Goal: Task Accomplishment & Management: Manage account settings

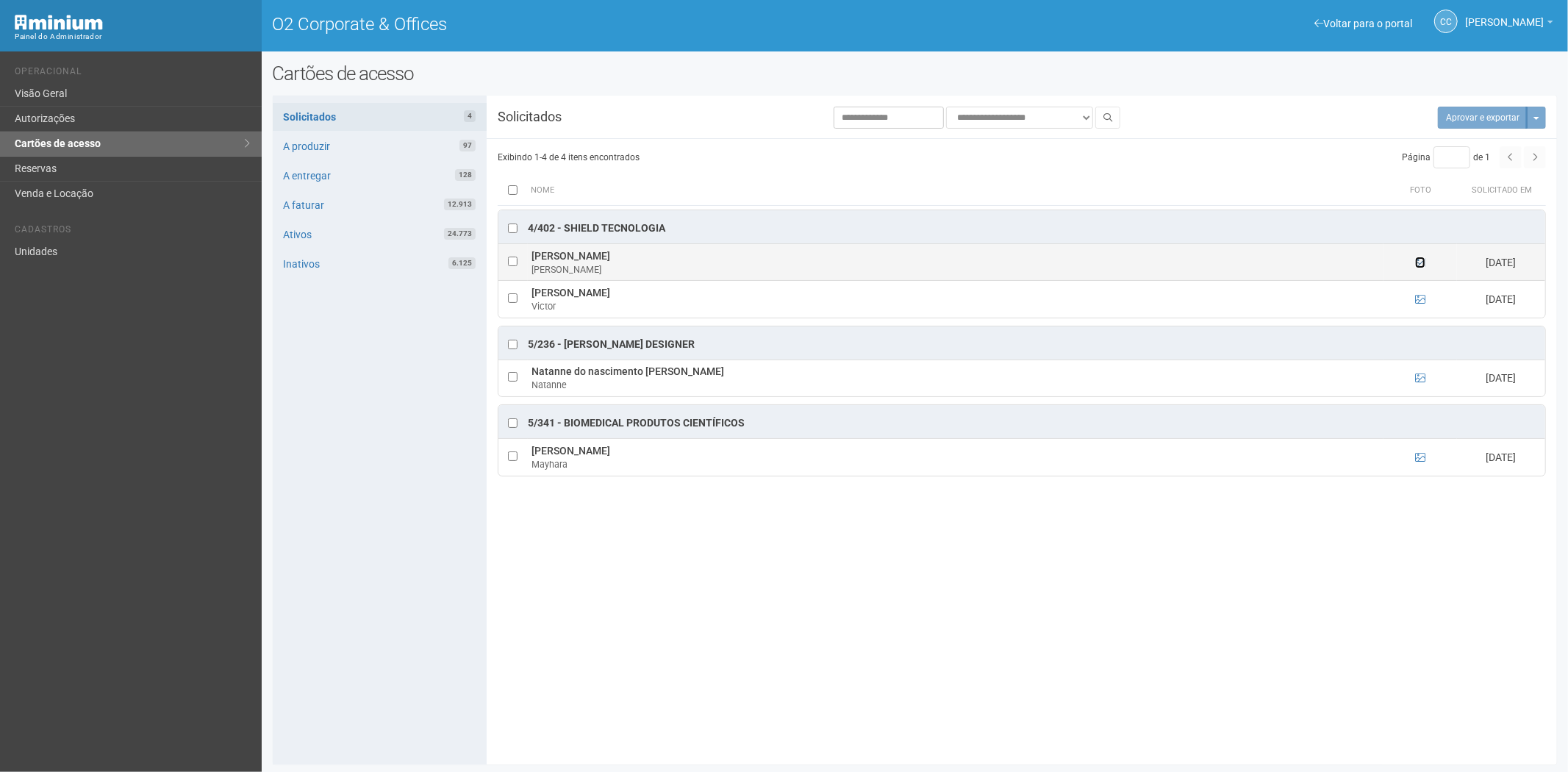
click at [1421, 263] on icon at bounding box center [1420, 262] width 10 height 10
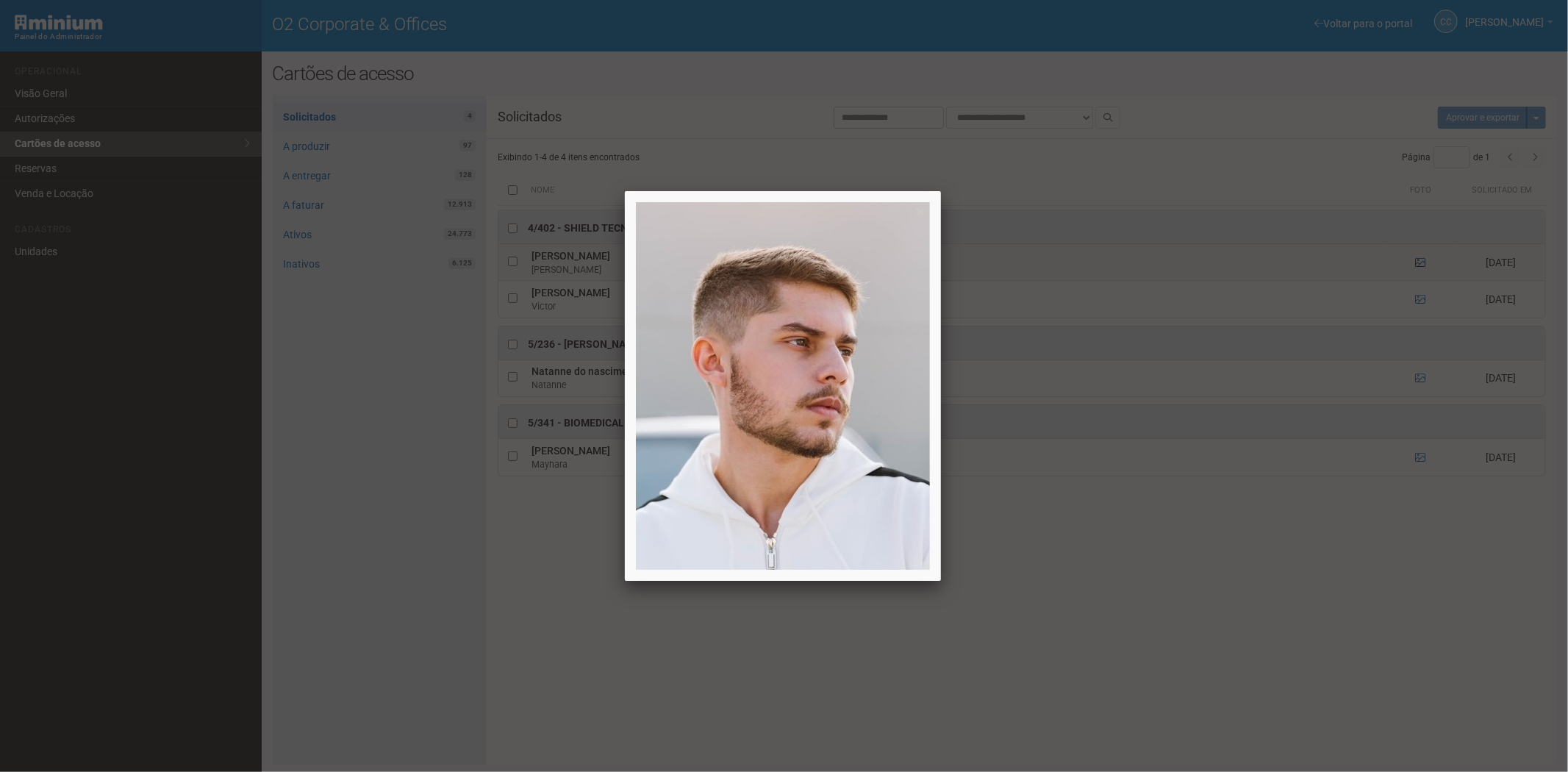
click at [1421, 263] on div at bounding box center [784, 386] width 1568 height 772
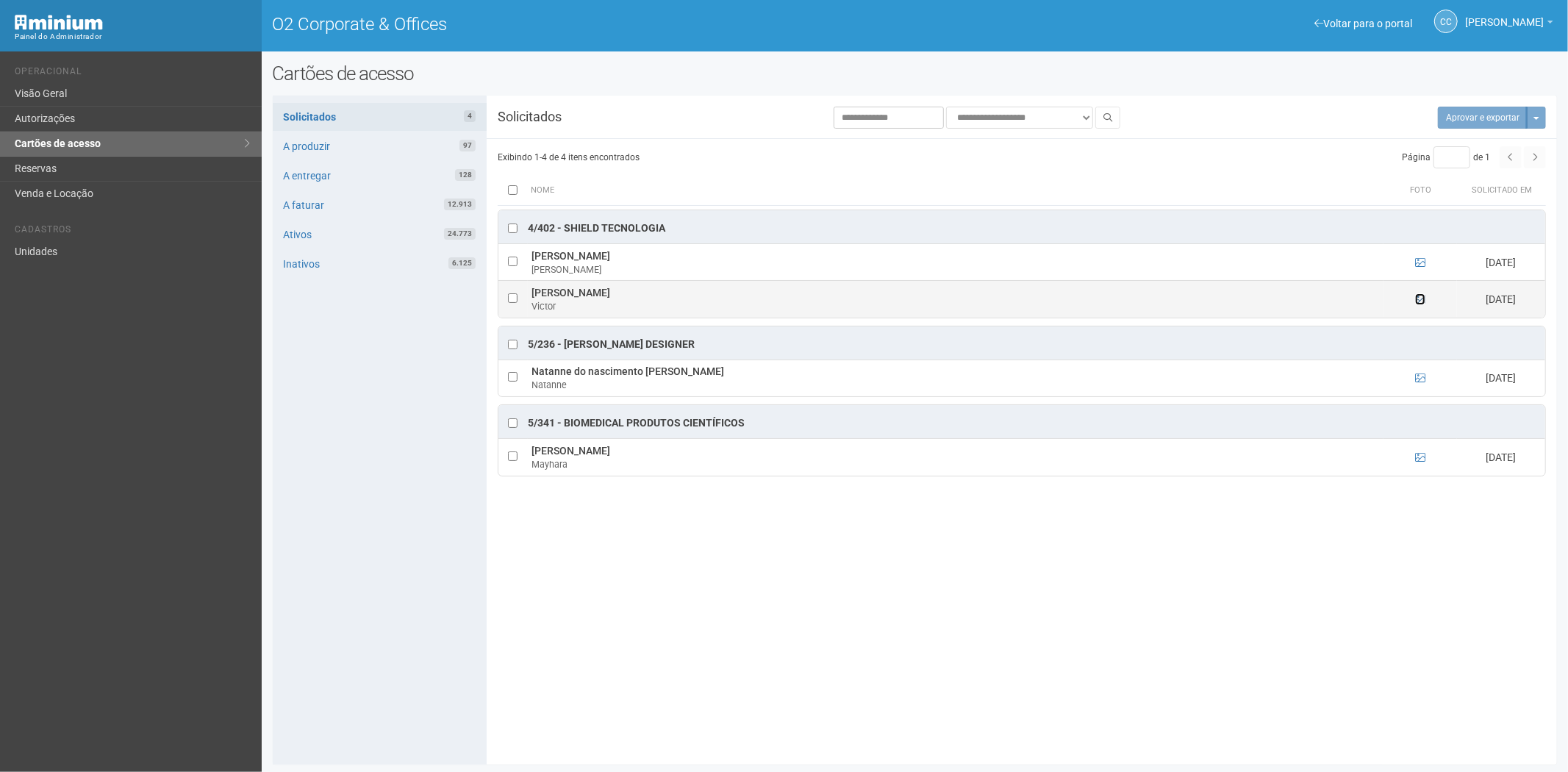
click at [1421, 298] on icon at bounding box center [1420, 300] width 10 height 10
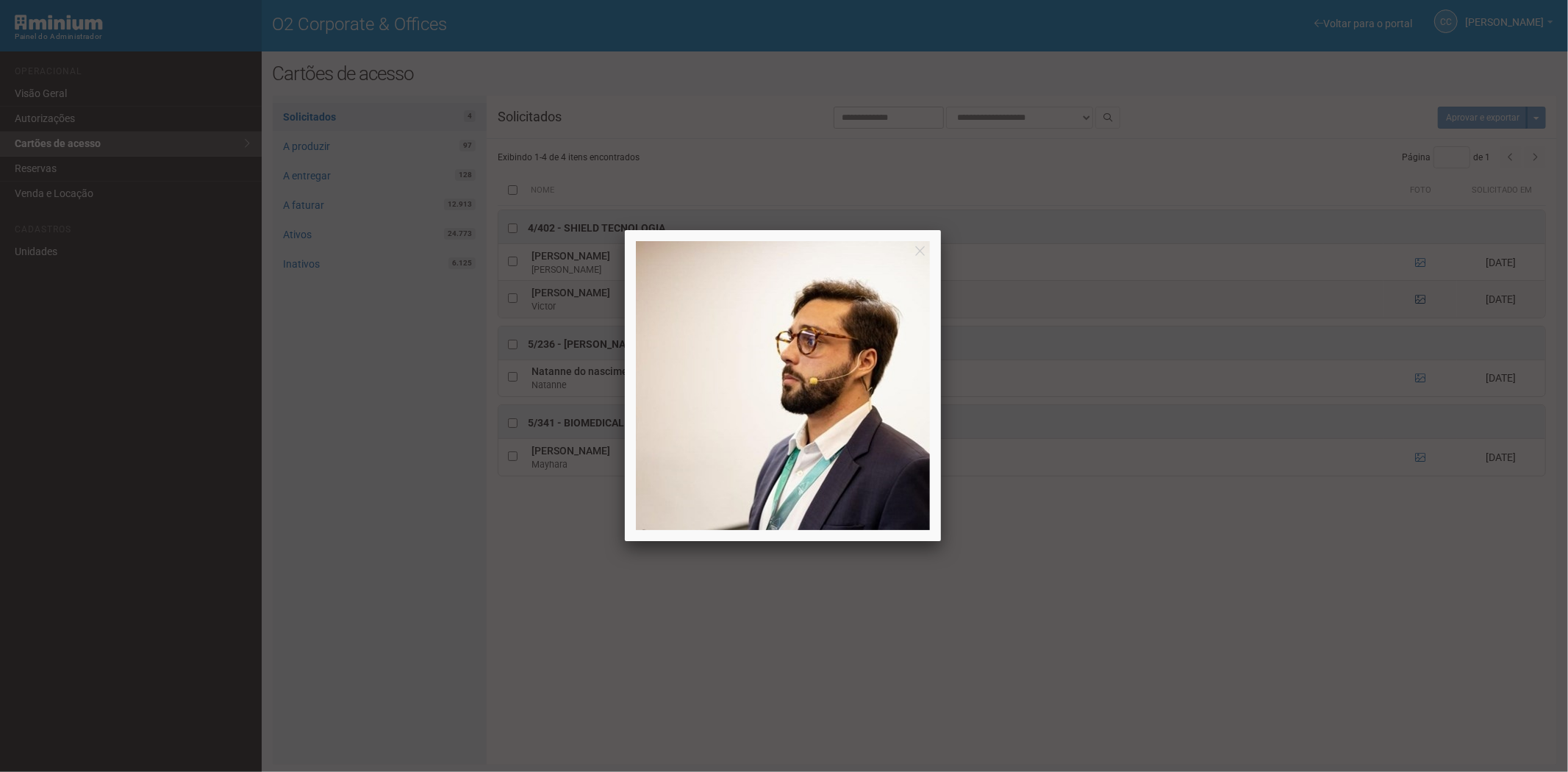
click at [1421, 298] on div at bounding box center [784, 386] width 1568 height 772
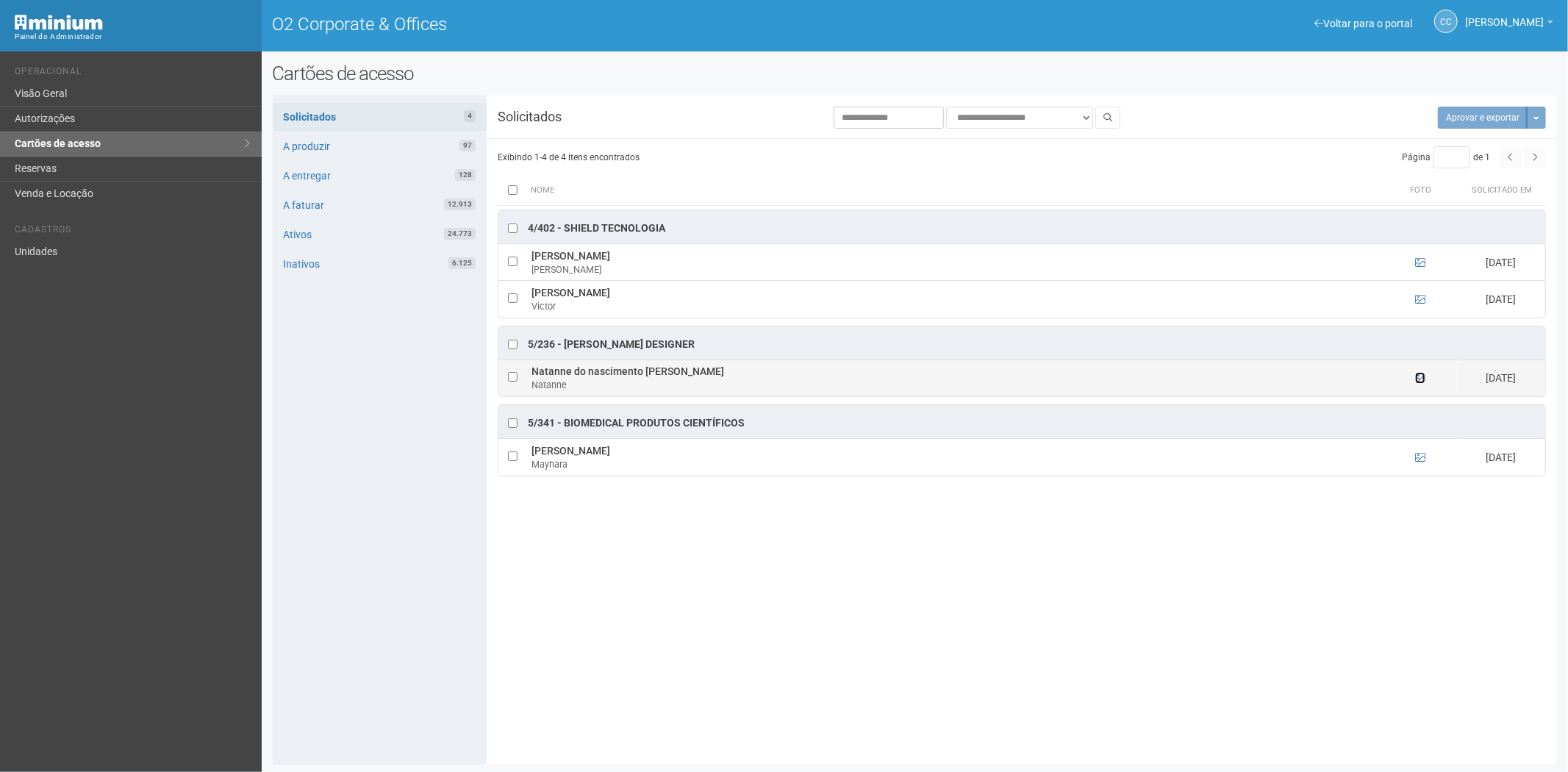
click at [1419, 376] on icon at bounding box center [1420, 378] width 10 height 10
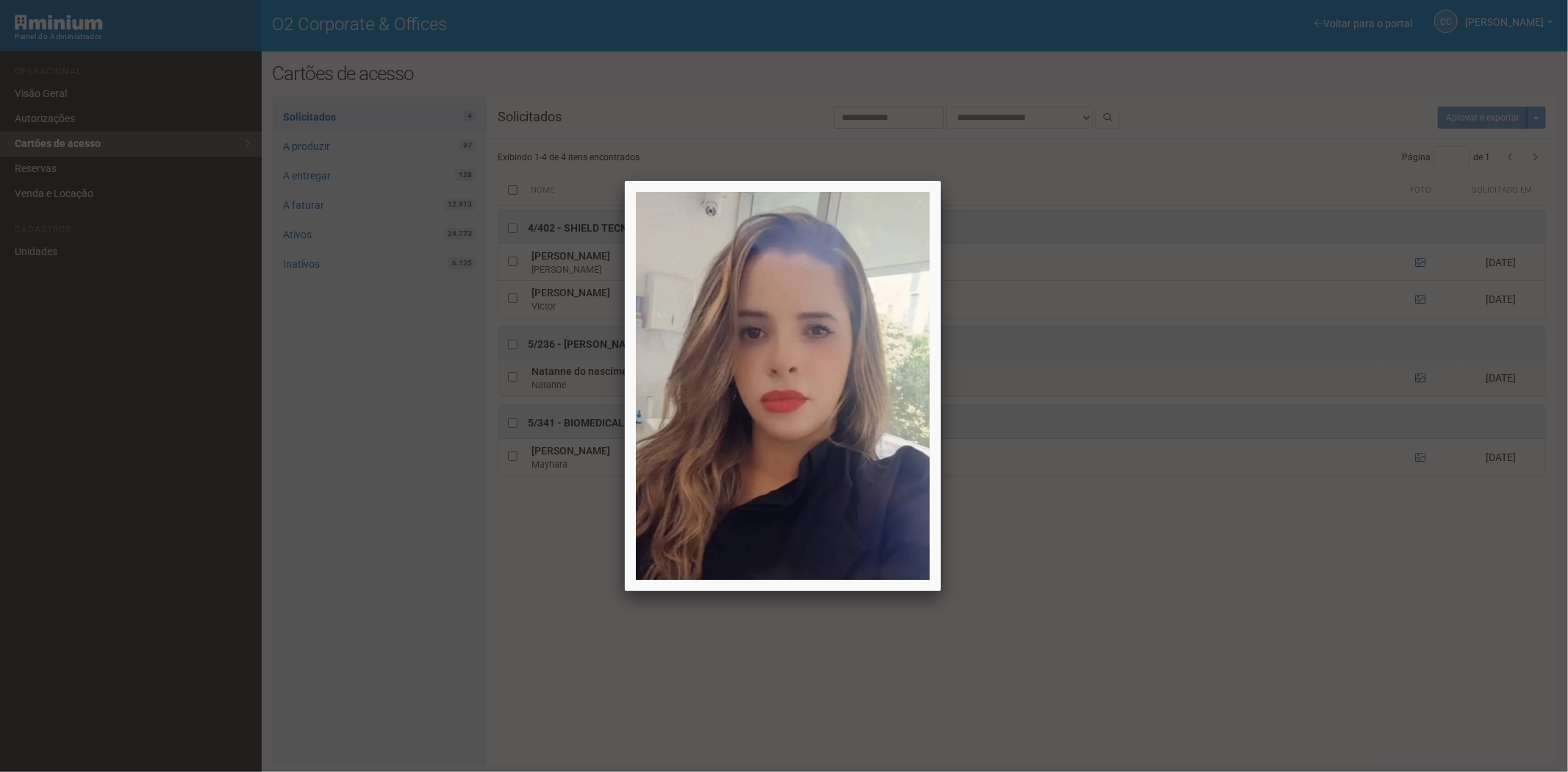
click at [1419, 376] on div at bounding box center [784, 386] width 1568 height 772
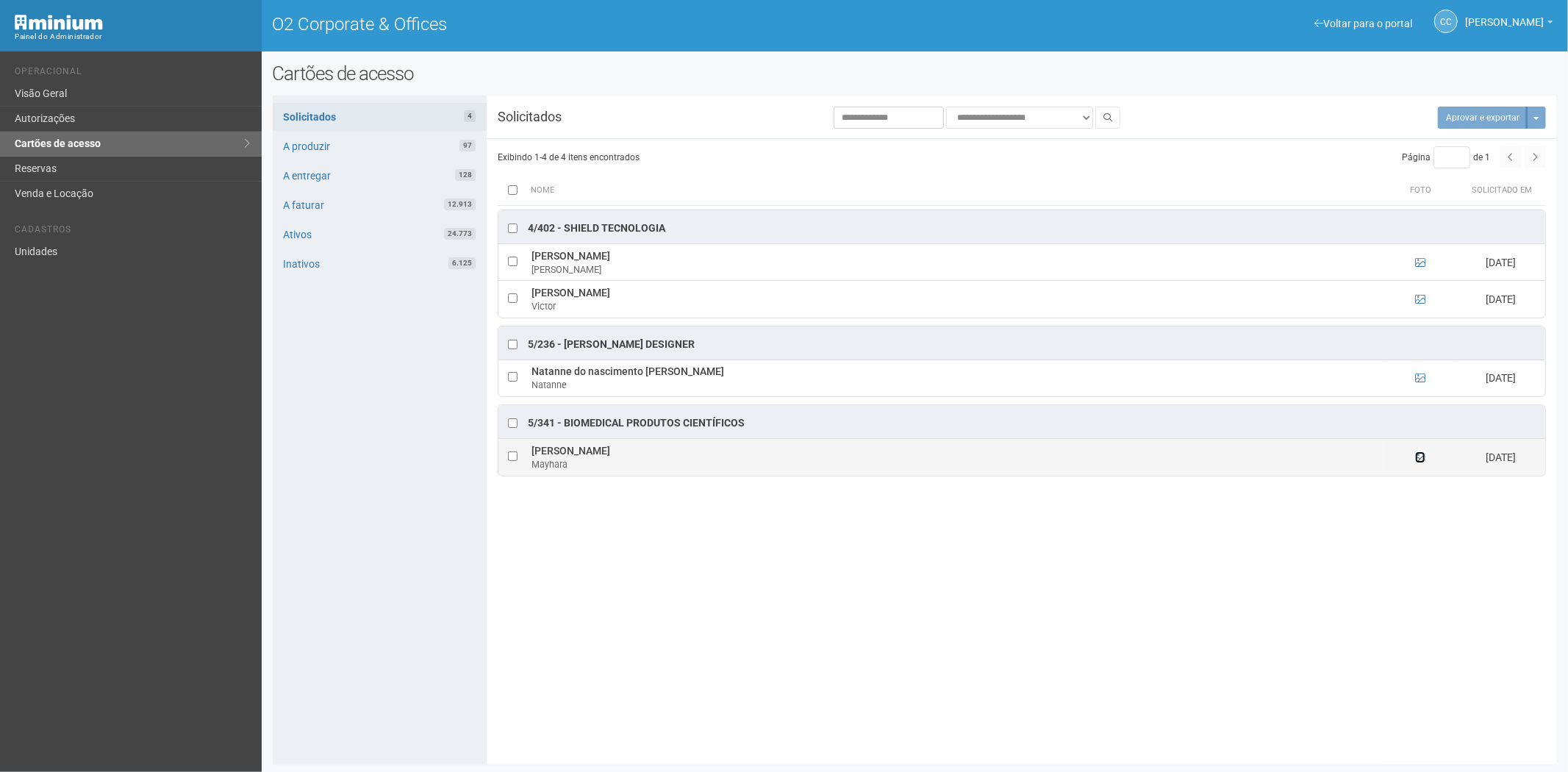
click at [1417, 457] on icon at bounding box center [1420, 458] width 10 height 10
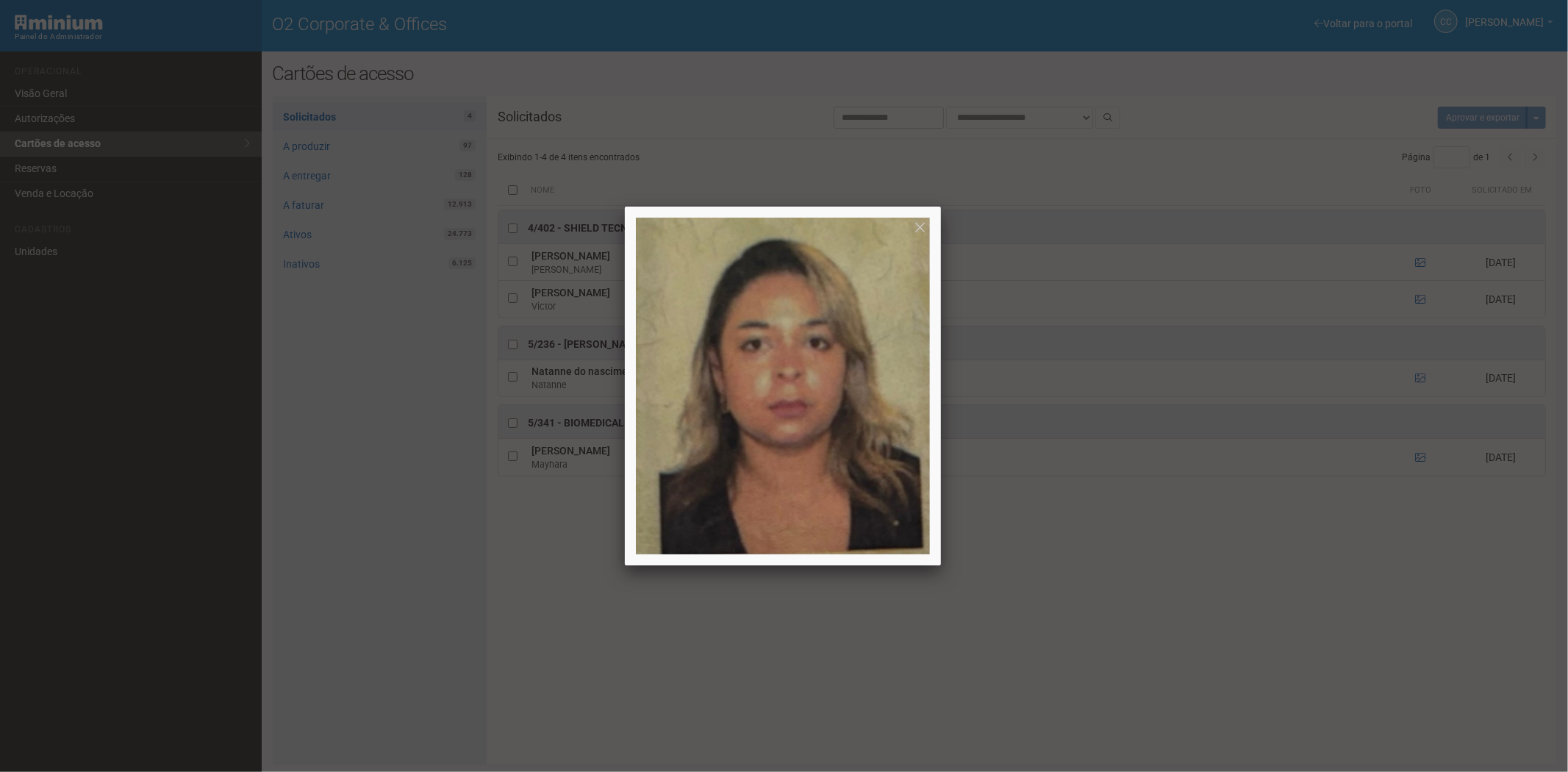
click at [1331, 597] on div at bounding box center [784, 386] width 1568 height 772
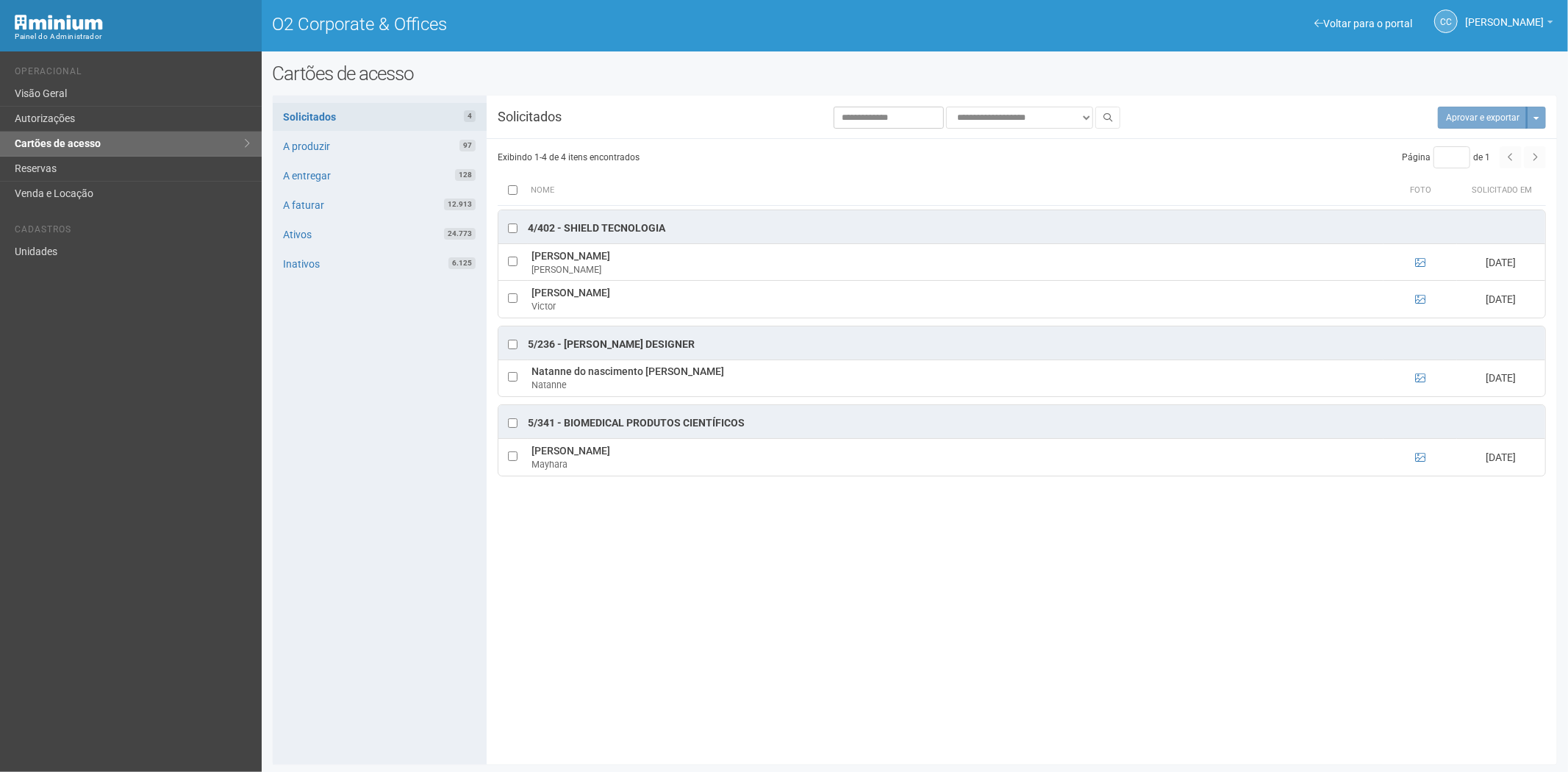
click at [855, 628] on div "**********" at bounding box center [915, 430] width 1285 height 647
click at [1538, 122] on button "Mais opções" at bounding box center [1536, 118] width 19 height 22
click at [1486, 158] on link "Rejeitar solicitações" at bounding box center [1482, 164] width 116 height 18
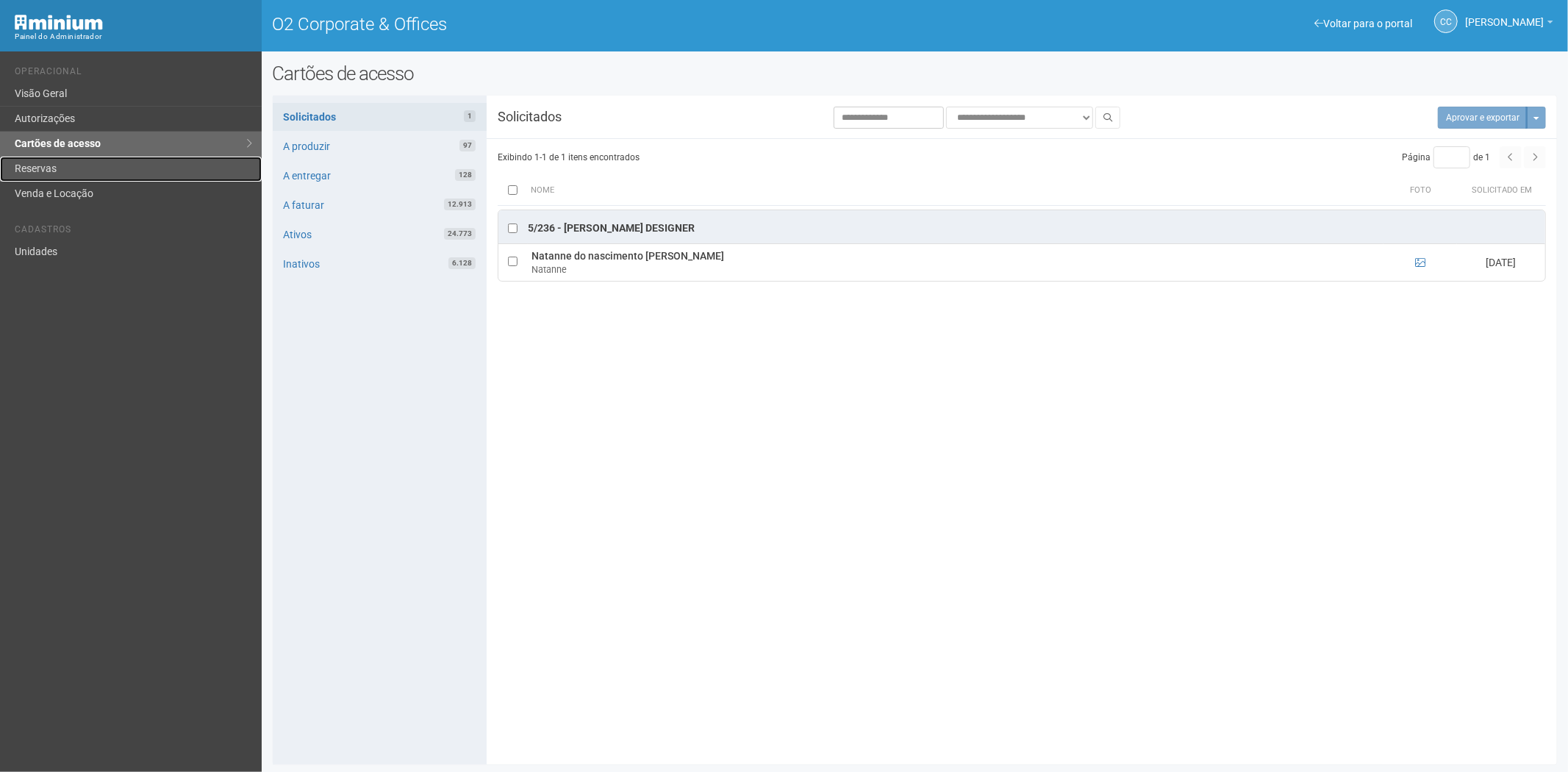
click at [51, 172] on link "Reservas" at bounding box center [131, 168] width 262 height 25
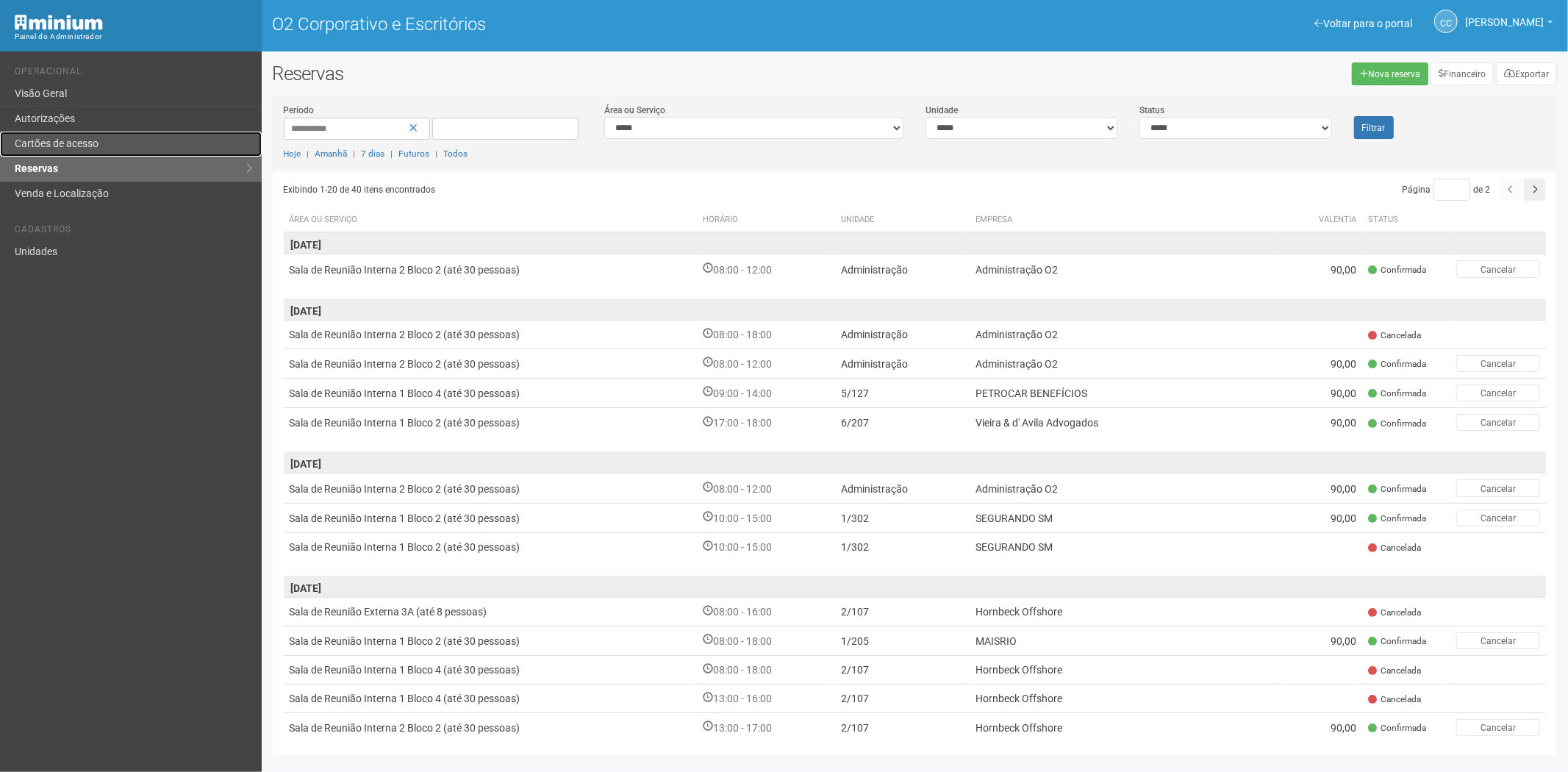
drag, startPoint x: 60, startPoint y: 136, endPoint x: 71, endPoint y: 153, distance: 20.2
click at [60, 136] on link "Cartões de acesso" at bounding box center [131, 143] width 262 height 25
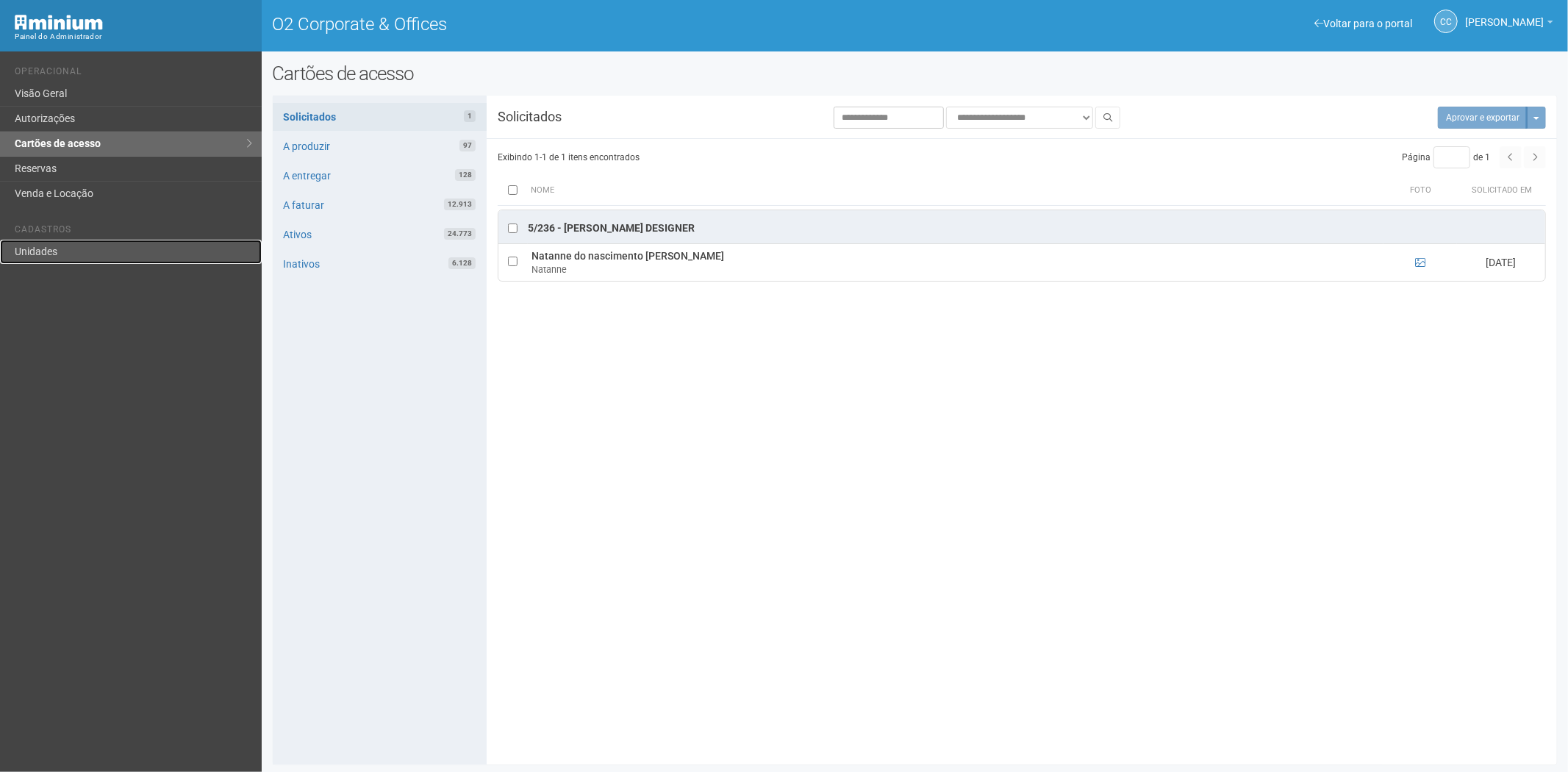
click at [40, 260] on link "Unidades" at bounding box center [131, 251] width 262 height 25
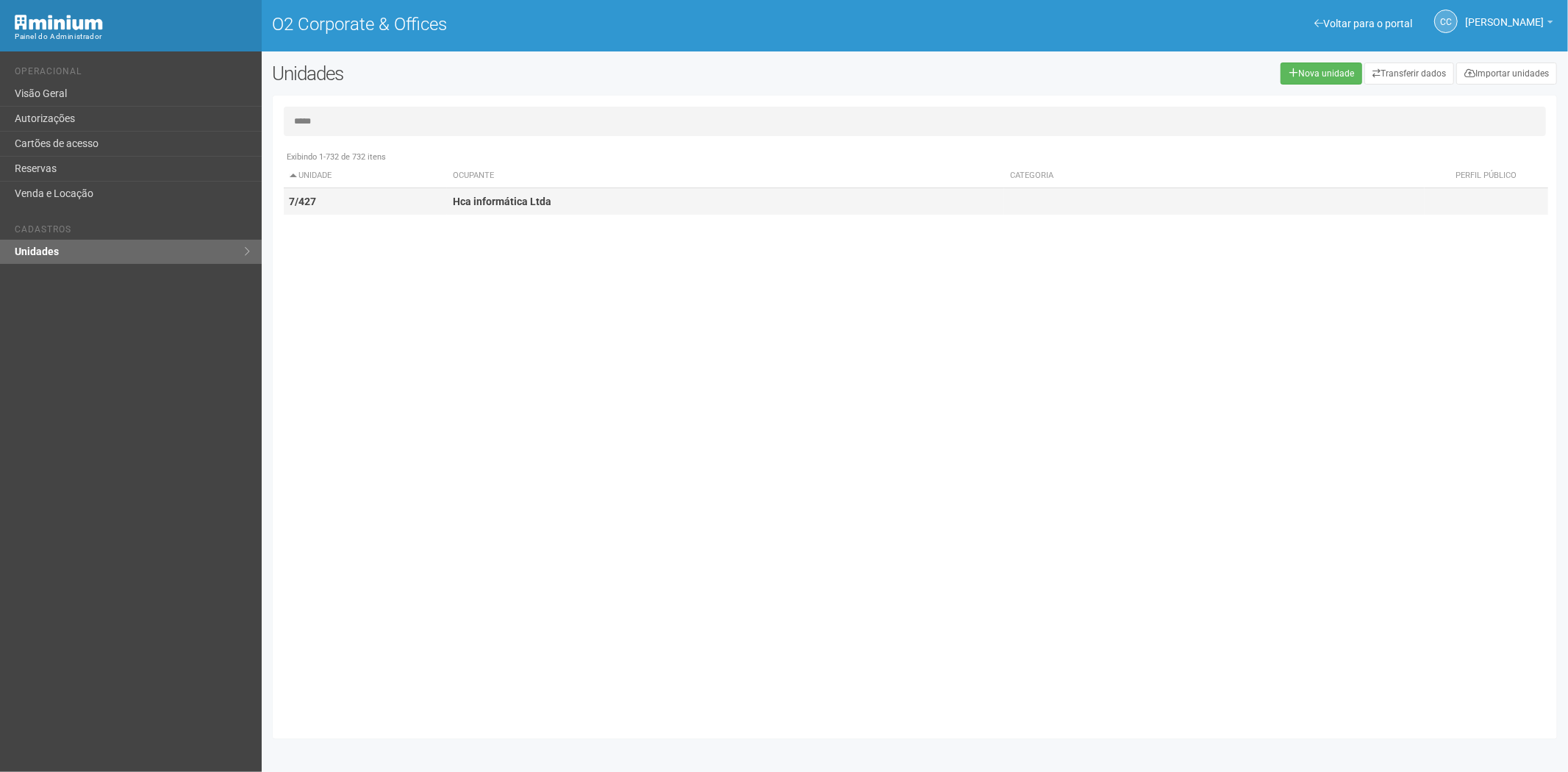
type input "*****"
click at [513, 196] on strong "Hca informática Ltda" at bounding box center [502, 201] width 98 height 12
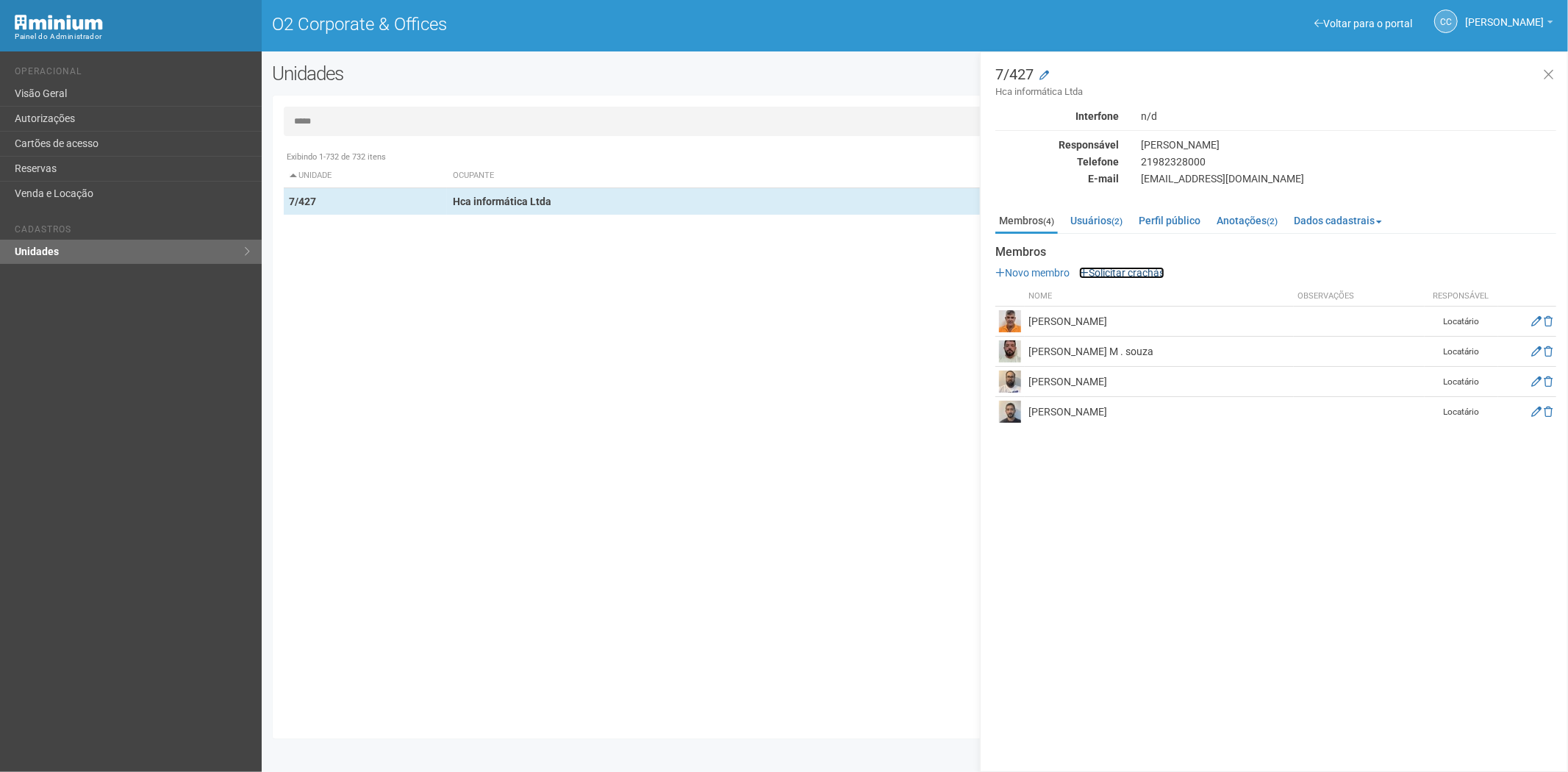
click at [1113, 270] on link "Solicitar crachás" at bounding box center [1121, 273] width 85 height 12
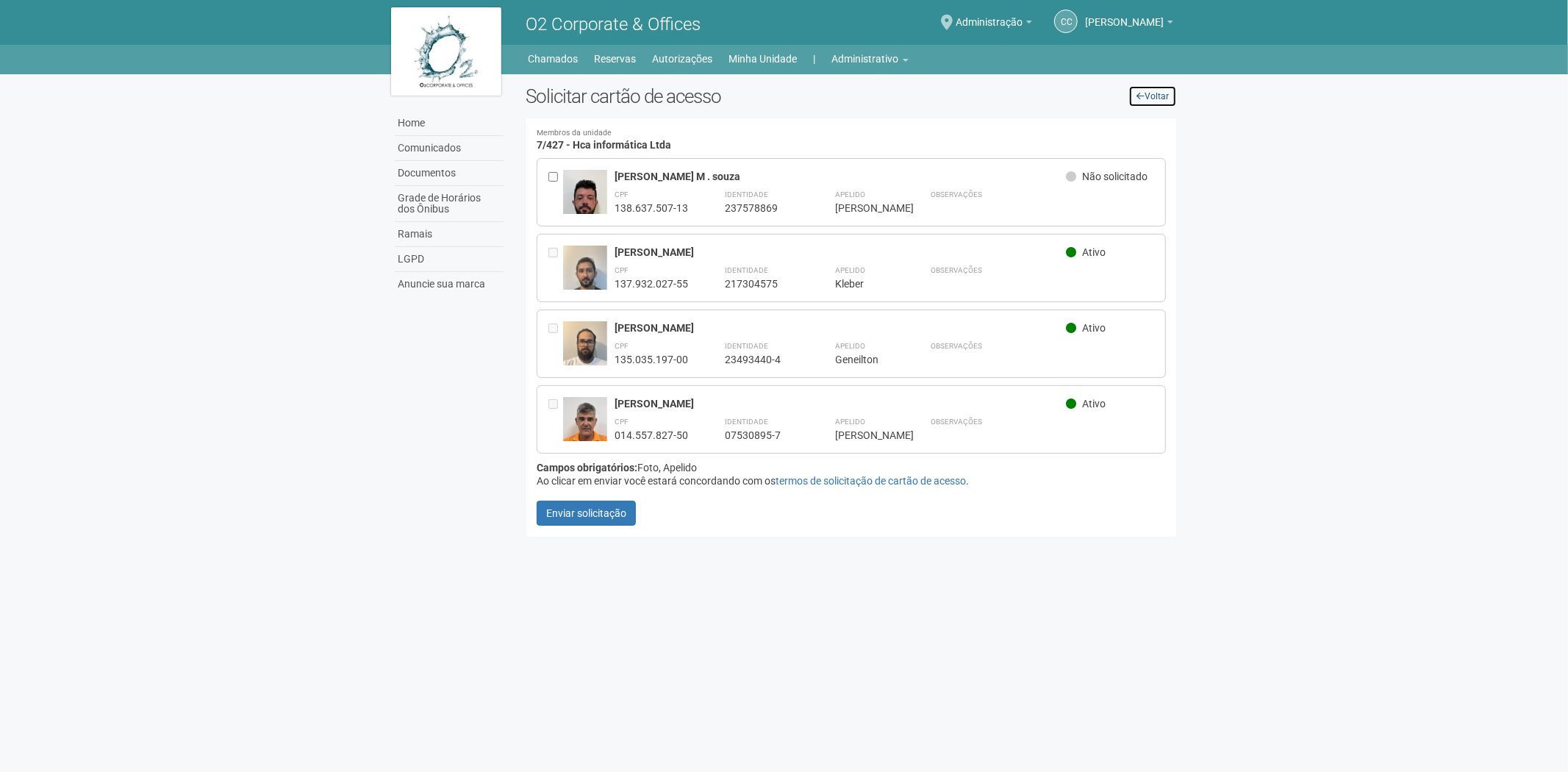
click at [1148, 101] on link "Voltar" at bounding box center [1152, 96] width 48 height 22
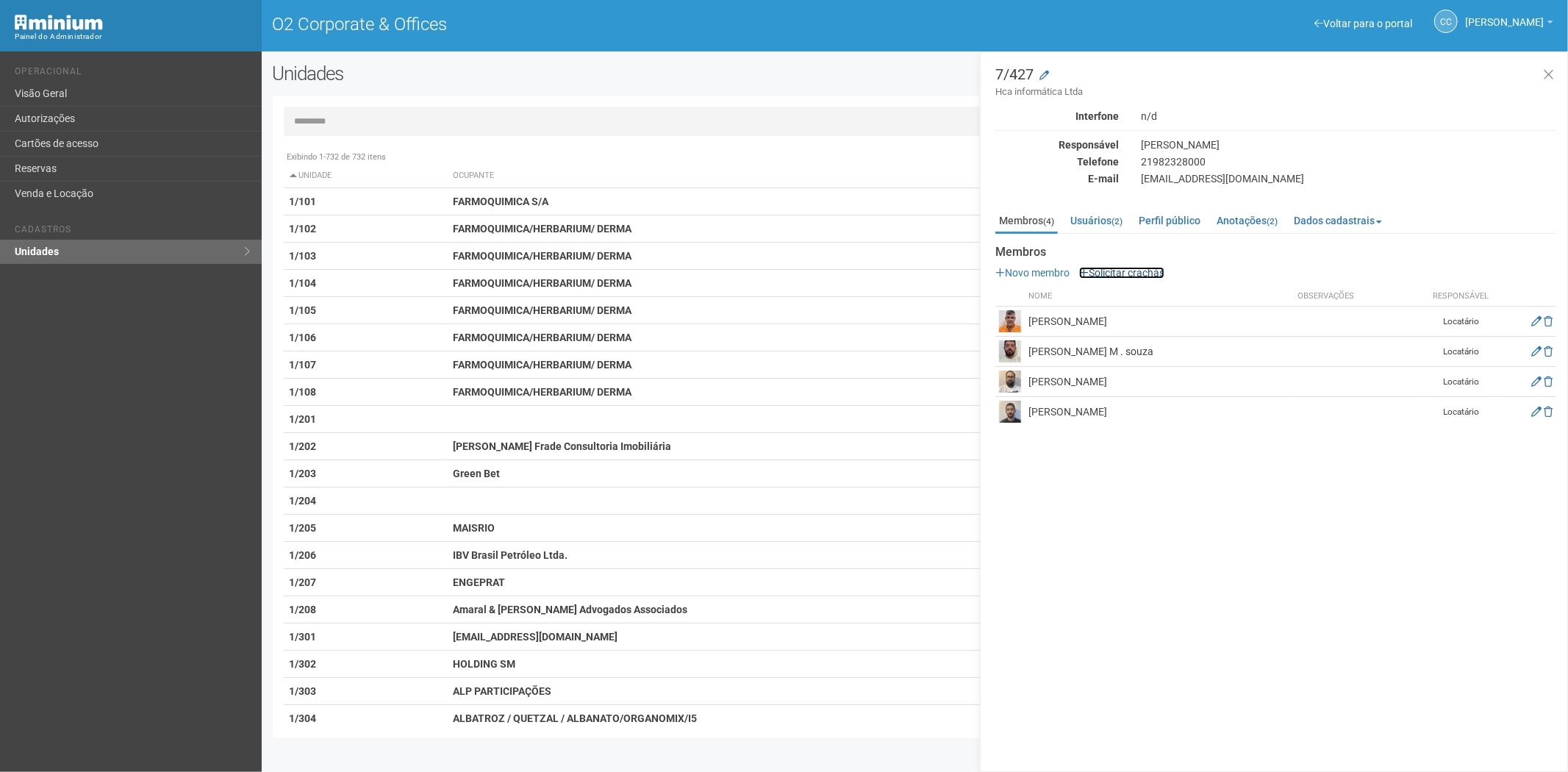
click at [1128, 271] on link "Solicitar crachás" at bounding box center [1121, 273] width 85 height 12
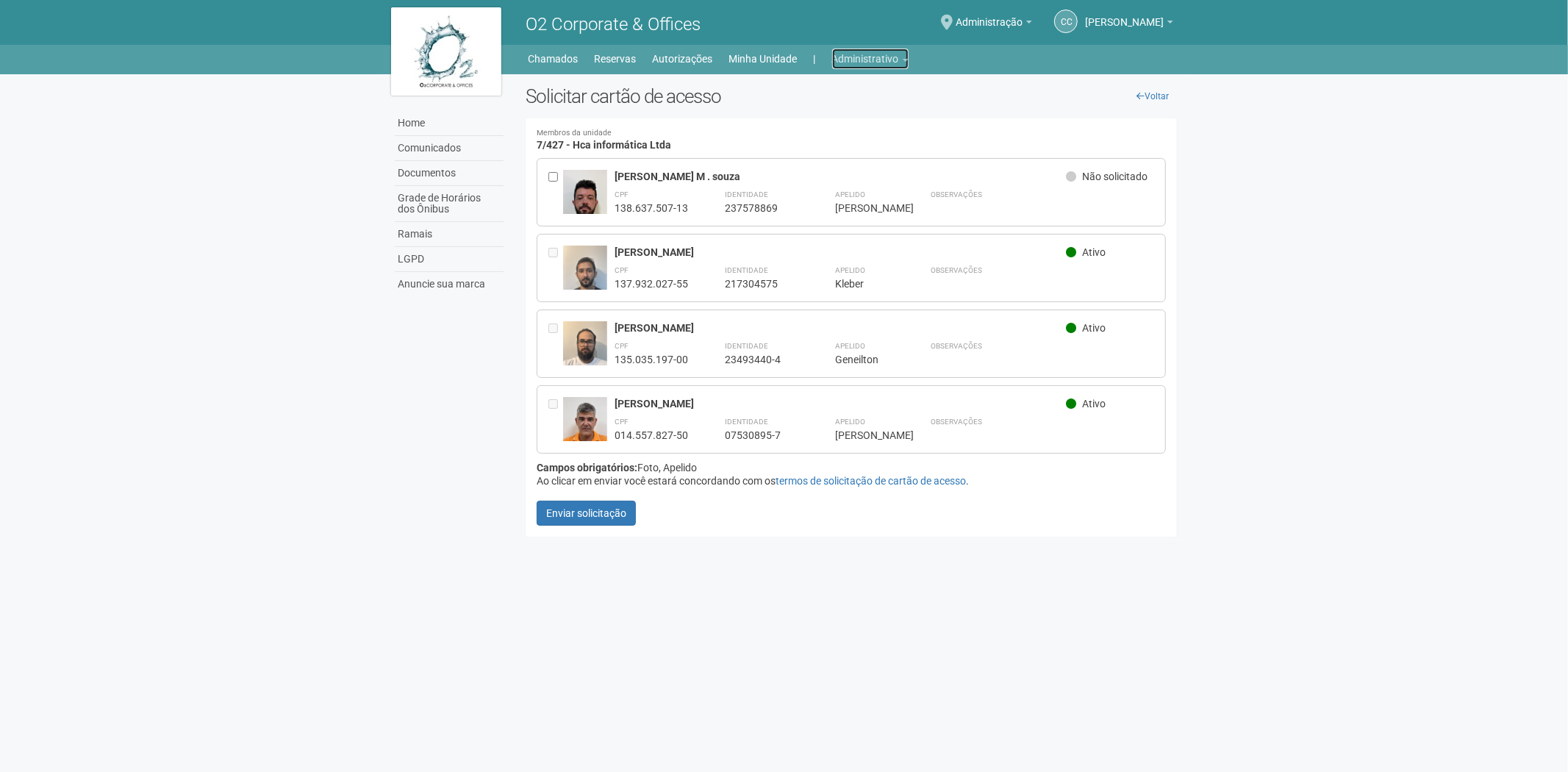
click at [851, 50] on link "Administrativo" at bounding box center [871, 58] width 77 height 21
click at [824, 111] on link "Cartões de acesso" at bounding box center [849, 116] width 125 height 26
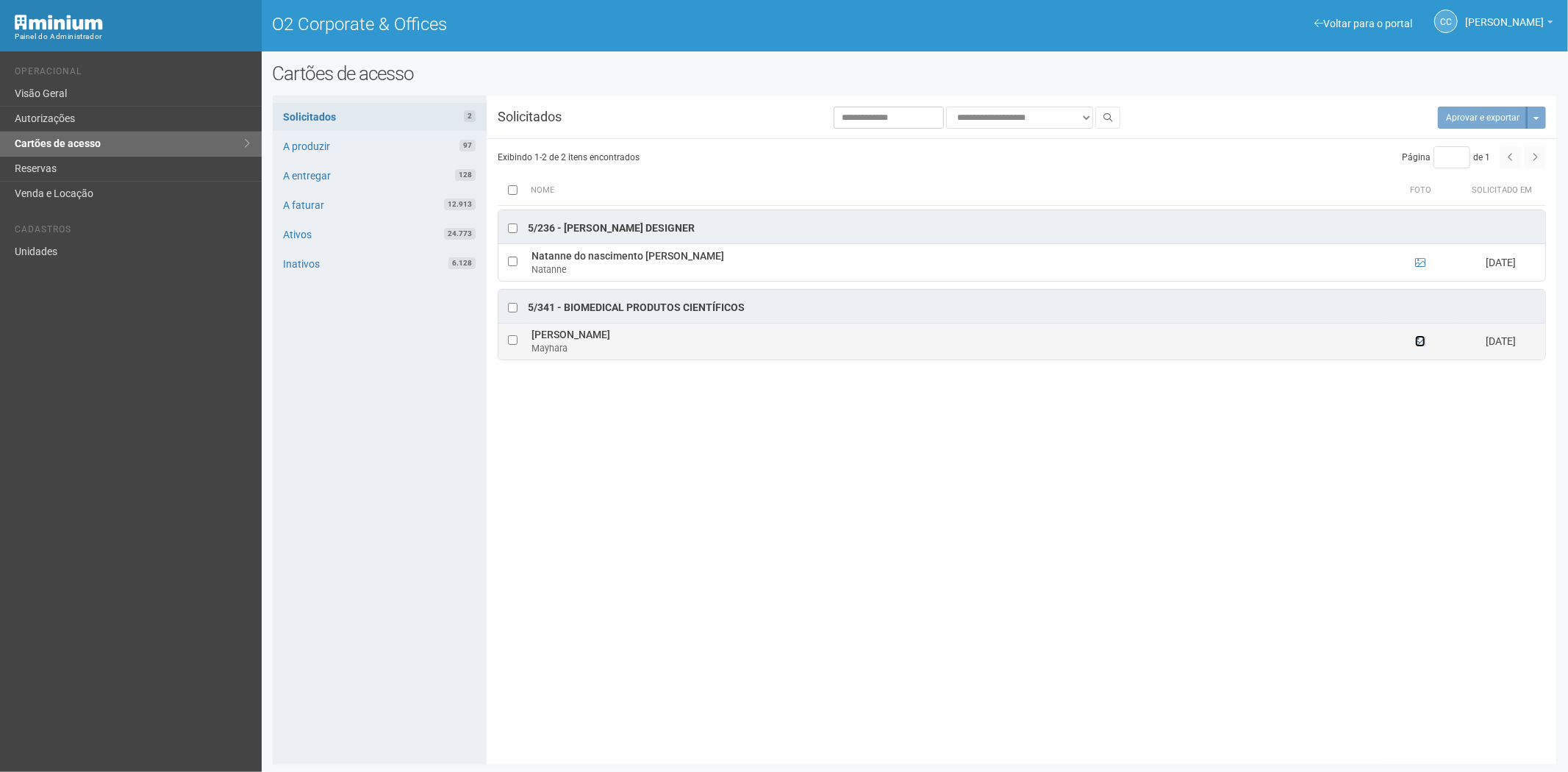
click at [1419, 347] on icon at bounding box center [1420, 341] width 10 height 10
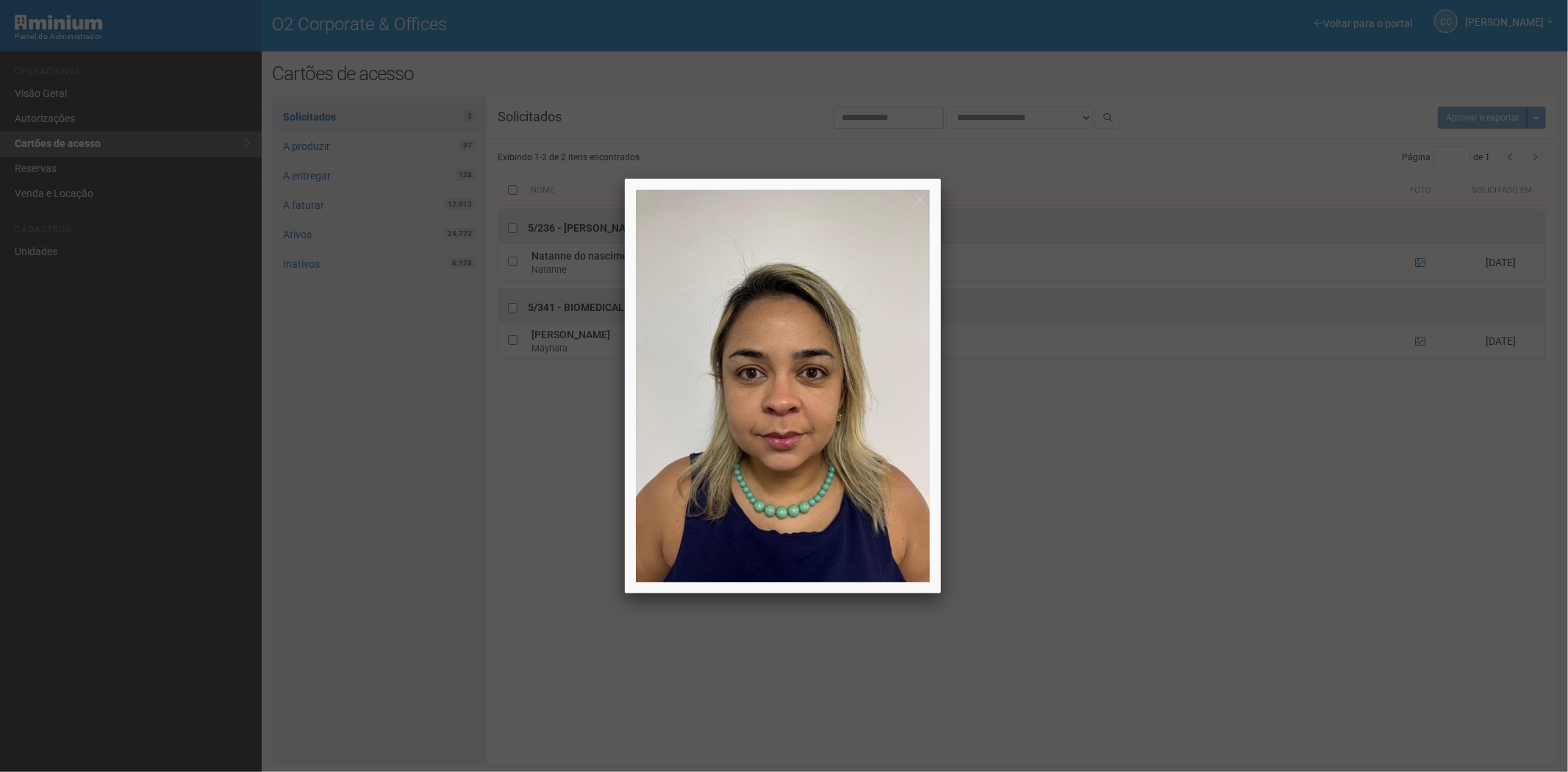
click at [1421, 344] on div at bounding box center [784, 386] width 1568 height 772
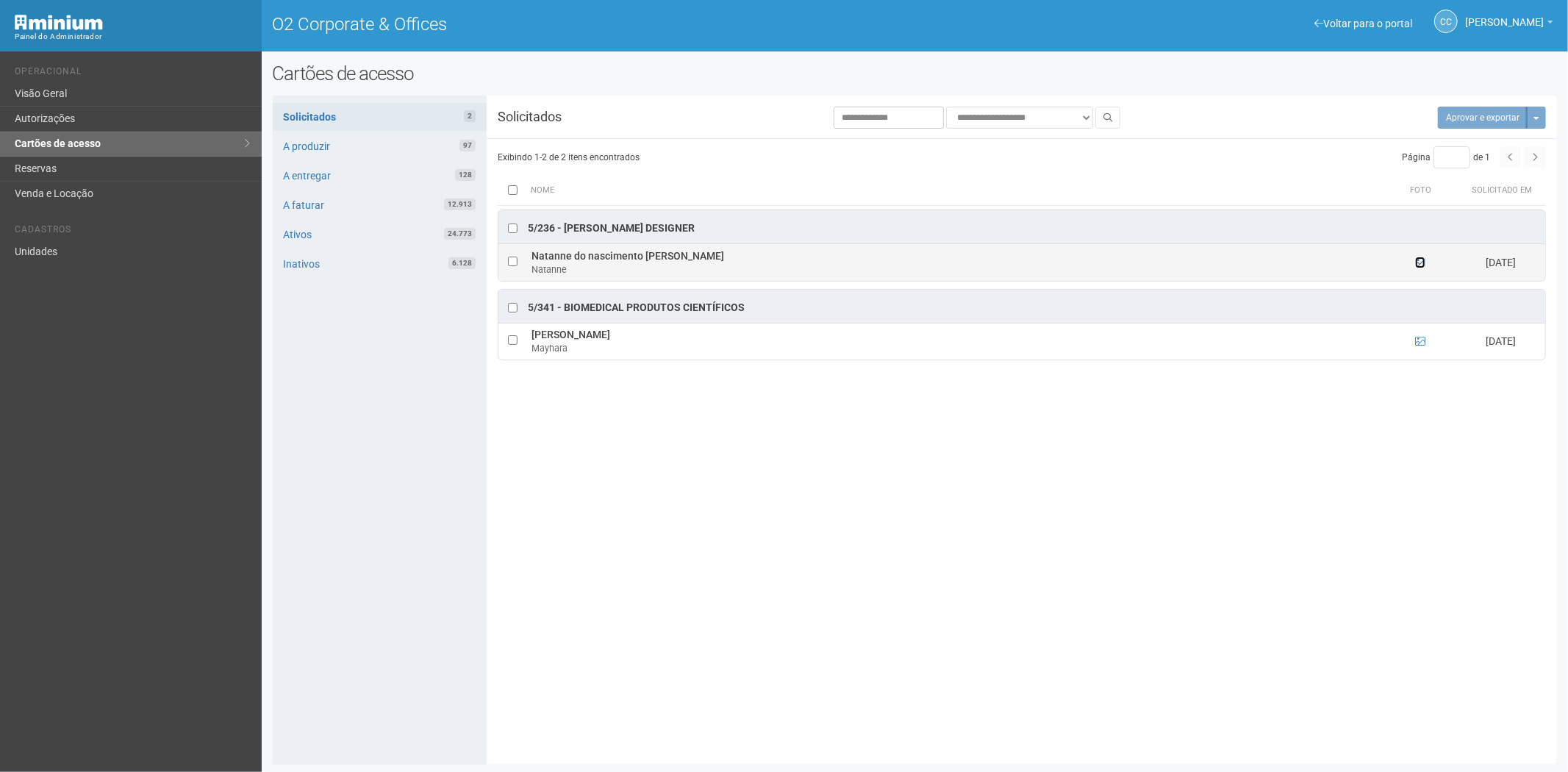
click at [1424, 261] on icon at bounding box center [1420, 262] width 10 height 10
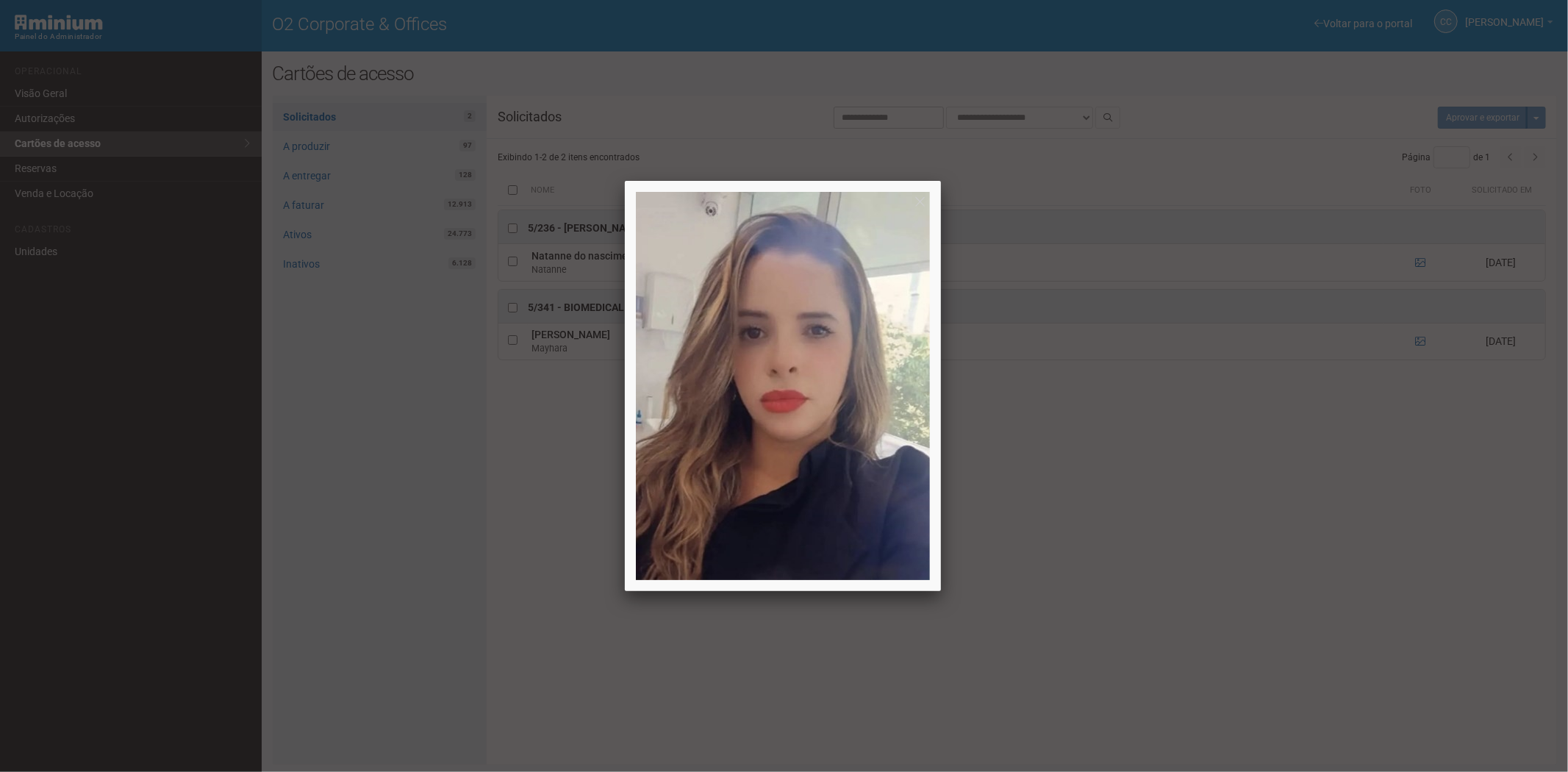
click at [1423, 261] on div at bounding box center [784, 386] width 1568 height 772
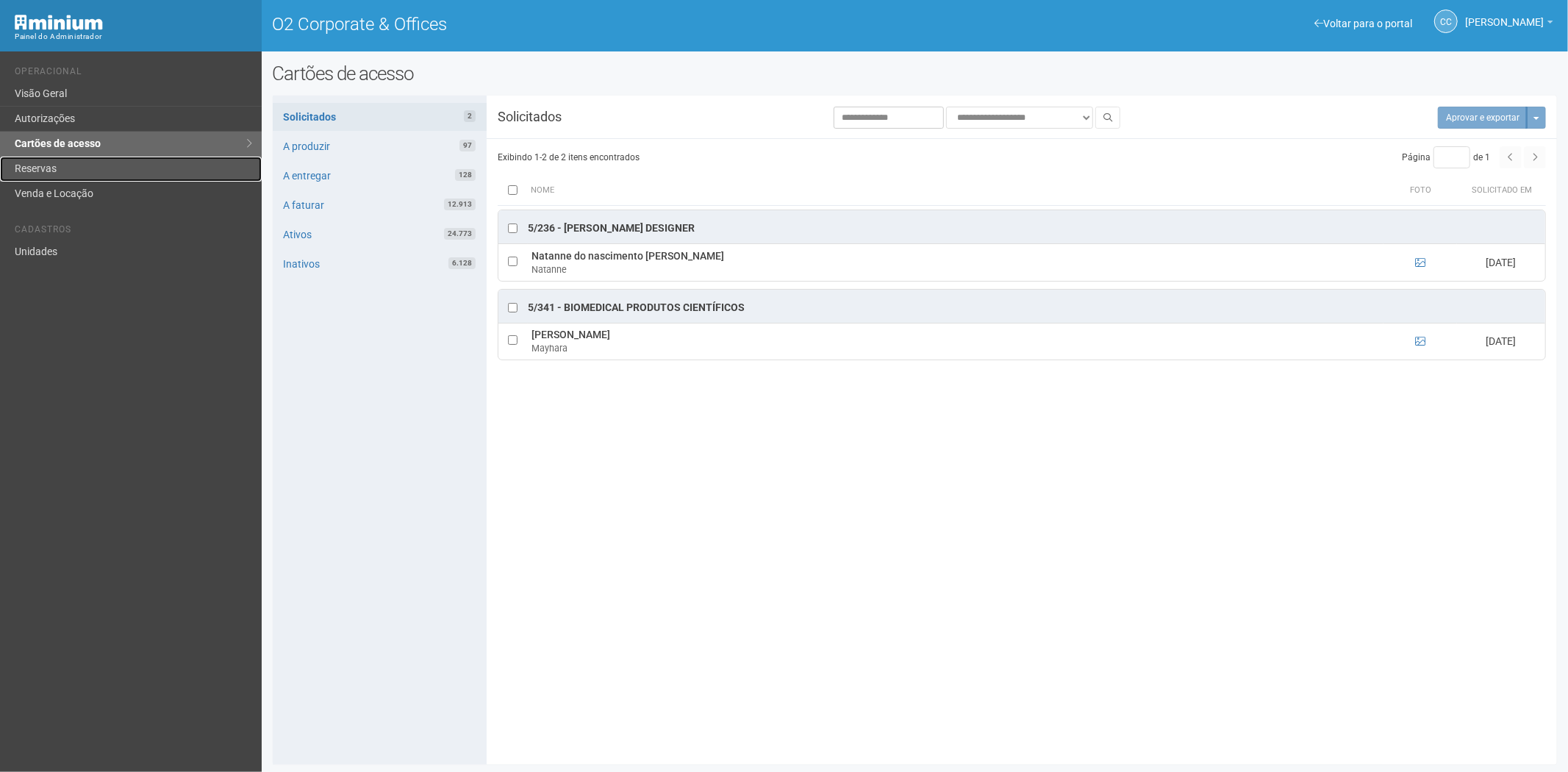
click at [72, 171] on link "Reservas" at bounding box center [131, 168] width 262 height 25
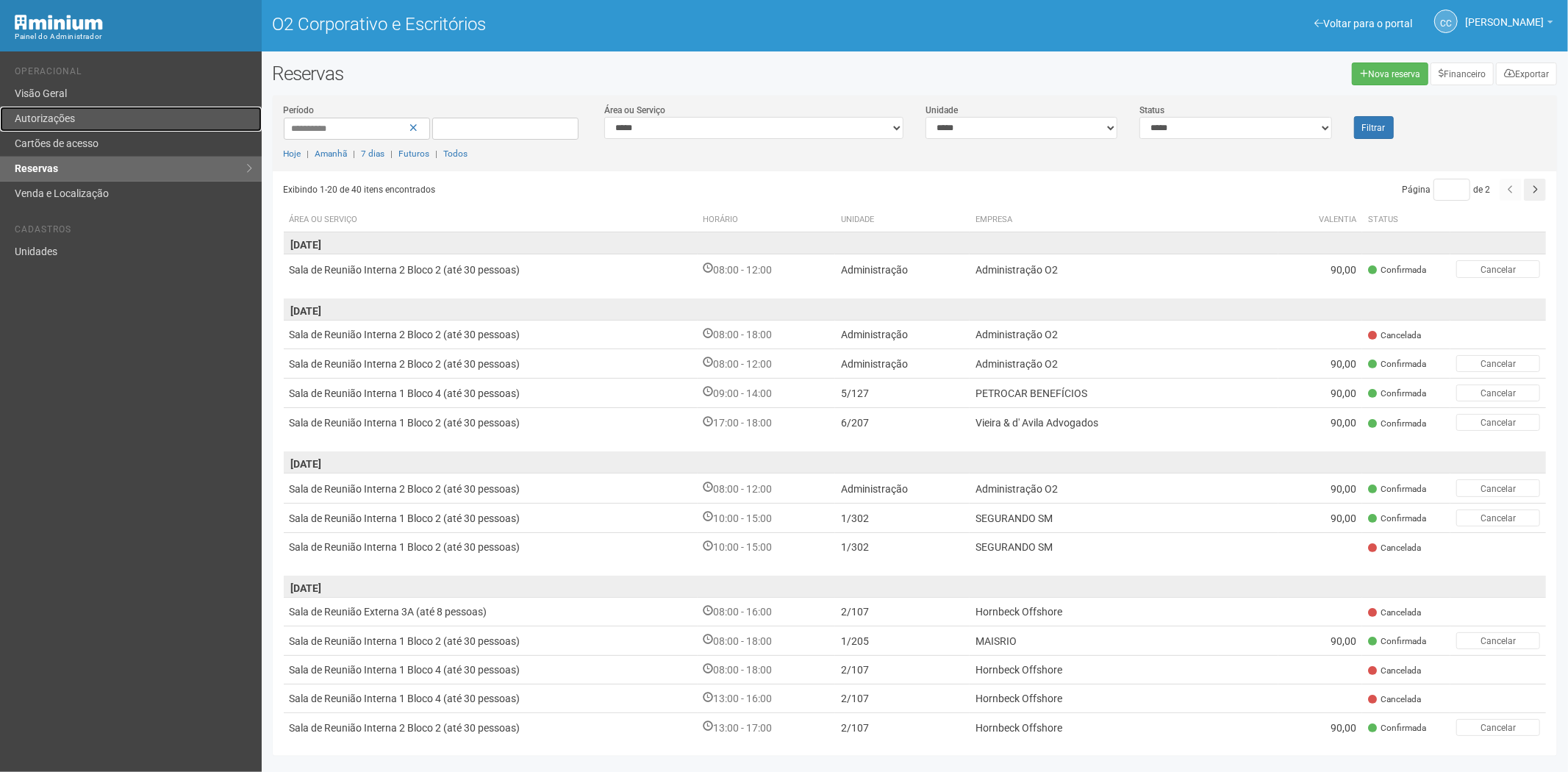
click at [57, 125] on link "Autorizações" at bounding box center [131, 119] width 262 height 25
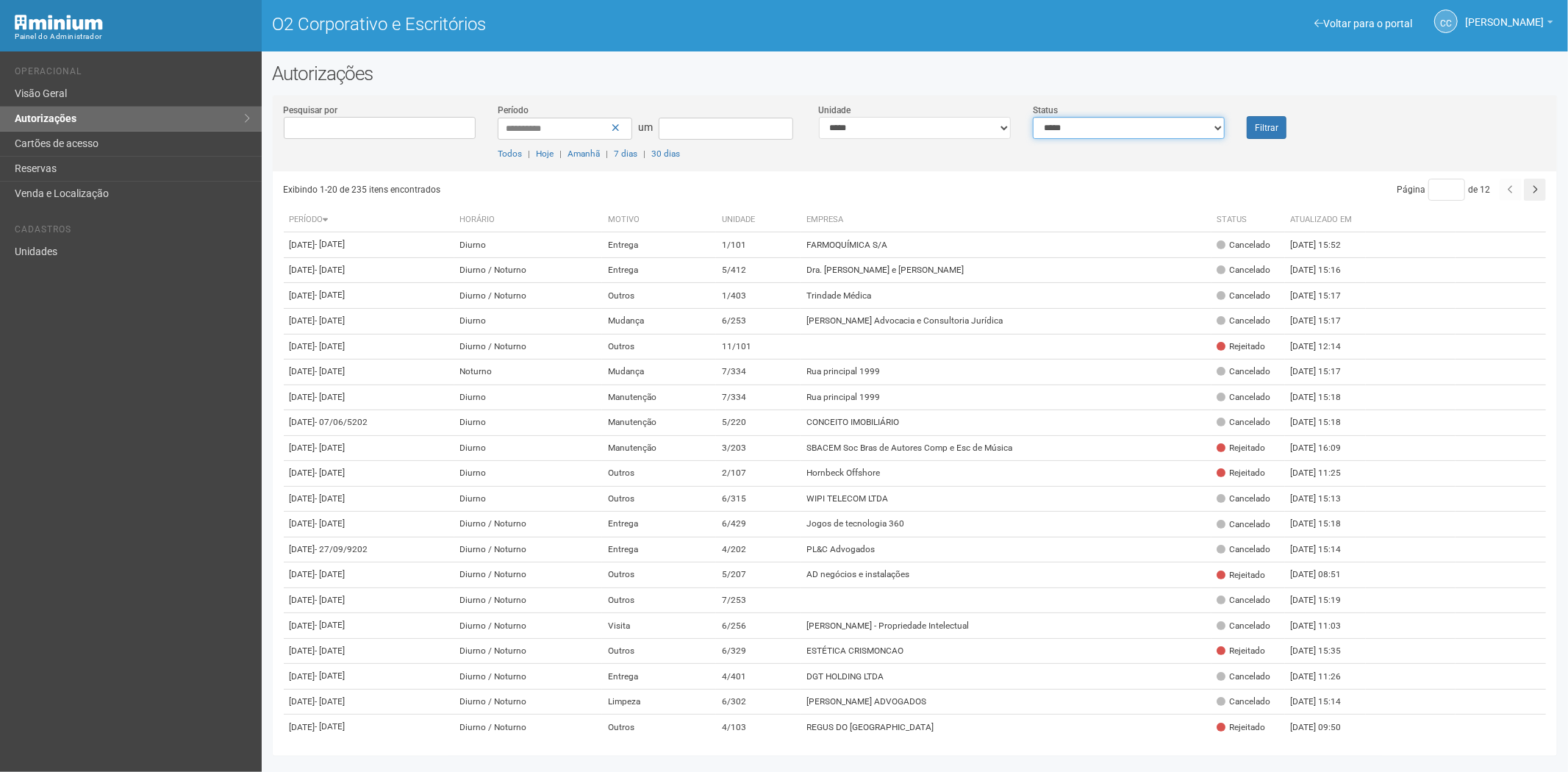
click at [1125, 131] on select "**********" at bounding box center [1128, 128] width 191 height 22
select select "*"
click at [1033, 117] on select "**********" at bounding box center [1128, 128] width 191 height 22
click at [1251, 131] on button "Filtrar" at bounding box center [1267, 127] width 39 height 23
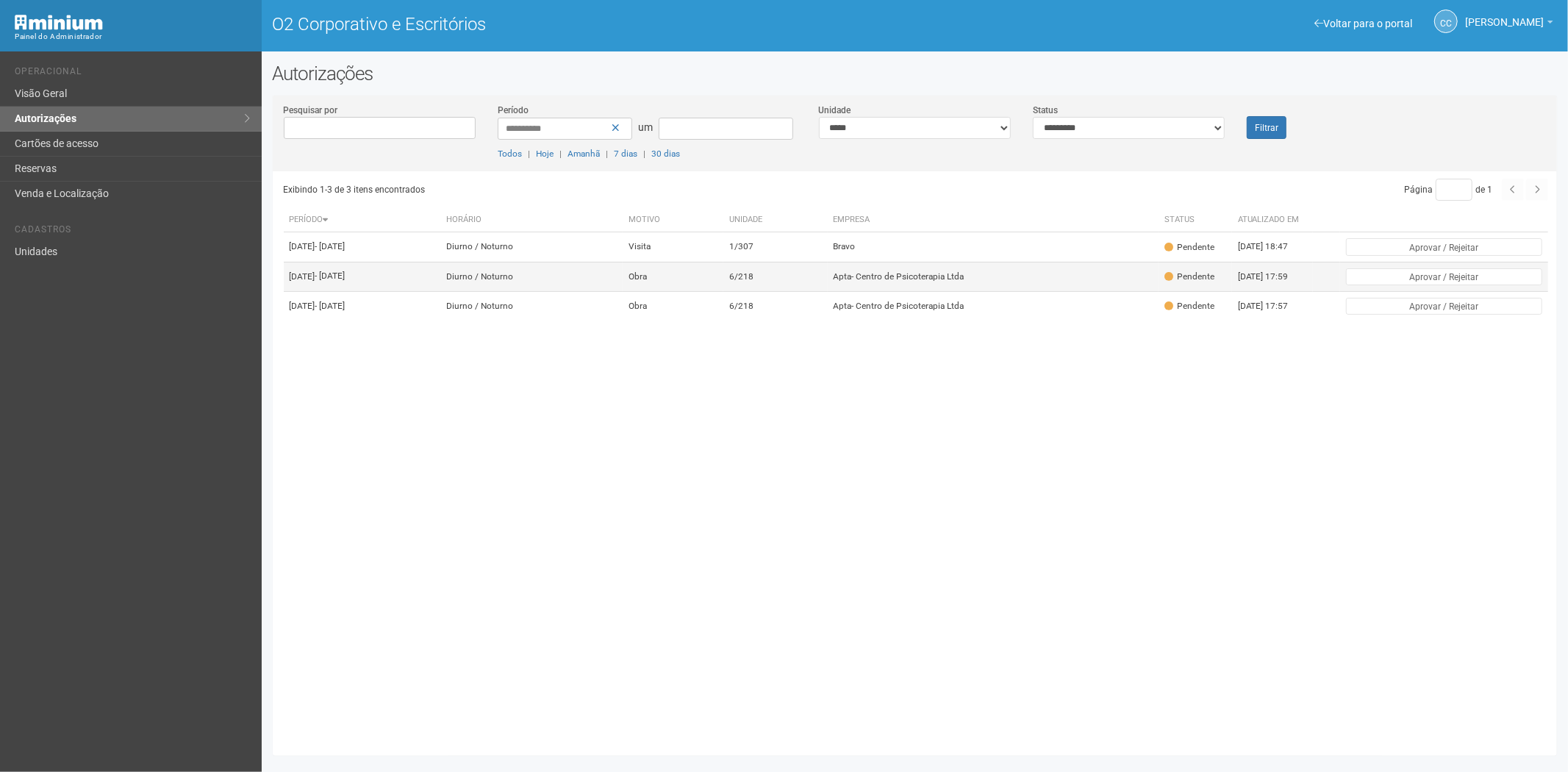
click at [921, 282] on font "Apta- Centro de Psicoterapia Ltda" at bounding box center [898, 276] width 131 height 10
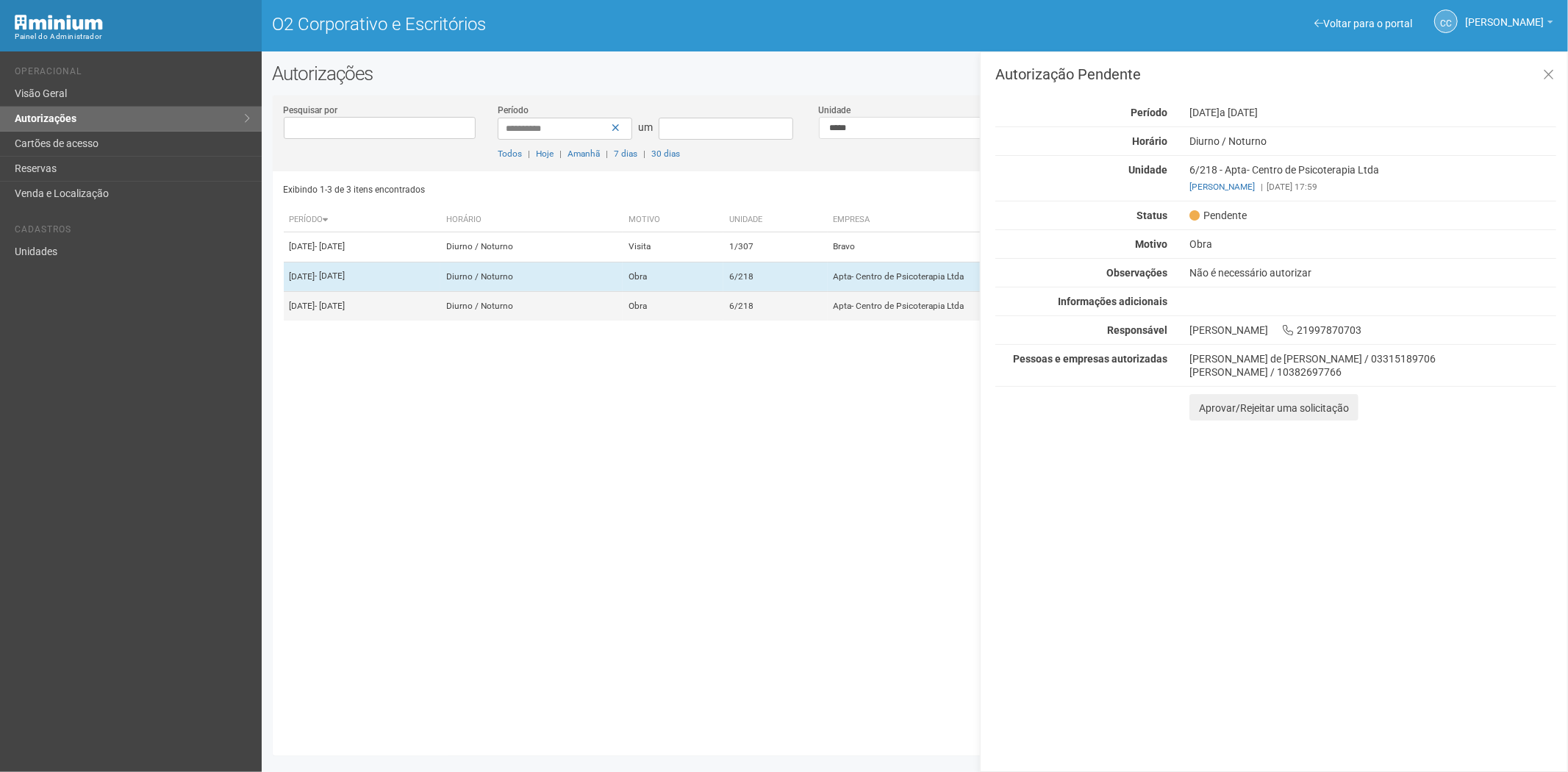
click at [828, 320] on td "6/218" at bounding box center [776, 306] width 104 height 29
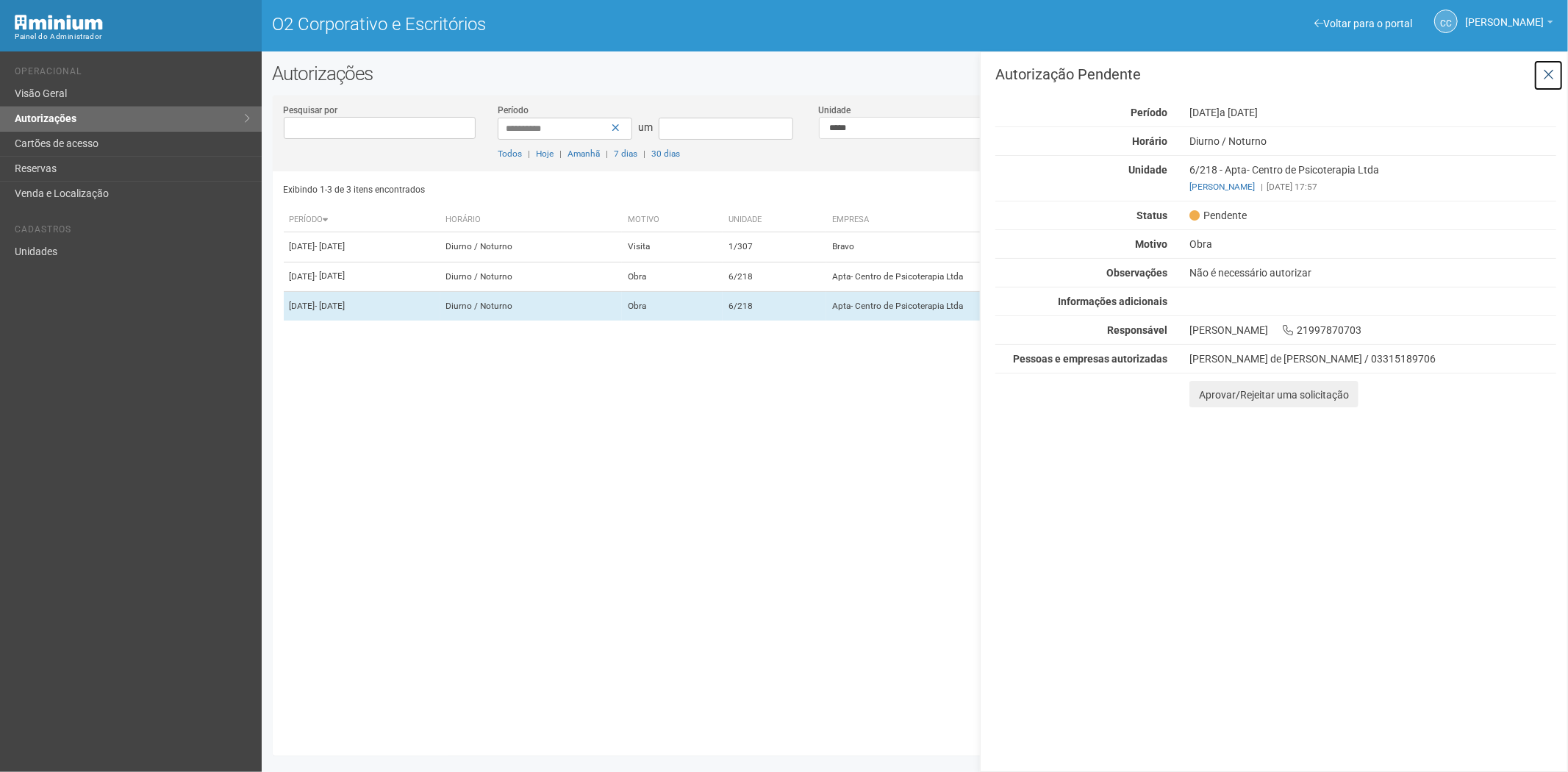
click at [1547, 68] on icon at bounding box center [1548, 75] width 11 height 15
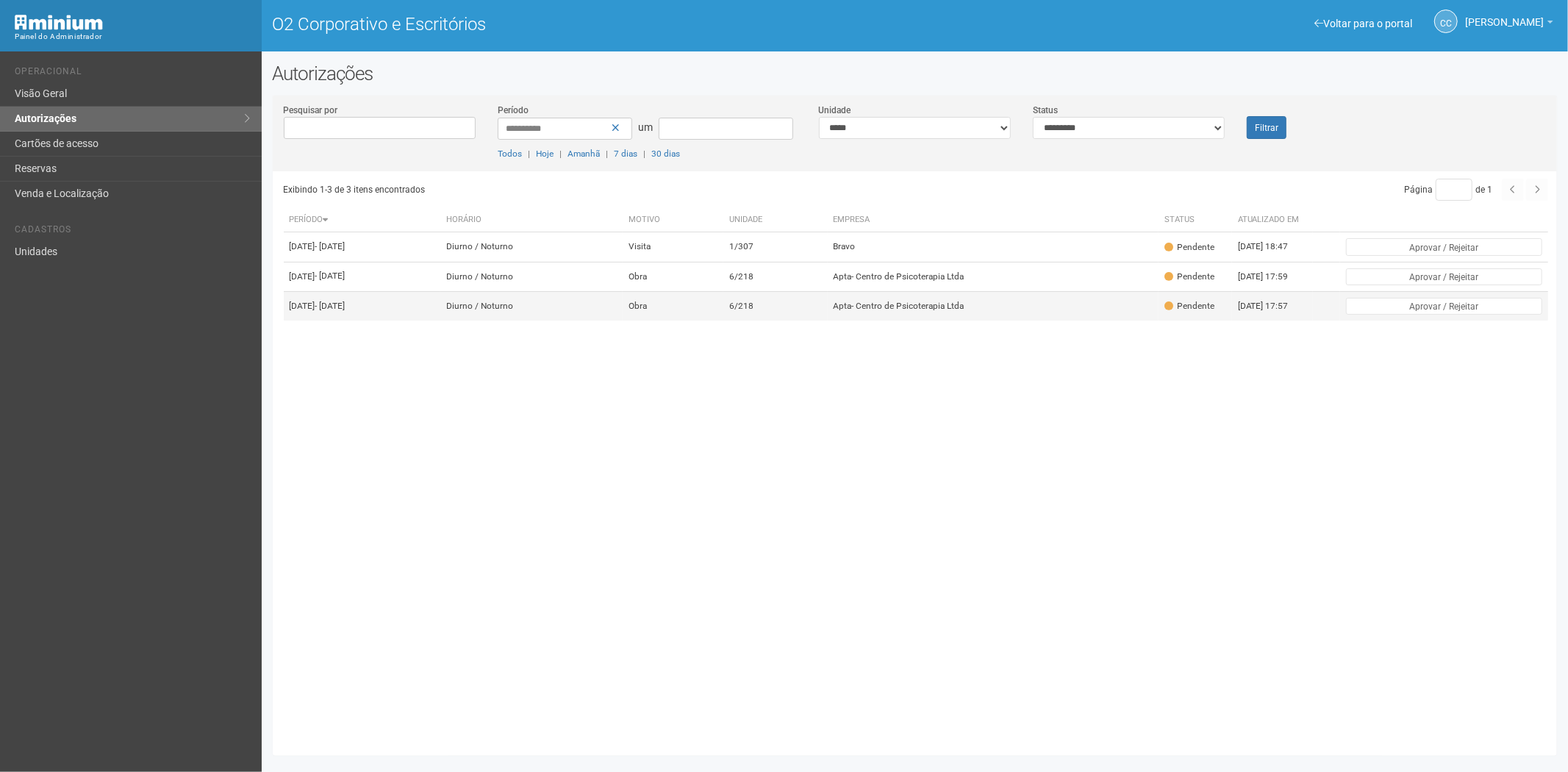
click at [828, 320] on td "6/218" at bounding box center [776, 306] width 104 height 29
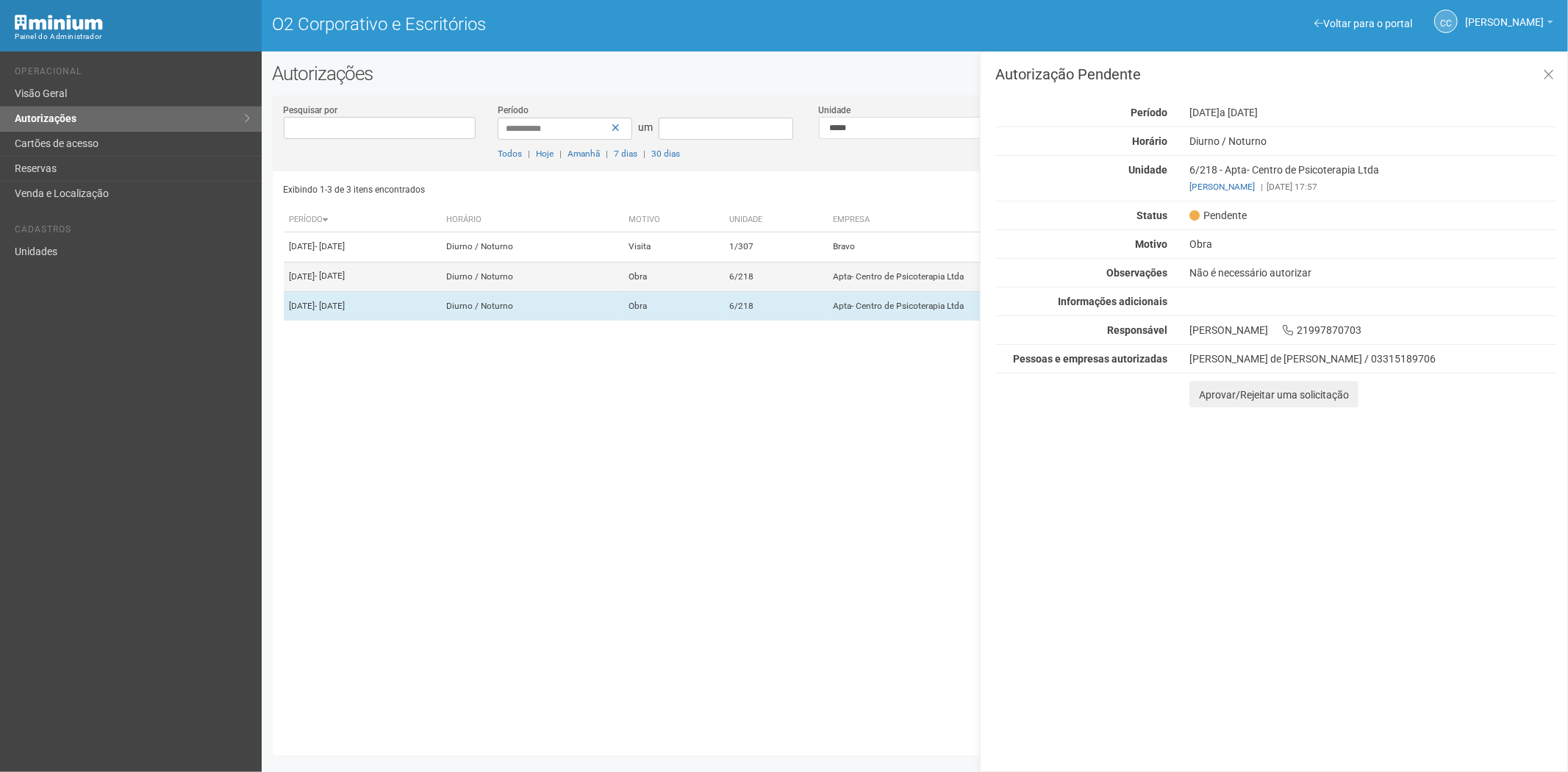
click at [441, 292] on td "26/08/2025 - 31/08/2025" at bounding box center [361, 277] width 156 height 29
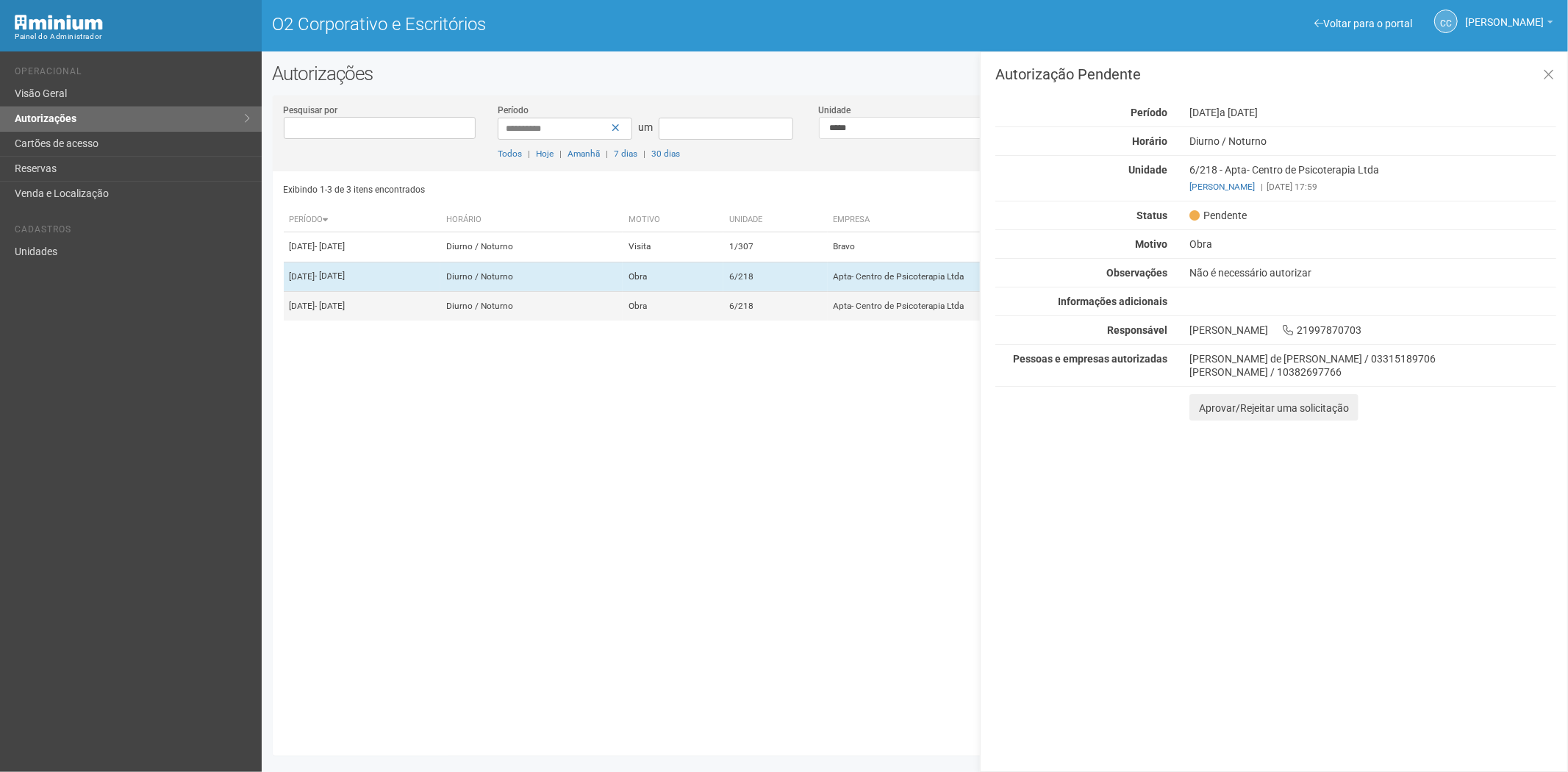
click at [828, 320] on td "6/218" at bounding box center [776, 306] width 104 height 29
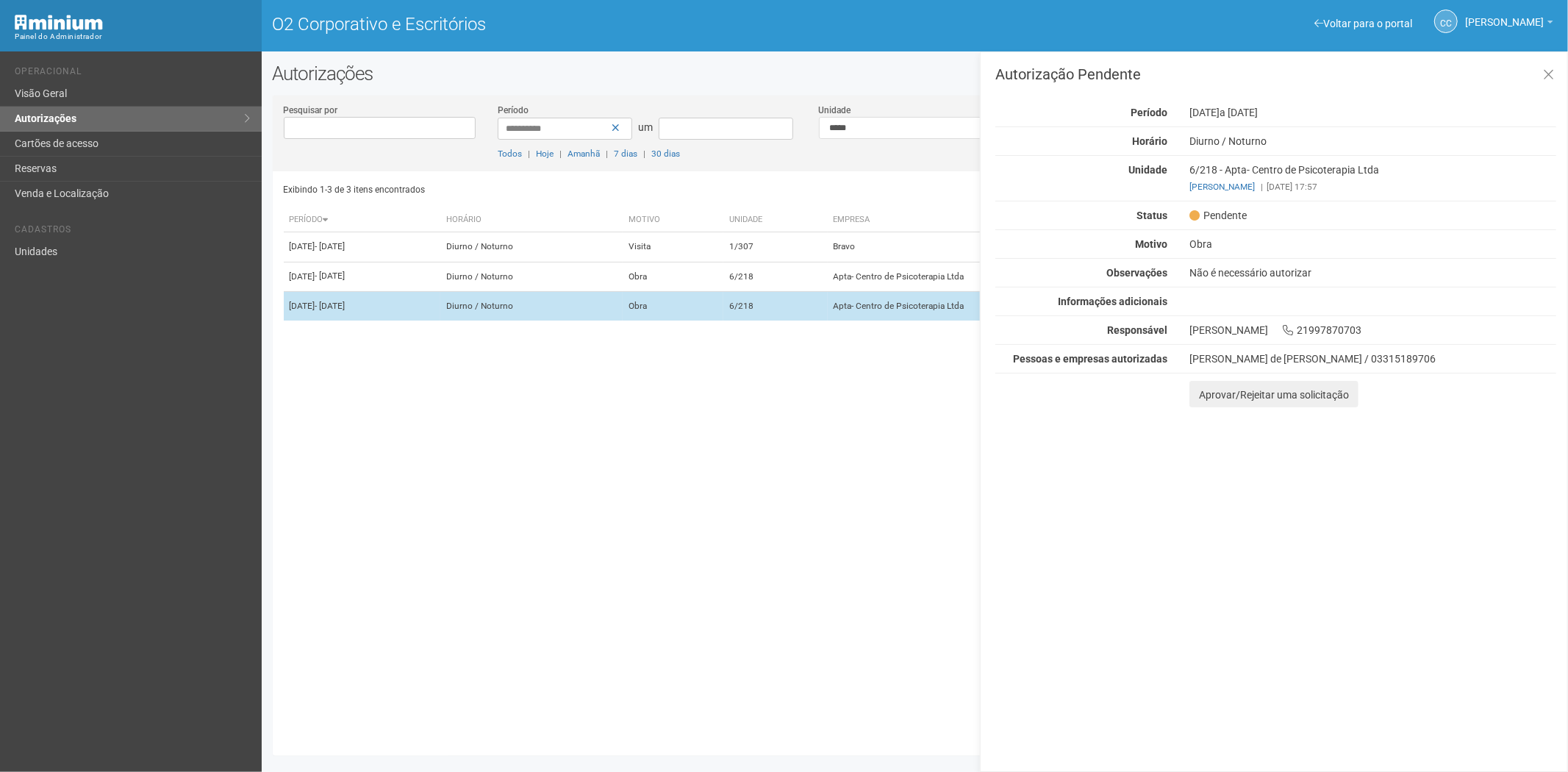
click at [818, 311] on td "6/218" at bounding box center [776, 306] width 104 height 29
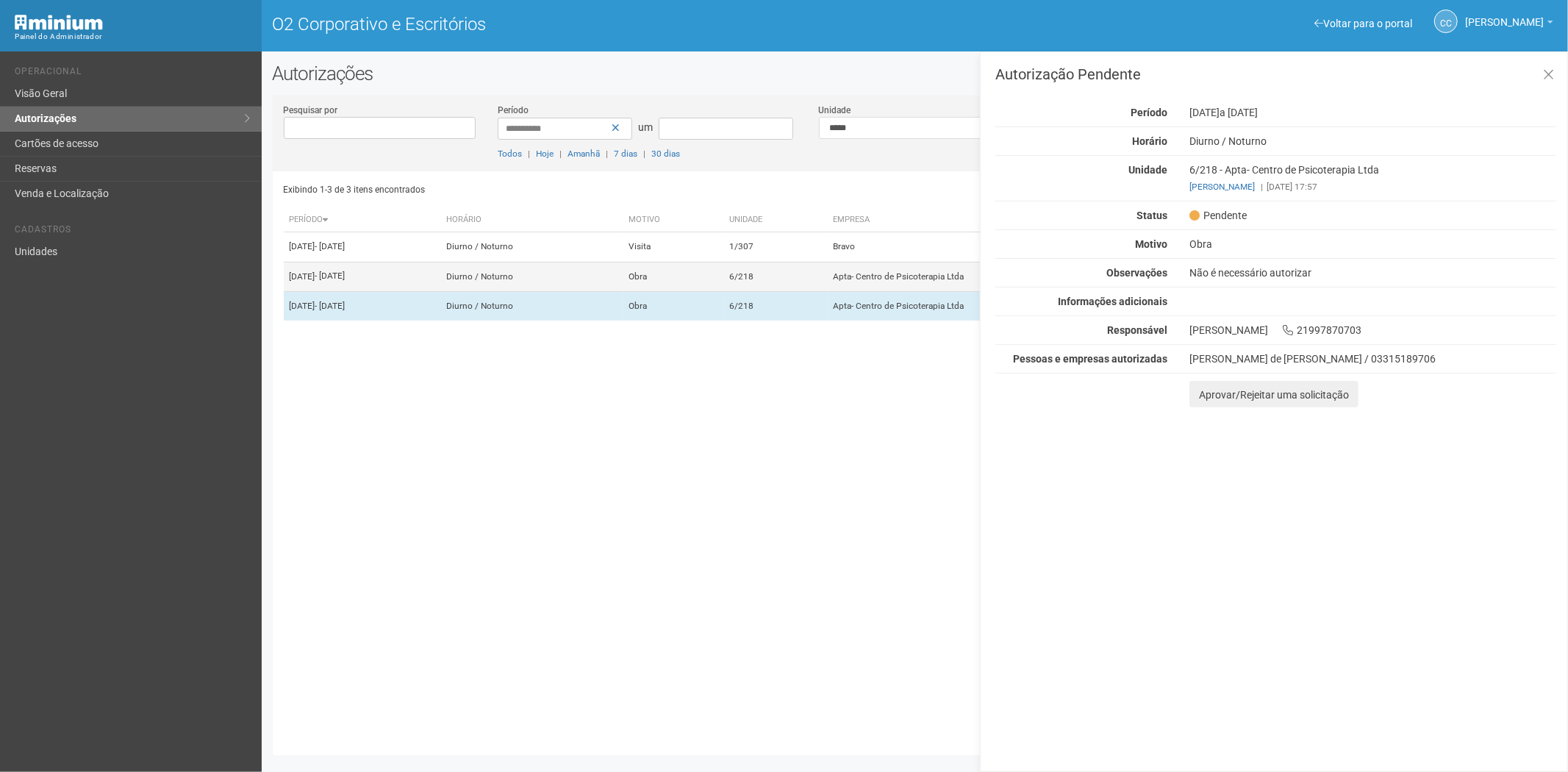
click at [806, 292] on td "6/218" at bounding box center [776, 277] width 104 height 29
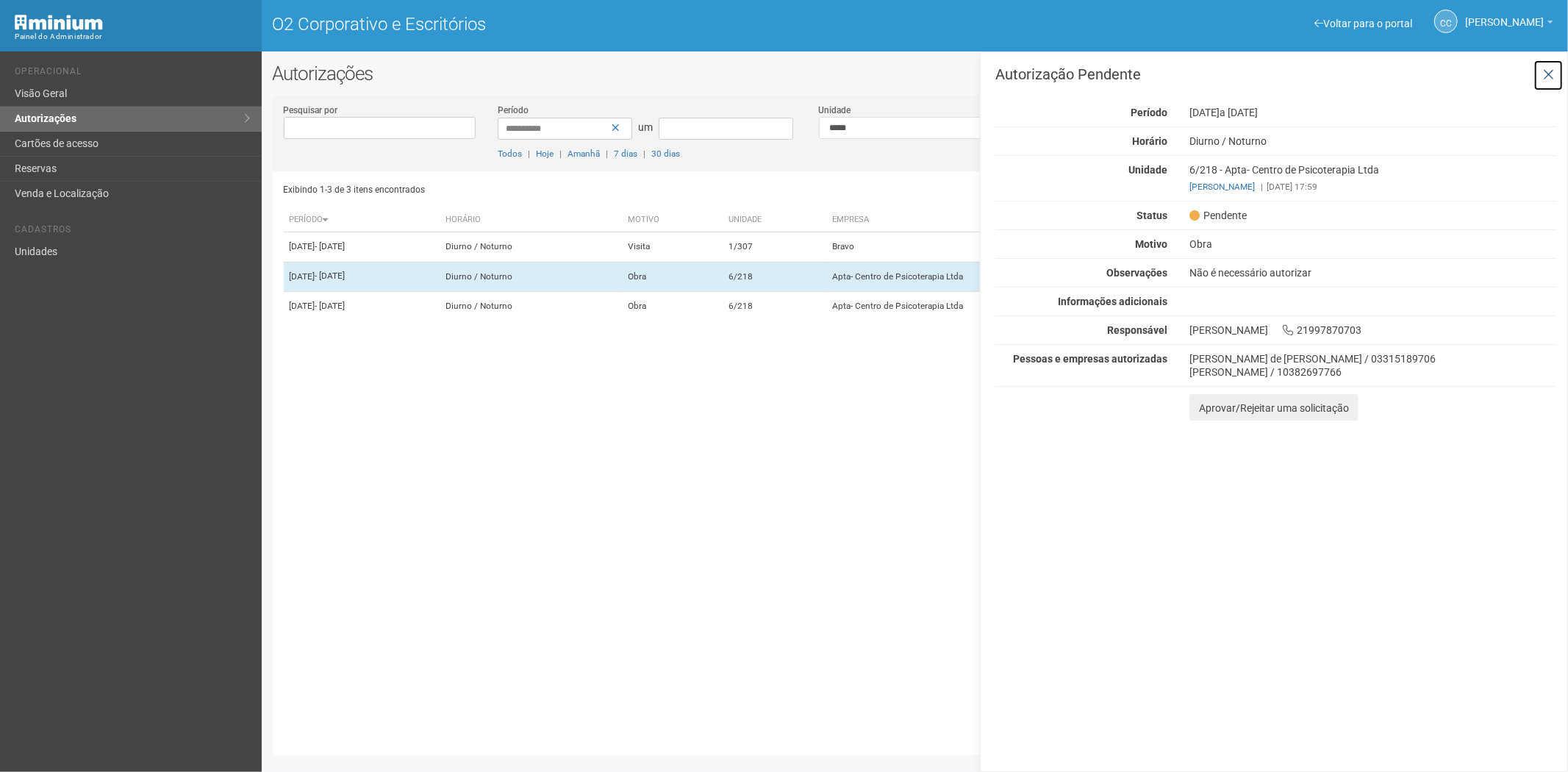
click at [1541, 78] on button at bounding box center [1548, 76] width 30 height 31
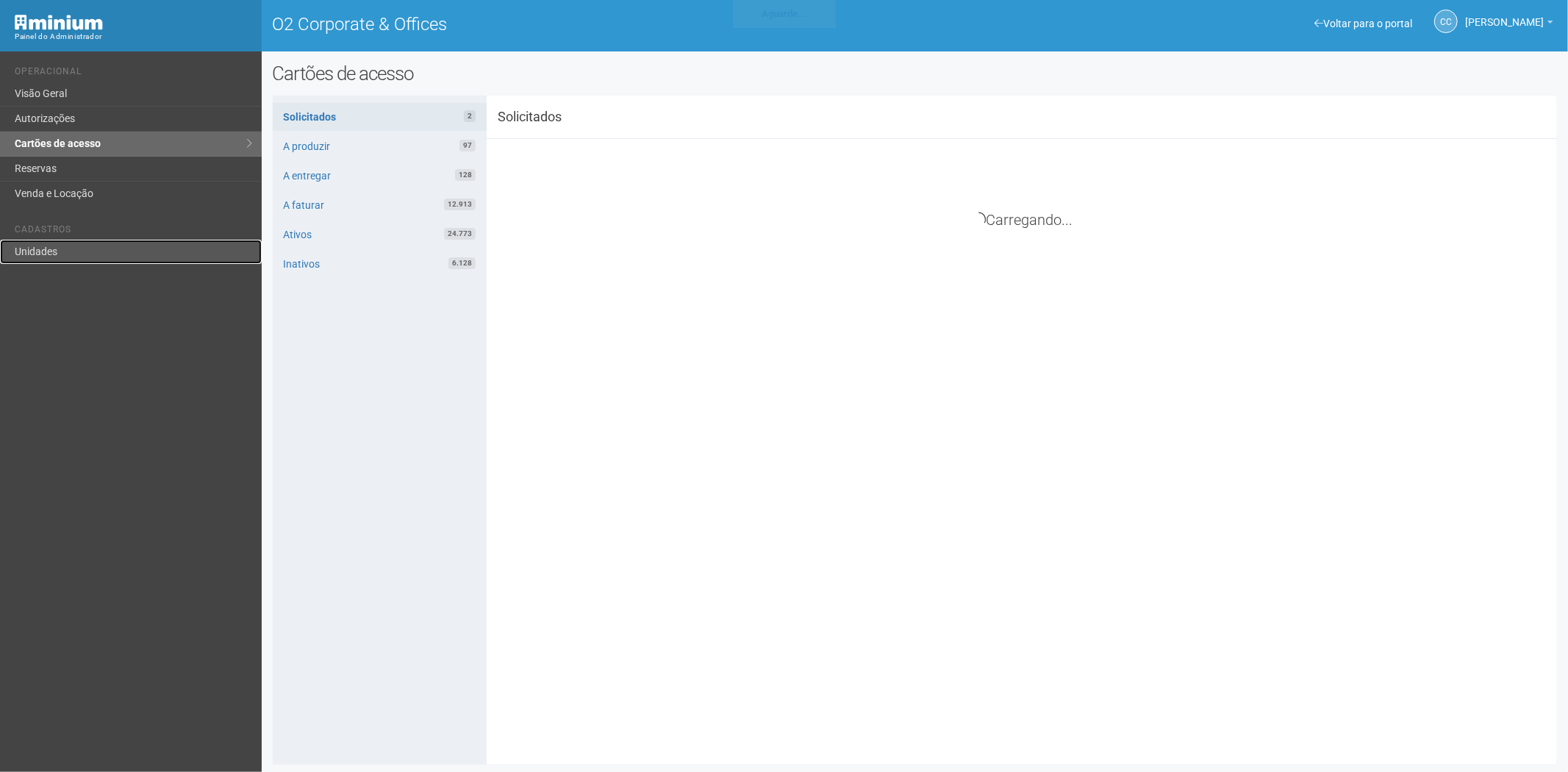
click at [86, 250] on link "Unidades" at bounding box center [131, 251] width 262 height 25
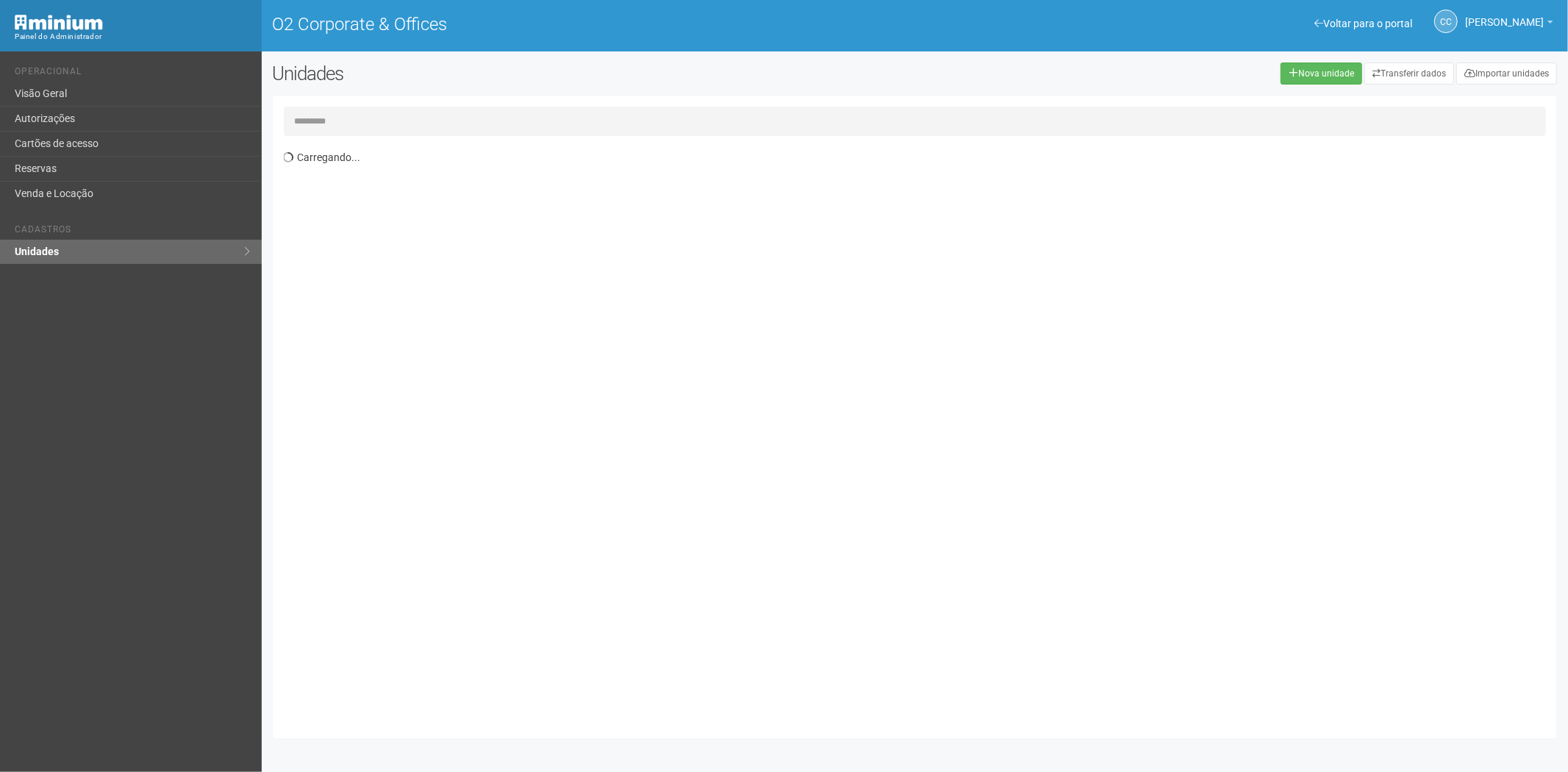
click at [432, 128] on input "text" at bounding box center [915, 122] width 1263 height 29
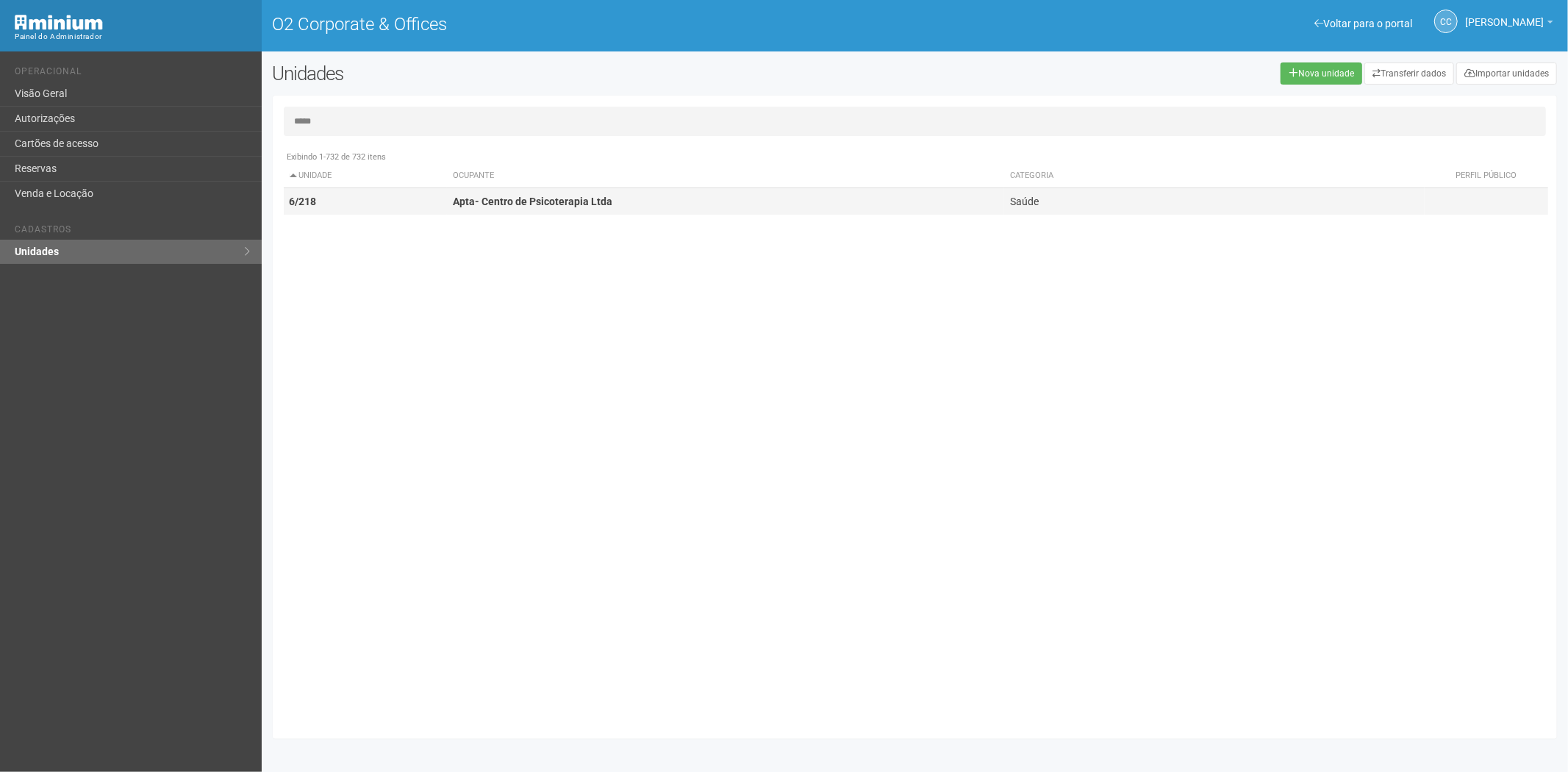
type input "*****"
click at [668, 193] on td "Apta- Centro de Psicoterapia Ltda" at bounding box center [726, 202] width 558 height 28
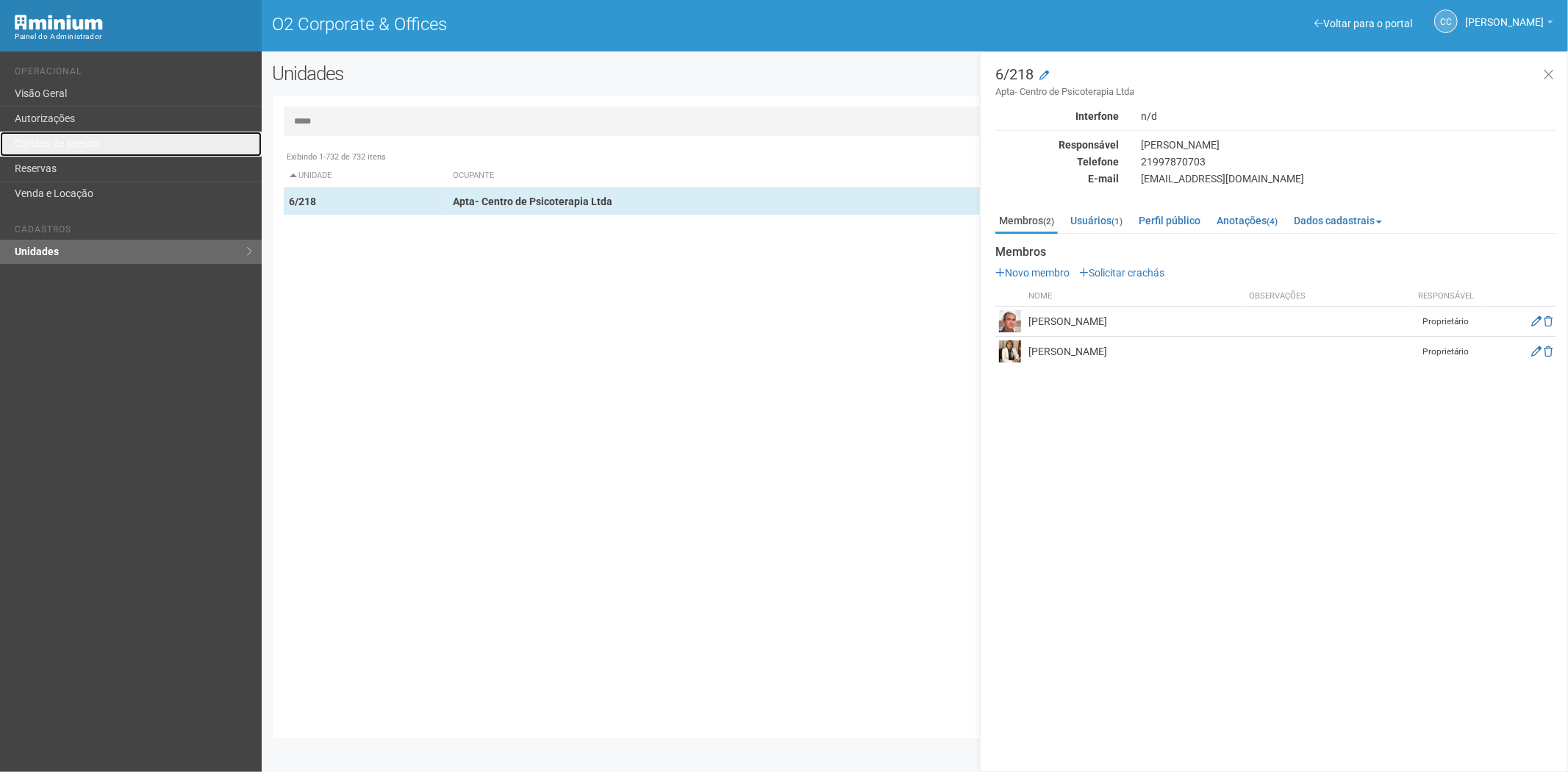
drag, startPoint x: 121, startPoint y: 145, endPoint x: 174, endPoint y: 273, distance: 138.5
click at [121, 145] on link "Cartões de acesso" at bounding box center [131, 143] width 262 height 25
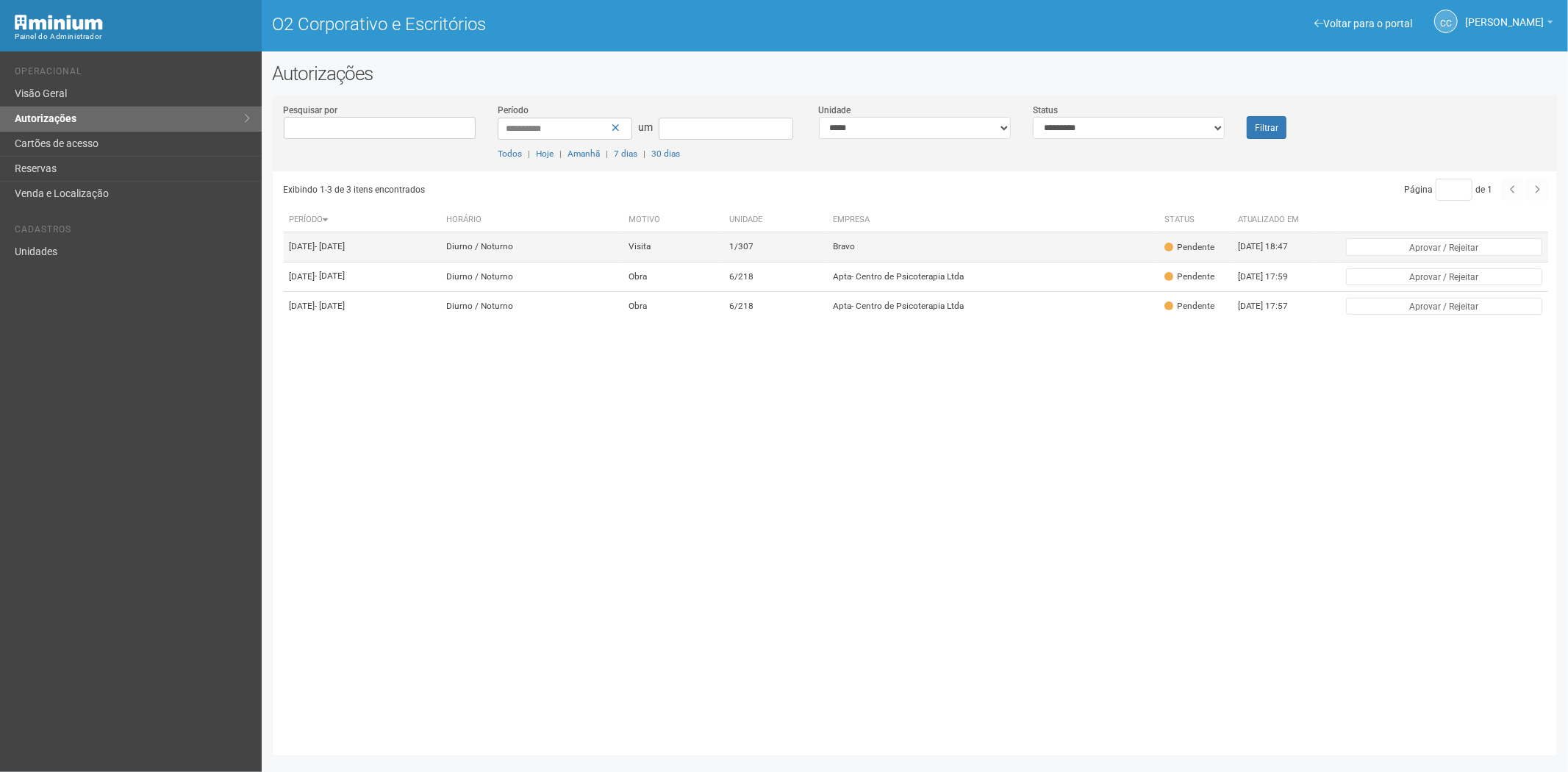
click at [691, 260] on td "Visita" at bounding box center [673, 248] width 101 height 29
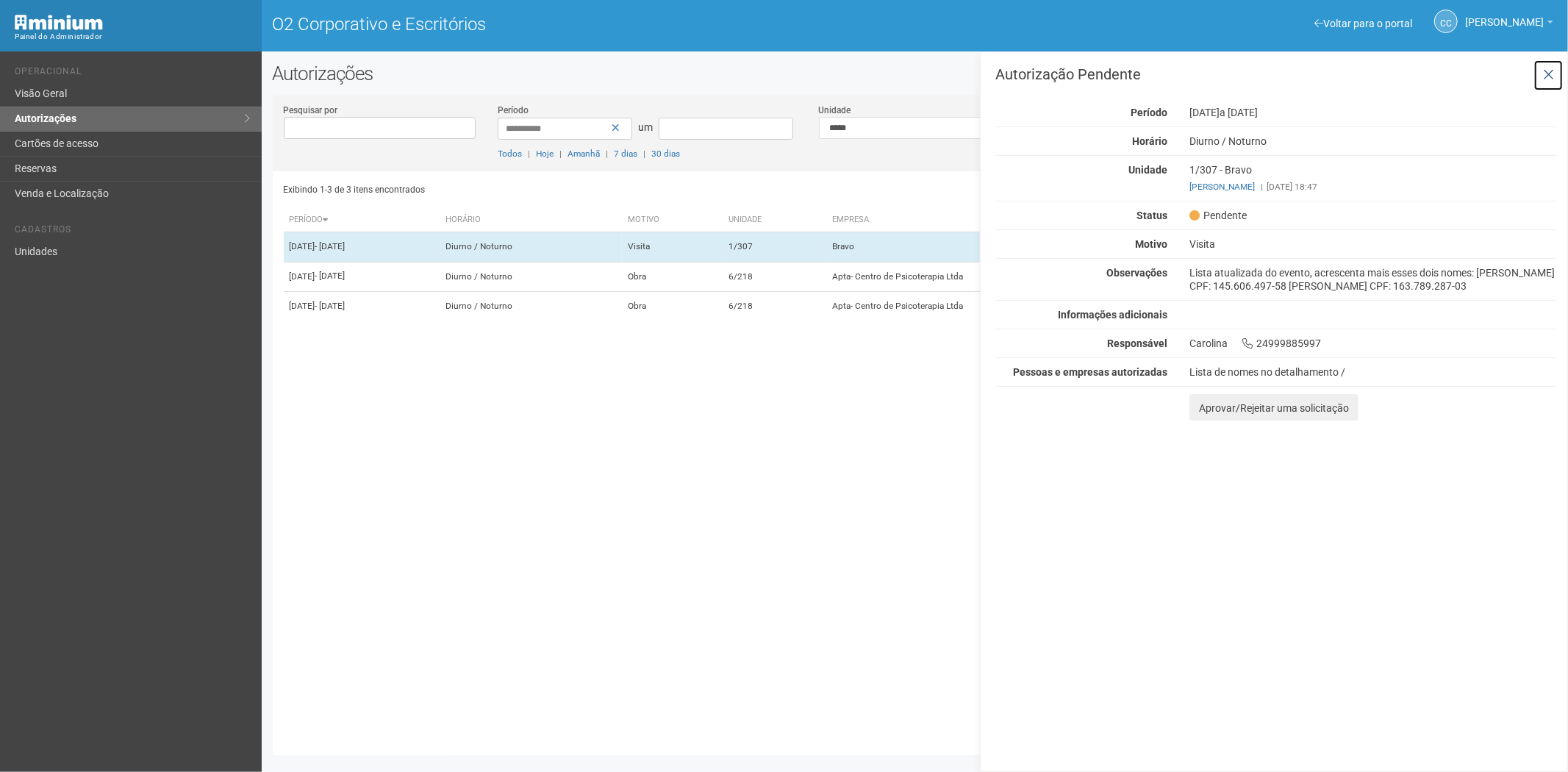
drag, startPoint x: 1544, startPoint y: 74, endPoint x: 1346, endPoint y: 91, distance: 198.7
click at [1532, 80] on div "Autorização Pendente Período 26/08/2025 a 27/08/2025 Horário Diurno / Noturno U…" at bounding box center [1275, 244] width 561 height 354
click at [93, 166] on link "Reservas" at bounding box center [131, 168] width 262 height 25
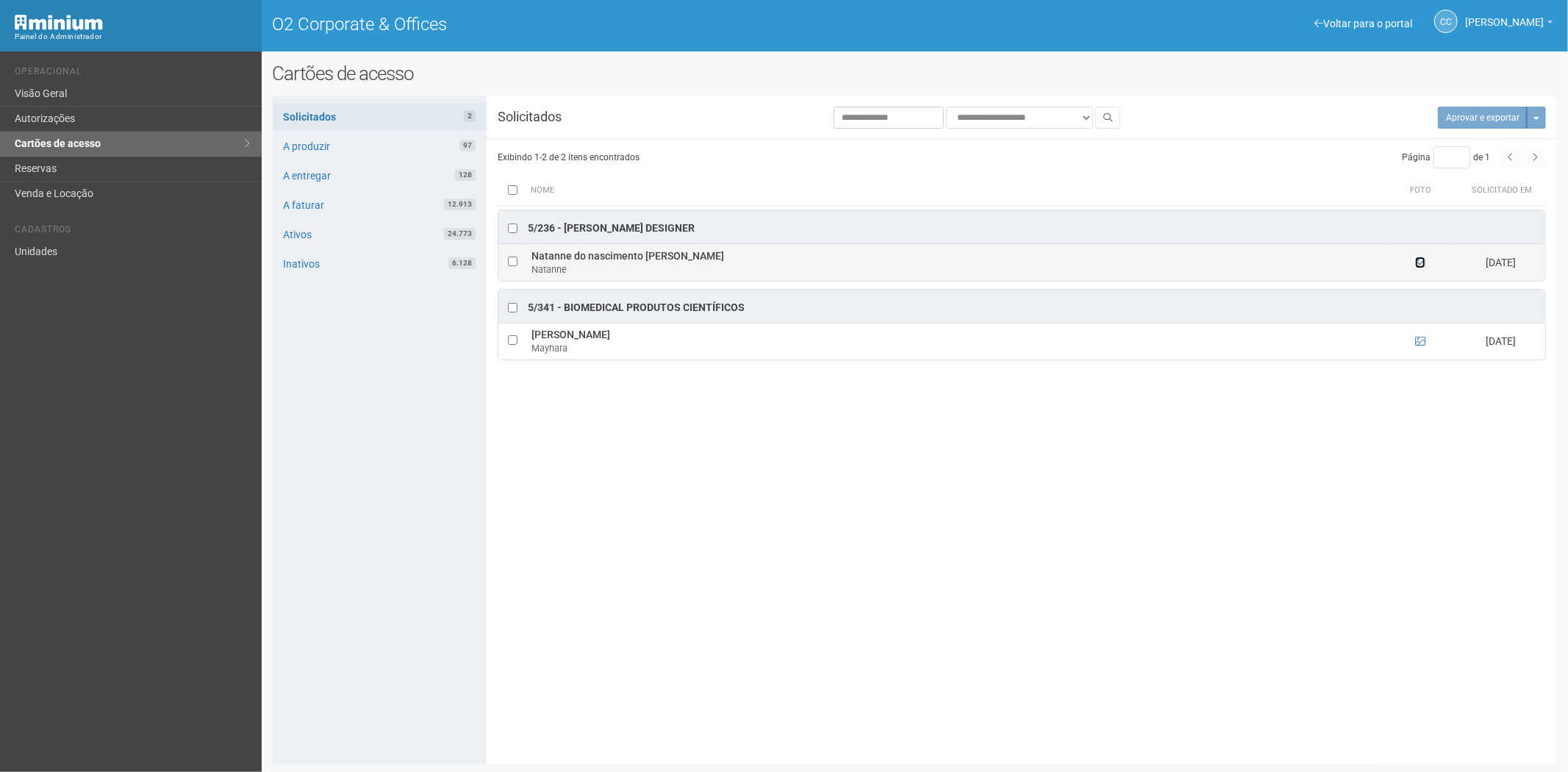
click at [1423, 262] on icon at bounding box center [1420, 262] width 10 height 10
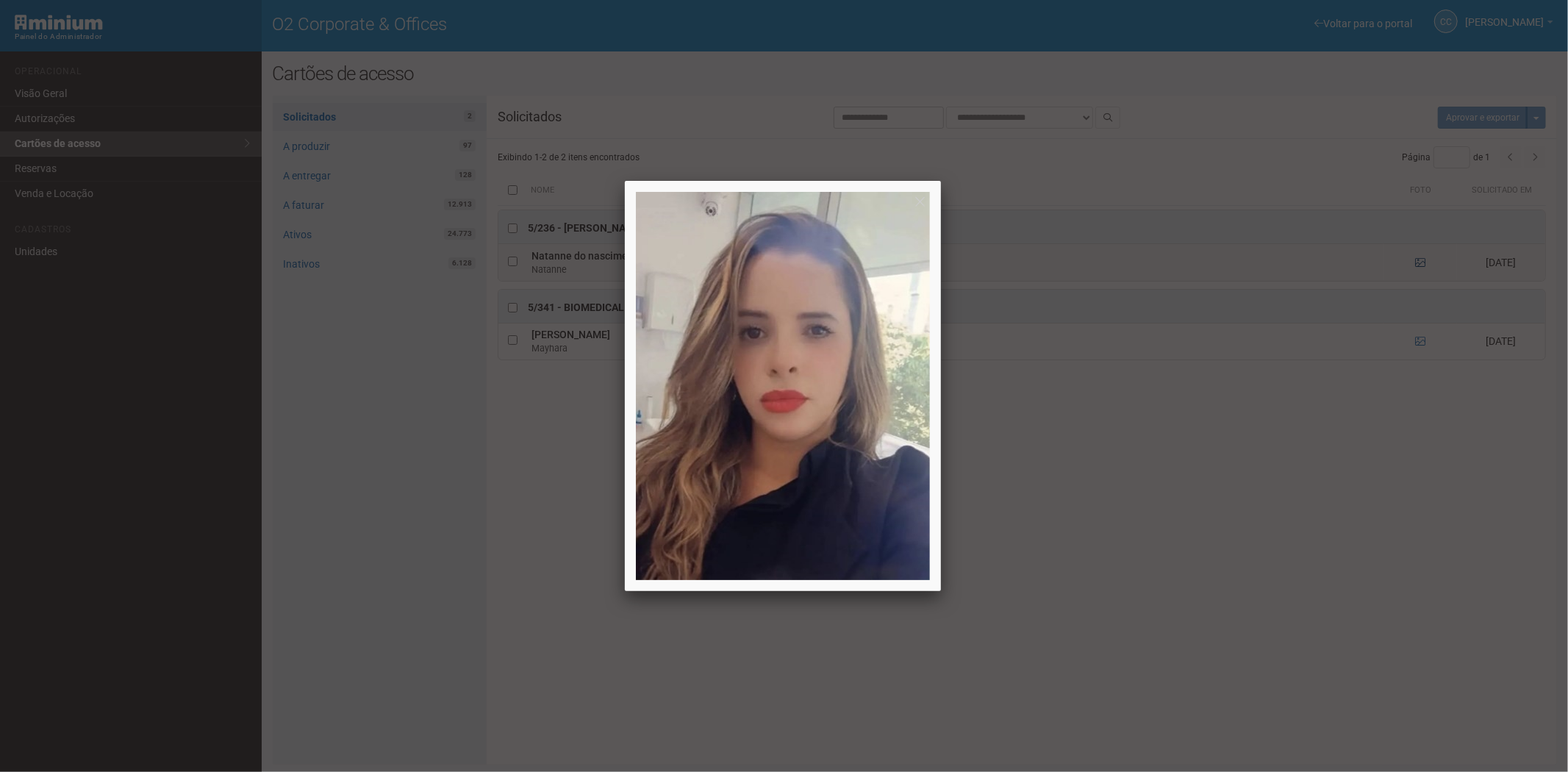
click at [1423, 262] on div at bounding box center [784, 386] width 1568 height 772
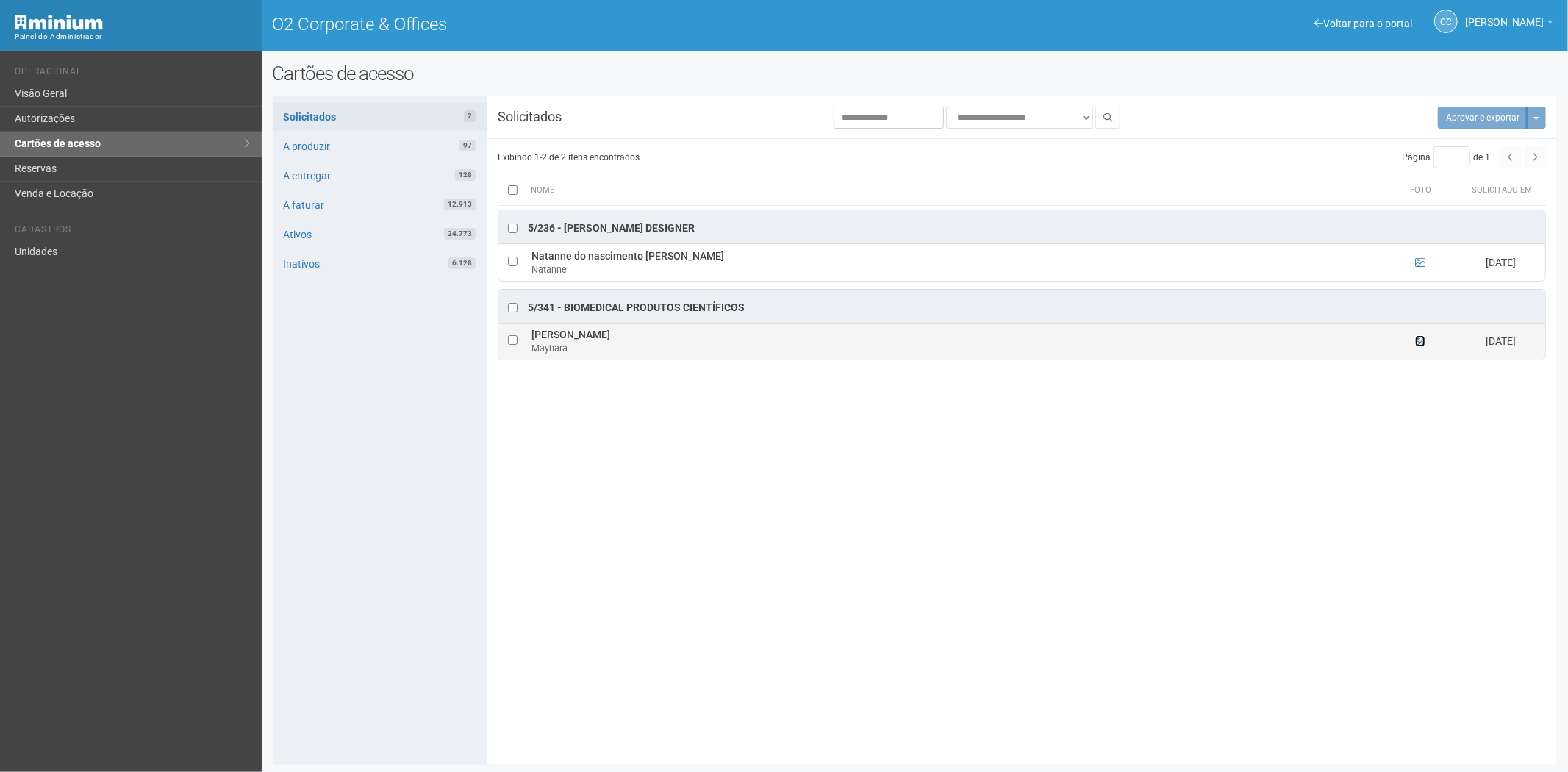
click at [1421, 343] on icon at bounding box center [1420, 341] width 10 height 10
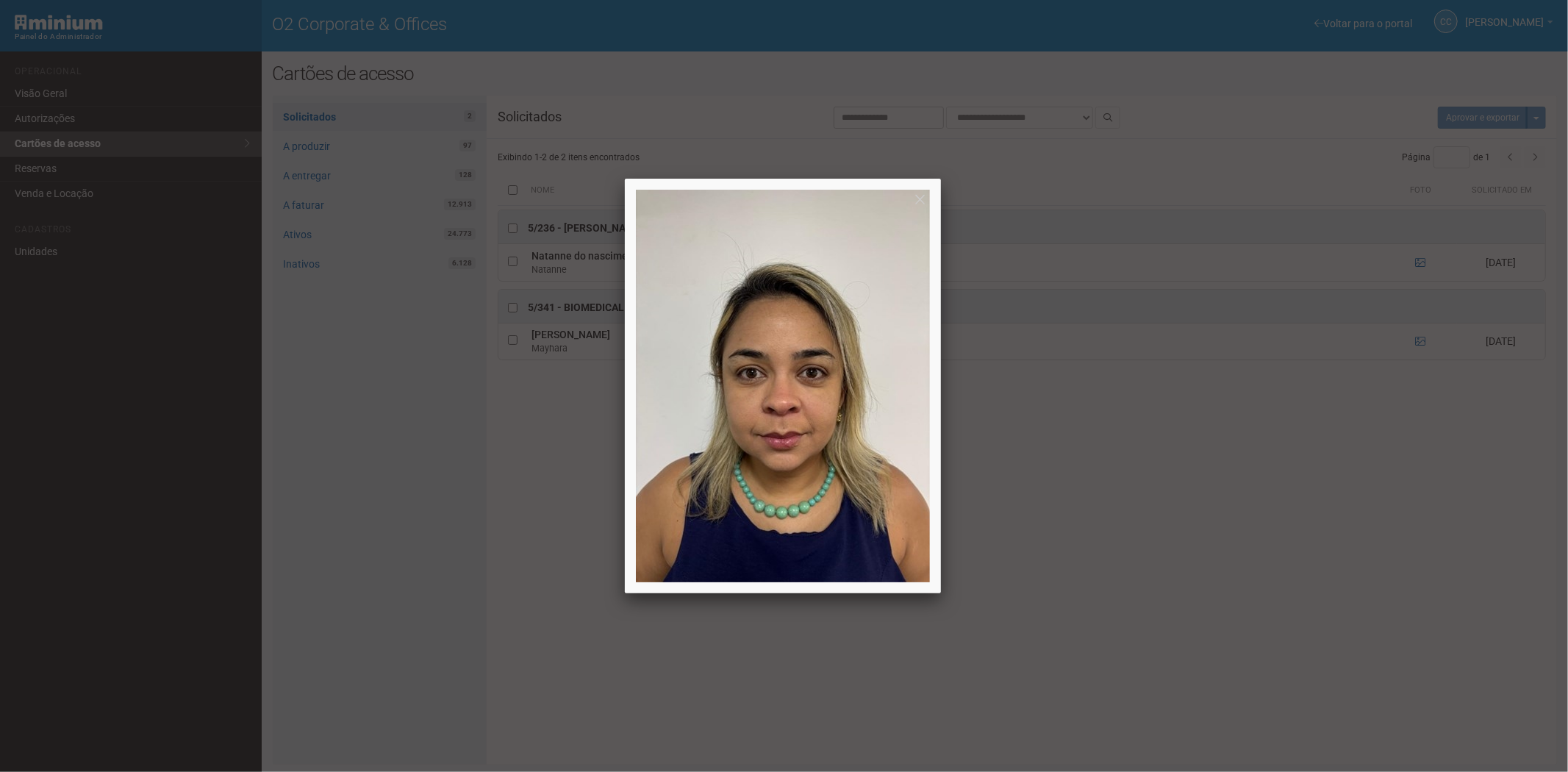
click at [1231, 603] on div at bounding box center [784, 386] width 1568 height 772
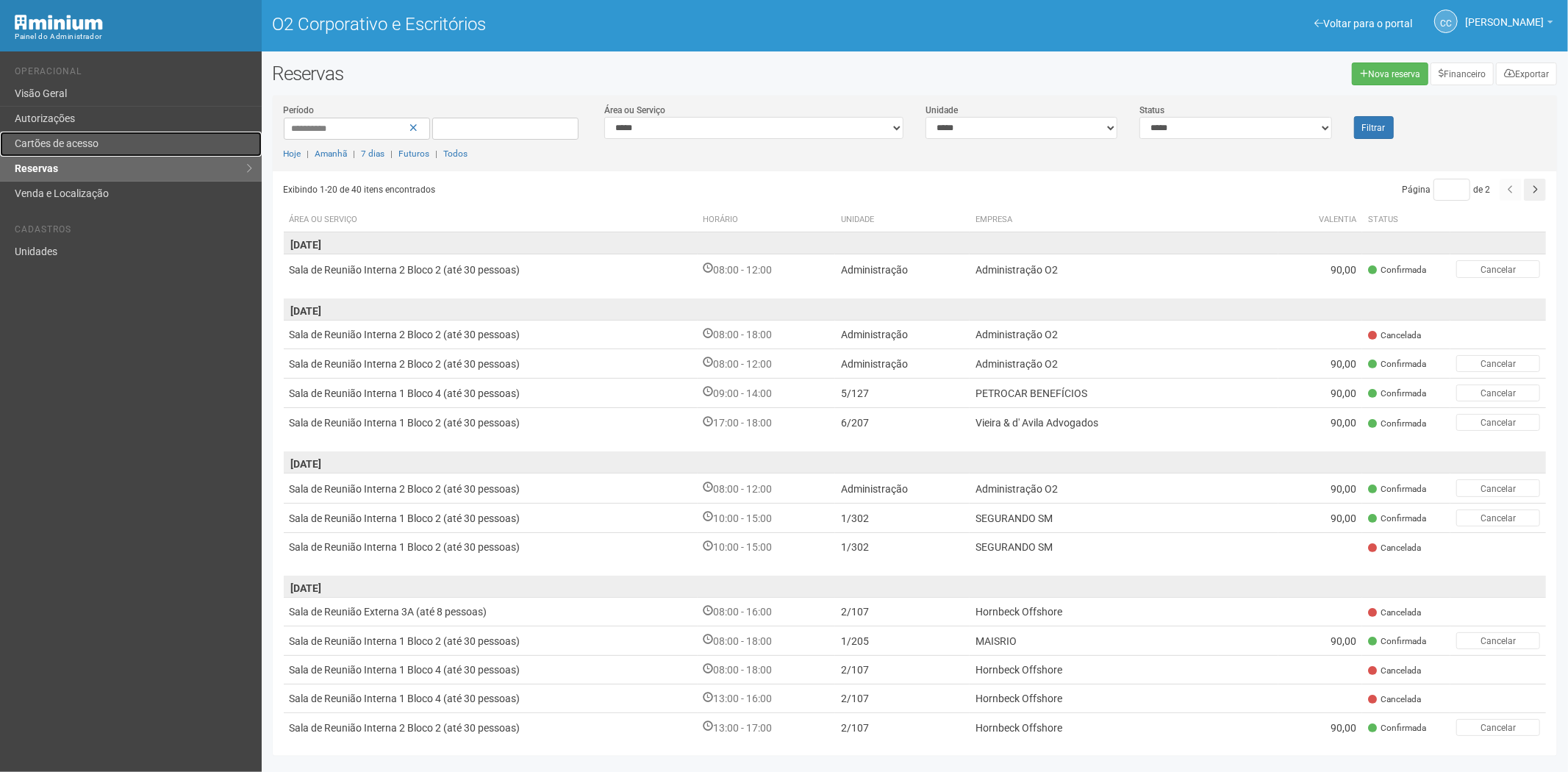
click at [115, 142] on link "Cartões de acesso" at bounding box center [131, 143] width 262 height 25
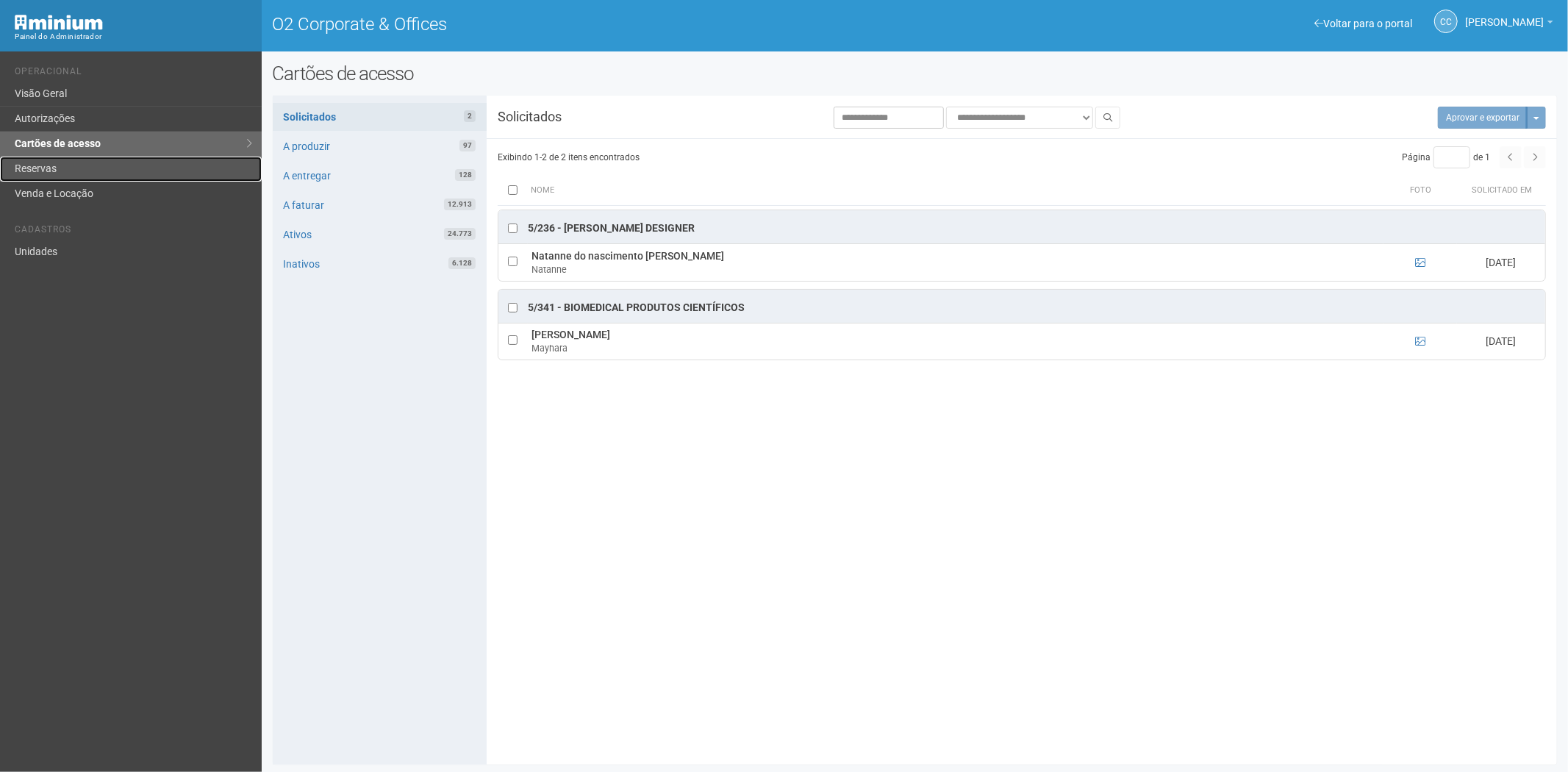
click at [89, 165] on link "Reservas" at bounding box center [131, 168] width 262 height 25
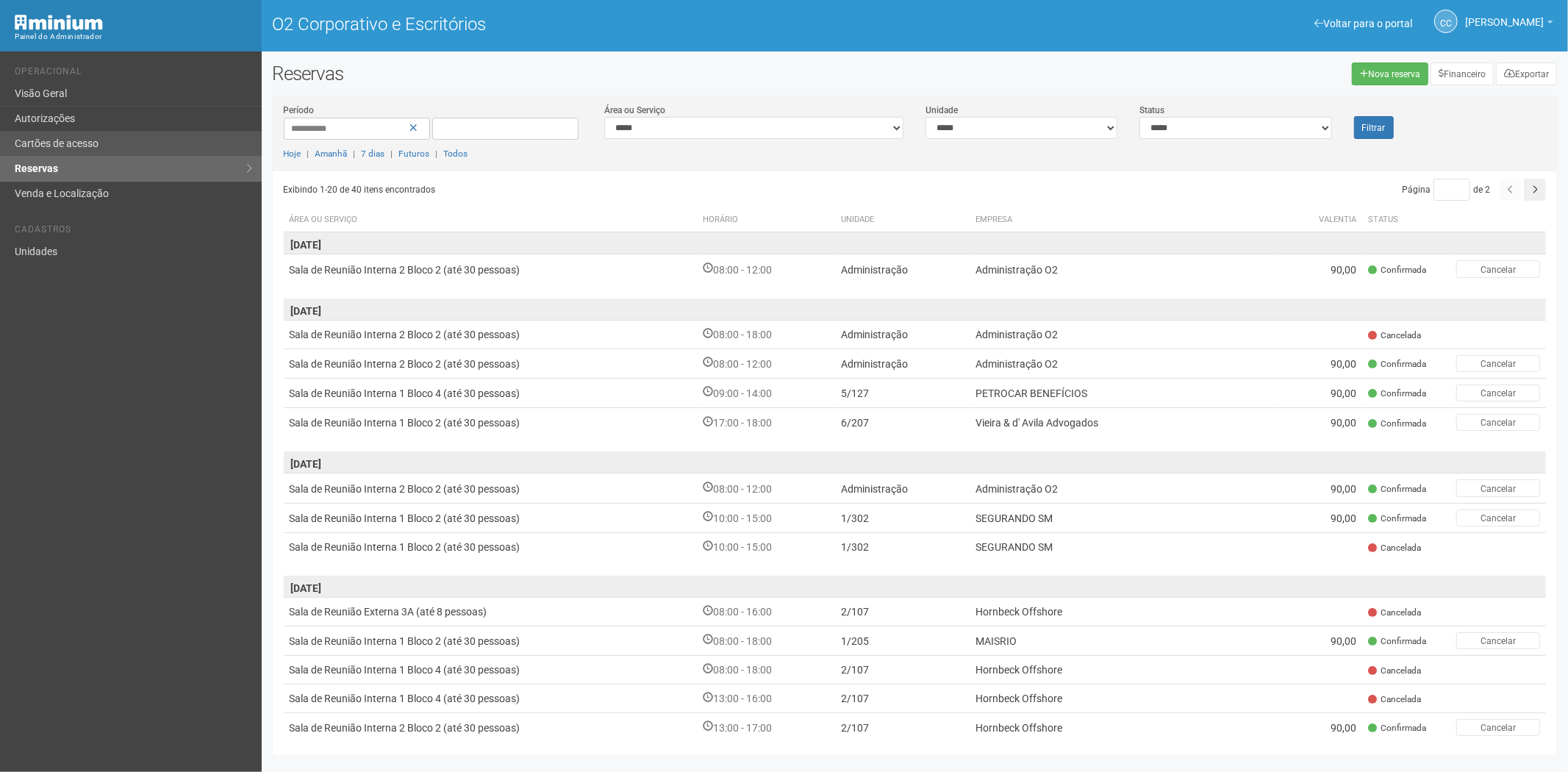
click at [84, 135] on link "Cartões de acesso" at bounding box center [131, 143] width 262 height 25
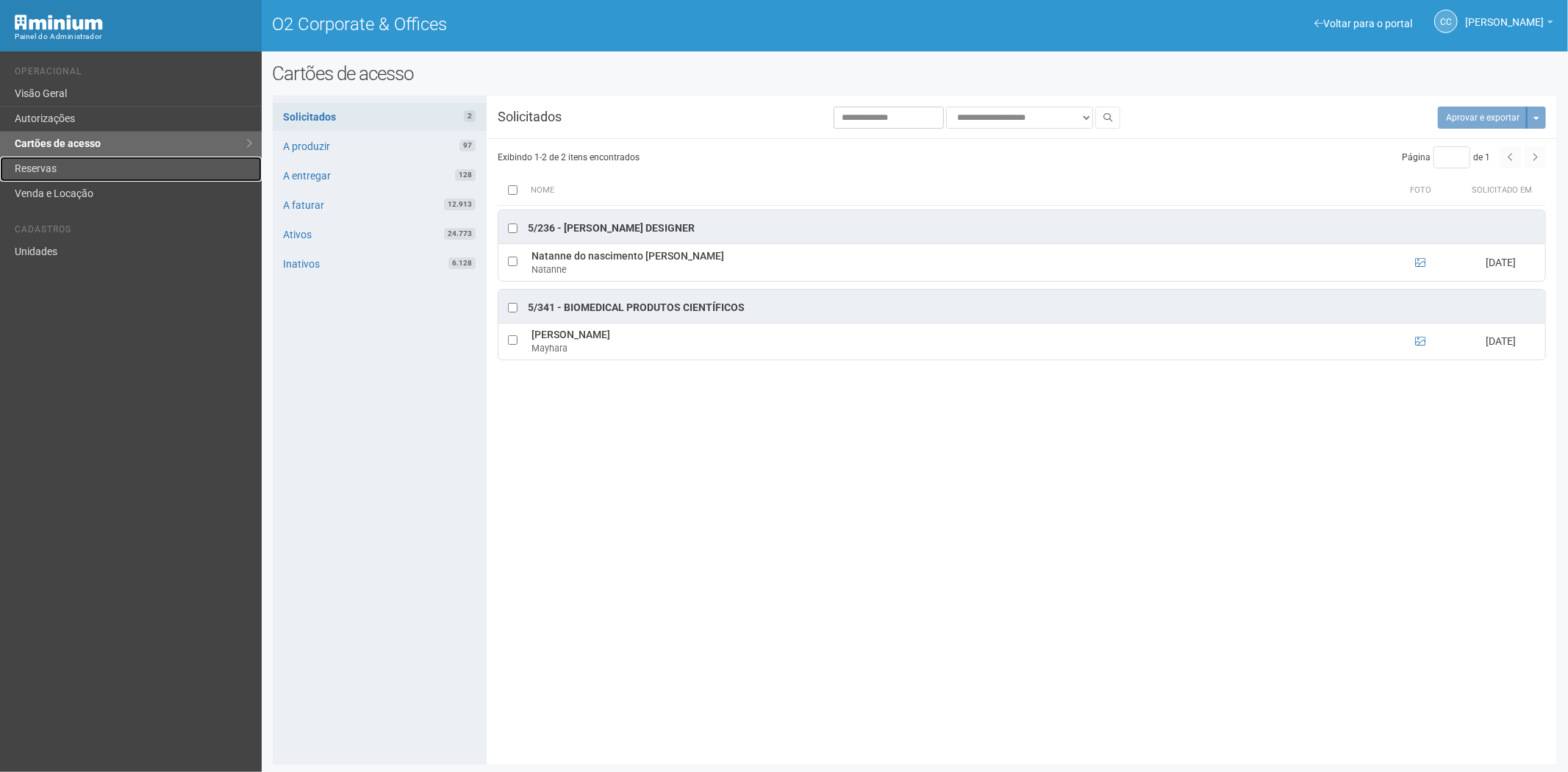
drag, startPoint x: 113, startPoint y: 170, endPoint x: 125, endPoint y: 174, distance: 12.6
click at [113, 170] on link "Reservas" at bounding box center [131, 168] width 262 height 25
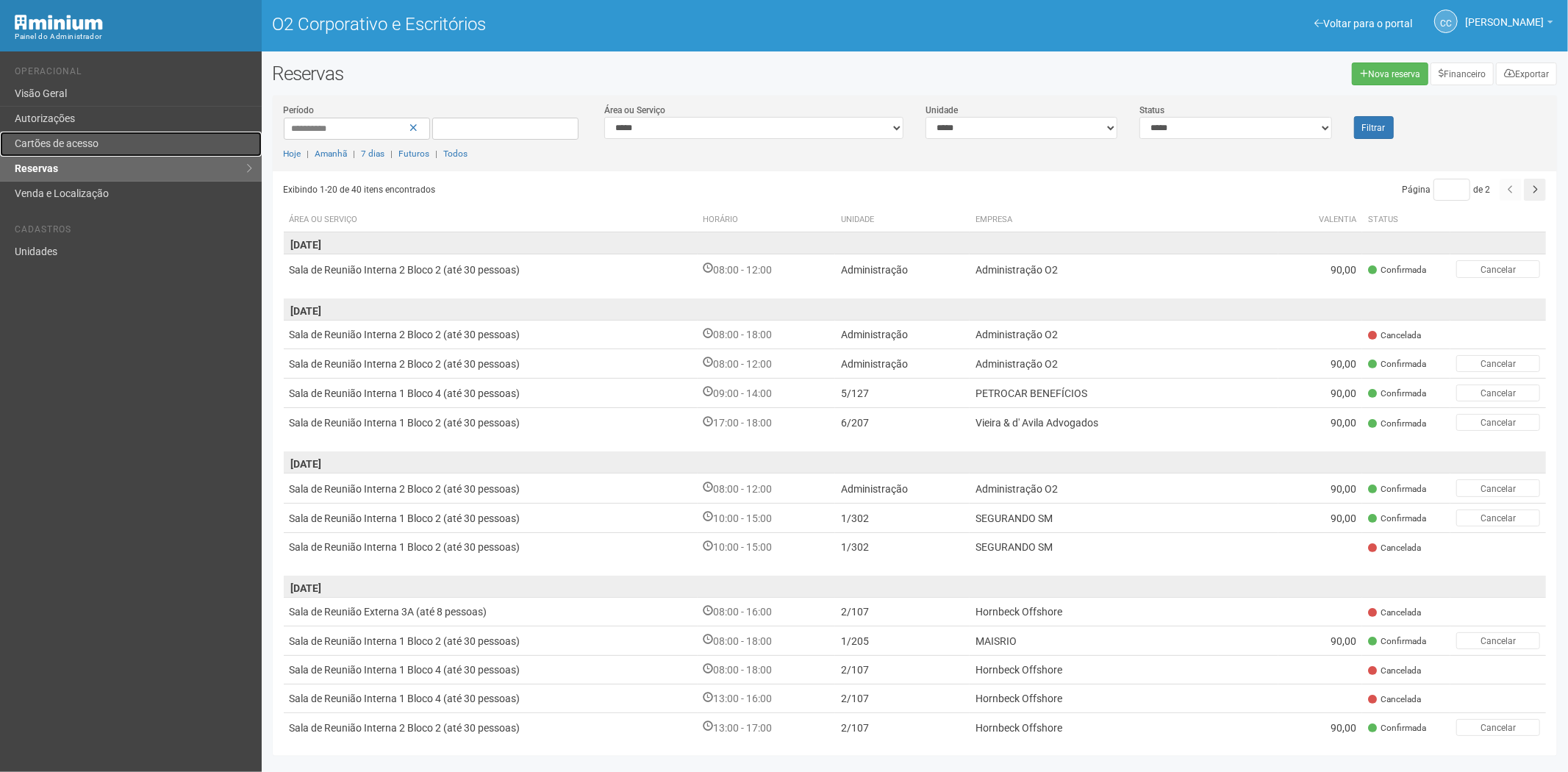
click at [110, 141] on link "Cartões de acesso" at bounding box center [131, 143] width 262 height 25
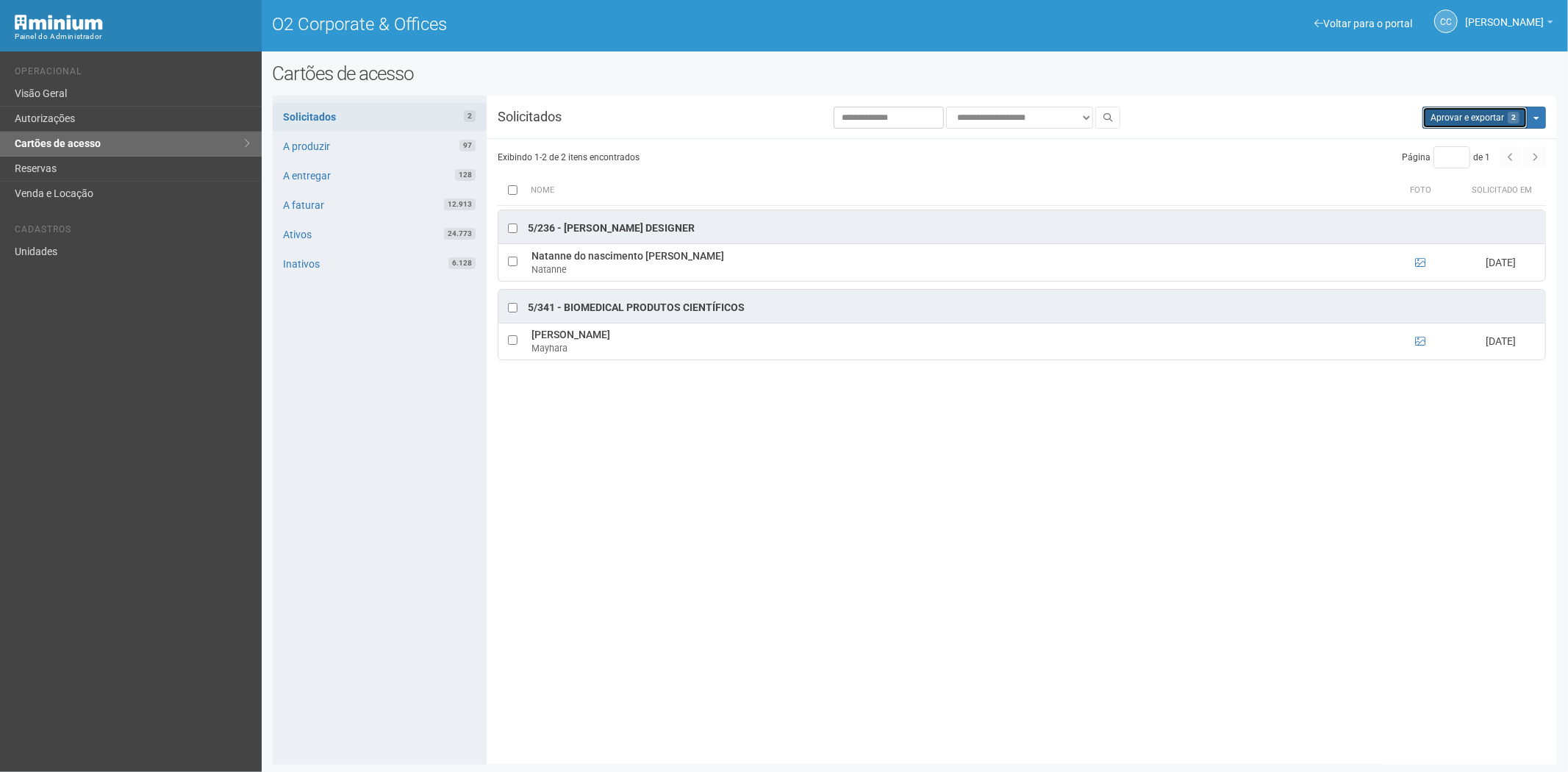
click at [1464, 115] on button "Aprovar e exportar 2" at bounding box center [1475, 118] width 105 height 22
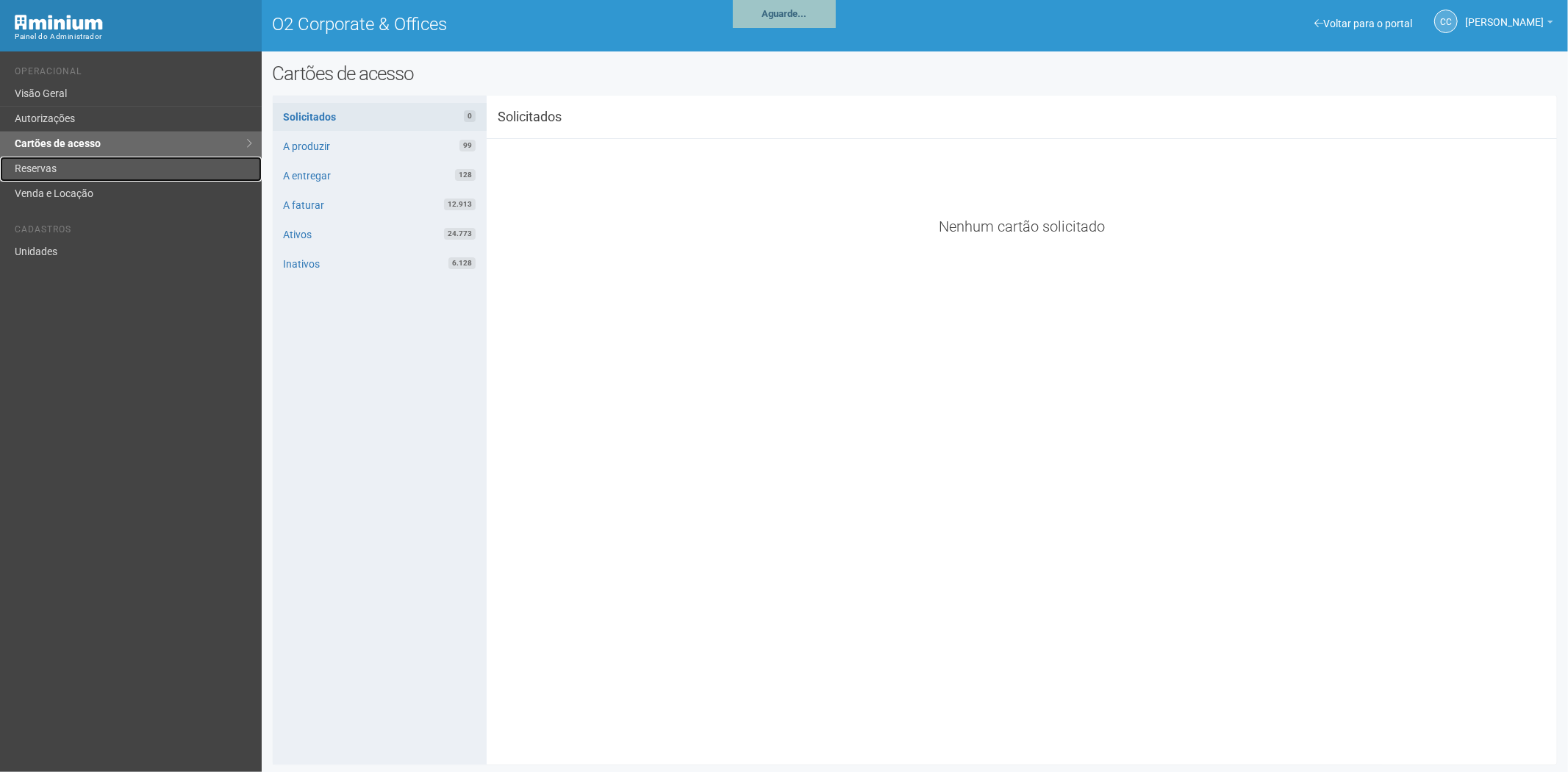
click at [69, 175] on link "Reservas" at bounding box center [131, 168] width 262 height 25
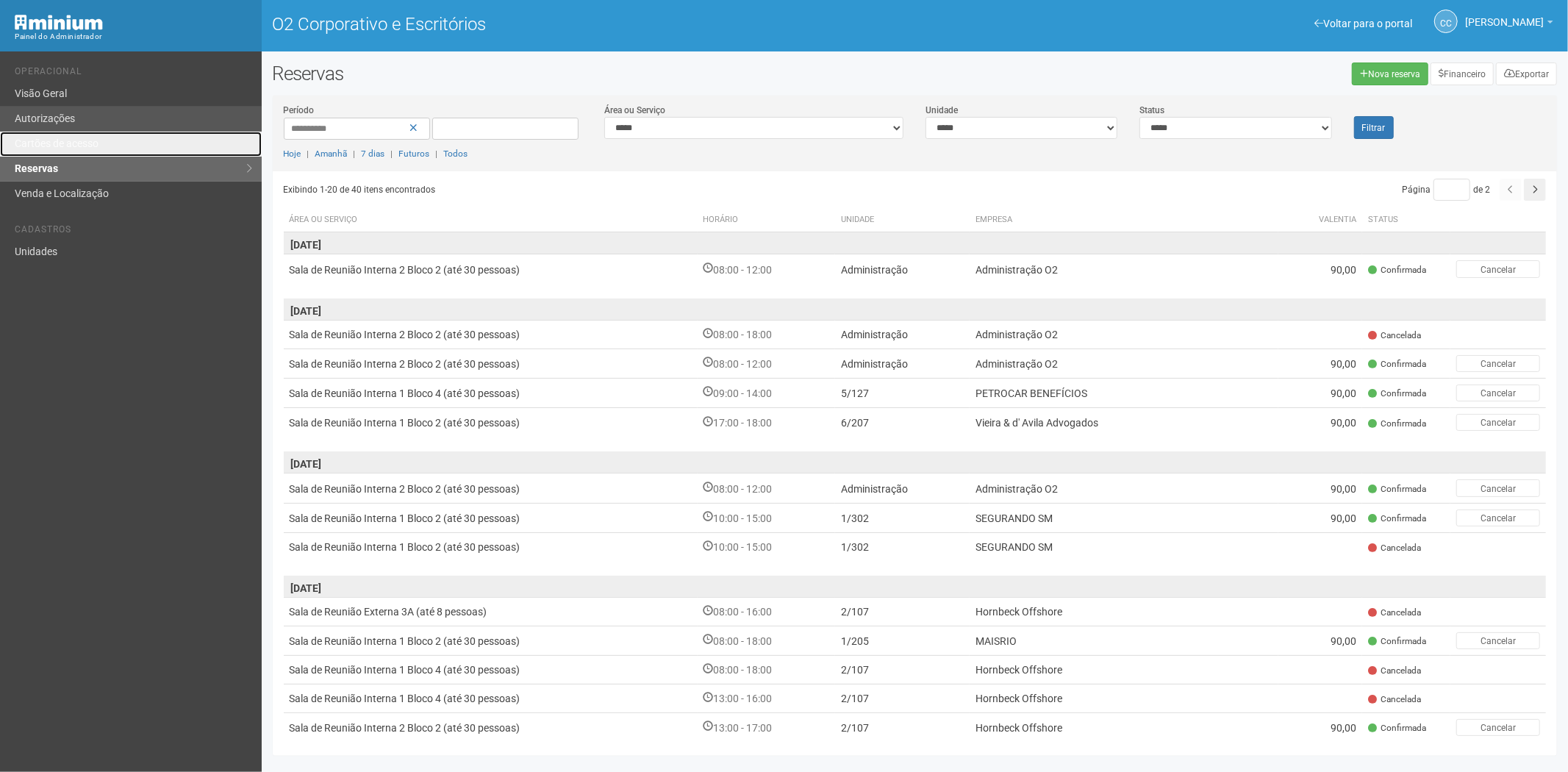
click at [66, 136] on link "Cartões de acesso" at bounding box center [131, 143] width 262 height 25
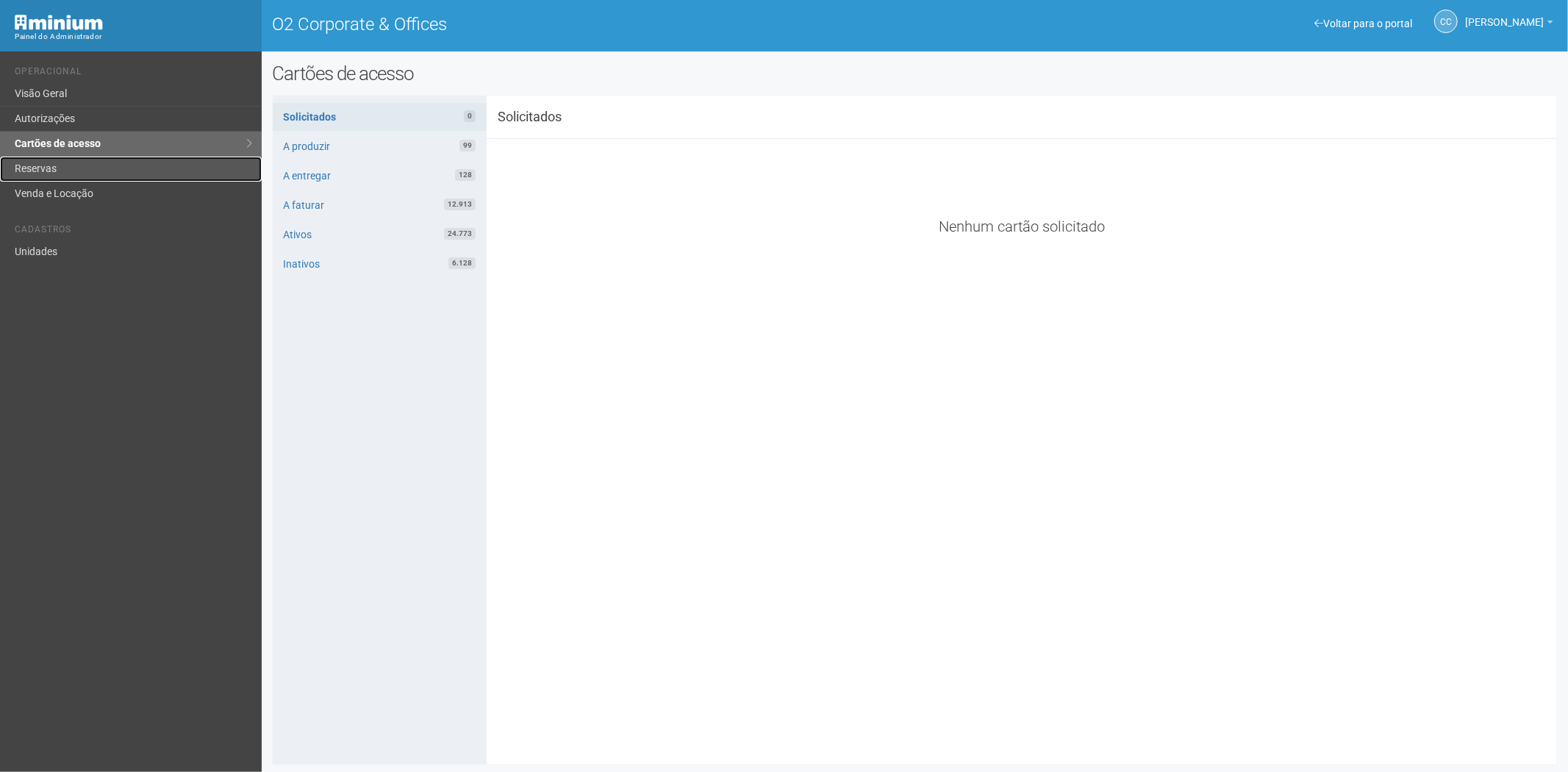
click at [77, 166] on link "Reservas" at bounding box center [131, 168] width 262 height 25
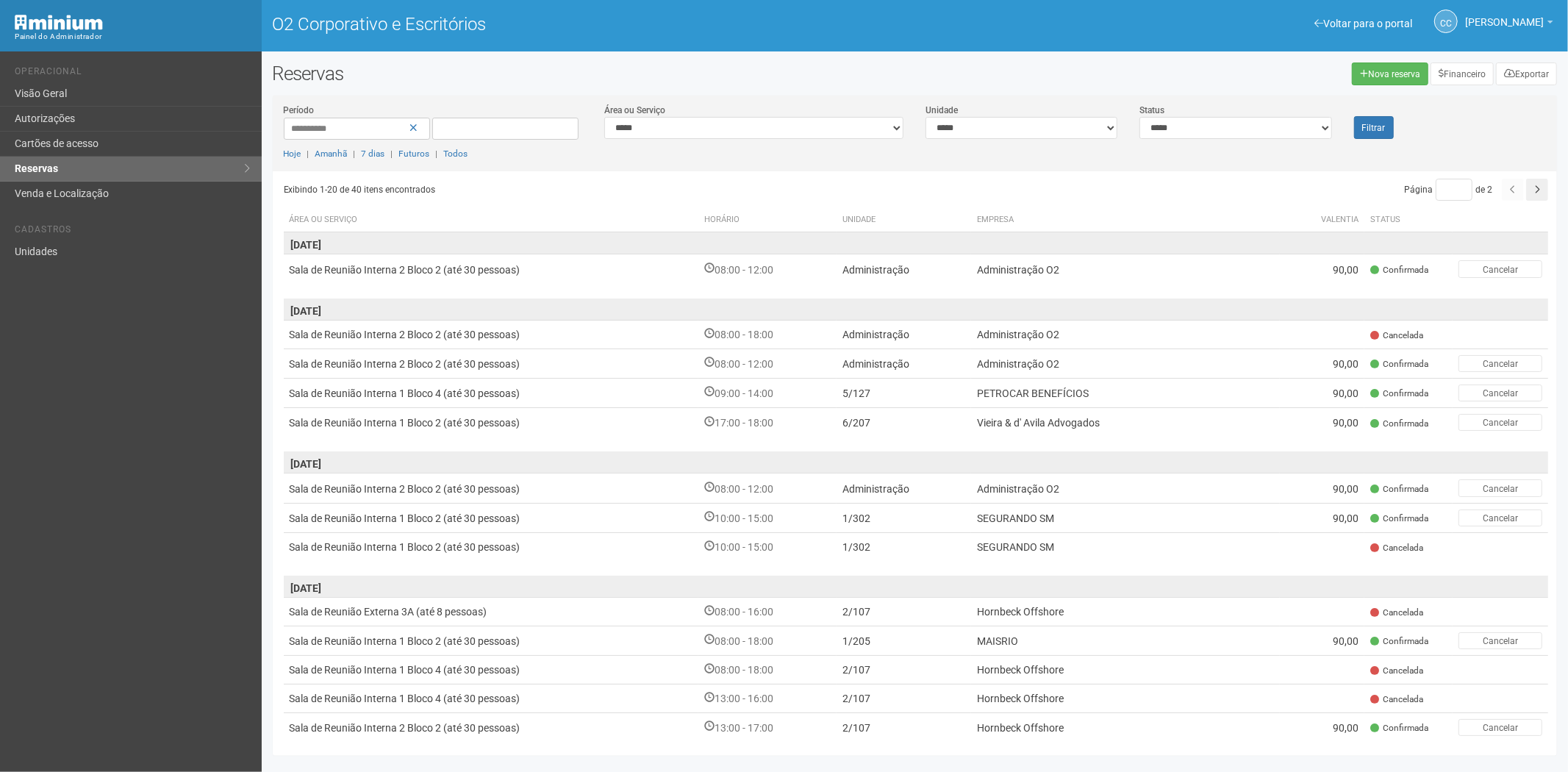
click at [1322, 195] on div "Página * de 2" at bounding box center [1232, 190] width 632 height 22
click at [107, 108] on link "Autorizações" at bounding box center [131, 119] width 262 height 25
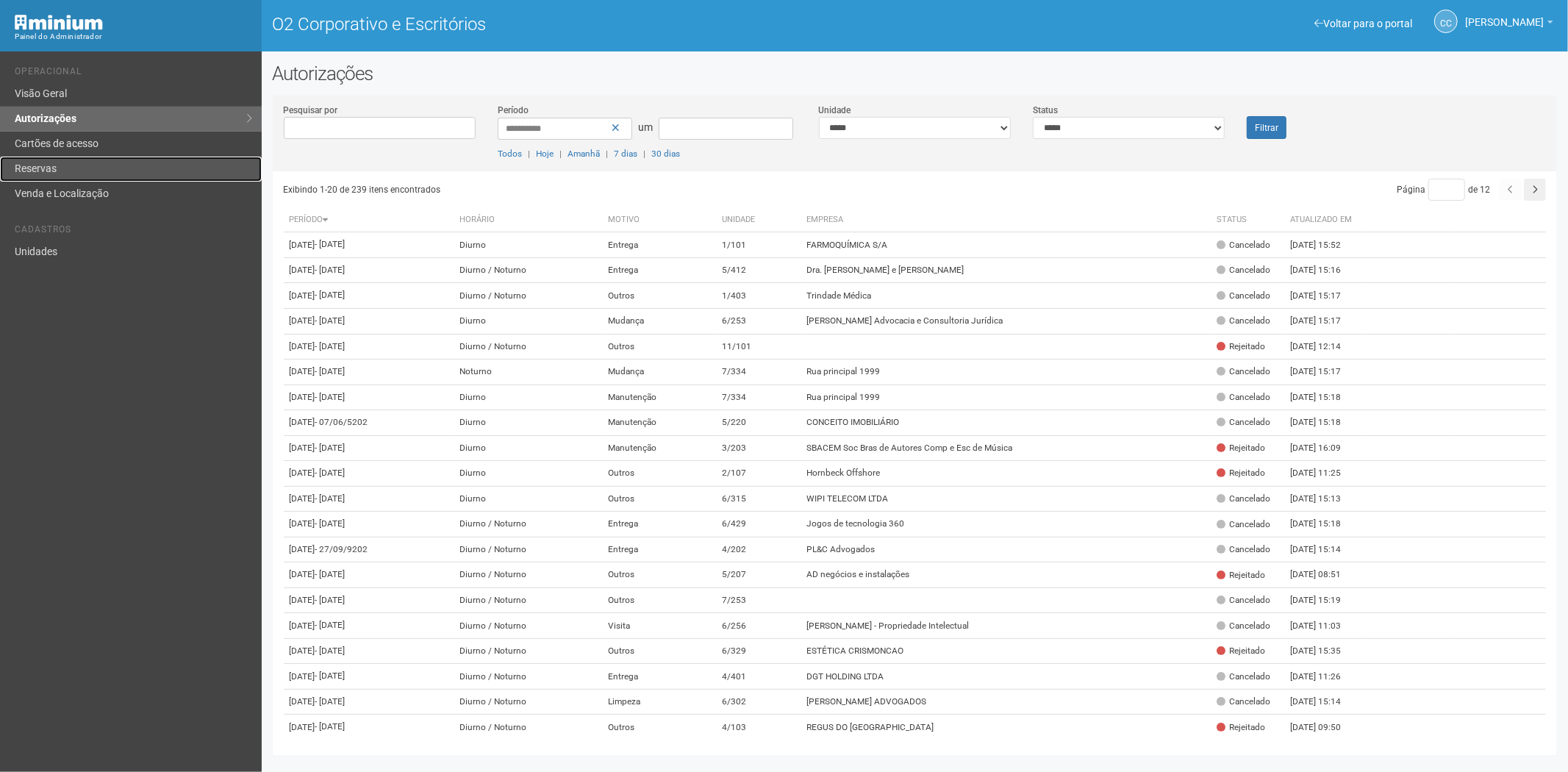
click at [50, 171] on font "Reservas" at bounding box center [35, 168] width 42 height 12
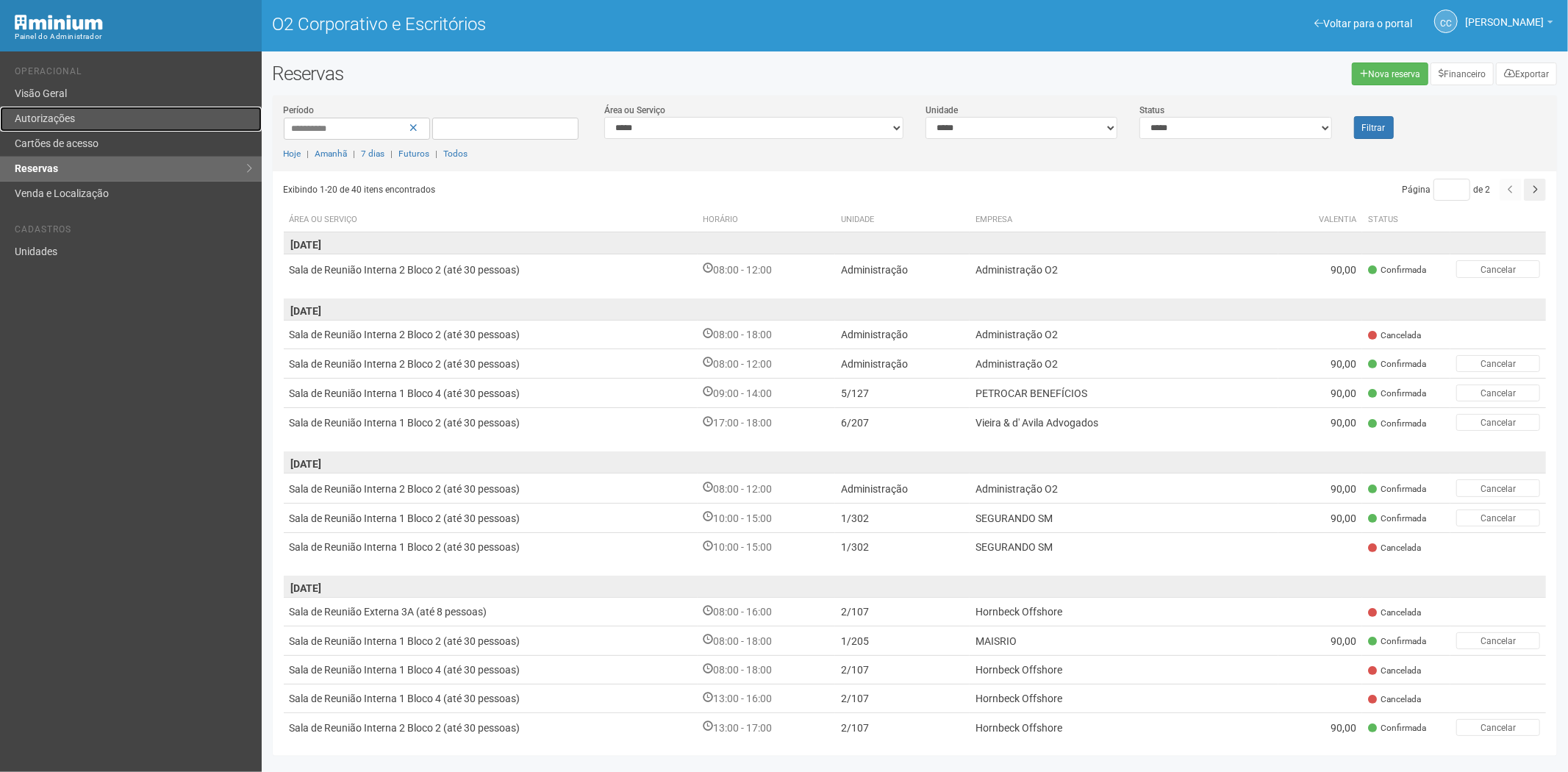
click at [86, 116] on link "Autorizações" at bounding box center [131, 119] width 262 height 25
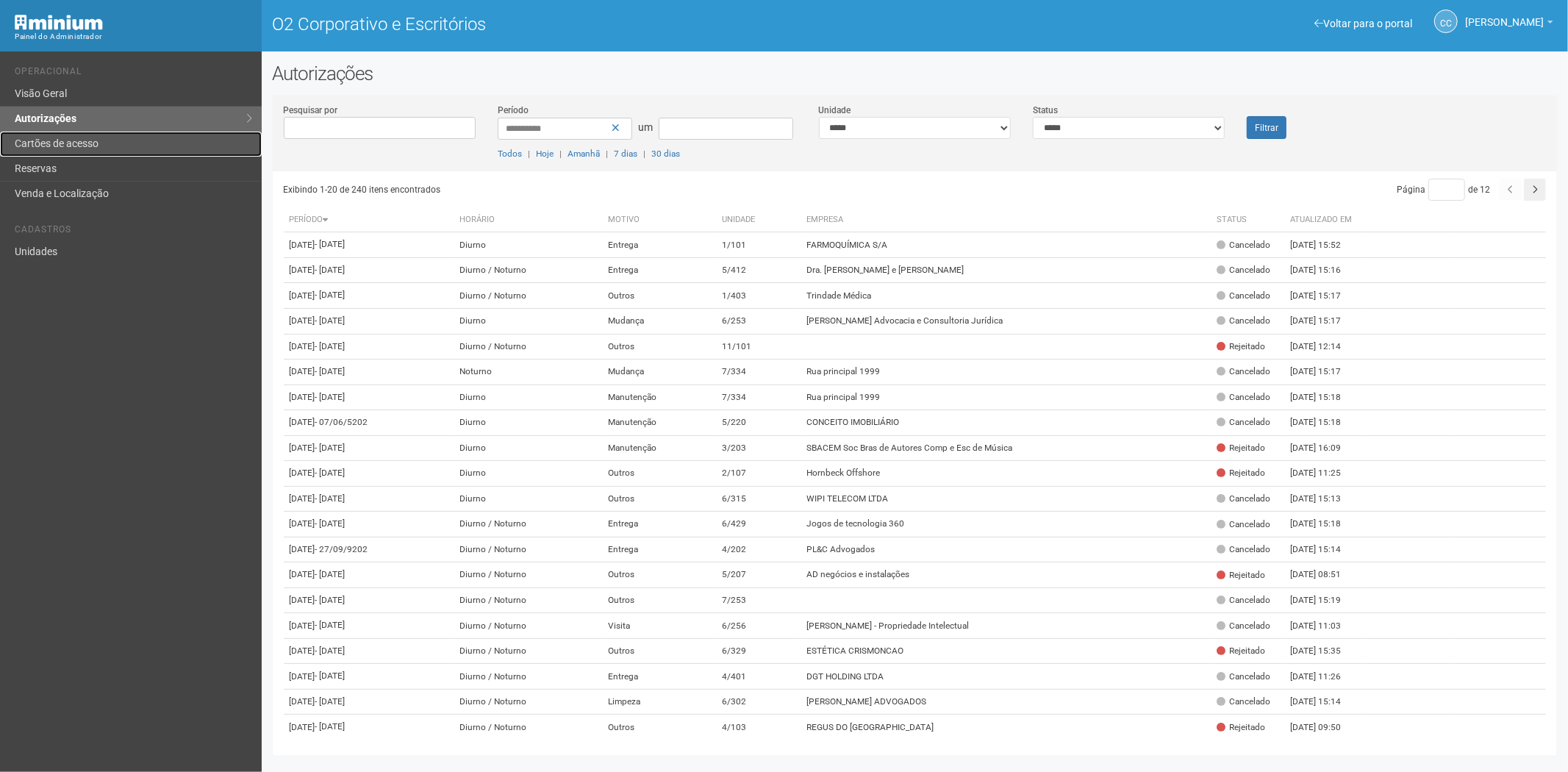
click at [134, 142] on link "Cartões de acesso" at bounding box center [131, 143] width 262 height 25
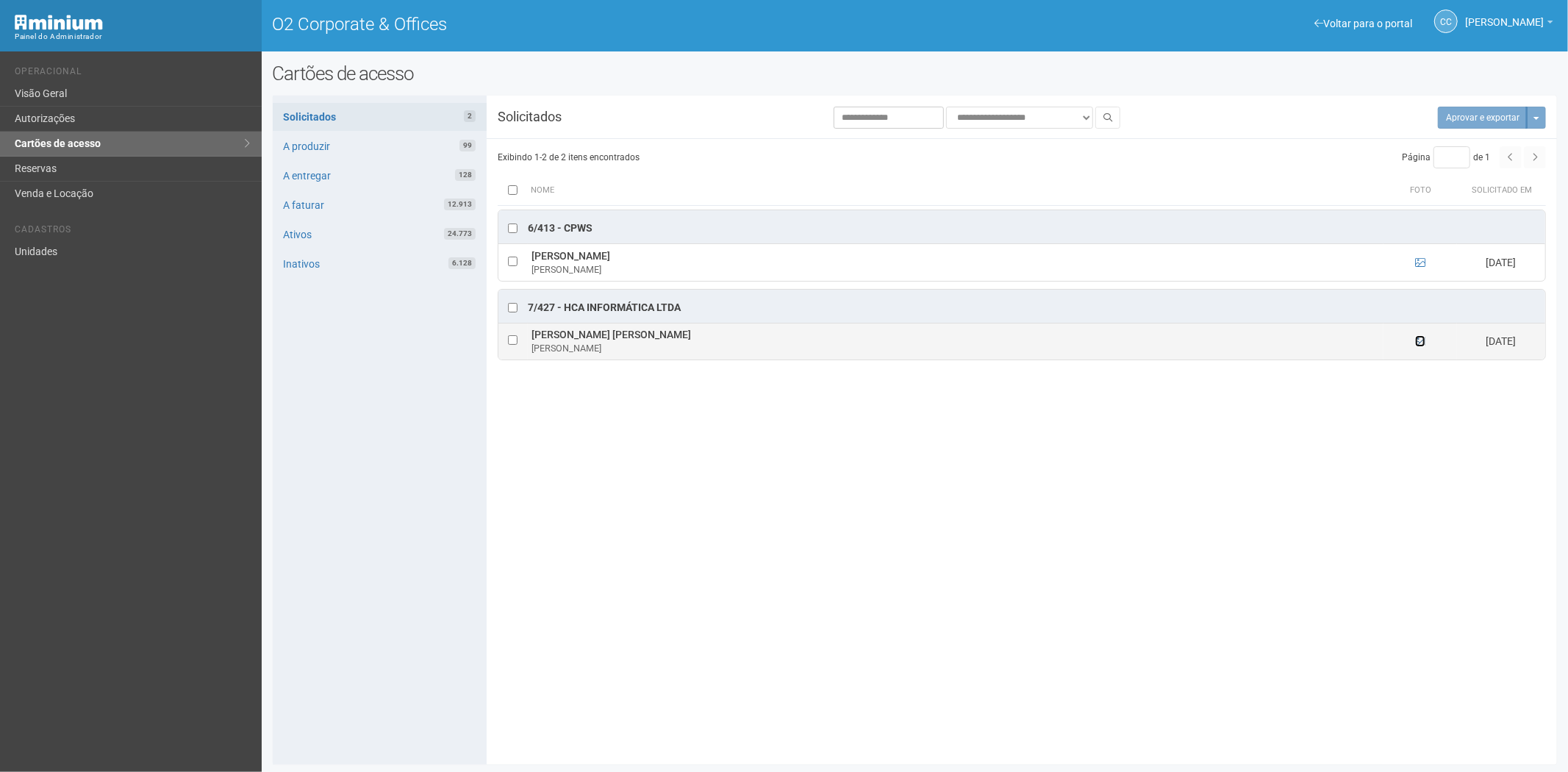
click at [1424, 342] on icon at bounding box center [1420, 341] width 10 height 10
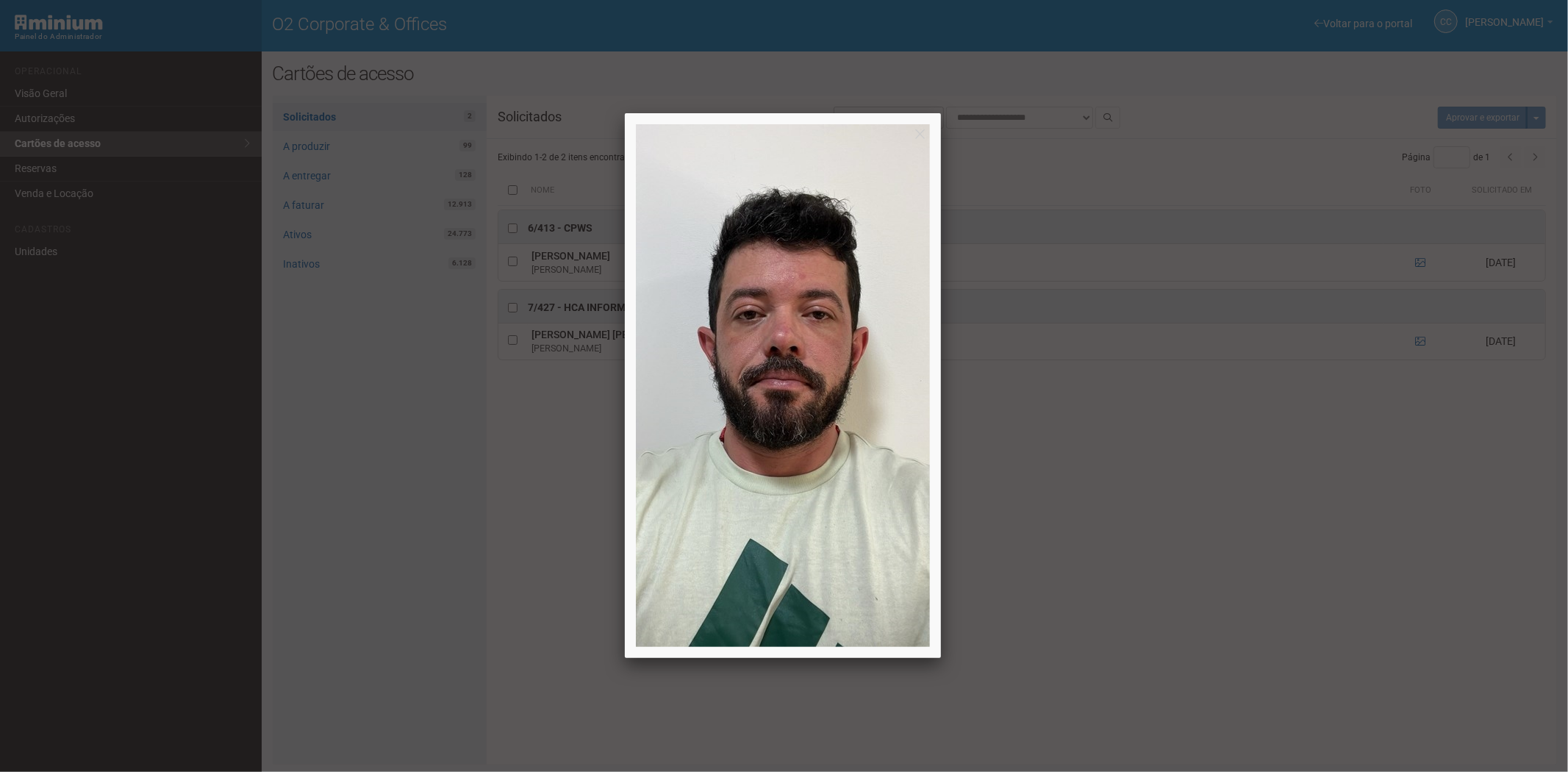
click at [1432, 466] on div at bounding box center [784, 386] width 1568 height 772
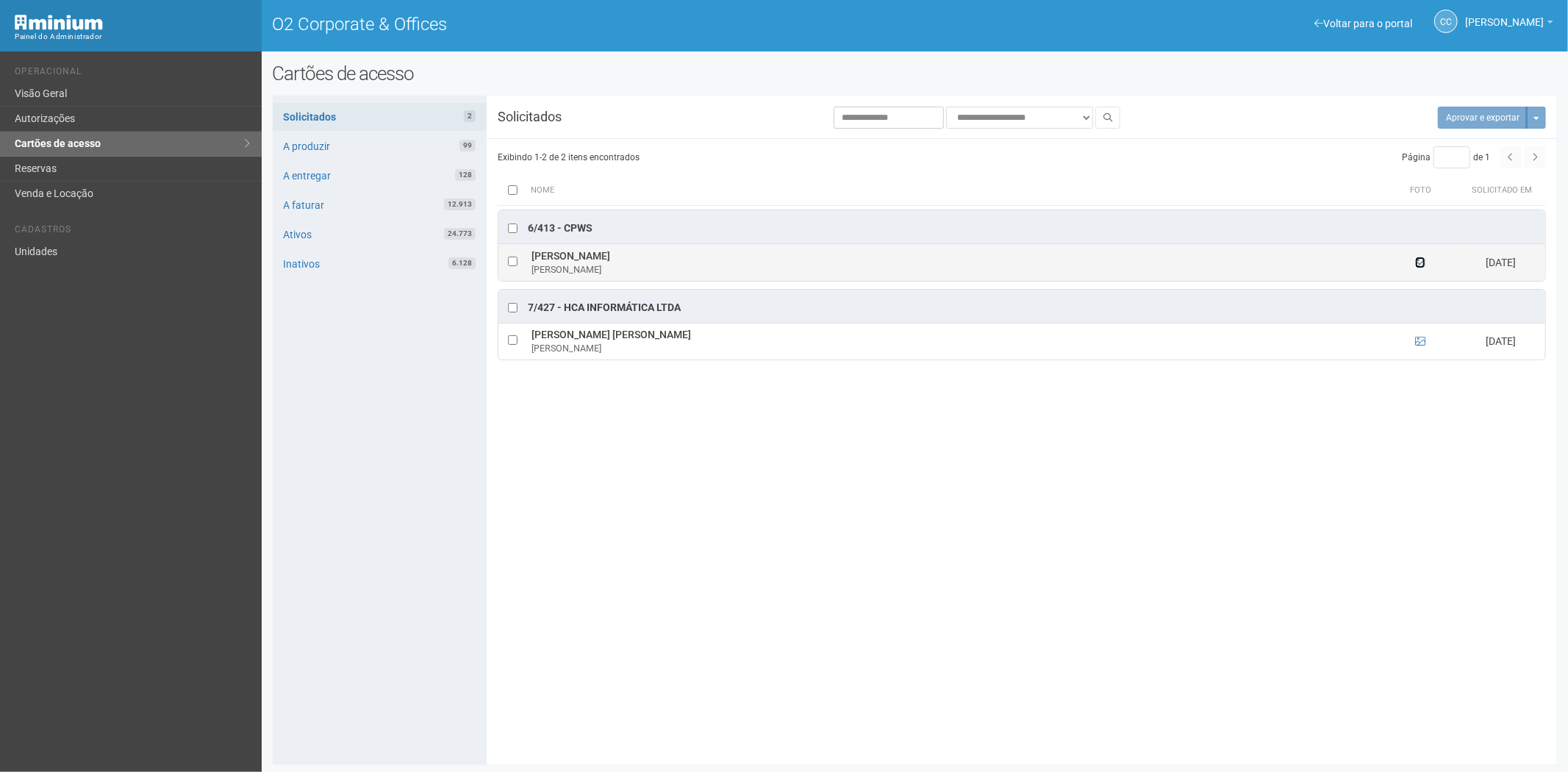
click at [1419, 263] on icon at bounding box center [1420, 262] width 10 height 10
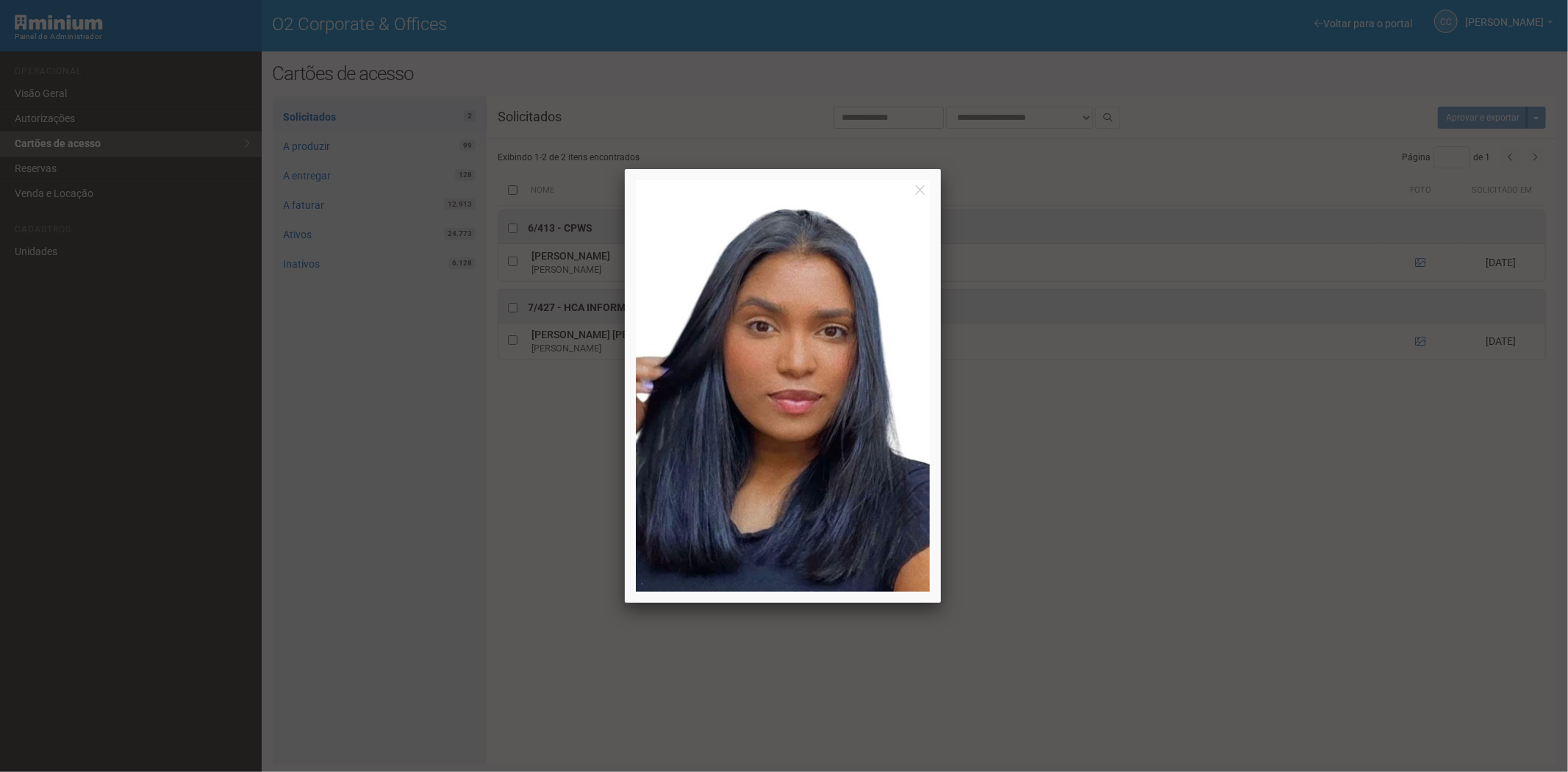
click at [1397, 564] on div at bounding box center [784, 386] width 1568 height 772
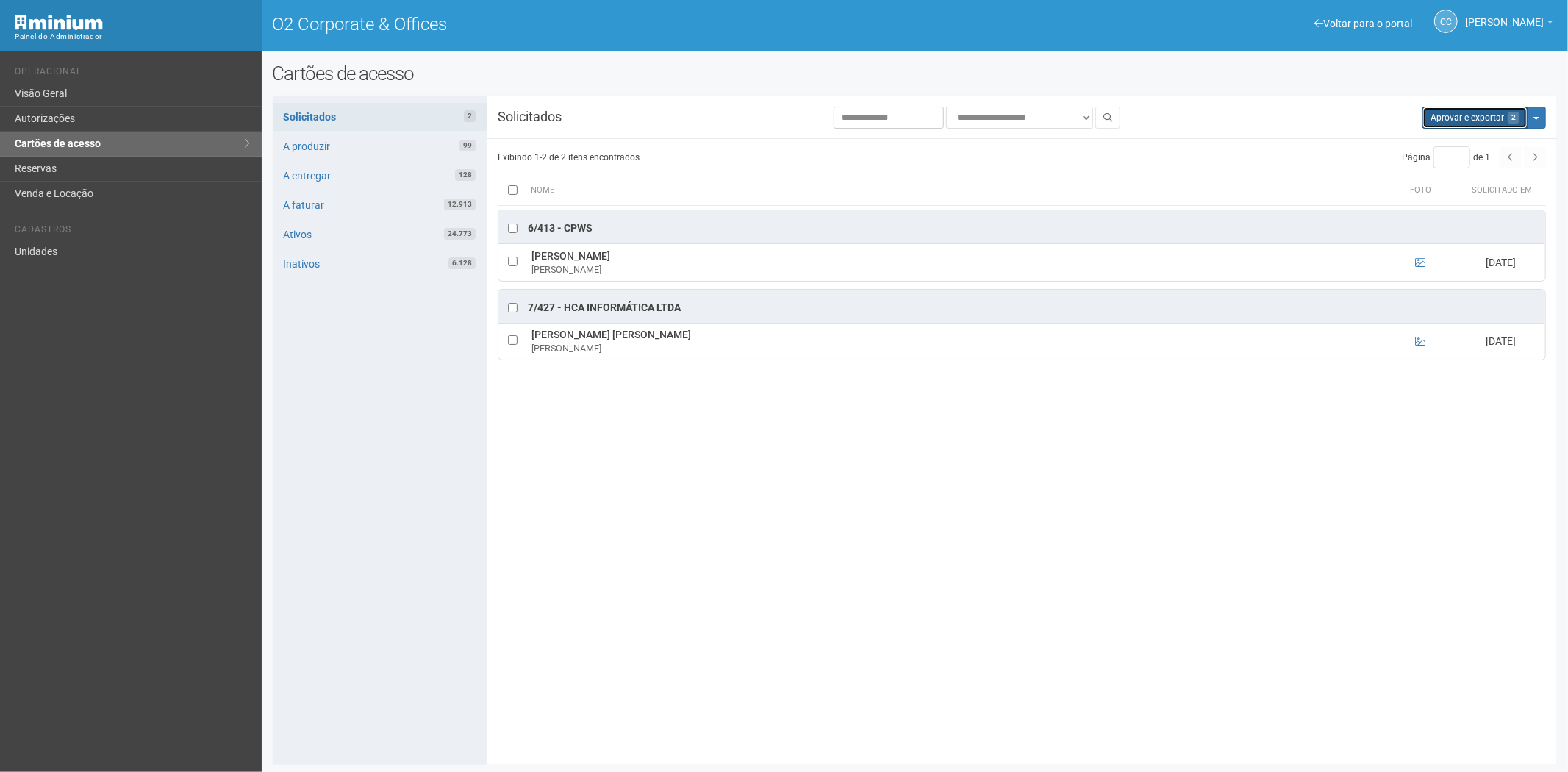
click at [1469, 119] on button "Aprovar e exportar 2" at bounding box center [1475, 118] width 105 height 22
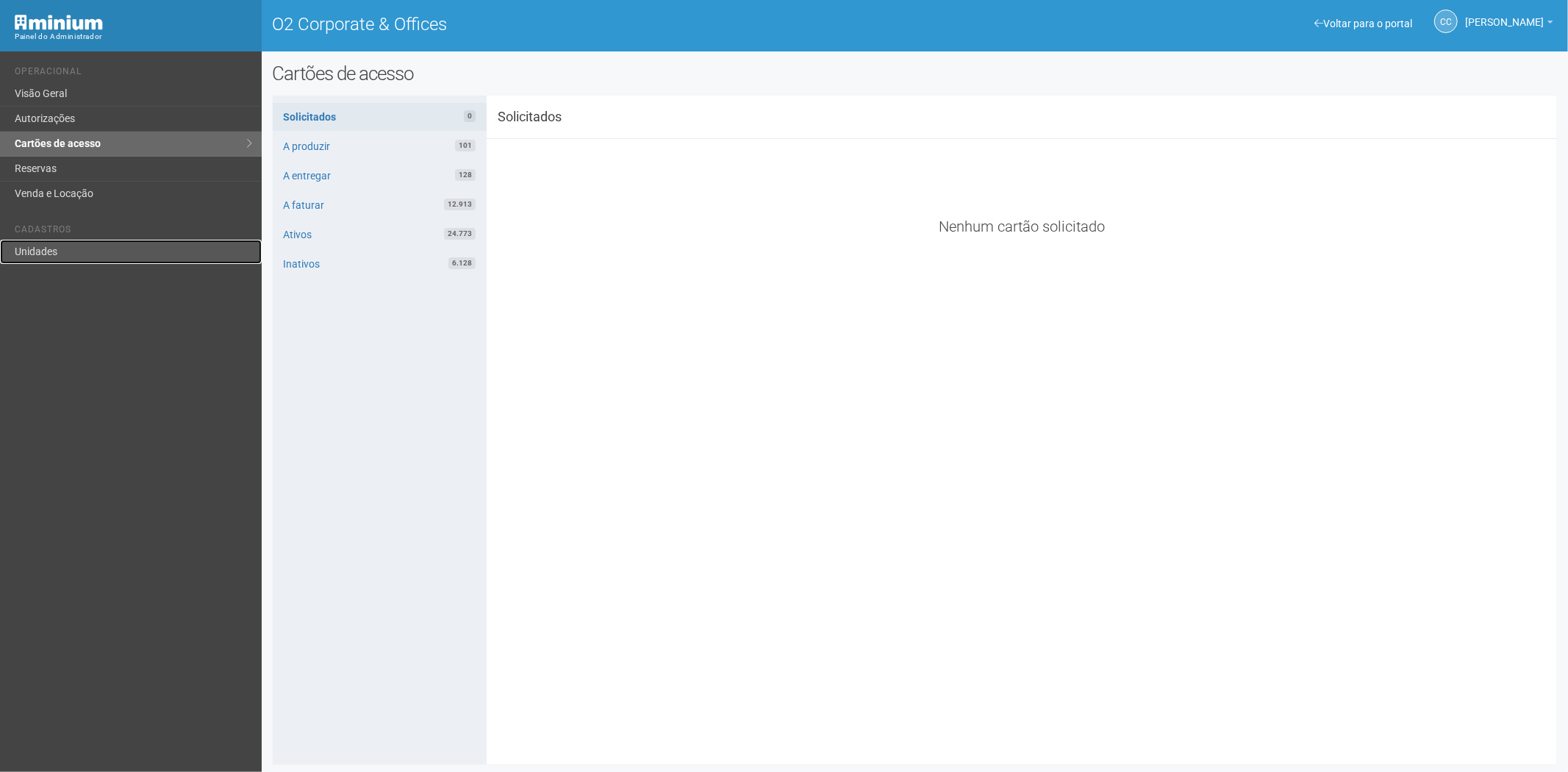
click at [55, 242] on link "Unidades" at bounding box center [131, 251] width 262 height 25
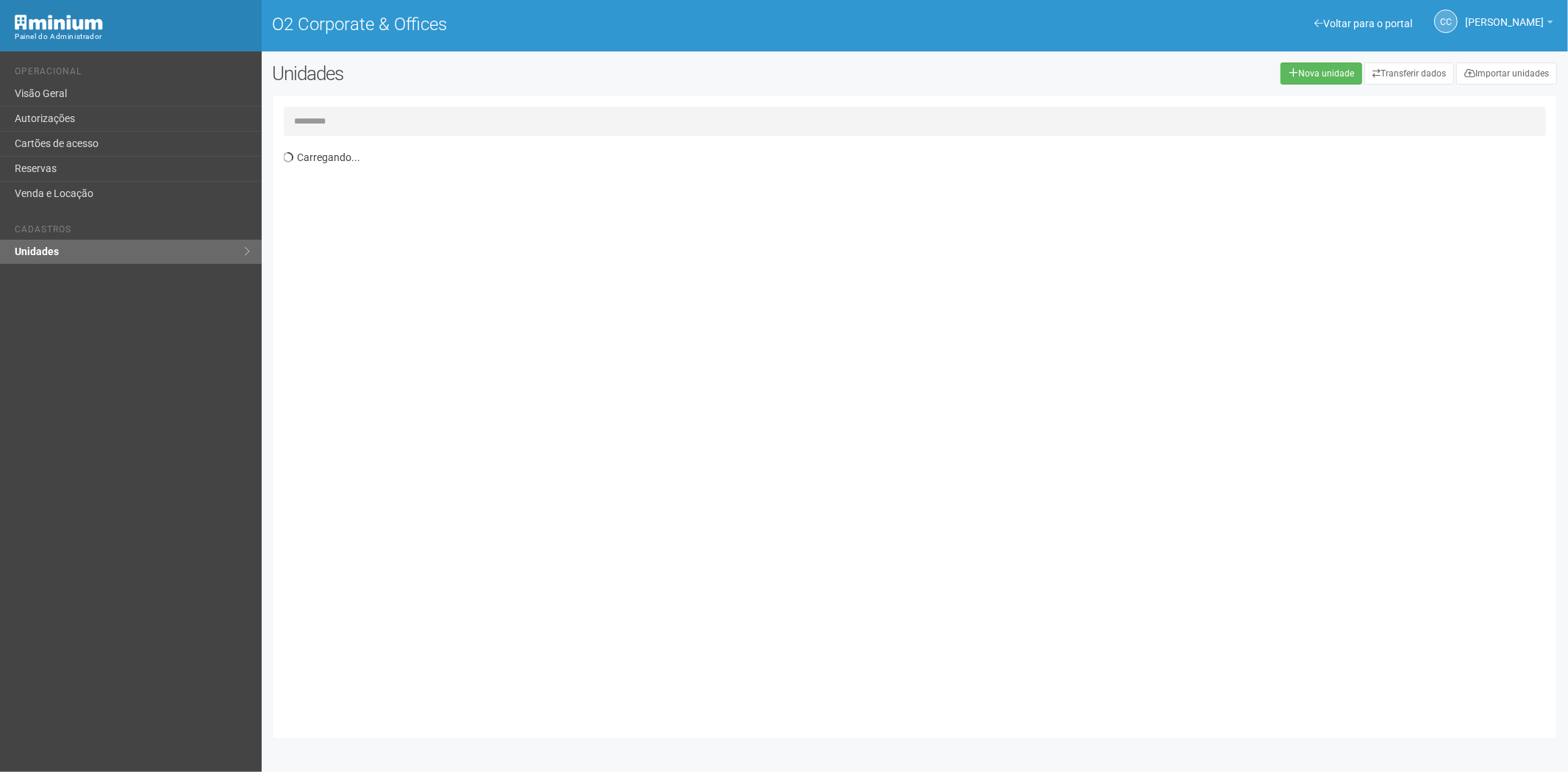
drag, startPoint x: 412, startPoint y: 119, endPoint x: 420, endPoint y: 116, distance: 8.5
click at [415, 119] on input "text" at bounding box center [915, 122] width 1263 height 29
type input "*"
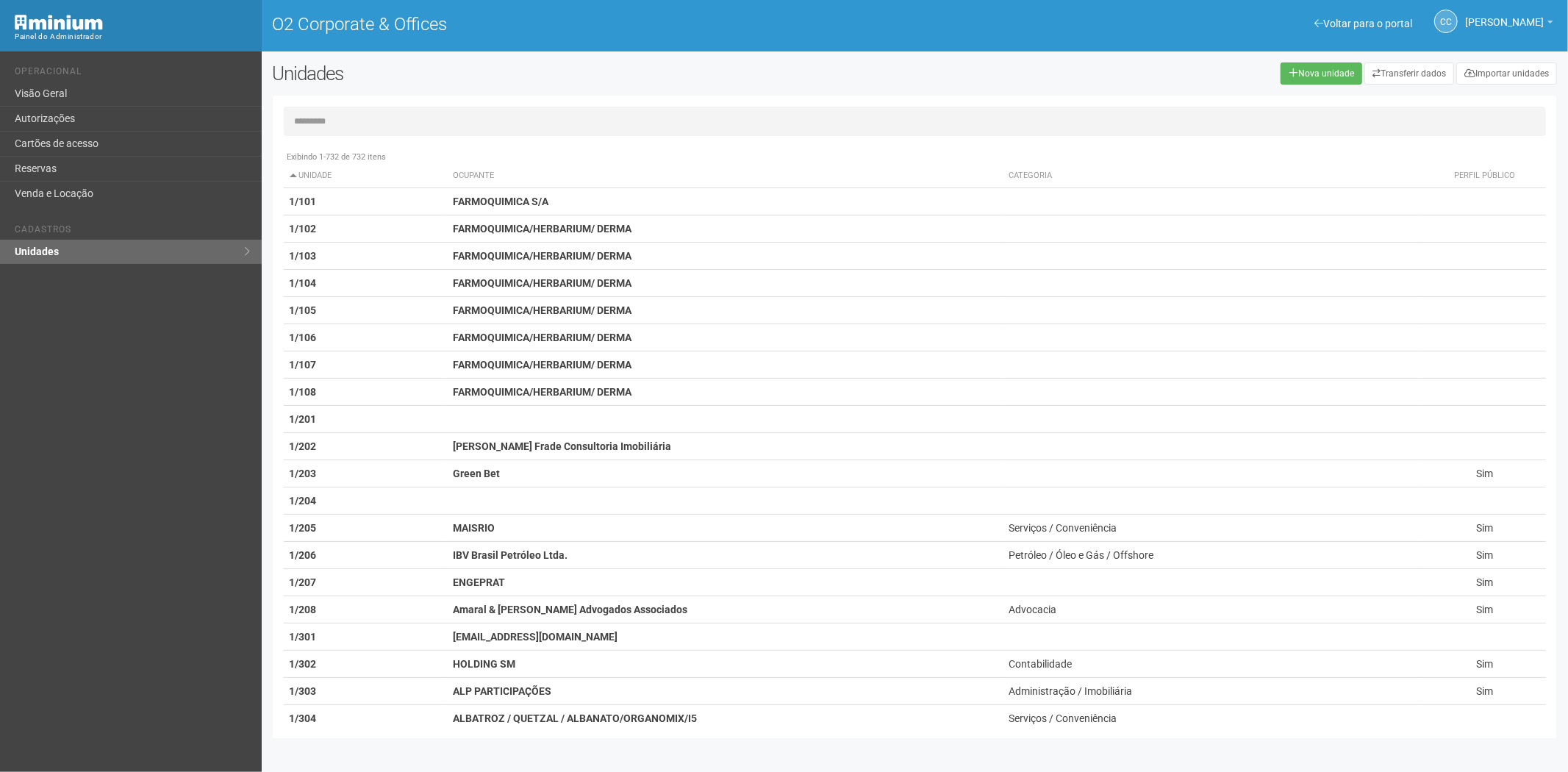
drag, startPoint x: 417, startPoint y: 108, endPoint x: 444, endPoint y: 105, distance: 27.2
click at [423, 107] on input "text" at bounding box center [915, 122] width 1263 height 29
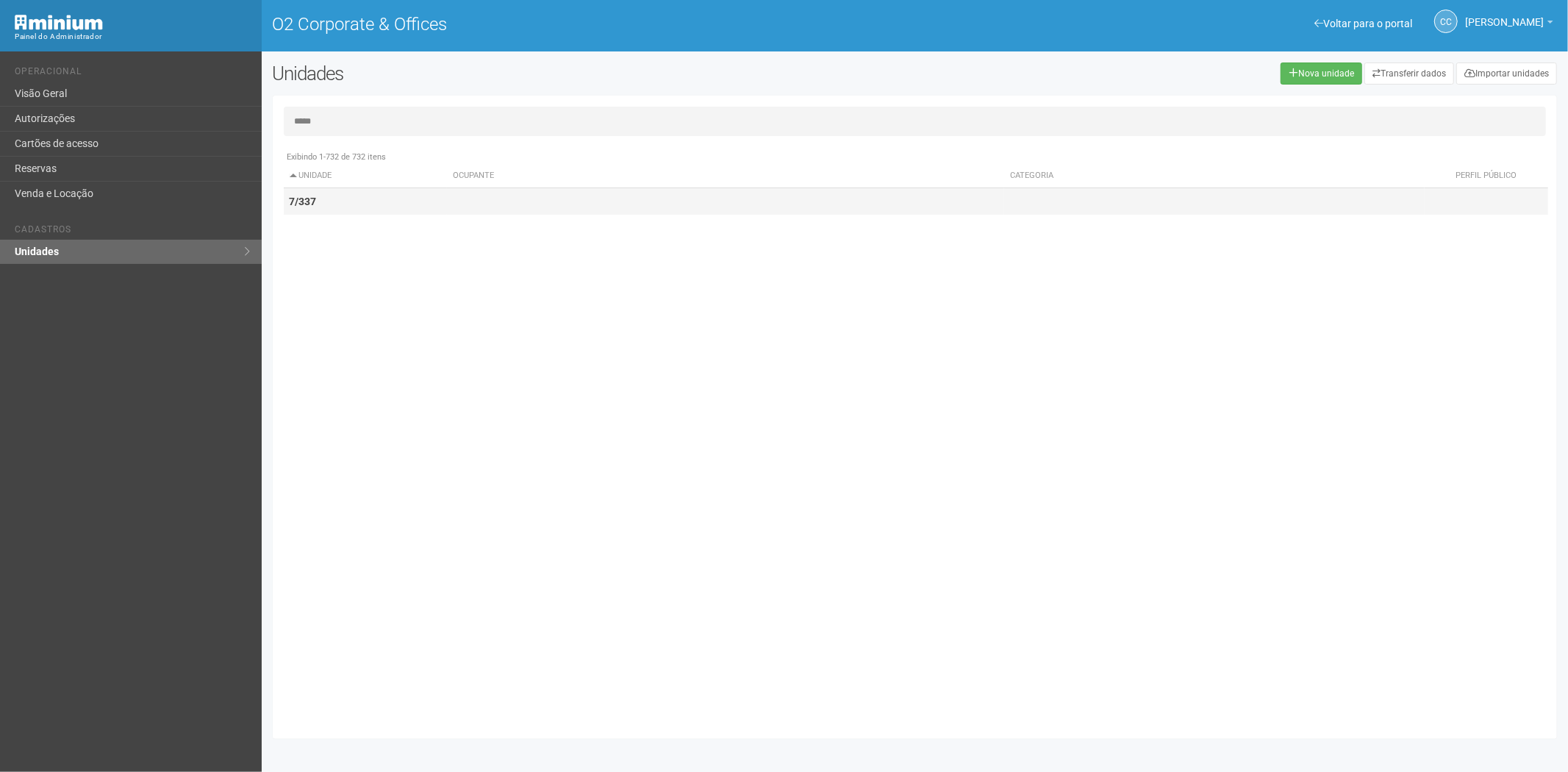
type input "*****"
click at [382, 213] on td "7/337" at bounding box center [365, 202] width 164 height 28
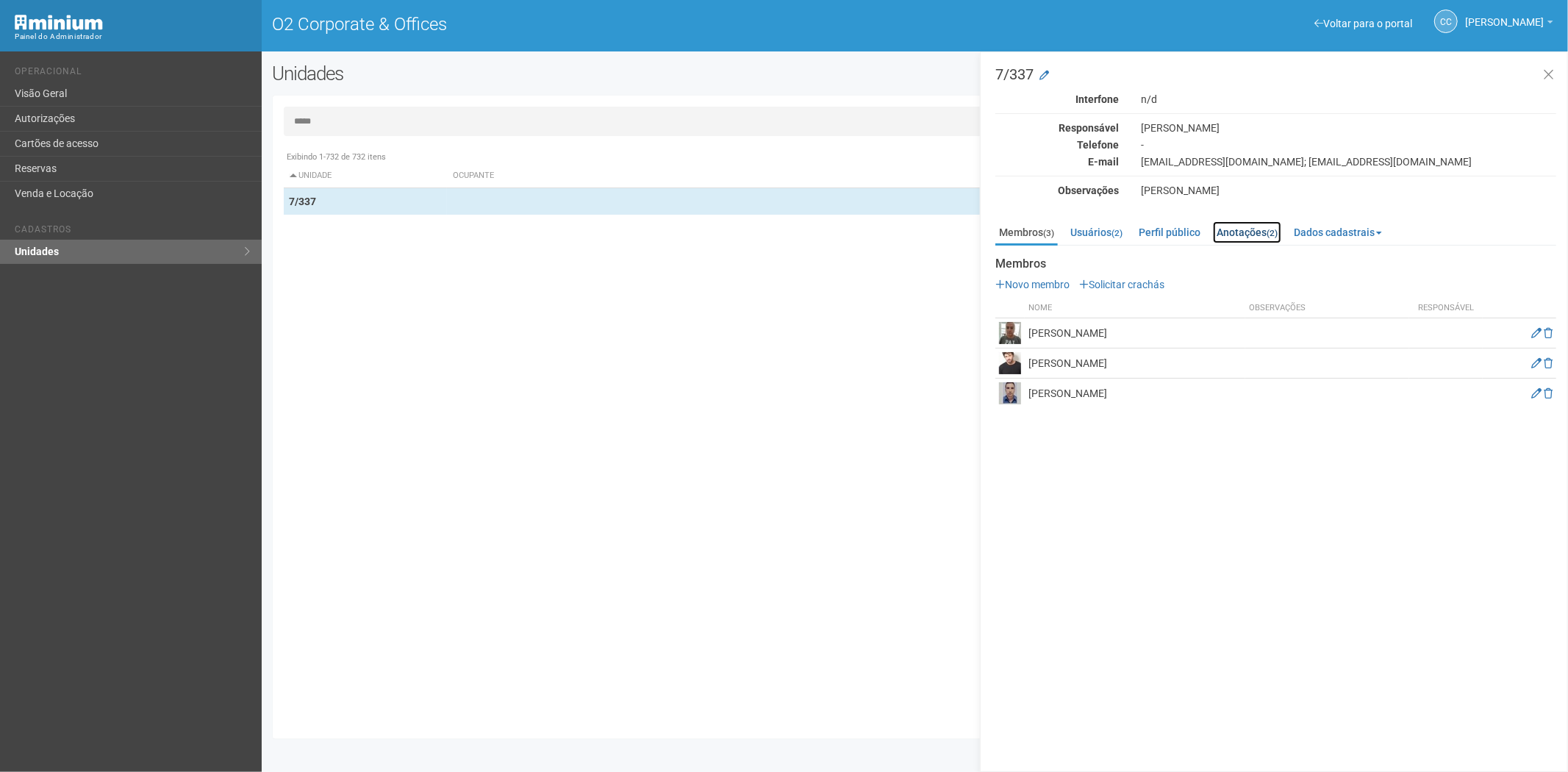
click at [1260, 234] on link "Anotações (2)" at bounding box center [1248, 232] width 69 height 22
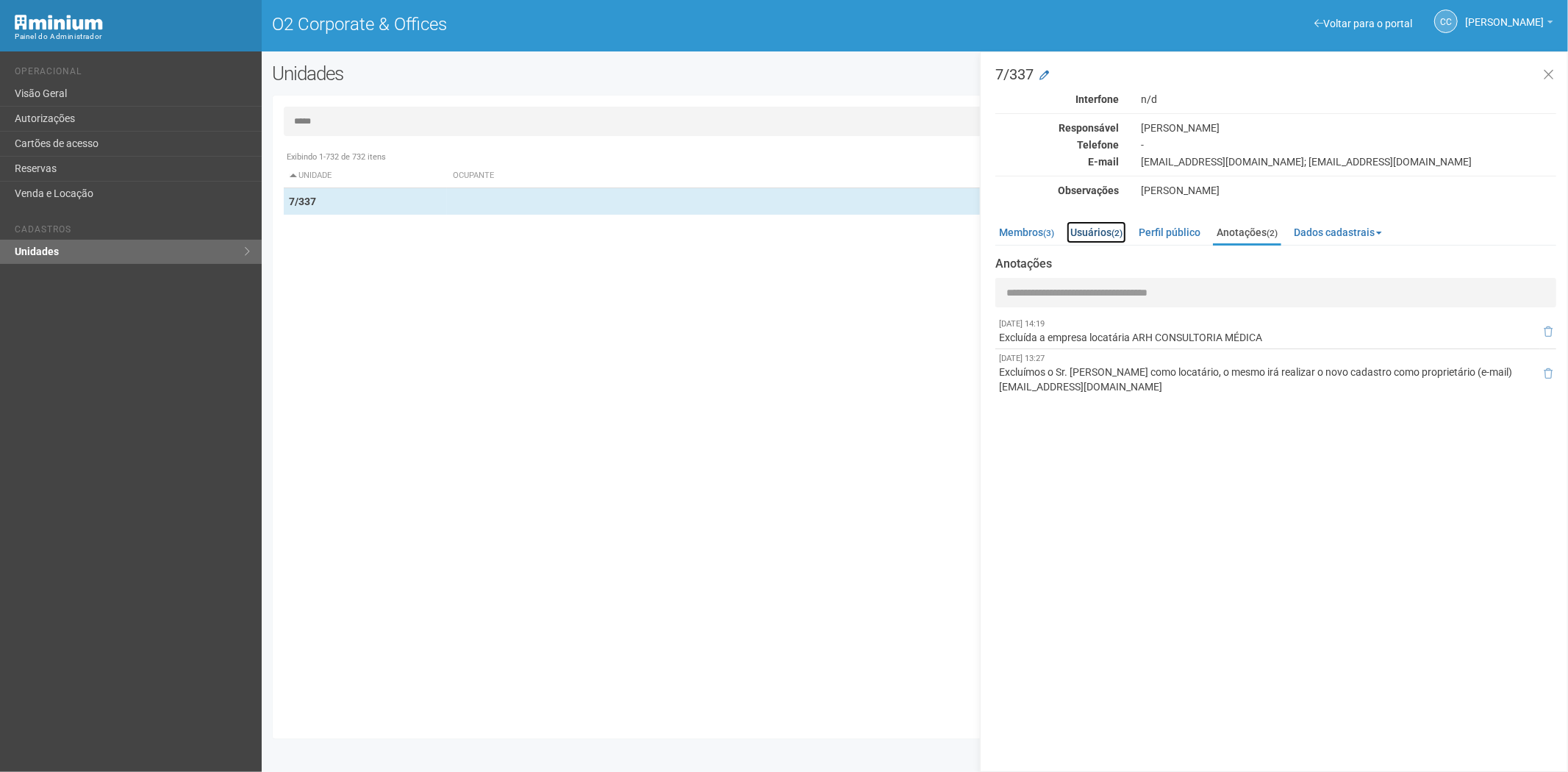
click at [1108, 226] on link "Usuários (2)" at bounding box center [1097, 232] width 60 height 22
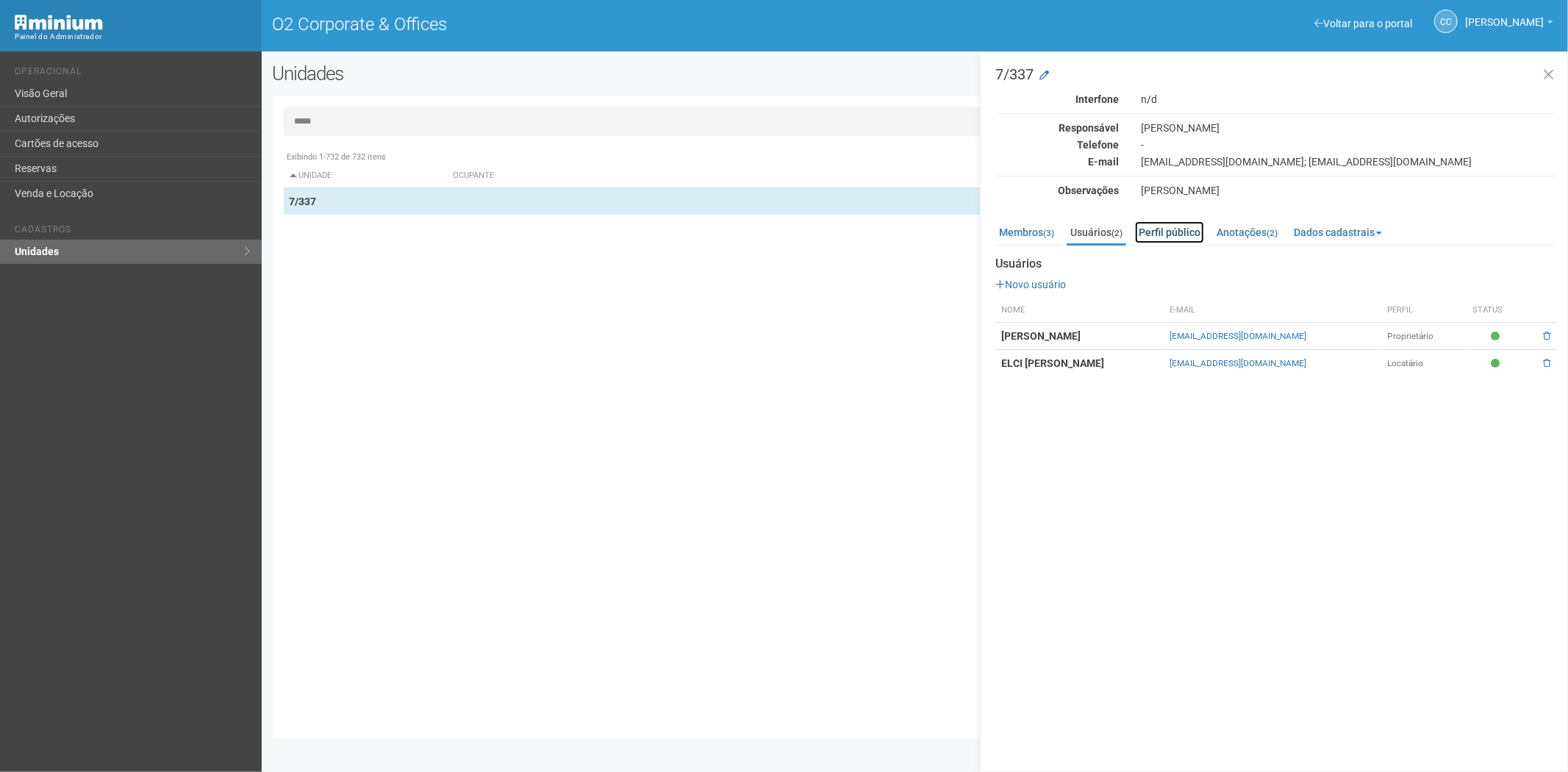
click at [1166, 227] on link "Perfil público" at bounding box center [1169, 232] width 69 height 22
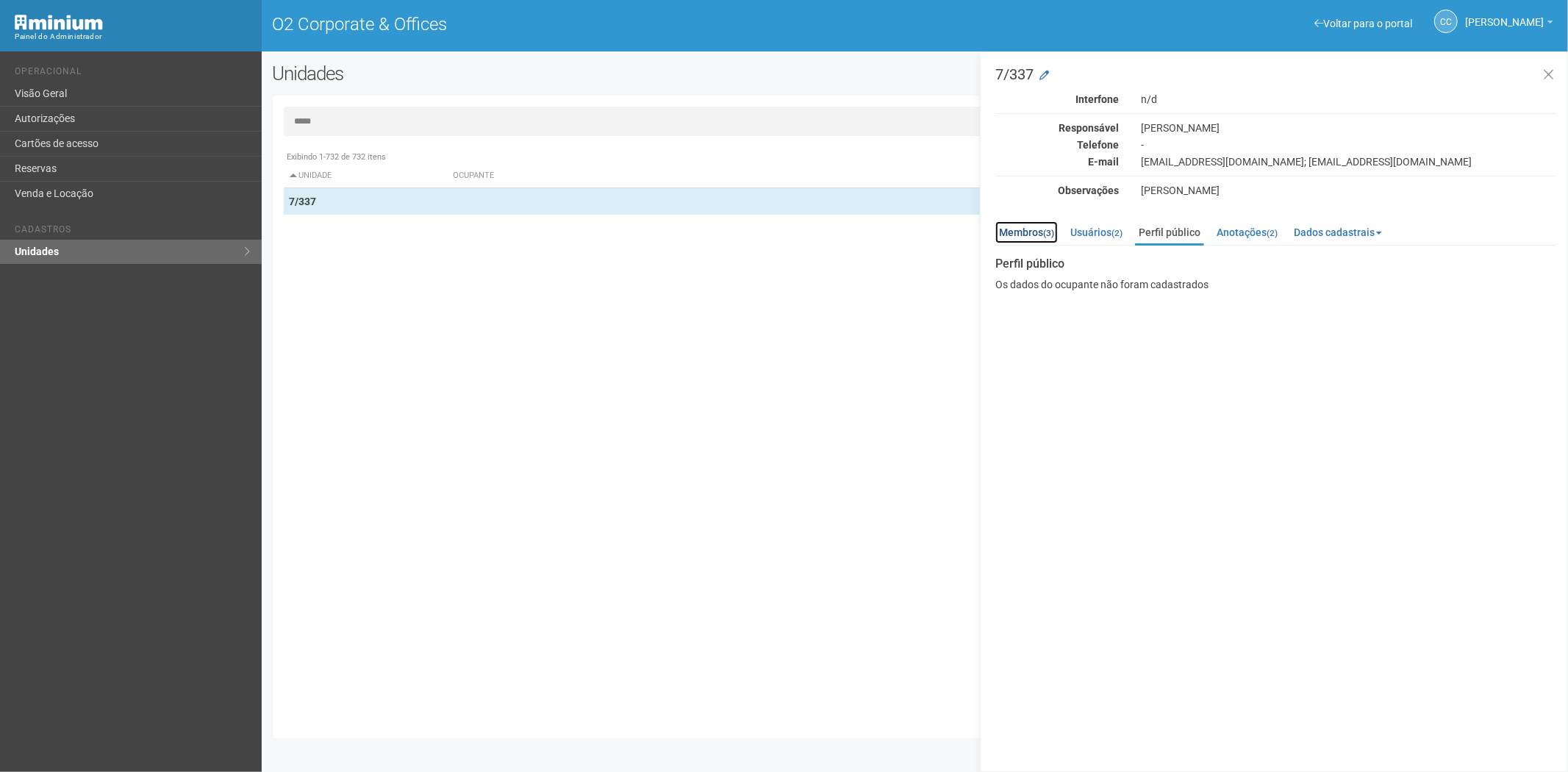
click at [1034, 231] on link "Membros (3)" at bounding box center [1027, 232] width 63 height 22
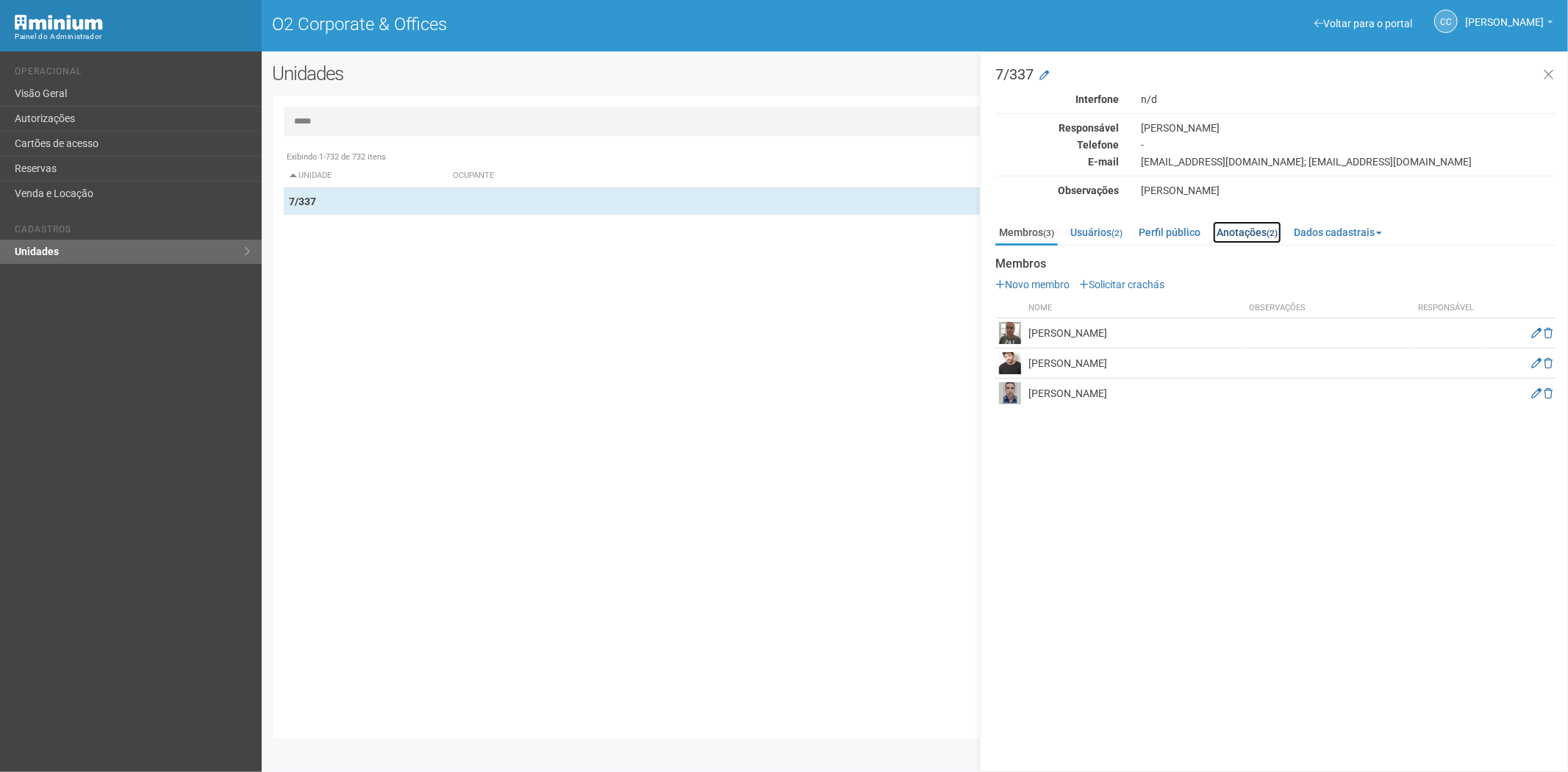
click at [1251, 230] on link "Anotações (2)" at bounding box center [1248, 232] width 69 height 22
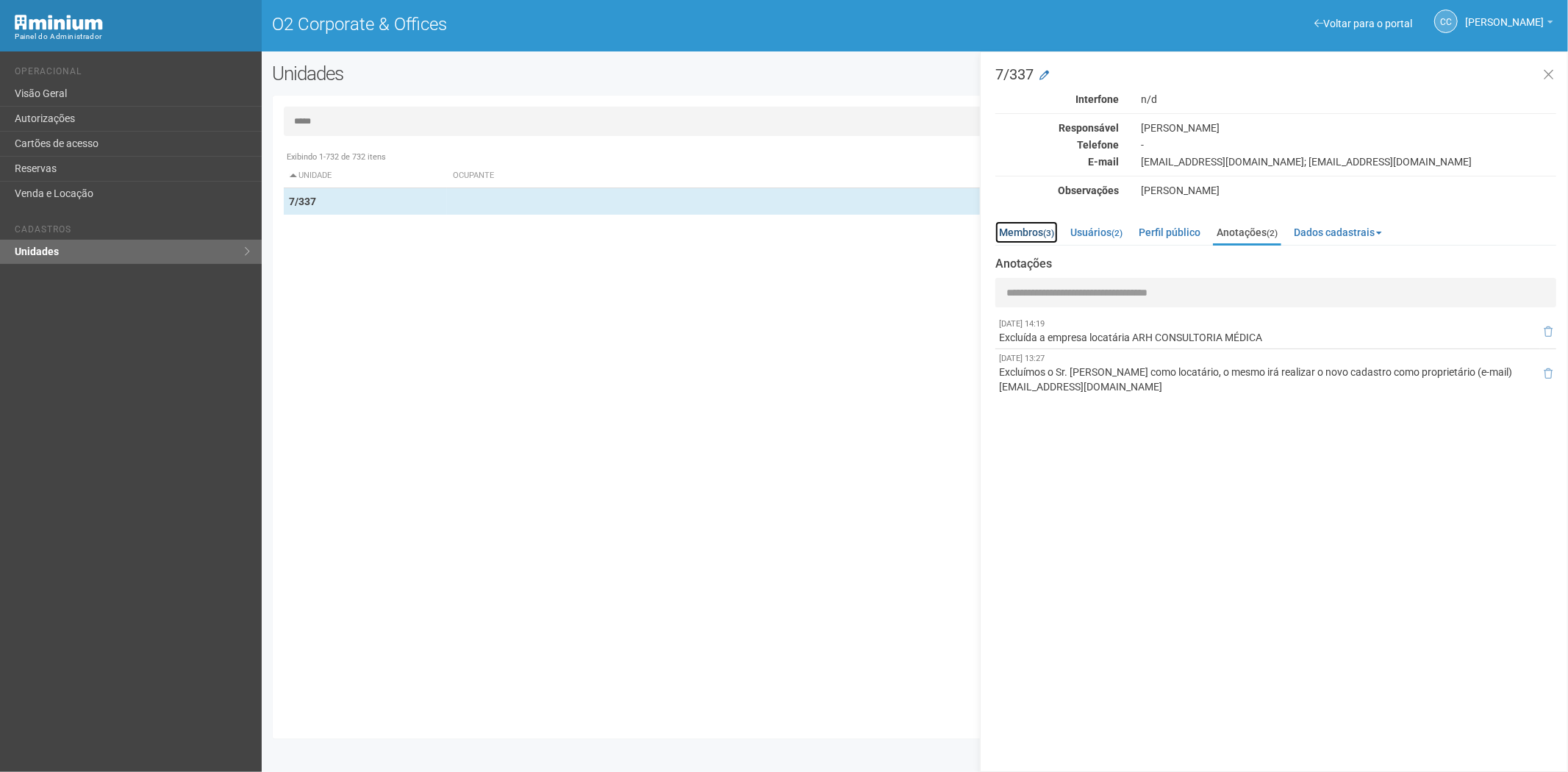
click at [1039, 227] on link "Membros (3)" at bounding box center [1027, 232] width 63 height 22
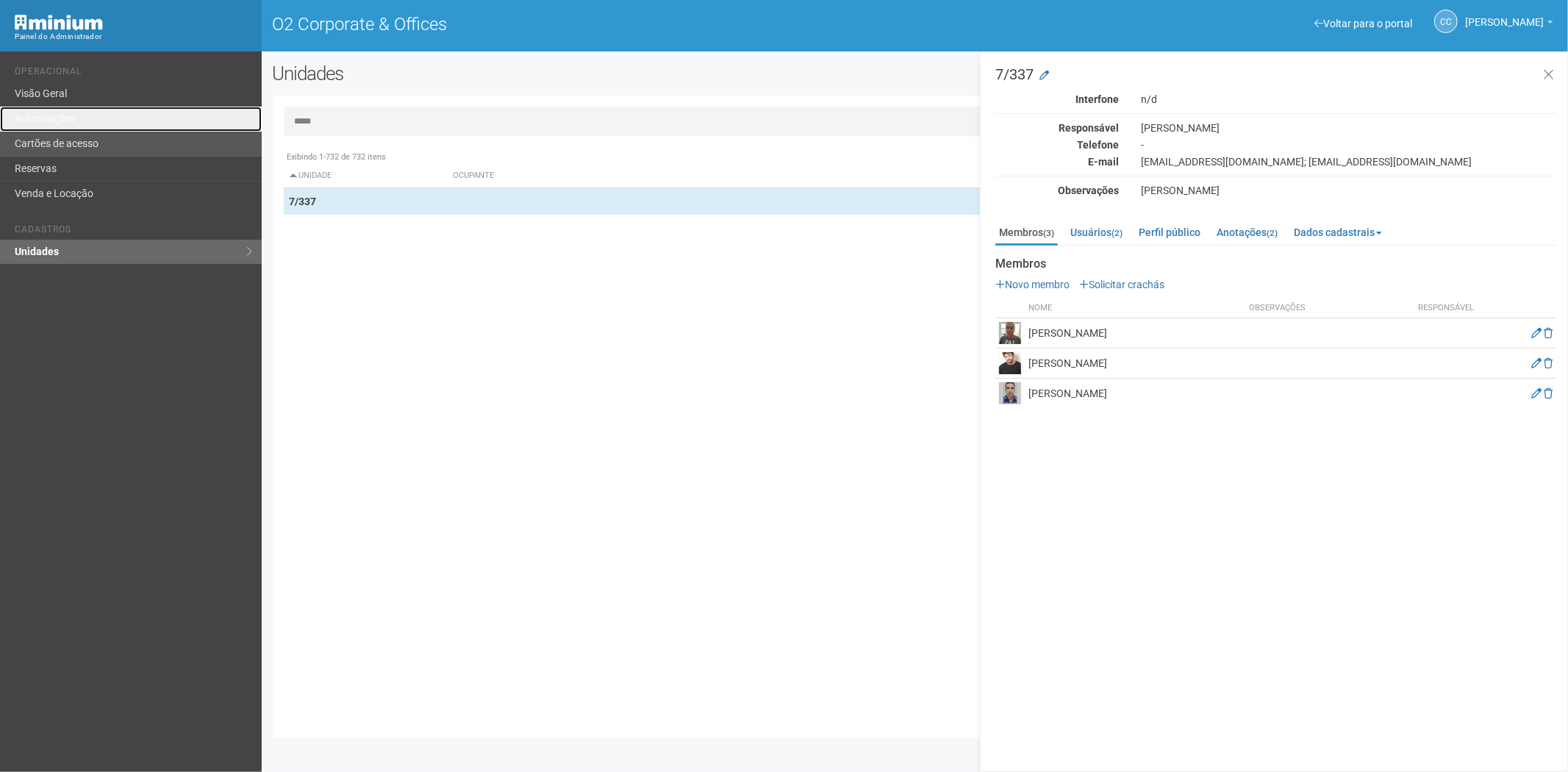
drag, startPoint x: 98, startPoint y: 119, endPoint x: 99, endPoint y: 135, distance: 16.0
click at [98, 119] on link "Autorizações" at bounding box center [131, 119] width 262 height 25
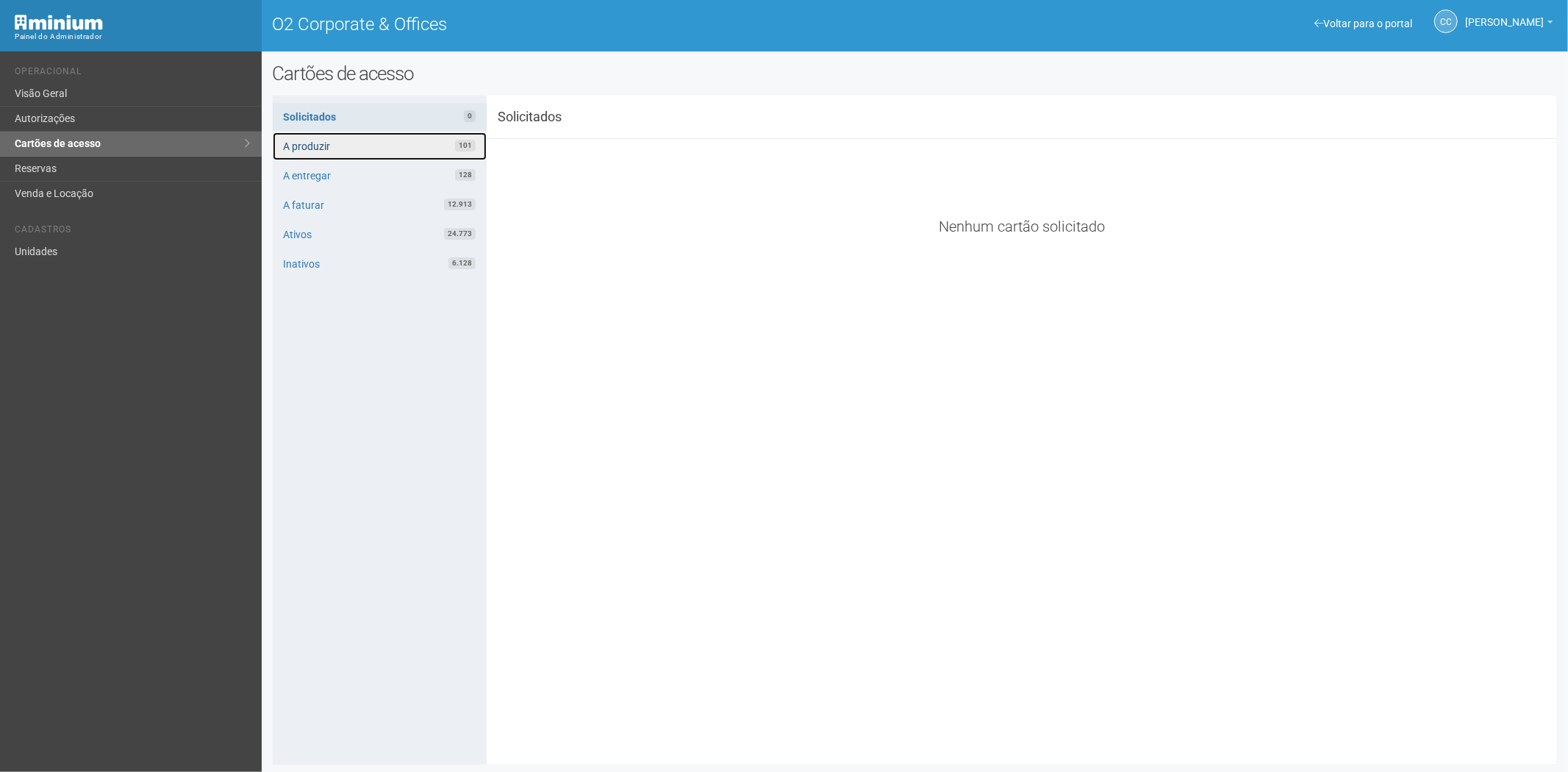
click at [386, 148] on link "A produzir 101" at bounding box center [380, 146] width 214 height 28
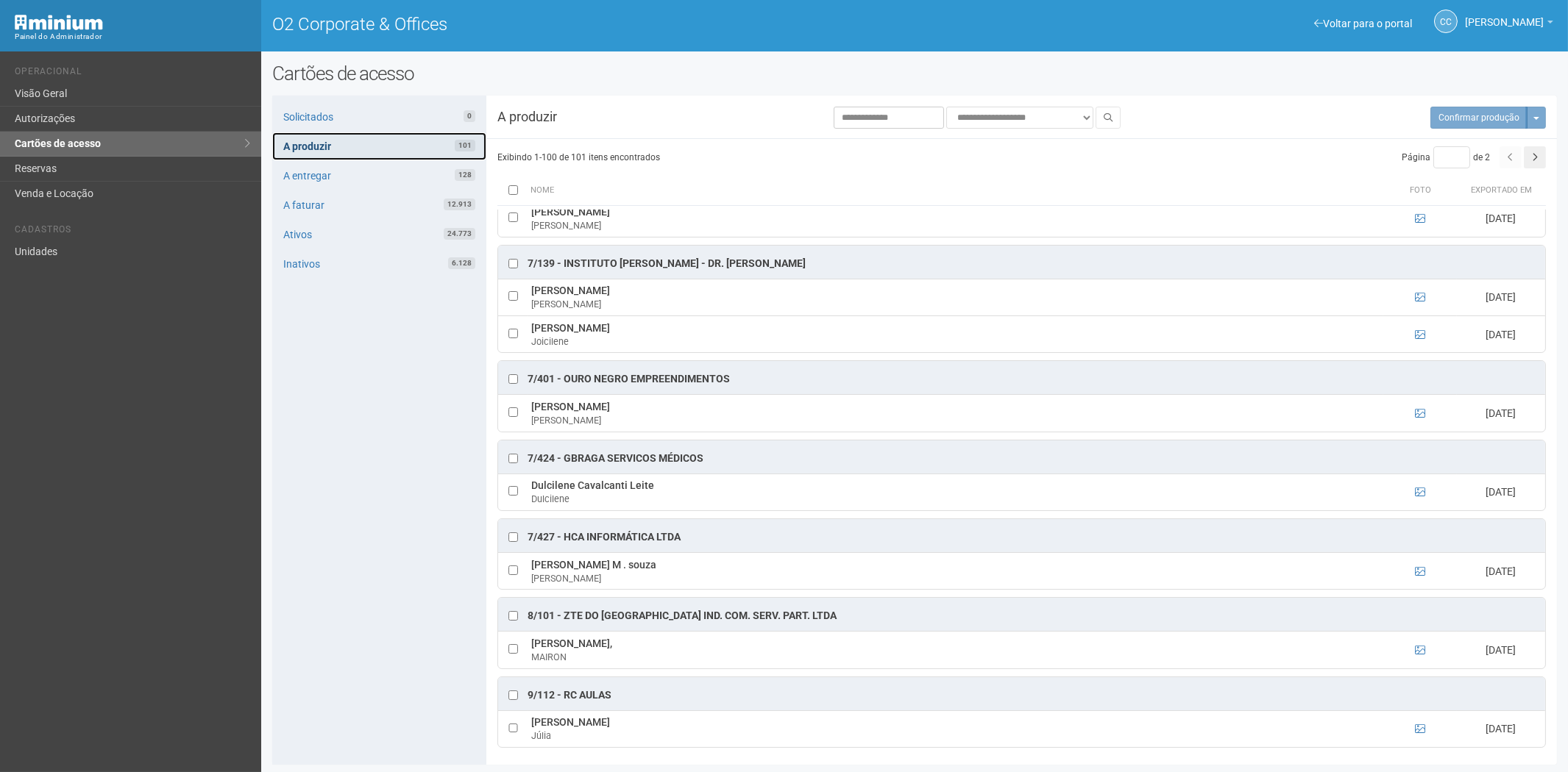
scroll to position [4550, 0]
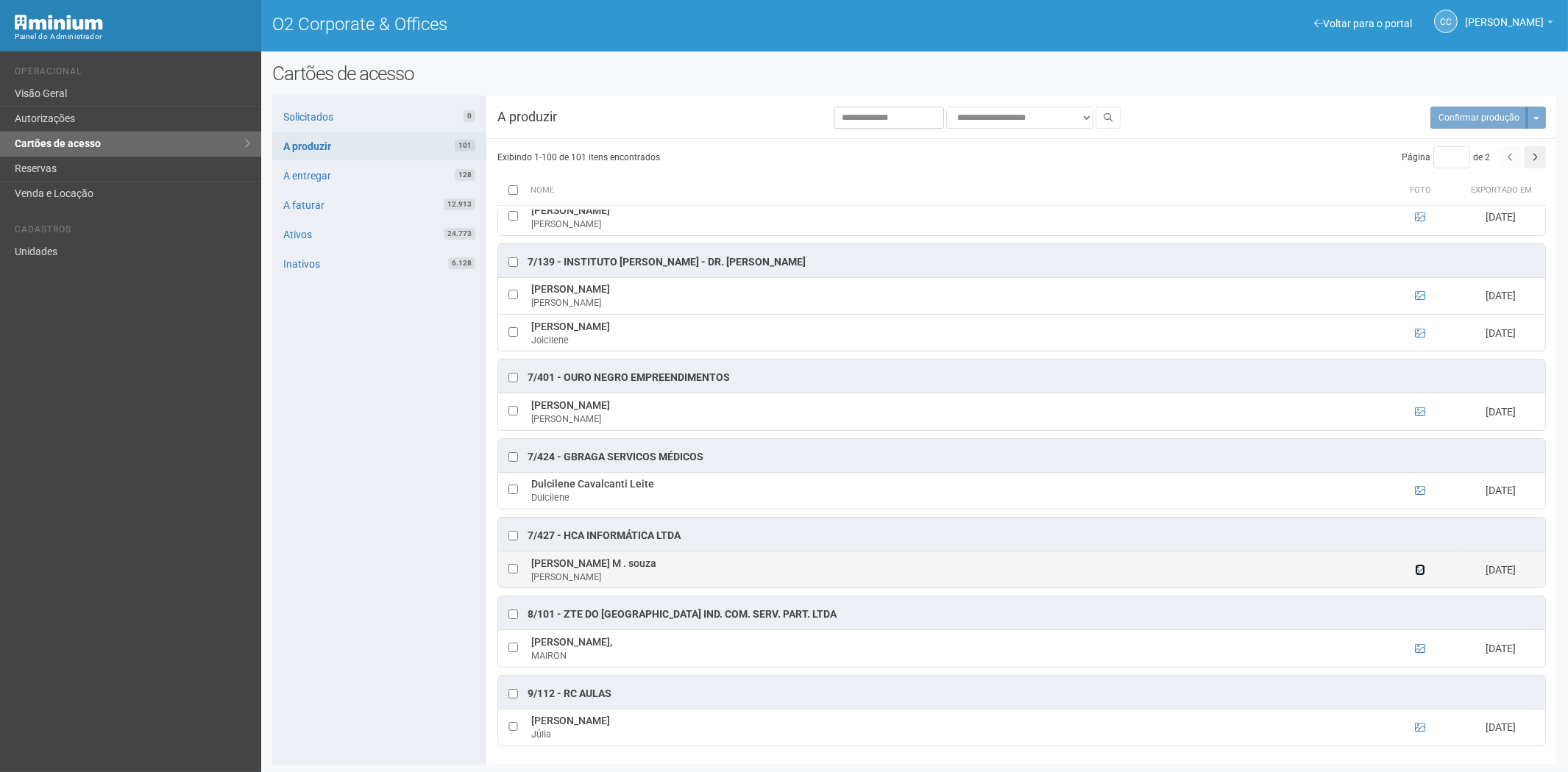
click at [1421, 570] on icon at bounding box center [1420, 570] width 10 height 10
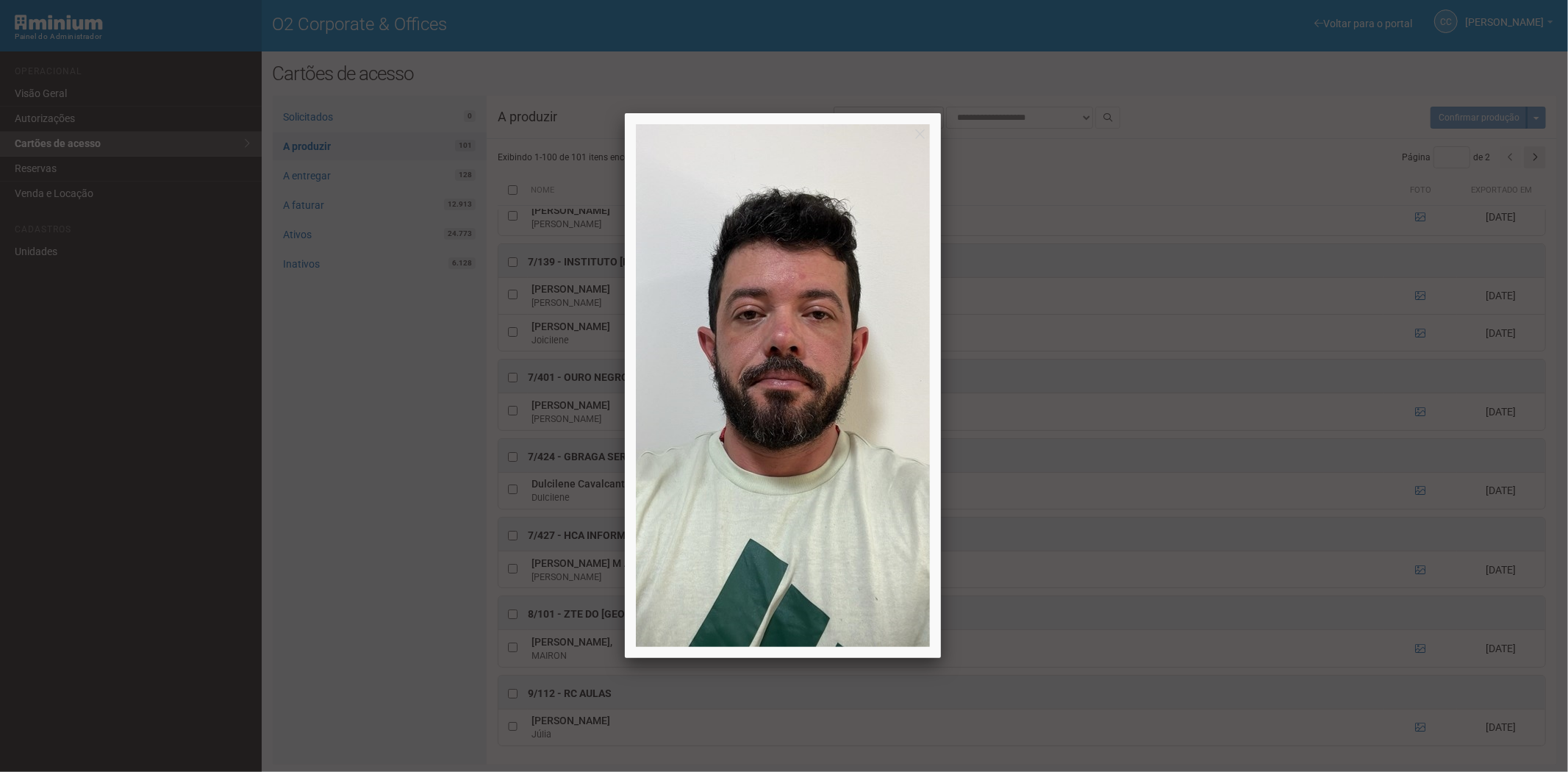
click at [307, 535] on div at bounding box center [784, 386] width 1568 height 772
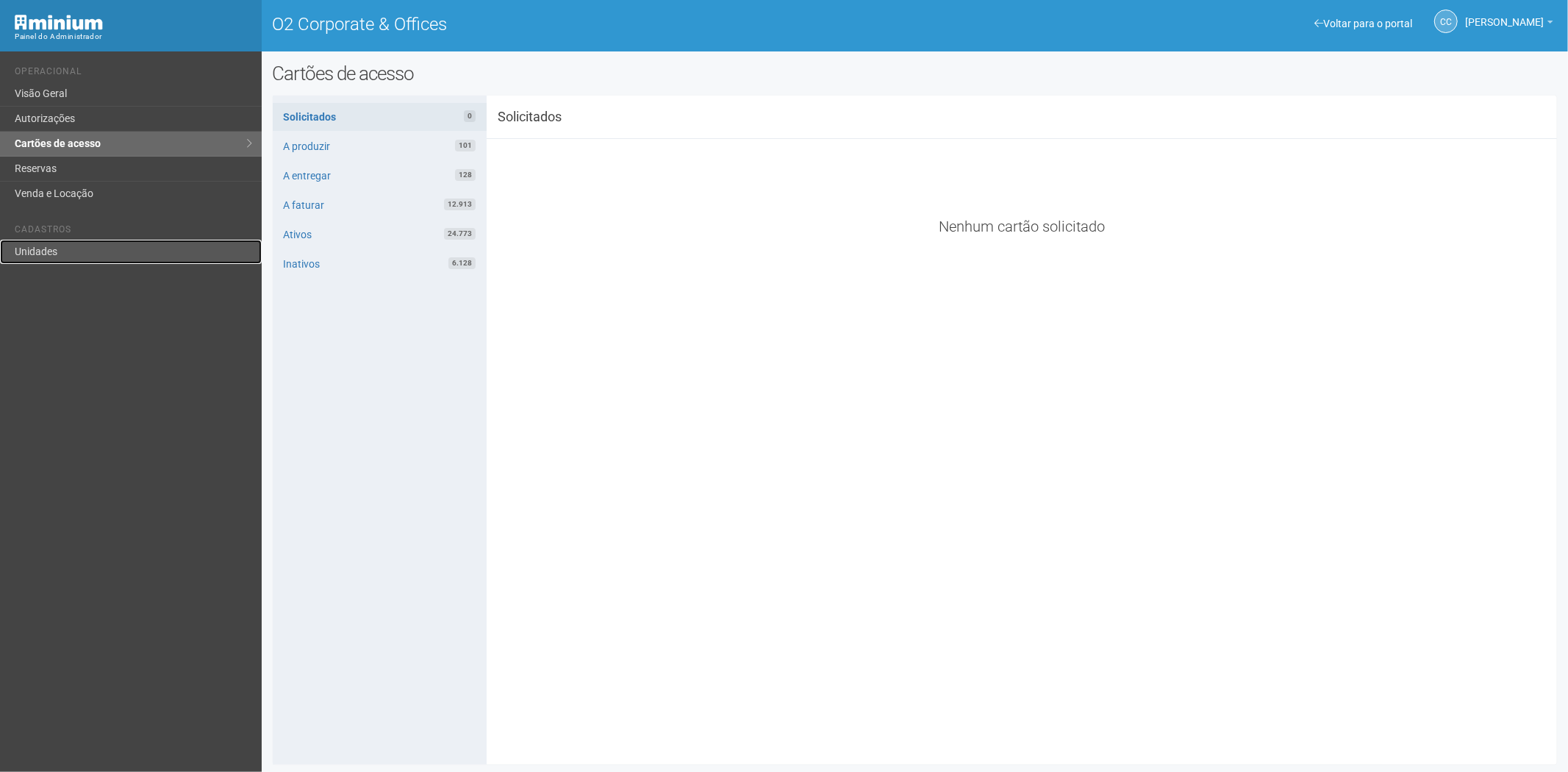
click at [55, 250] on link "Unidades" at bounding box center [131, 251] width 262 height 25
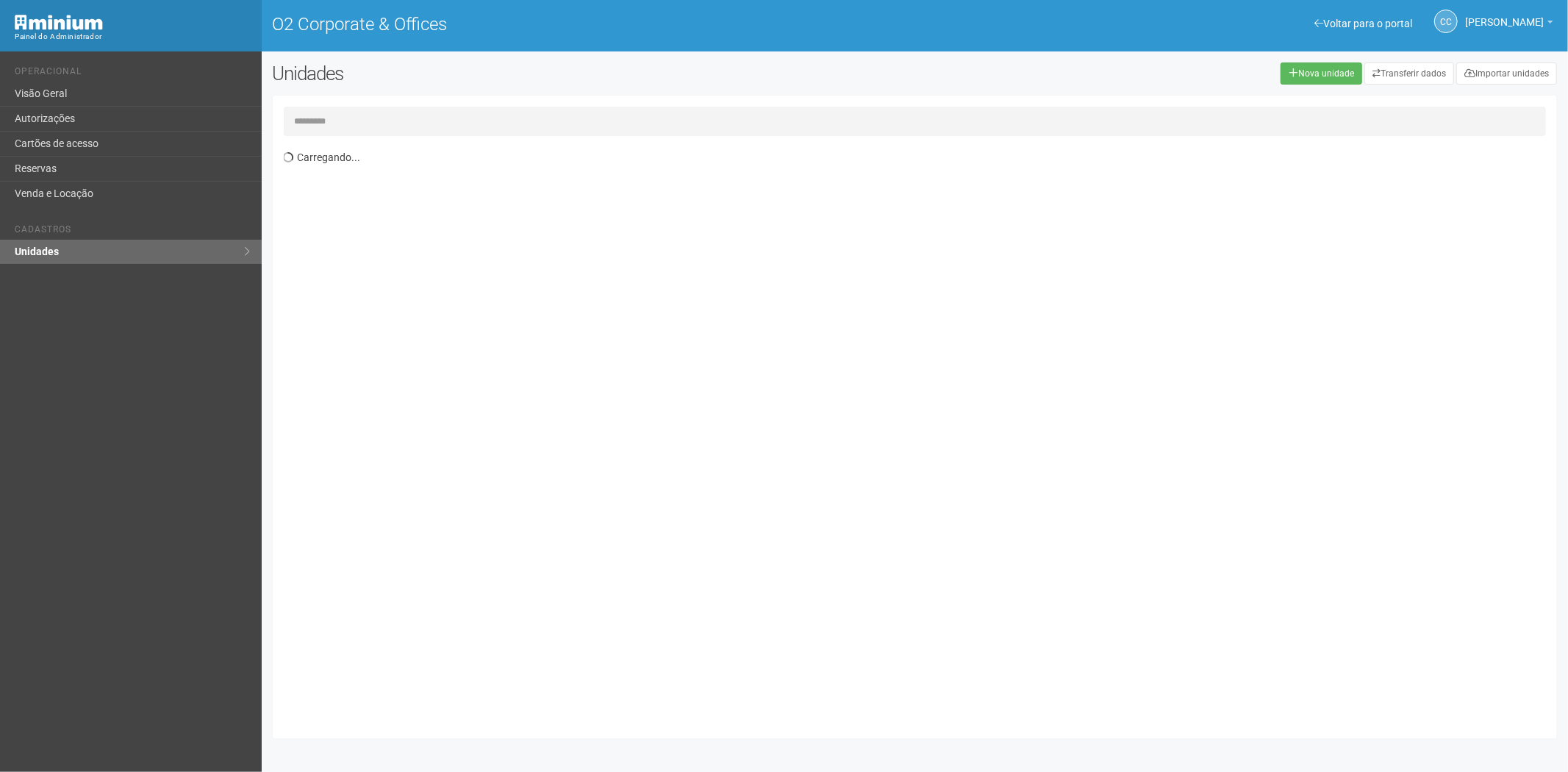
click at [406, 113] on input "text" at bounding box center [915, 122] width 1263 height 29
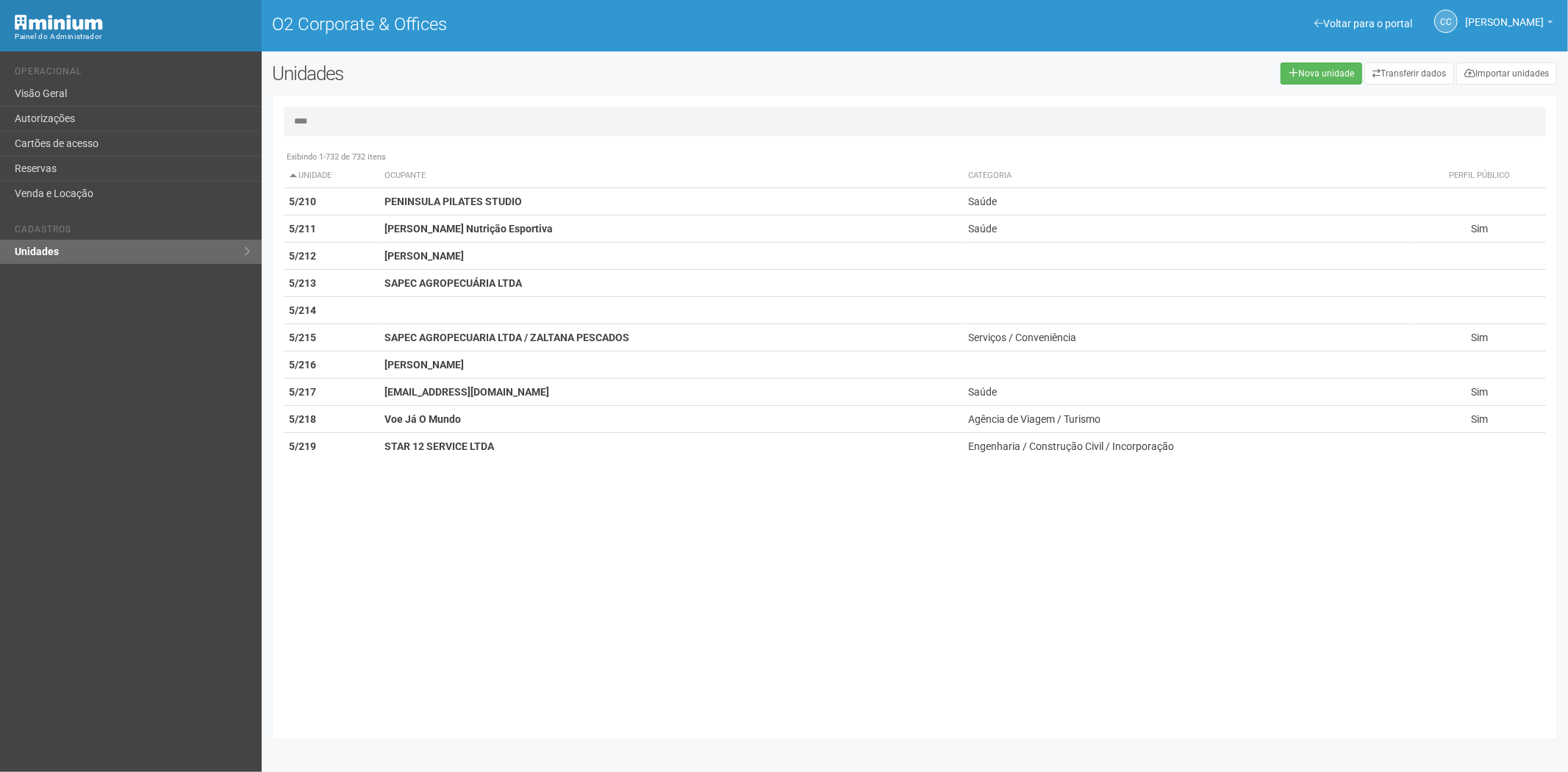
type input "****"
click at [78, 118] on link "Autorizações" at bounding box center [131, 119] width 262 height 25
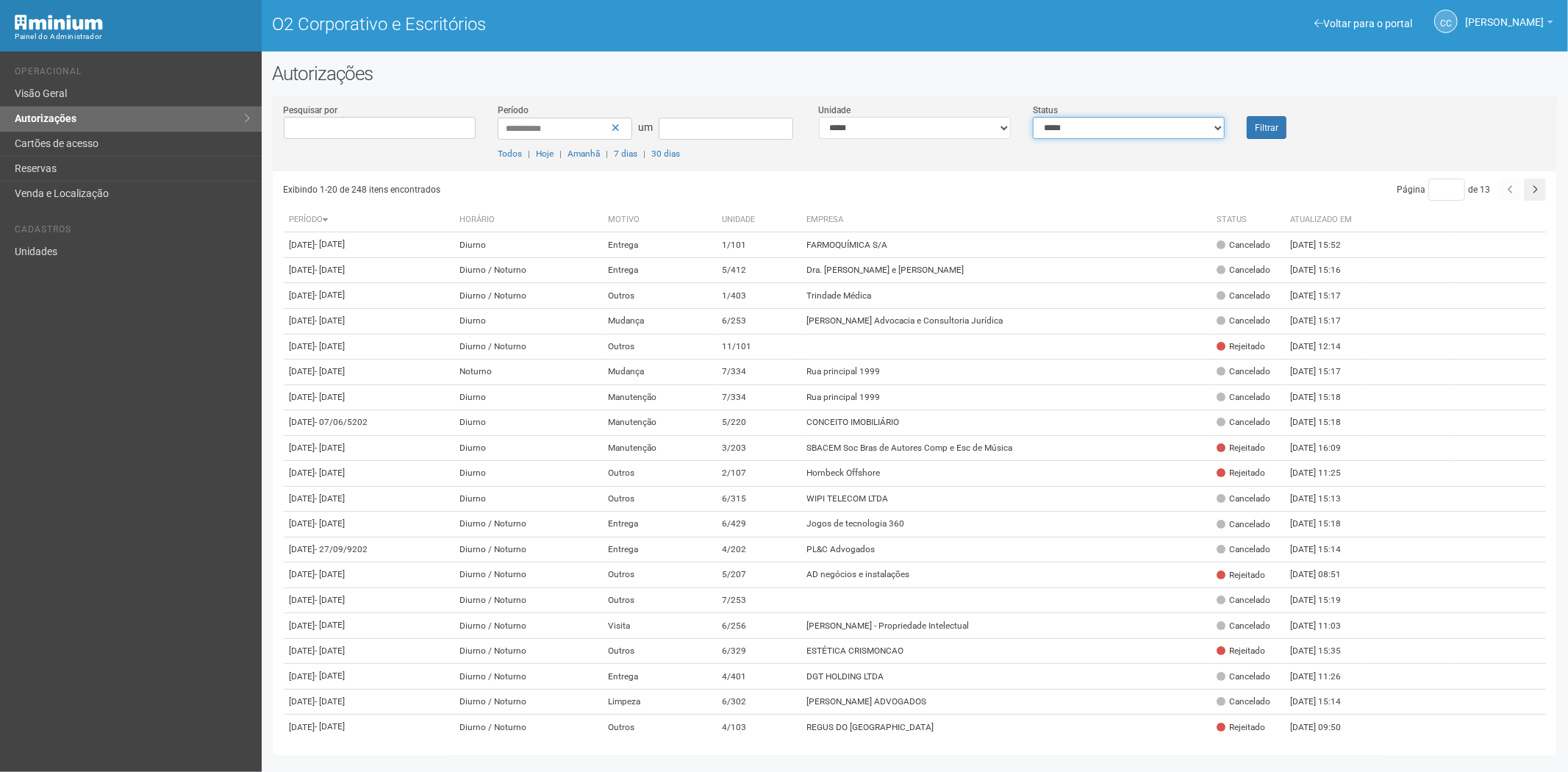
drag, startPoint x: 1103, startPoint y: 125, endPoint x: 1094, endPoint y: 137, distance: 15.0
click at [1103, 128] on select "**********" at bounding box center [1128, 128] width 191 height 22
select select "*"
click at [1033, 117] on select "**********" at bounding box center [1128, 128] width 191 height 22
click at [1260, 138] on div "**********" at bounding box center [915, 138] width 1285 height 69
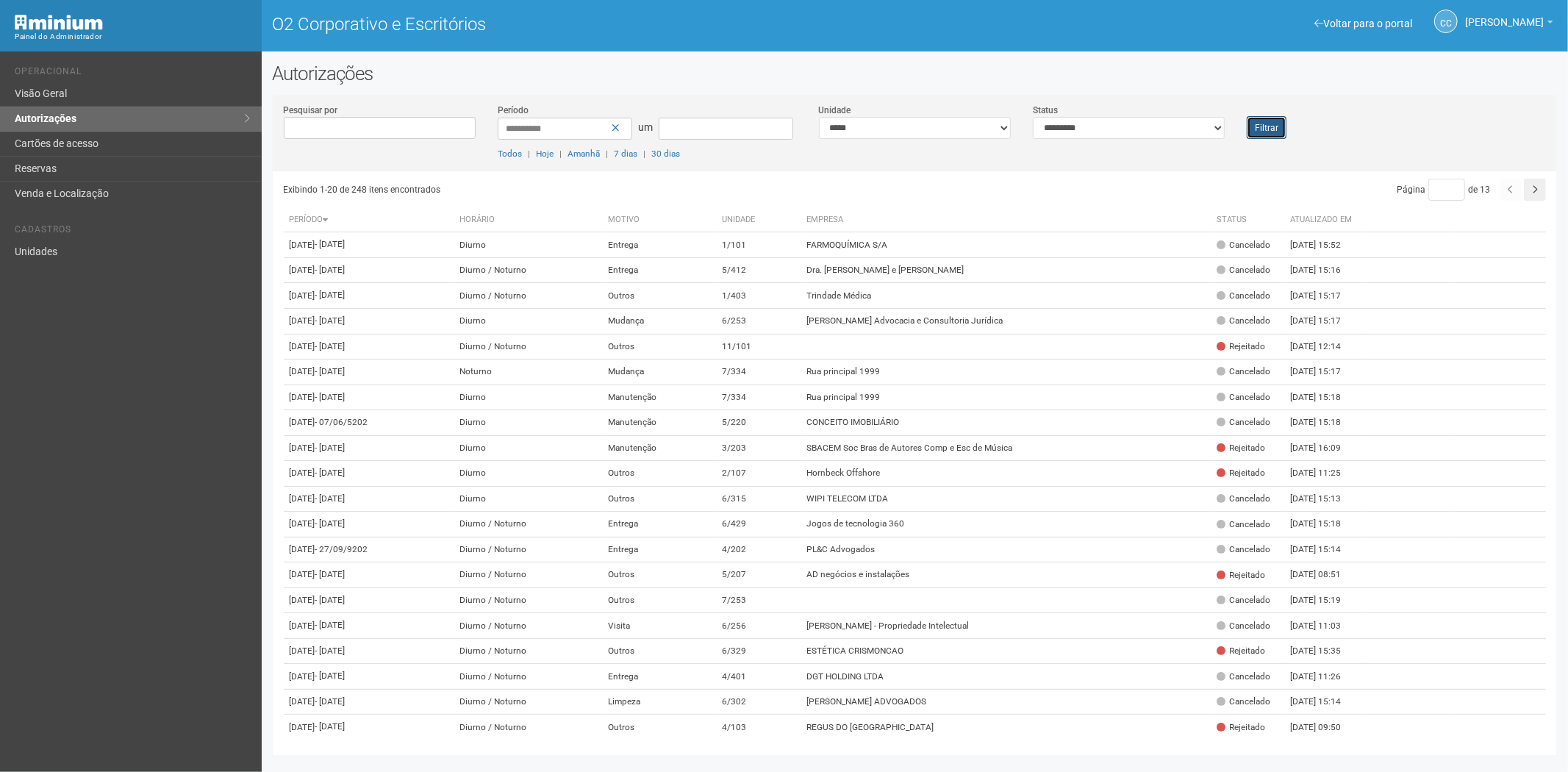
click at [1261, 123] on font "Filtrar" at bounding box center [1267, 128] width 24 height 10
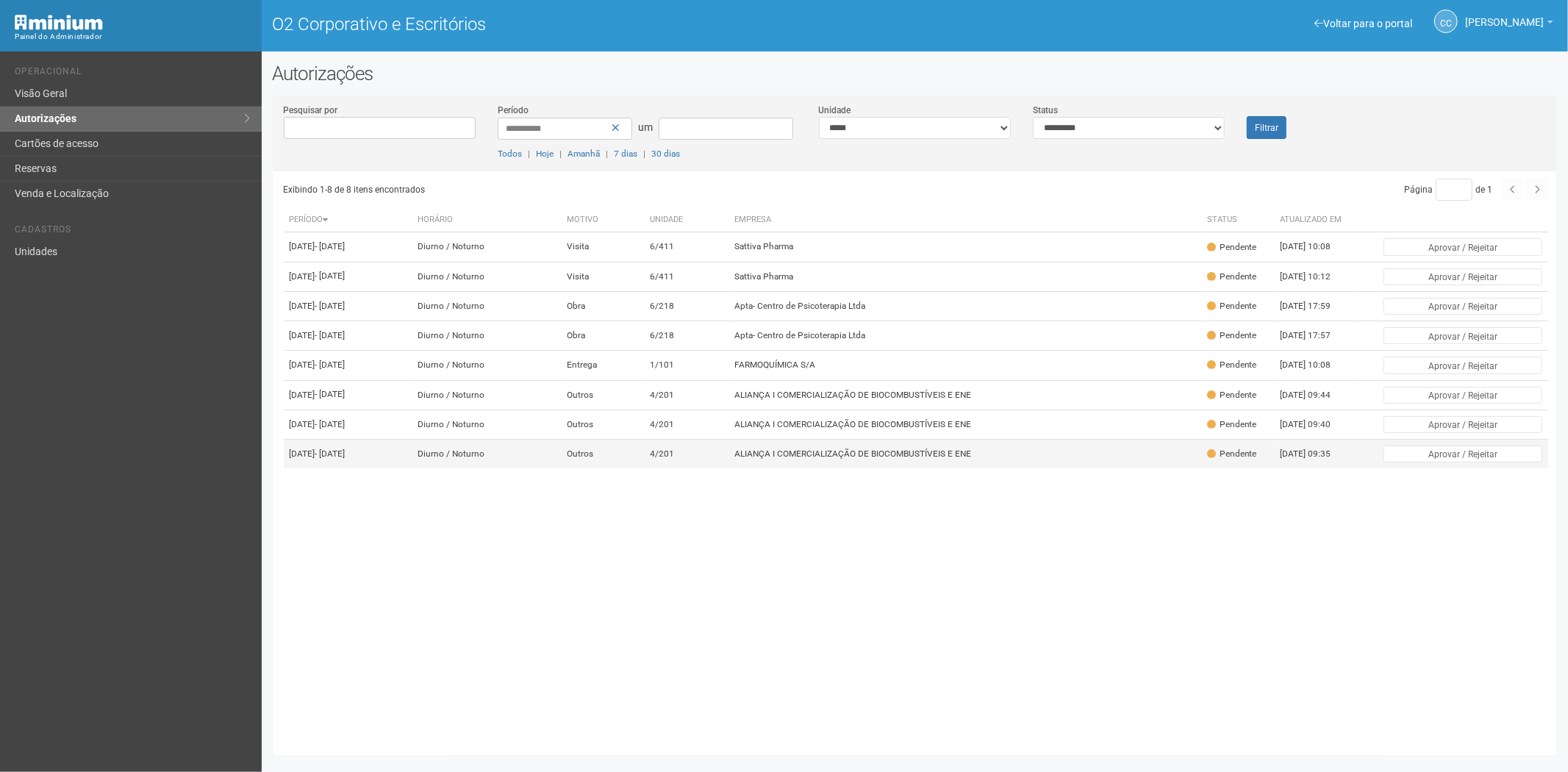
click at [820, 469] on td "ALIANÇA I COMERCIALIZAÇÃO DE BIOCOMBUSTÍVEIS E ENE" at bounding box center [965, 455] width 472 height 29
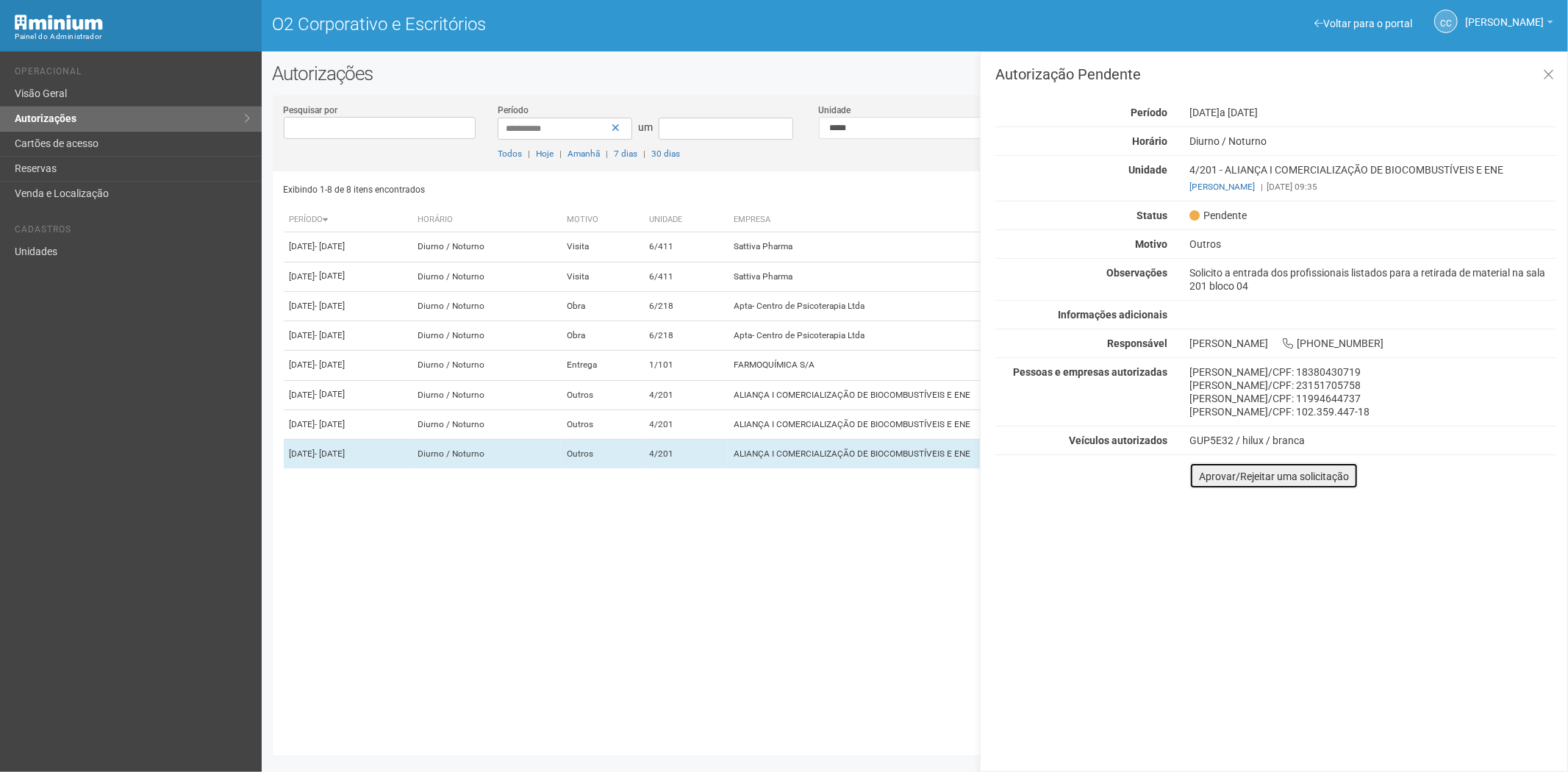
click at [1211, 481] on font "Aprovar/Rejeitar uma solicitação" at bounding box center [1273, 476] width 150 height 12
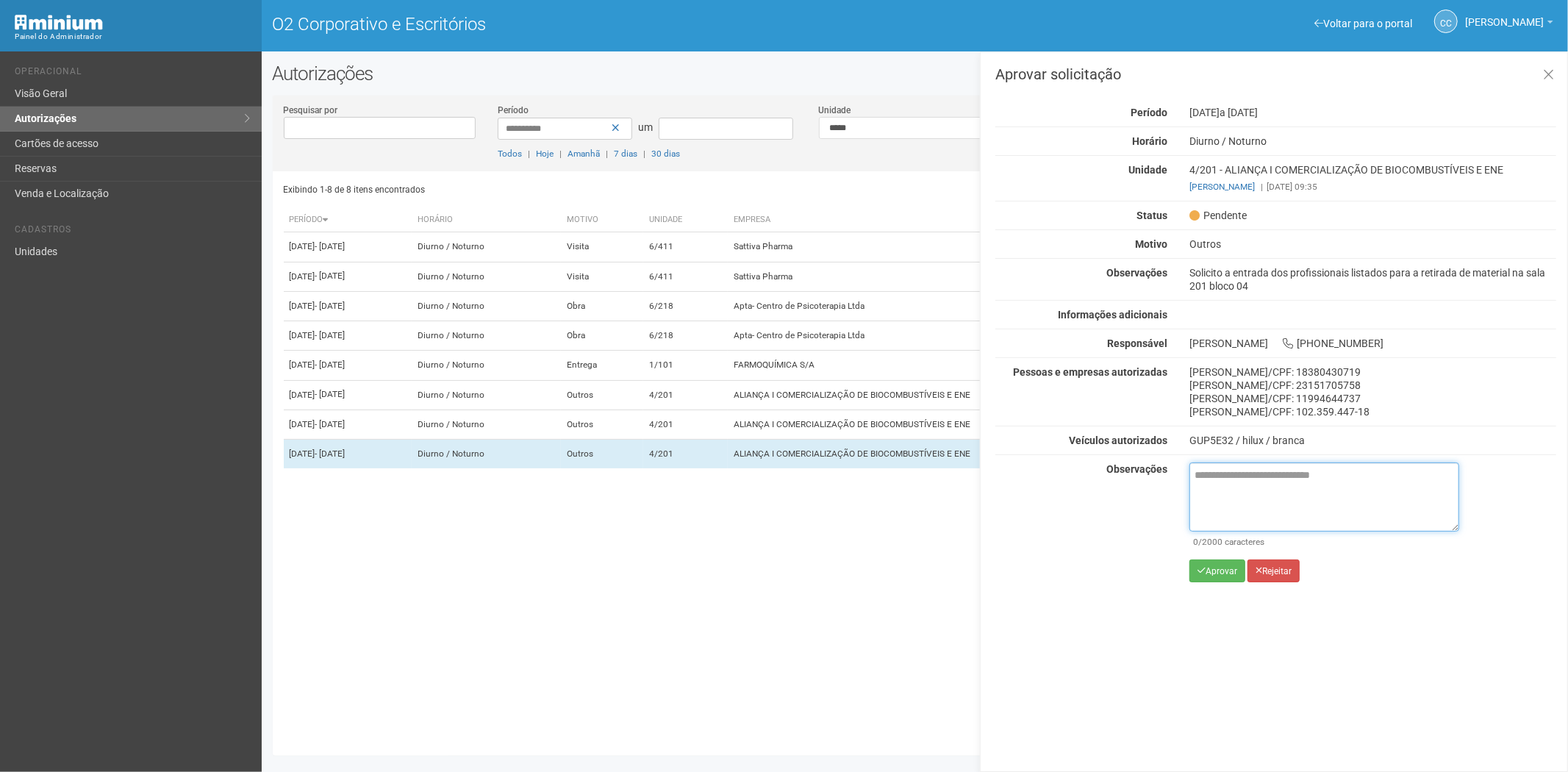
click at [1222, 472] on textarea at bounding box center [1325, 497] width 270 height 69
paste textarea "**********"
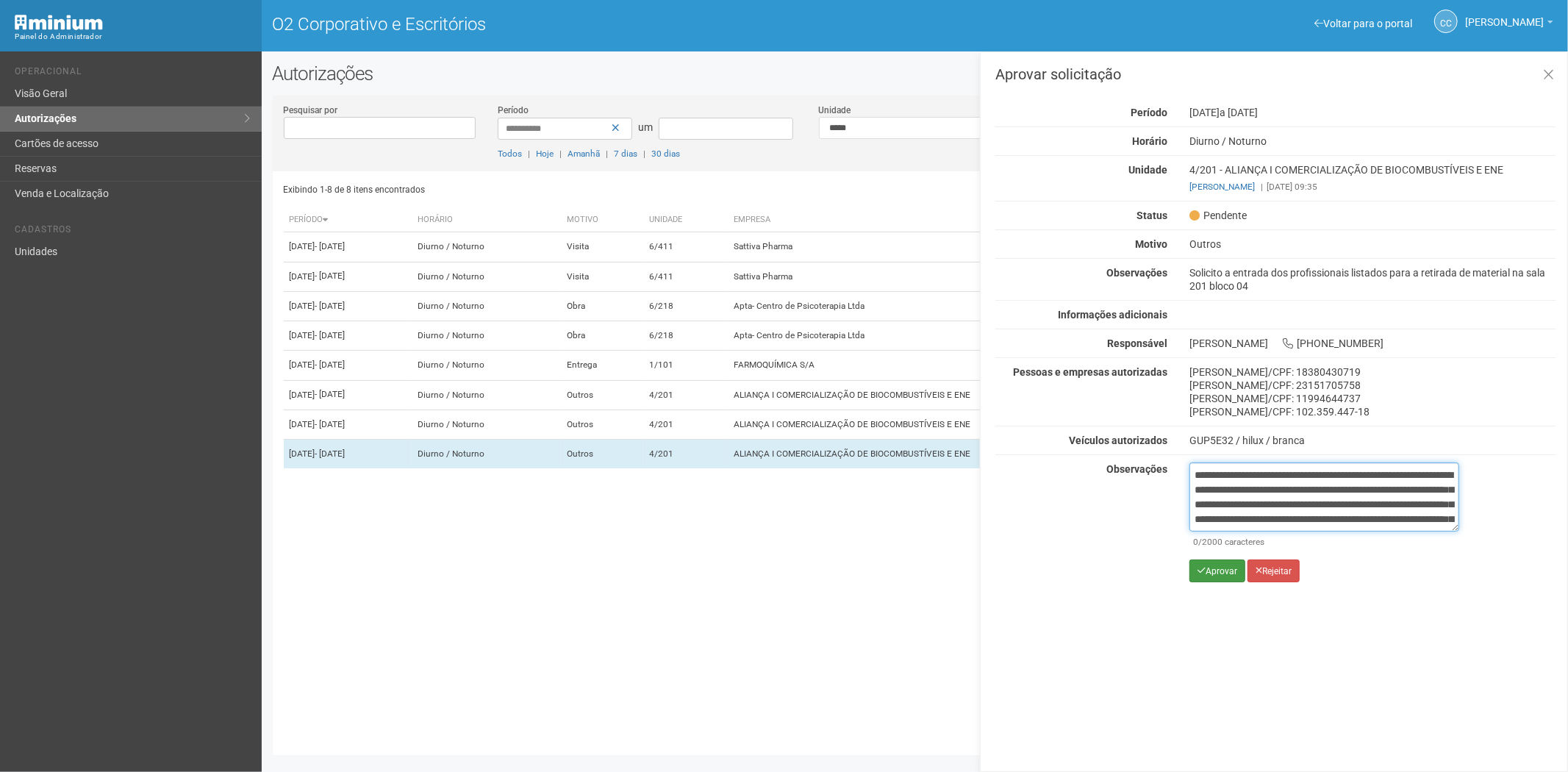
scroll to position [83, 0]
type textarea "**********"
click at [1214, 575] on font "Aprovar" at bounding box center [1221, 572] width 31 height 10
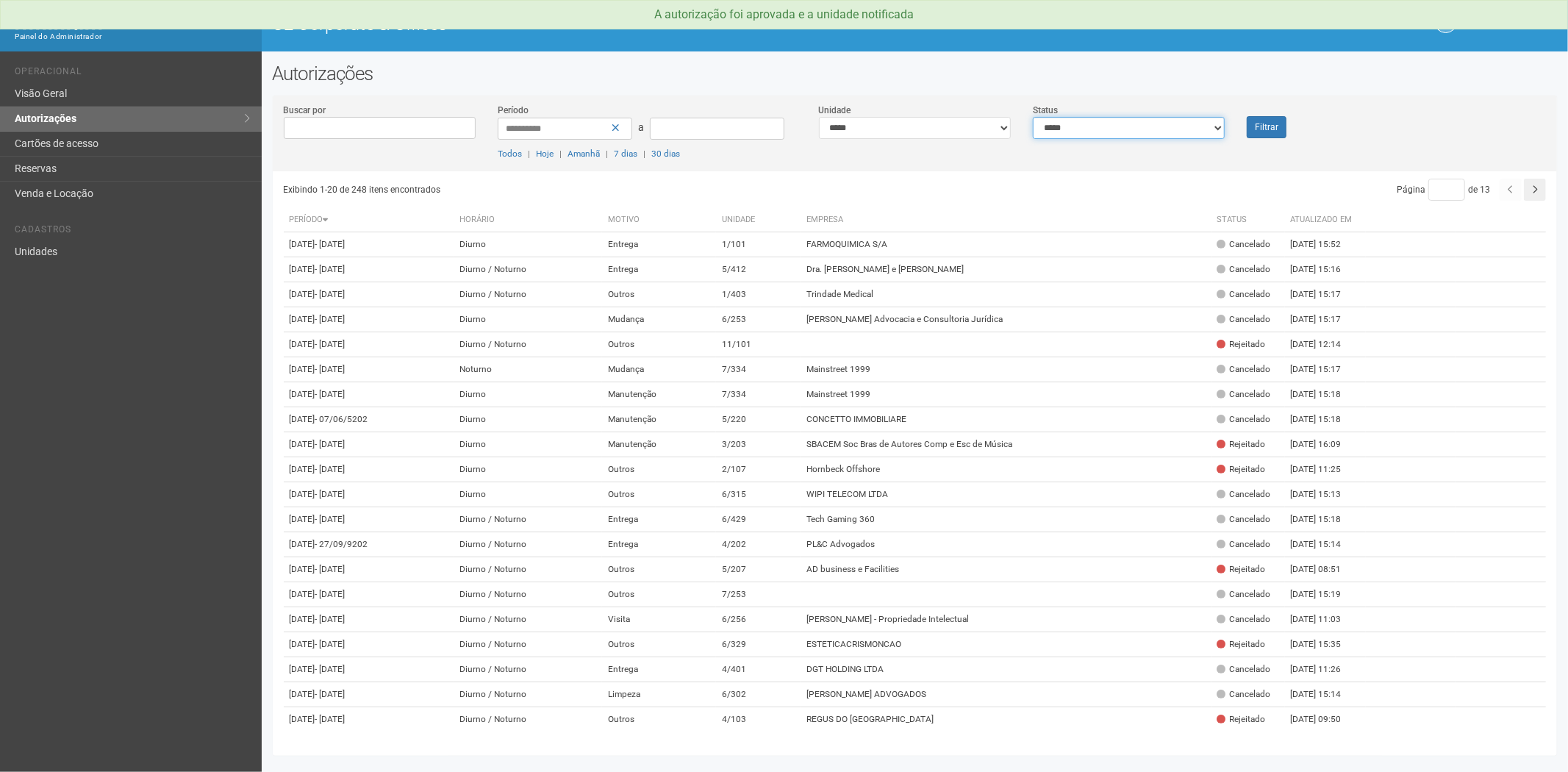
drag, startPoint x: 1084, startPoint y: 125, endPoint x: 1070, endPoint y: 138, distance: 19.1
click at [1084, 125] on select "**********" at bounding box center [1128, 128] width 191 height 22
select select "*"
click at [1033, 117] on select "**********" at bounding box center [1128, 128] width 191 height 22
click at [1266, 131] on button "Filtrar" at bounding box center [1267, 127] width 39 height 22
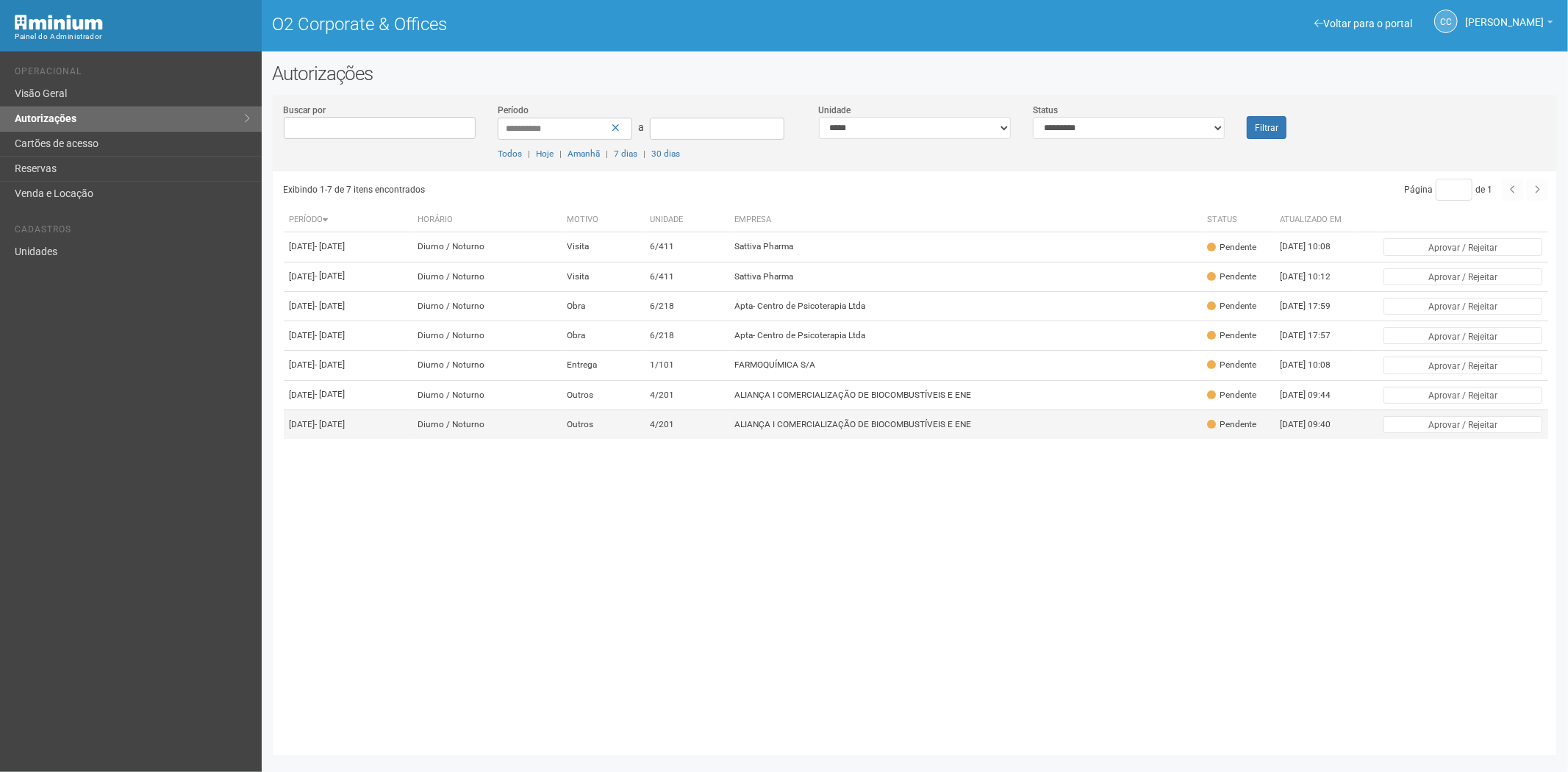
click at [927, 429] on font "ALIANÇA I COMERCIALIZAÇÃO DE BIOCOMBUSTÍVEIS E ENE" at bounding box center [853, 424] width 237 height 10
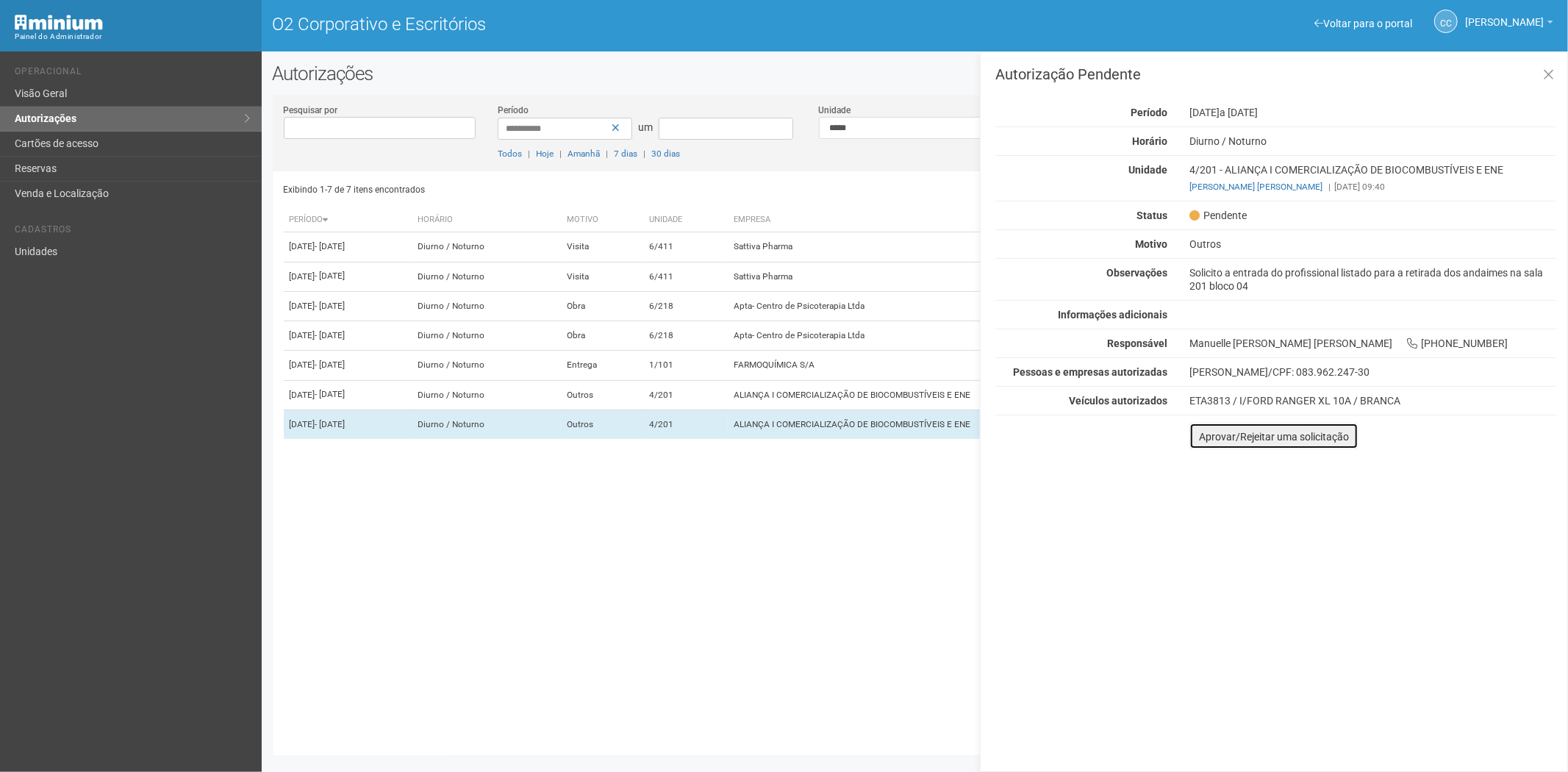
click at [1193, 436] on button "Aprovar/Rejeitar uma solicitação" at bounding box center [1274, 436] width 169 height 27
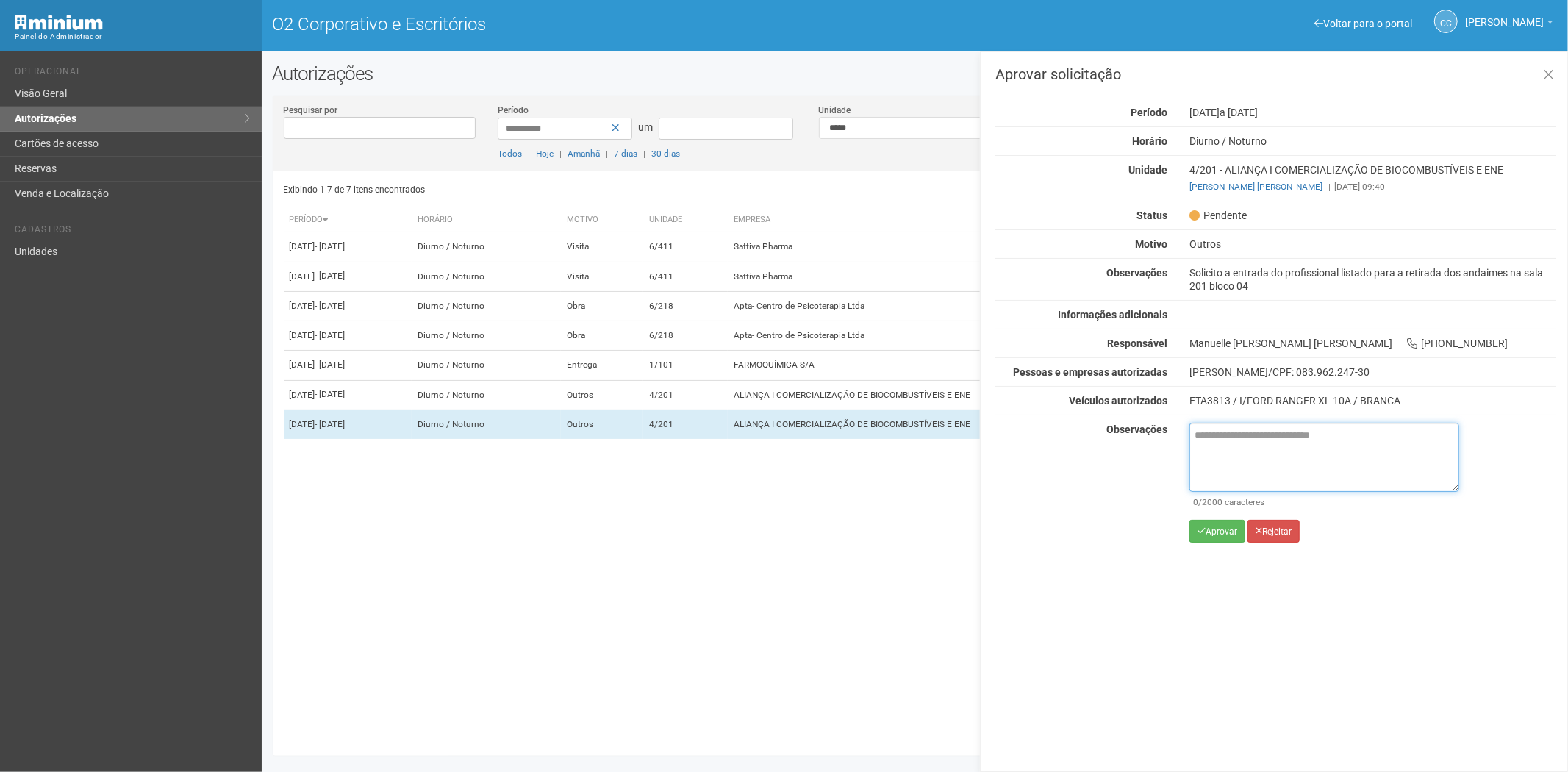
click at [1236, 447] on textarea at bounding box center [1325, 458] width 270 height 69
paste textarea "**********"
type textarea "**********"
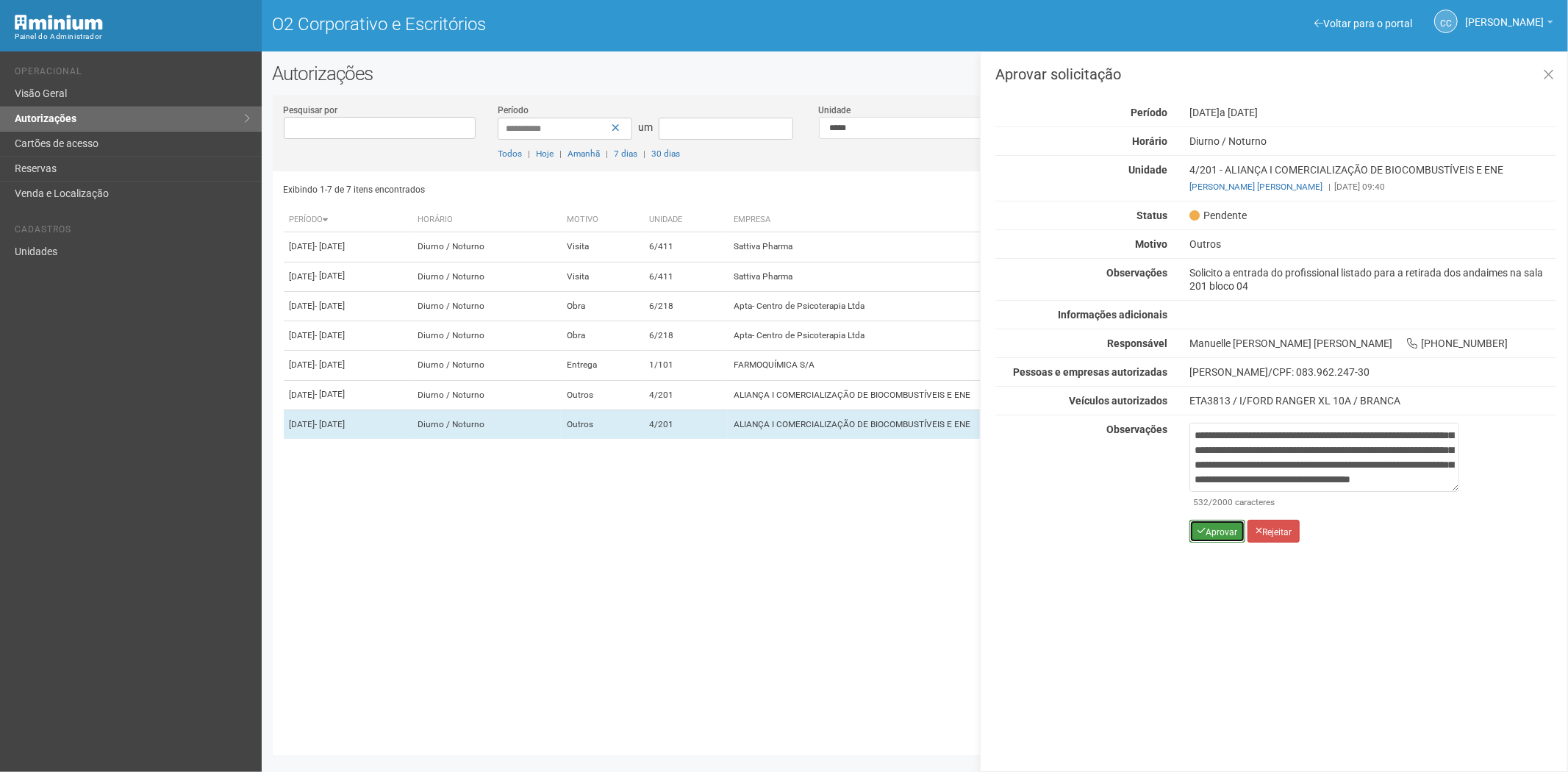
click at [1203, 540] on button "Aprovar" at bounding box center [1217, 530] width 56 height 23
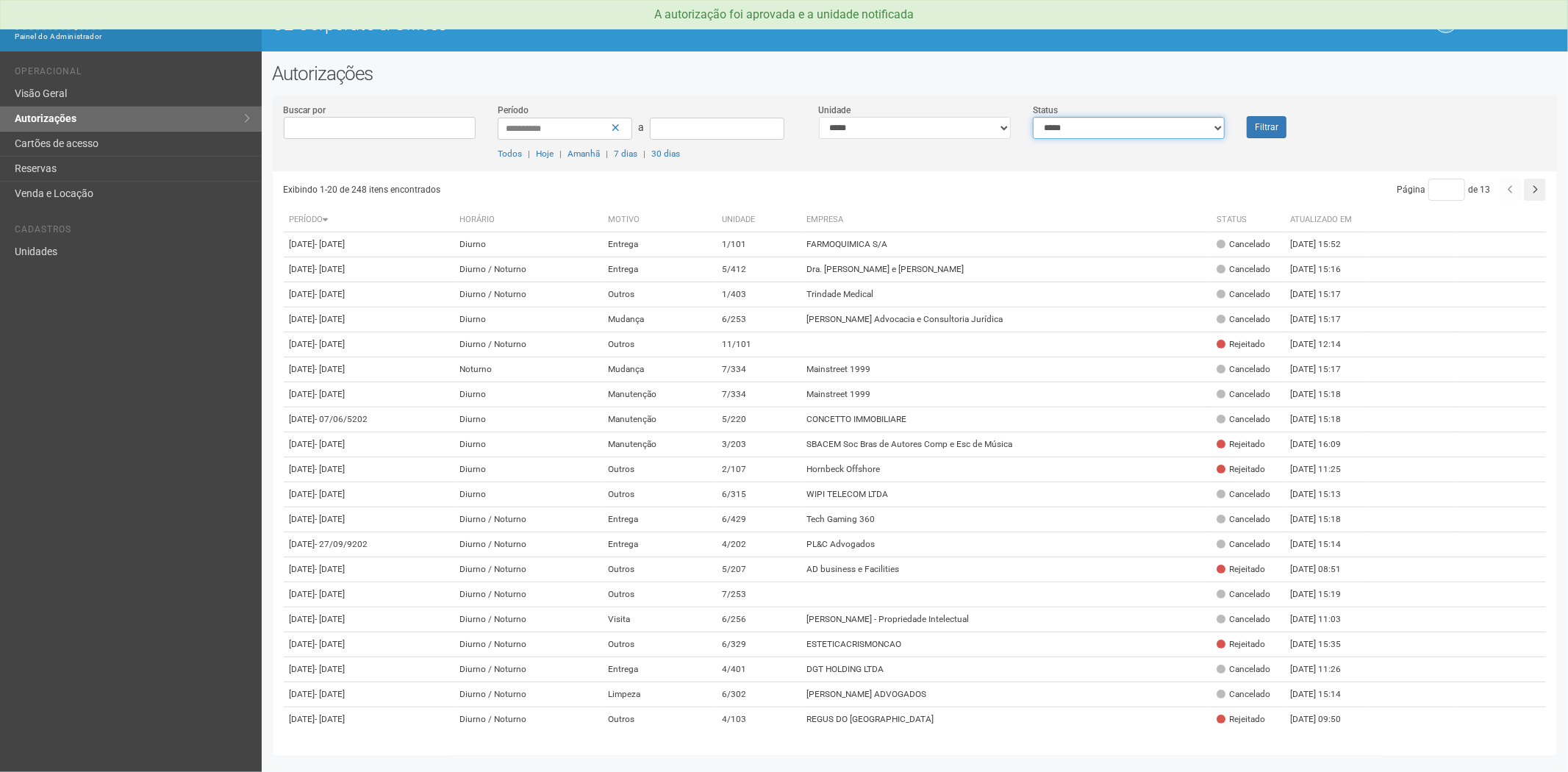
click at [1105, 128] on select "**********" at bounding box center [1128, 128] width 191 height 22
select select "*"
click at [1033, 117] on select "**********" at bounding box center [1128, 128] width 191 height 22
click at [1260, 135] on button "Filtrar" at bounding box center [1267, 127] width 39 height 22
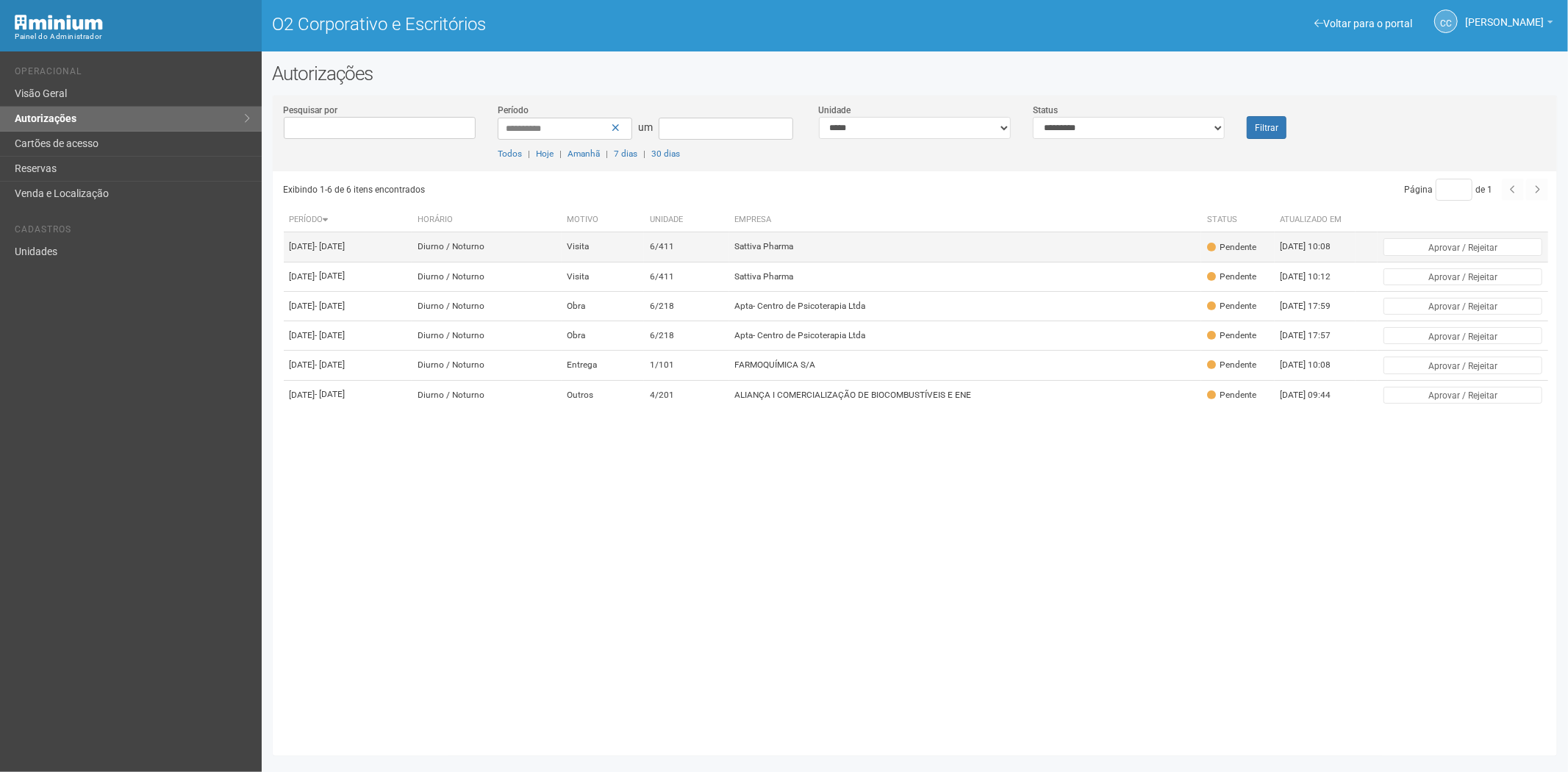
click at [949, 261] on td "Sattiva Pharma" at bounding box center [965, 248] width 472 height 29
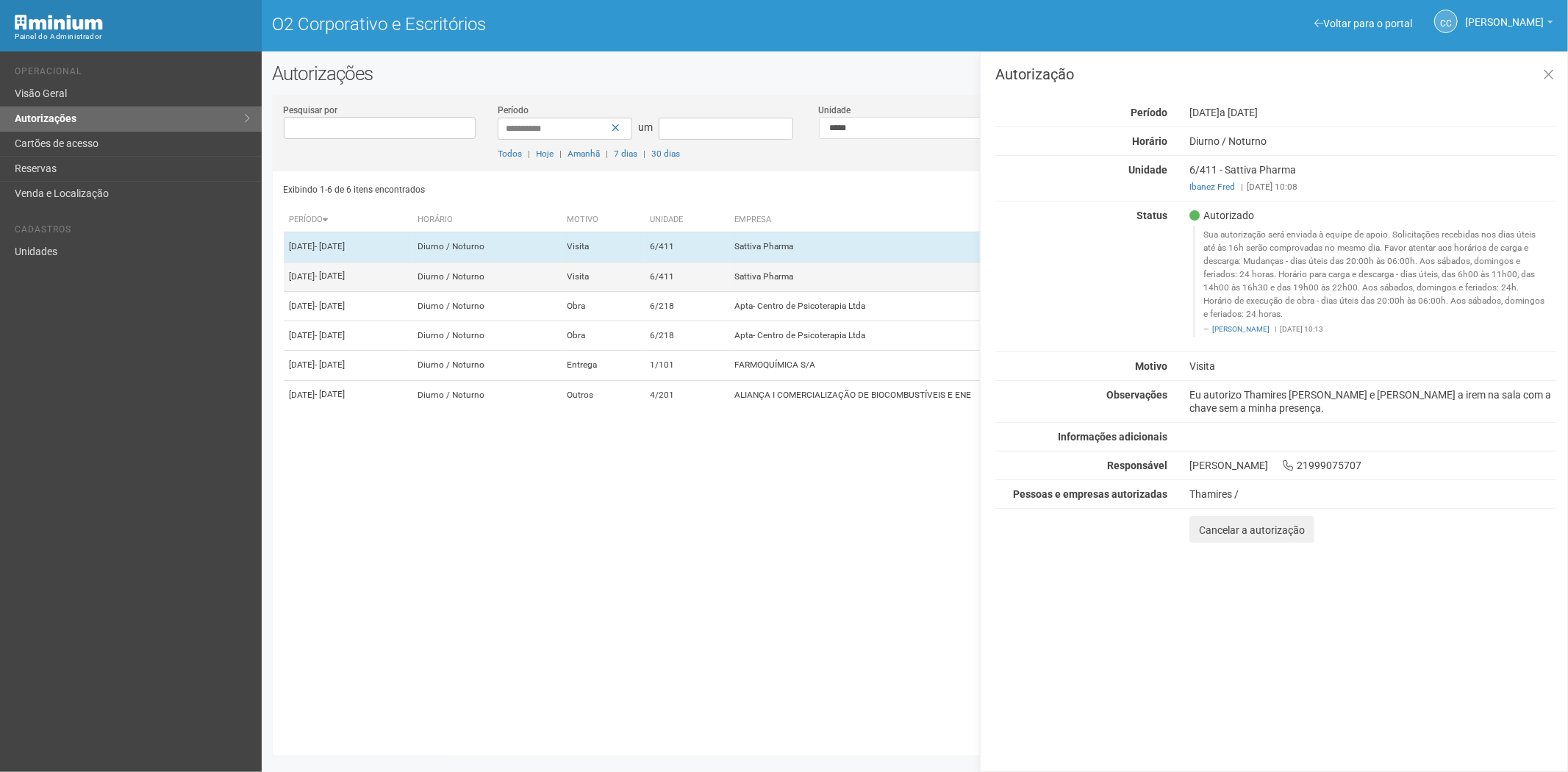
click at [864, 276] on td "Sattiva Pharma" at bounding box center [965, 277] width 472 height 29
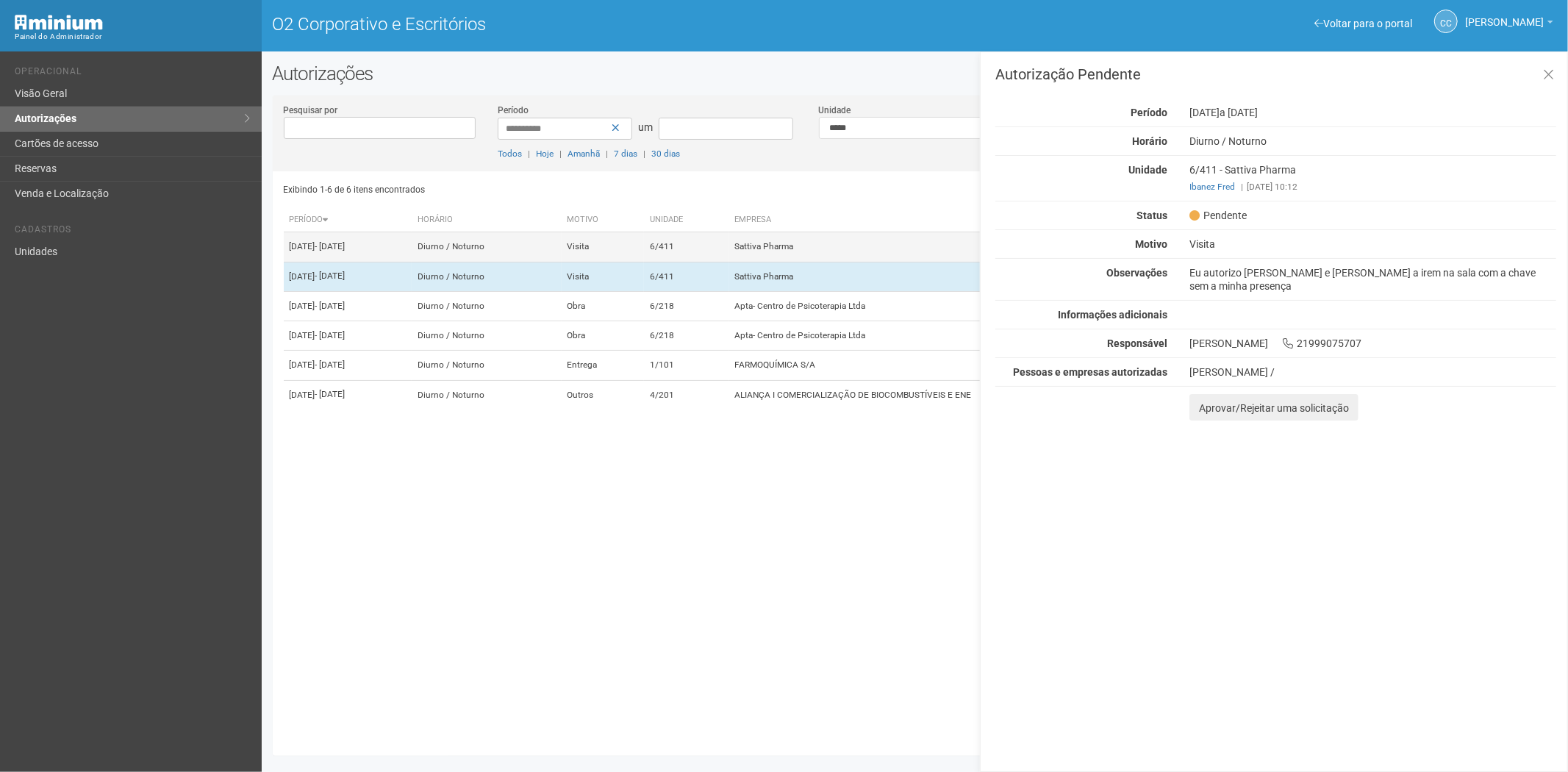
click at [858, 243] on td "Sattiva Pharma" at bounding box center [965, 248] width 472 height 29
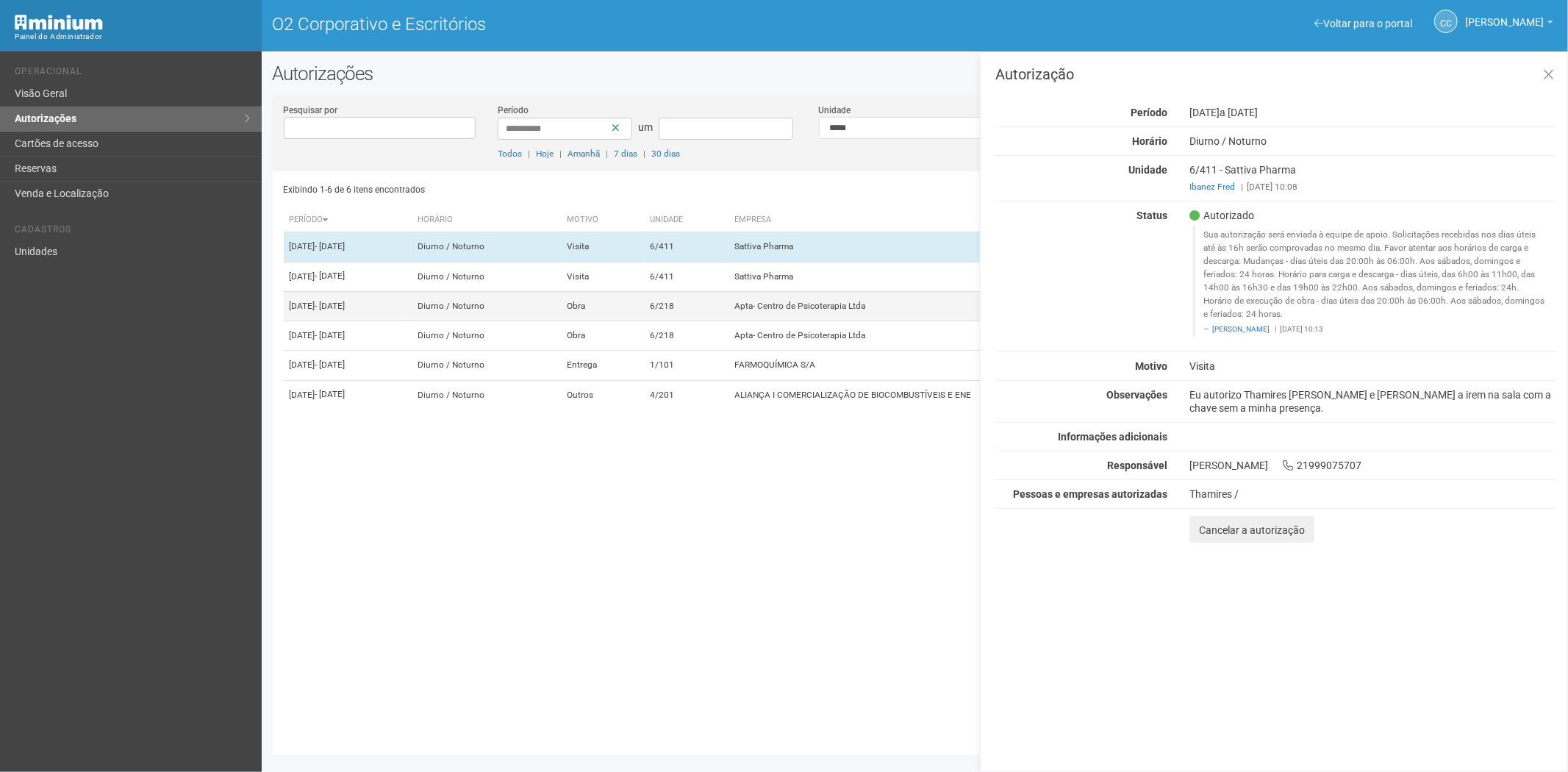
click at [826, 311] on font "Apta- Centro de Psicoterapia Ltda" at bounding box center [800, 305] width 131 height 10
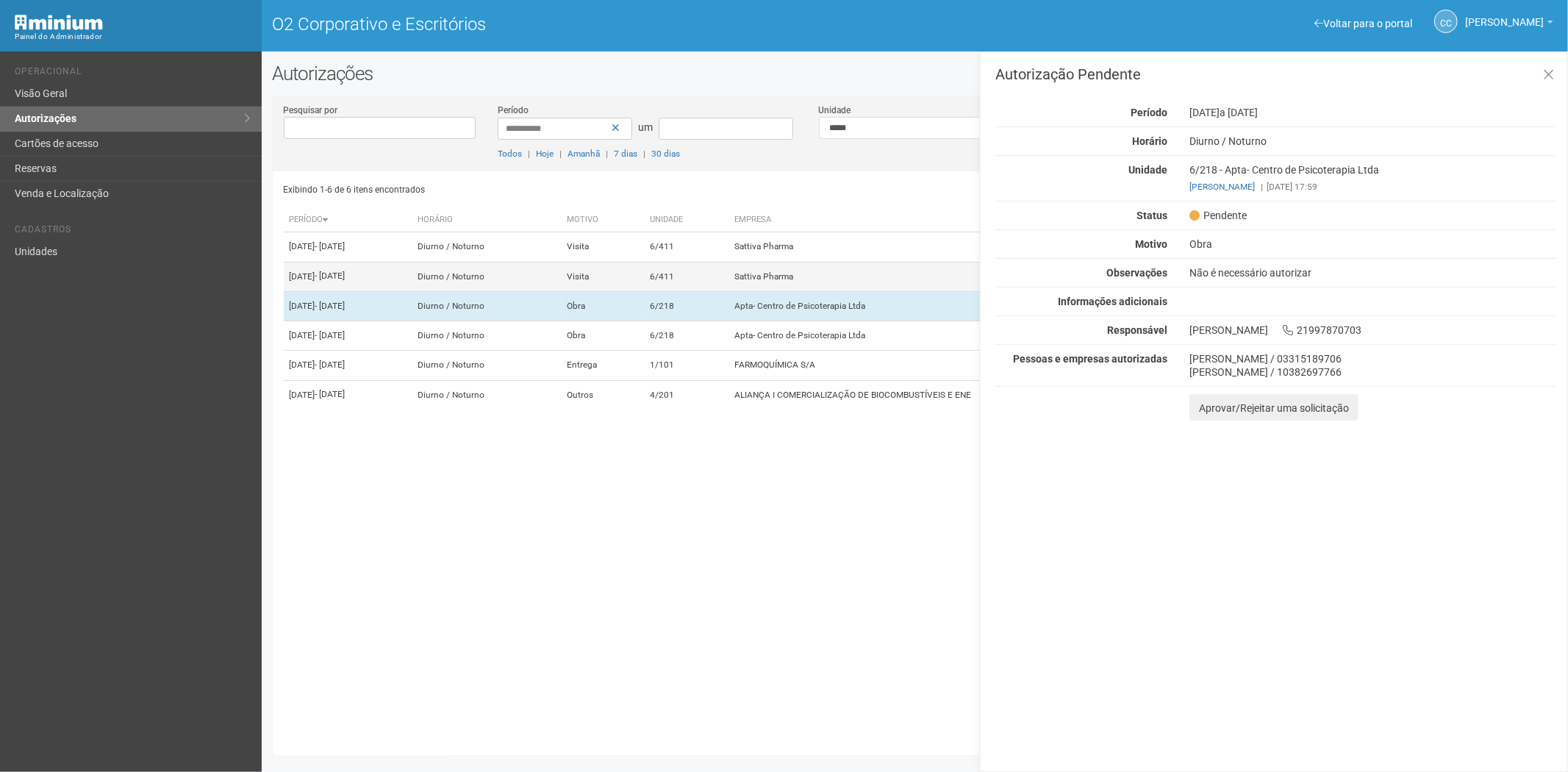
click at [794, 282] on font "Sattiva Pharma" at bounding box center [765, 276] width 59 height 10
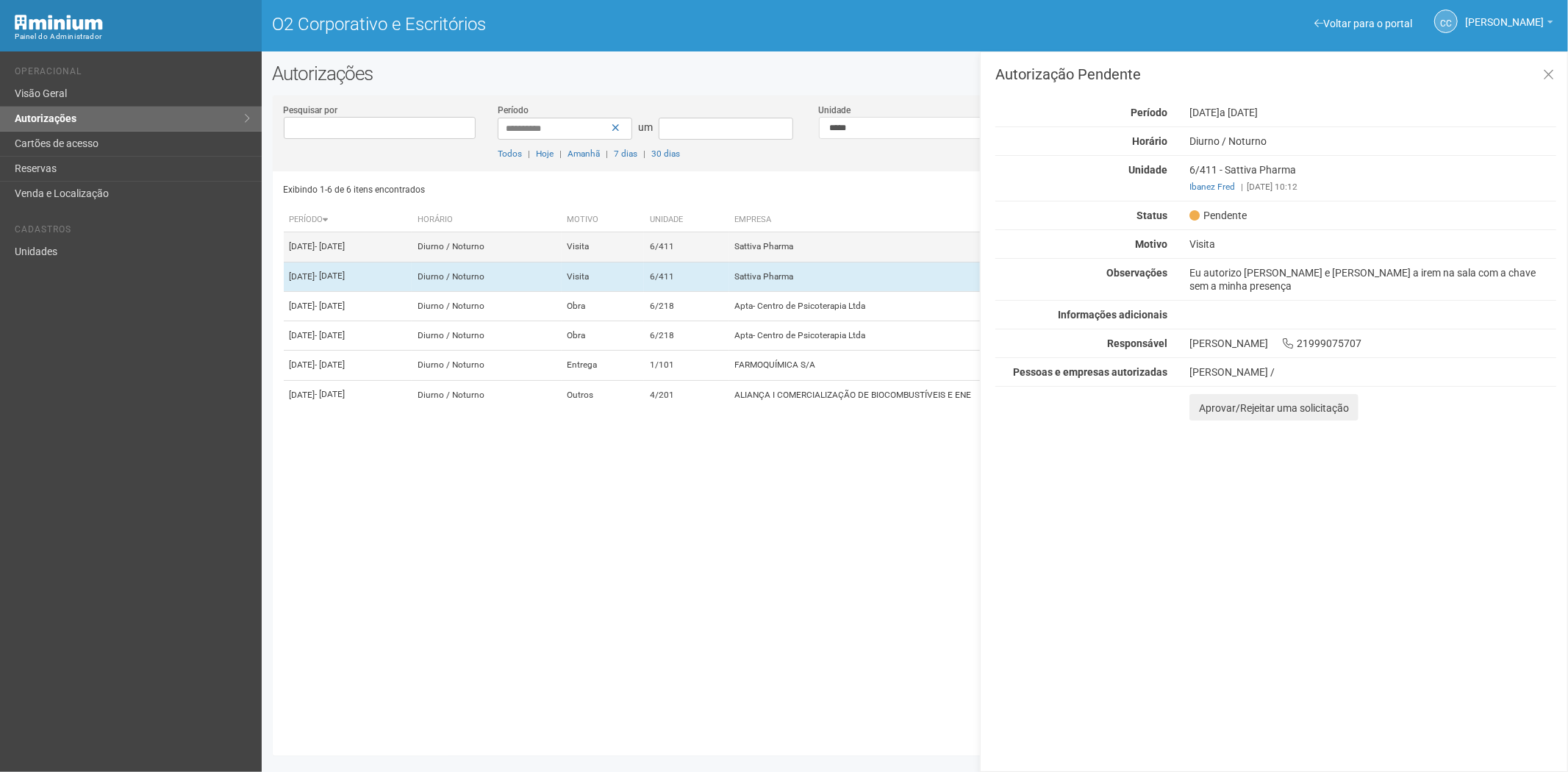
click at [868, 253] on td "Sattiva Pharma" at bounding box center [965, 248] width 472 height 29
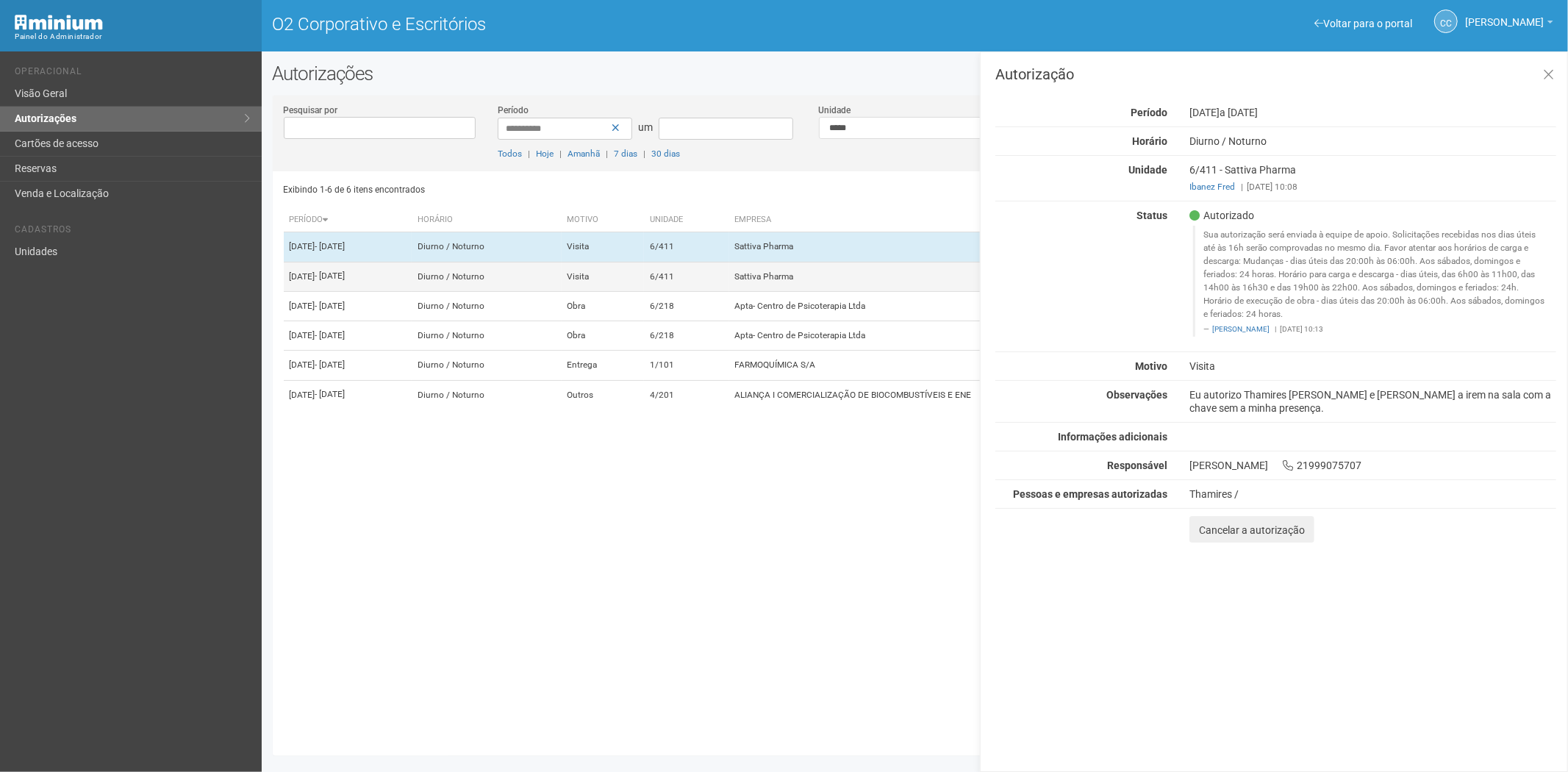
click at [833, 286] on td "Sattiva Pharma" at bounding box center [965, 277] width 472 height 29
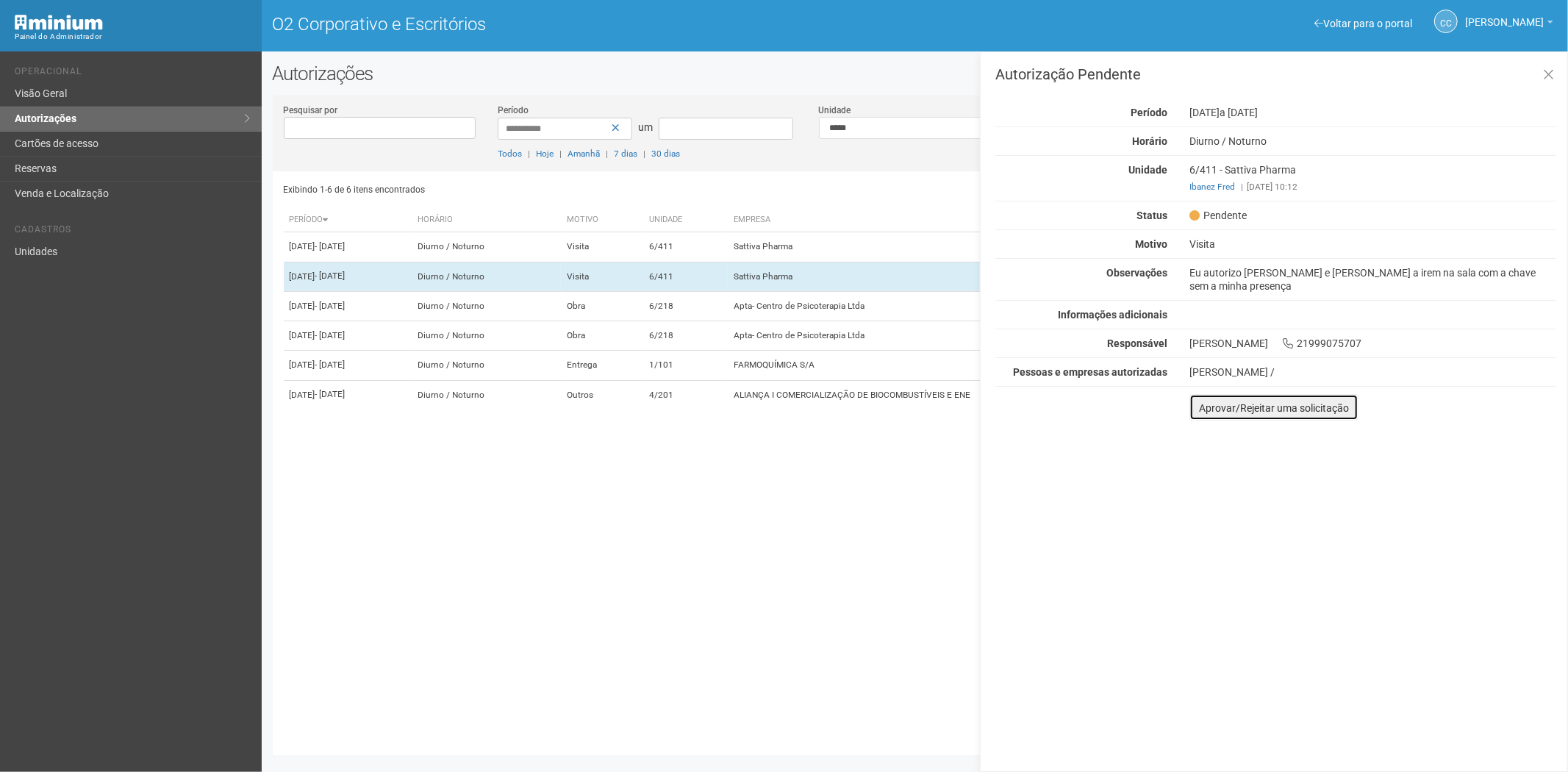
click at [1208, 412] on font "Aprovar/Rejeitar uma solicitação" at bounding box center [1273, 409] width 150 height 12
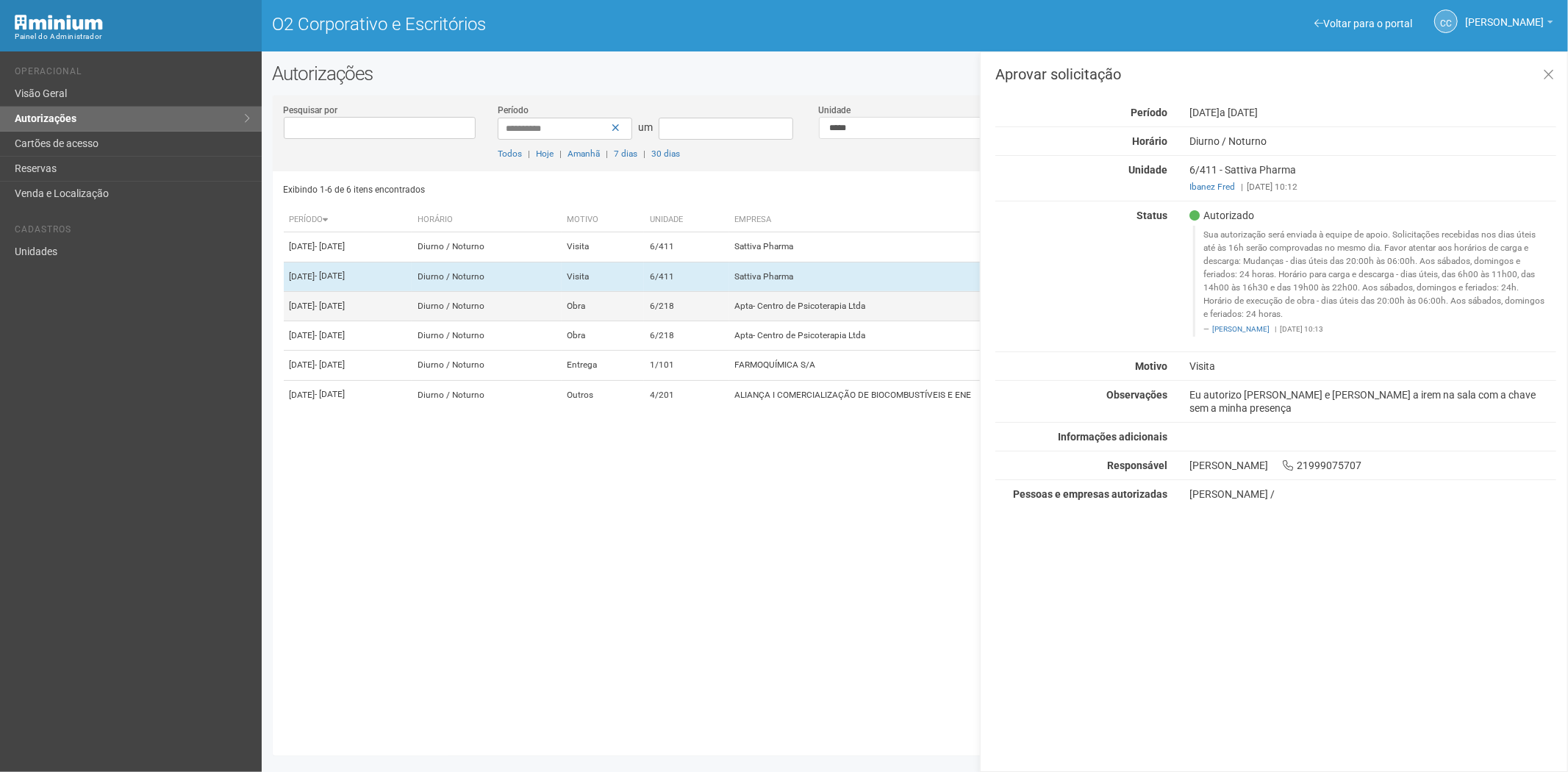
click at [813, 320] on td "Apta- Centro de Psicoterapia Ltda" at bounding box center [965, 306] width 472 height 29
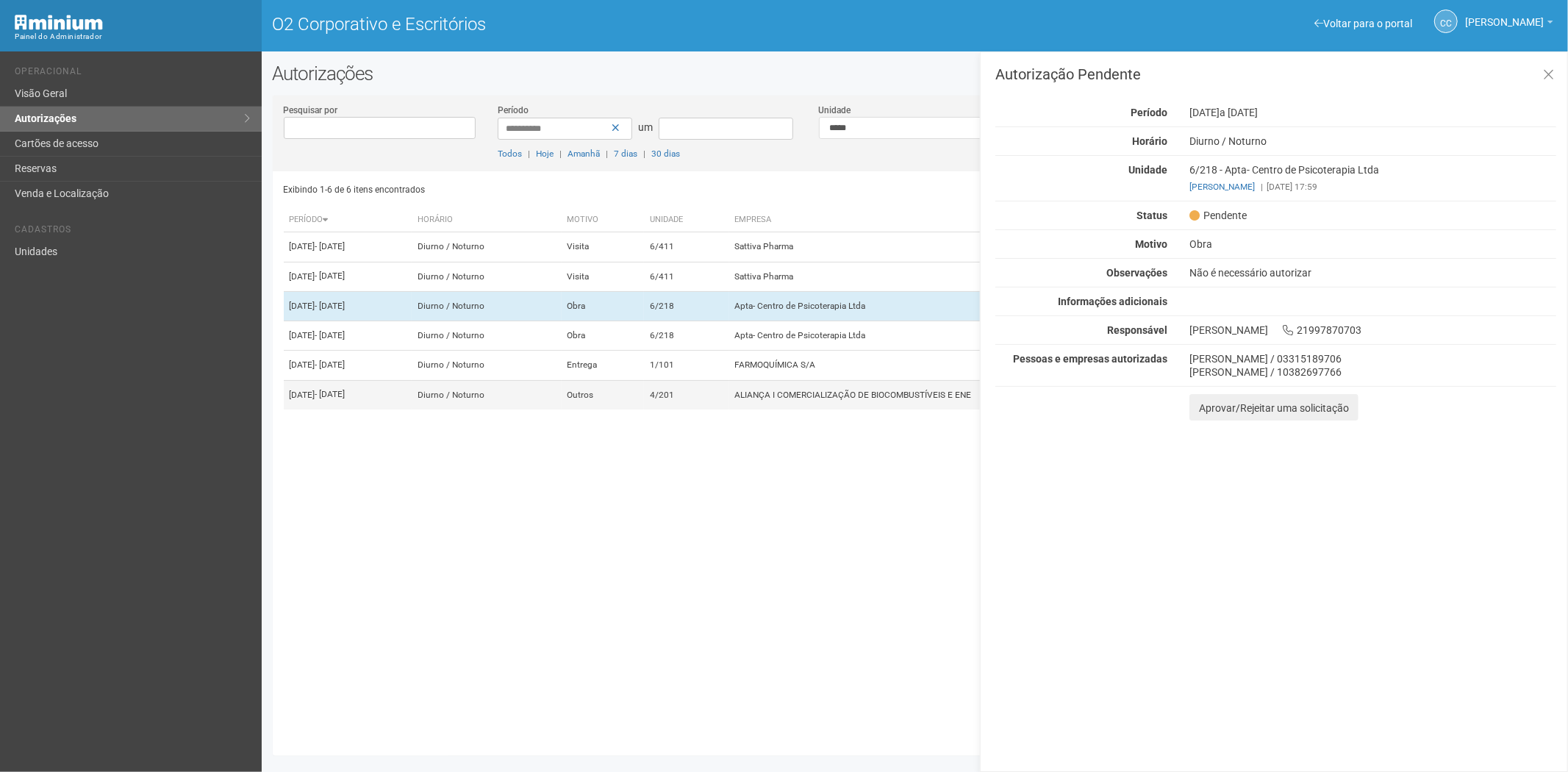
click at [839, 400] on font "ALIANÇA I COMERCIALIZAÇÃO DE BIOCOMBUSTÍVEIS E ENE" at bounding box center [853, 395] width 237 height 10
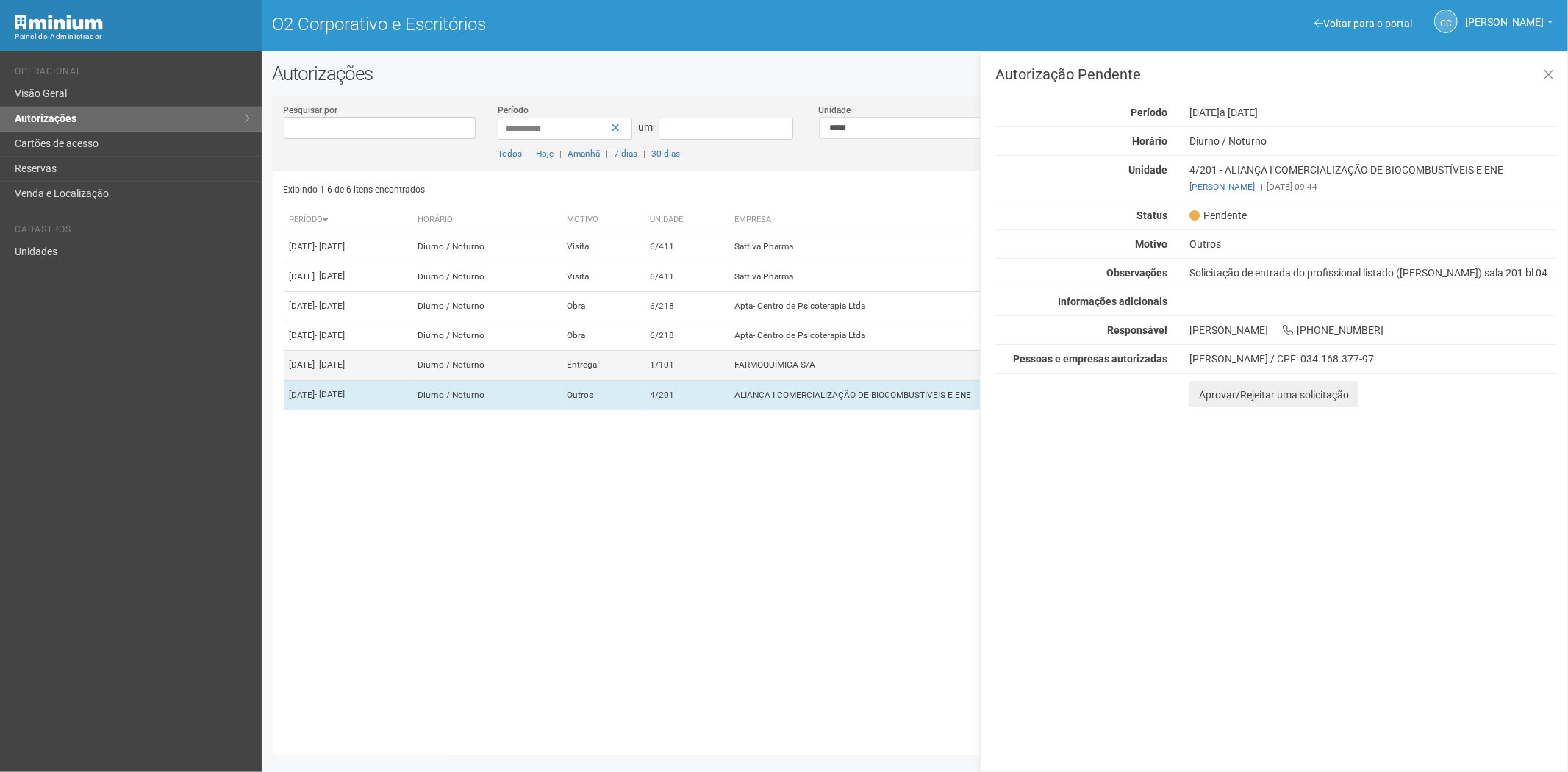
click at [816, 370] on font "FARMOQUÍMICA S/A" at bounding box center [776, 365] width 81 height 10
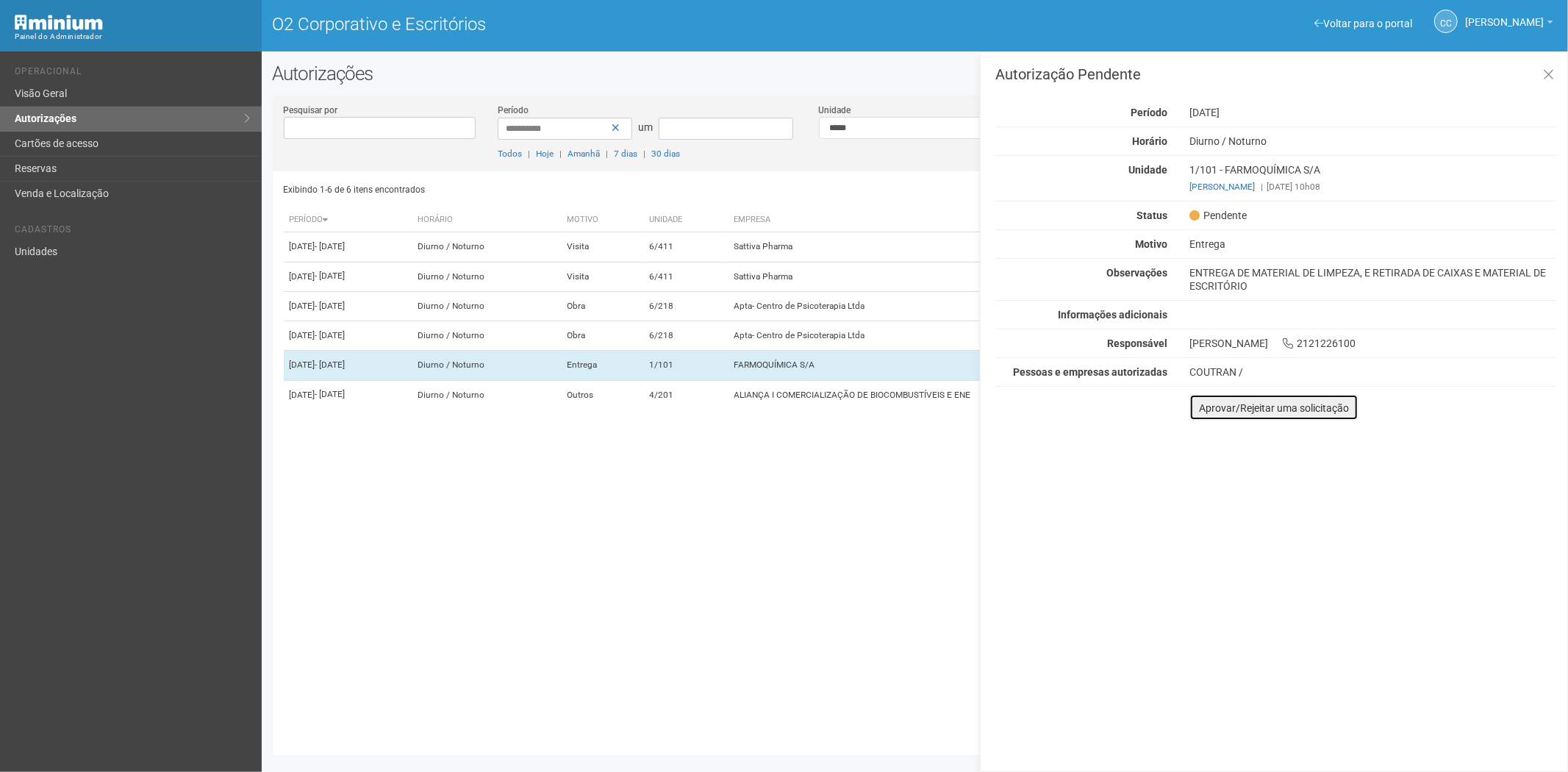
click at [1217, 414] on button "Aprovar/Rejeitar uma solicitação" at bounding box center [1274, 407] width 169 height 27
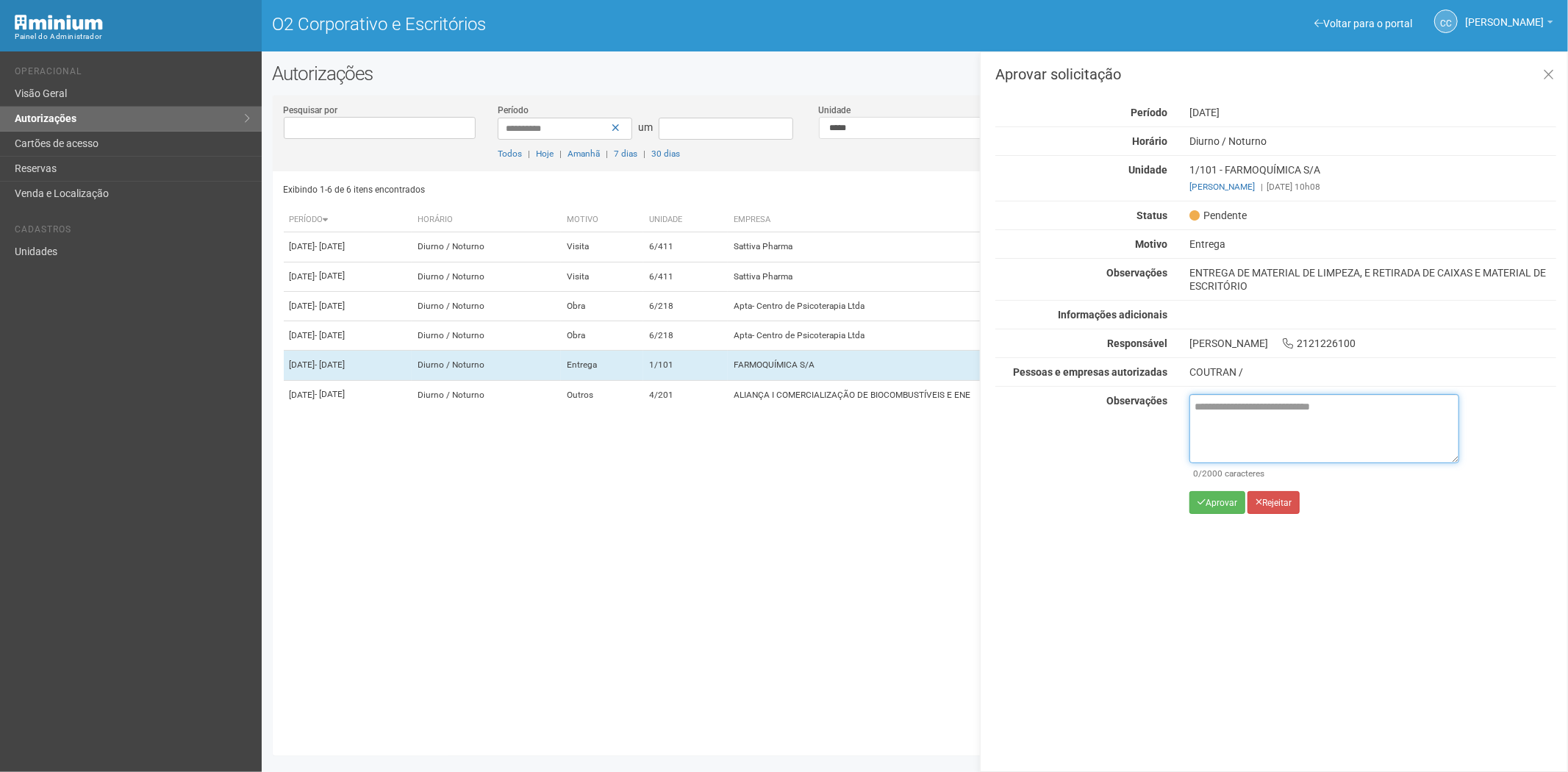
click at [1263, 420] on textarea at bounding box center [1325, 428] width 270 height 69
click at [1234, 420] on textarea at bounding box center [1325, 428] width 270 height 69
paste textarea "**********"
type textarea "**********"
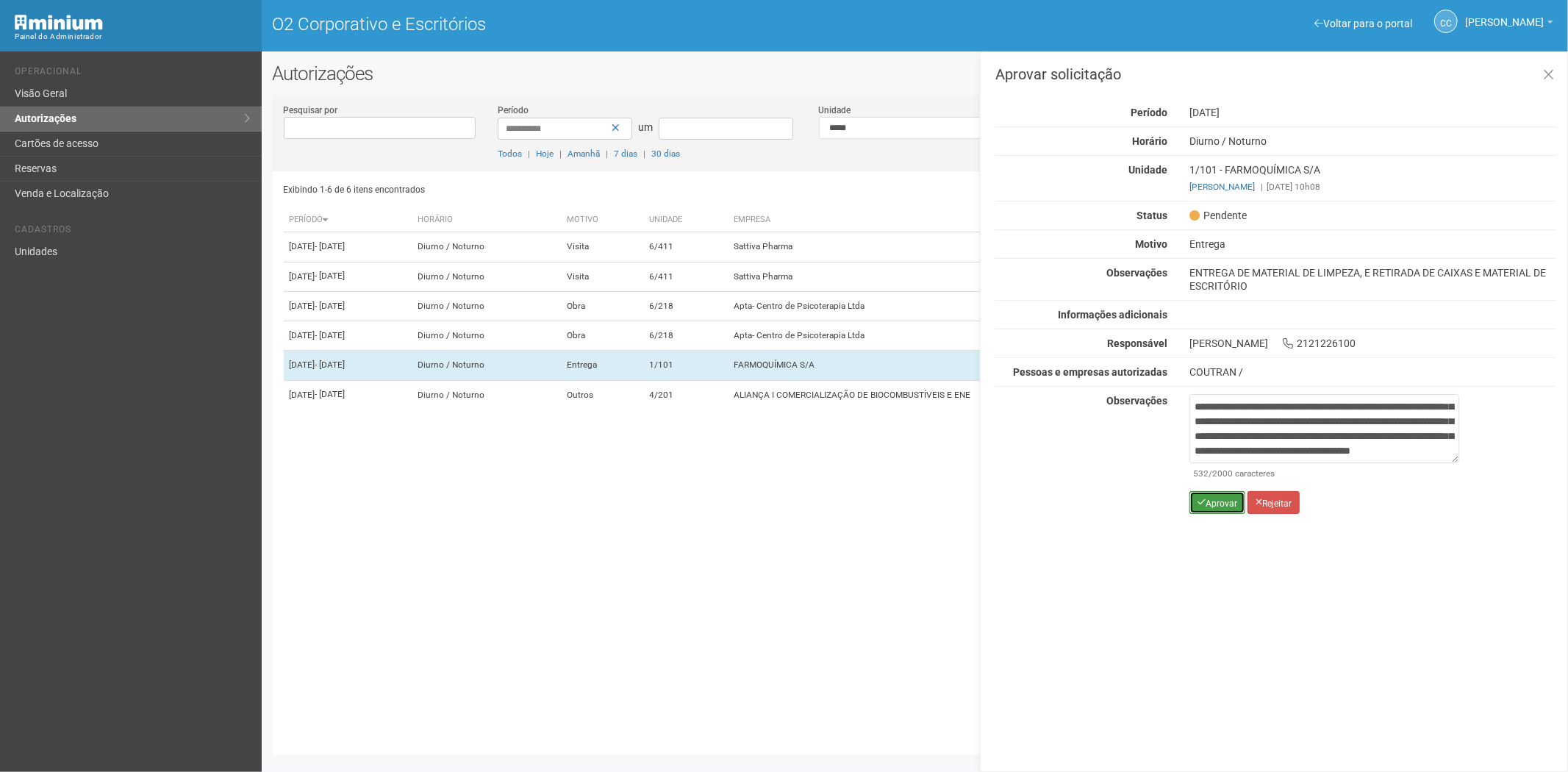
click at [1202, 509] on button "Aprovar" at bounding box center [1217, 502] width 56 height 23
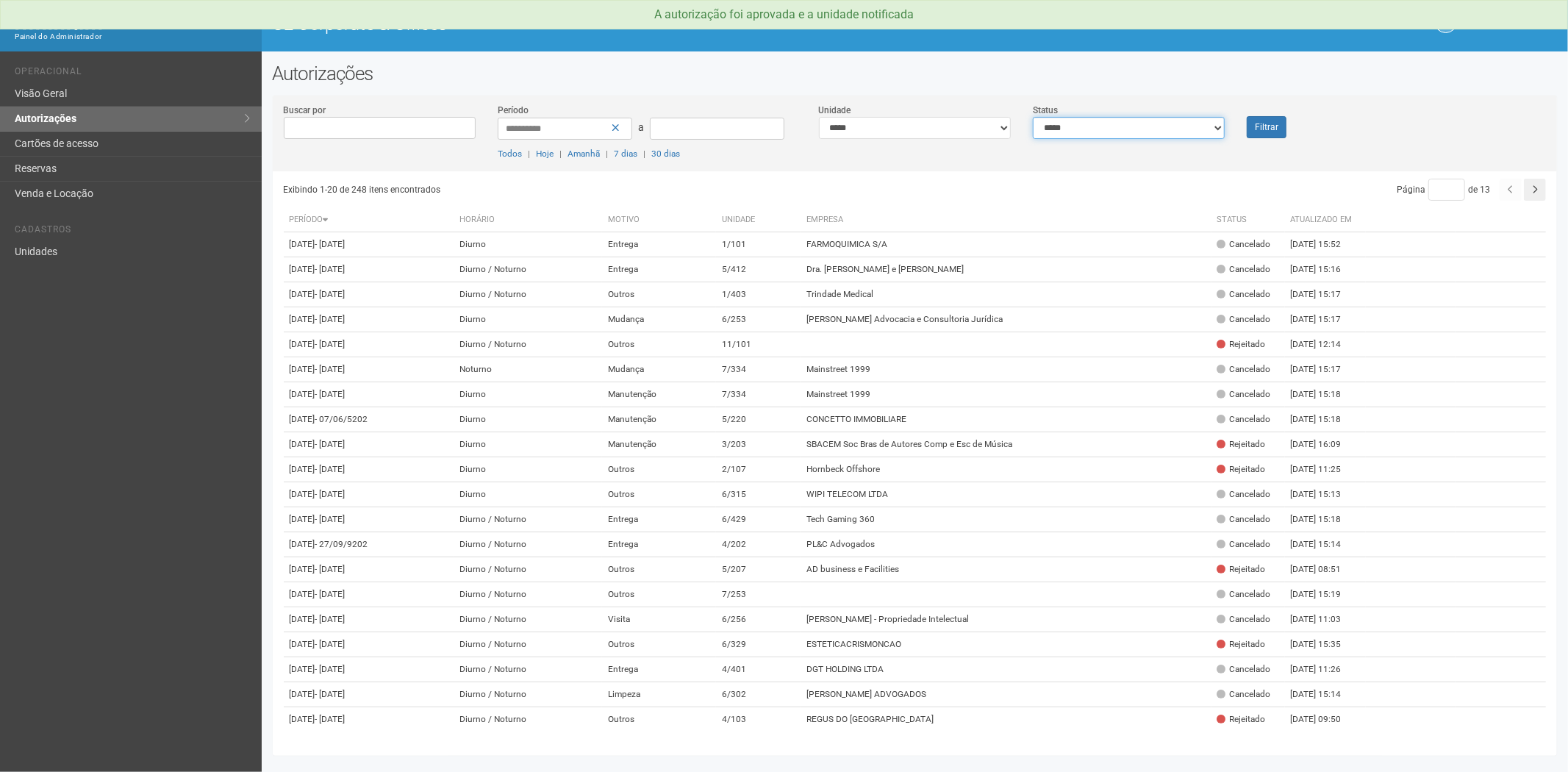
click at [1100, 131] on select "**********" at bounding box center [1128, 128] width 191 height 22
select select "*"
click at [1033, 117] on select "**********" at bounding box center [1128, 128] width 191 height 22
click at [1260, 125] on button "Filtrar" at bounding box center [1267, 127] width 39 height 22
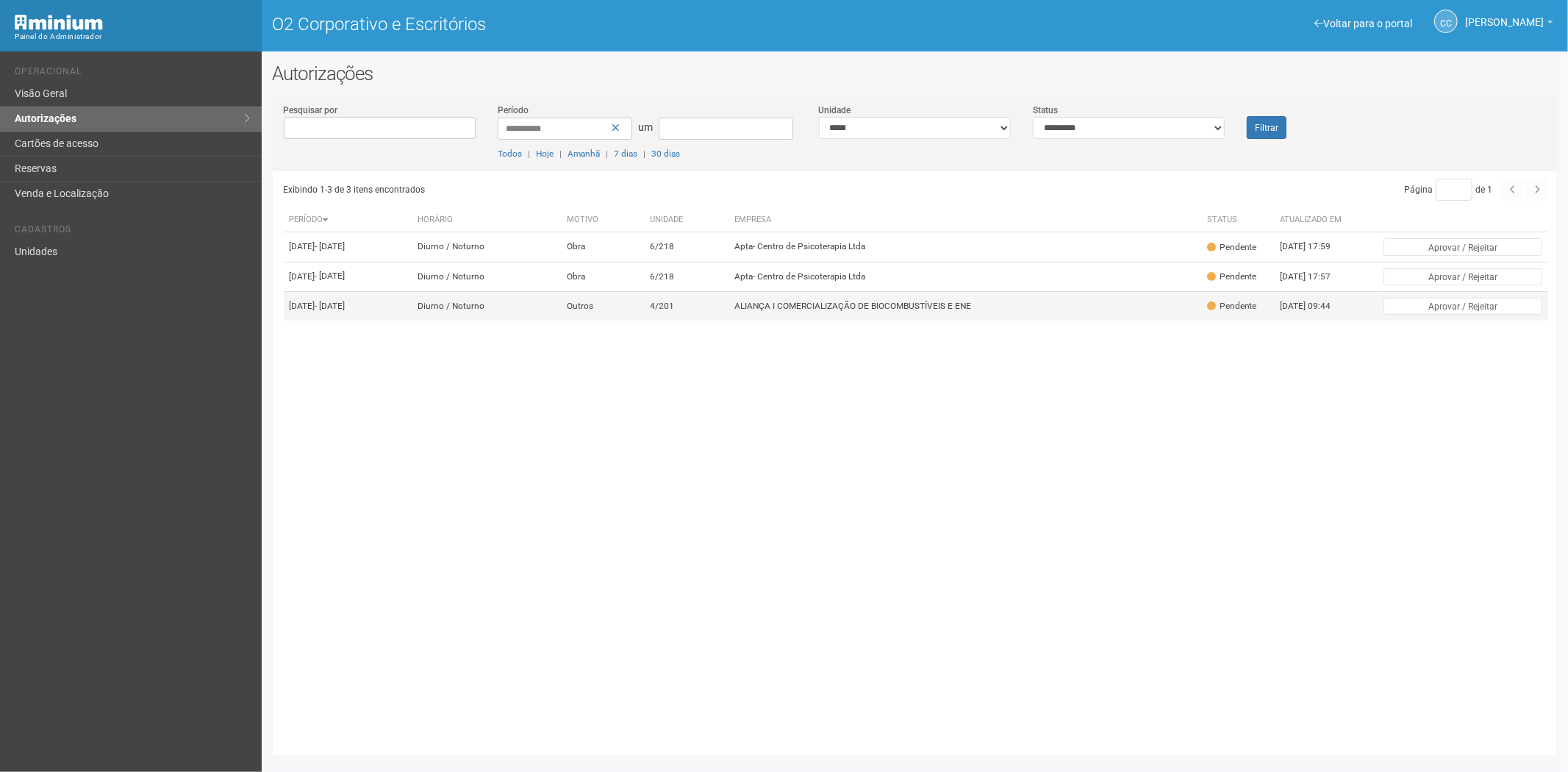
click at [988, 320] on td "ALIANÇA I COMERCIALIZAÇÃO DE BIOCOMBUSTÍVEIS E ENE" at bounding box center [965, 306] width 472 height 29
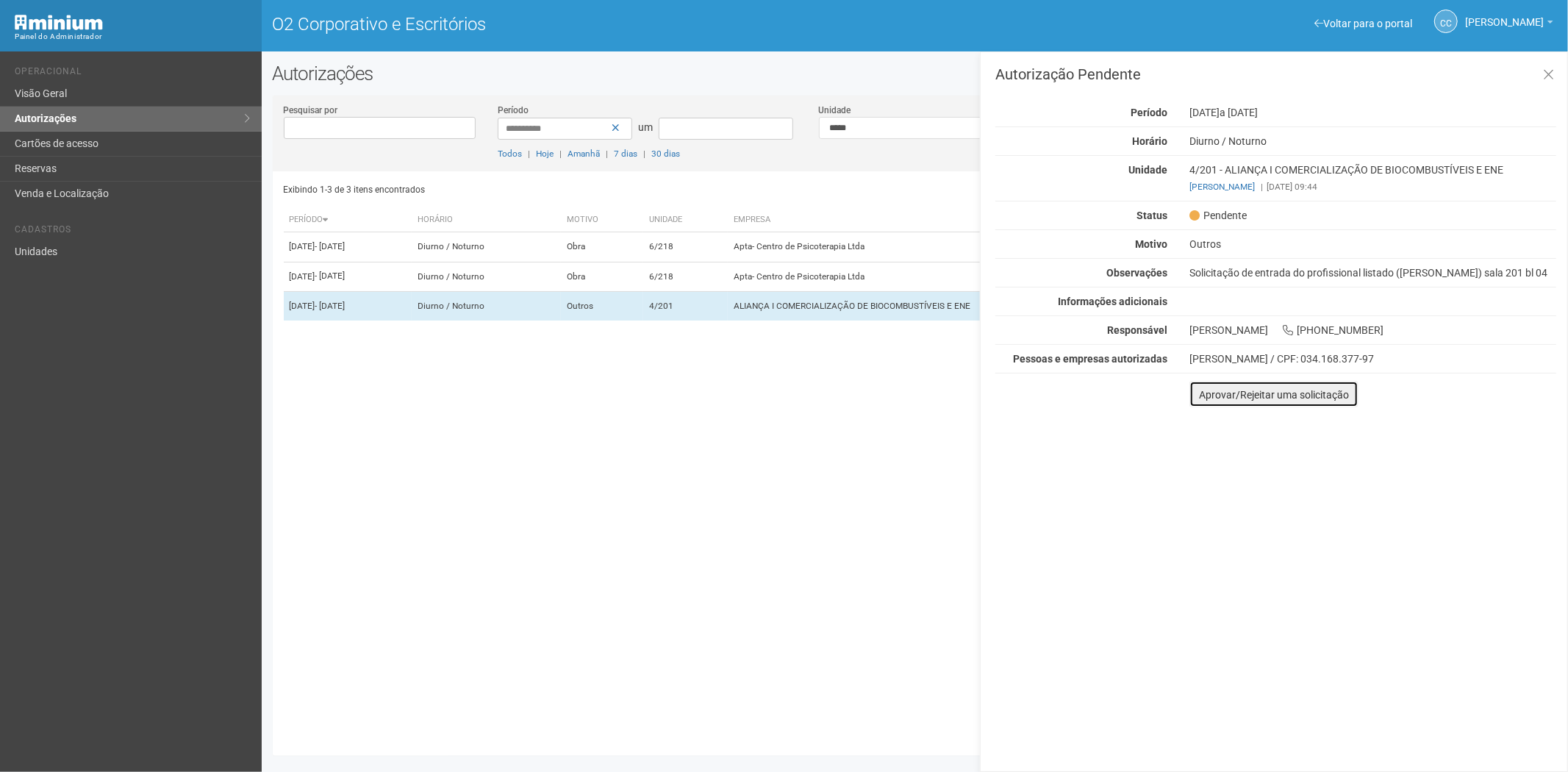
click at [1209, 408] on button "Aprovar/Rejeitar uma solicitação" at bounding box center [1274, 394] width 169 height 27
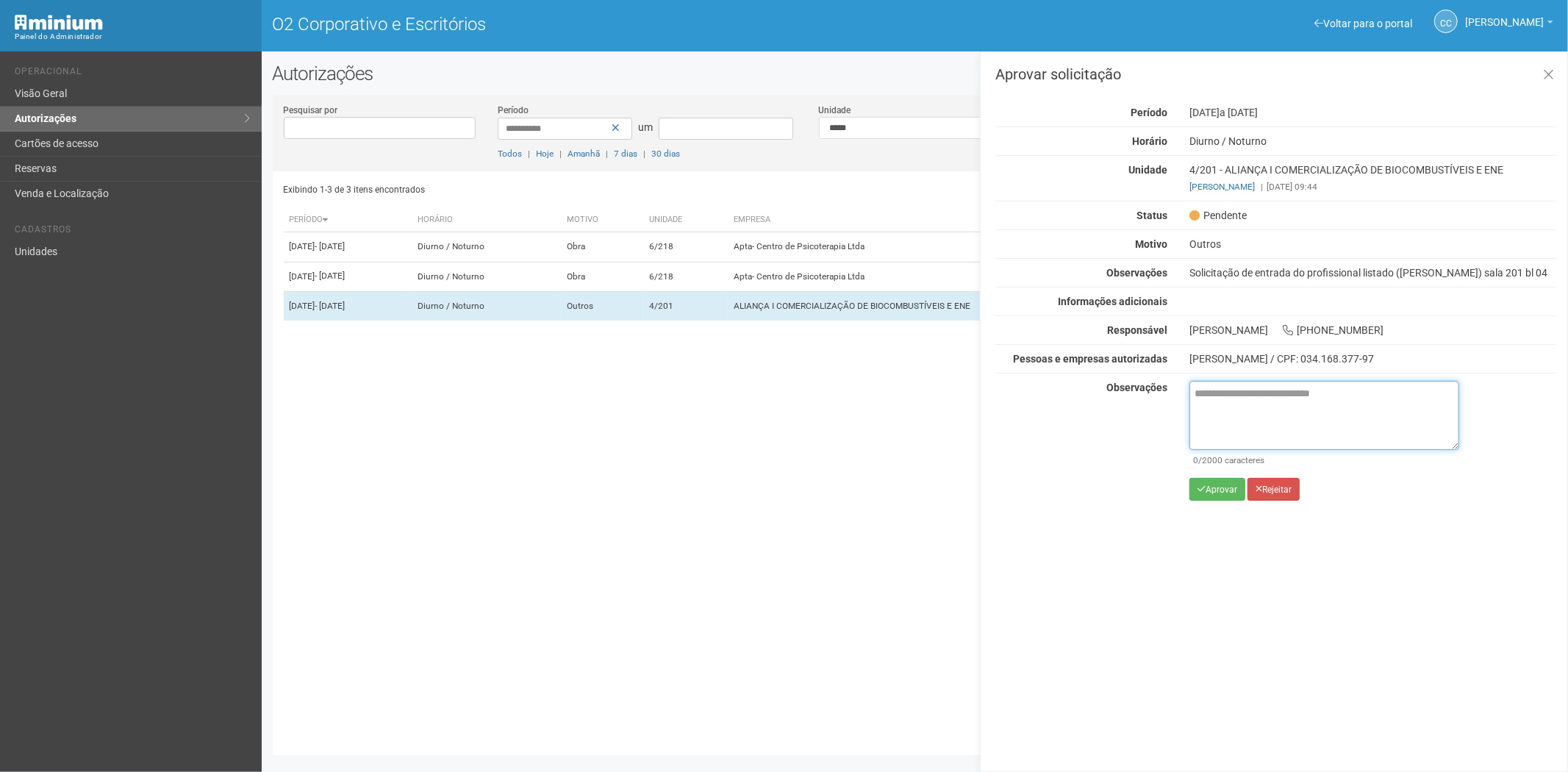
click at [1217, 413] on textarea at bounding box center [1325, 415] width 270 height 69
paste textarea "**********"
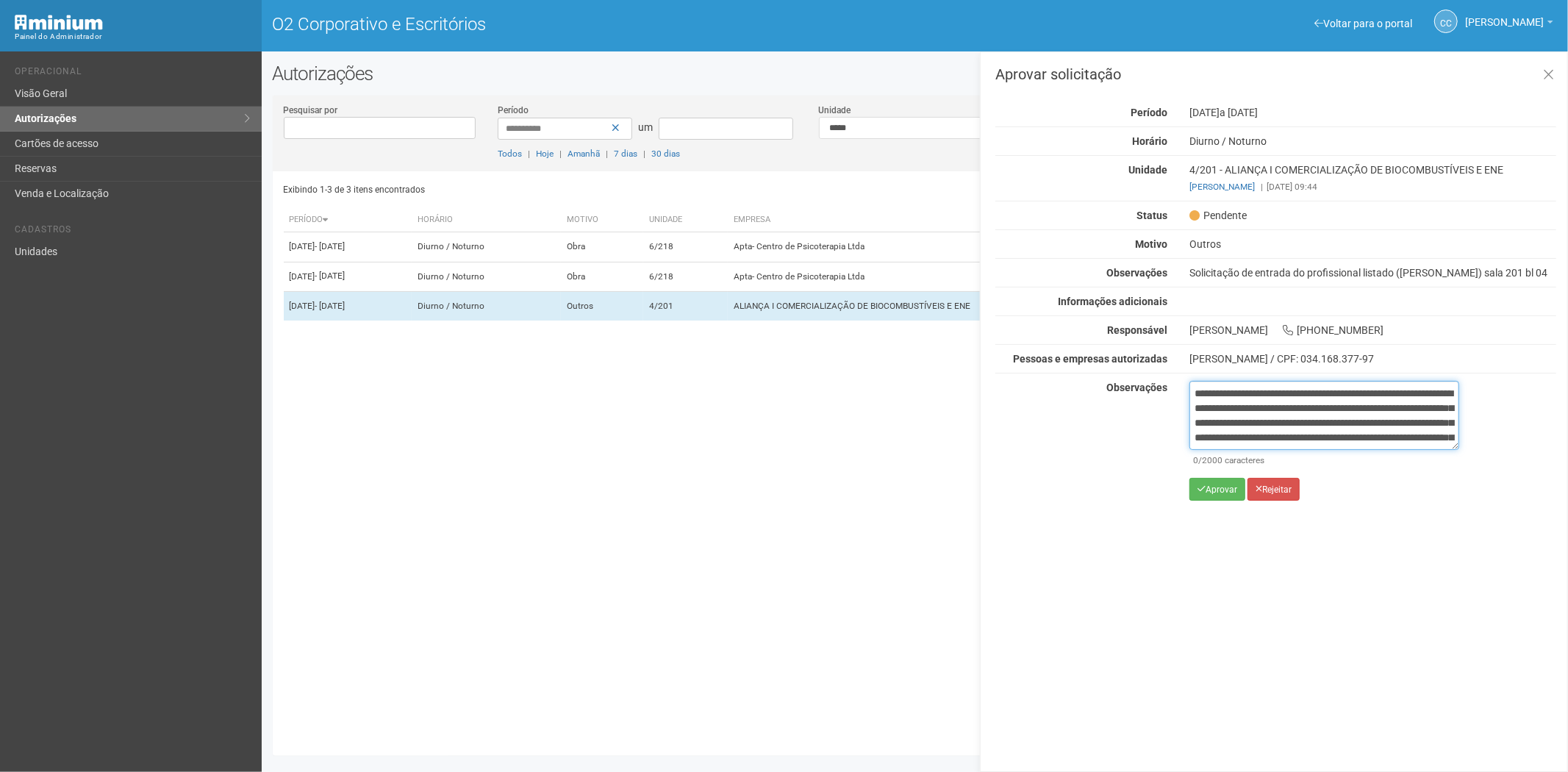
scroll to position [83, 0]
type textarea "**********"
click at [1202, 493] on icon "submit" at bounding box center [1202, 488] width 8 height 9
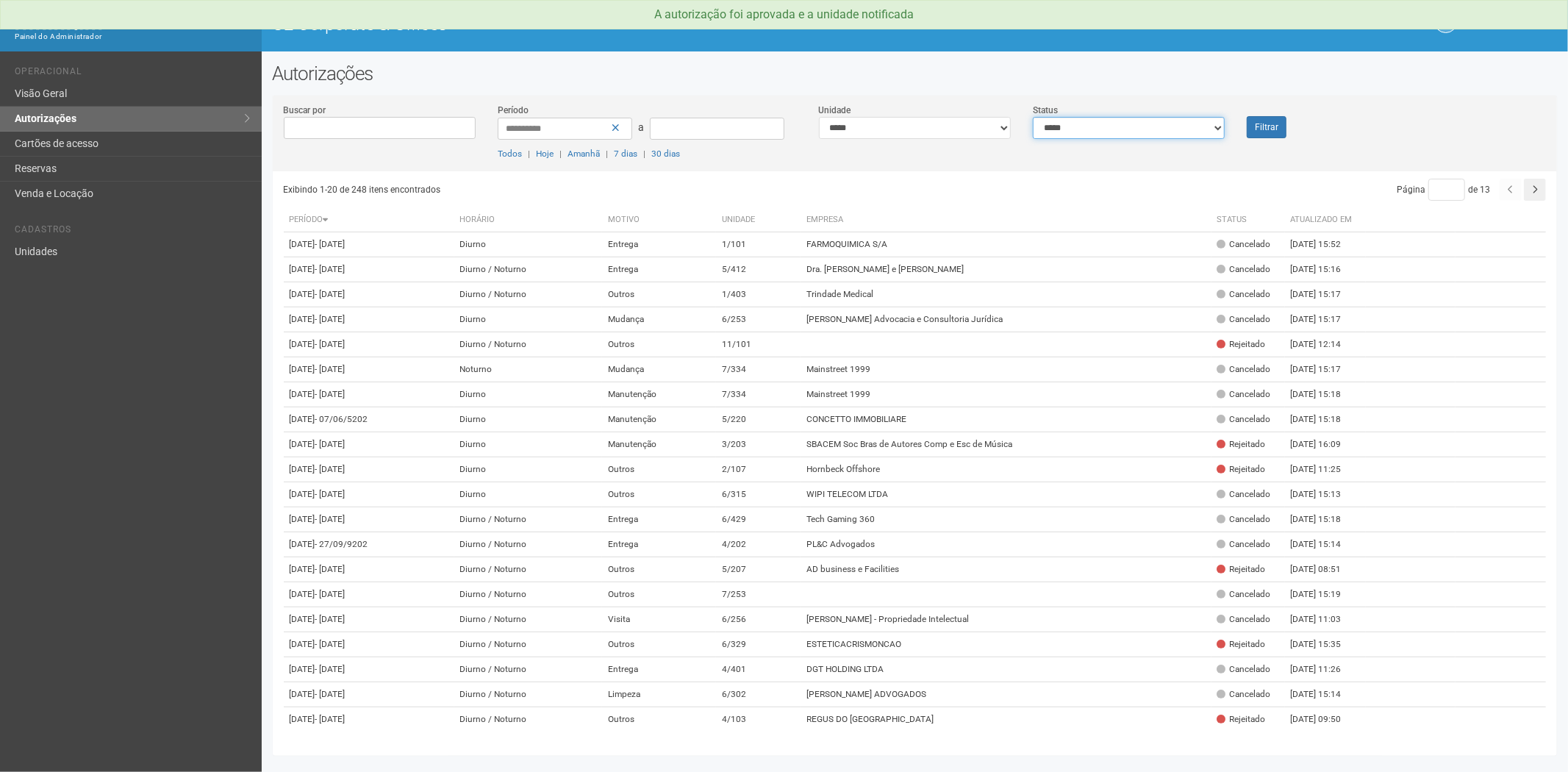
click at [1164, 123] on select "**********" at bounding box center [1128, 128] width 191 height 22
select select "*"
click at [1033, 117] on select "**********" at bounding box center [1128, 128] width 191 height 22
drag, startPoint x: 1149, startPoint y: 121, endPoint x: 1140, endPoint y: 138, distance: 19.2
click at [1148, 123] on select "**********" at bounding box center [1128, 128] width 191 height 22
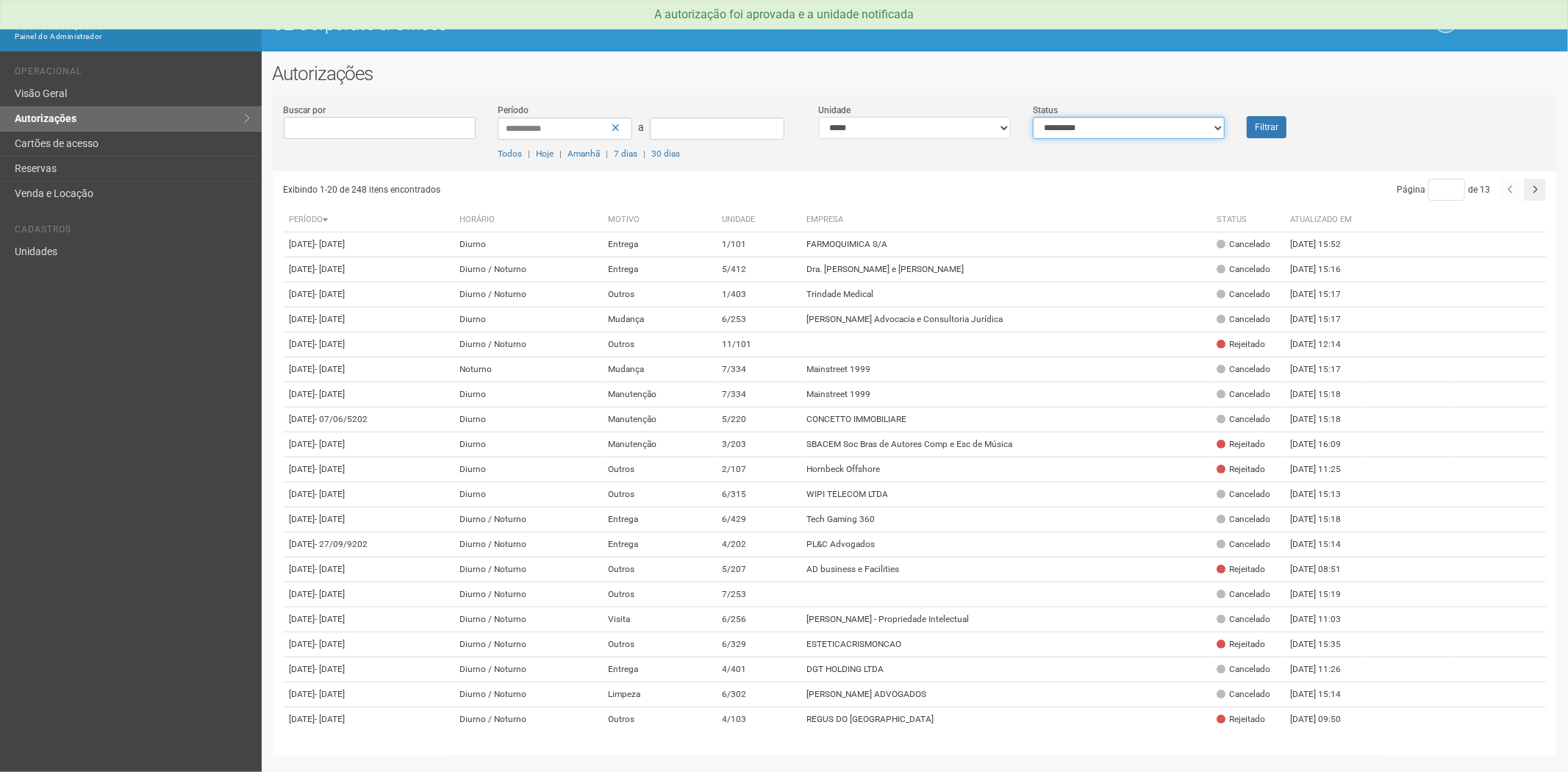
click at [1033, 117] on select "**********" at bounding box center [1128, 128] width 191 height 22
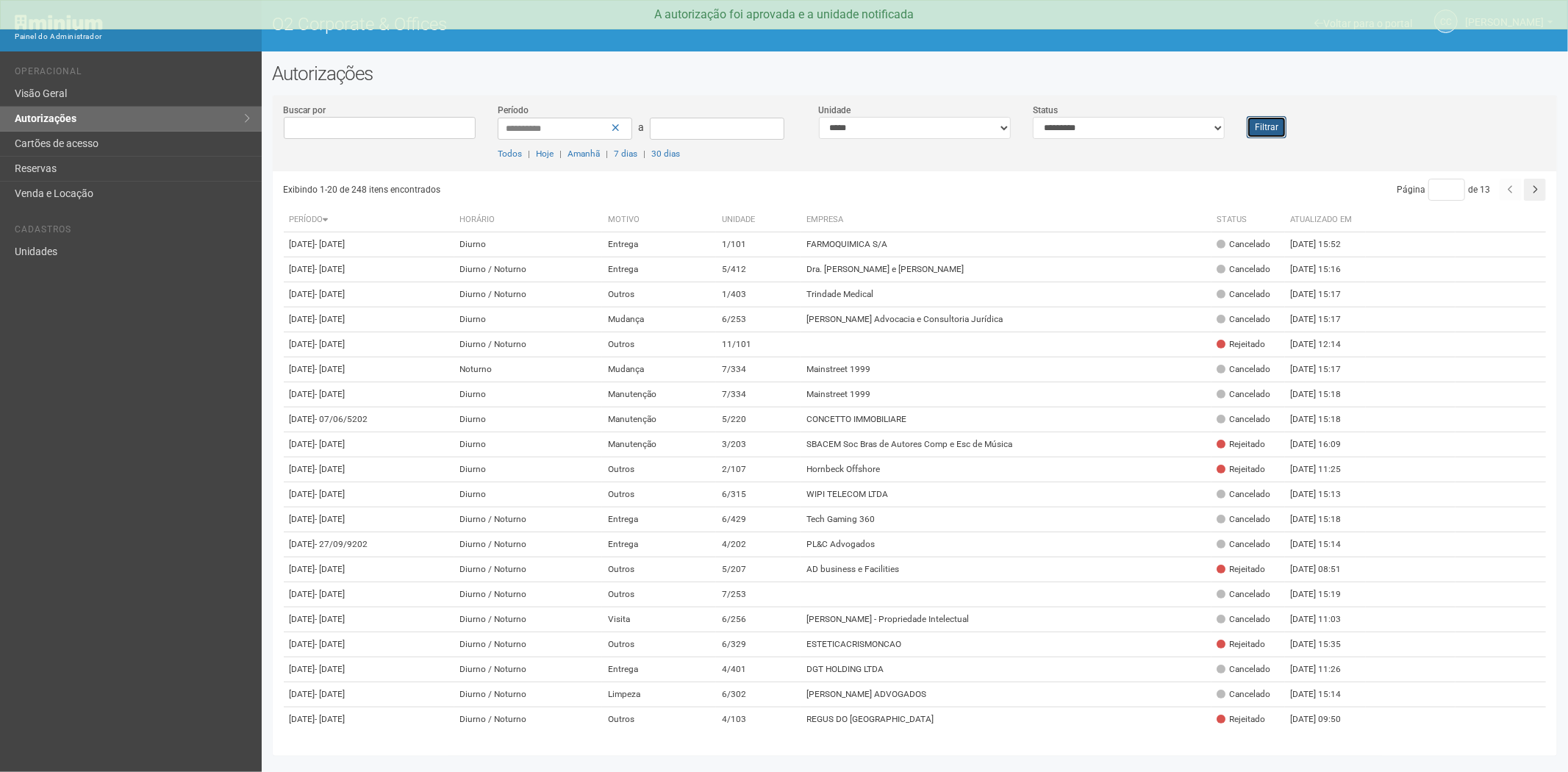
click at [1256, 125] on button "Filtrar" at bounding box center [1267, 127] width 39 height 22
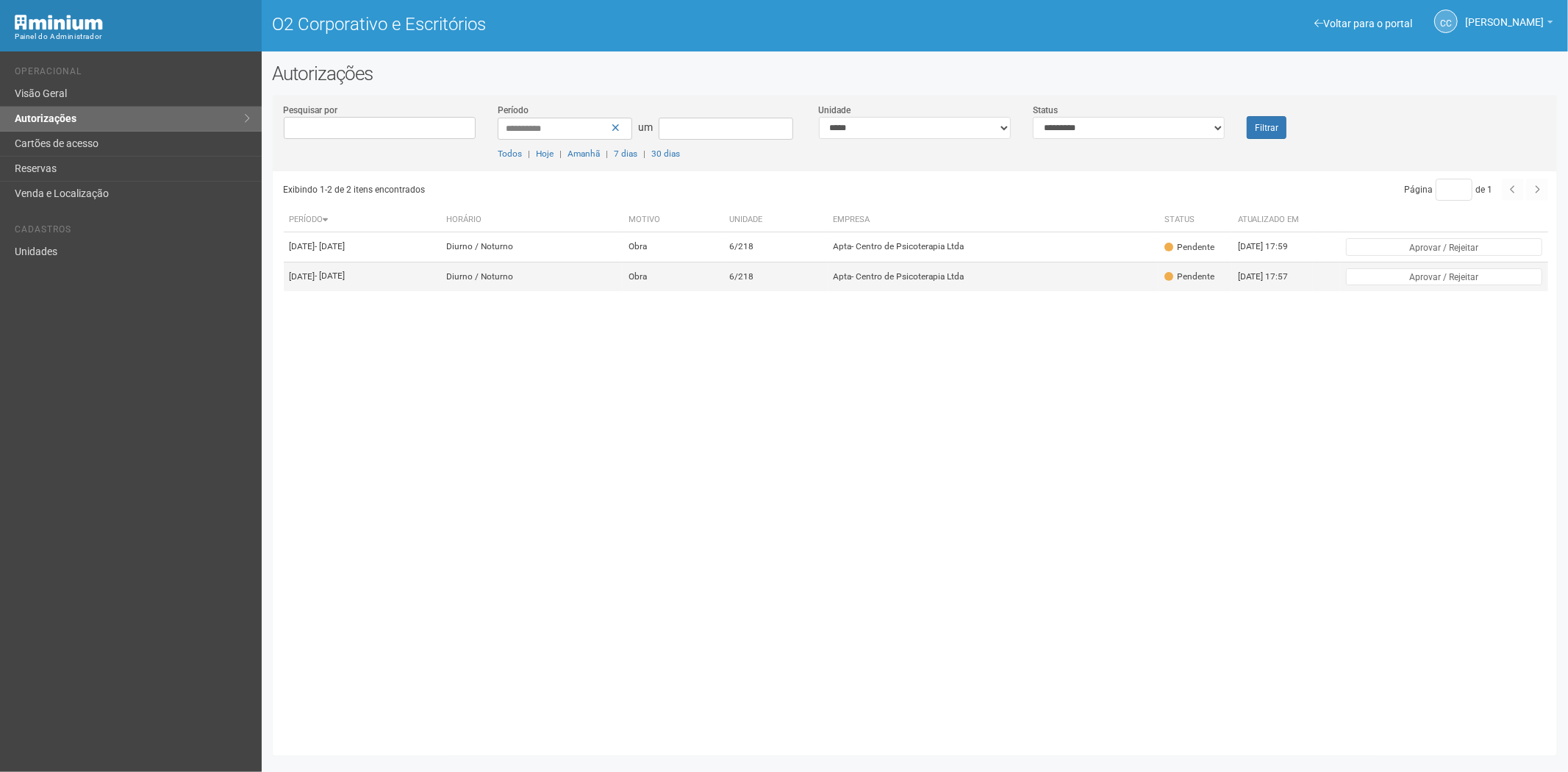
click at [828, 292] on td "6/218" at bounding box center [776, 277] width 104 height 29
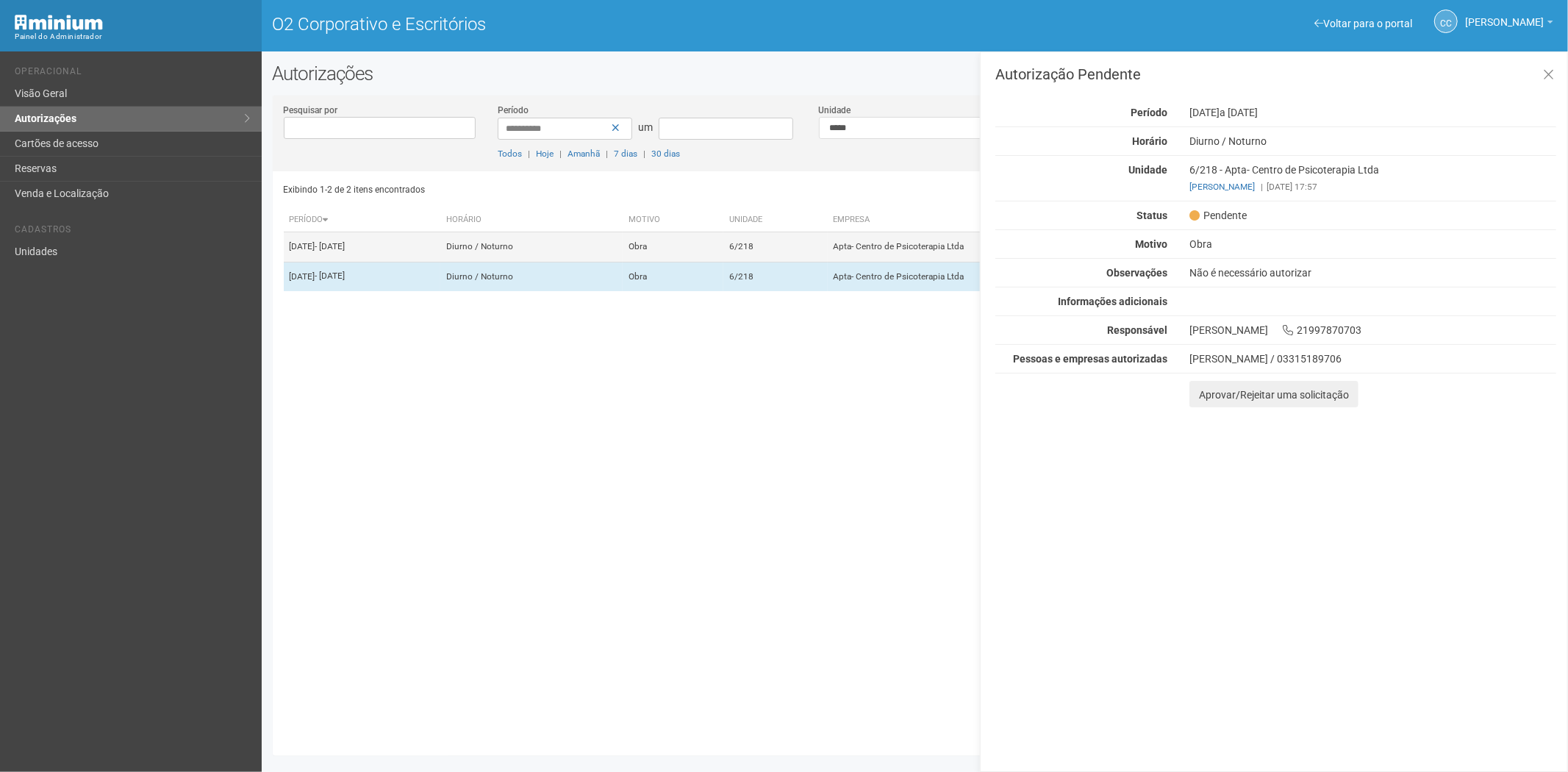
click at [805, 261] on td "6/218" at bounding box center [776, 248] width 104 height 29
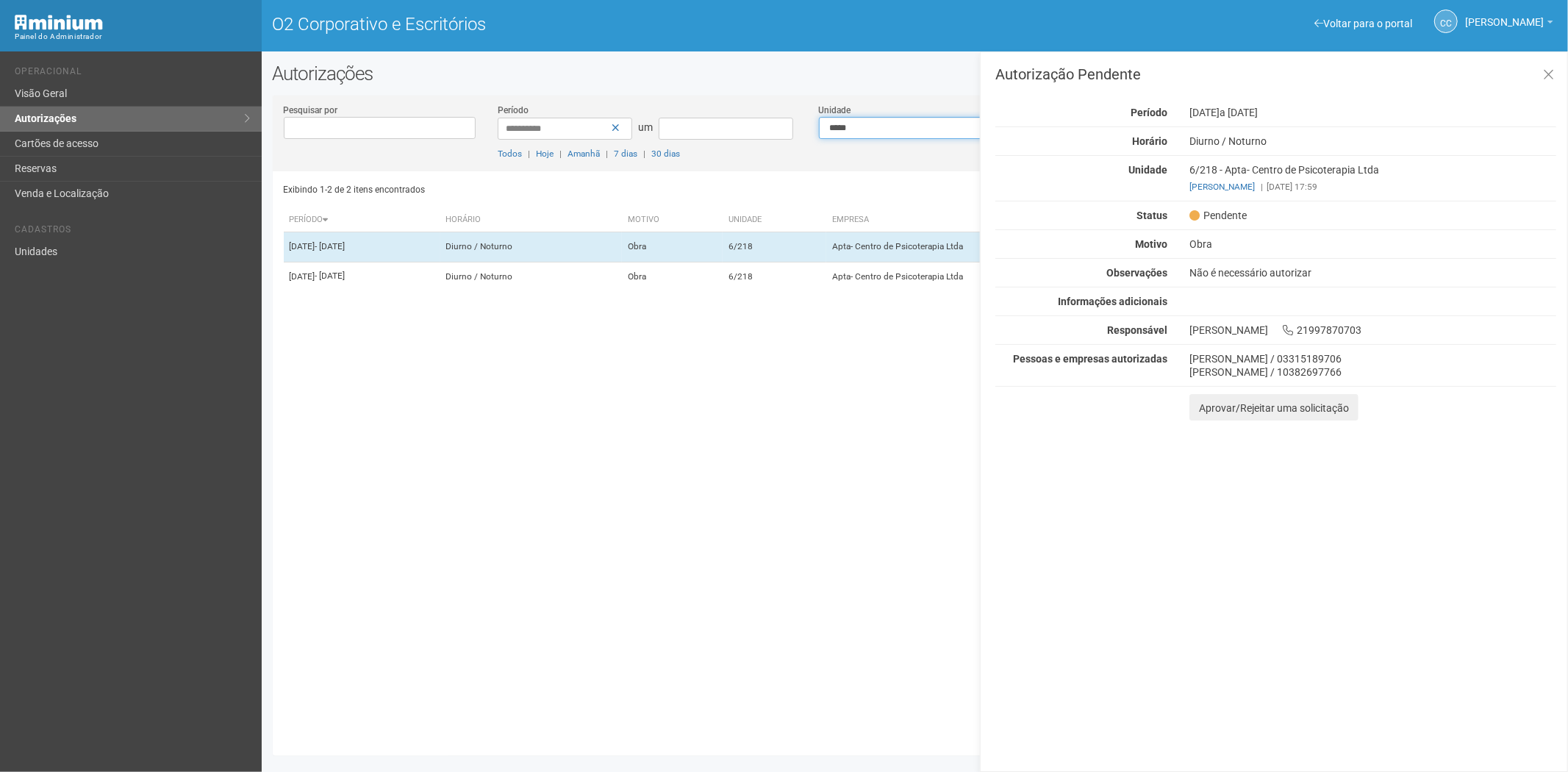
click at [853, 128] on select "**********" at bounding box center [914, 128] width 191 height 22
click at [1552, 72] on icon at bounding box center [1548, 75] width 11 height 15
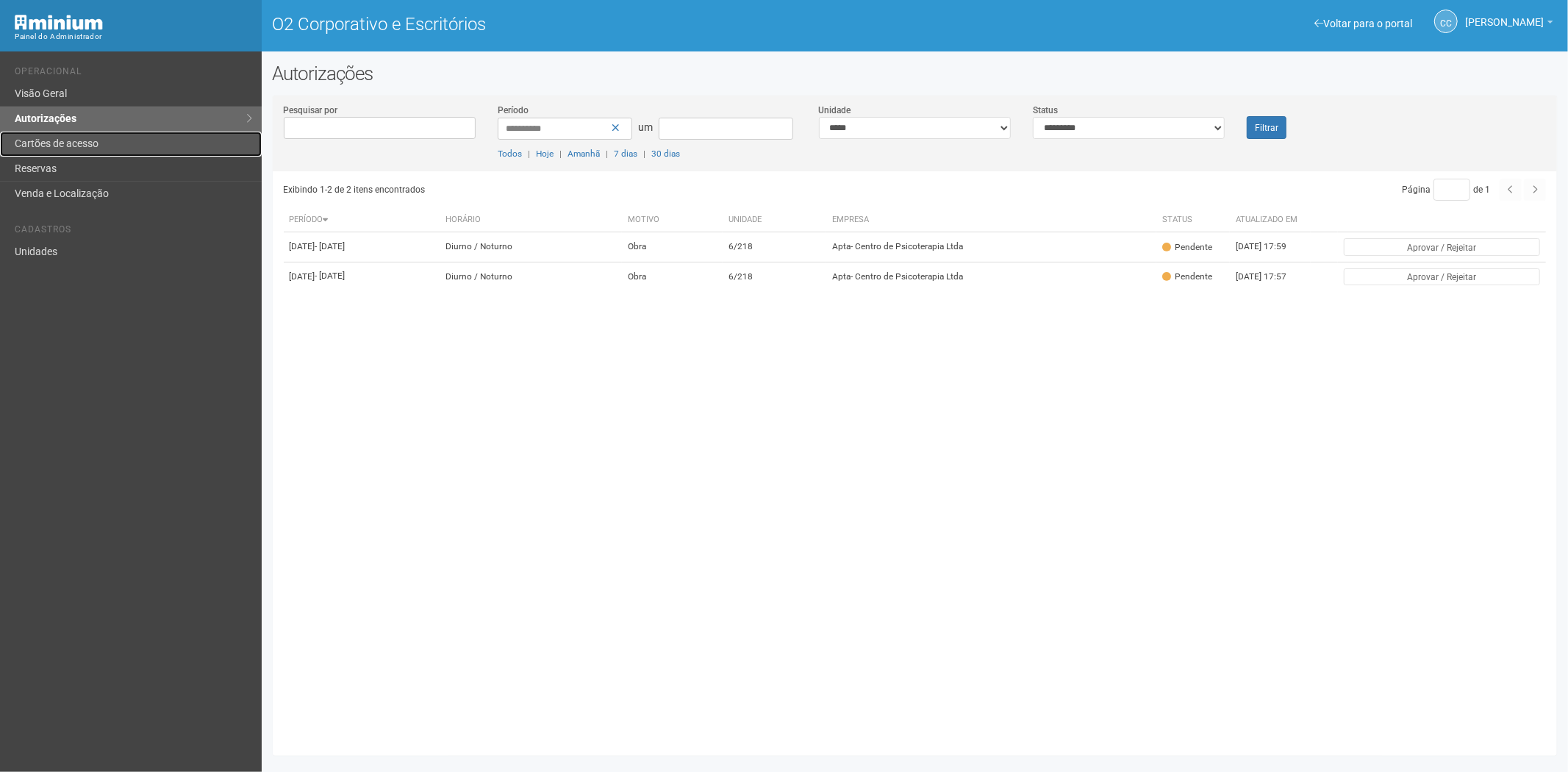
click at [61, 143] on font "Cartões de acesso" at bounding box center [56, 143] width 83 height 12
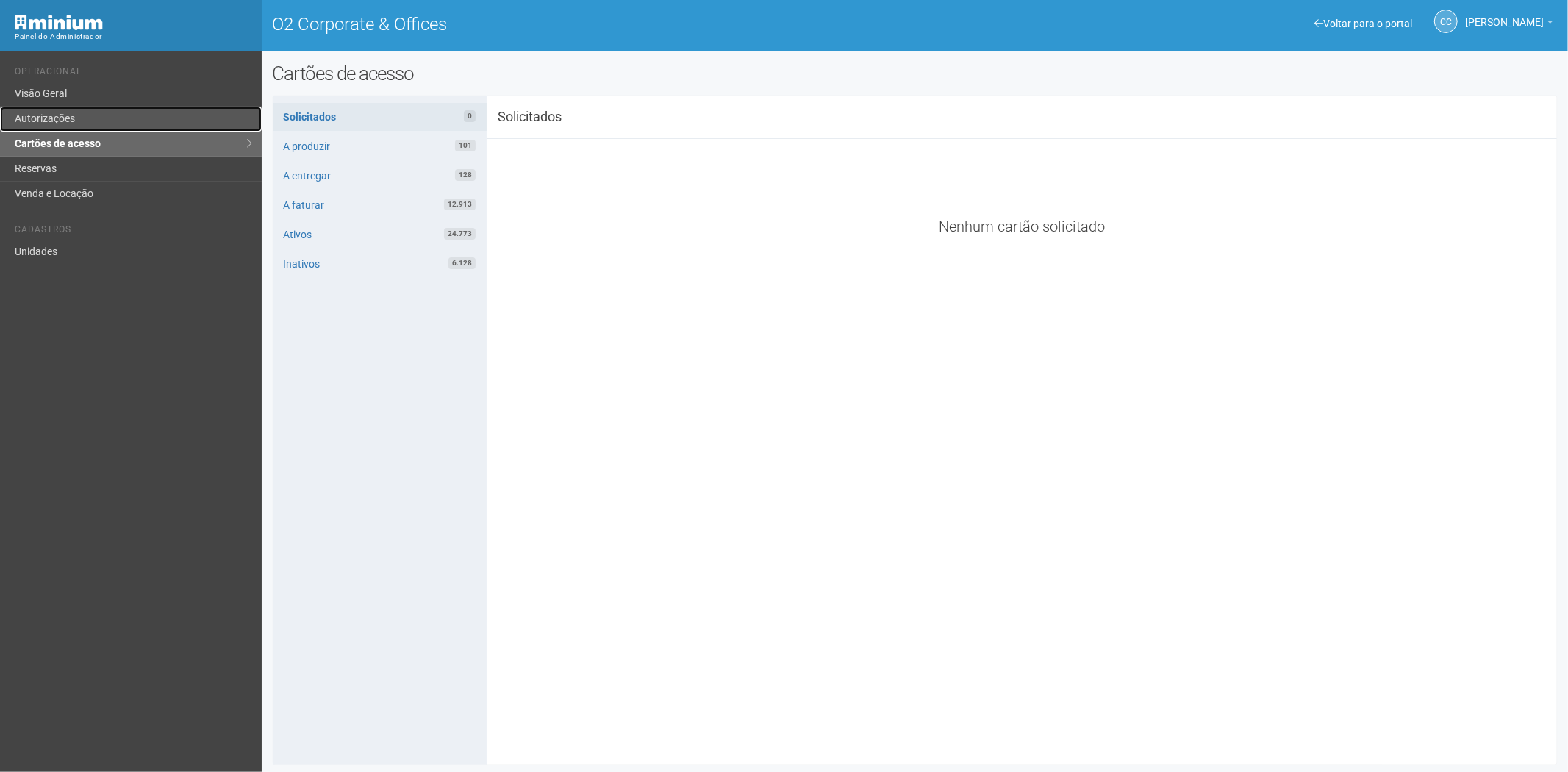
click at [107, 127] on link "Autorizações" at bounding box center [131, 119] width 262 height 25
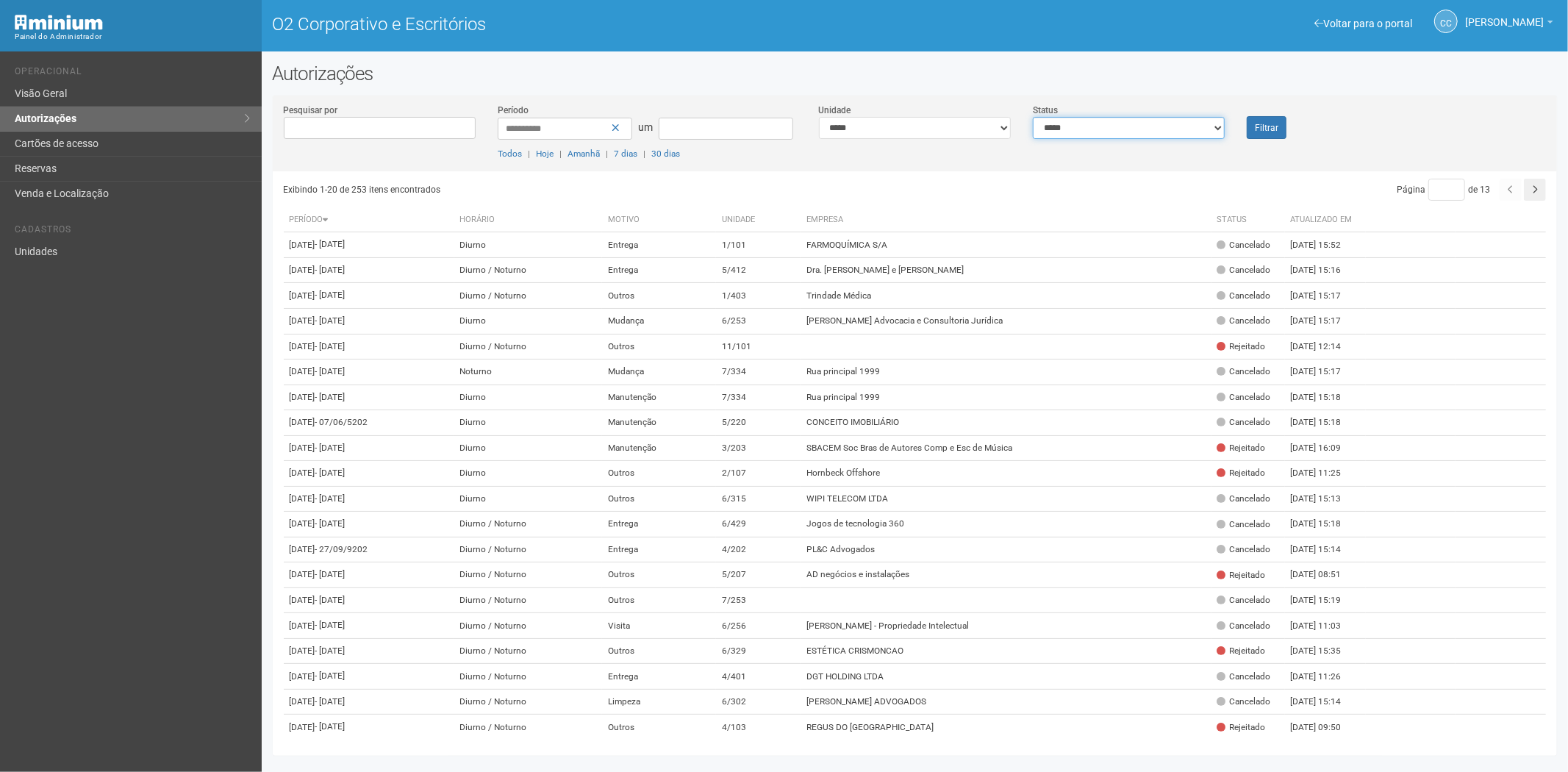
click at [1110, 130] on select "**********" at bounding box center [1128, 128] width 191 height 22
select select "*"
click at [1033, 117] on select "**********" at bounding box center [1128, 128] width 191 height 22
click at [1269, 130] on font "Filtrar" at bounding box center [1267, 128] width 24 height 10
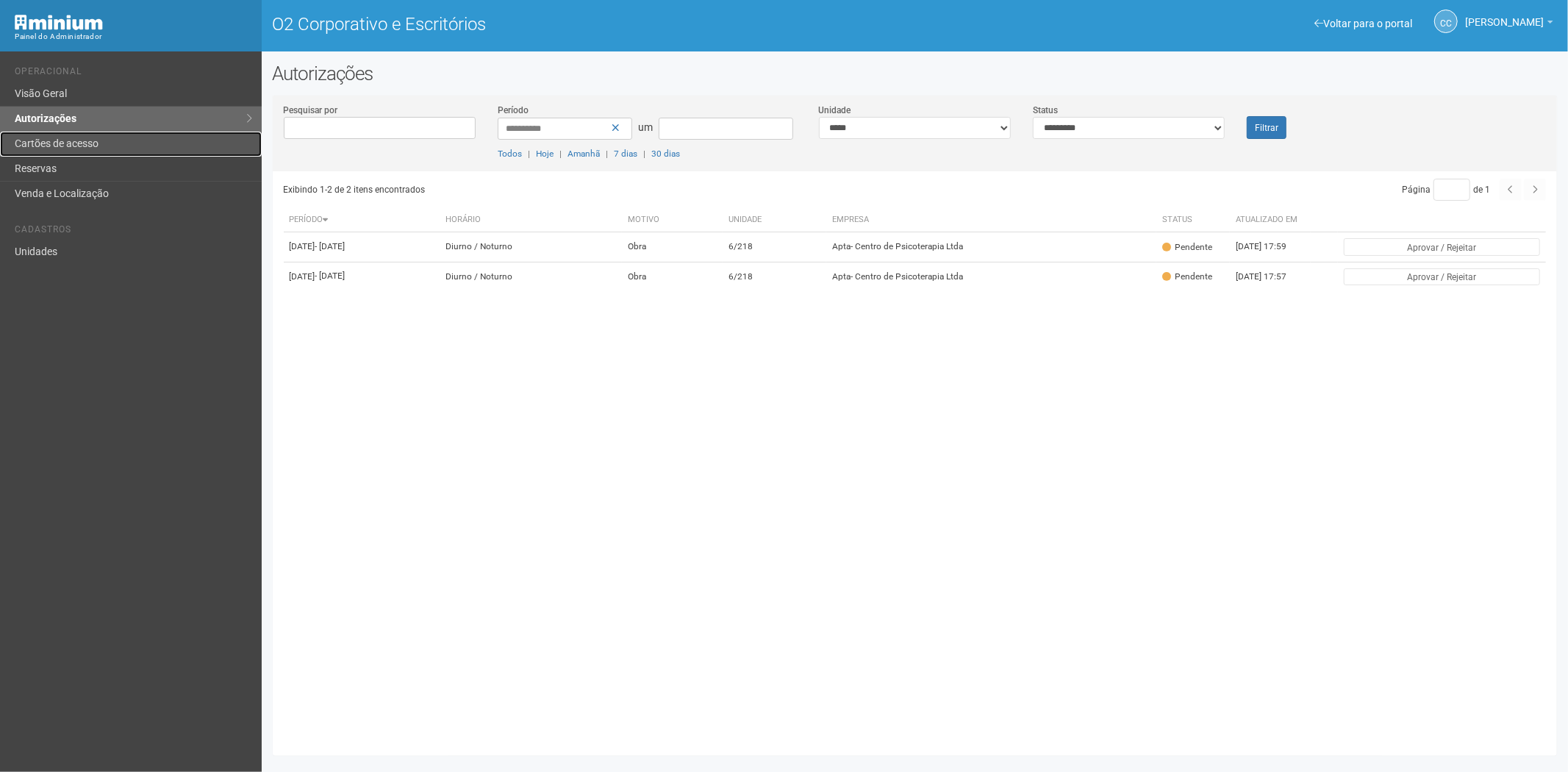
click at [76, 133] on link "Cartões de acesso" at bounding box center [131, 143] width 262 height 25
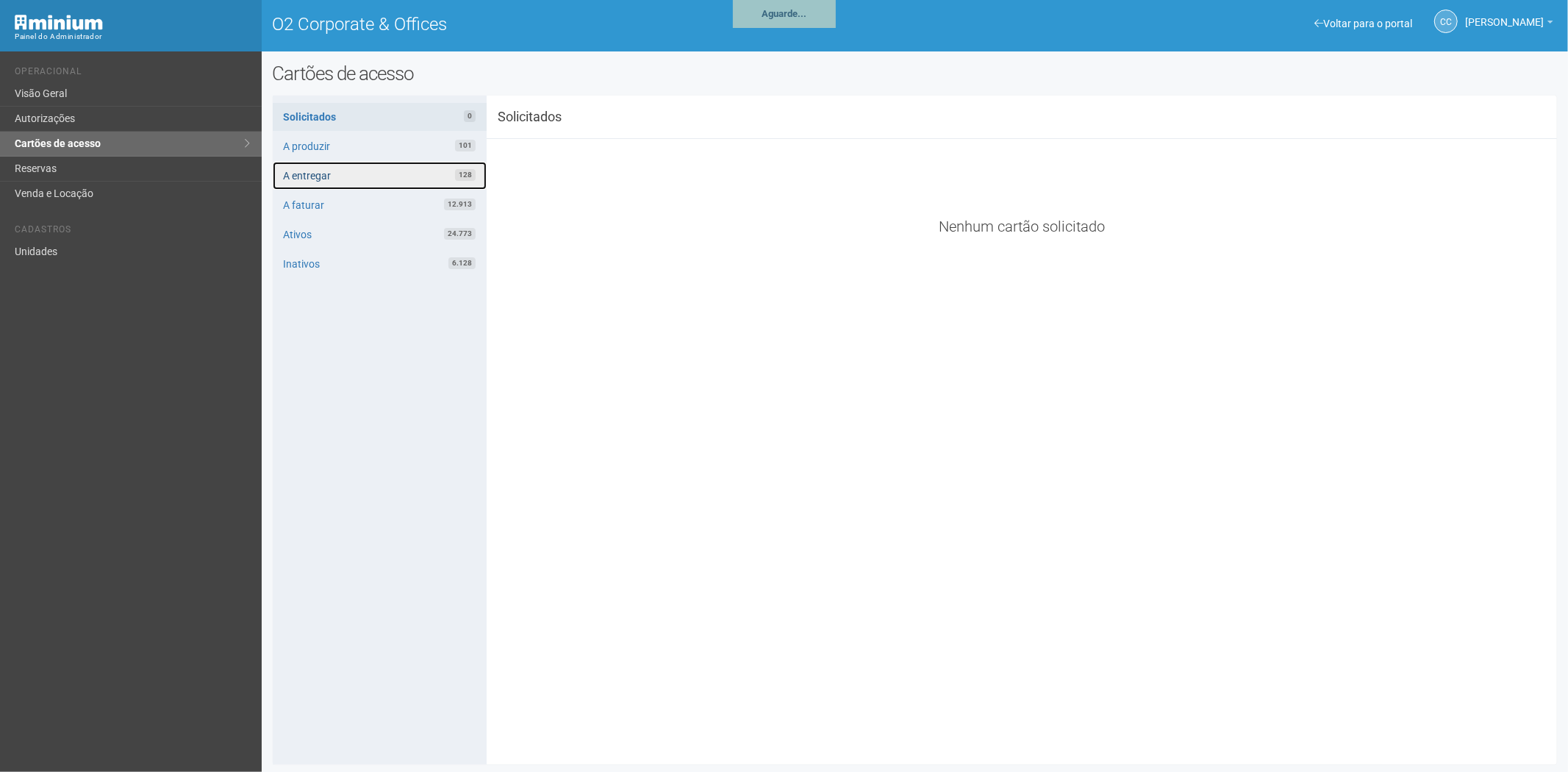
click at [369, 174] on link "A entregar 128" at bounding box center [380, 176] width 214 height 28
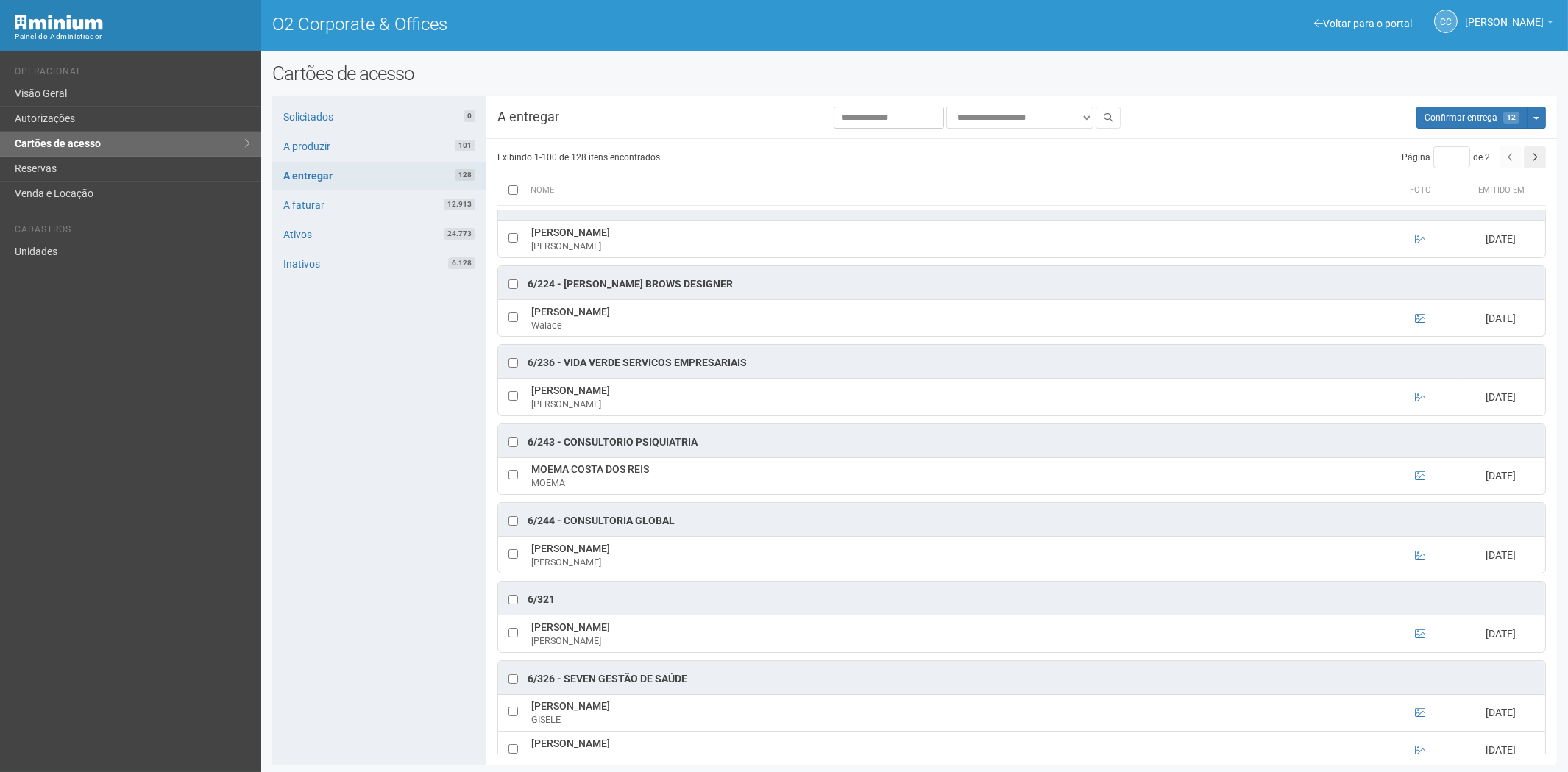
scroll to position [3595, 0]
click at [1452, 122] on button "Aguarde... Confirmar entrega 13" at bounding box center [1471, 118] width 111 height 22
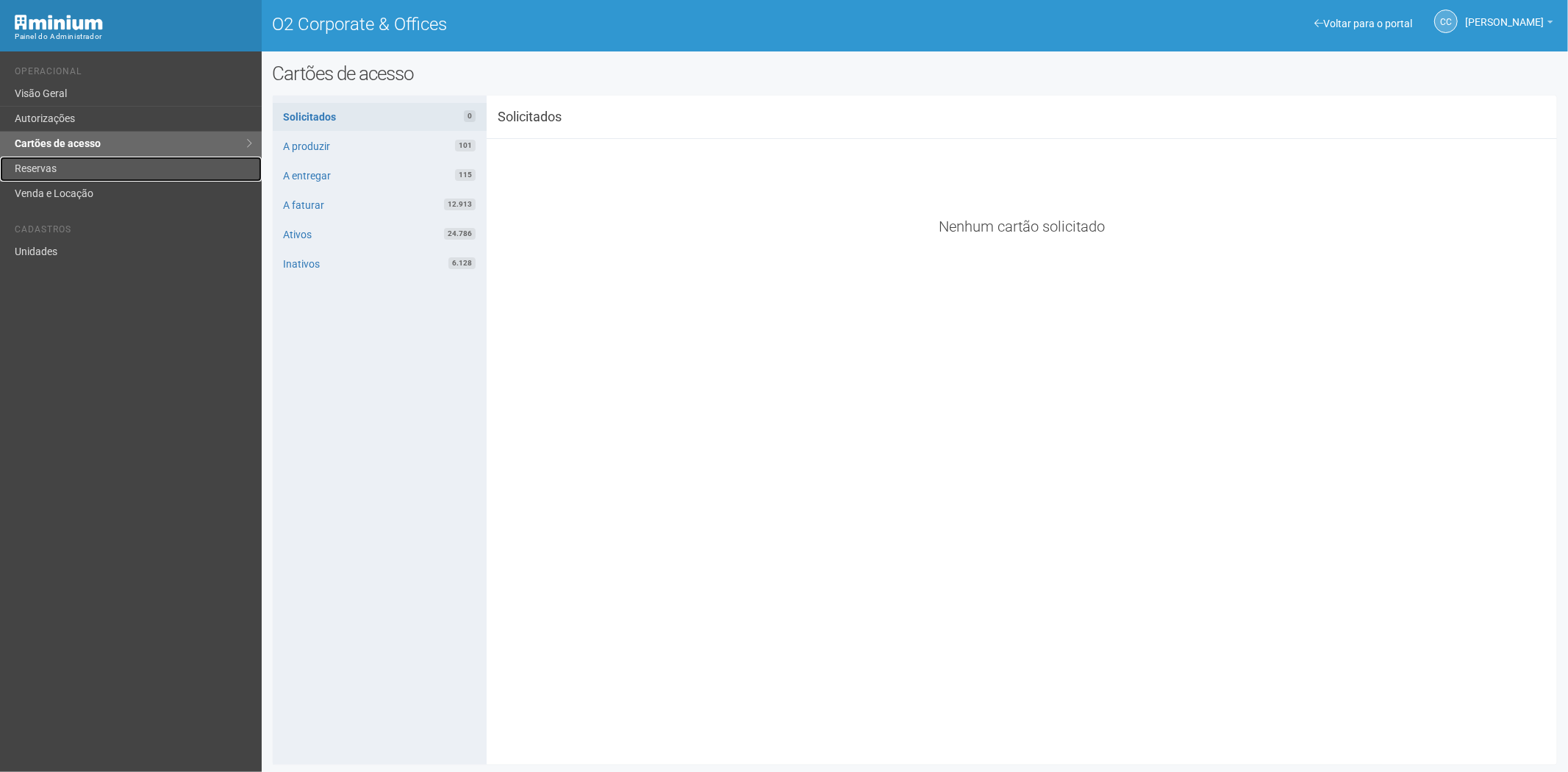
click at [83, 165] on link "Reservas" at bounding box center [131, 168] width 262 height 25
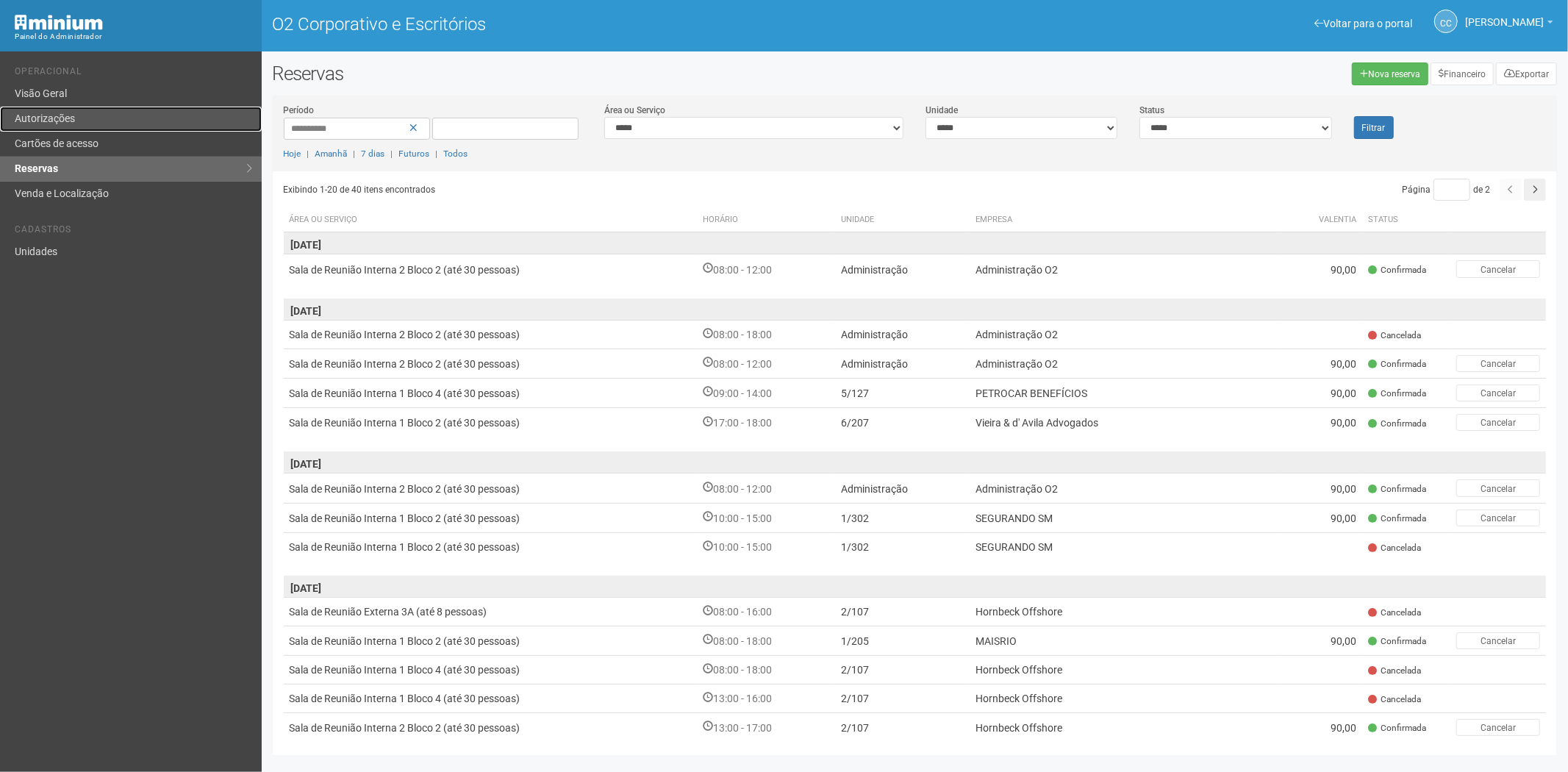
click at [119, 128] on link "Autorizações" at bounding box center [131, 119] width 262 height 25
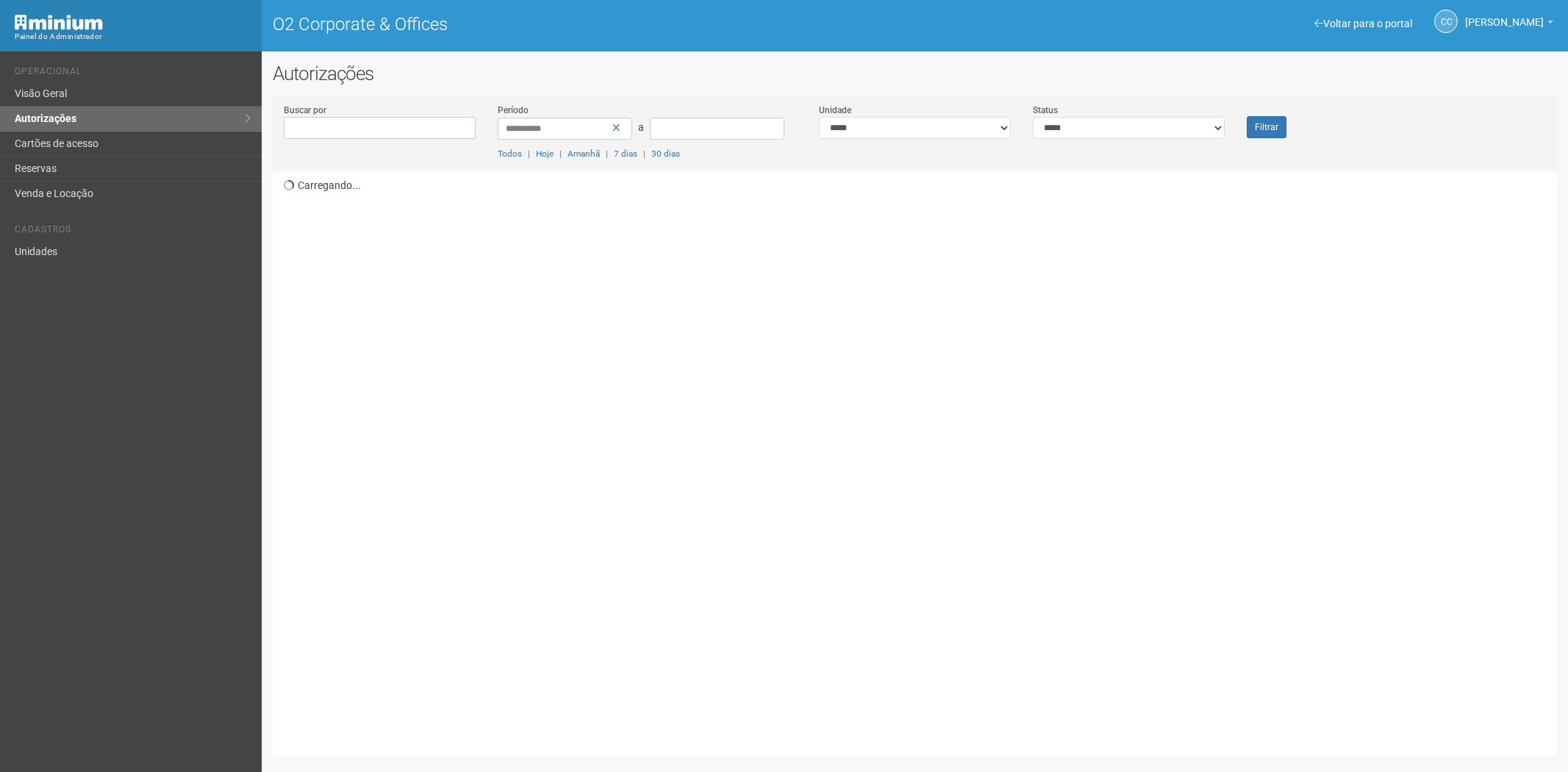
click at [122, 132] on link "Cartões de acesso" at bounding box center [131, 143] width 262 height 25
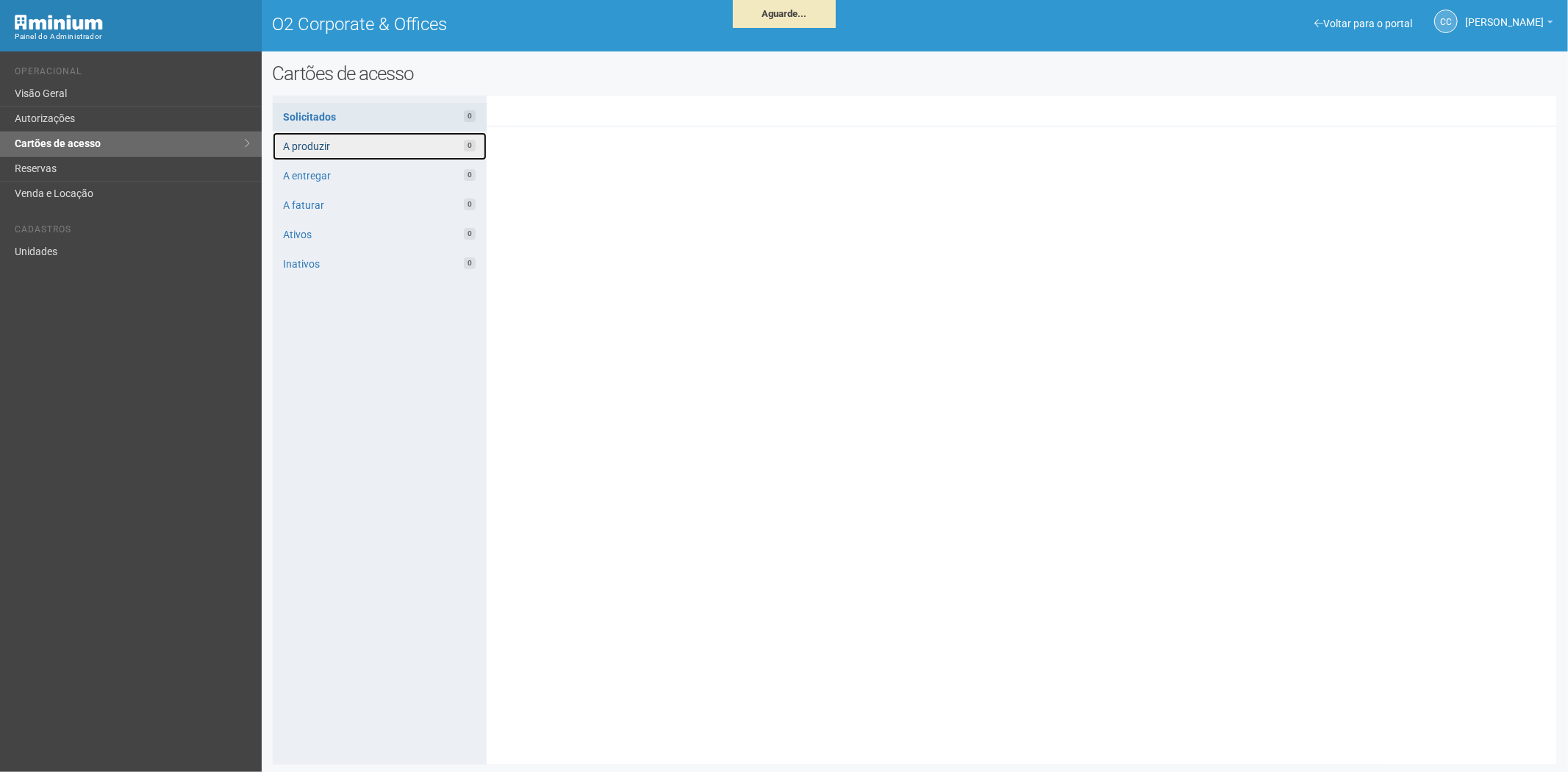
click at [368, 148] on link "A produzir 0" at bounding box center [380, 146] width 214 height 28
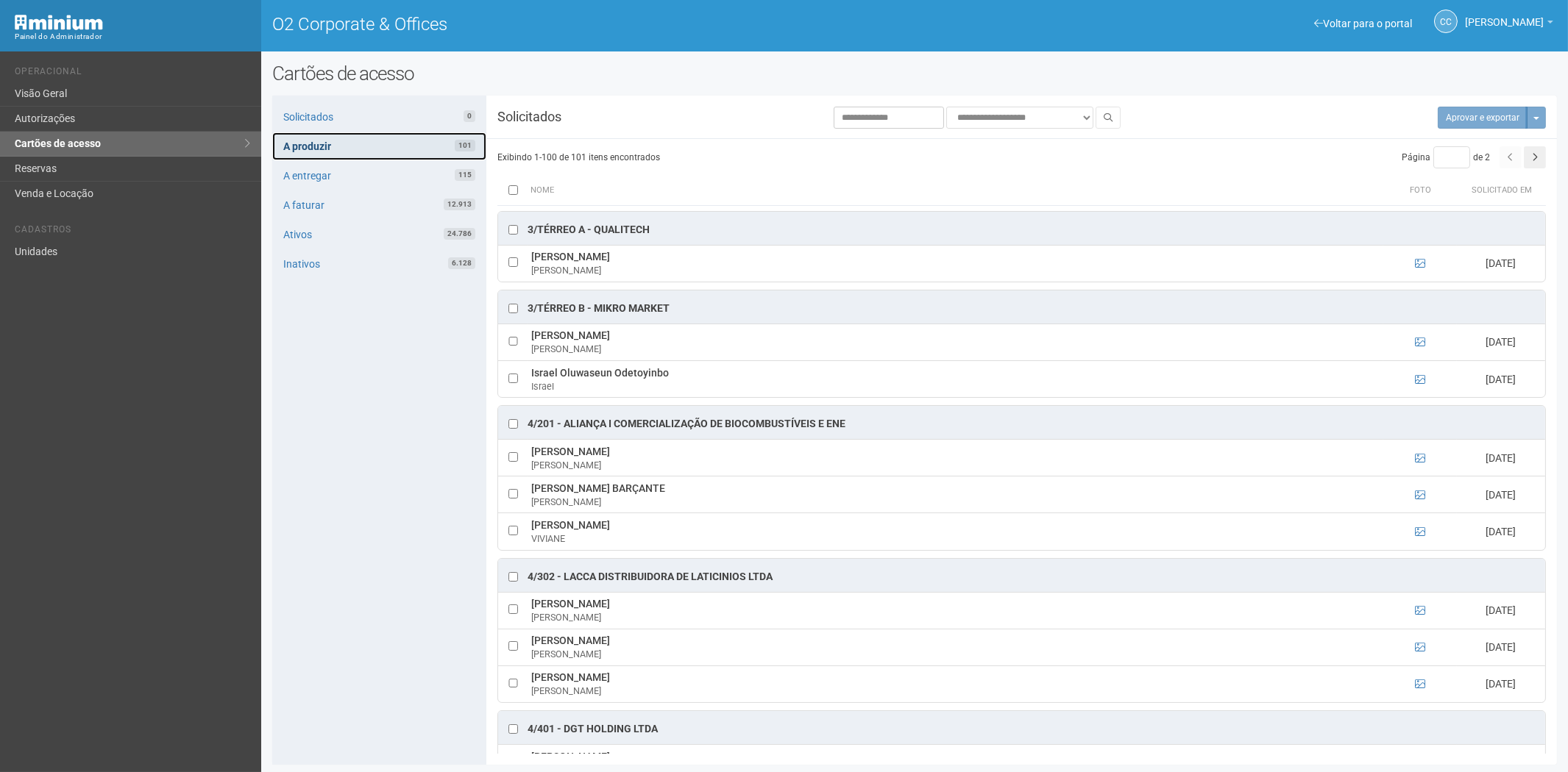
scroll to position [2288, 0]
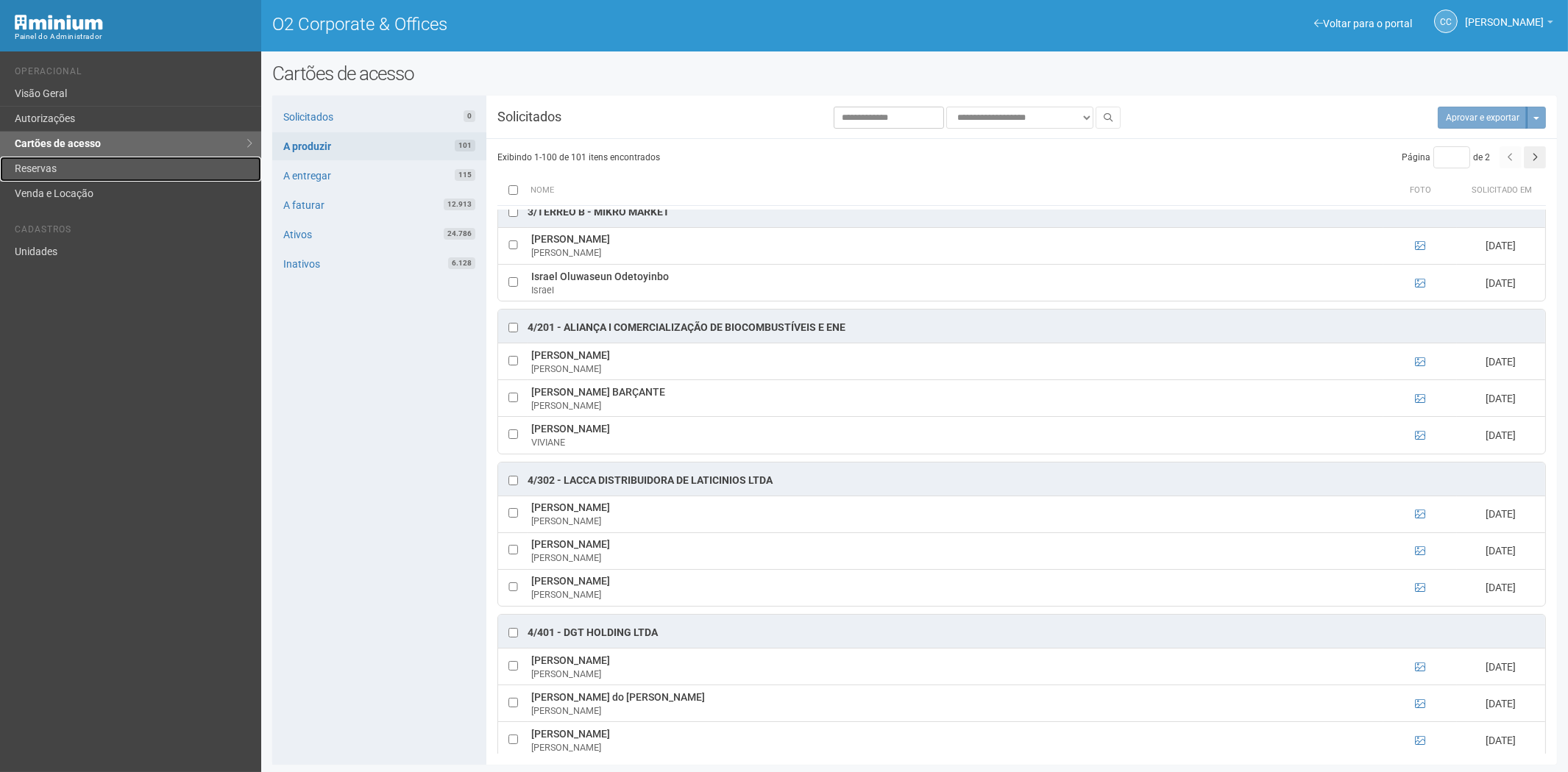
click at [75, 168] on link "Reservas" at bounding box center [131, 168] width 261 height 25
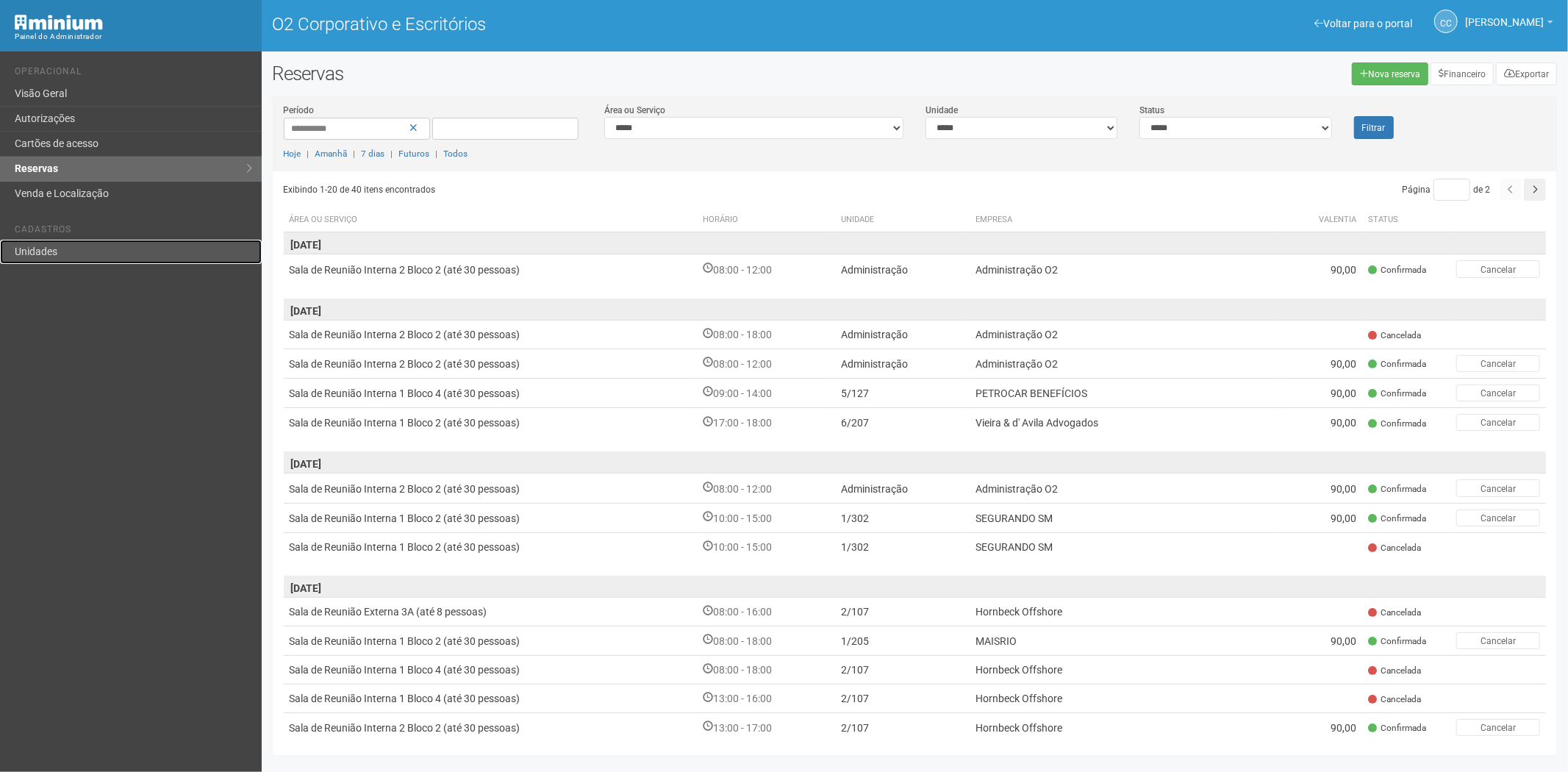
click at [15, 251] on font "Unidades" at bounding box center [35, 251] width 42 height 12
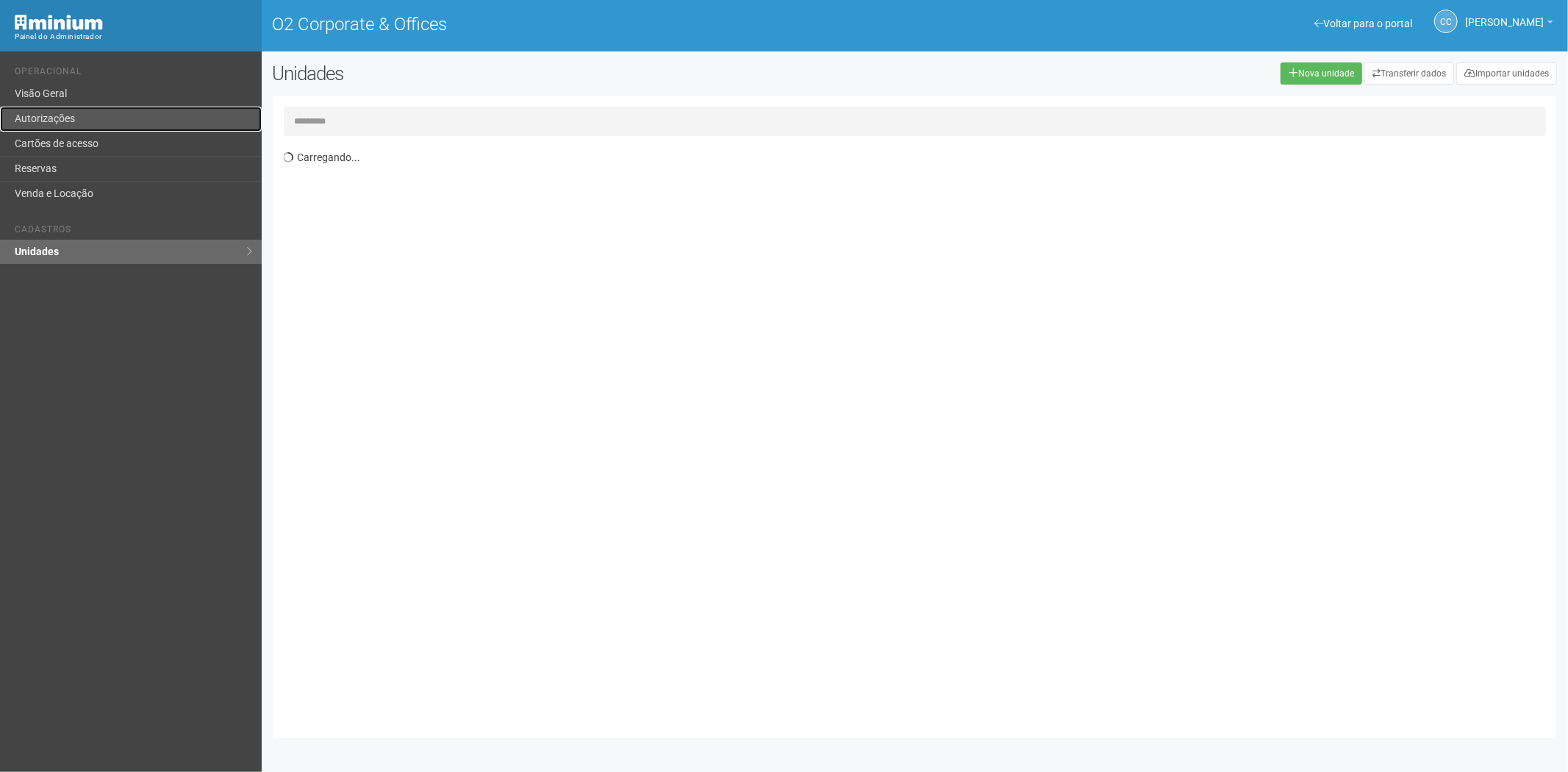
click at [163, 125] on link "Autorizações" at bounding box center [131, 119] width 262 height 25
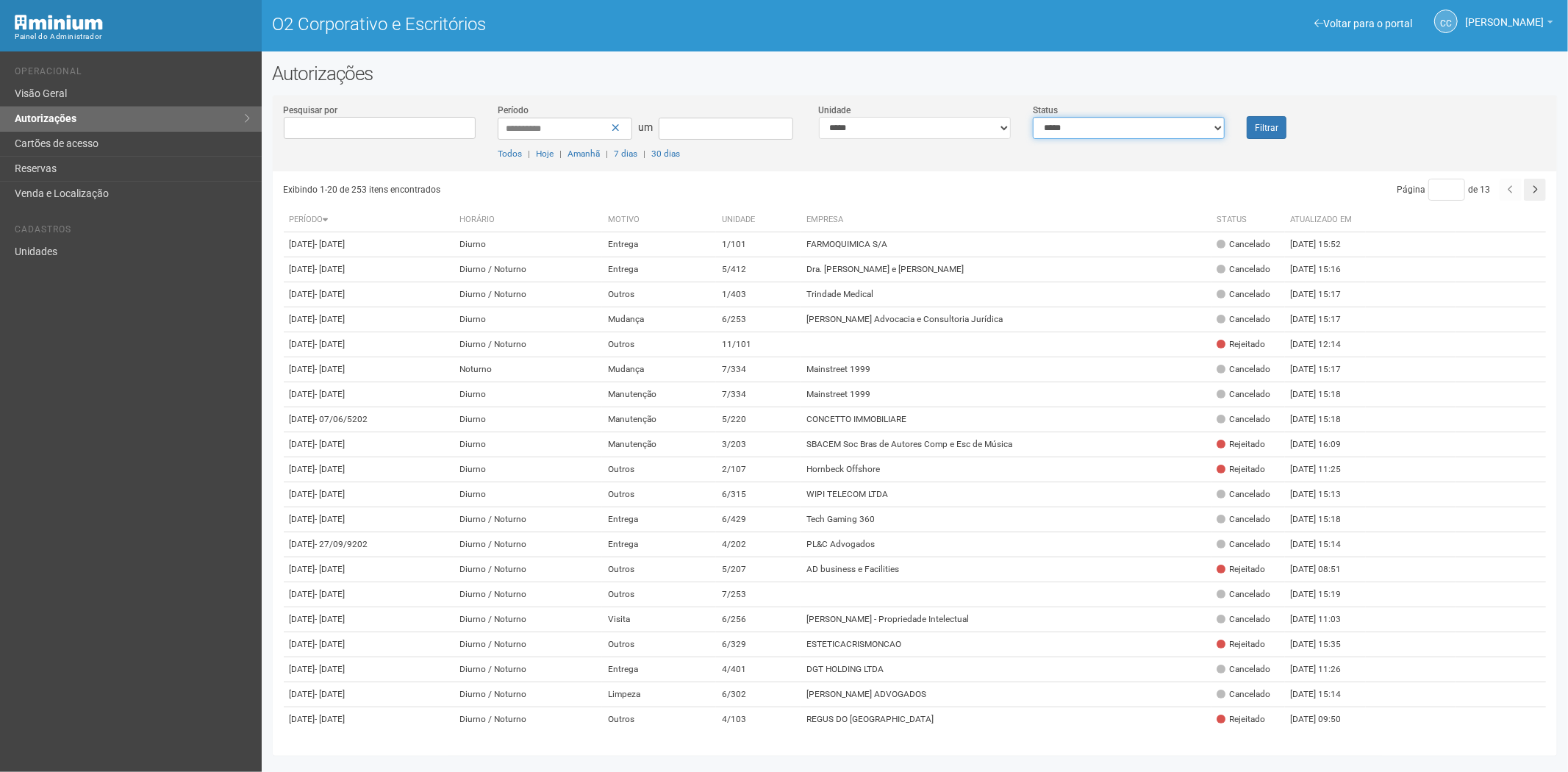
click at [1070, 123] on select "**********" at bounding box center [1128, 128] width 191 height 22
click at [932, 134] on select "**********" at bounding box center [914, 128] width 191 height 22
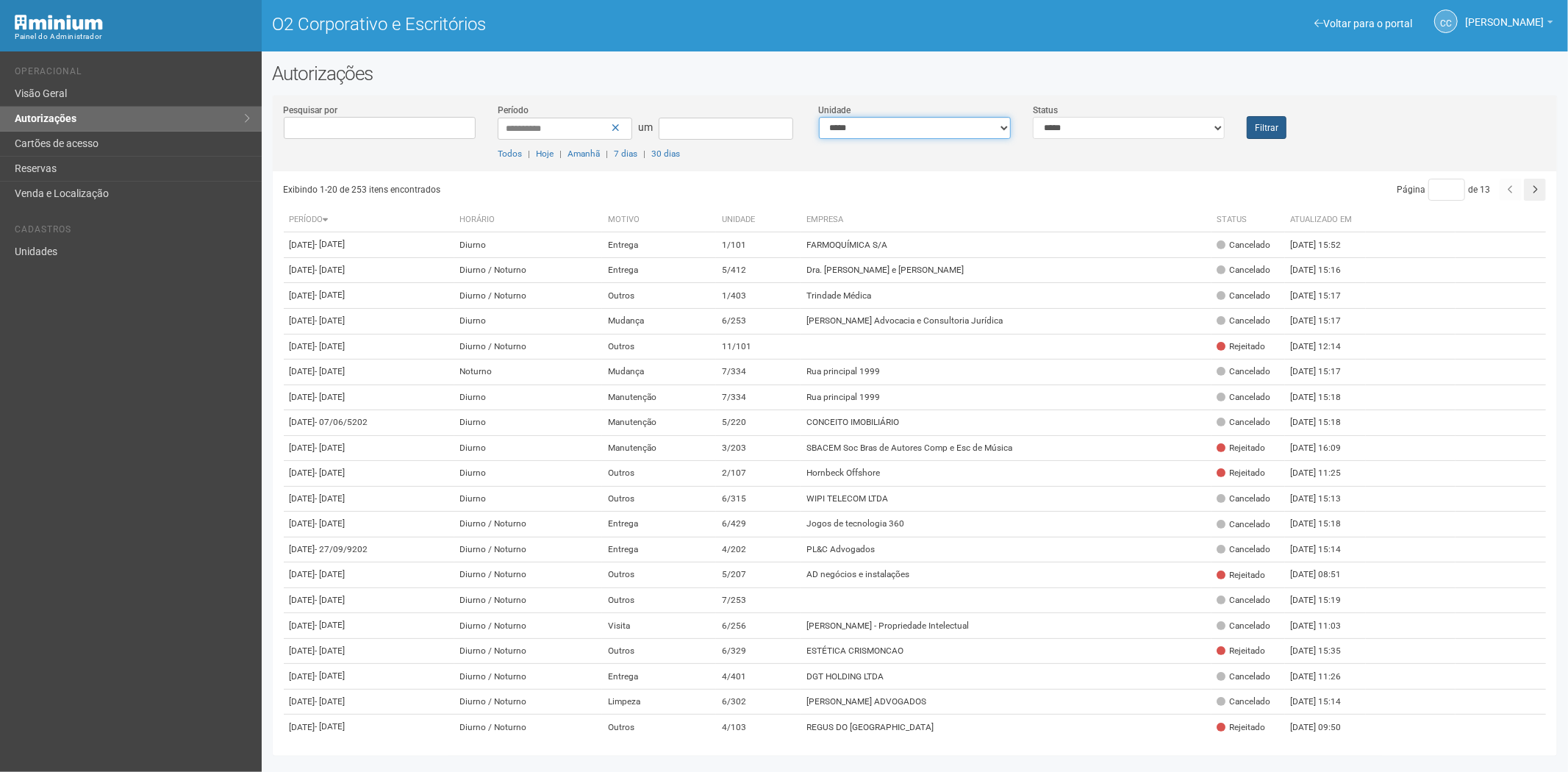
select select "**********"
click at [1268, 122] on button "Filtrar" at bounding box center [1267, 127] width 39 height 23
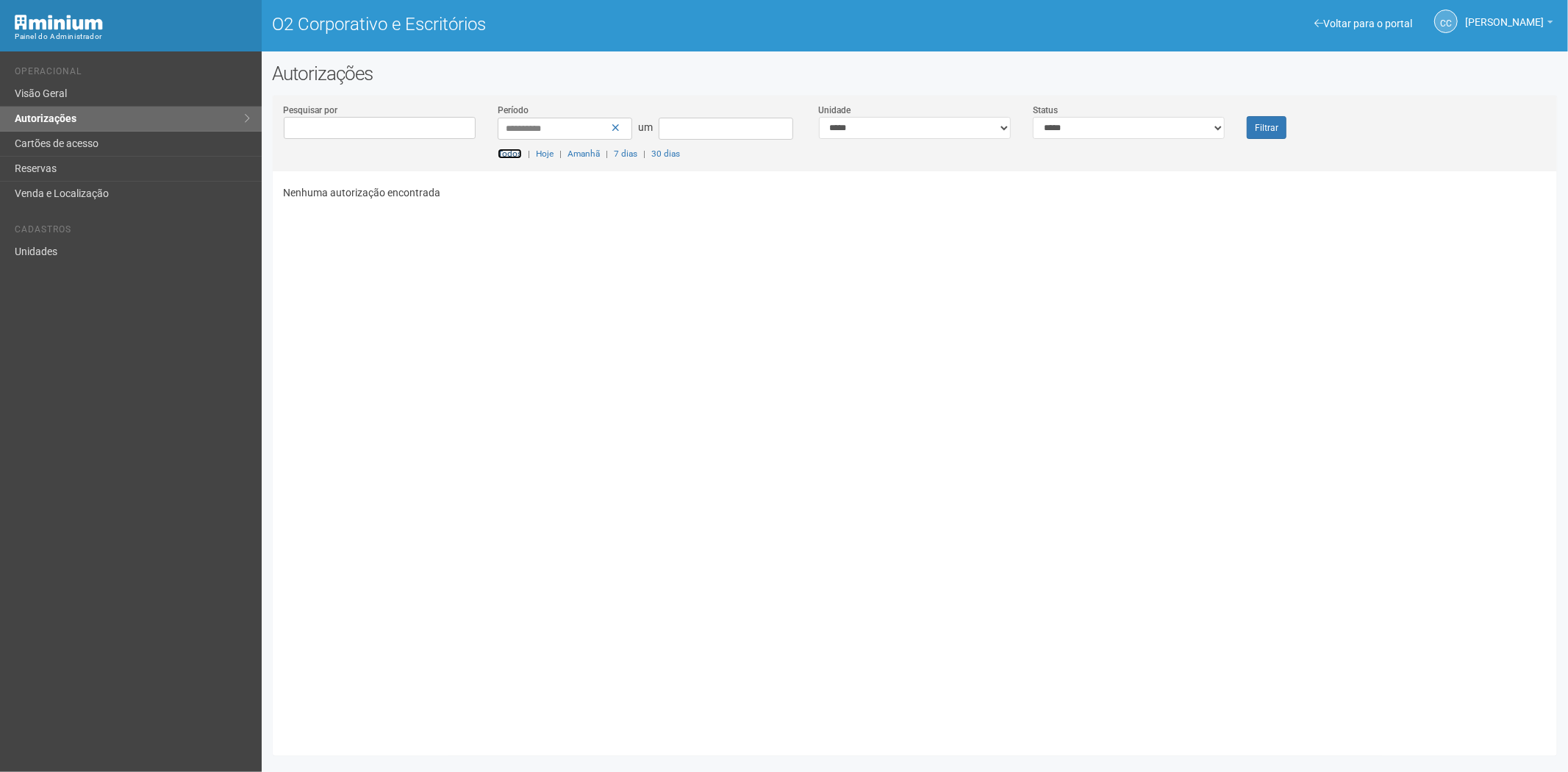
click at [515, 153] on font "Todos" at bounding box center [510, 153] width 25 height 10
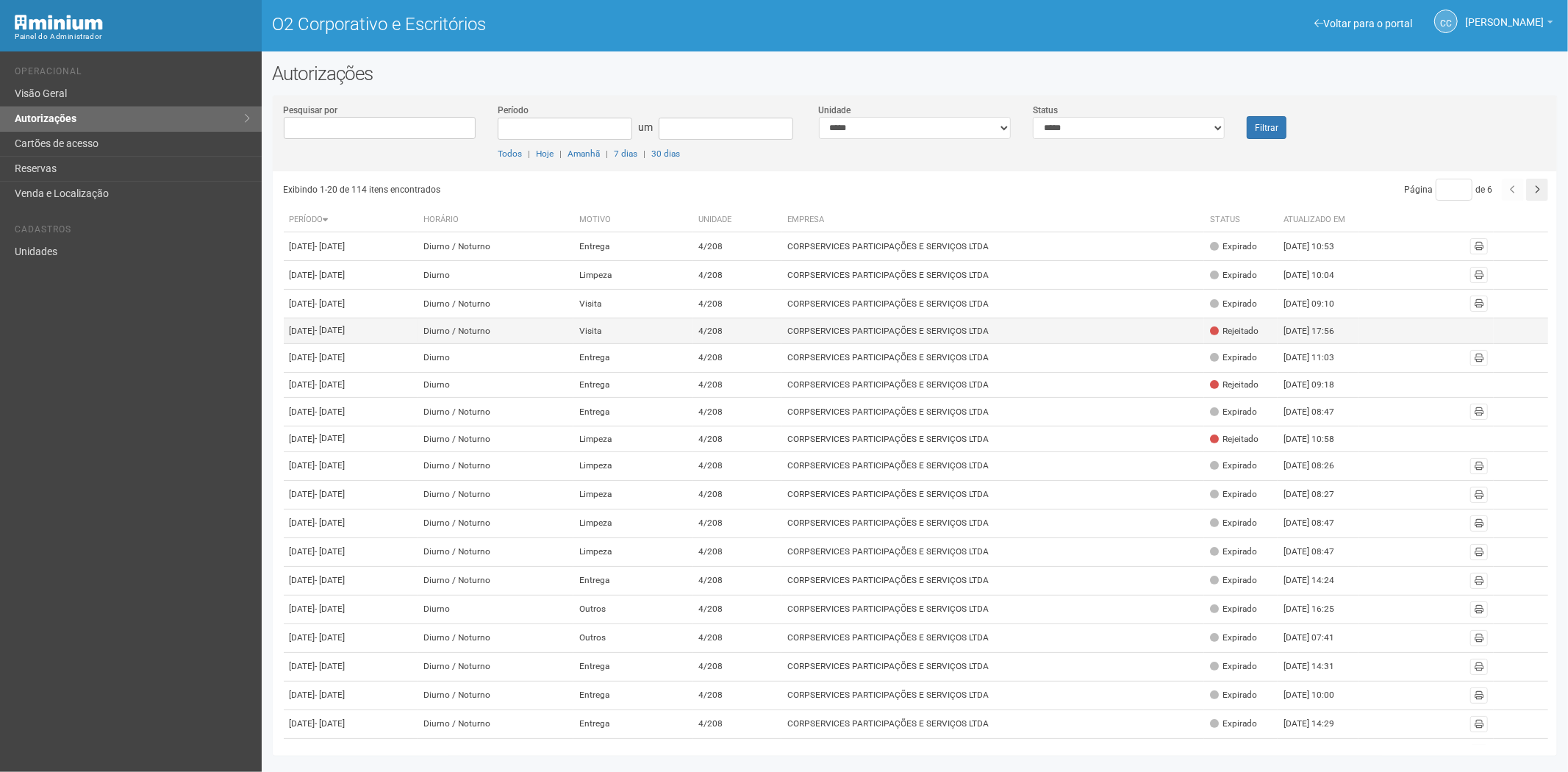
click at [1155, 344] on td "CORPSERVICES PARTICIPAÇÕES E SERVIÇOS LTDA" at bounding box center [993, 331] width 423 height 26
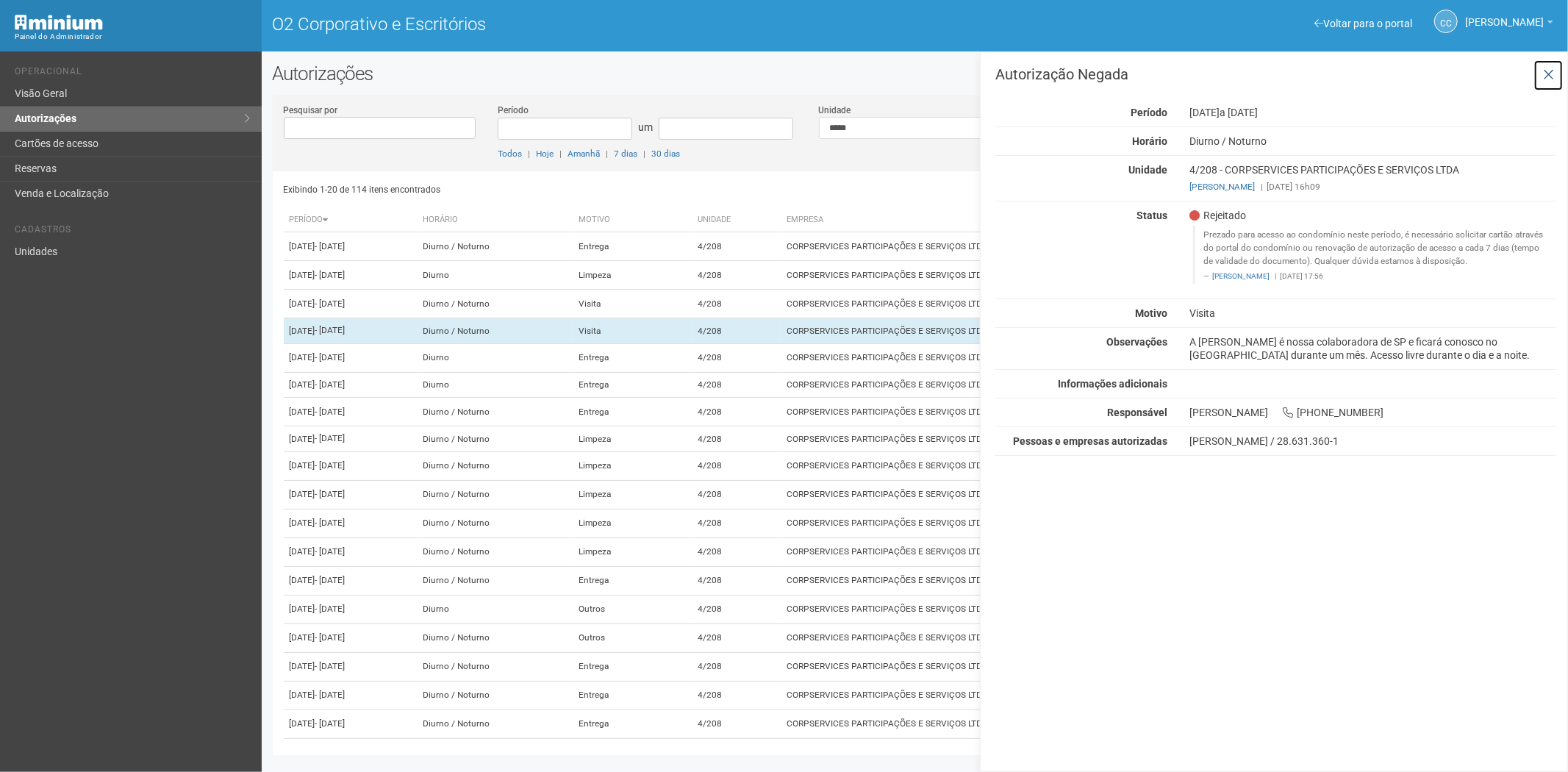
click at [1554, 75] on button at bounding box center [1548, 76] width 30 height 31
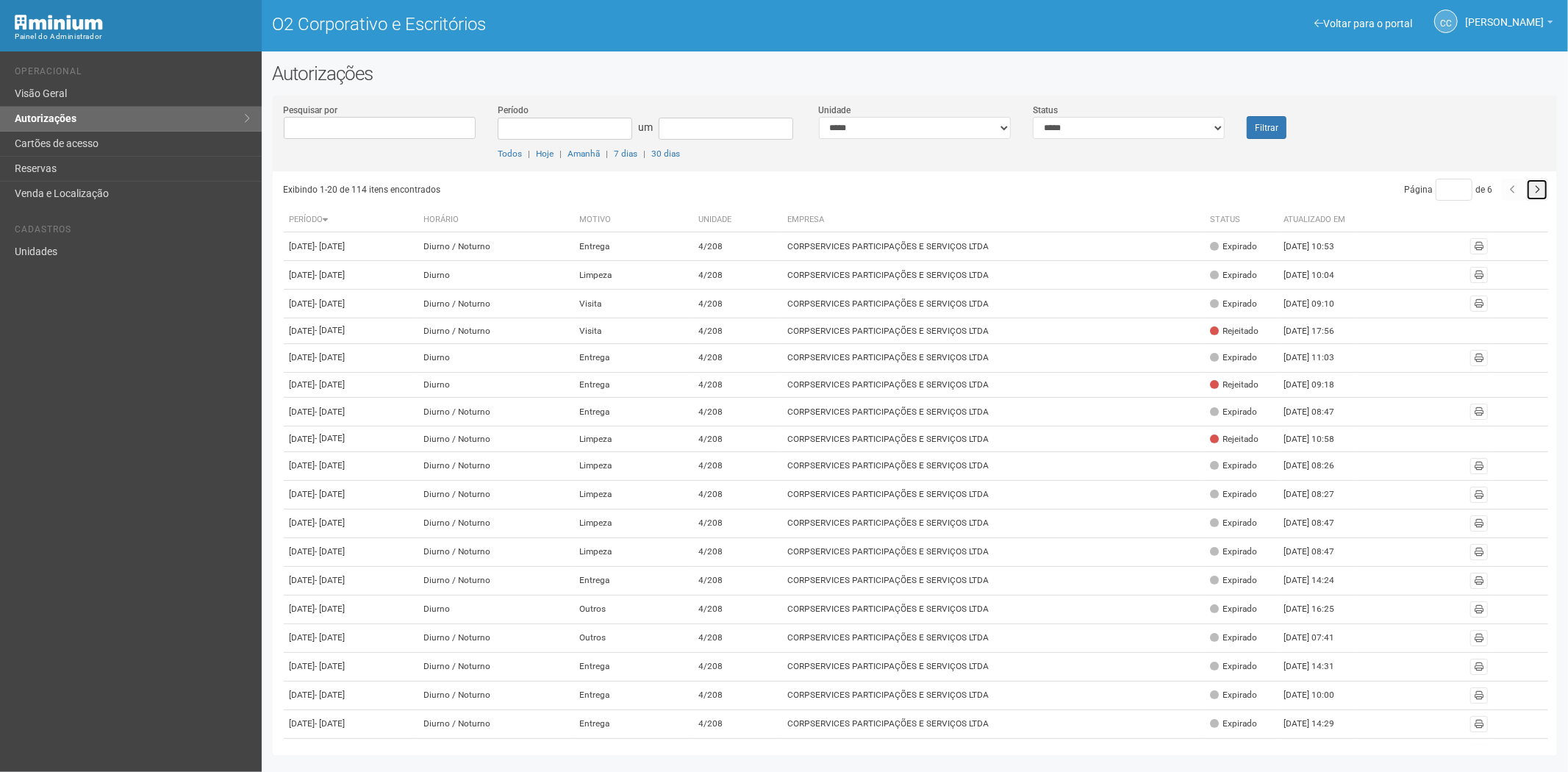
click at [1536, 185] on button "button" at bounding box center [1538, 190] width 22 height 22
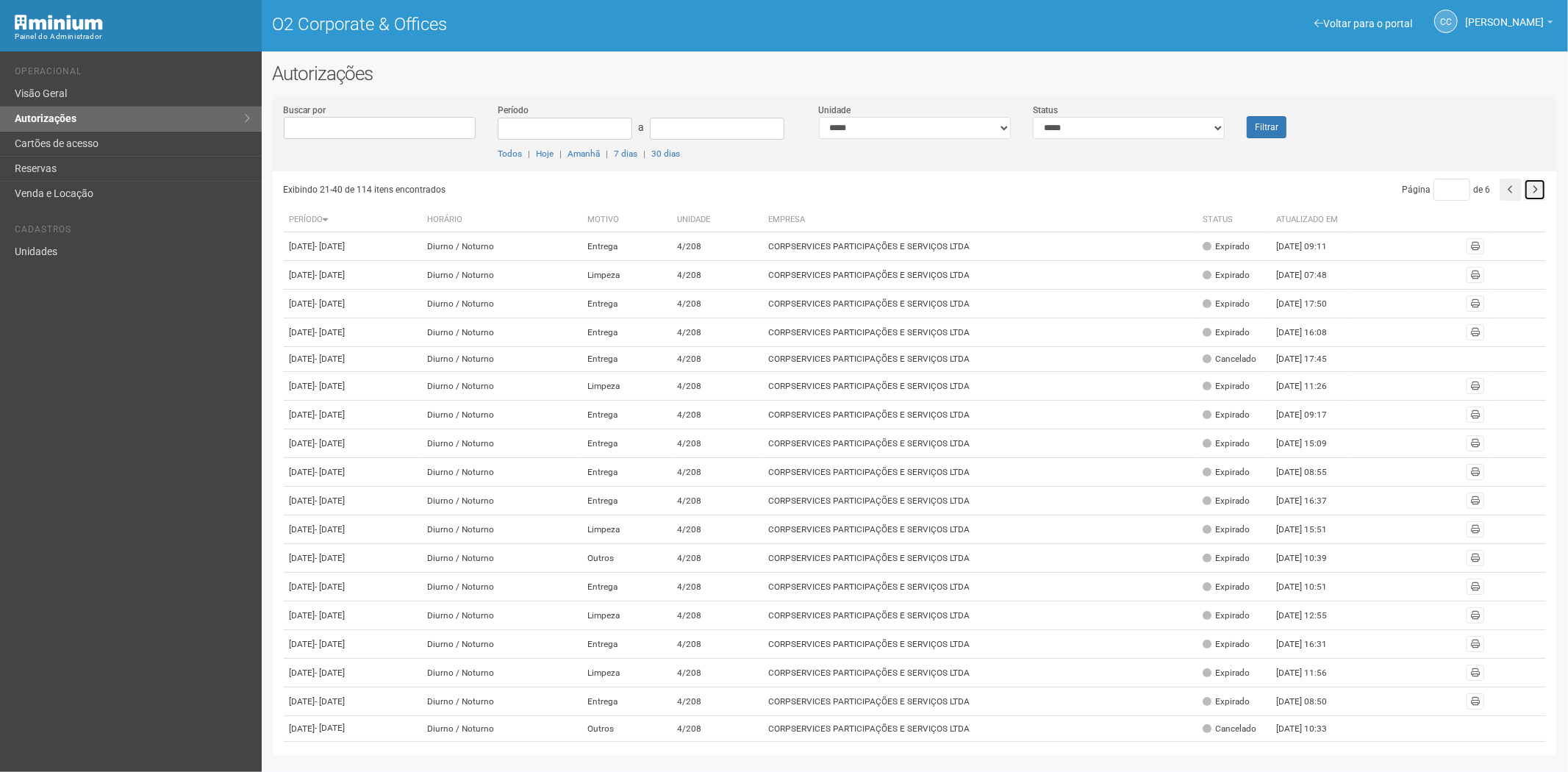
click at [1536, 185] on button "button" at bounding box center [1535, 190] width 22 height 22
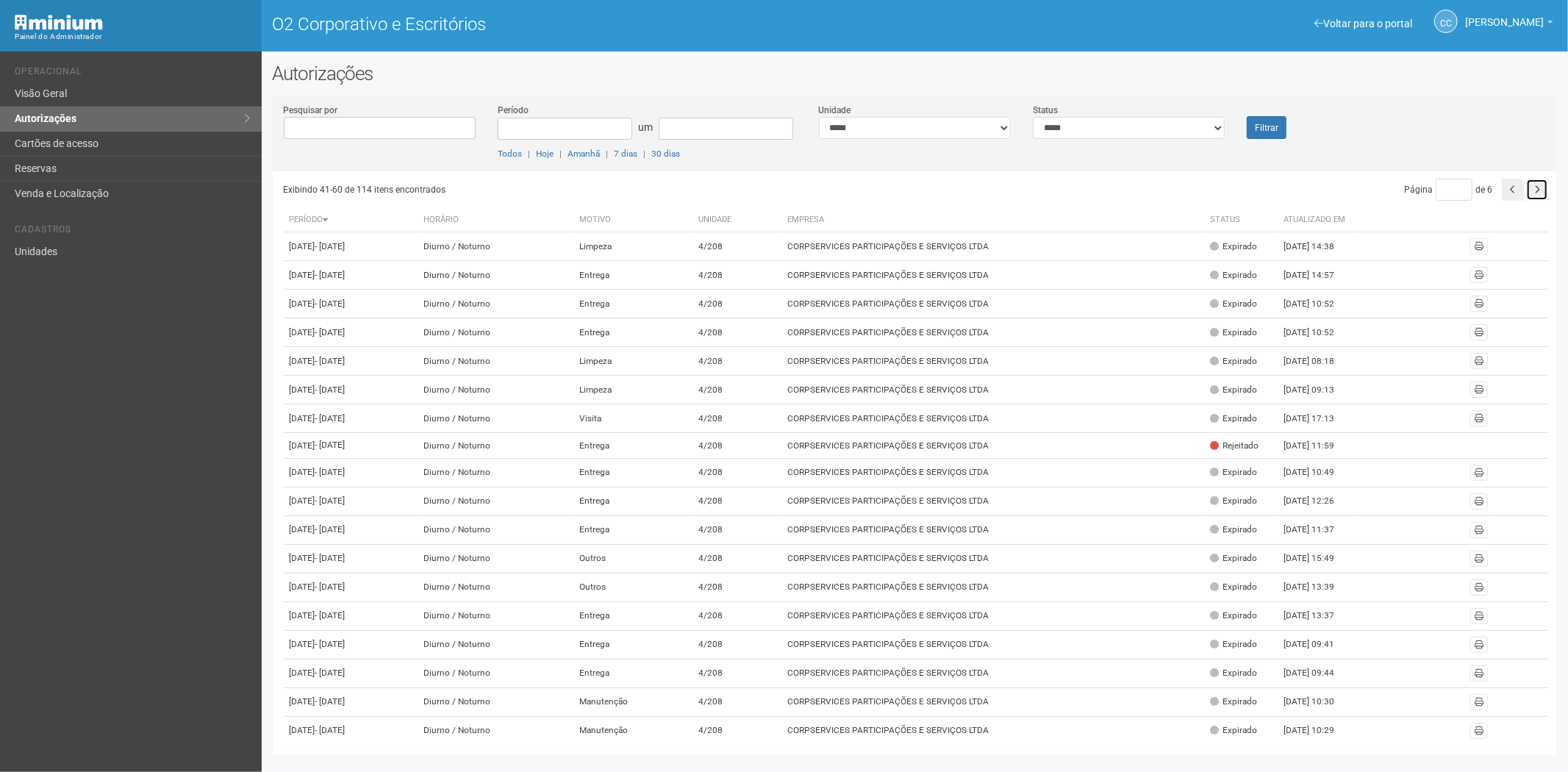
drag, startPoint x: 0, startPoint y: 0, endPoint x: 1536, endPoint y: 185, distance: 1547.1
click at [1536, 185] on button "button" at bounding box center [1538, 190] width 22 height 22
click at [1536, 185] on button "button" at bounding box center [1535, 190] width 22 height 22
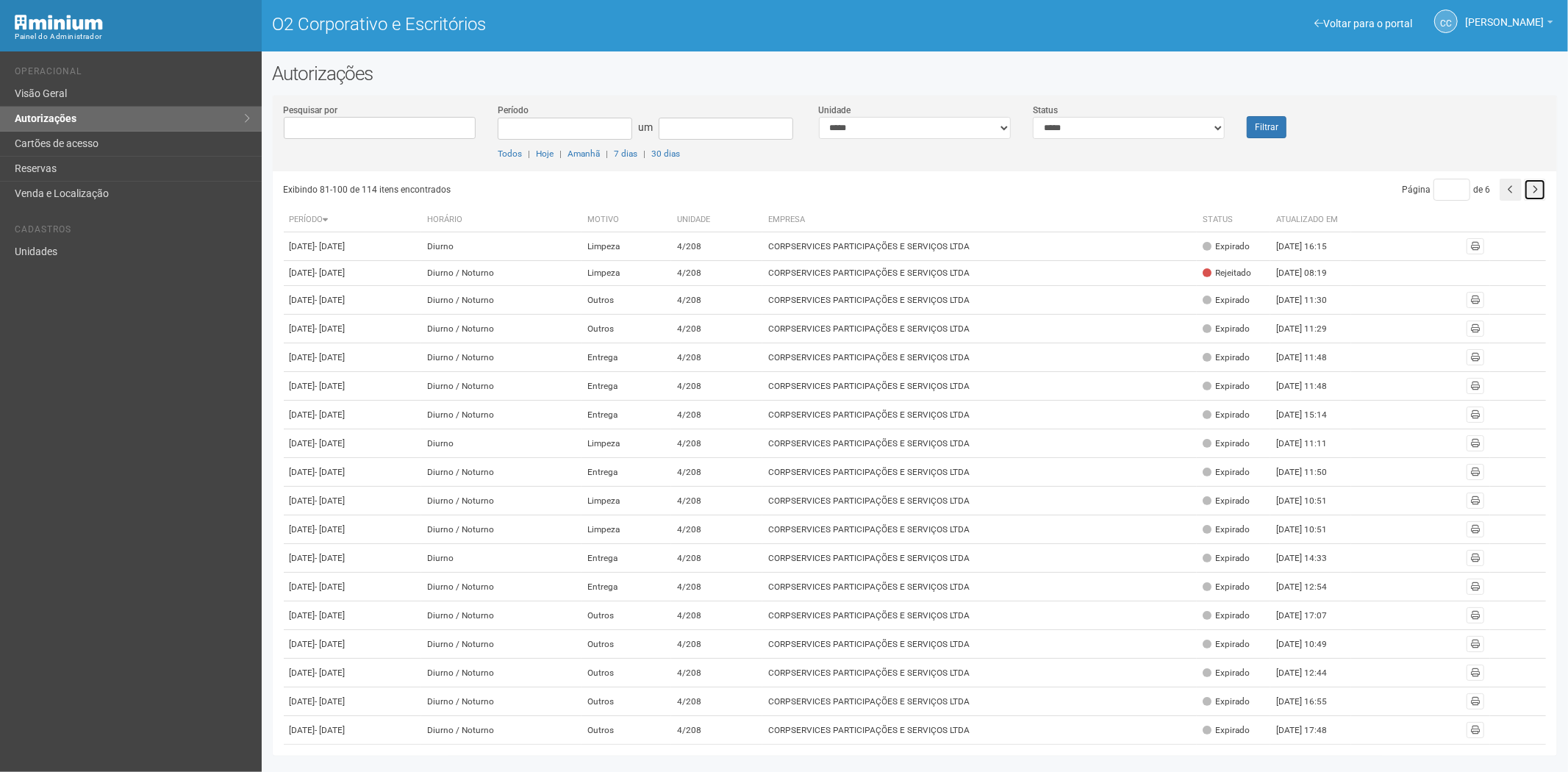
click at [1536, 185] on button "button" at bounding box center [1535, 190] width 22 height 22
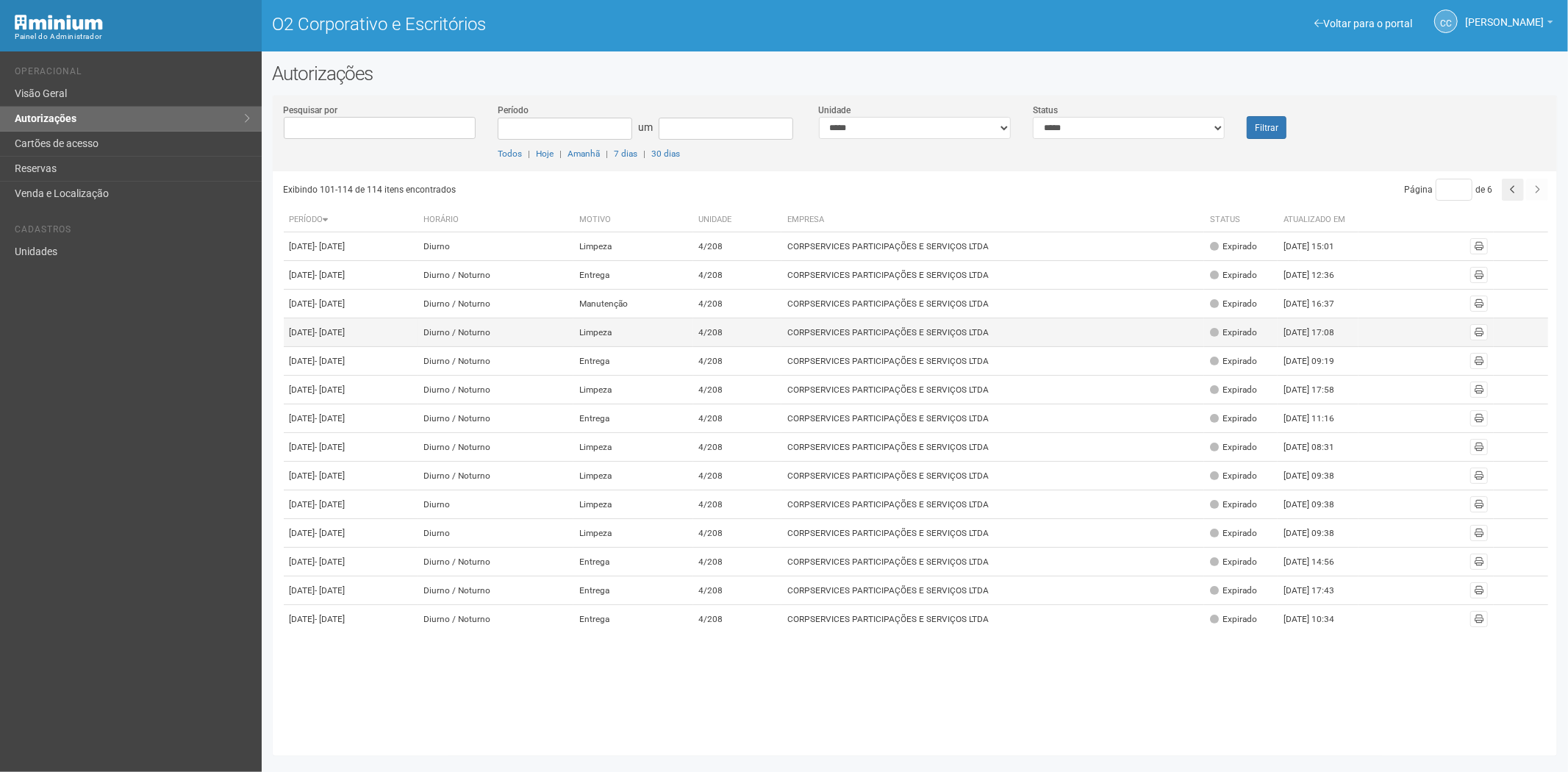
scroll to position [46, 0]
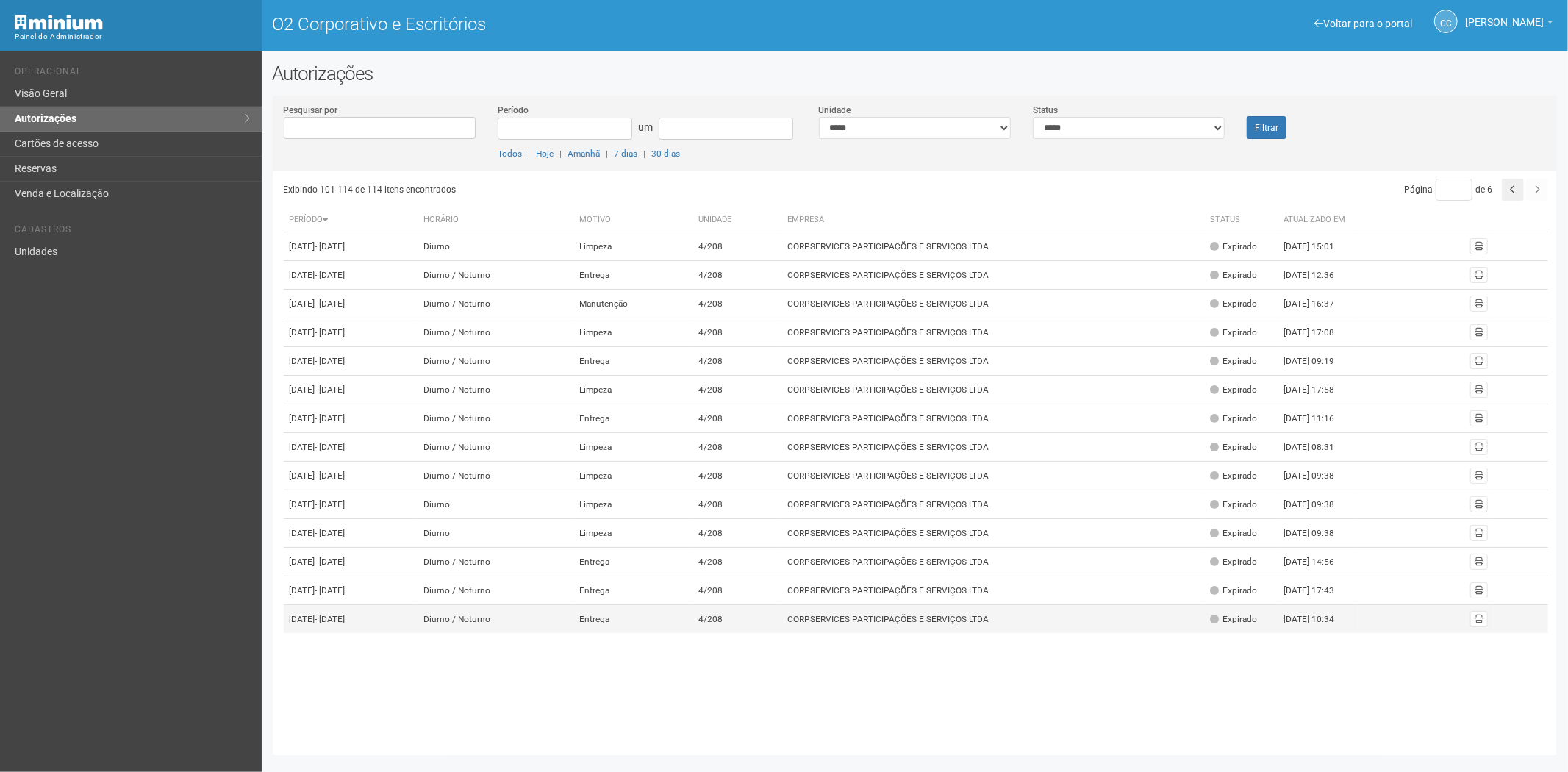
click at [989, 625] on font "CORPSERVICES PARTICIPAÇÕES E SERVIÇOS LTDA" at bounding box center [888, 619] width 201 height 10
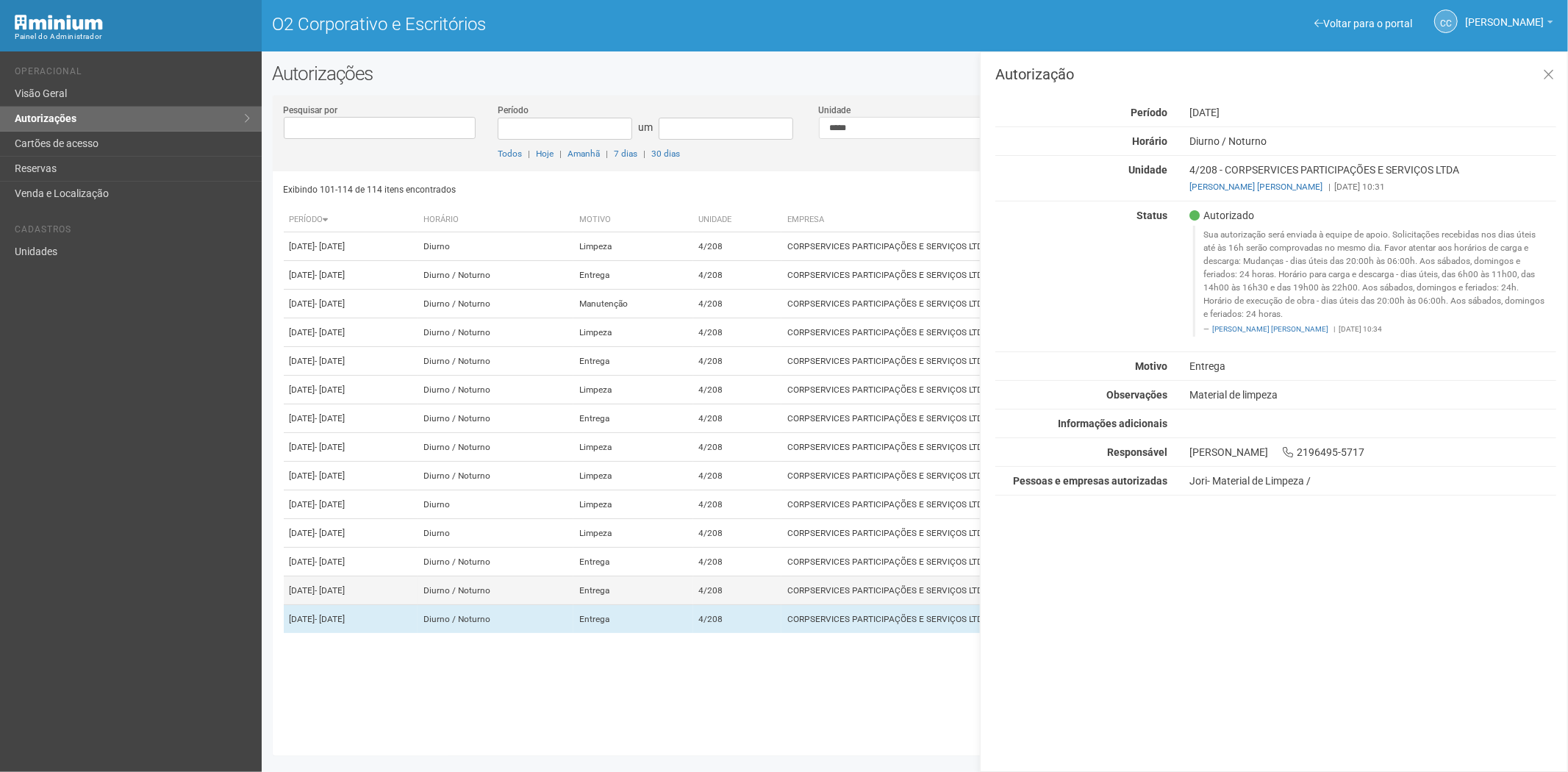
click at [878, 605] on td "CORPSERVICES PARTICIPAÇÕES E SERVIÇOS LTDA" at bounding box center [993, 590] width 423 height 28
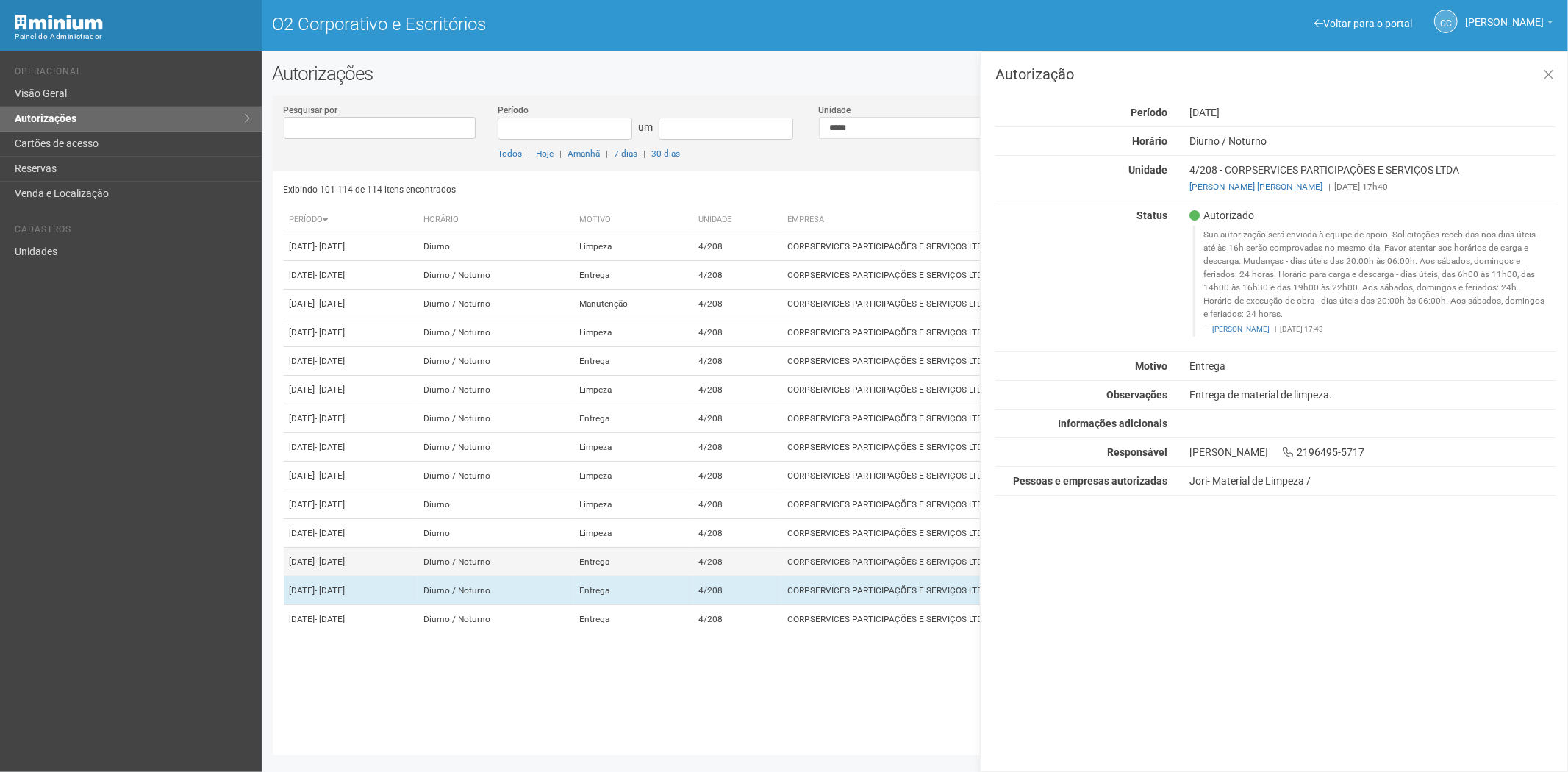
click at [883, 577] on td "CORPSERVICES PARTICIPAÇÕES E SERVIÇOS LTDA" at bounding box center [993, 562] width 423 height 28
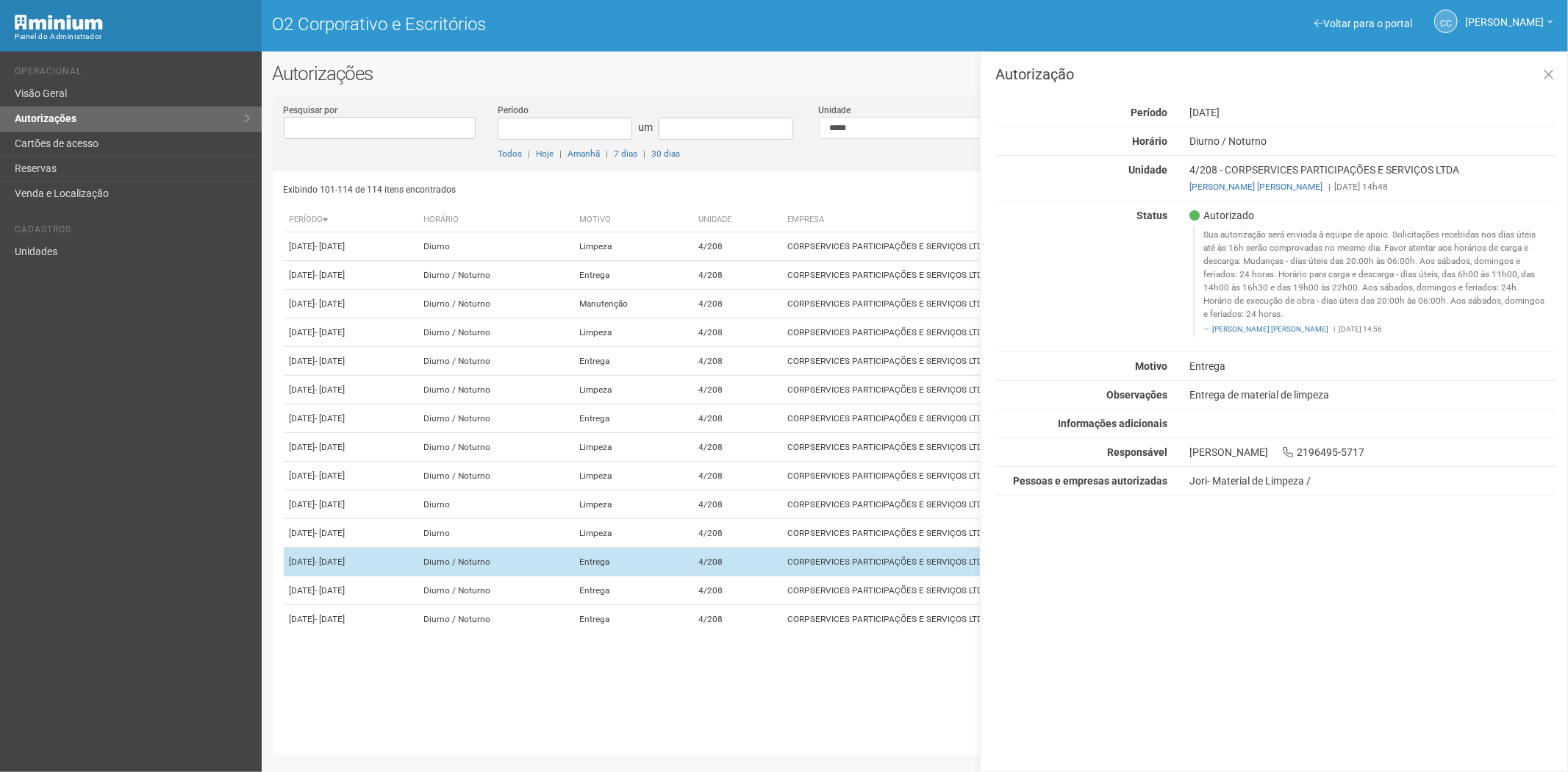
click at [880, 577] on td "CORPSERVICES PARTICIPAÇÕES E SERVIÇOS LTDA" at bounding box center [993, 562] width 423 height 28
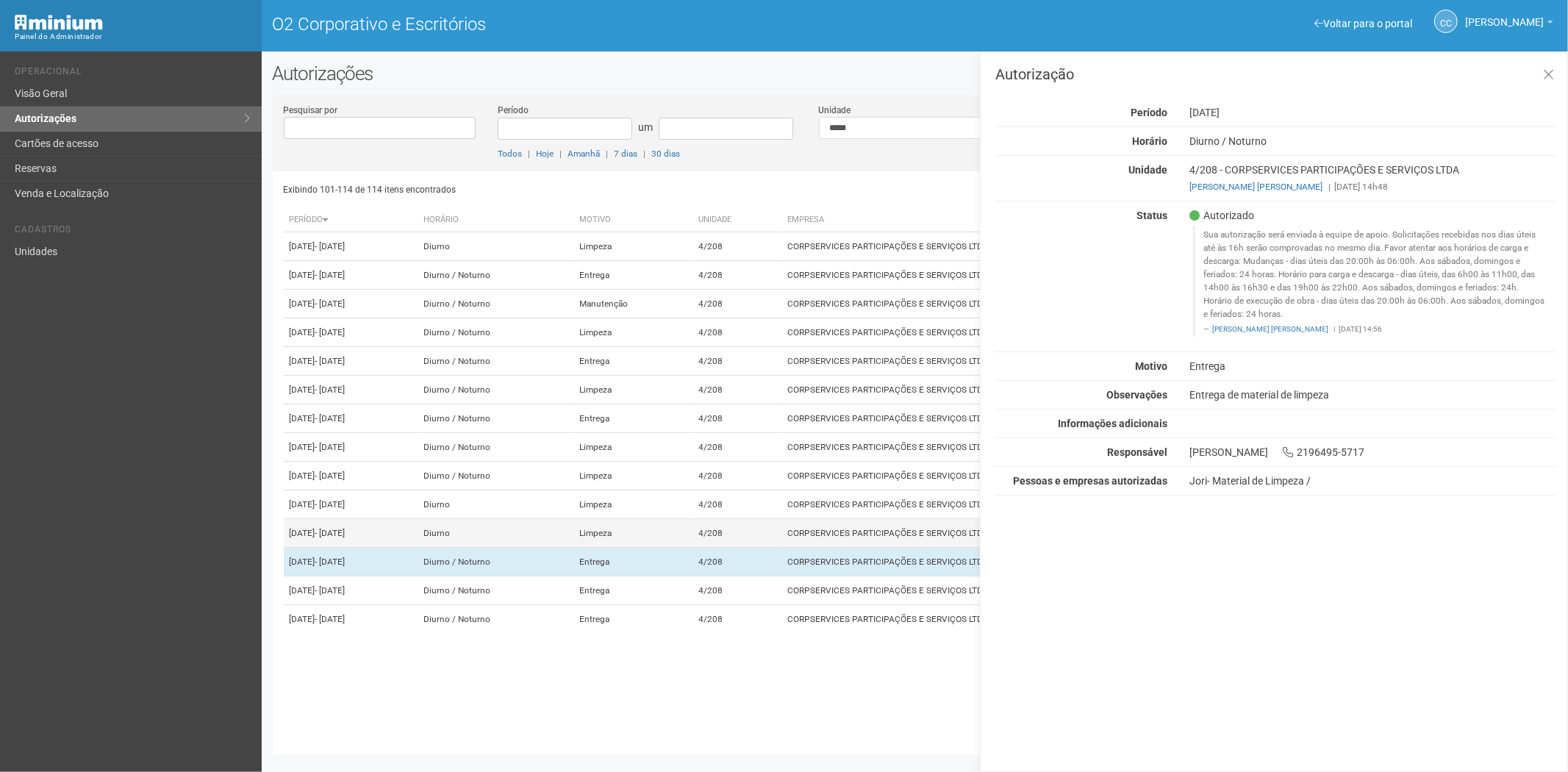
click at [886, 538] on font "CORPSERVICES PARTICIPAÇÕES E SERVIÇOS LTDA" at bounding box center [888, 533] width 201 height 10
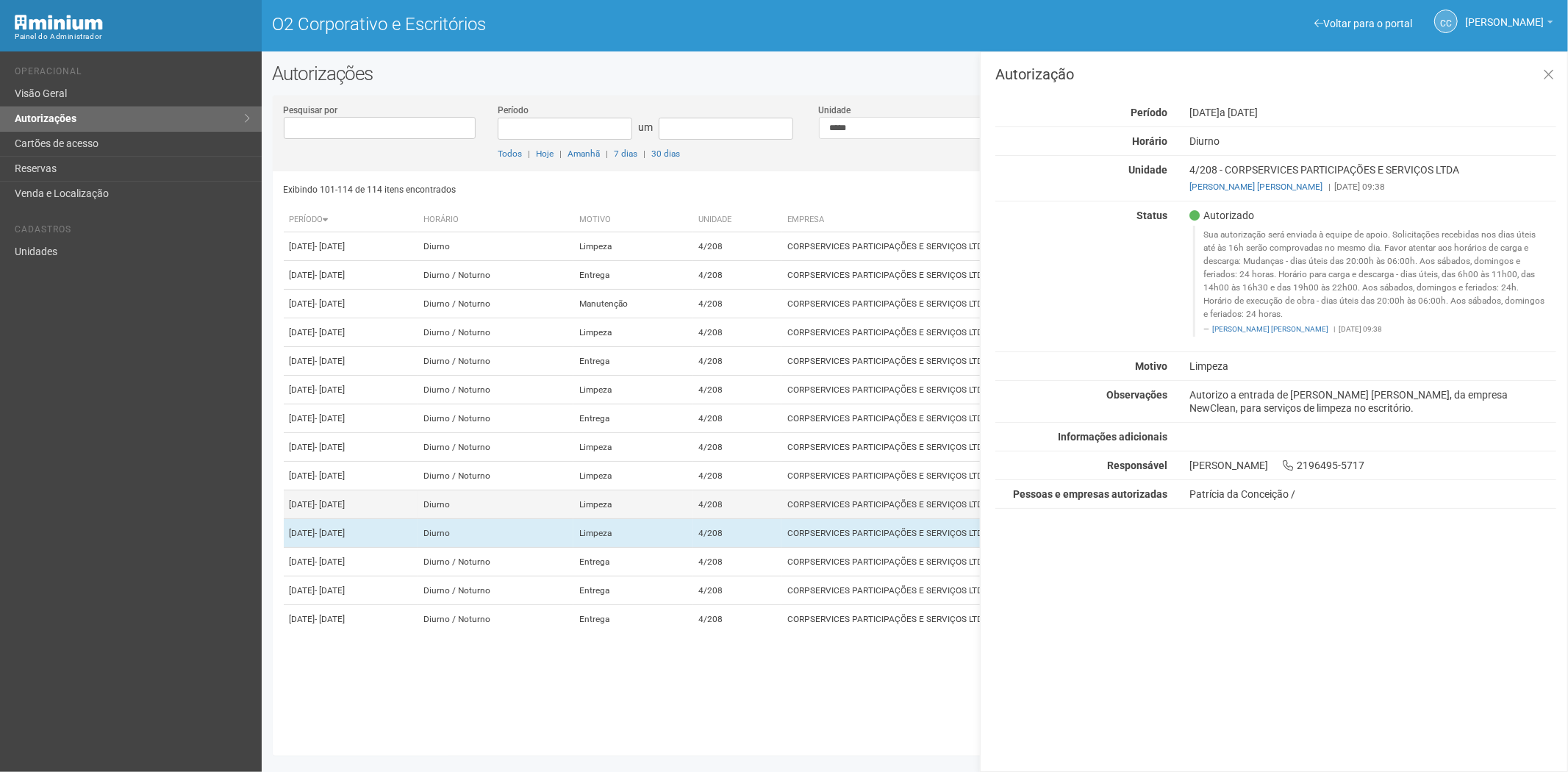
click at [922, 520] on td "CORPSERVICES PARTICIPAÇÕES E SERVIÇOS LTDA" at bounding box center [993, 504] width 423 height 28
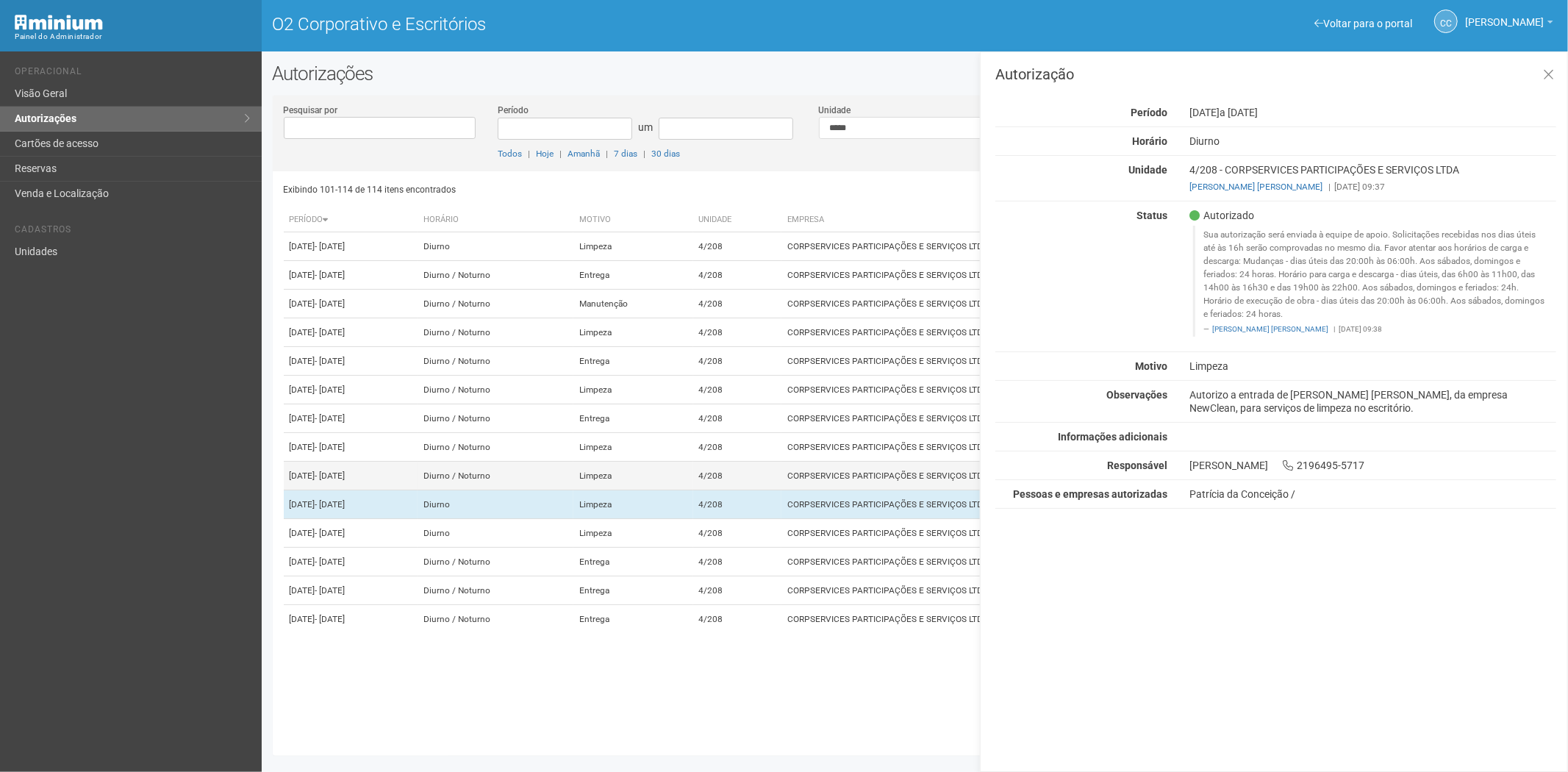
click at [902, 490] on td "CORPSERVICES PARTICIPAÇÕES E SERVIÇOS LTDA" at bounding box center [993, 475] width 423 height 28
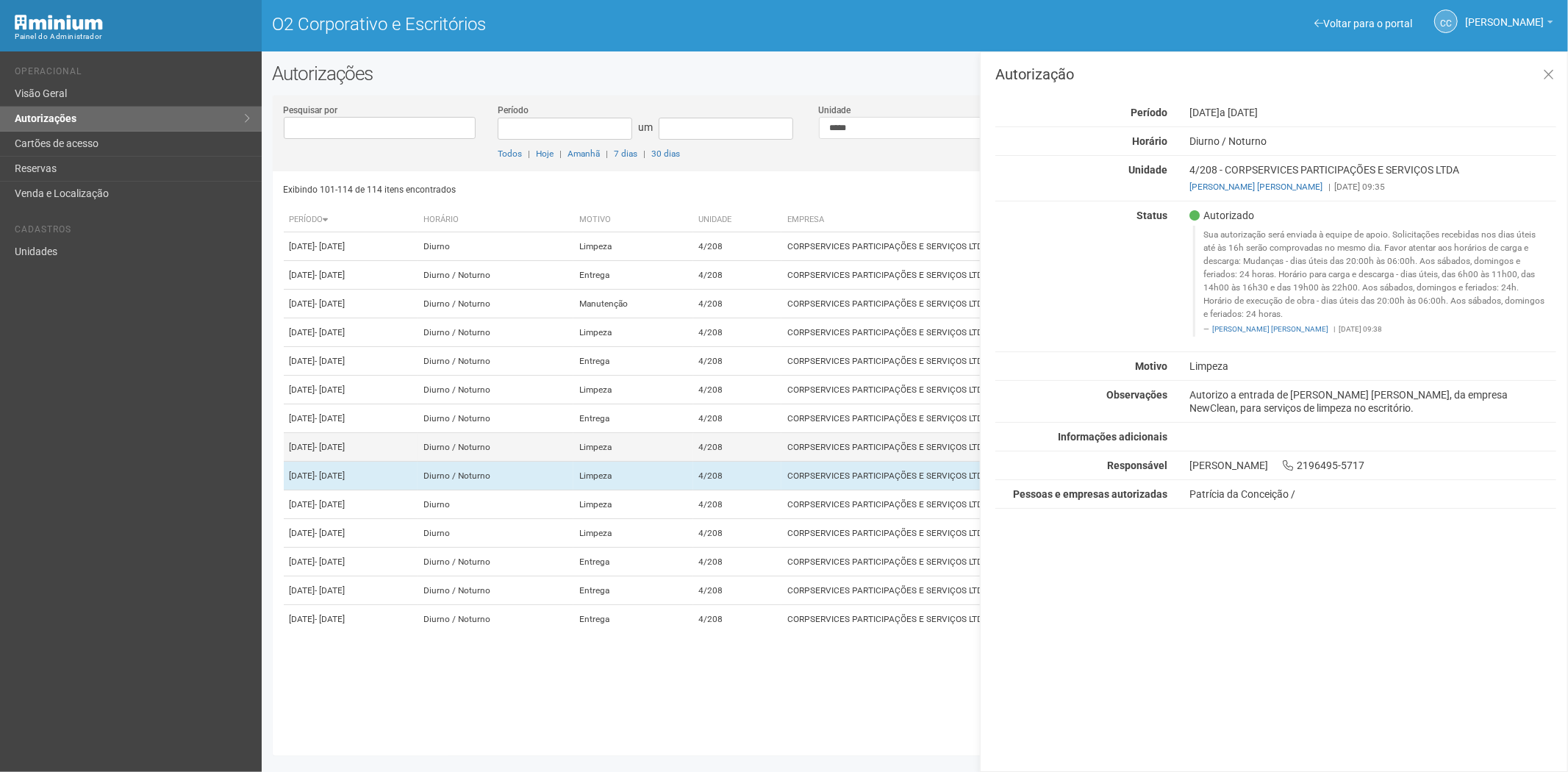
click at [880, 462] on td "CORPSERVICES PARTICIPAÇÕES E SERVIÇOS LTDA" at bounding box center [993, 447] width 423 height 28
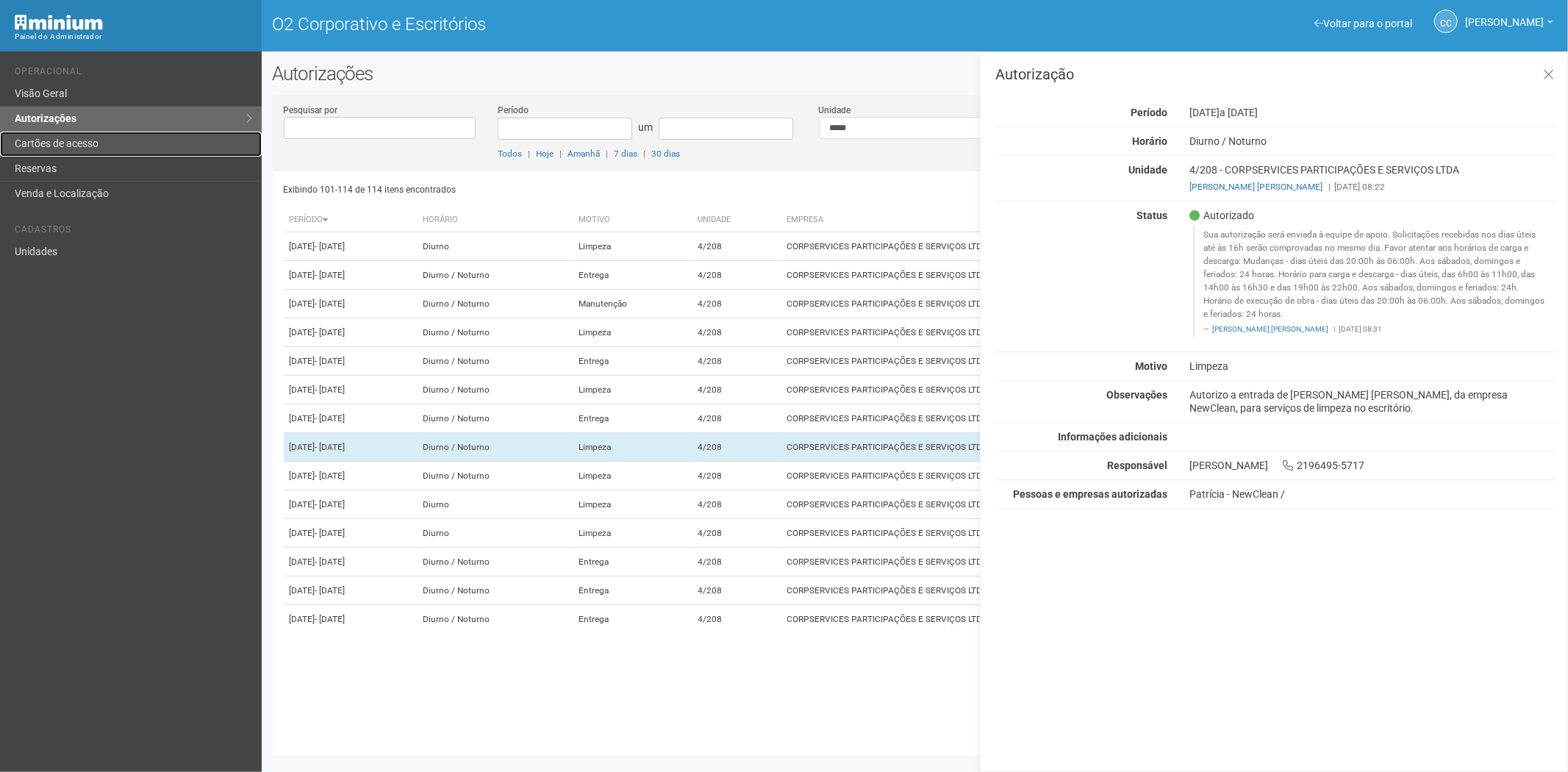
click at [46, 140] on font "Cartões de acesso" at bounding box center [56, 143] width 83 height 12
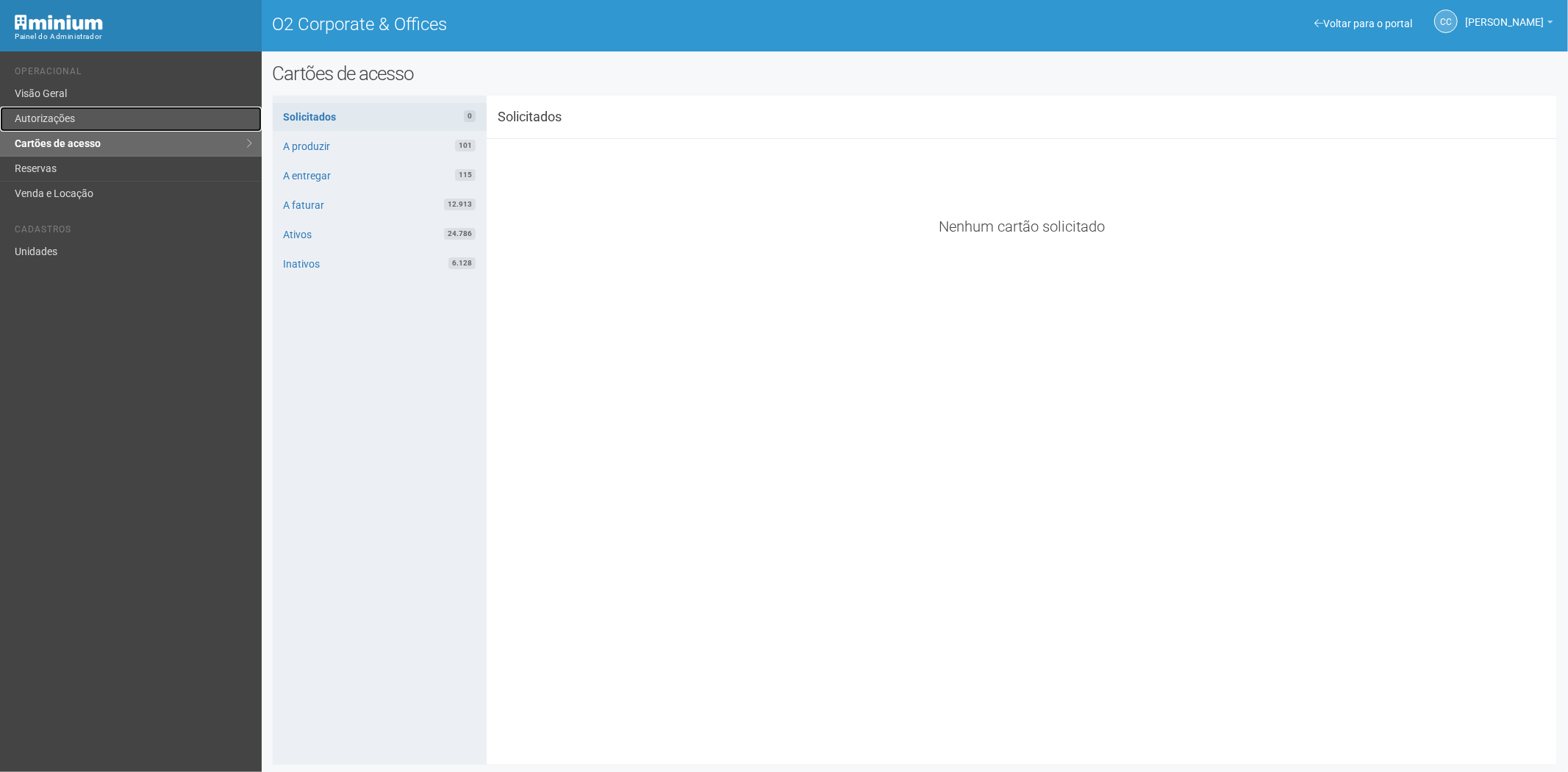
click at [80, 116] on link "Autorizações" at bounding box center [131, 119] width 262 height 25
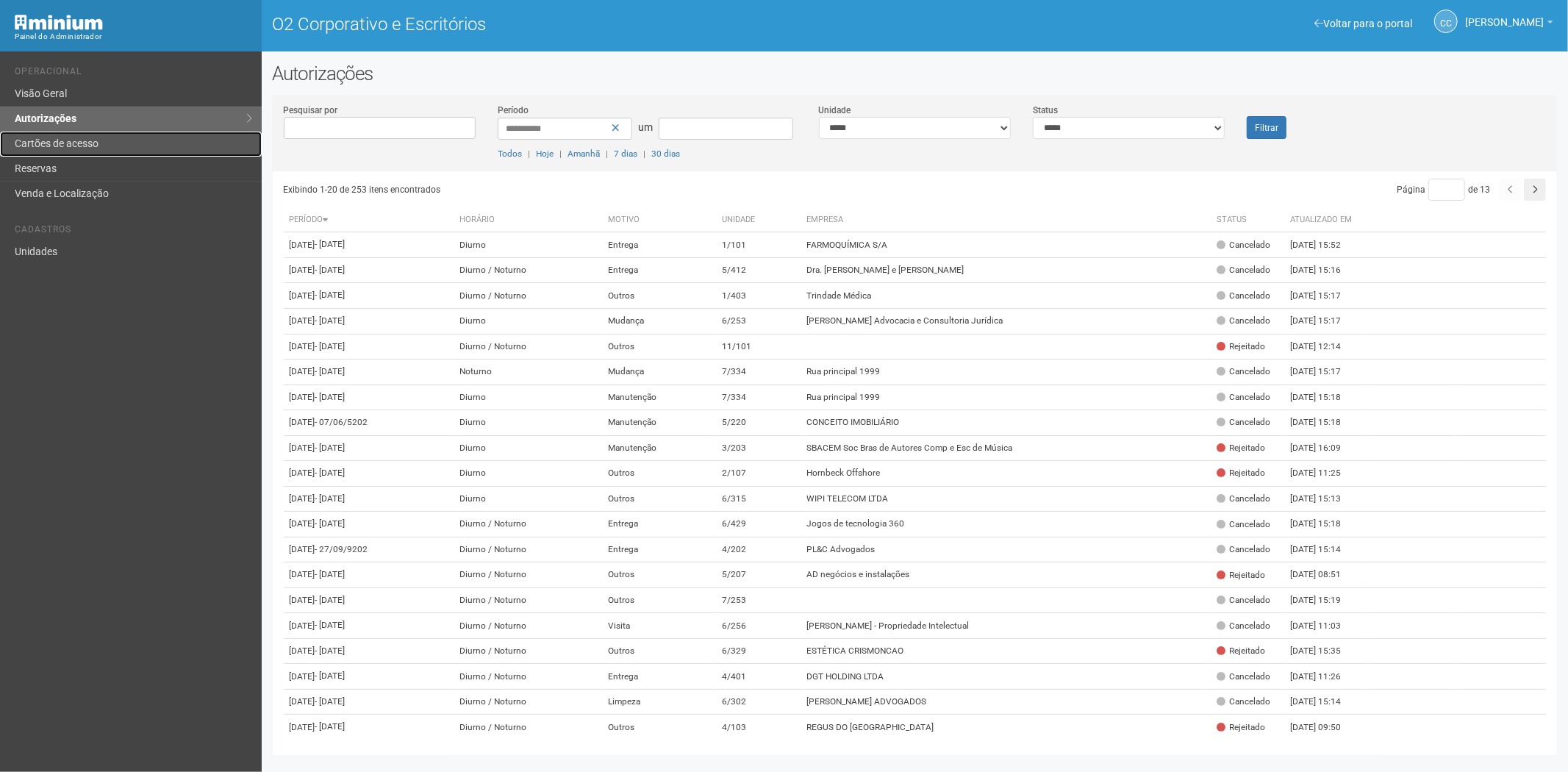
click at [38, 147] on font "Cartões de acesso" at bounding box center [56, 143] width 83 height 12
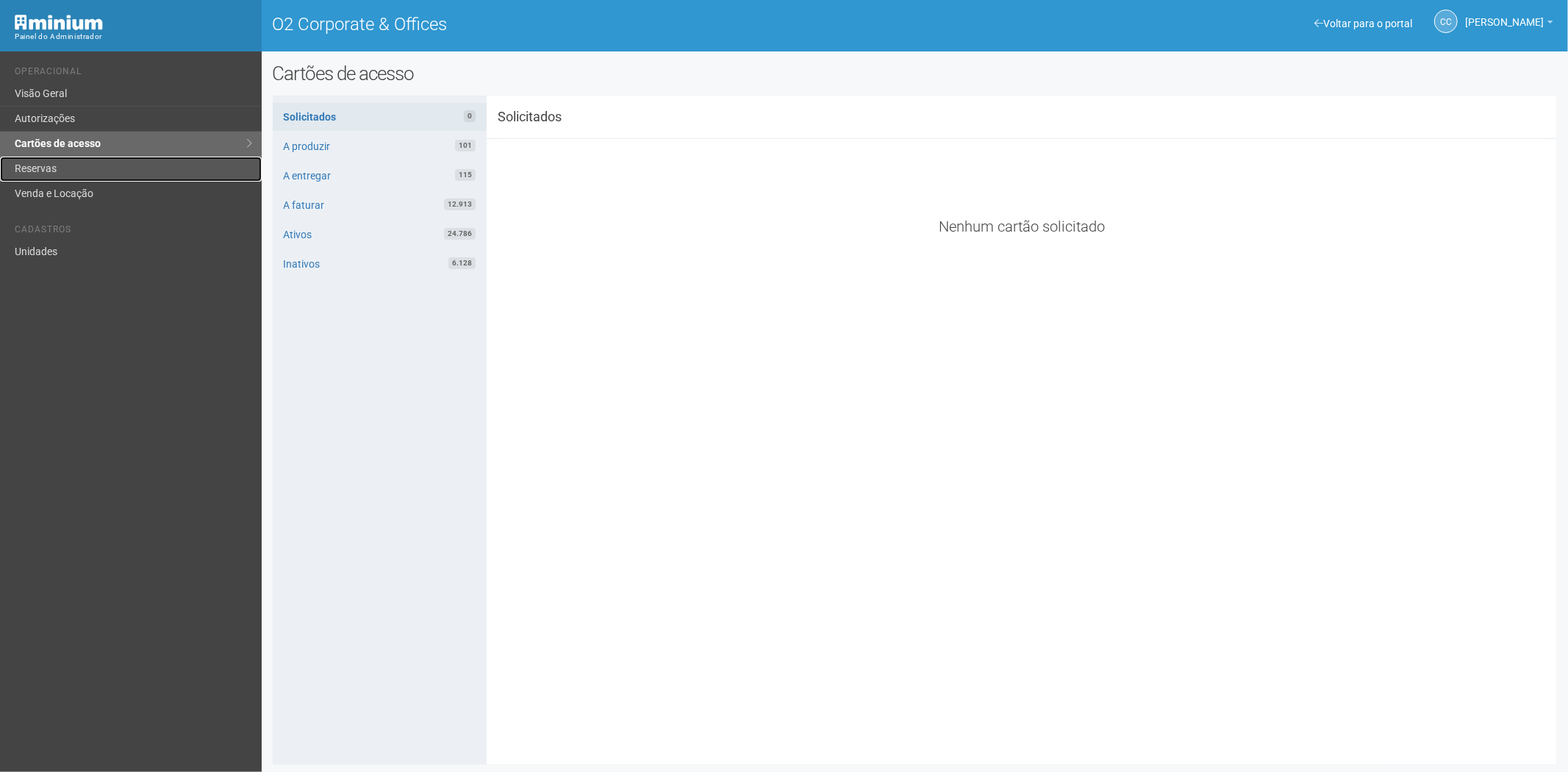
click at [50, 171] on link "Reservas" at bounding box center [131, 168] width 262 height 25
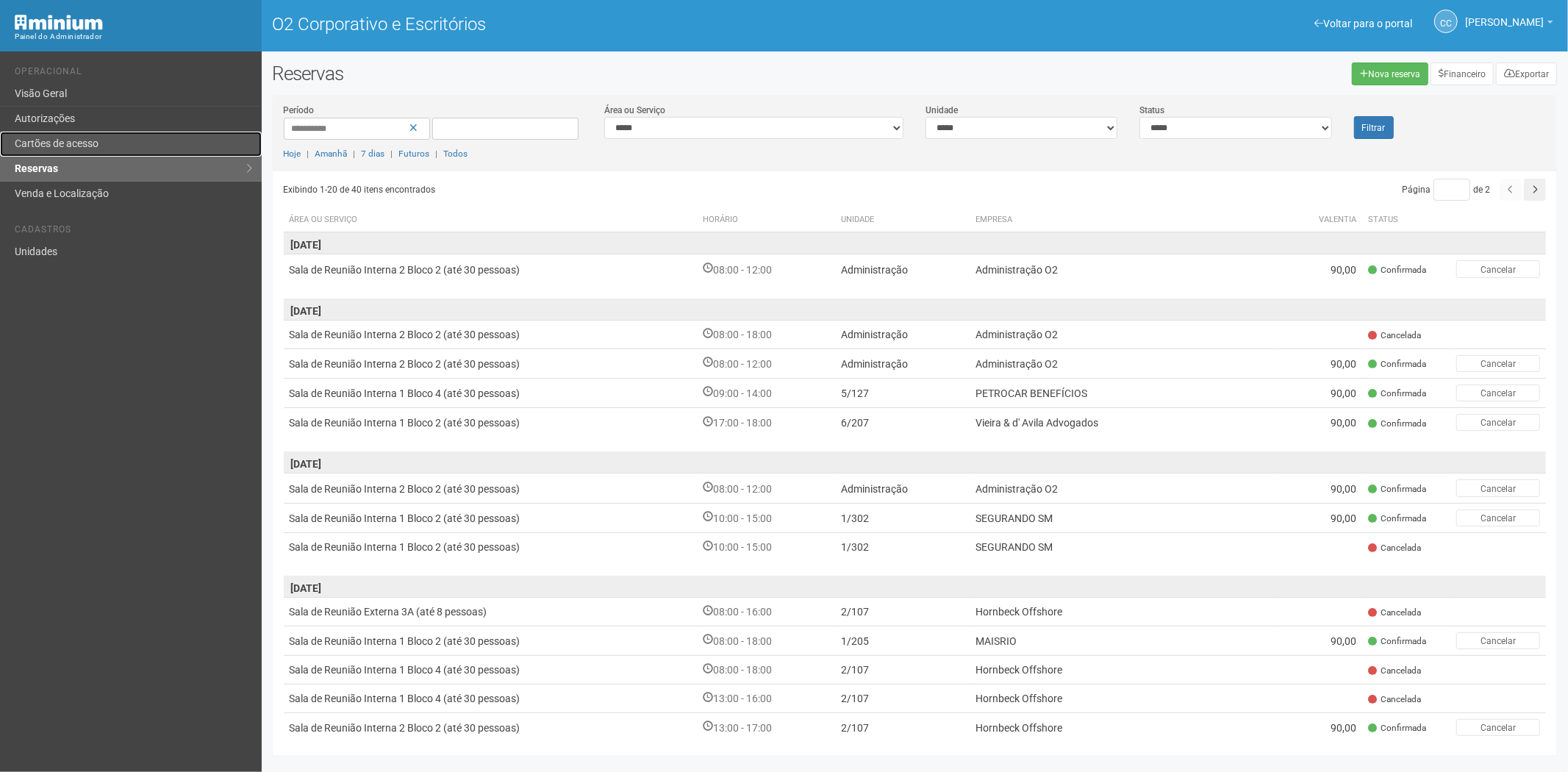
click at [57, 137] on link "Cartões de acesso" at bounding box center [131, 143] width 262 height 25
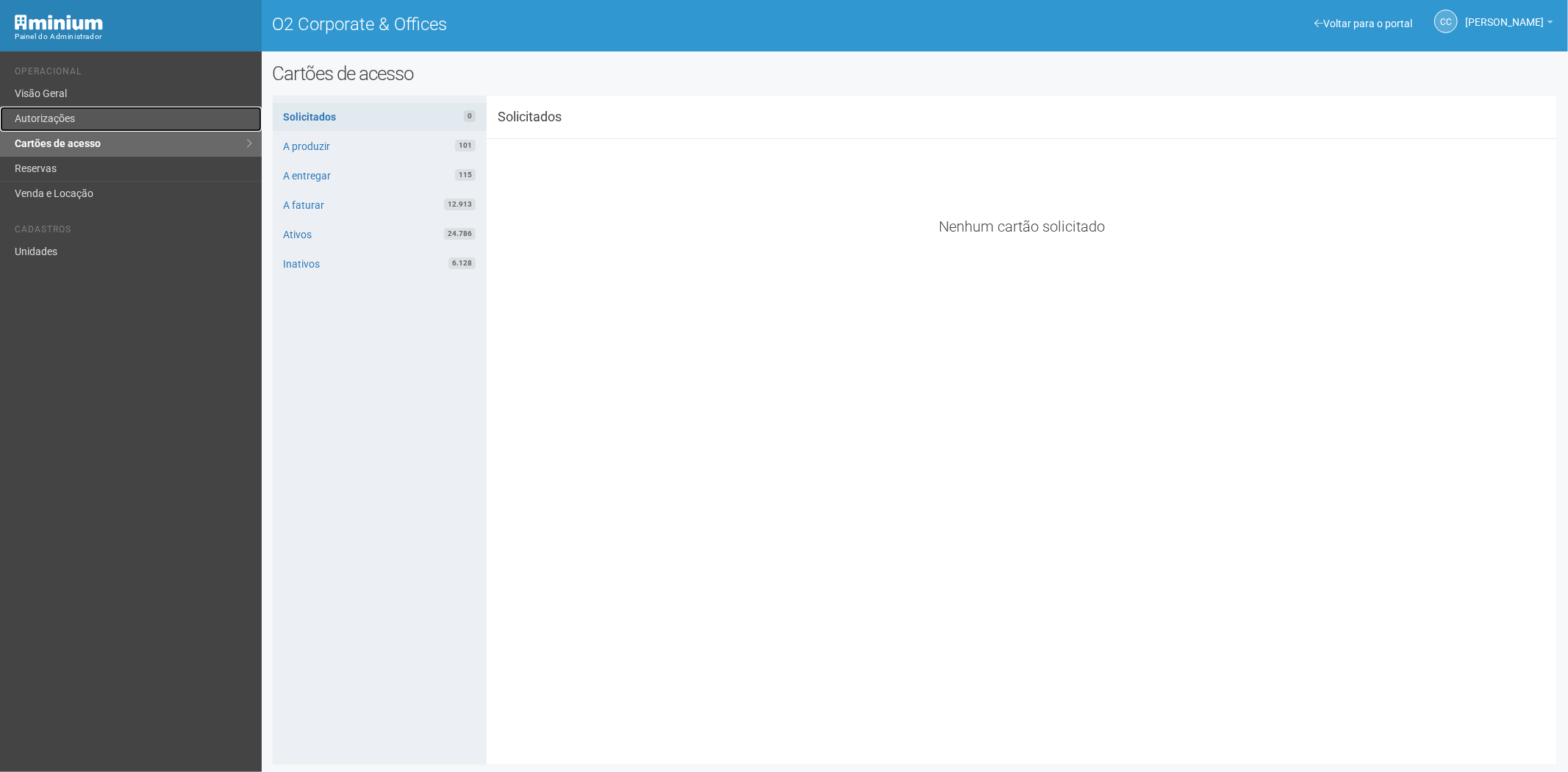
click at [140, 120] on link "Autorizações" at bounding box center [131, 119] width 262 height 25
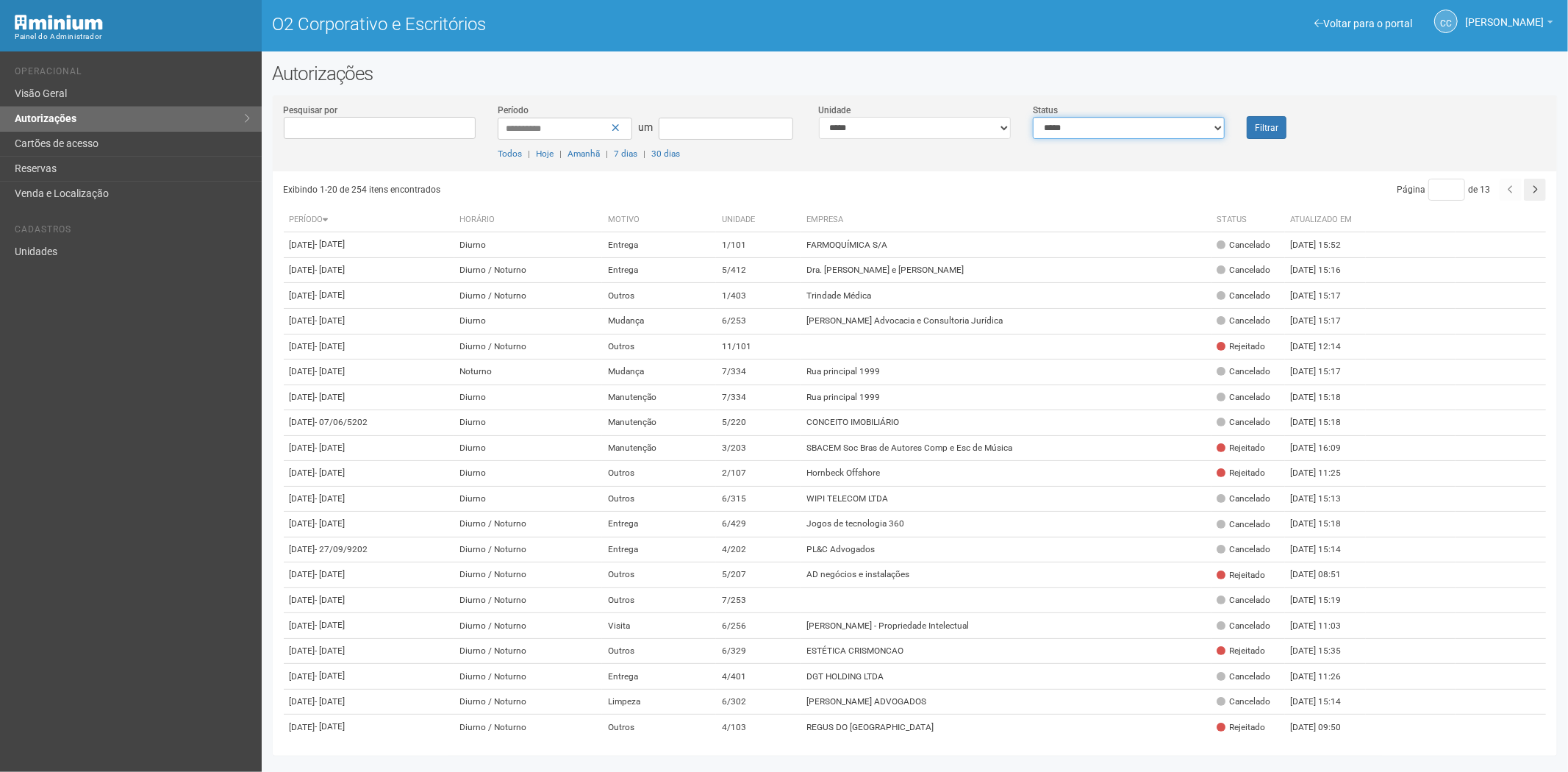
click at [1178, 122] on select "**********" at bounding box center [1128, 128] width 191 height 22
select select "*"
click at [1033, 117] on select "**********" at bounding box center [1128, 128] width 191 height 22
click at [1279, 127] on button "Filtrar" at bounding box center [1267, 127] width 39 height 23
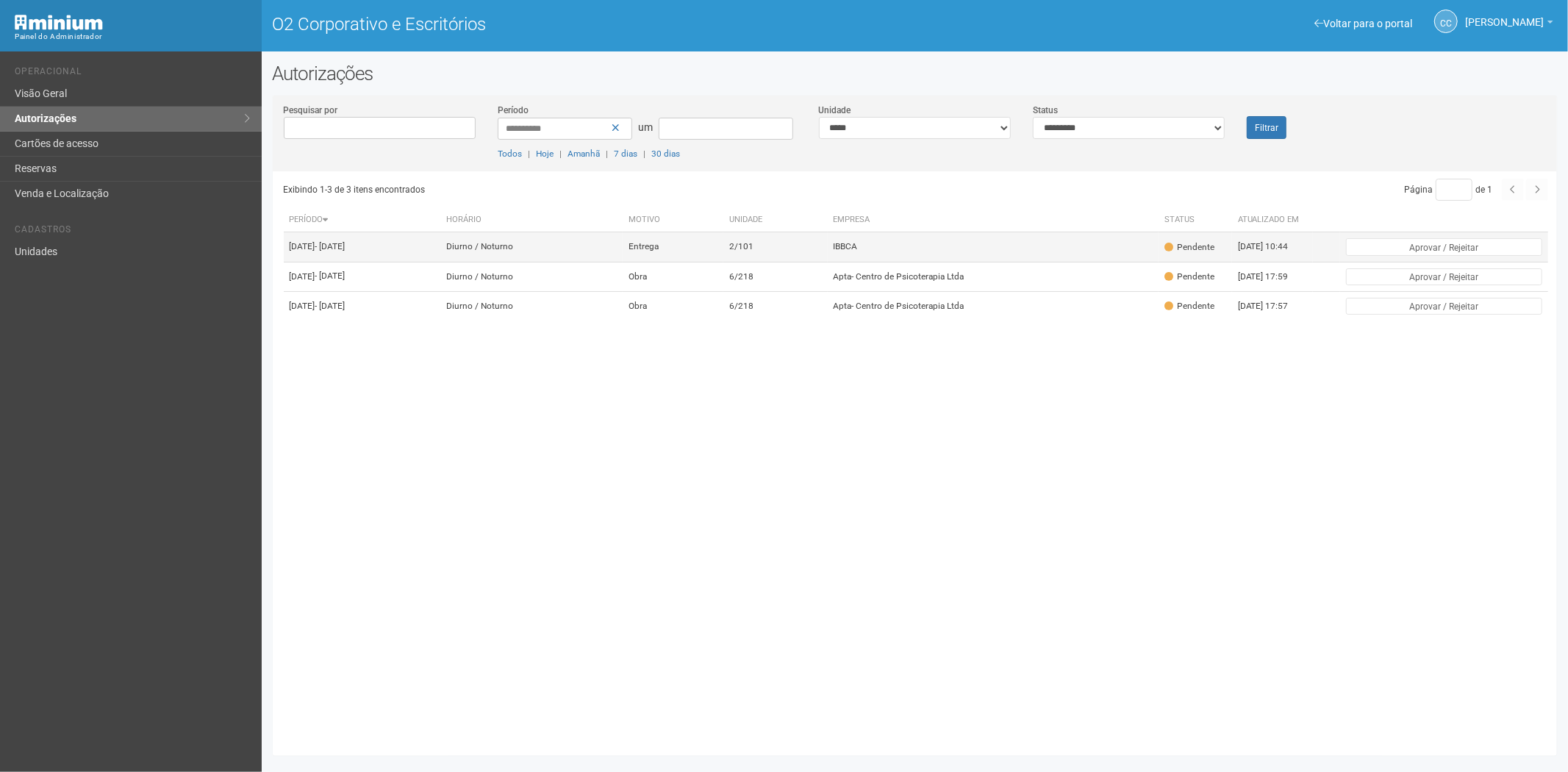
click at [895, 259] on td "IBBCA" at bounding box center [993, 248] width 331 height 29
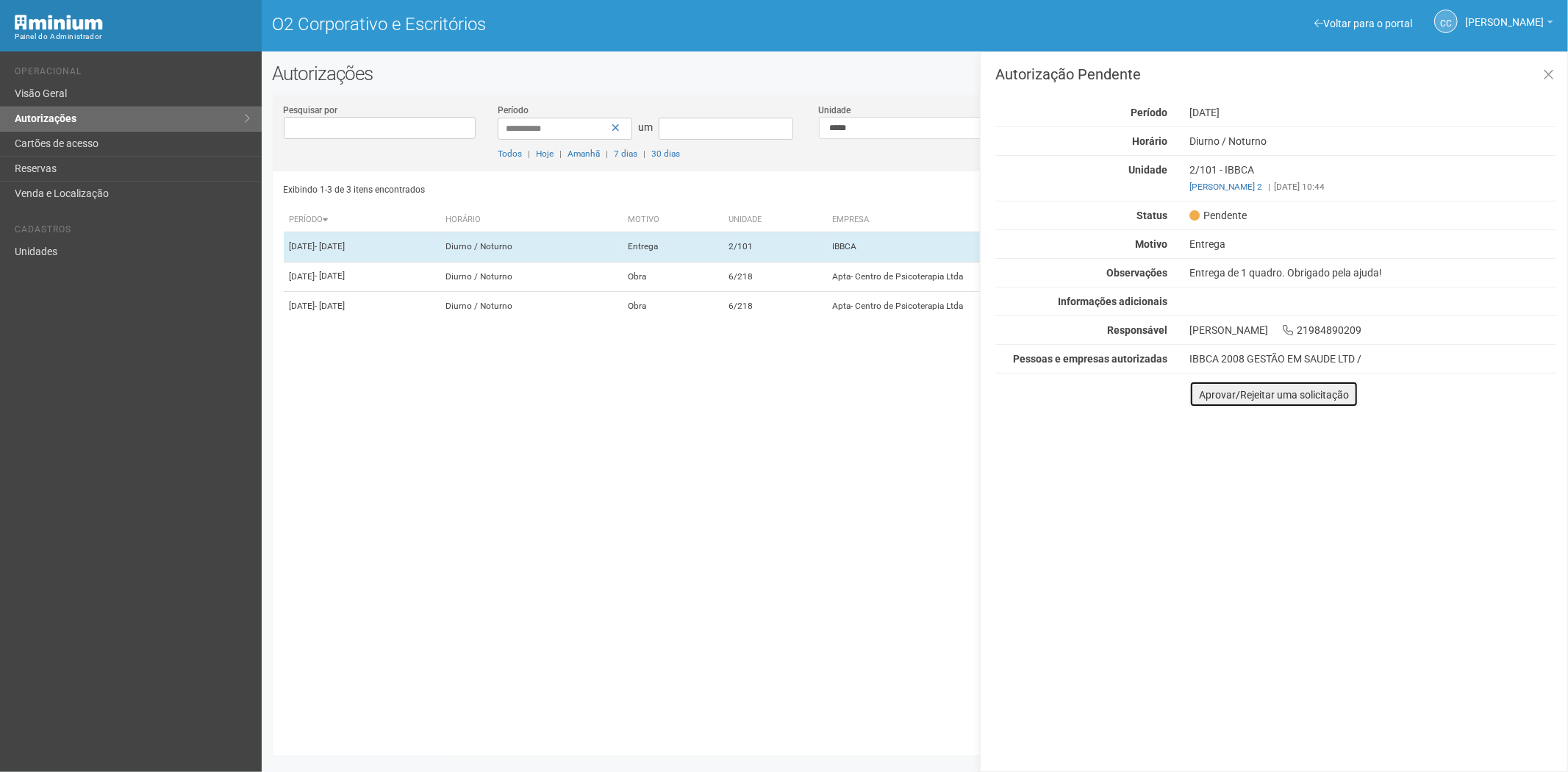
click at [1214, 392] on font "Aprovar/Rejeitar uma solicitação" at bounding box center [1273, 395] width 150 height 12
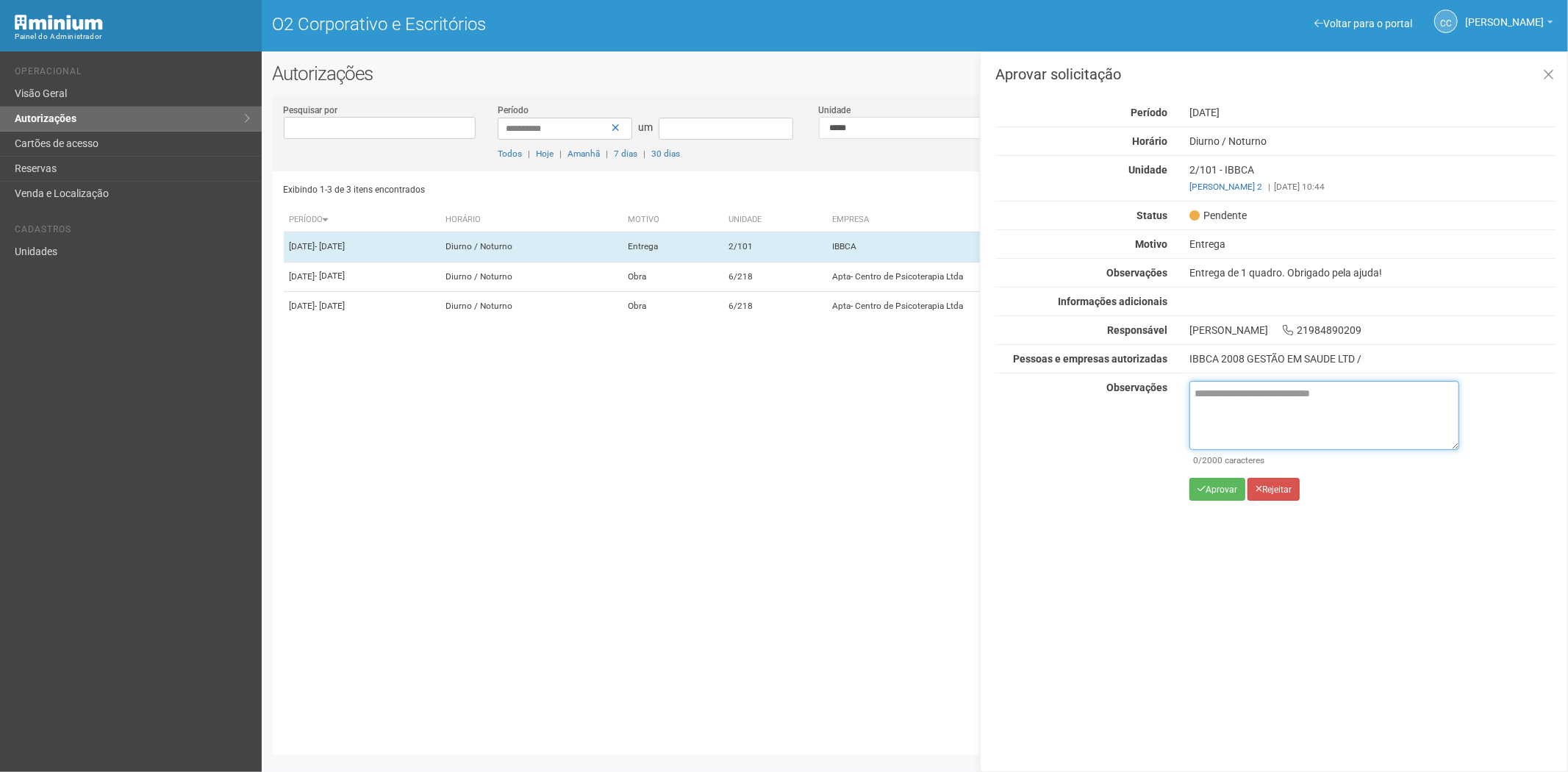
click at [1235, 414] on textarea at bounding box center [1325, 415] width 270 height 69
paste textarea "**********"
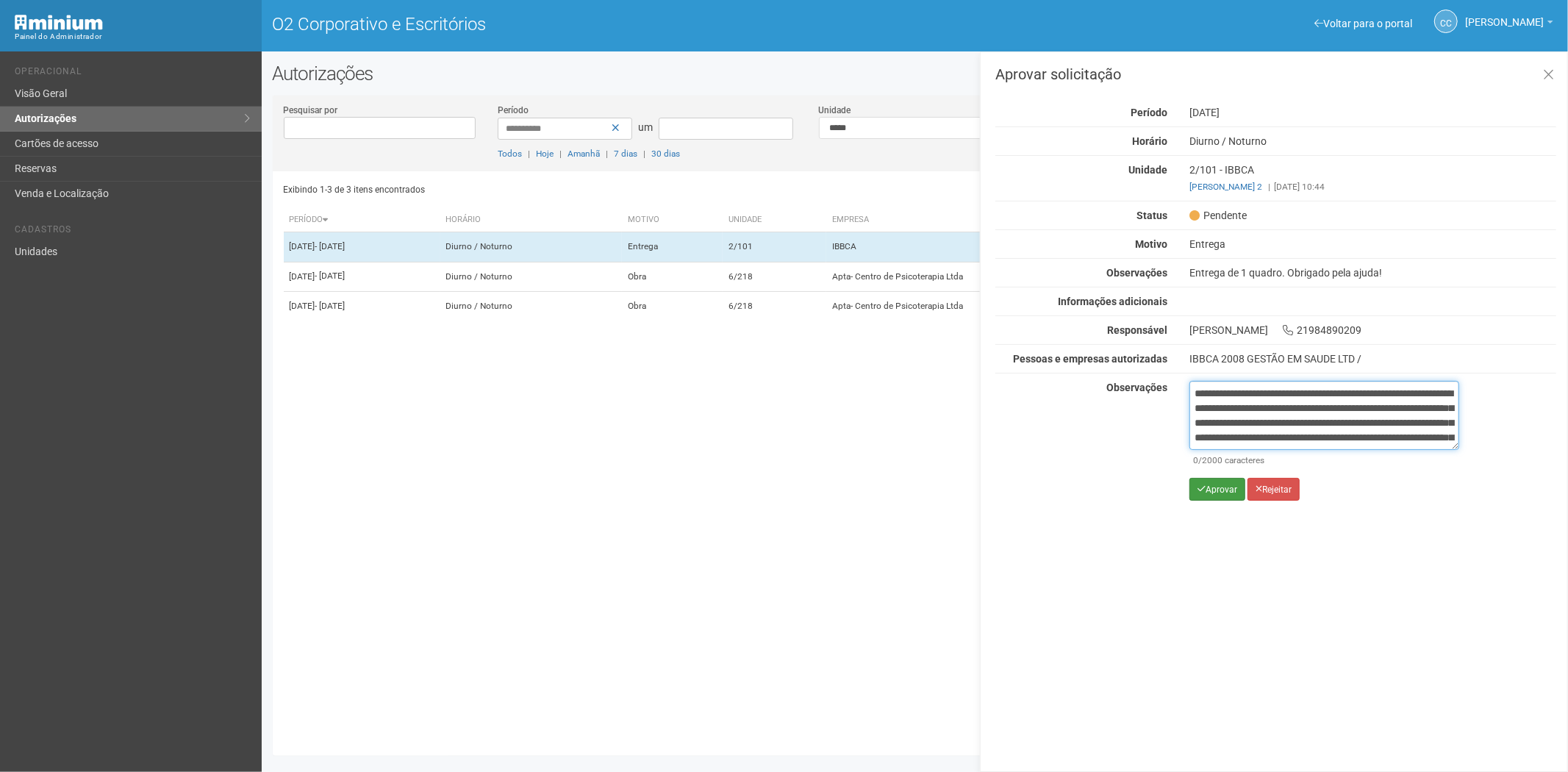
scroll to position [83, 0]
type textarea "**********"
click at [1207, 496] on button "Aprovar" at bounding box center [1217, 489] width 56 height 23
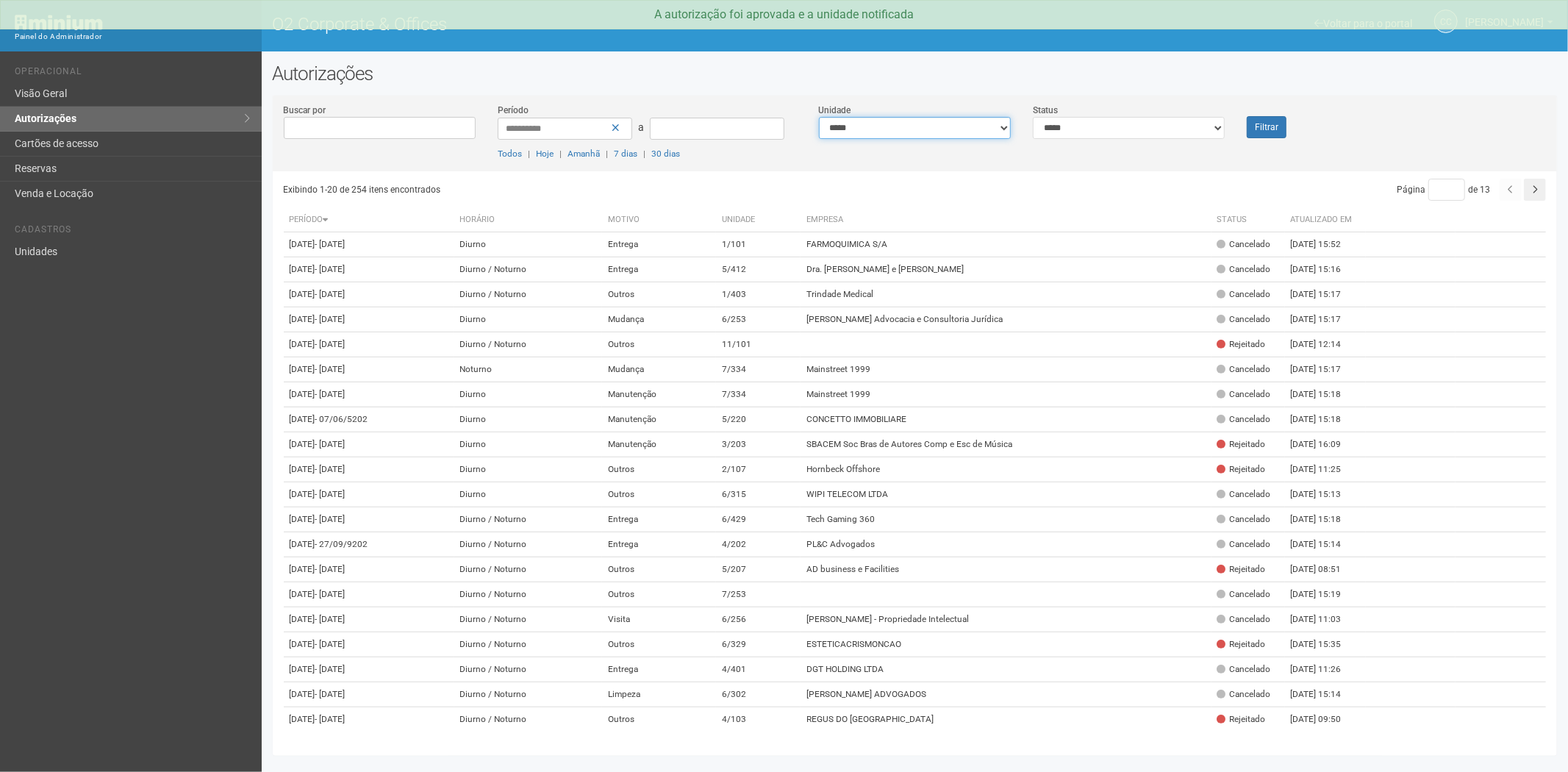
drag, startPoint x: 964, startPoint y: 129, endPoint x: 949, endPoint y: 138, distance: 17.5
click at [964, 129] on select "**********" at bounding box center [914, 128] width 191 height 22
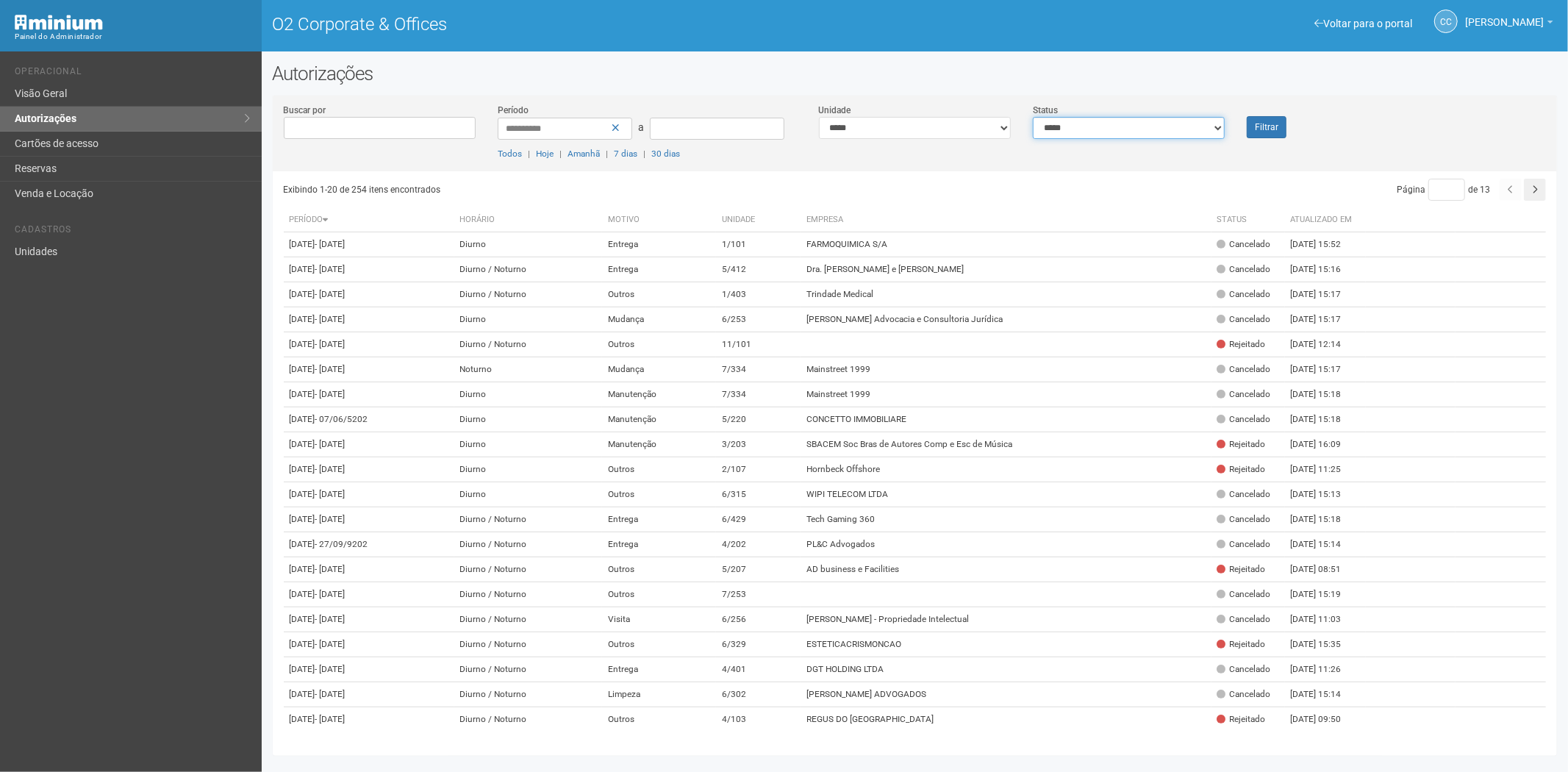
click at [1153, 126] on select "**********" at bounding box center [1128, 128] width 191 height 22
select select "*"
click at [1033, 117] on select "**********" at bounding box center [1128, 128] width 191 height 22
click at [1266, 124] on button "Filtrar" at bounding box center [1267, 127] width 39 height 22
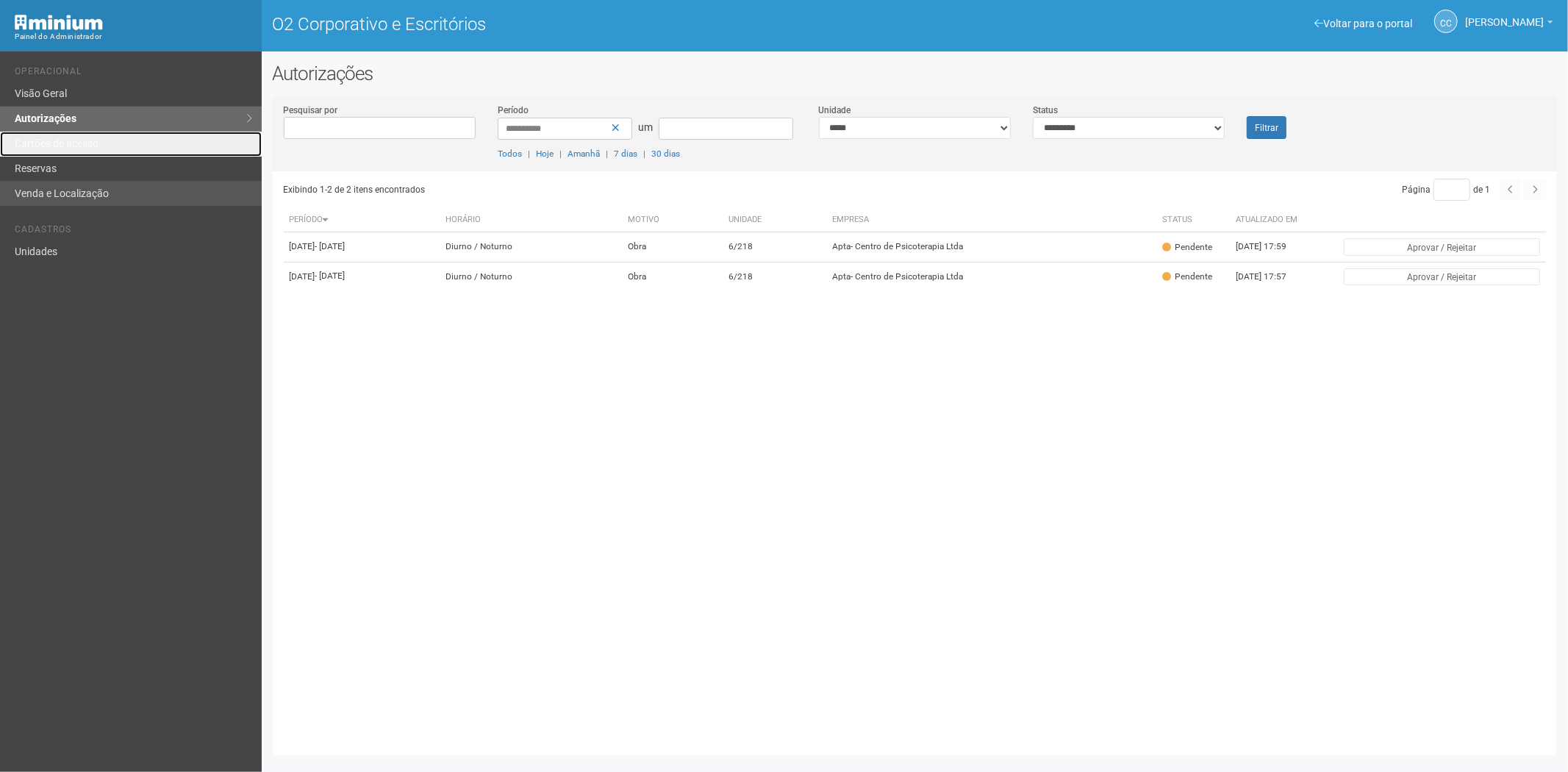
drag, startPoint x: 80, startPoint y: 149, endPoint x: 100, endPoint y: 190, distance: 45.6
click at [80, 149] on font "Cartões de acesso" at bounding box center [56, 143] width 83 height 12
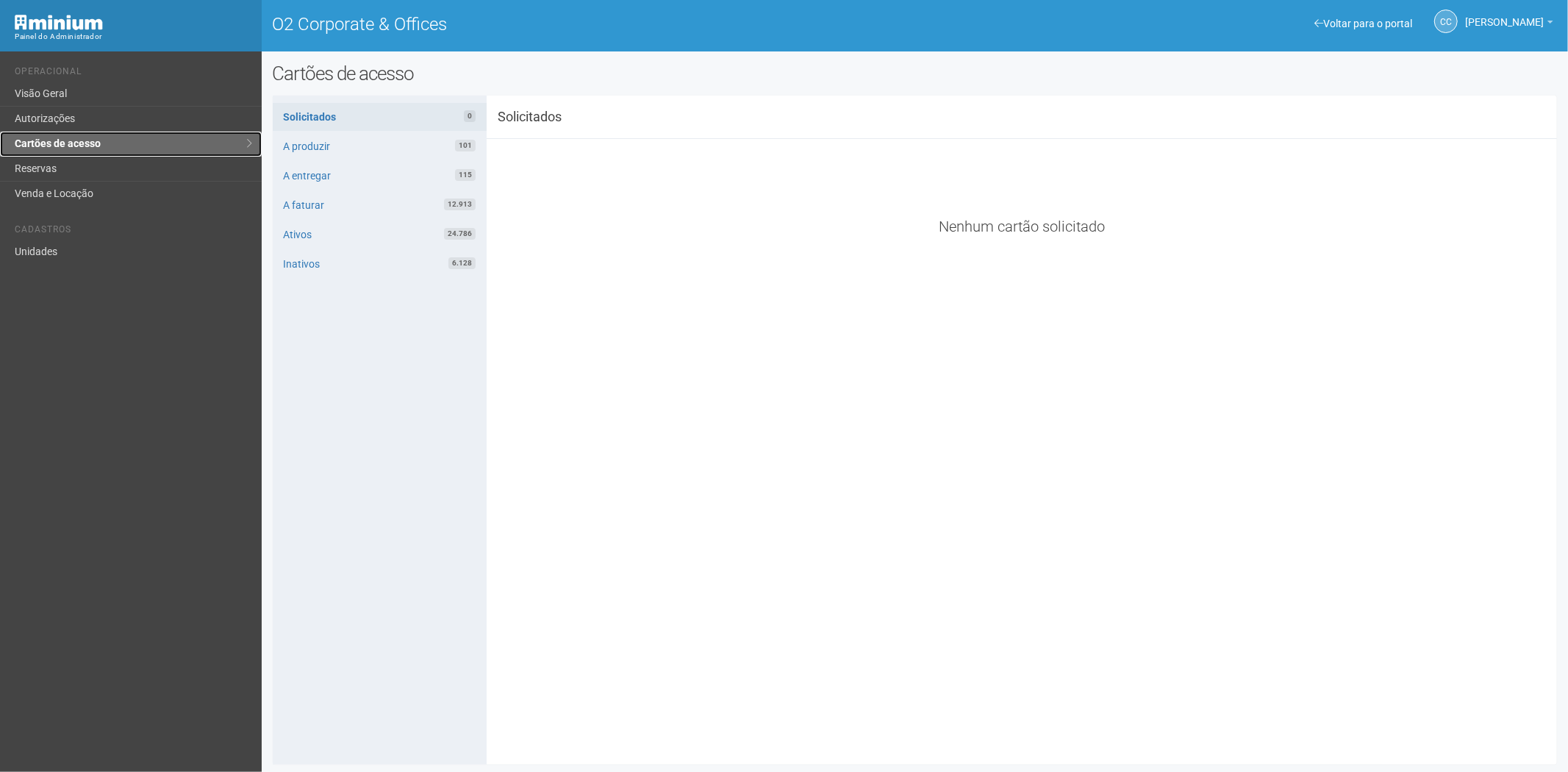
click at [140, 156] on link "Cartões de acesso" at bounding box center [131, 143] width 262 height 25
click at [138, 177] on link "Reservas" at bounding box center [131, 168] width 262 height 25
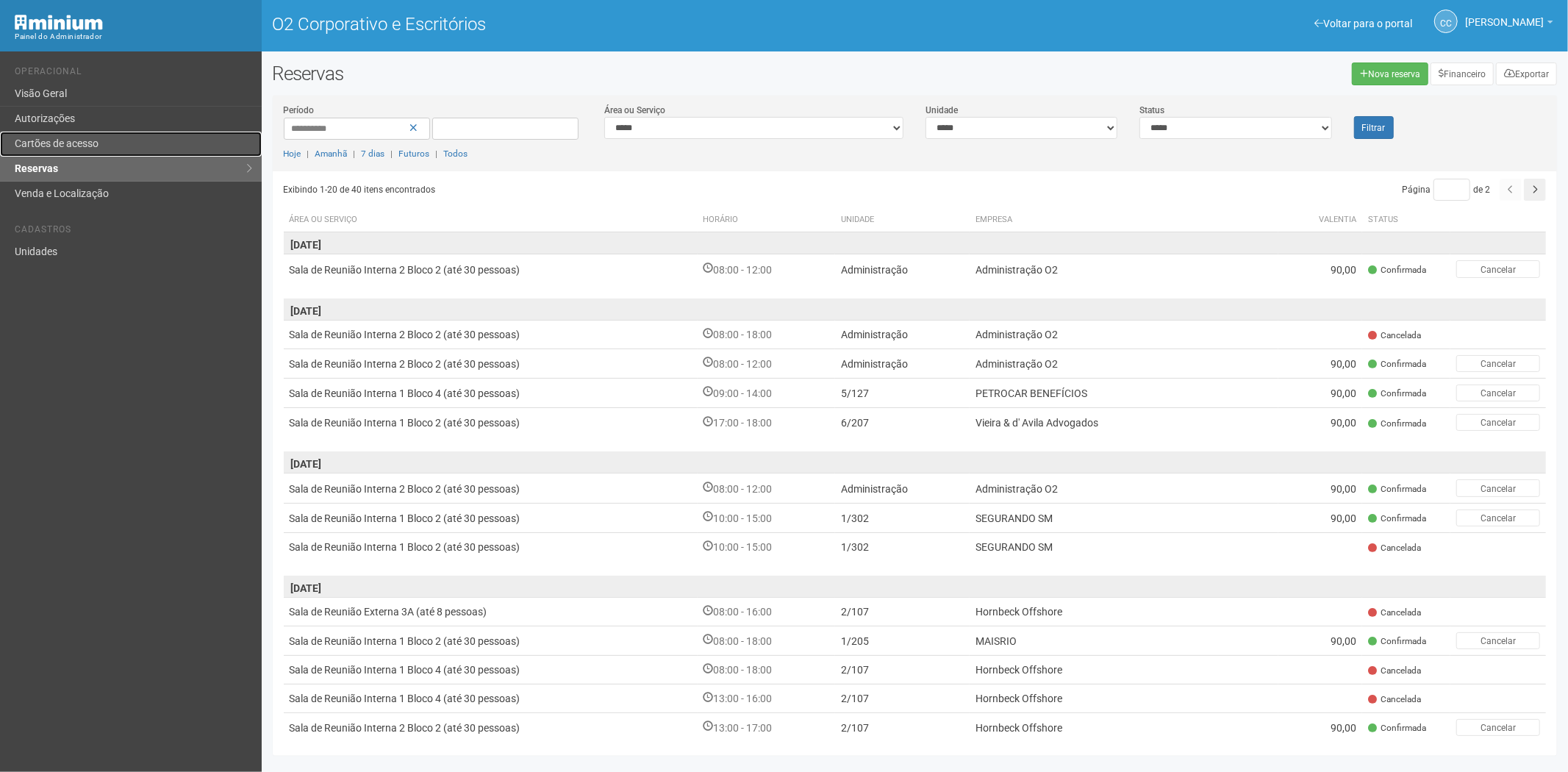
click at [98, 138] on font "Cartões de acesso" at bounding box center [56, 143] width 83 height 12
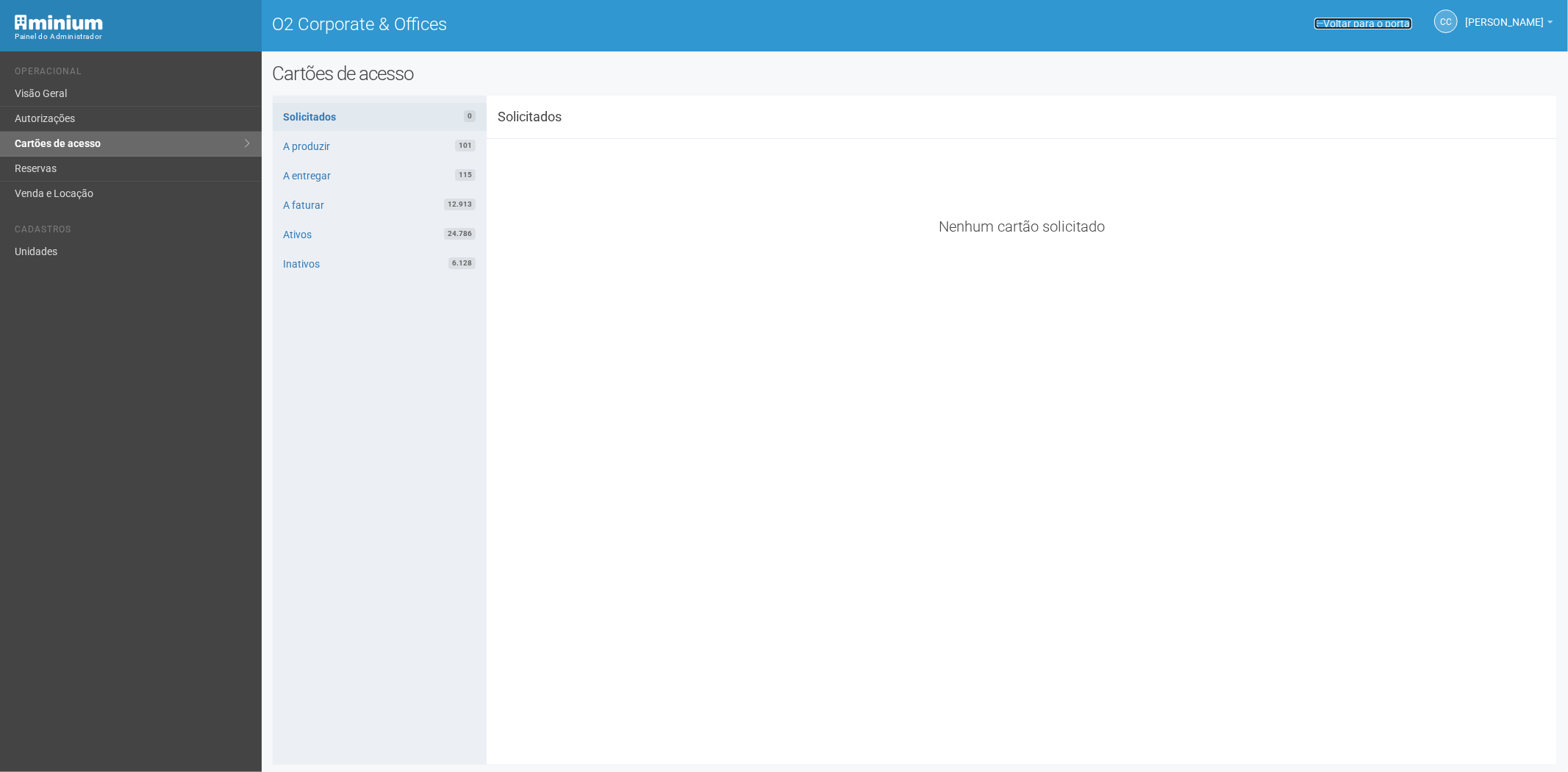
click at [1327, 23] on link "Voltar para o portal" at bounding box center [1364, 24] width 98 height 12
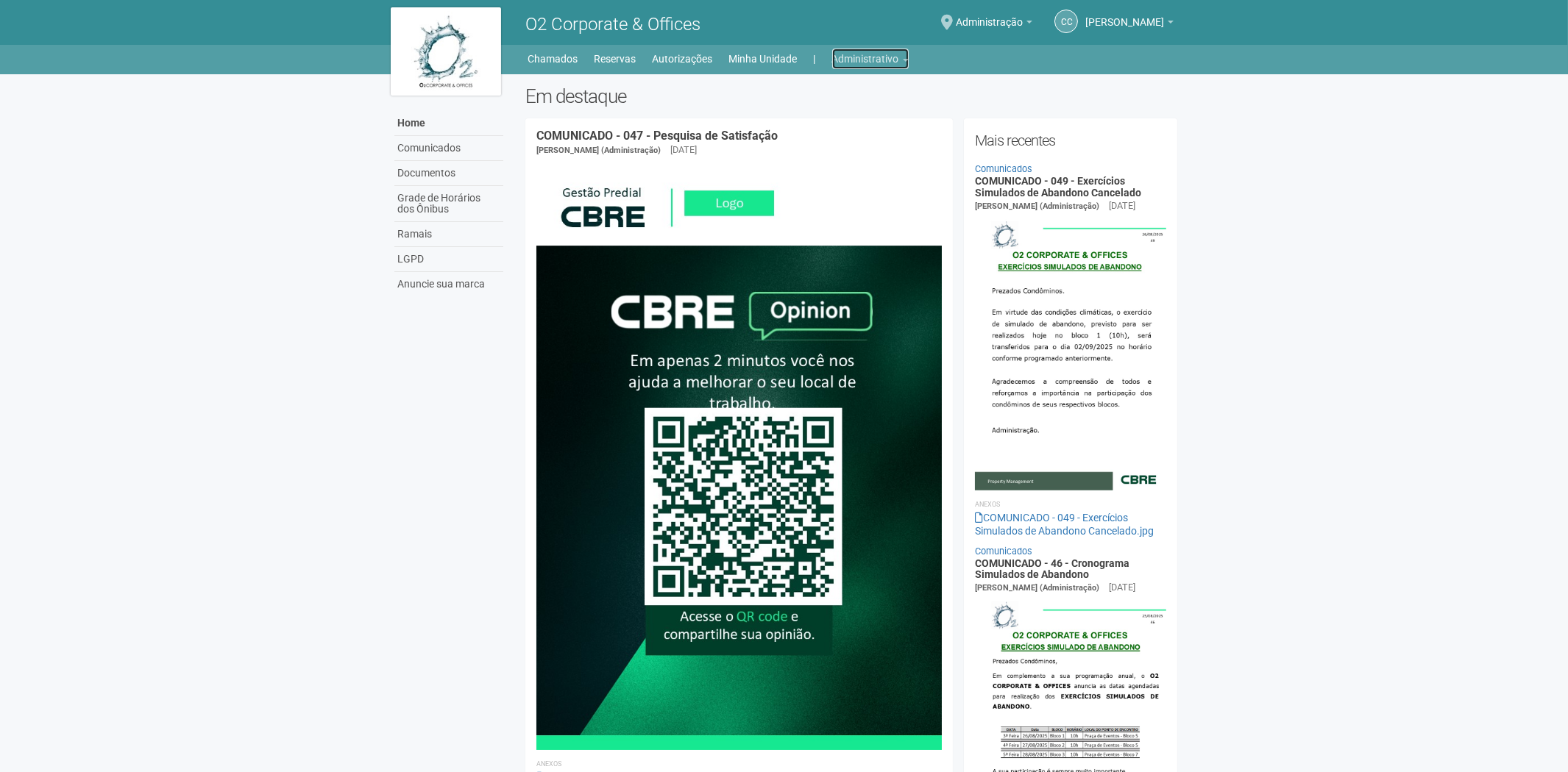
click at [871, 56] on link "Administrativo" at bounding box center [870, 58] width 77 height 21
click at [831, 112] on link "Cartões de acesso" at bounding box center [849, 116] width 125 height 26
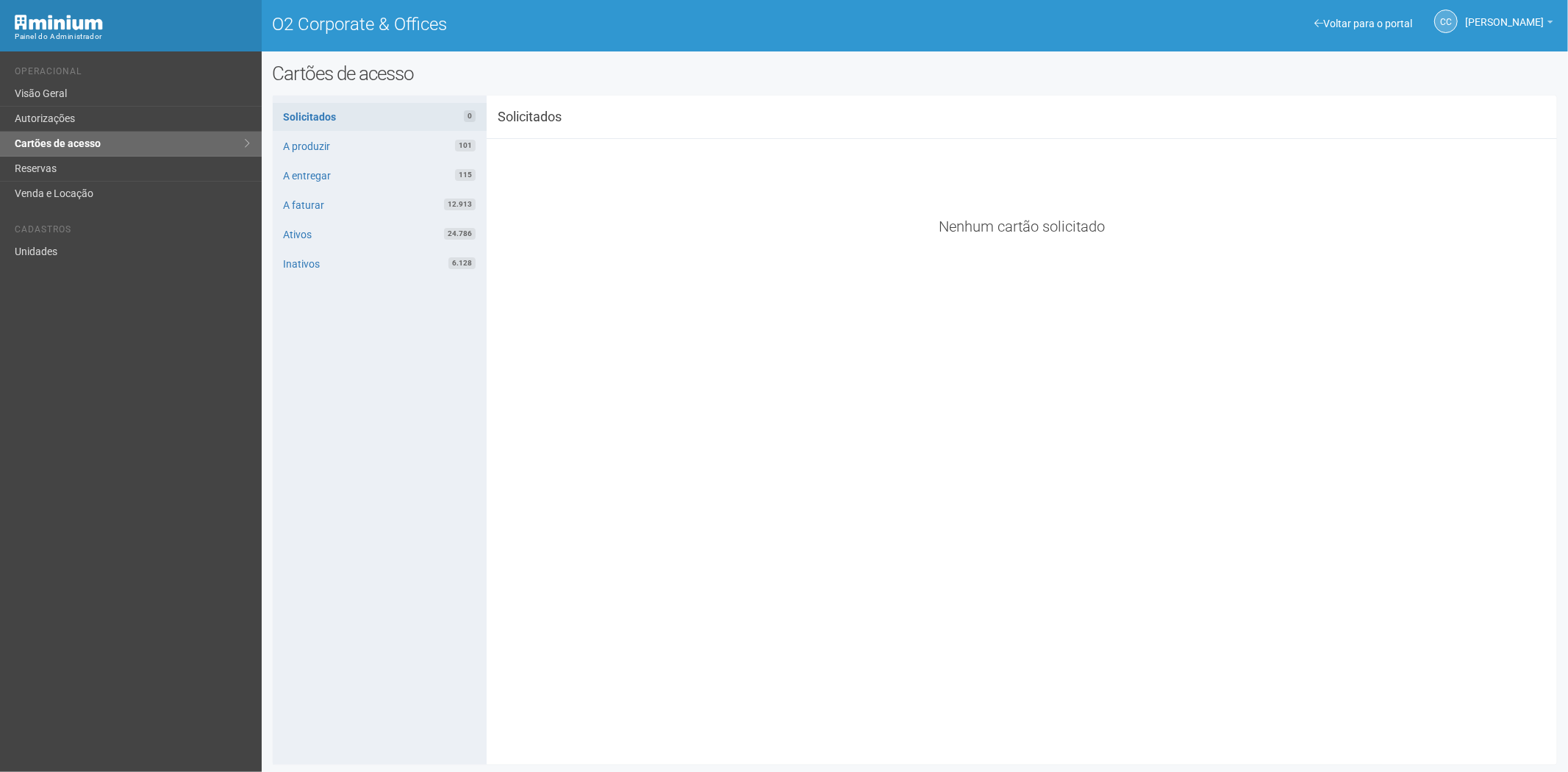
click at [1324, 33] on div "CC Camila Catarina Lima Camila Catarina Lima suporte.adm.o2@araujoabreu.com.br …" at bounding box center [1437, 22] width 246 height 40
click at [98, 165] on link "Reservas" at bounding box center [131, 168] width 262 height 25
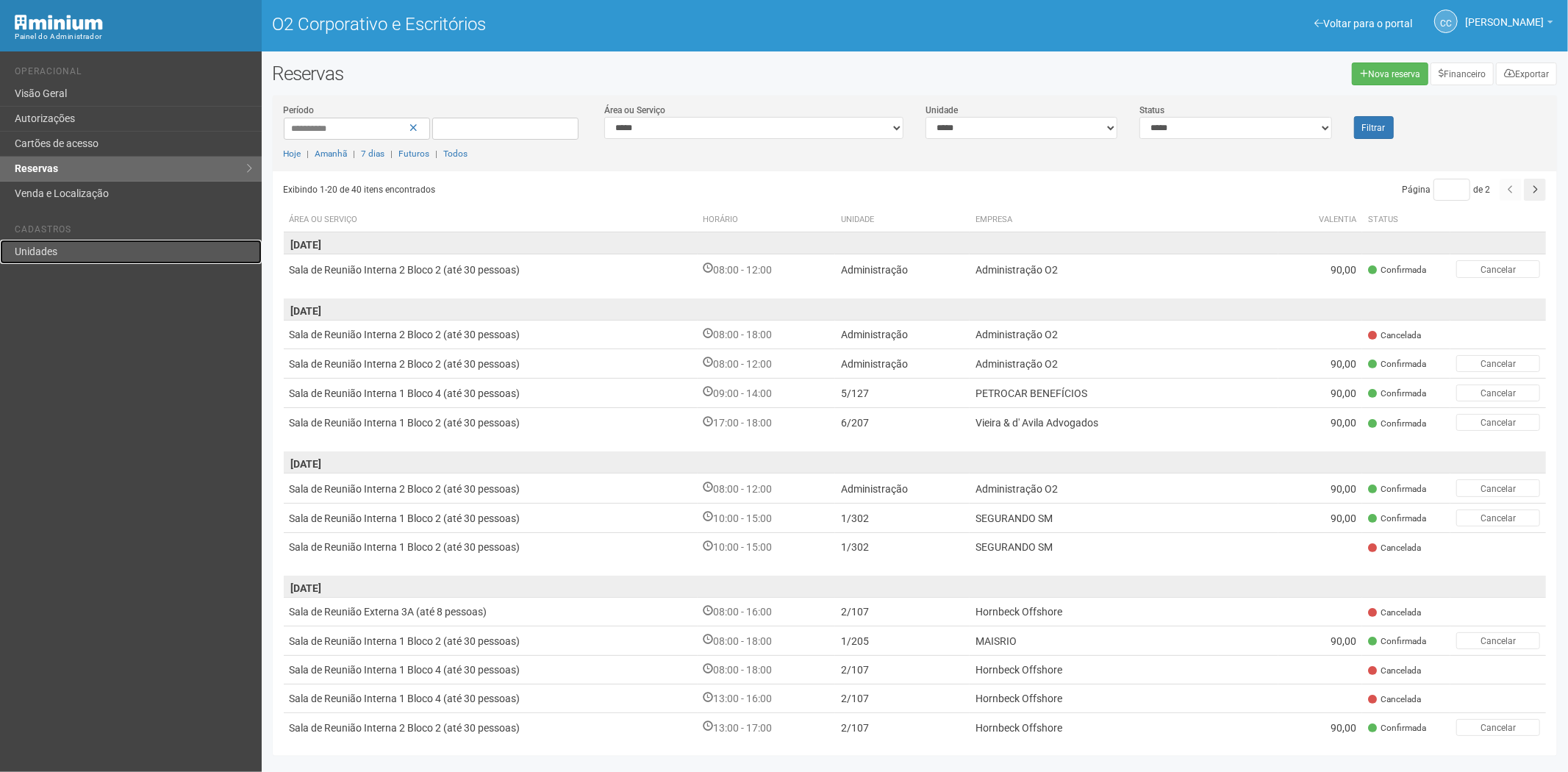
click at [170, 246] on link "Unidades" at bounding box center [131, 251] width 262 height 25
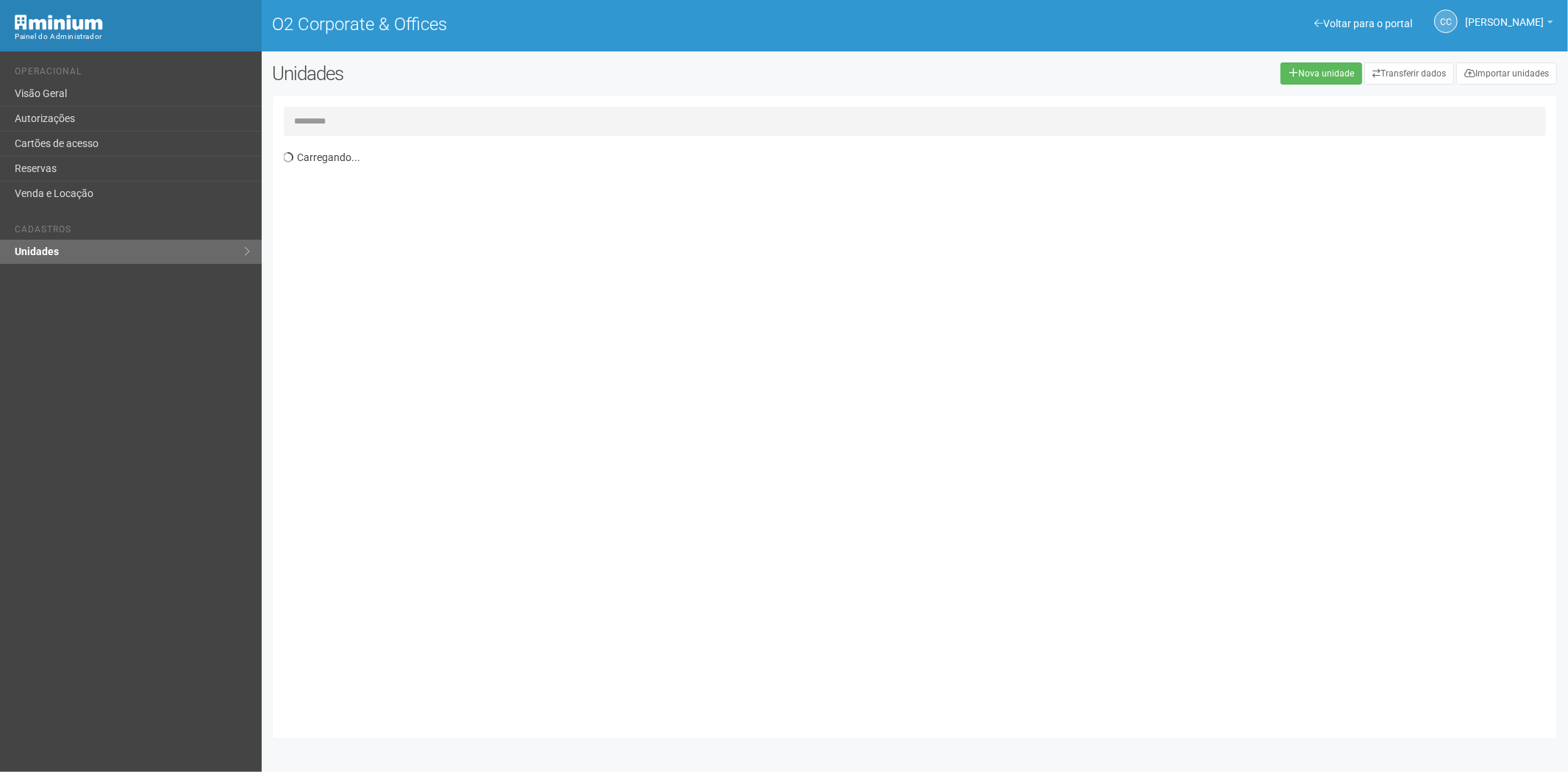
click at [348, 122] on input "text" at bounding box center [915, 122] width 1263 height 29
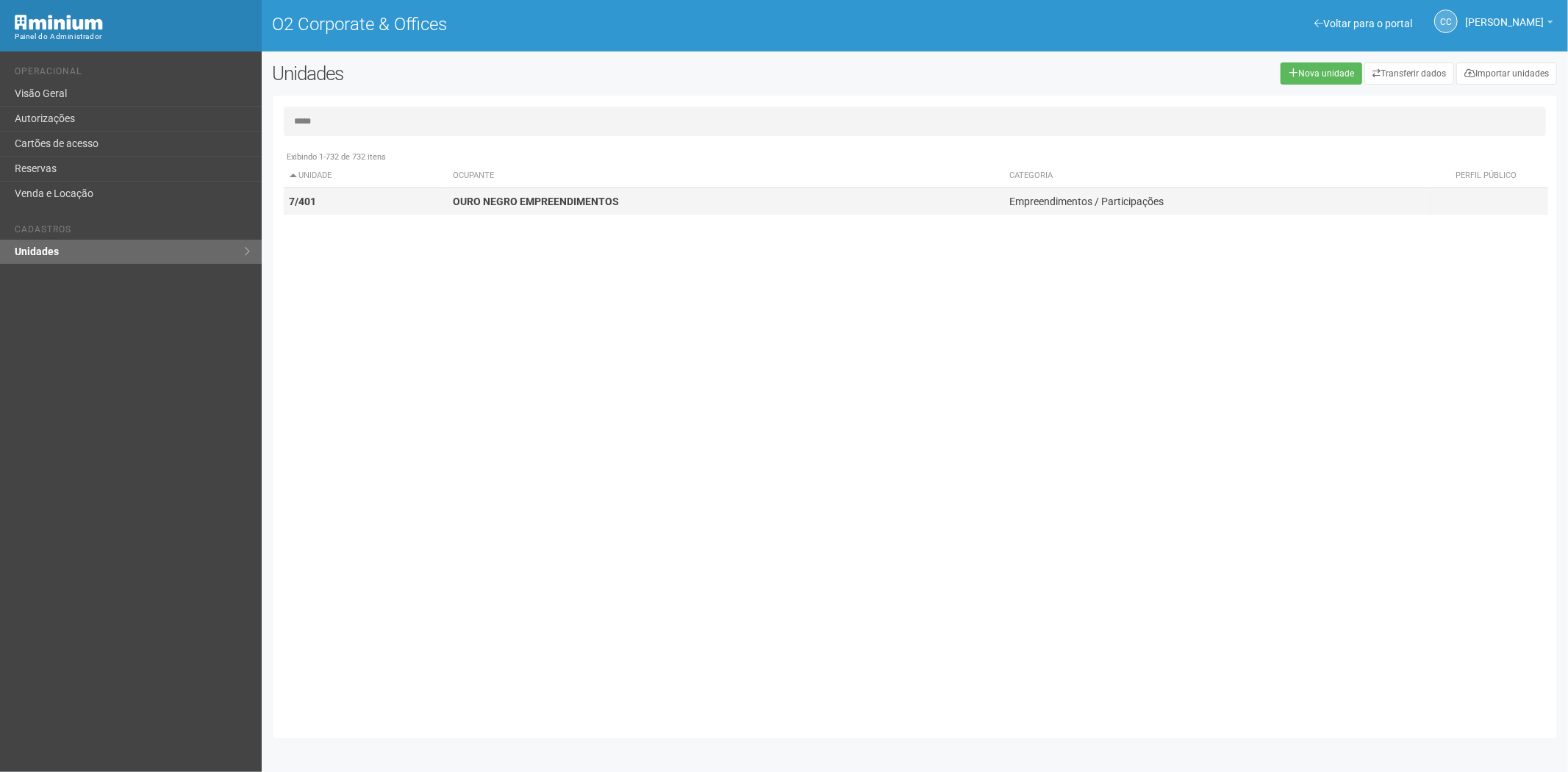
type input "*****"
drag, startPoint x: 414, startPoint y: 203, endPoint x: 622, endPoint y: 186, distance: 208.7
click at [415, 203] on td "7/401" at bounding box center [365, 202] width 164 height 28
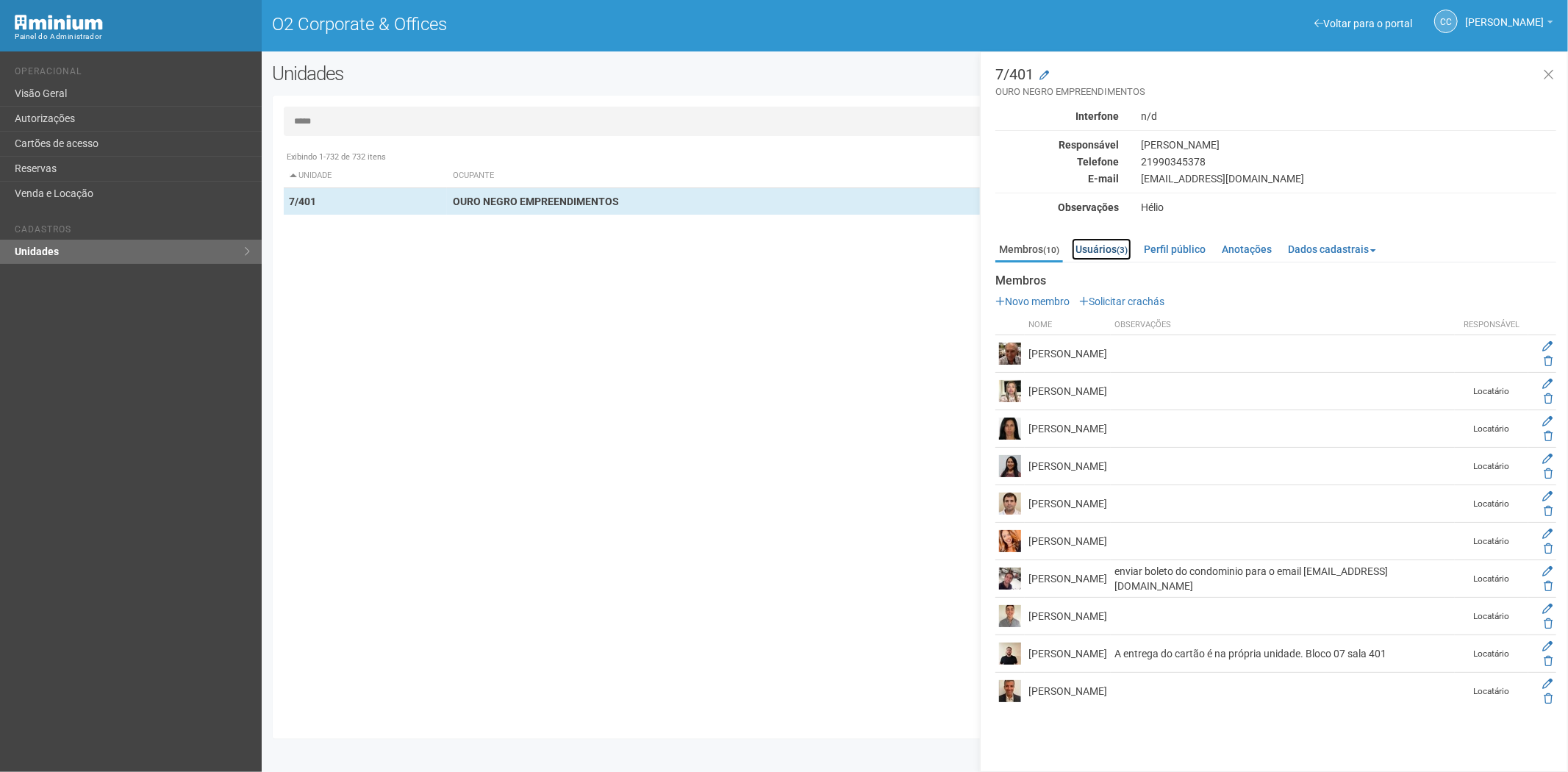
click at [1093, 250] on link "Usuários (3)" at bounding box center [1102, 249] width 60 height 22
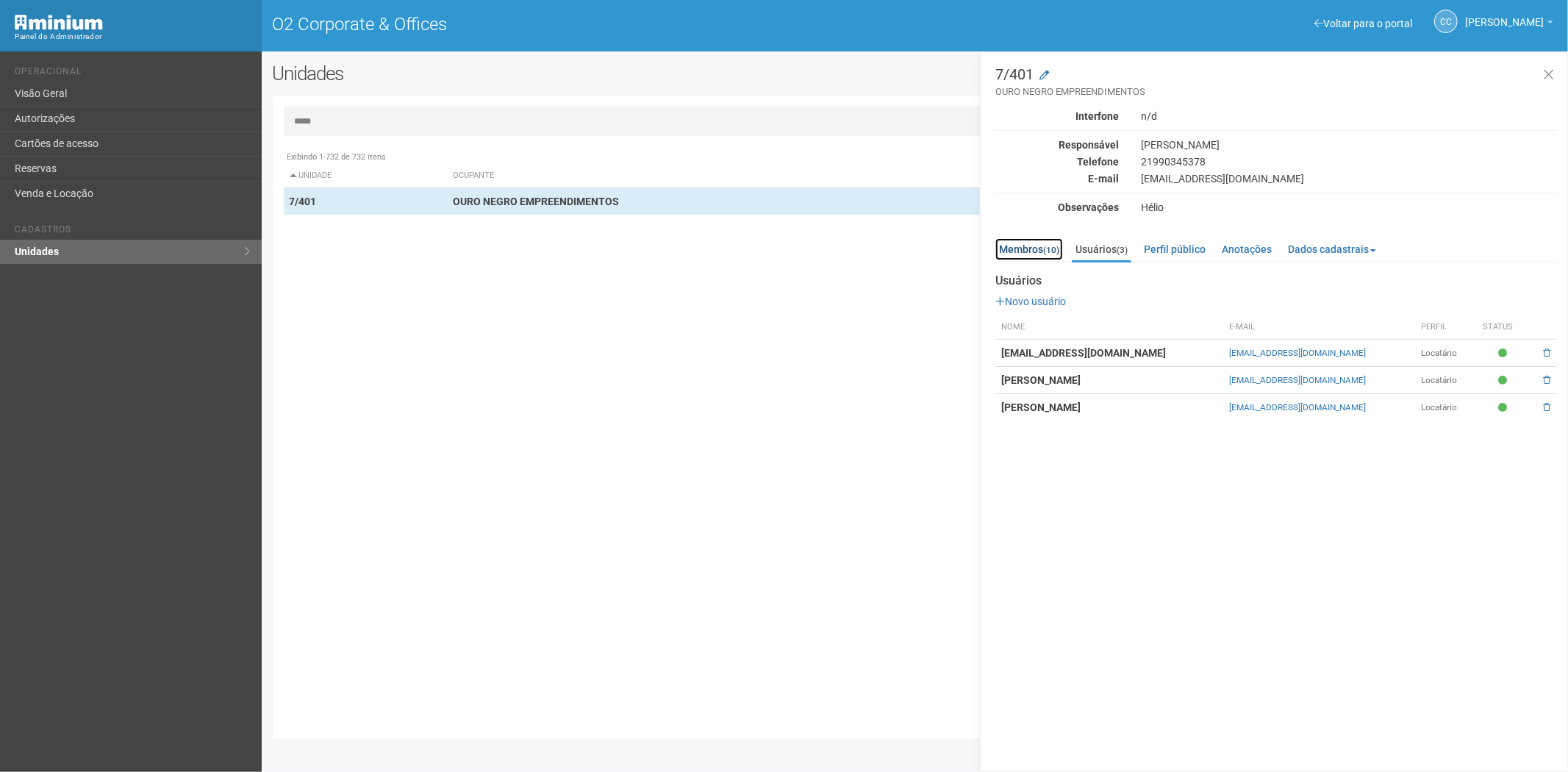
click at [1034, 243] on link "Membros (10)" at bounding box center [1029, 249] width 68 height 22
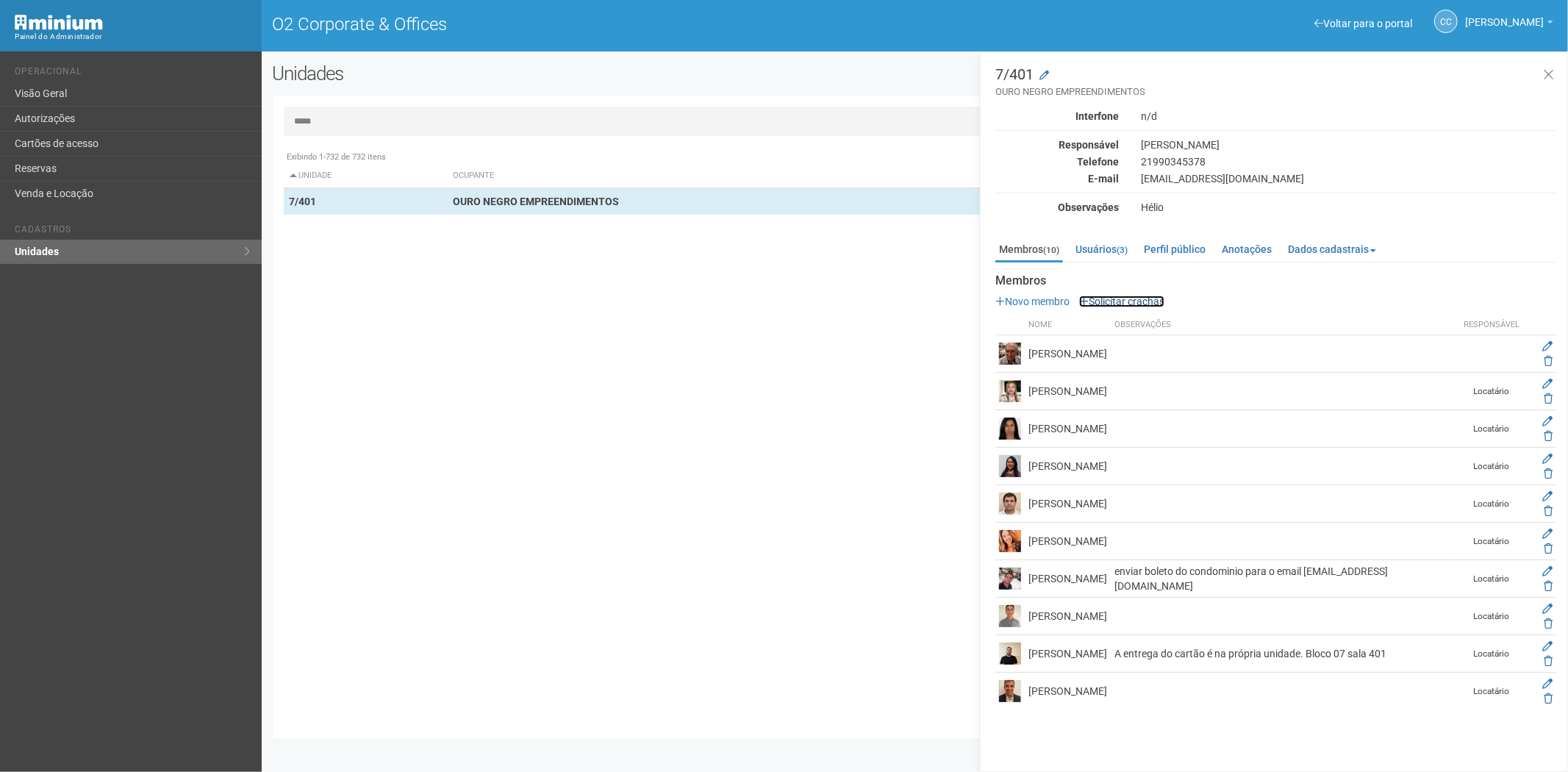
click at [1136, 302] on link "Solicitar crachás" at bounding box center [1121, 302] width 85 height 12
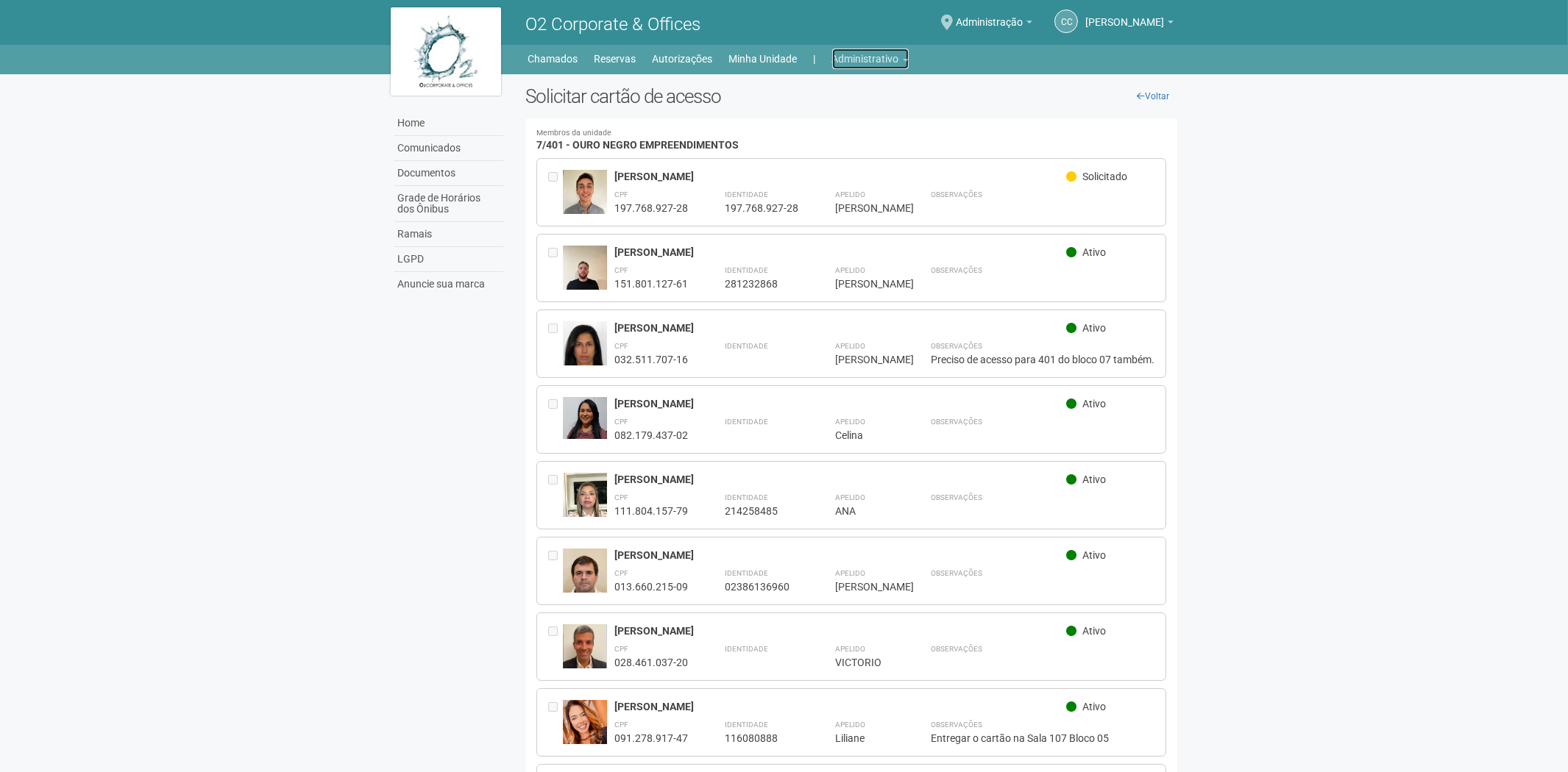
click at [857, 62] on link "Administrativo" at bounding box center [870, 58] width 77 height 21
click at [827, 115] on link "Cartões de acesso" at bounding box center [849, 116] width 125 height 26
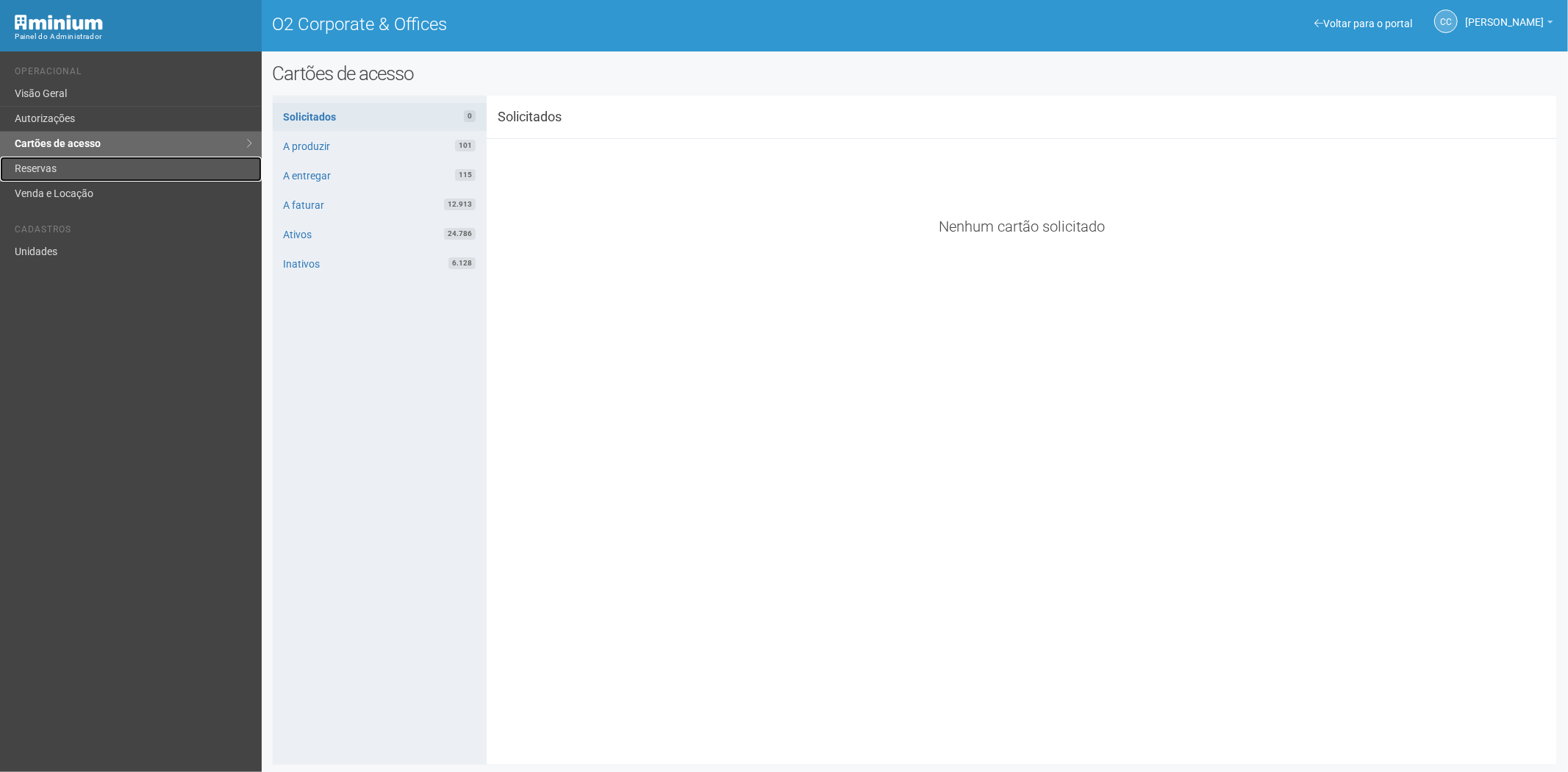
click at [72, 170] on link "Reservas" at bounding box center [131, 168] width 262 height 25
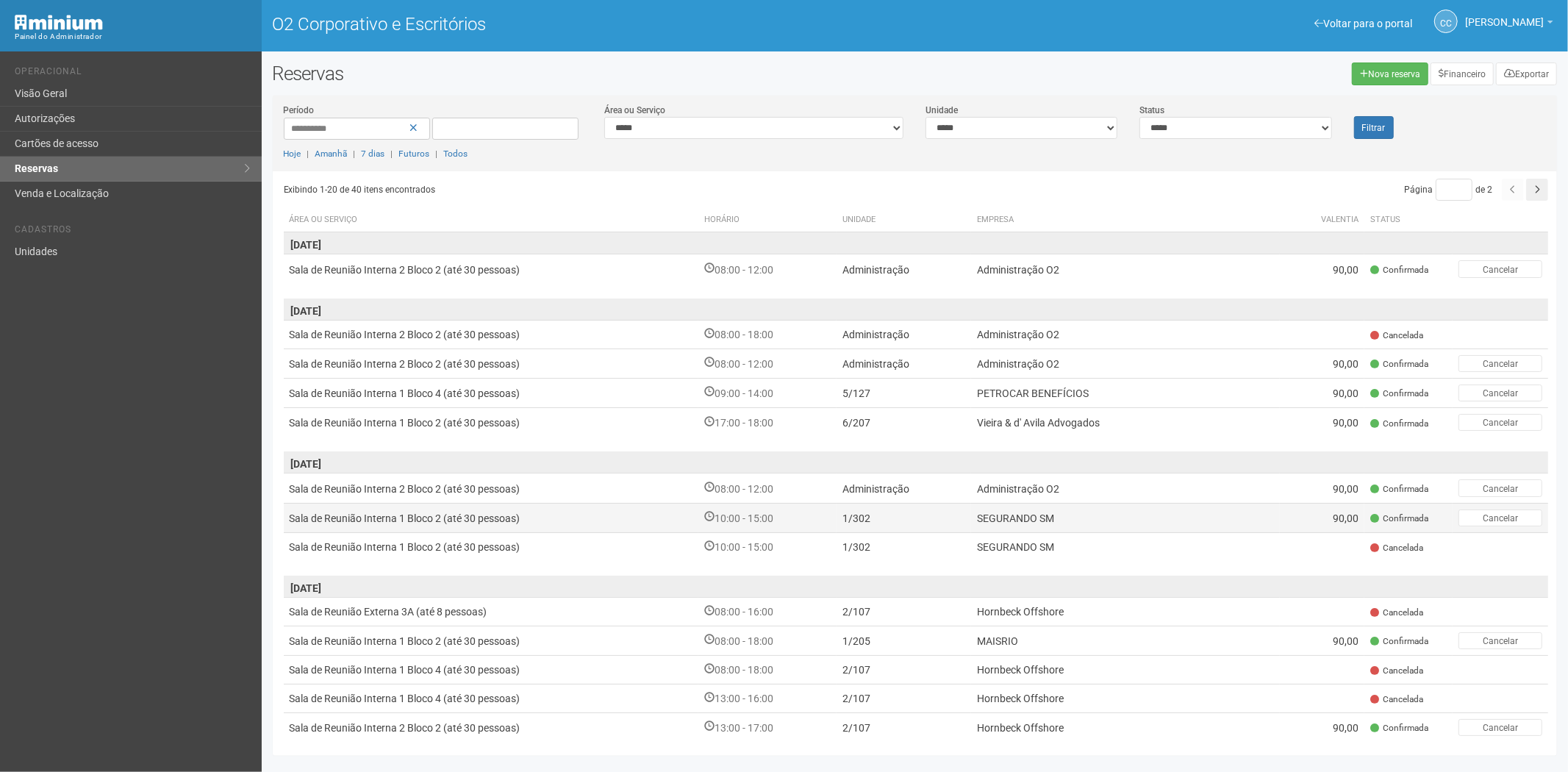
click at [765, 517] on font "10:00 - 15:00" at bounding box center [744, 519] width 59 height 12
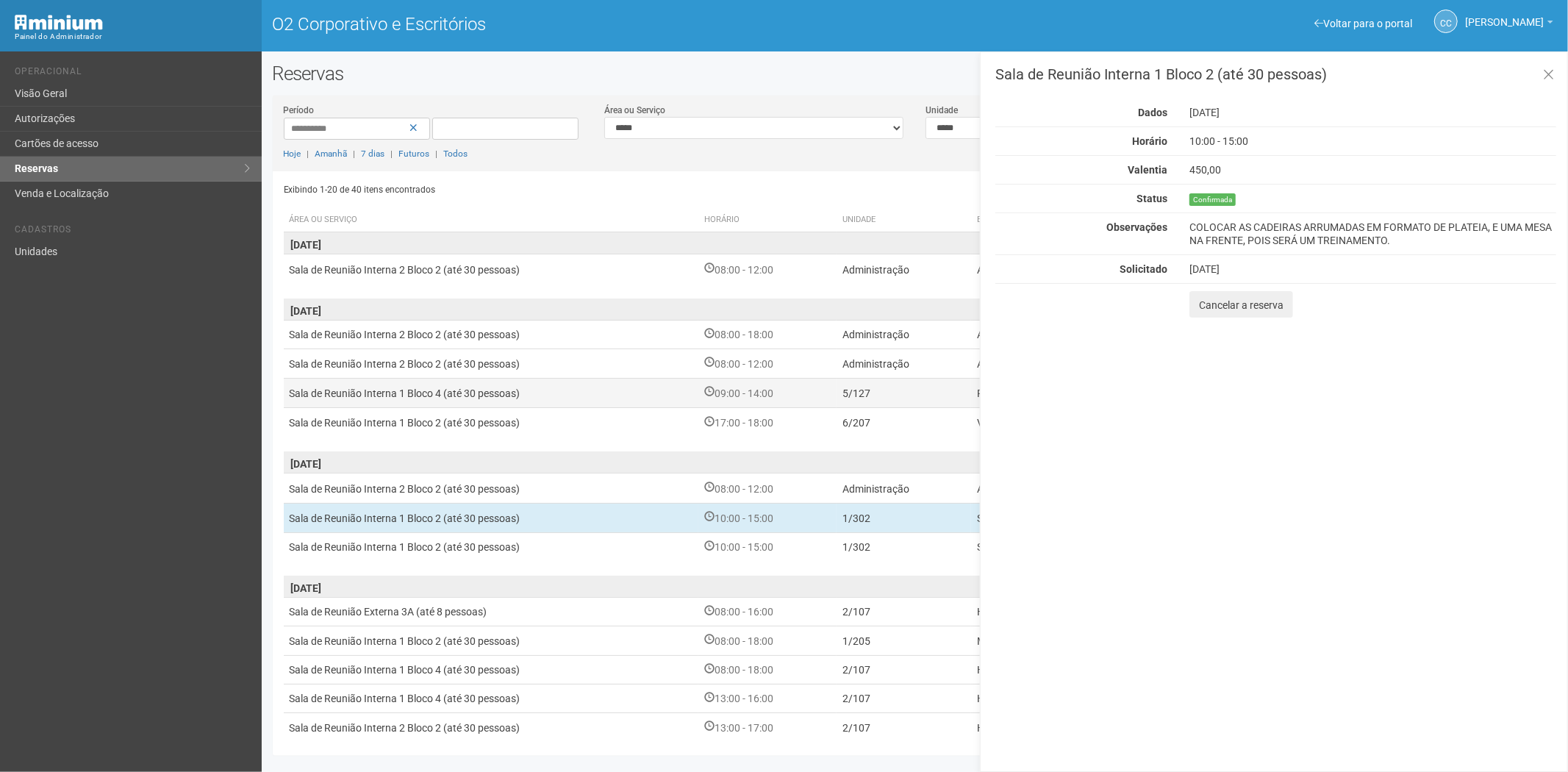
click at [735, 388] on font "09:00 - 14:00" at bounding box center [744, 394] width 59 height 12
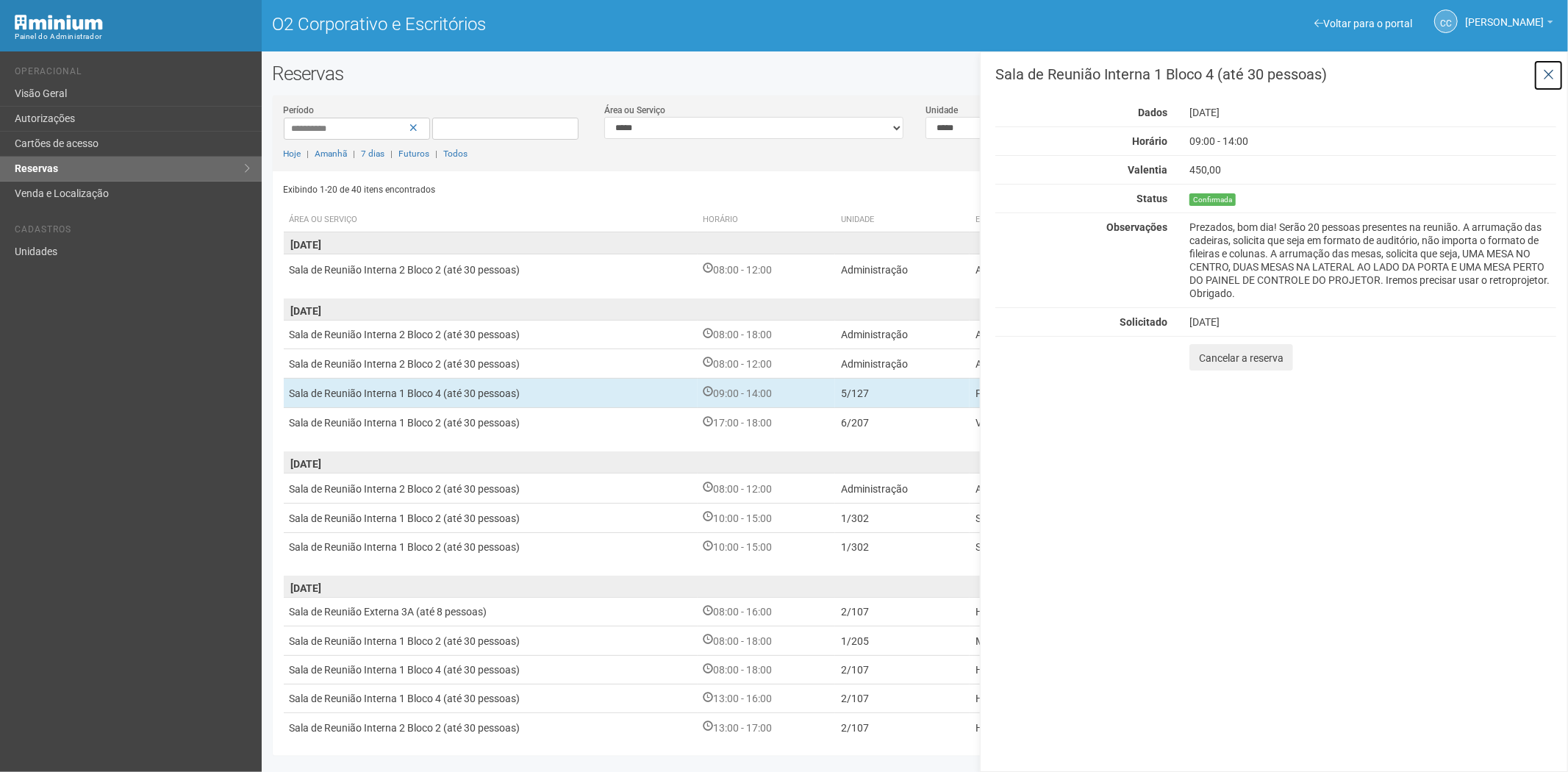
click at [1546, 75] on icon at bounding box center [1548, 75] width 11 height 15
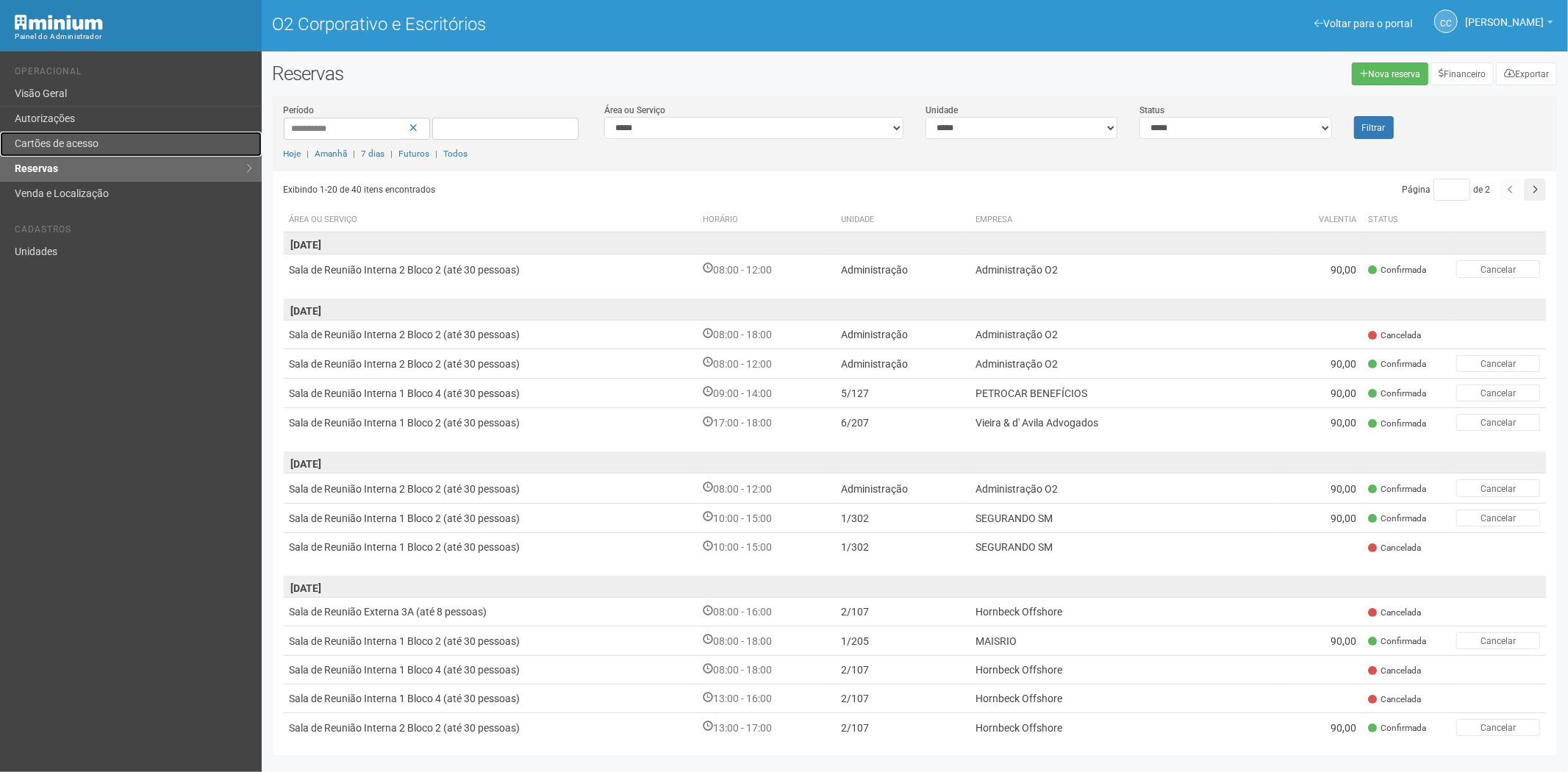
click at [127, 133] on link "Cartões de acesso" at bounding box center [131, 143] width 262 height 25
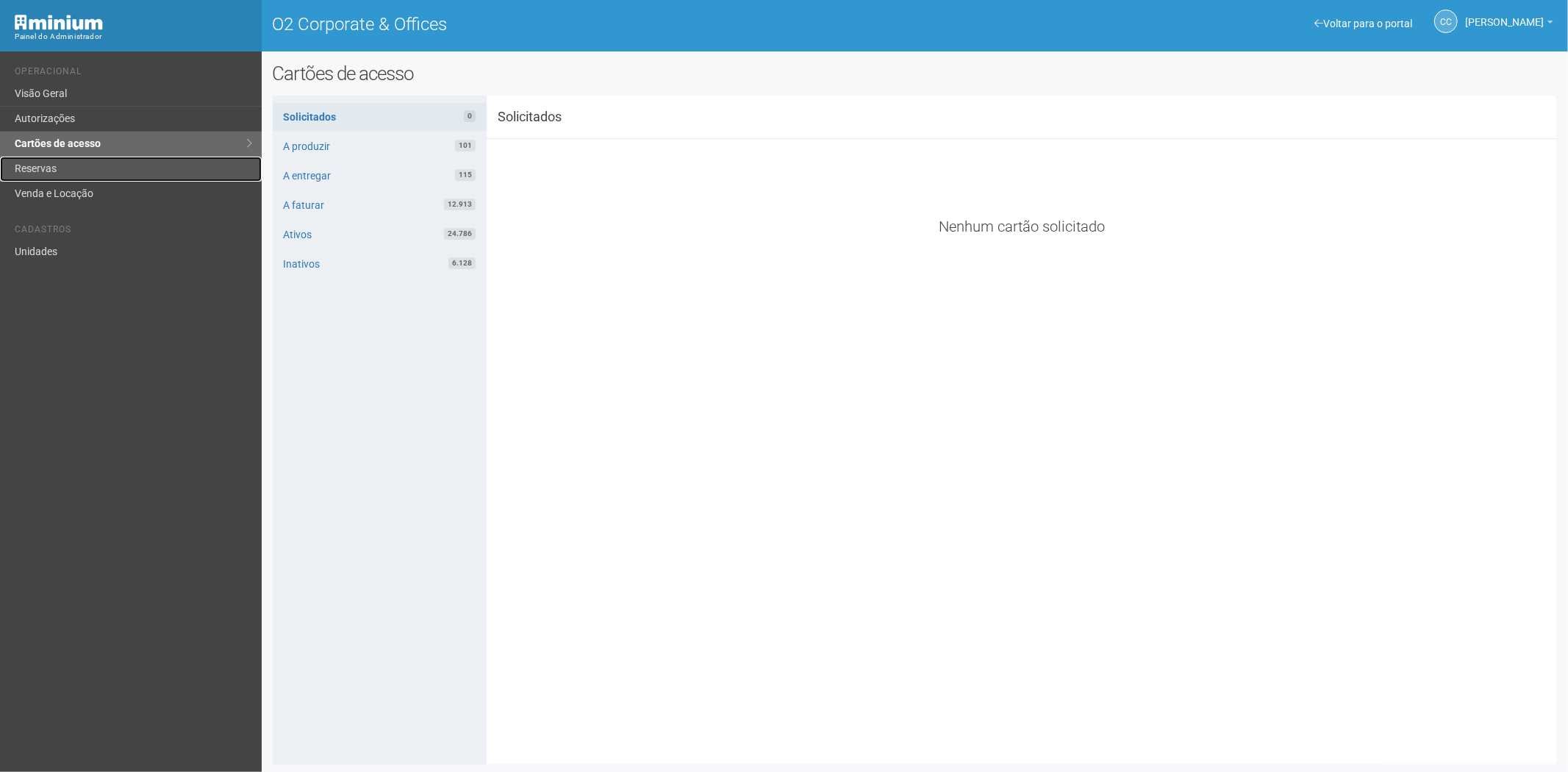
click at [55, 170] on link "Reservas" at bounding box center [131, 168] width 262 height 25
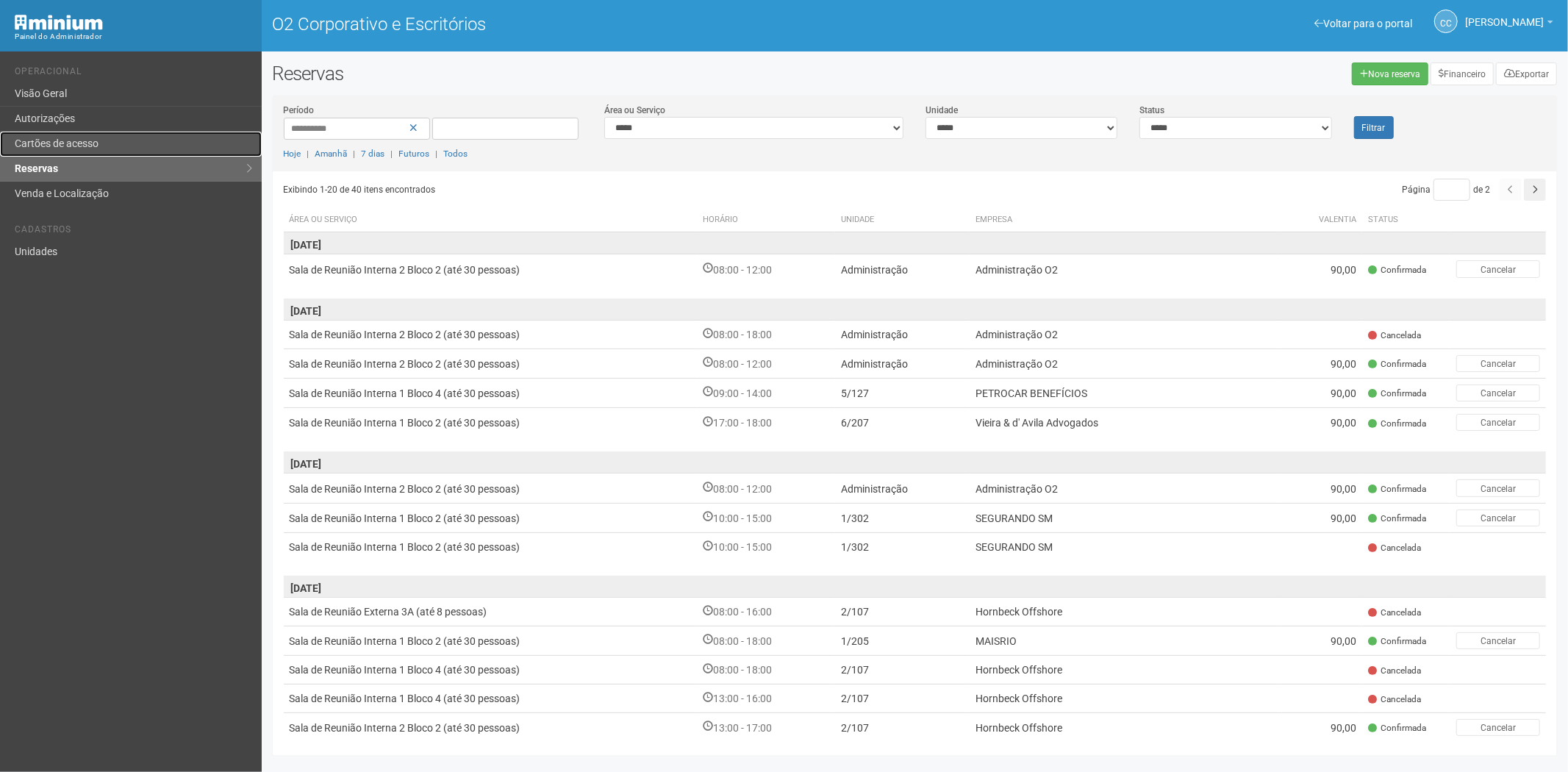
click at [81, 136] on link "Cartões de acesso" at bounding box center [131, 143] width 262 height 25
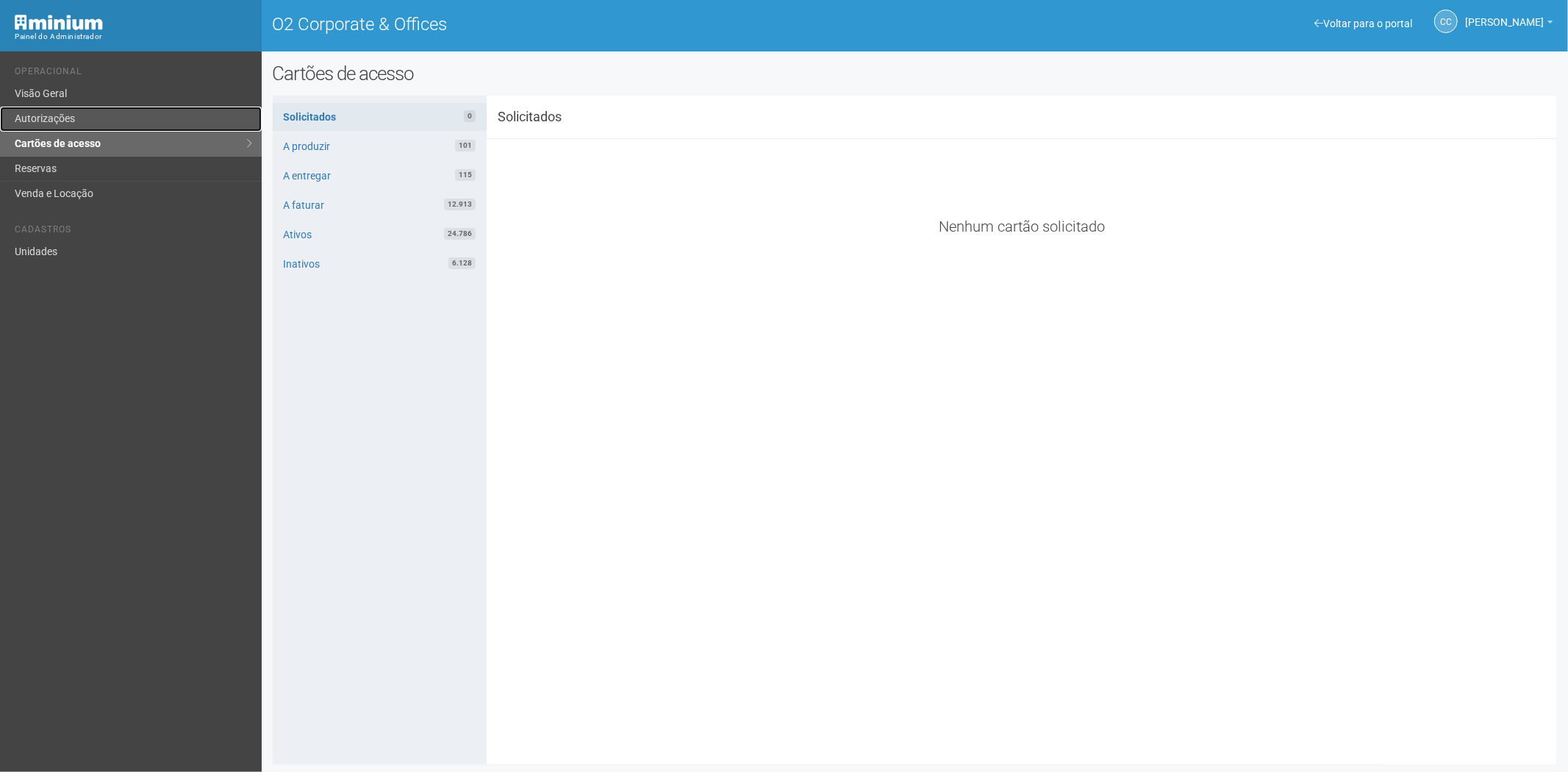
drag, startPoint x: 81, startPoint y: 116, endPoint x: 107, endPoint y: 116, distance: 26.0
click at [81, 116] on link "Autorizações" at bounding box center [131, 119] width 262 height 25
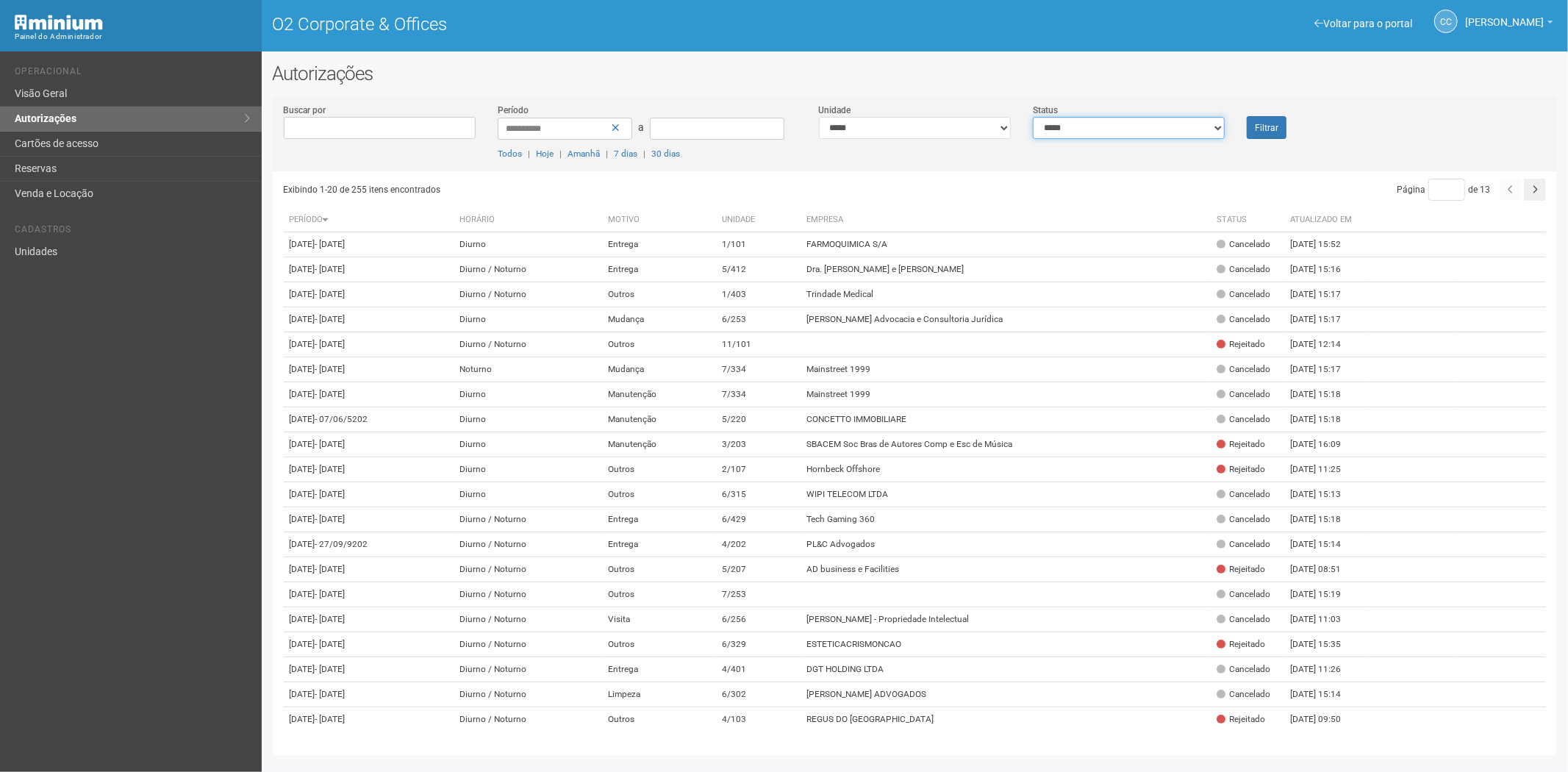
drag, startPoint x: 1057, startPoint y: 123, endPoint x: 1057, endPoint y: 138, distance: 15.0
click at [1057, 123] on select "**********" at bounding box center [1128, 128] width 191 height 22
select select "*"
click at [1033, 117] on select "**********" at bounding box center [1128, 128] width 191 height 22
click at [1256, 130] on font "Filtrar" at bounding box center [1267, 128] width 24 height 10
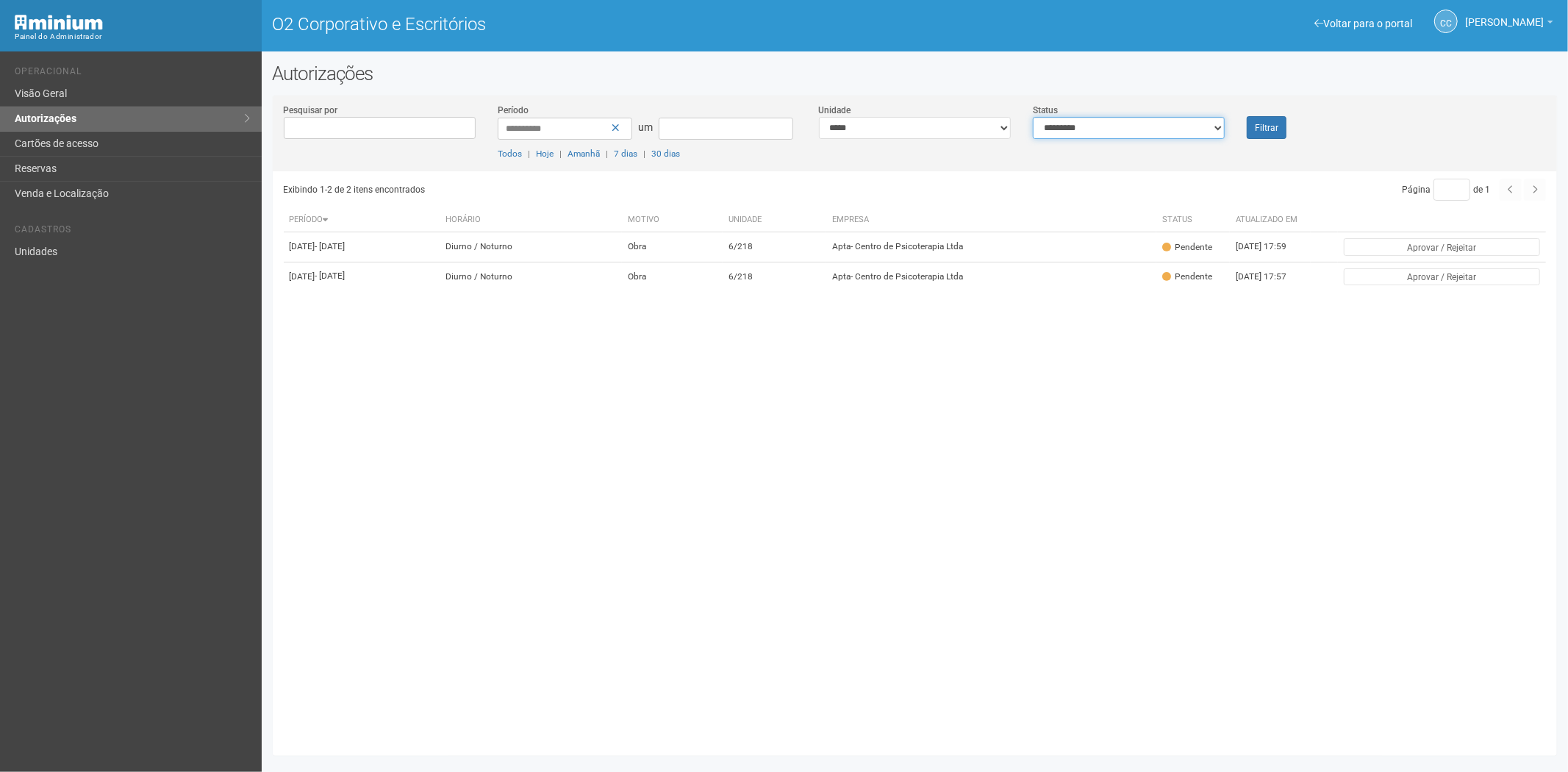
drag, startPoint x: 1096, startPoint y: 125, endPoint x: 1169, endPoint y: 129, distance: 73.1
click at [1096, 125] on select "**********" at bounding box center [1128, 128] width 191 height 22
drag, startPoint x: 1297, startPoint y: 122, endPoint x: 1277, endPoint y: 124, distance: 20.1
click at [1295, 122] on div "Filtrar" at bounding box center [1289, 121] width 107 height 36
click at [1277, 123] on font "Filtrar" at bounding box center [1267, 128] width 24 height 10
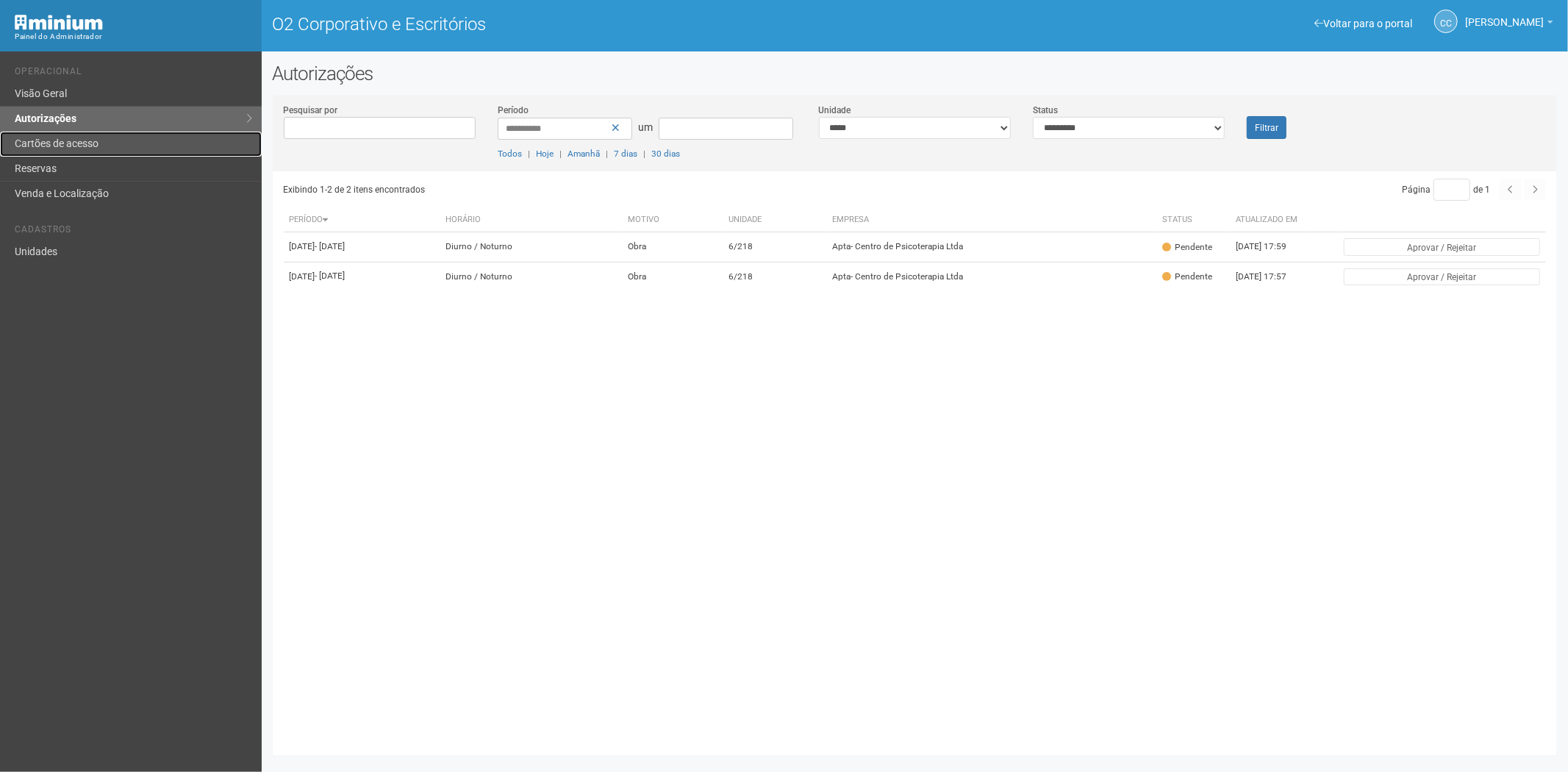
drag, startPoint x: 85, startPoint y: 145, endPoint x: 103, endPoint y: 148, distance: 18.2
click at [86, 144] on font "Cartões de acesso" at bounding box center [56, 143] width 83 height 12
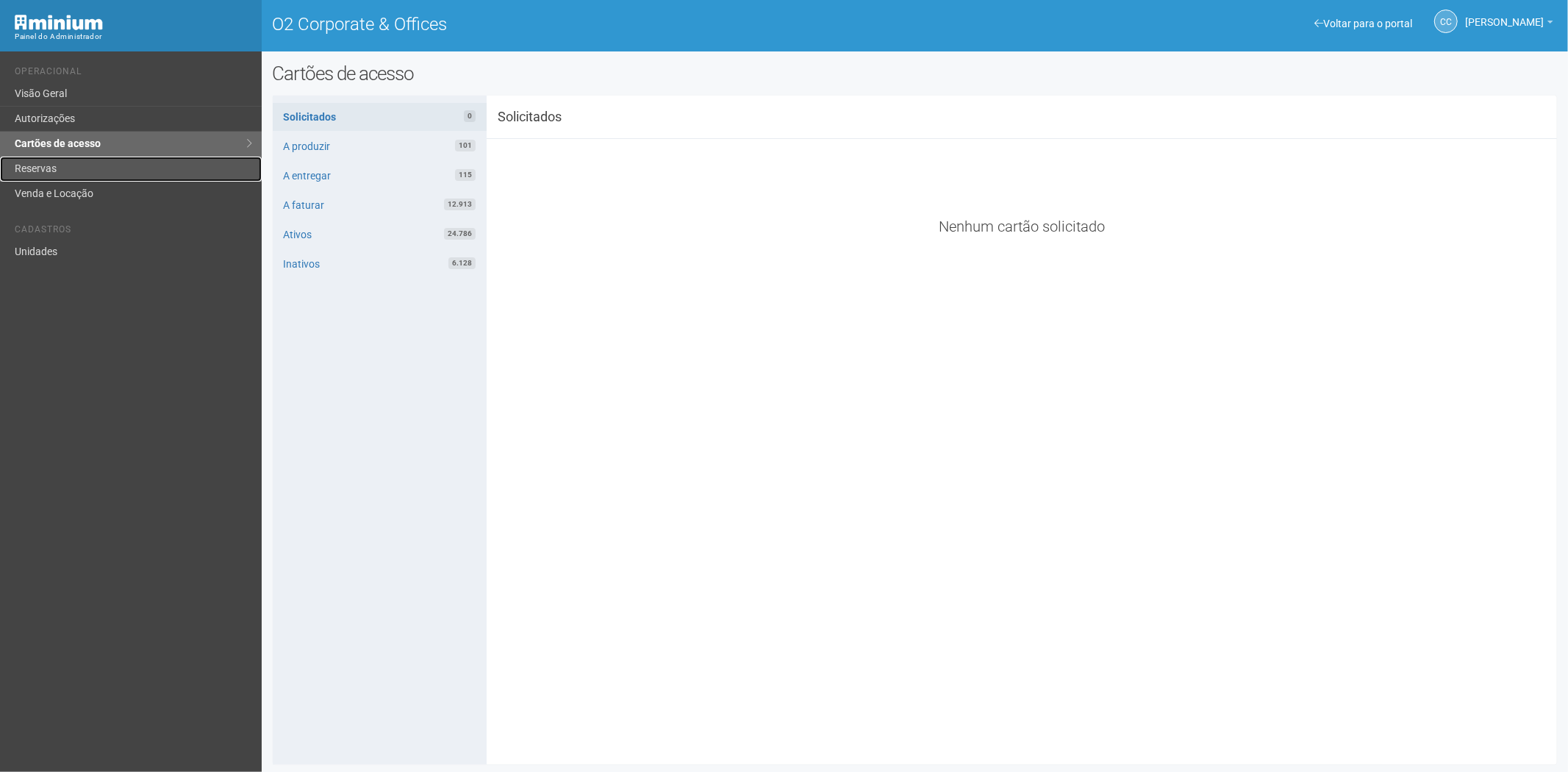
click at [86, 162] on link "Reservas" at bounding box center [131, 168] width 262 height 25
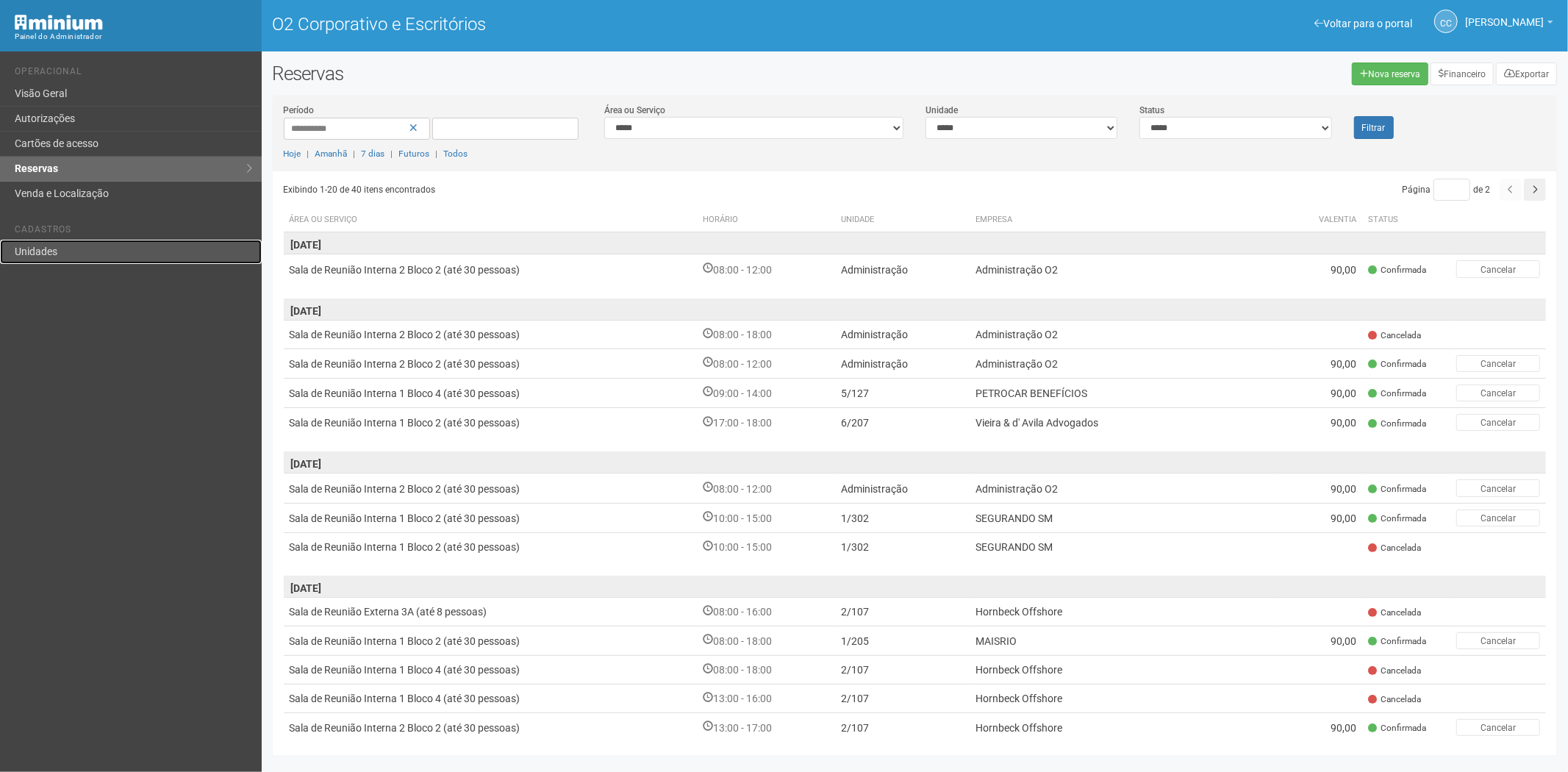
click at [78, 255] on link "Unidades" at bounding box center [131, 251] width 262 height 25
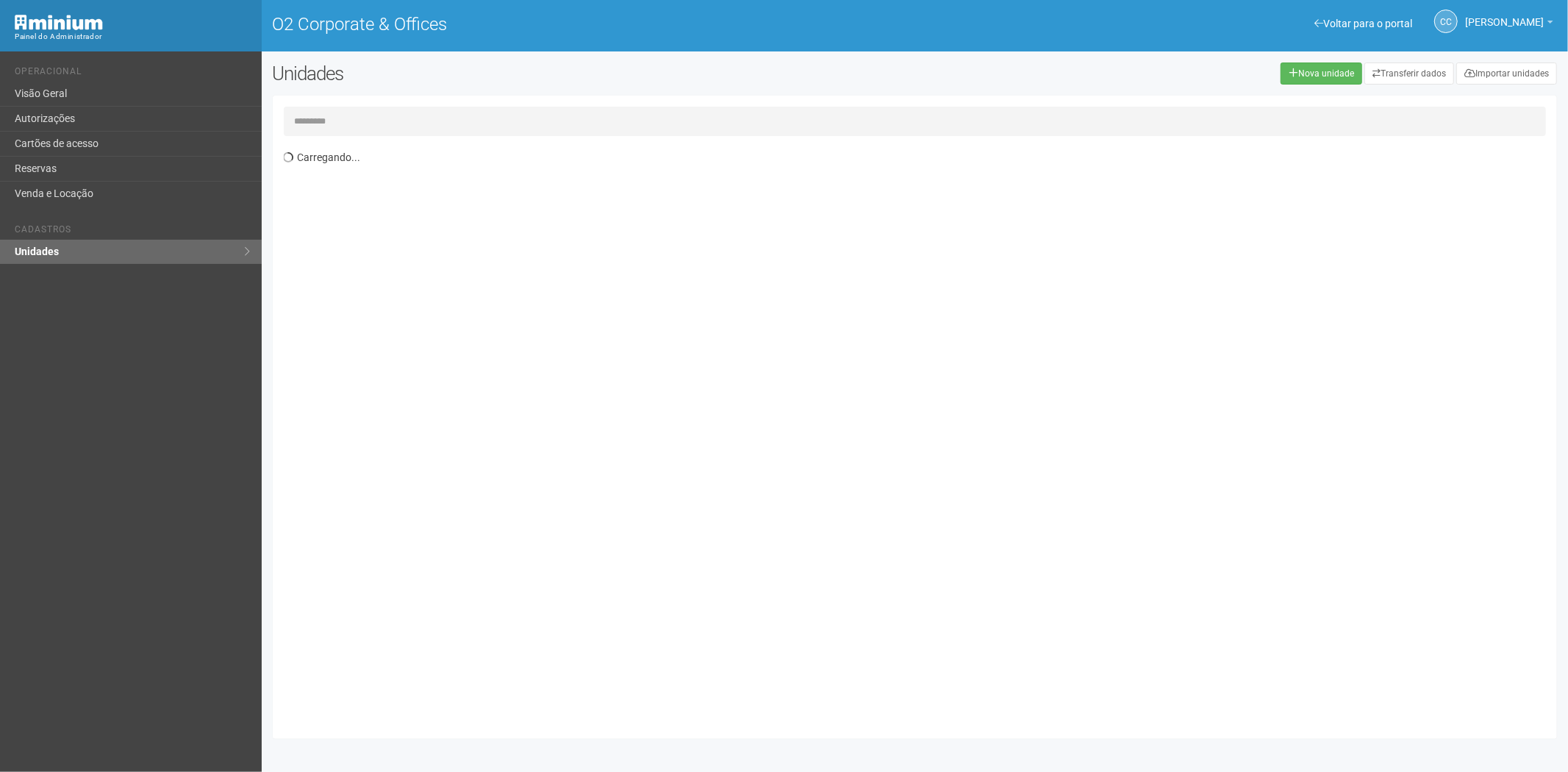
click at [417, 113] on input "text" at bounding box center [915, 122] width 1263 height 29
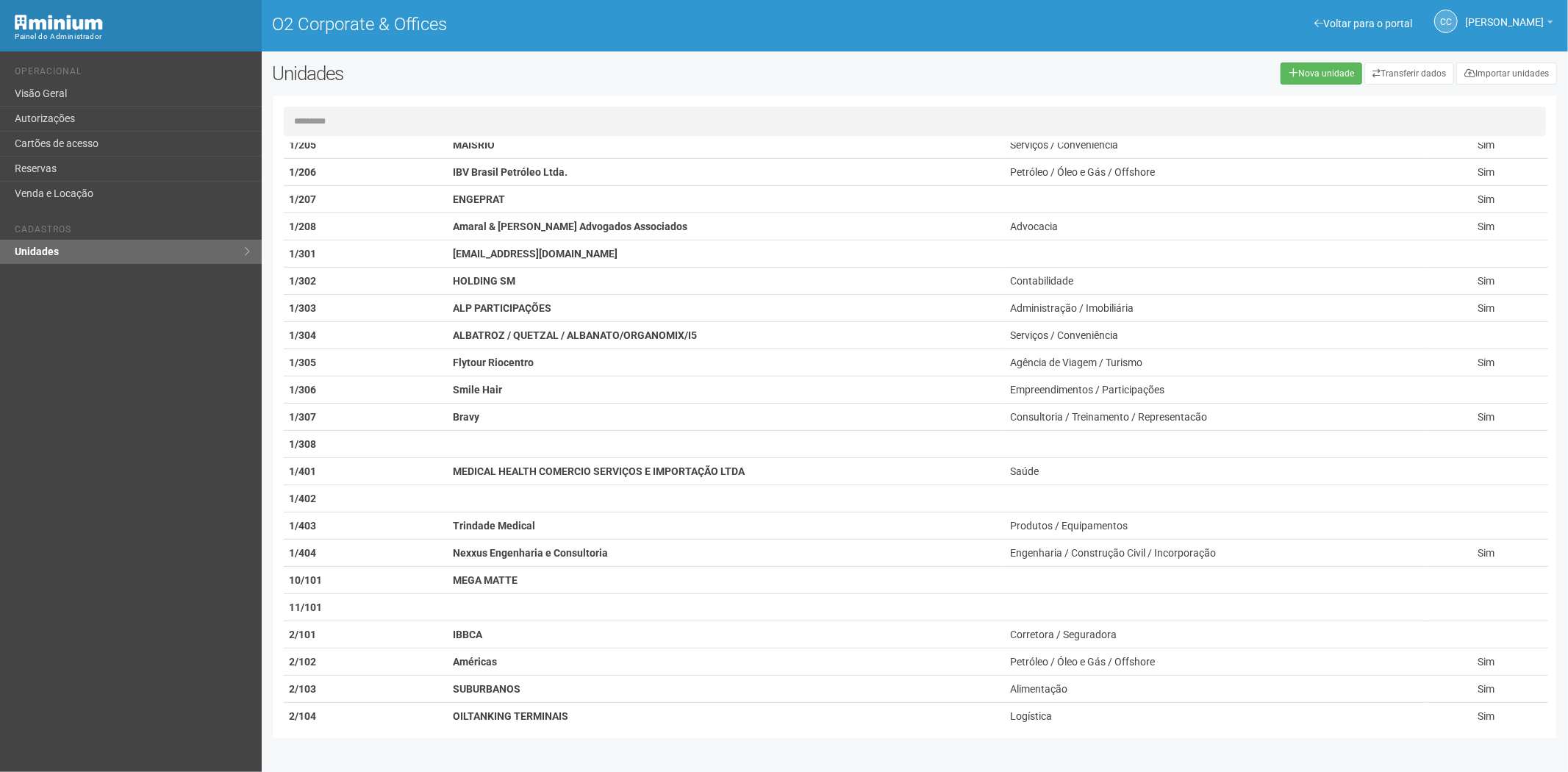
scroll to position [409, 0]
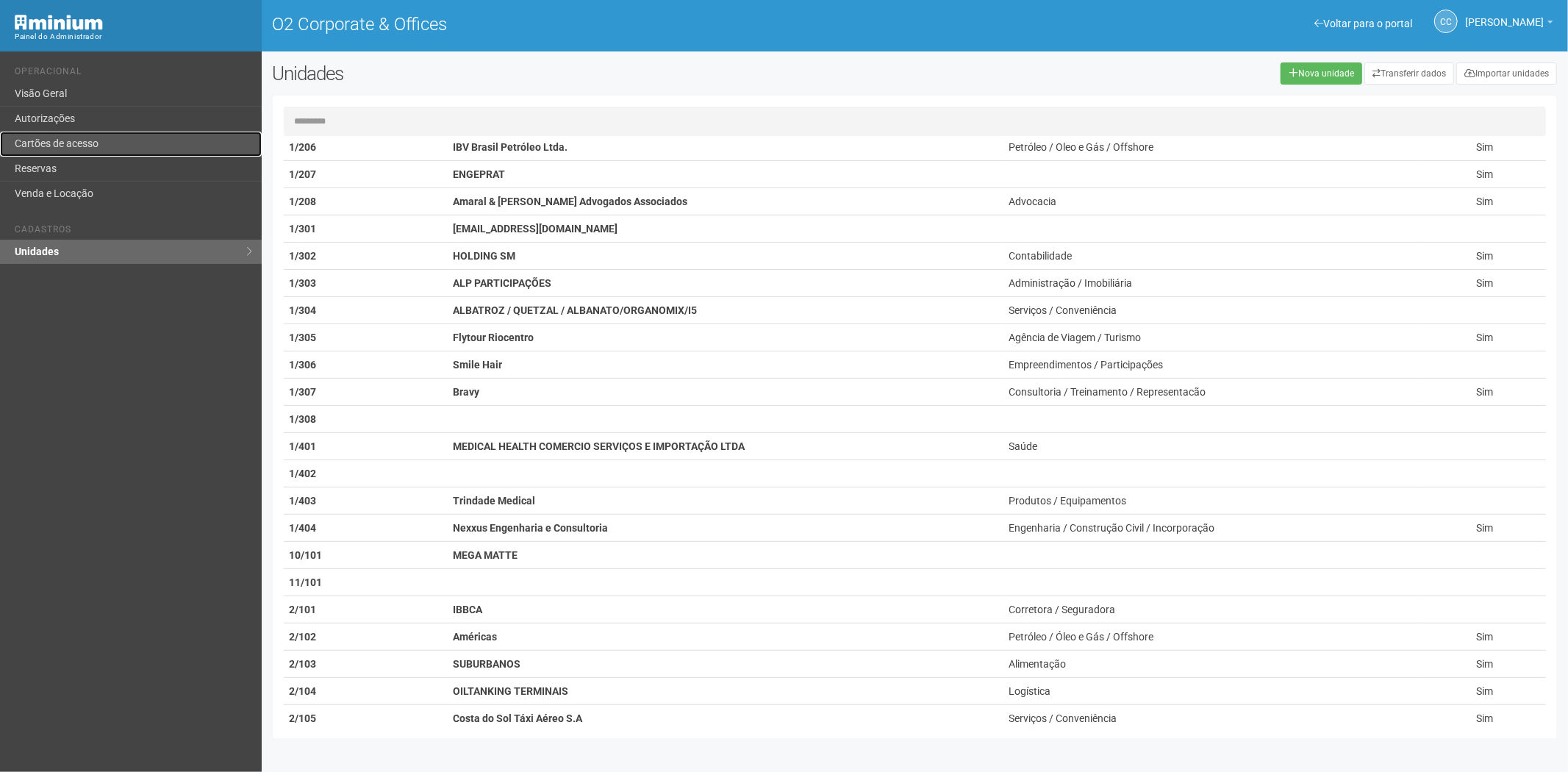
click at [92, 149] on link "Cartões de acesso" at bounding box center [131, 143] width 262 height 25
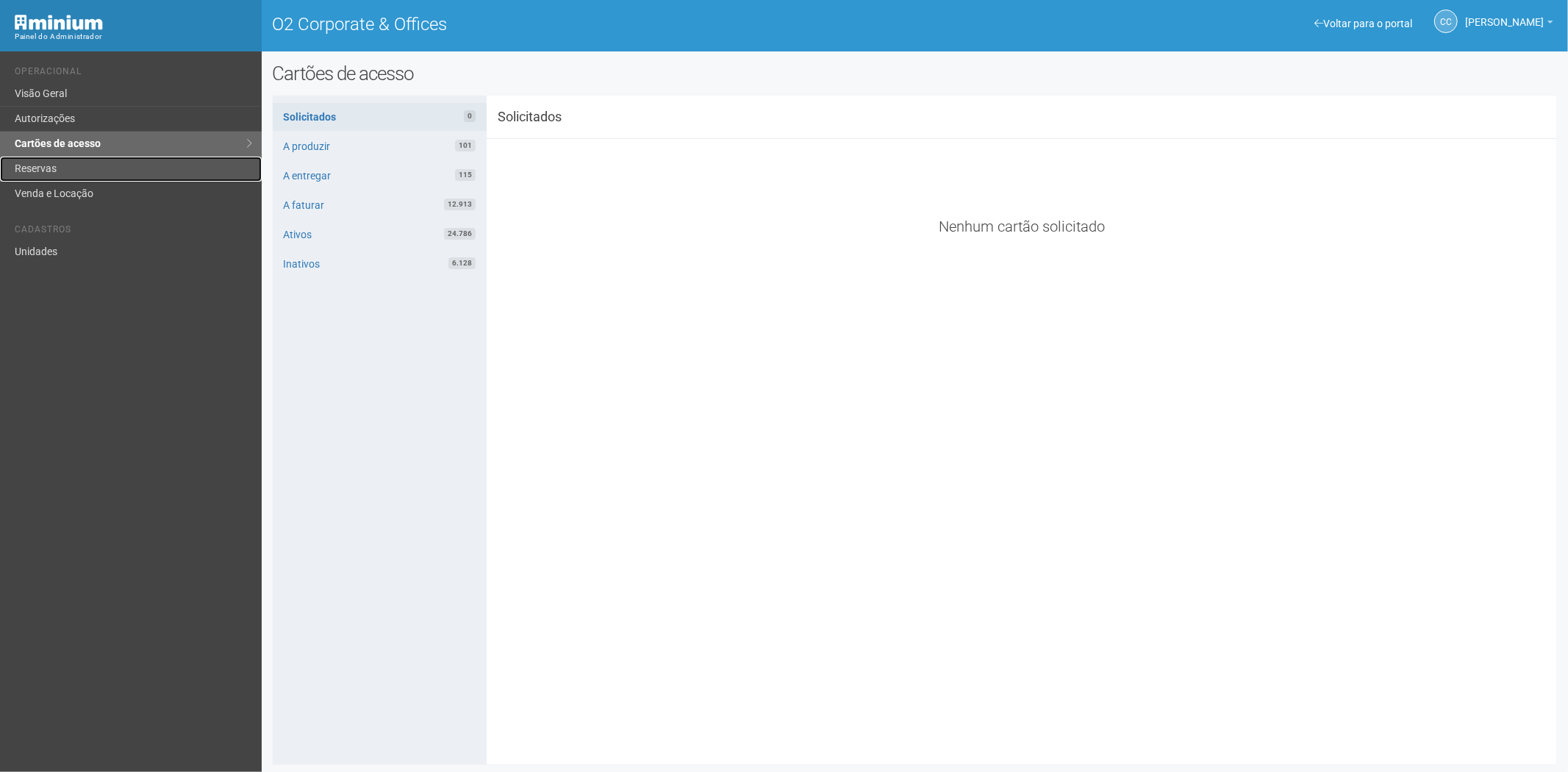
click at [129, 162] on link "Reservas" at bounding box center [131, 168] width 262 height 25
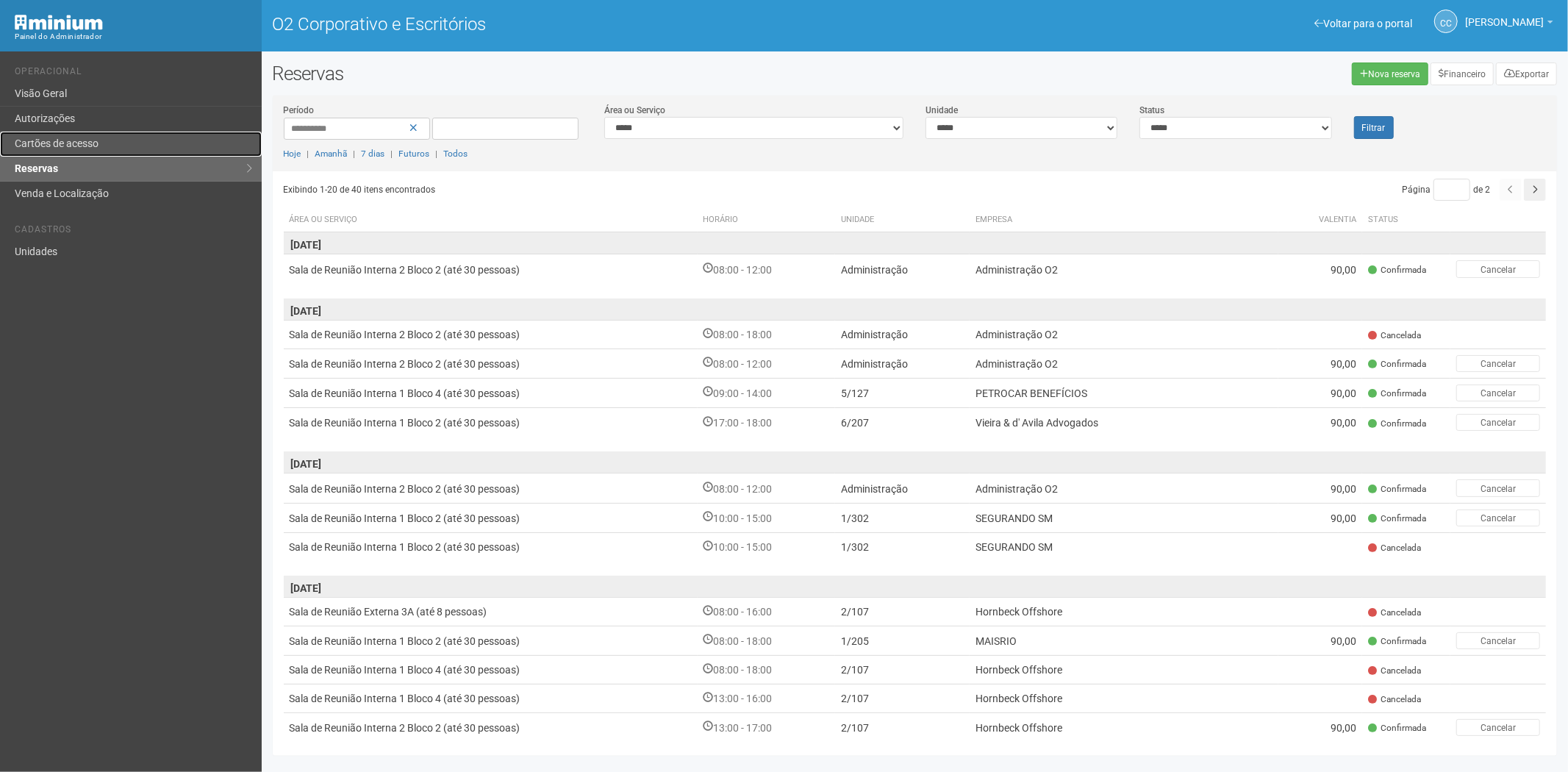
drag, startPoint x: 0, startPoint y: 0, endPoint x: 138, endPoint y: 142, distance: 198.0
click at [138, 142] on link "Cartões de acesso" at bounding box center [131, 143] width 262 height 25
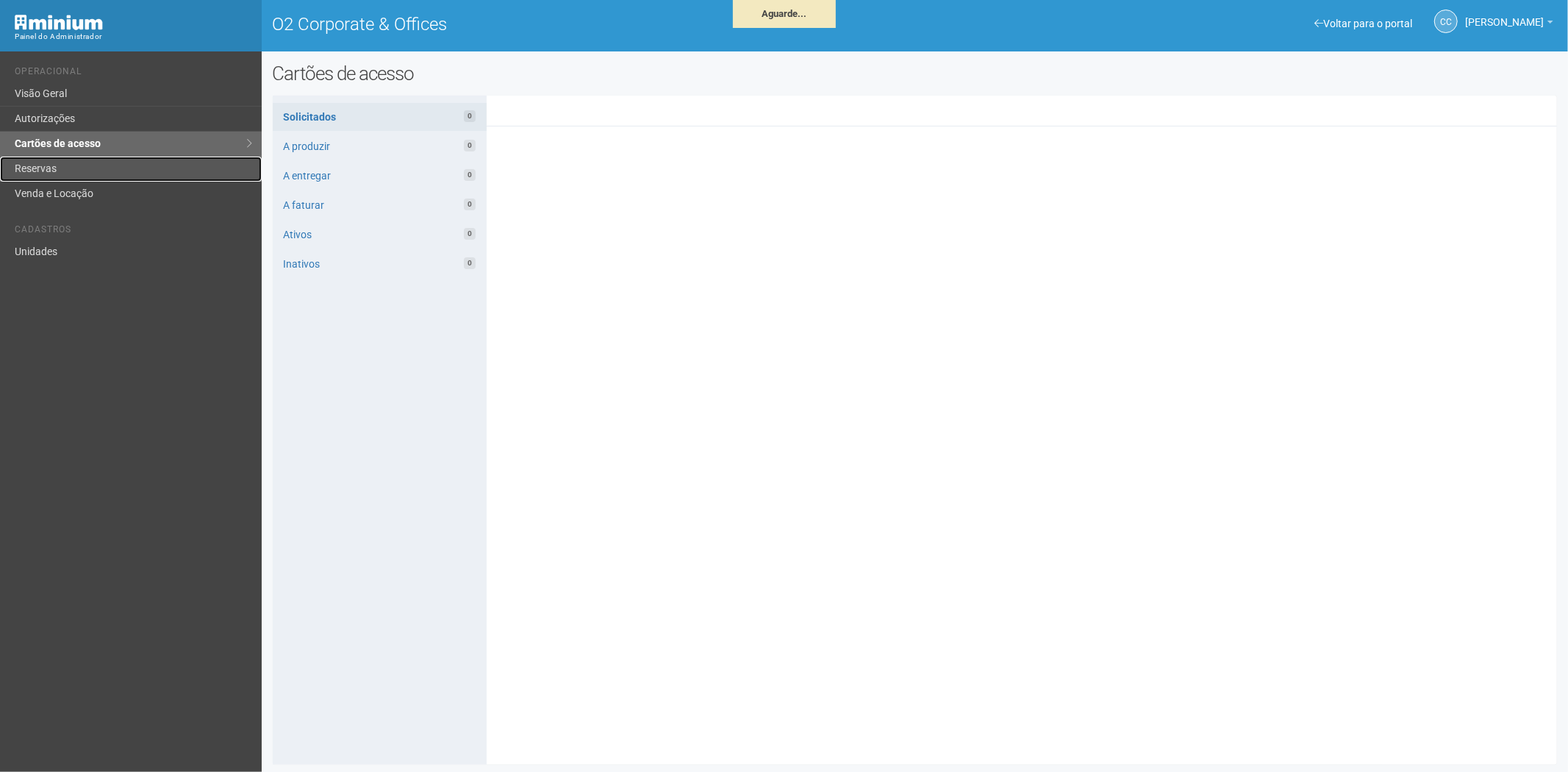
click at [122, 167] on link "Reservas" at bounding box center [131, 168] width 262 height 25
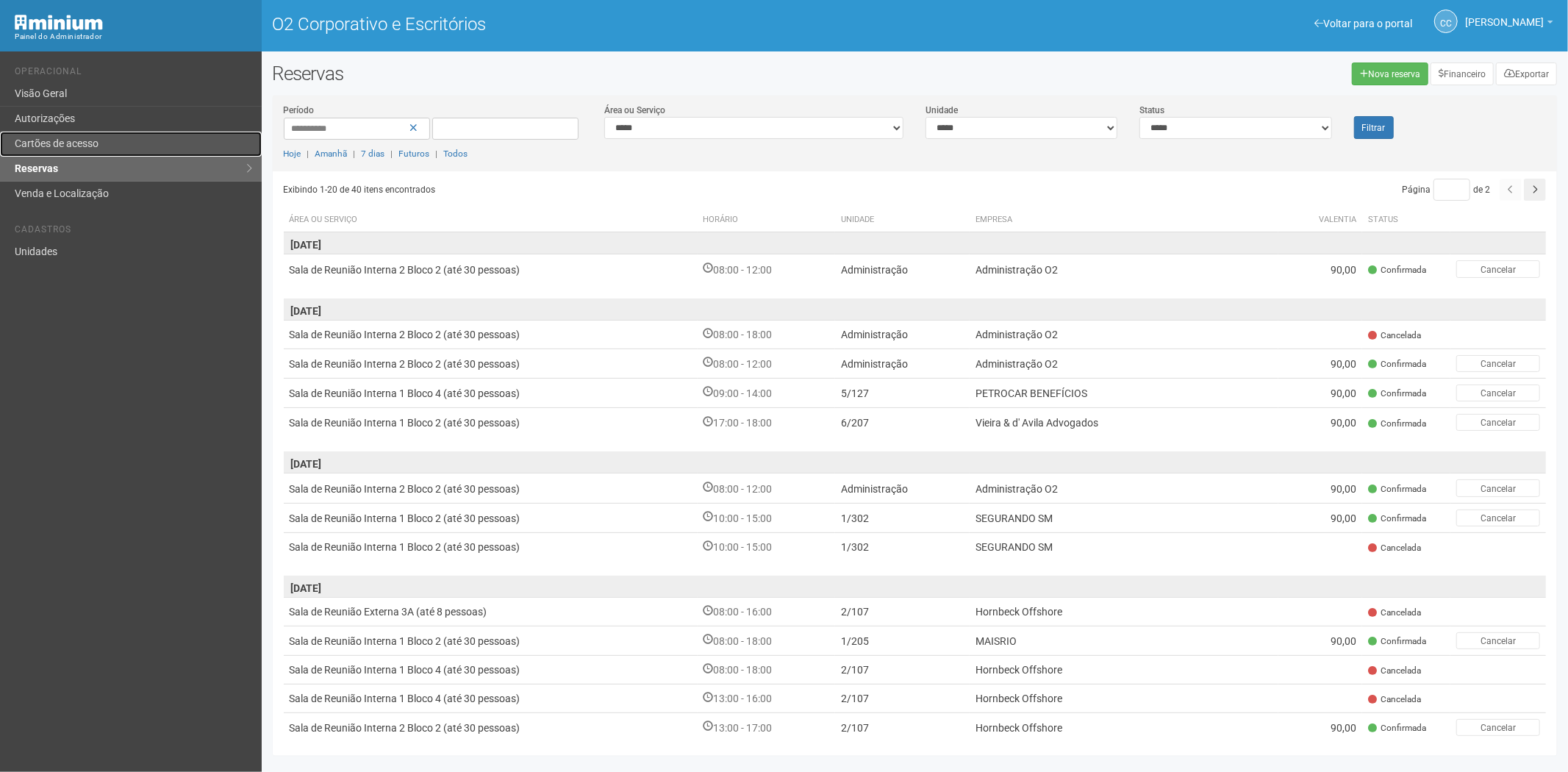
click at [134, 134] on link "Cartões de acesso" at bounding box center [131, 143] width 262 height 25
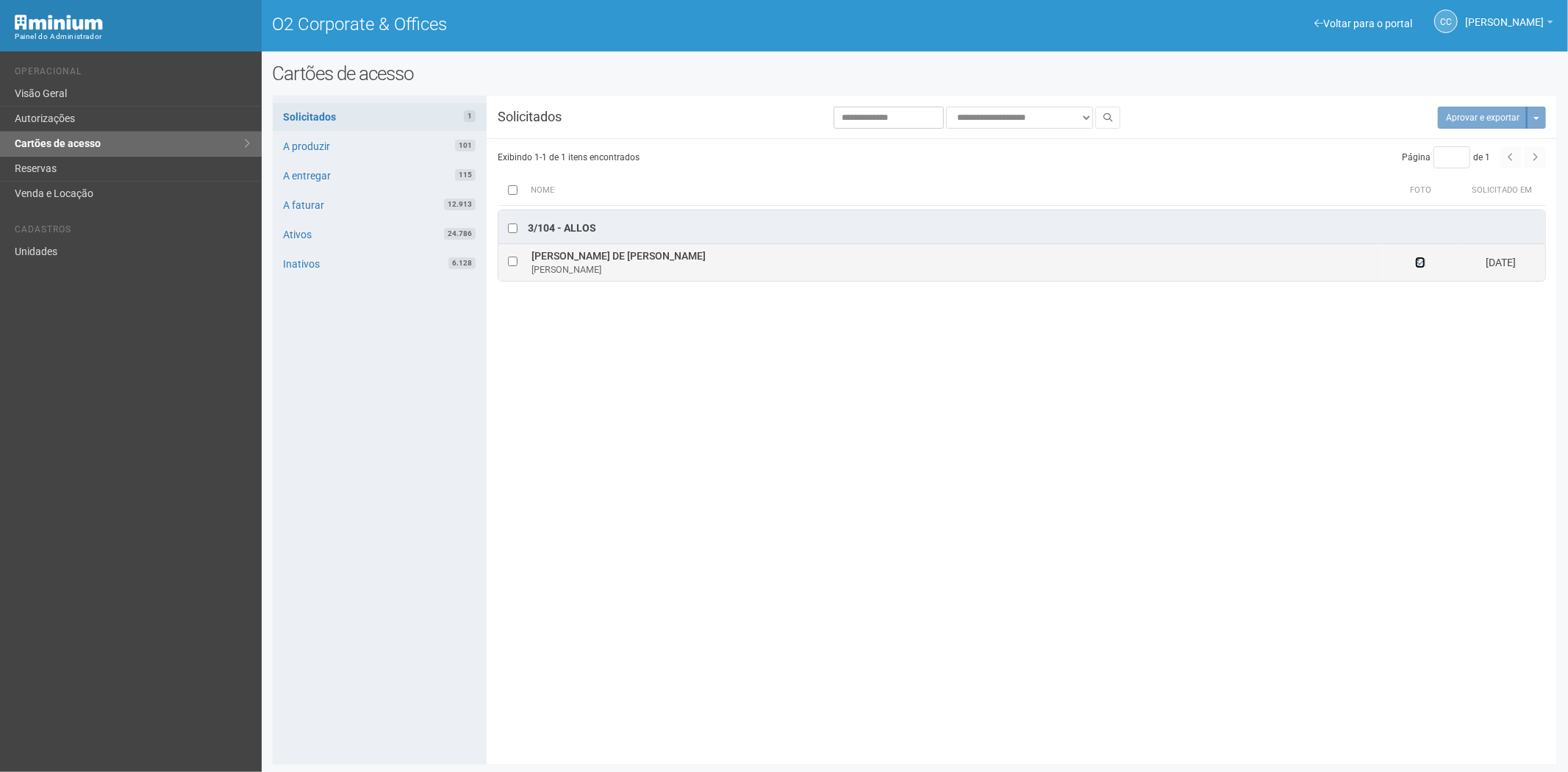
click at [1423, 267] on icon at bounding box center [1420, 262] width 10 height 10
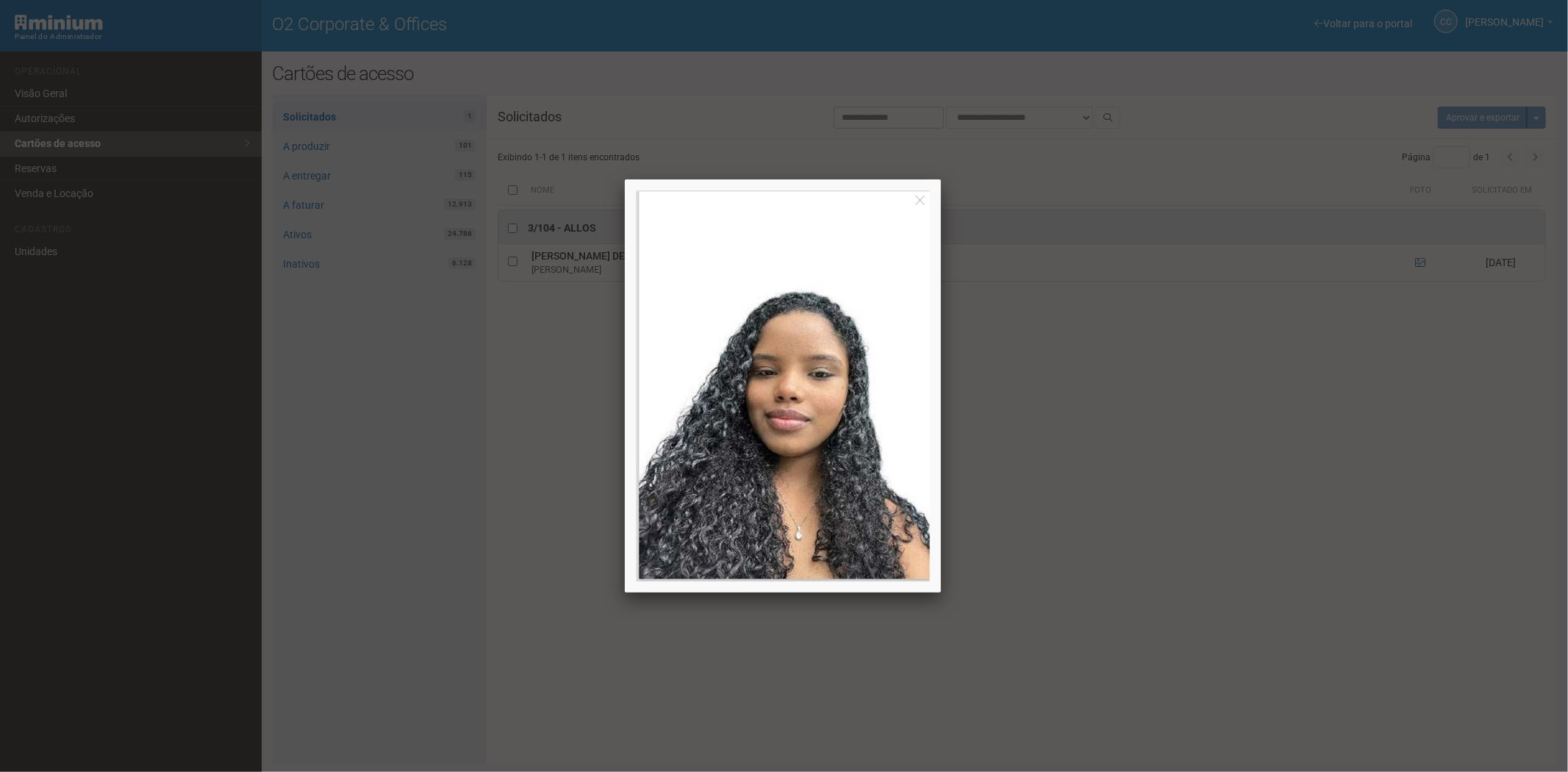
click at [1236, 501] on div at bounding box center [784, 386] width 1568 height 772
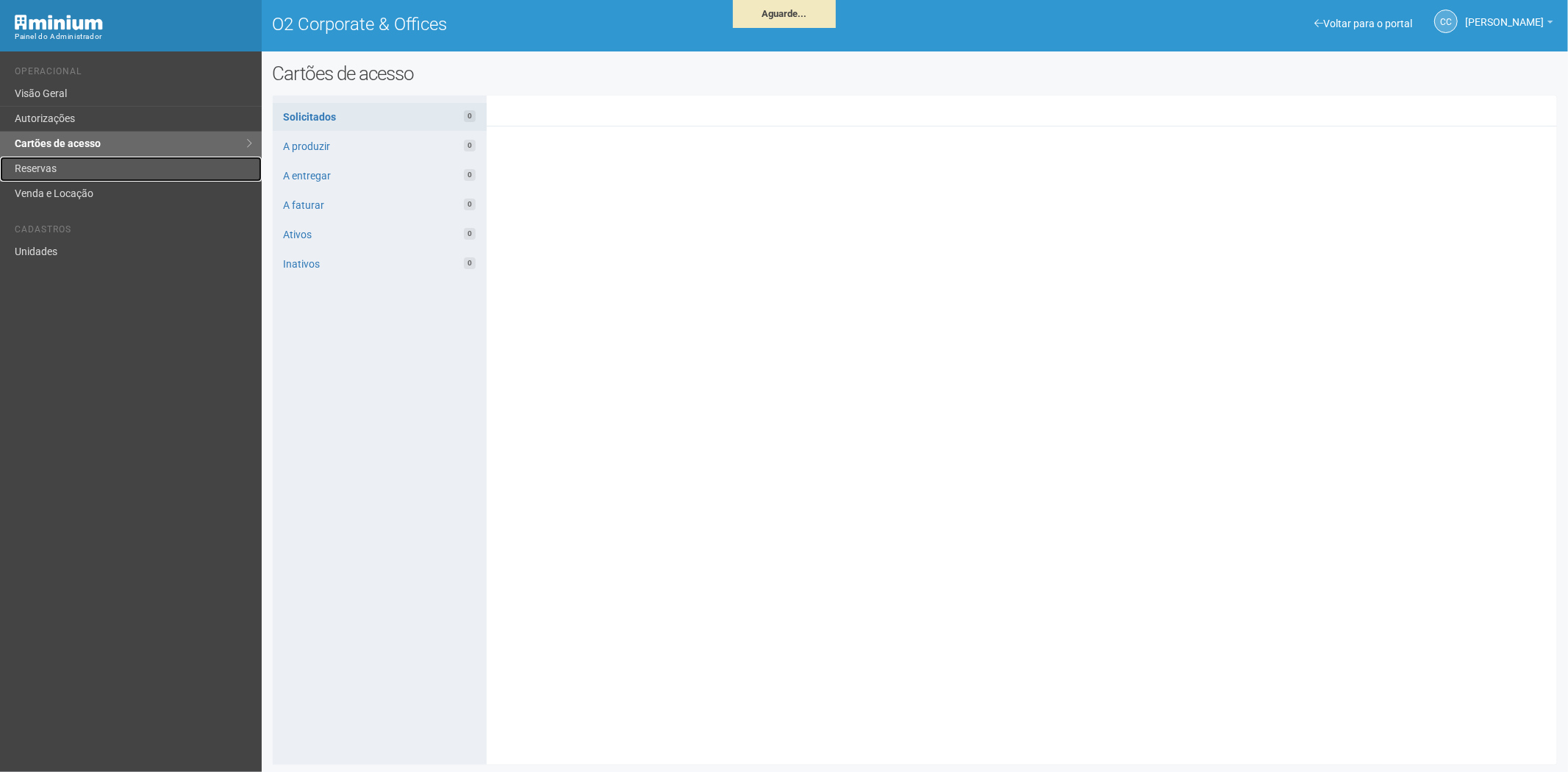
drag, startPoint x: 0, startPoint y: 0, endPoint x: 69, endPoint y: 171, distance: 184.4
click at [69, 171] on link "Reservas" at bounding box center [131, 168] width 262 height 25
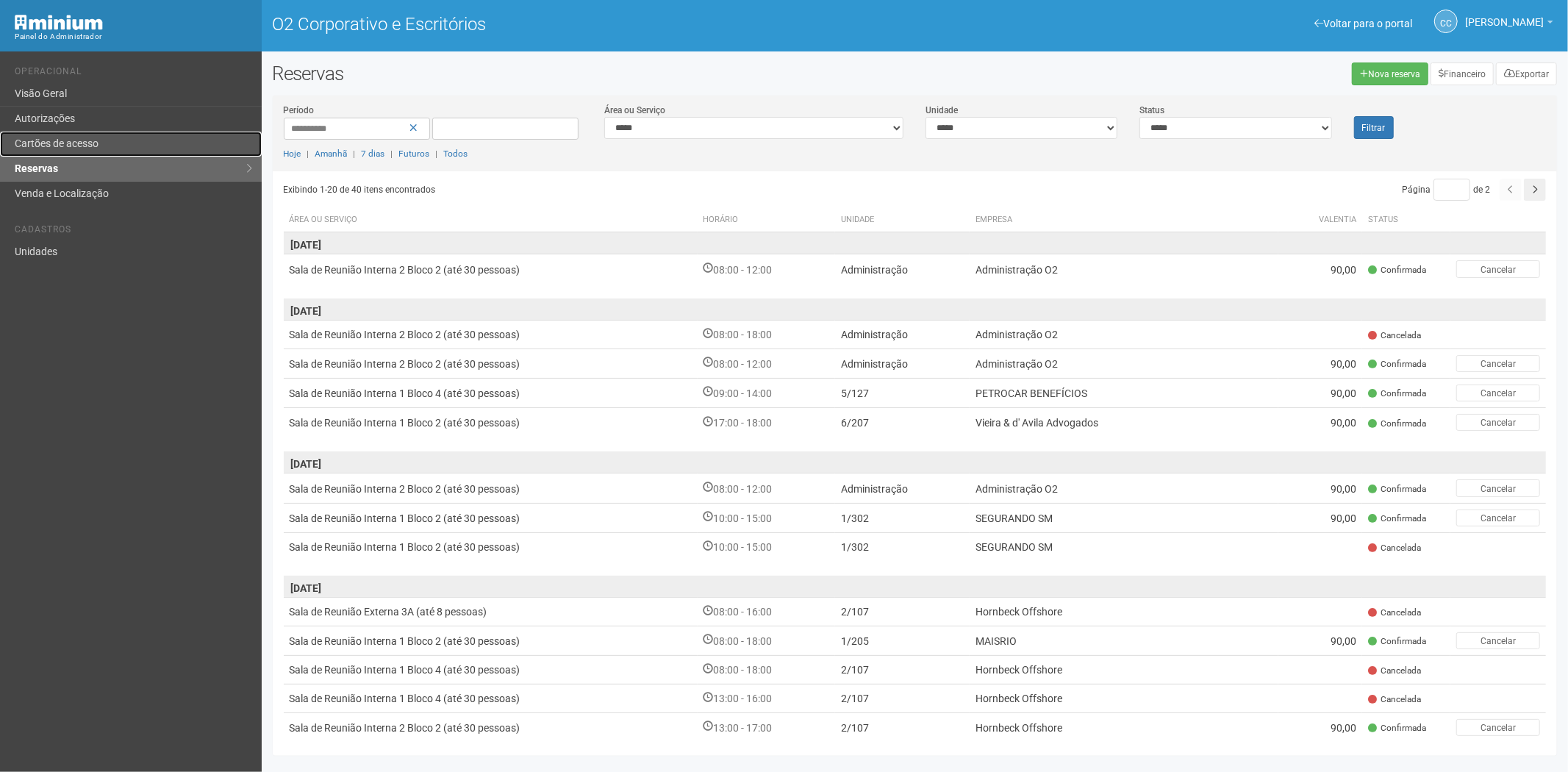
click at [80, 155] on link "Cartões de acesso" at bounding box center [131, 143] width 262 height 25
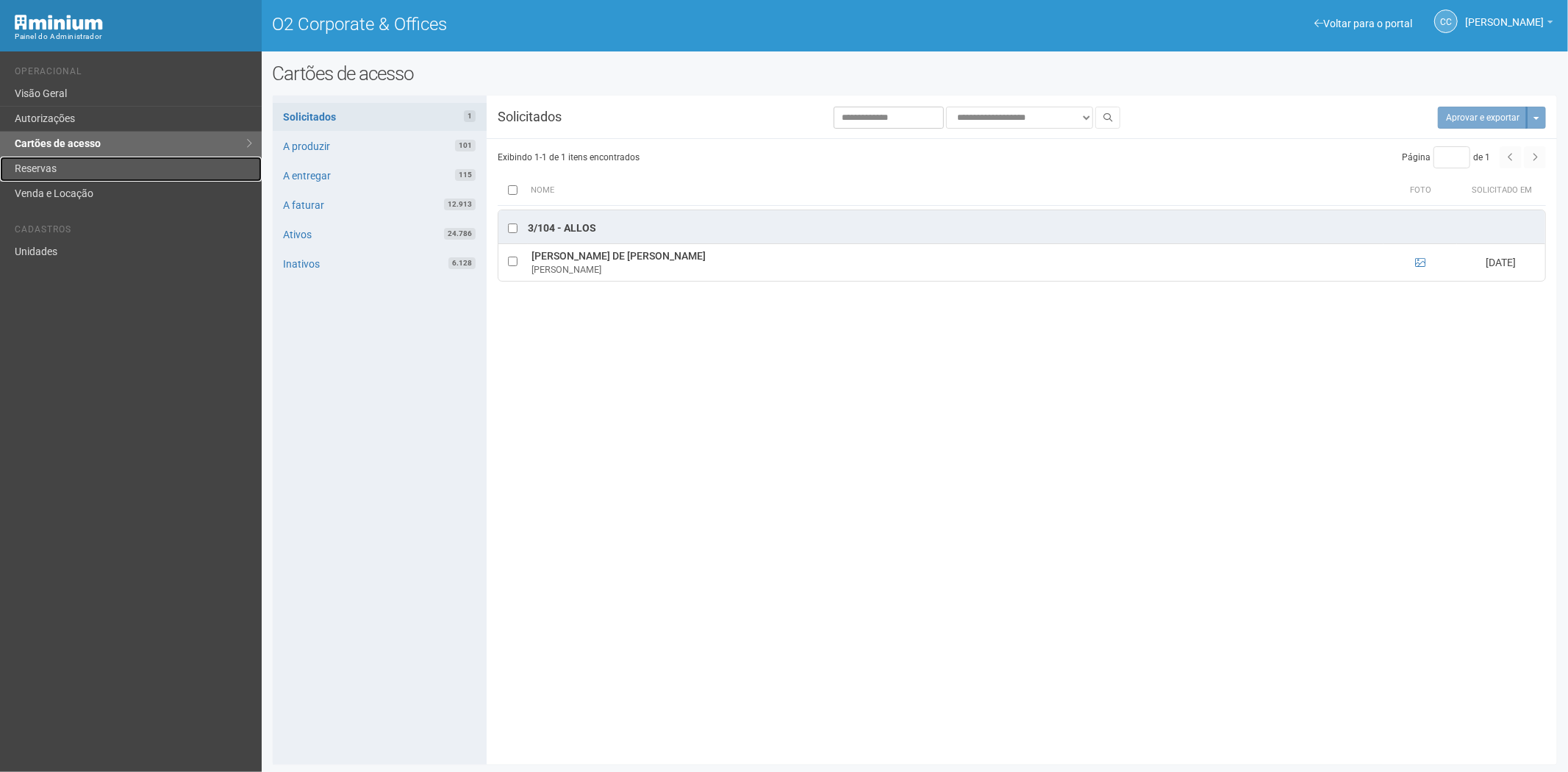
click at [103, 166] on link "Reservas" at bounding box center [131, 168] width 262 height 25
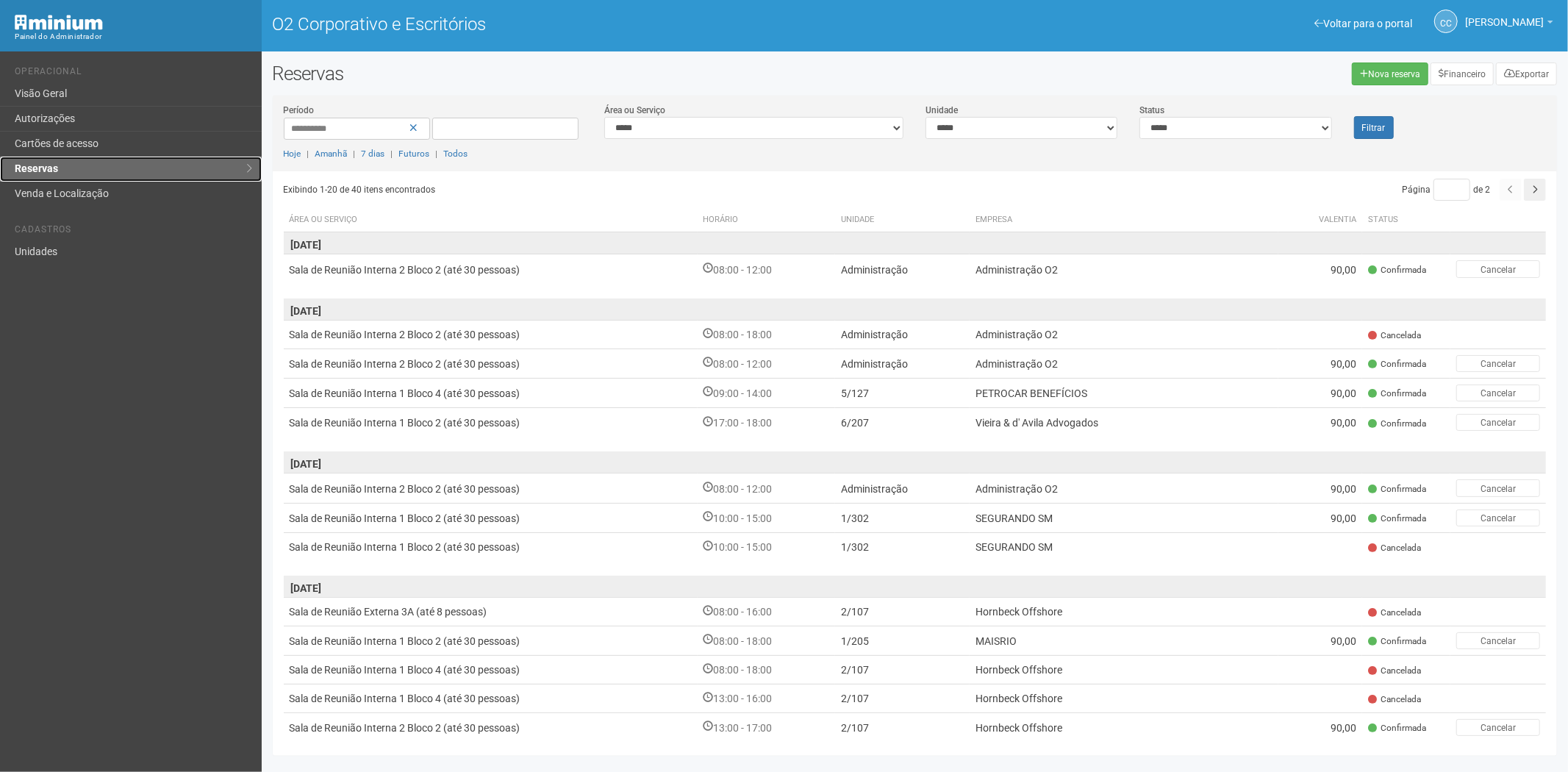
click at [44, 159] on link "Reservas" at bounding box center [131, 168] width 262 height 25
click at [104, 141] on link "Cartões de acesso" at bounding box center [131, 143] width 262 height 25
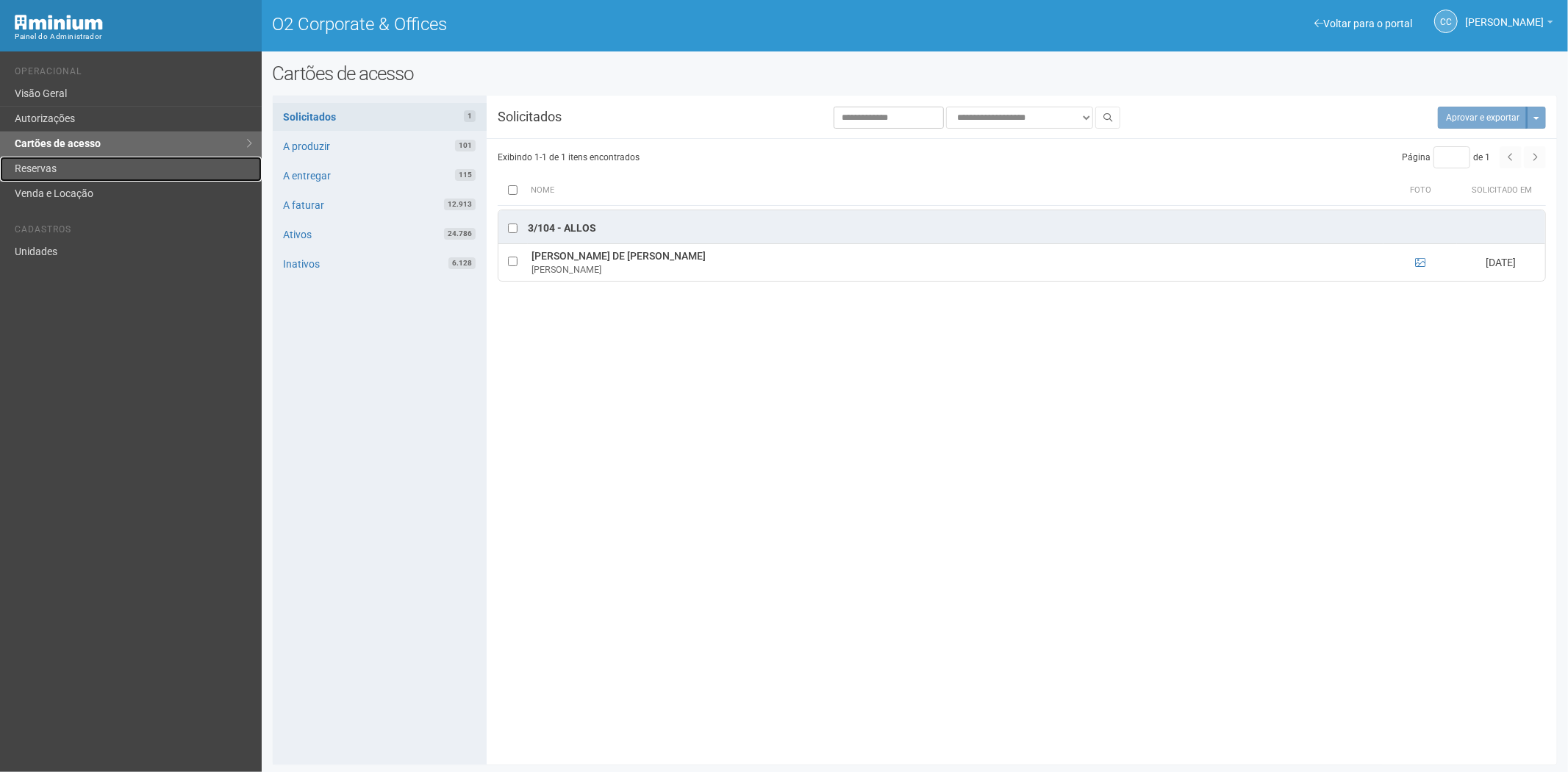
click at [92, 166] on link "Reservas" at bounding box center [131, 168] width 262 height 25
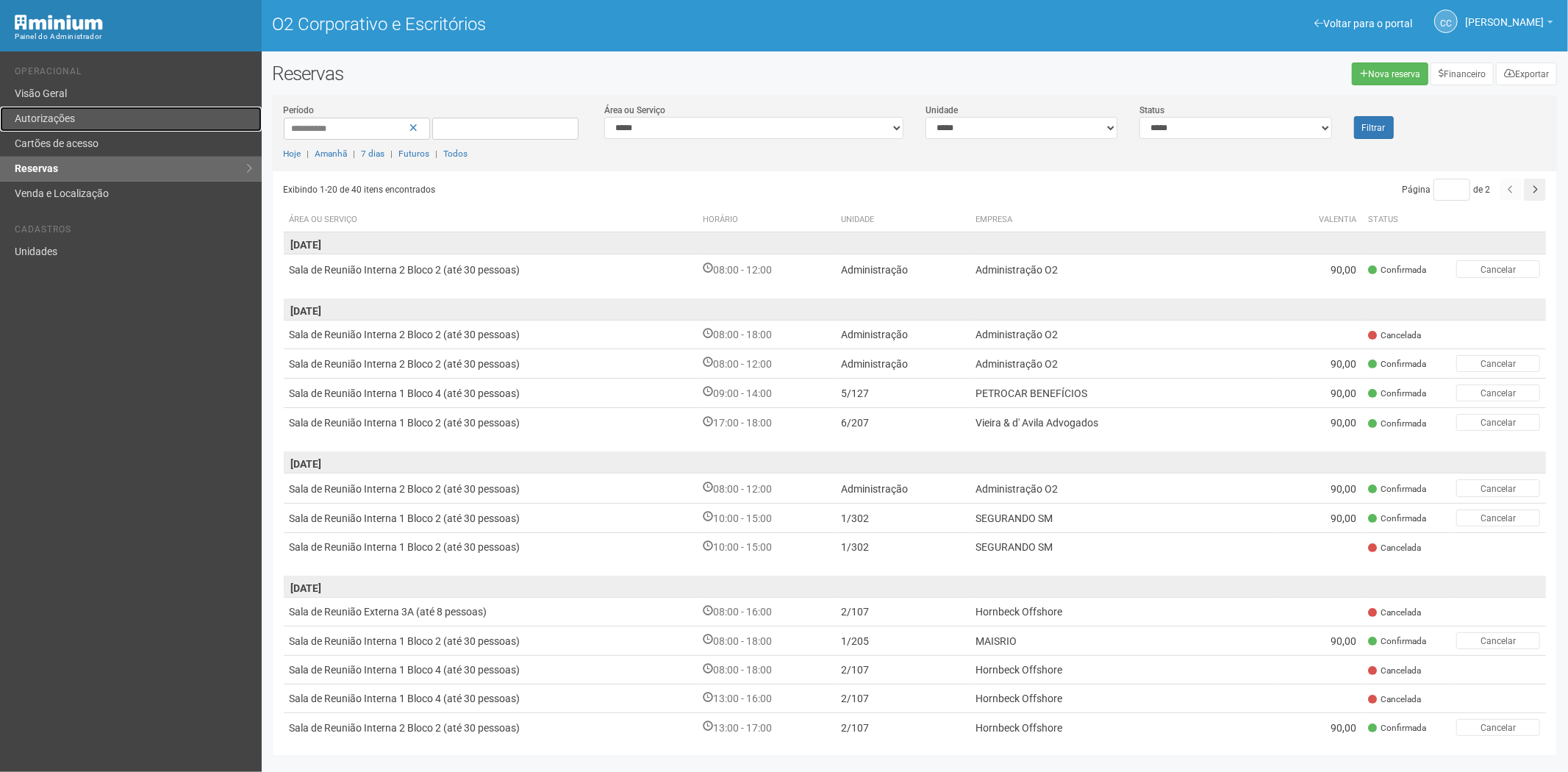
click at [55, 114] on font "Autorizações" at bounding box center [44, 119] width 60 height 12
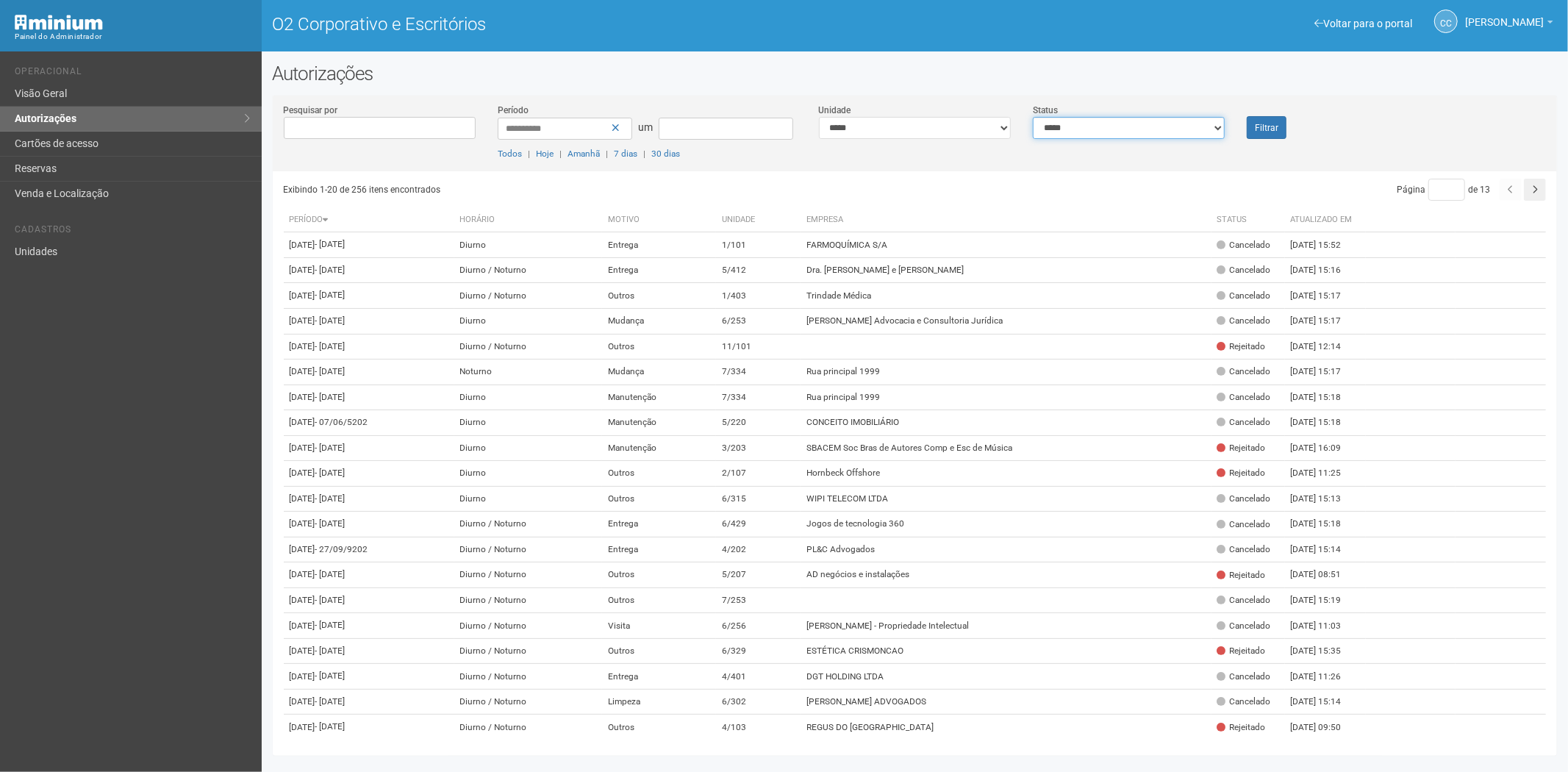
click at [1098, 133] on select "**********" at bounding box center [1128, 128] width 191 height 22
select select "*"
click at [1033, 117] on select "**********" at bounding box center [1128, 128] width 191 height 22
click at [1260, 123] on font "Filtrar" at bounding box center [1267, 128] width 24 height 10
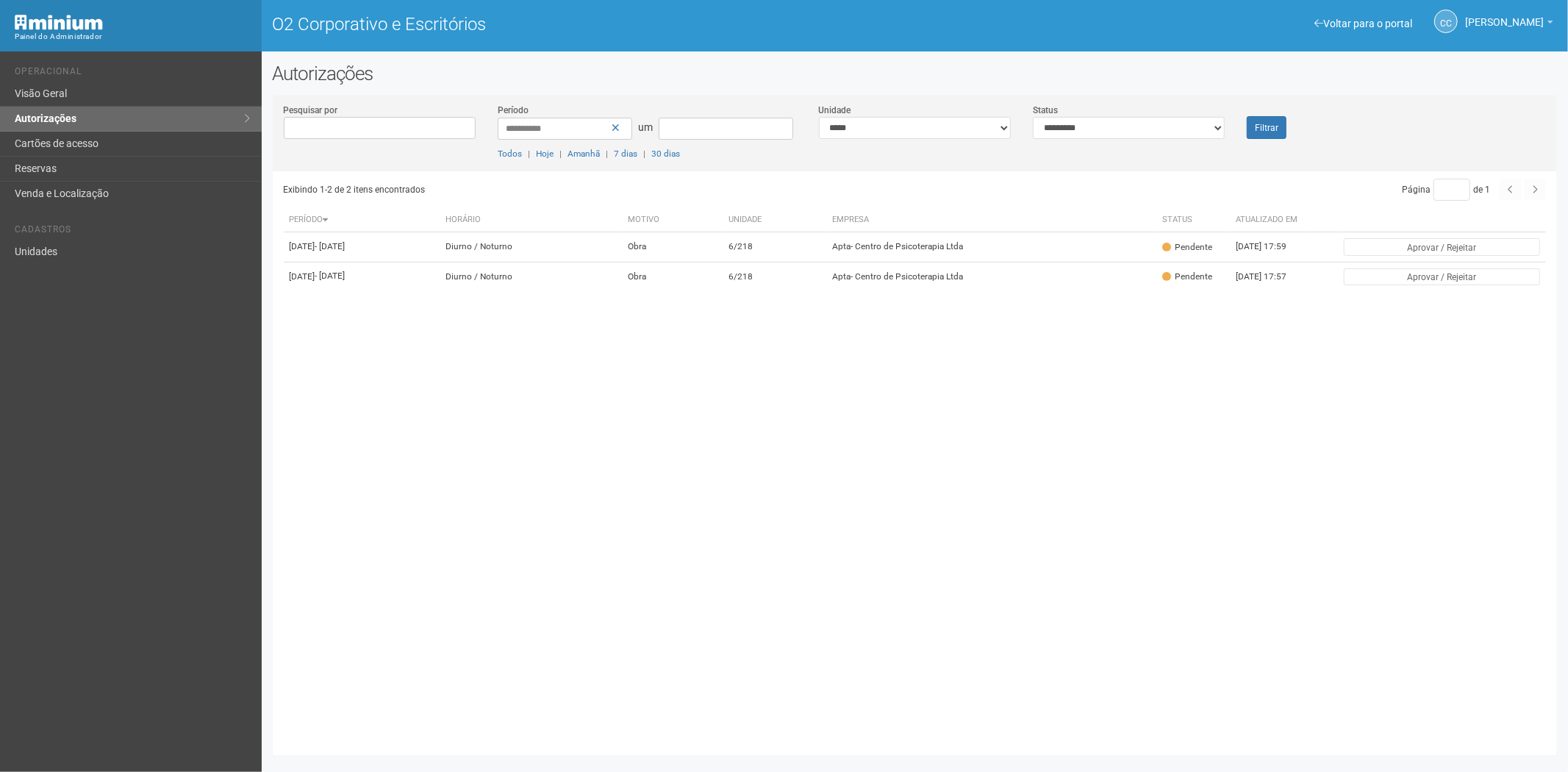
click at [1240, 123] on div "Filtrar" at bounding box center [1289, 121] width 107 height 36
click at [1251, 121] on button "Filtrar" at bounding box center [1267, 127] width 39 height 23
click at [90, 151] on link "Cartões de acesso" at bounding box center [131, 143] width 262 height 25
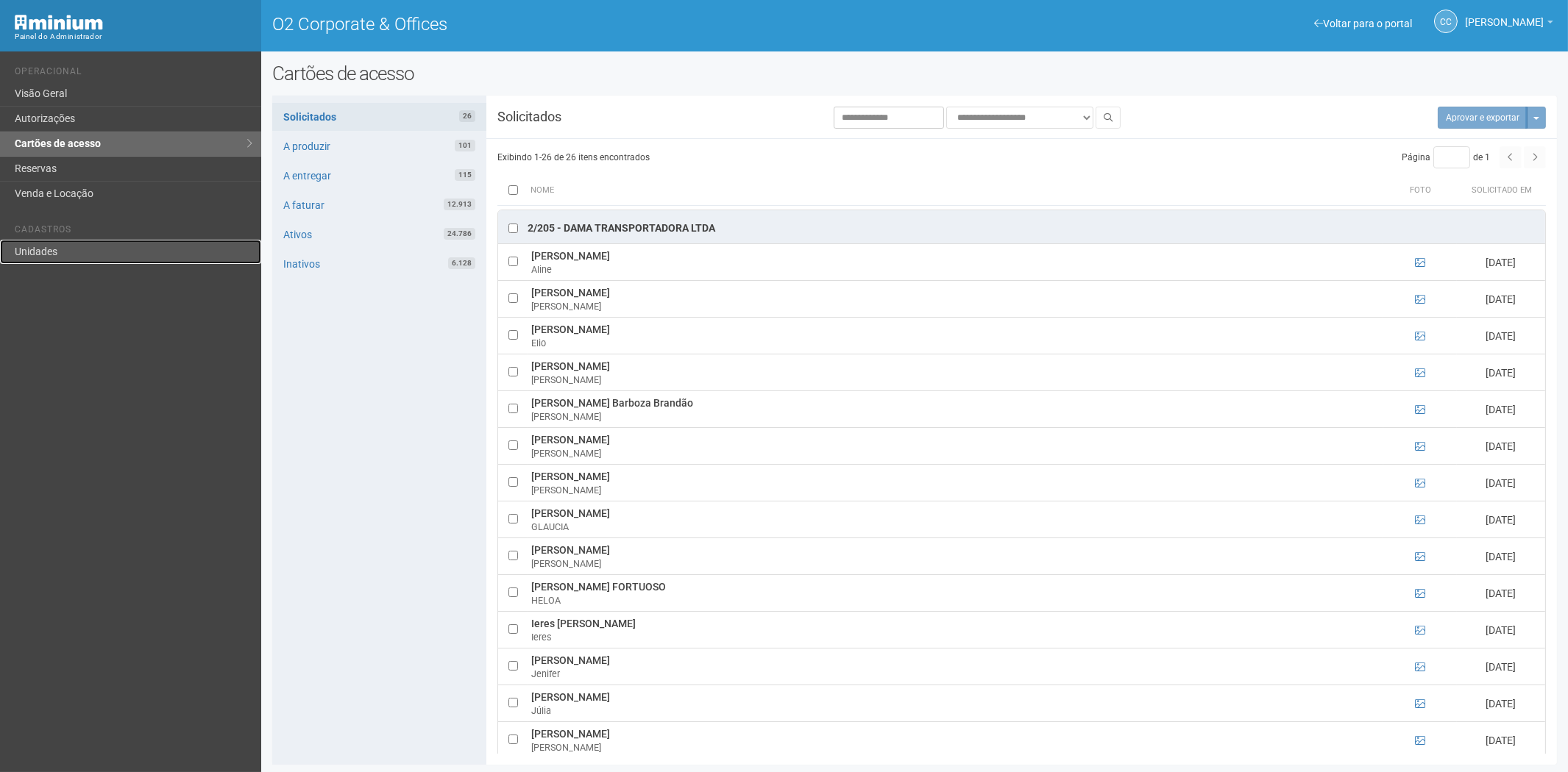
click at [84, 258] on link "Unidades" at bounding box center [131, 251] width 261 height 25
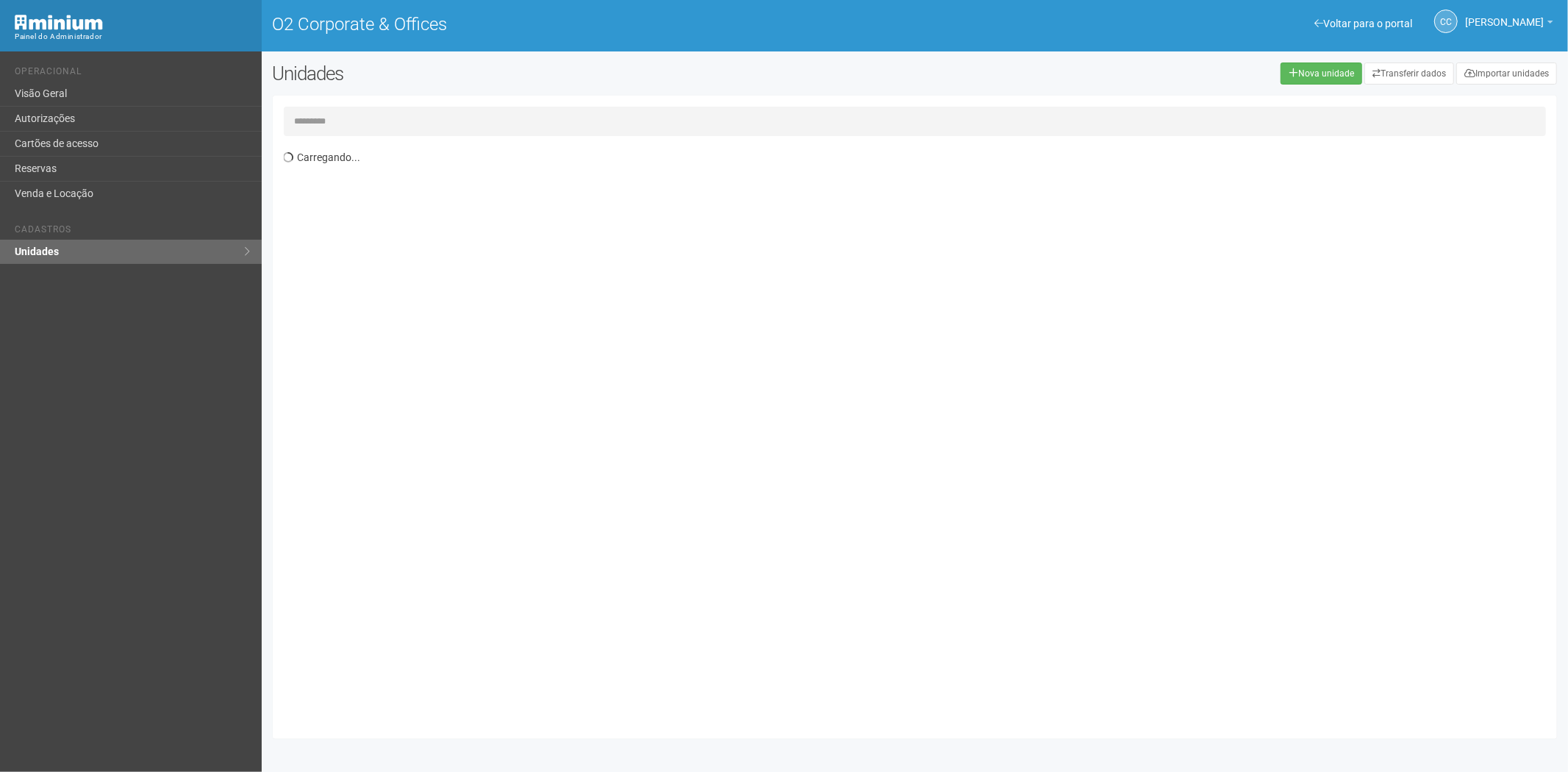
click at [335, 118] on input "text" at bounding box center [915, 122] width 1263 height 29
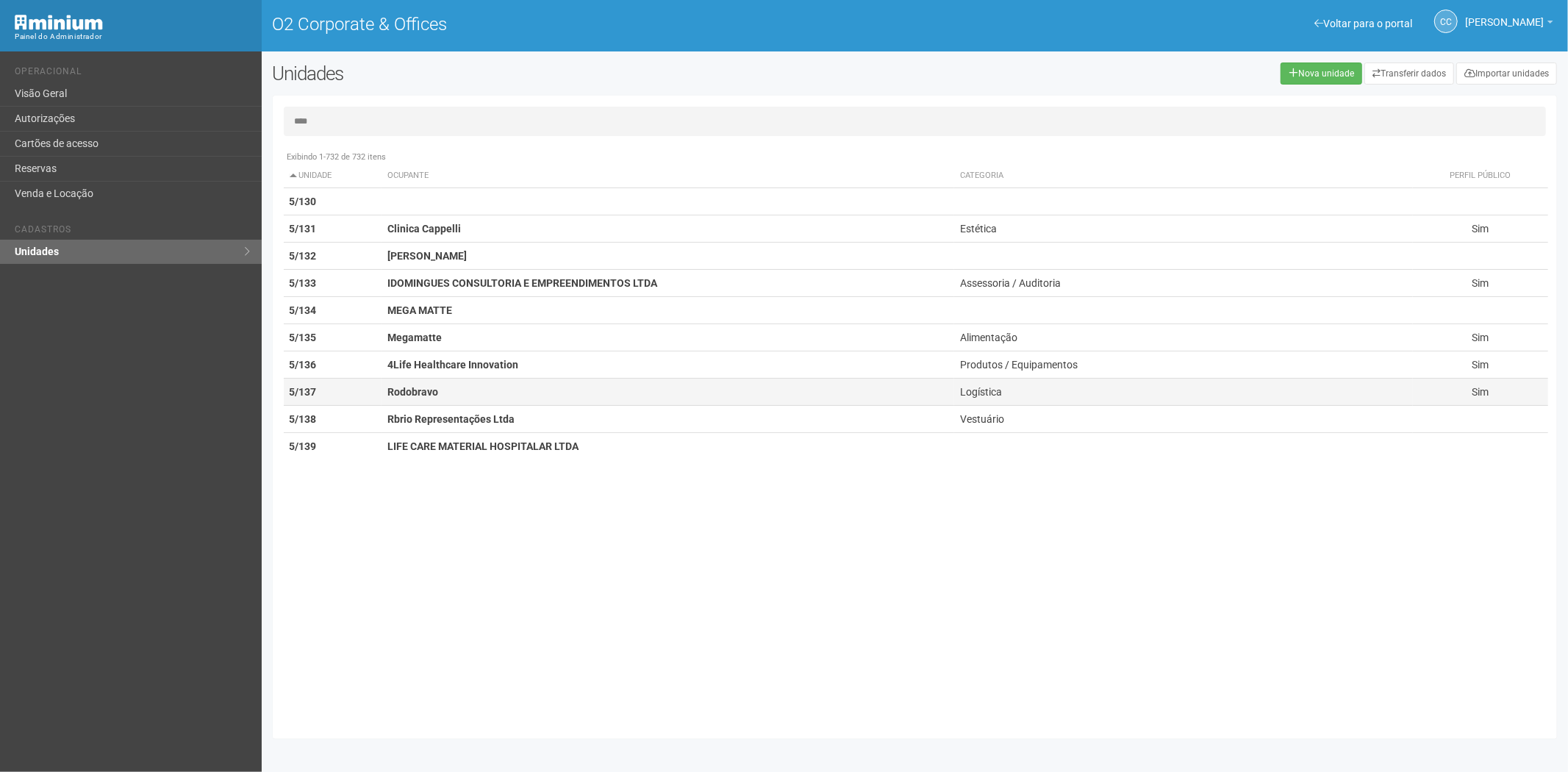
type input "****"
click at [444, 394] on td "Rodobravo" at bounding box center [668, 393] width 572 height 28
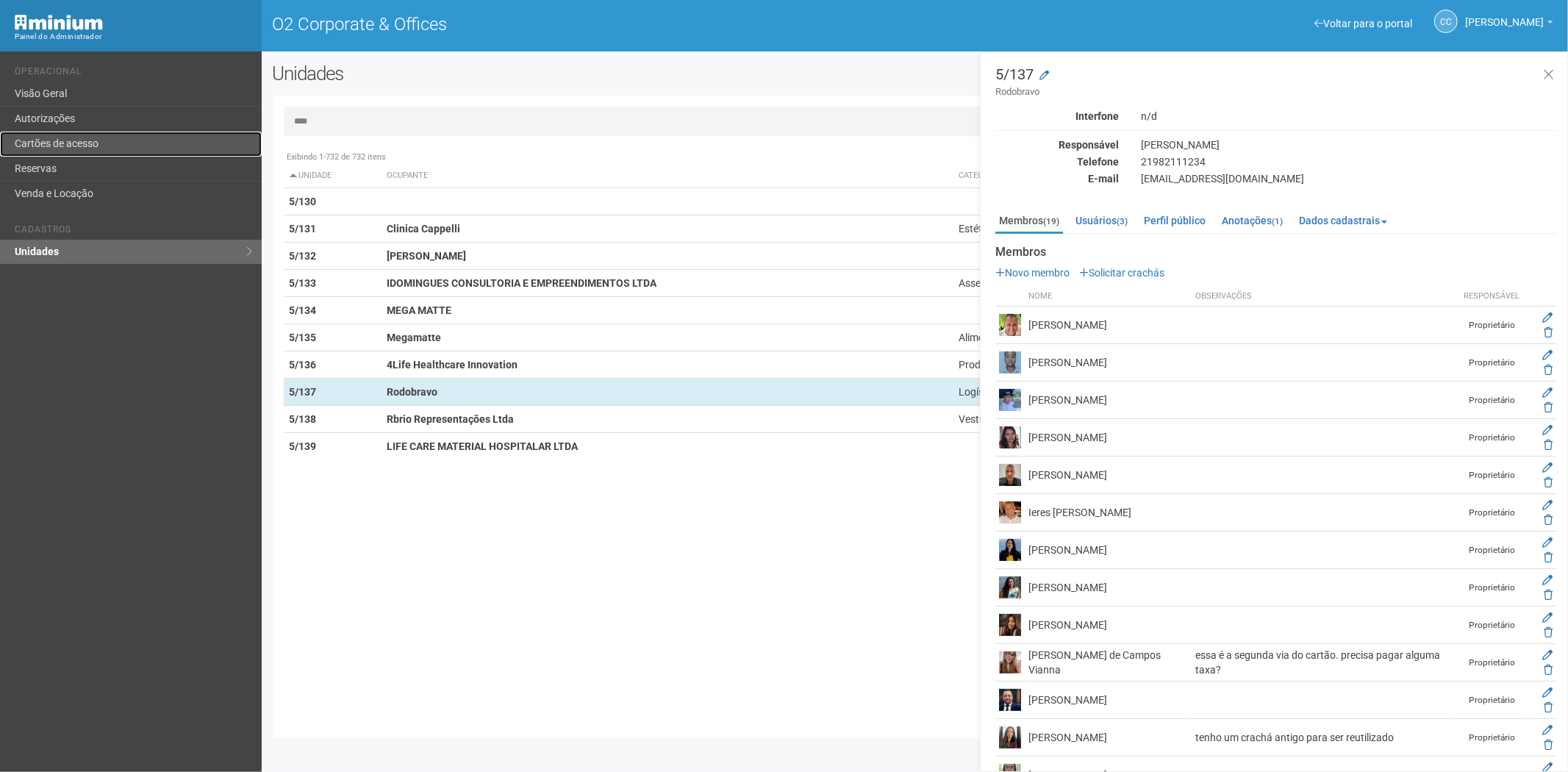
click at [98, 134] on link "Cartões de acesso" at bounding box center [131, 143] width 262 height 25
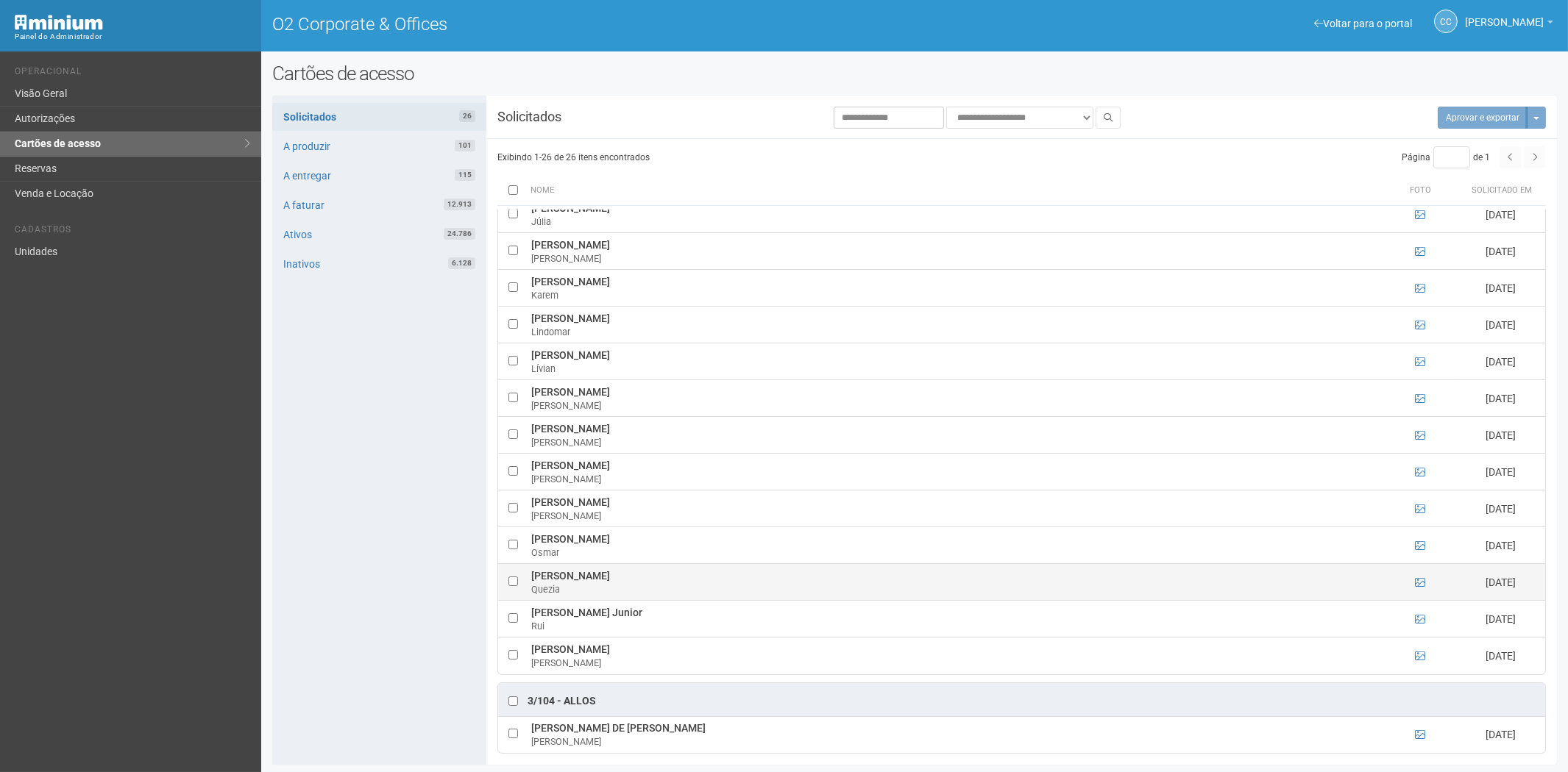
scroll to position [490, 0]
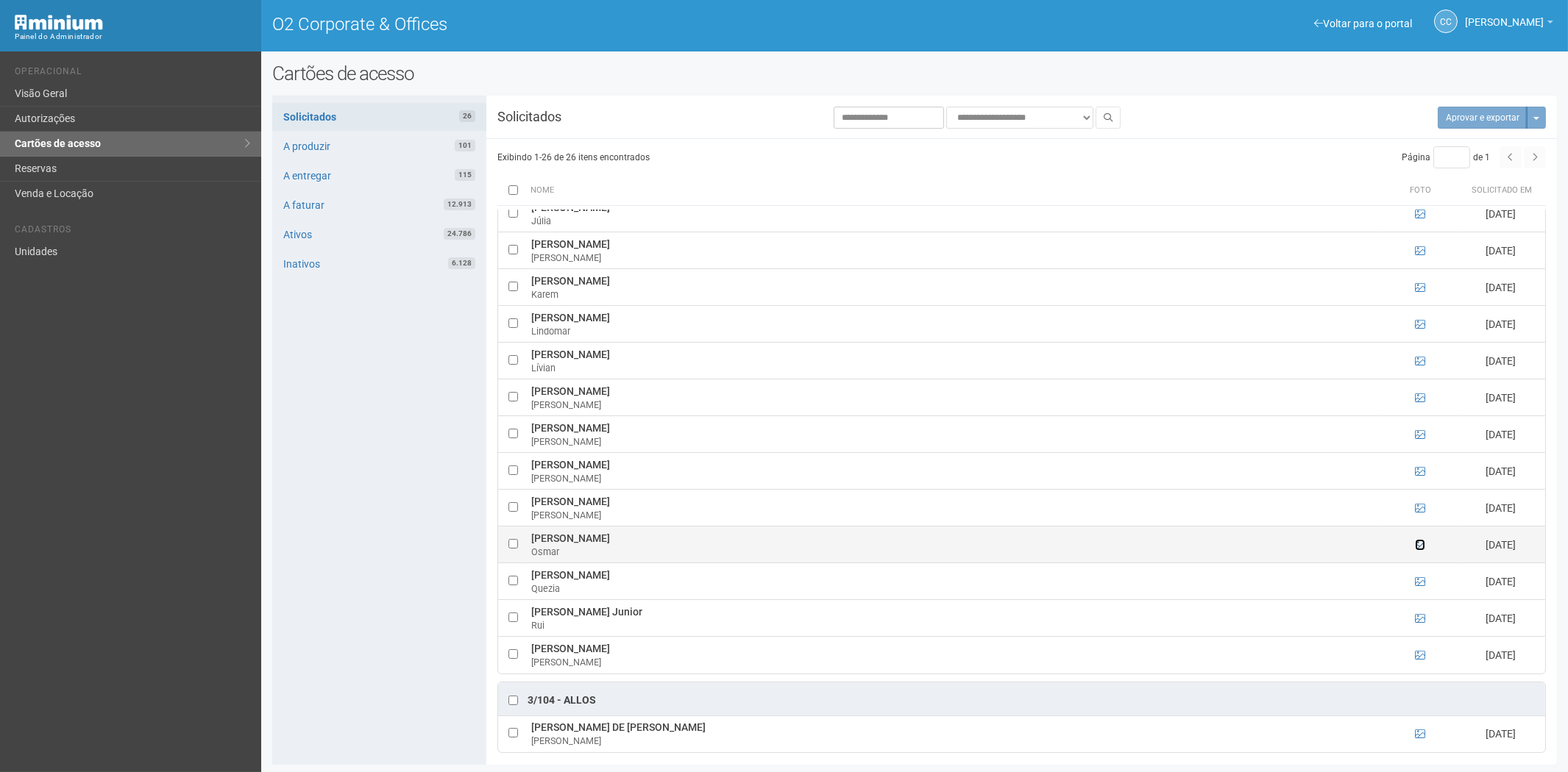
click at [1415, 547] on icon at bounding box center [1420, 545] width 10 height 10
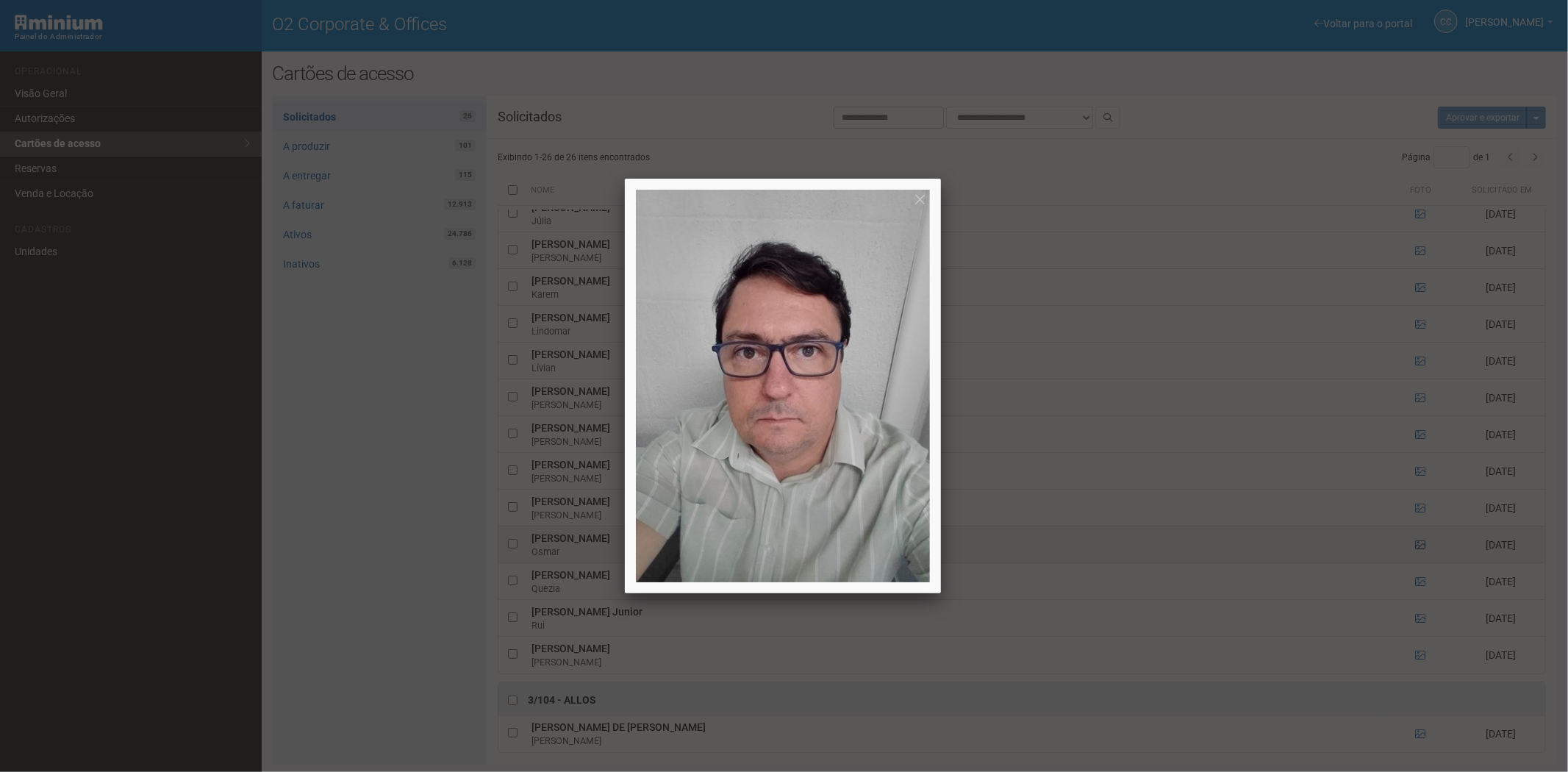
click at [1414, 547] on div at bounding box center [784, 386] width 1568 height 772
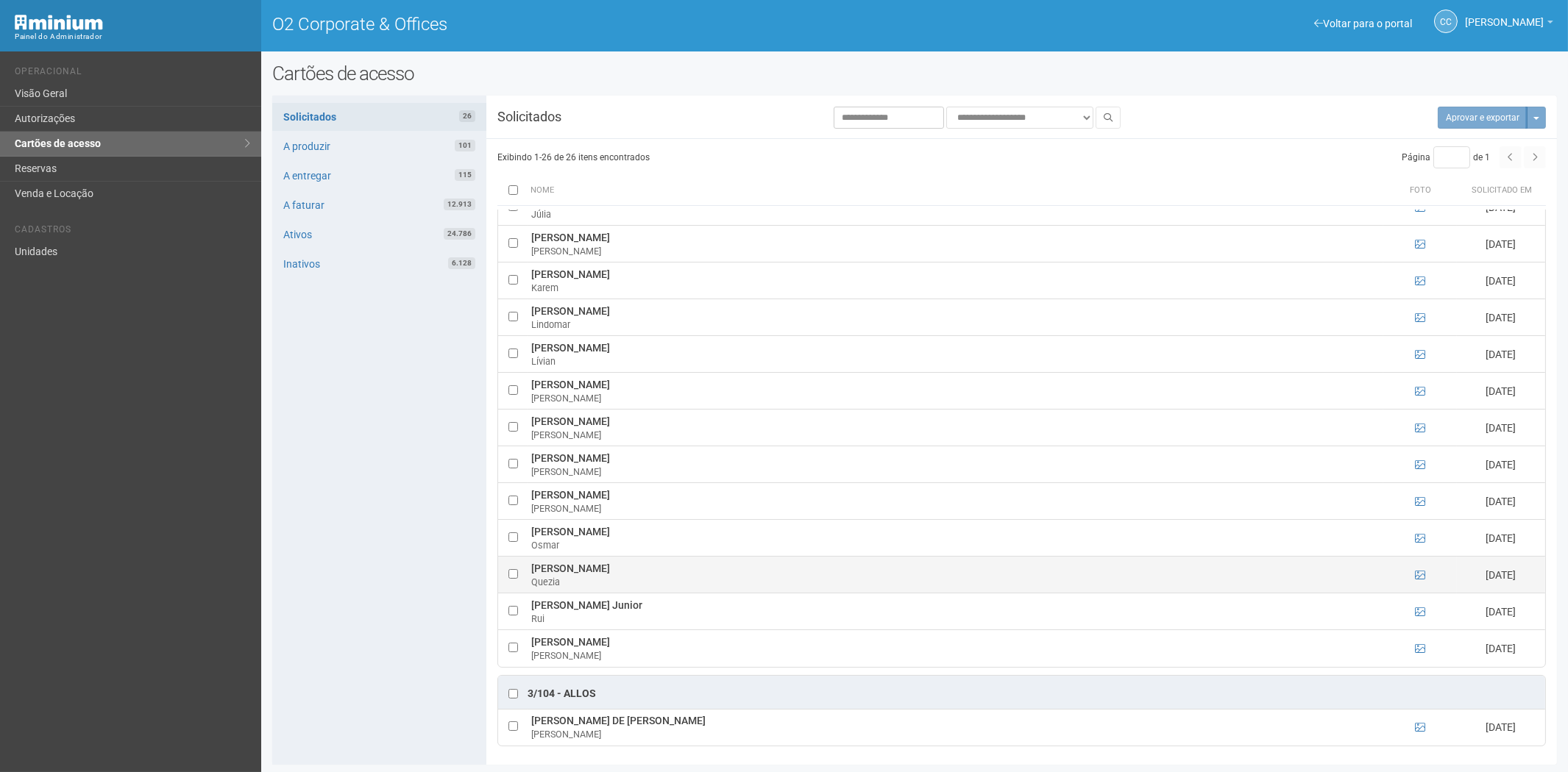
scroll to position [1, 0]
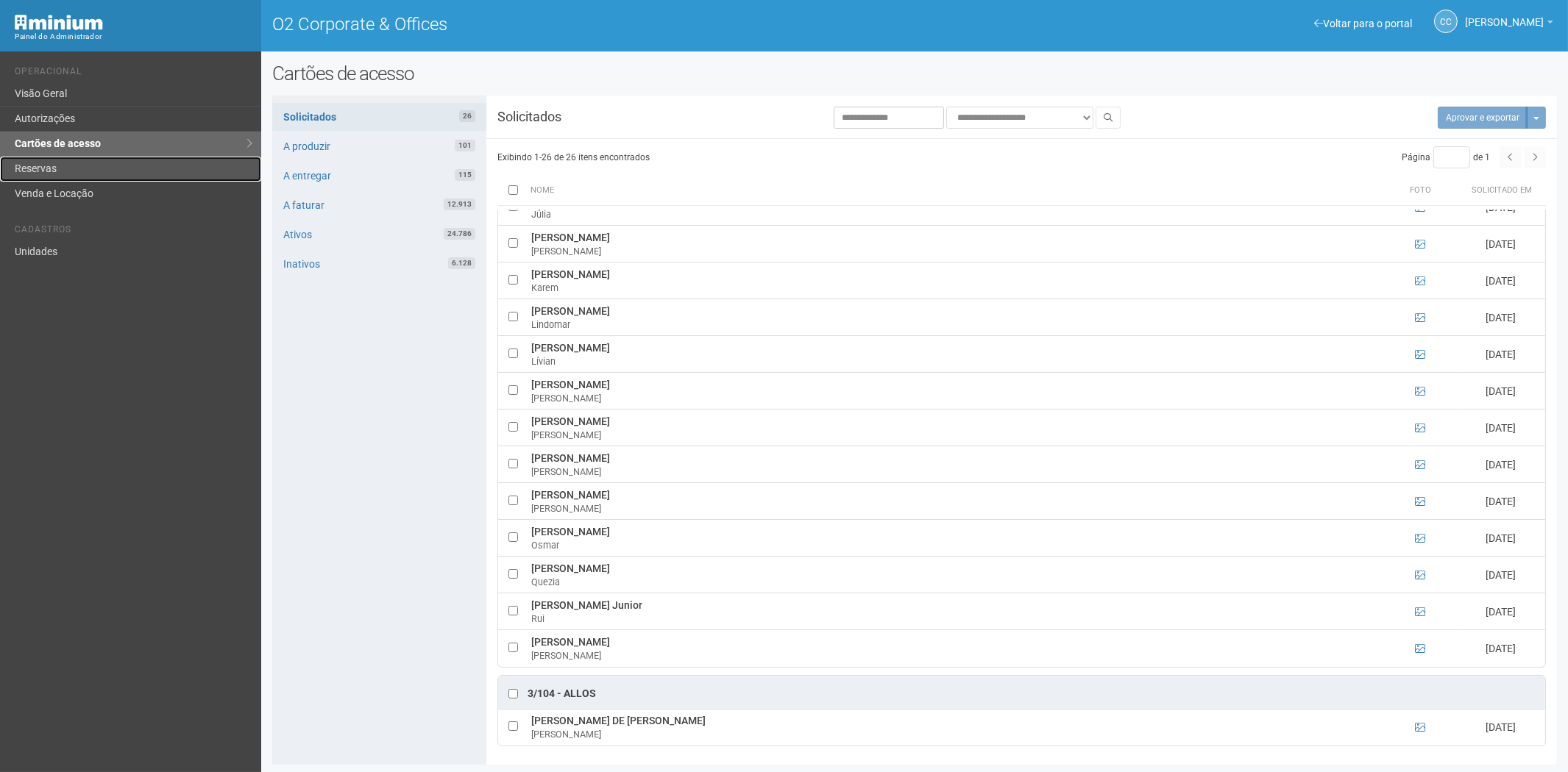
click at [24, 168] on link "Reservas" at bounding box center [131, 168] width 261 height 25
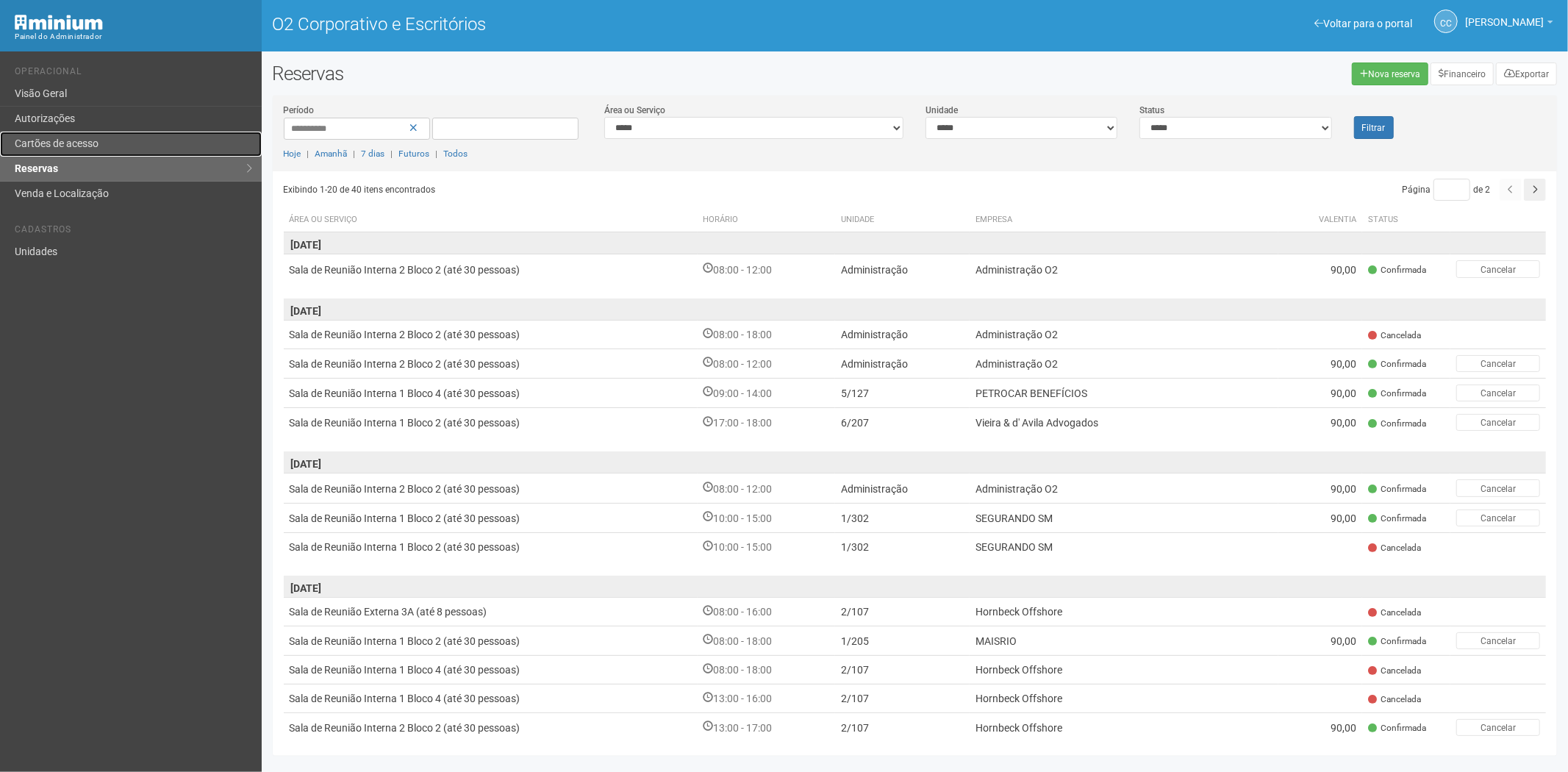
click at [86, 140] on font "Cartões de acesso" at bounding box center [56, 143] width 83 height 12
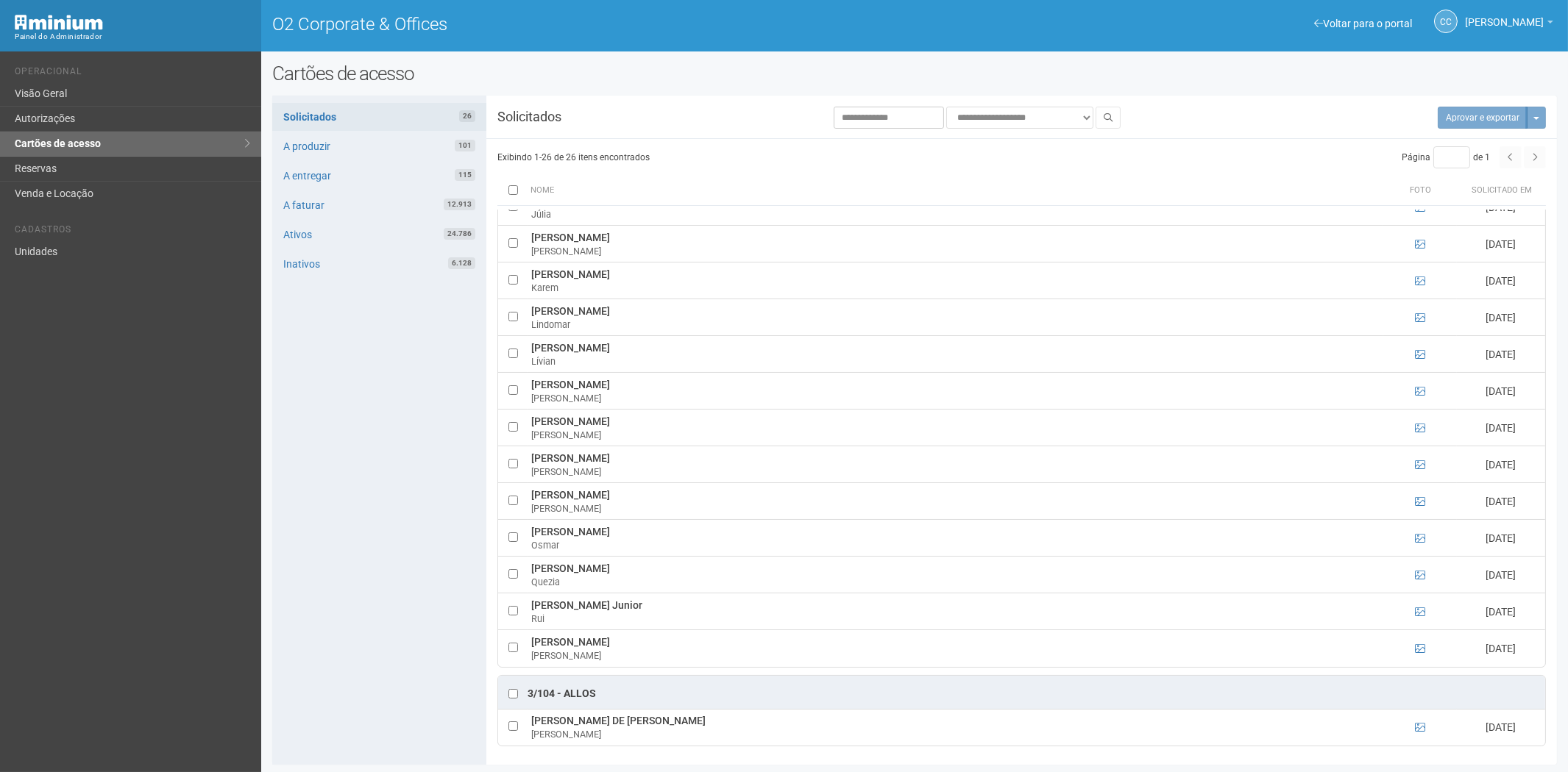
scroll to position [497, 0]
click at [1420, 648] on icon at bounding box center [1420, 648] width 10 height 10
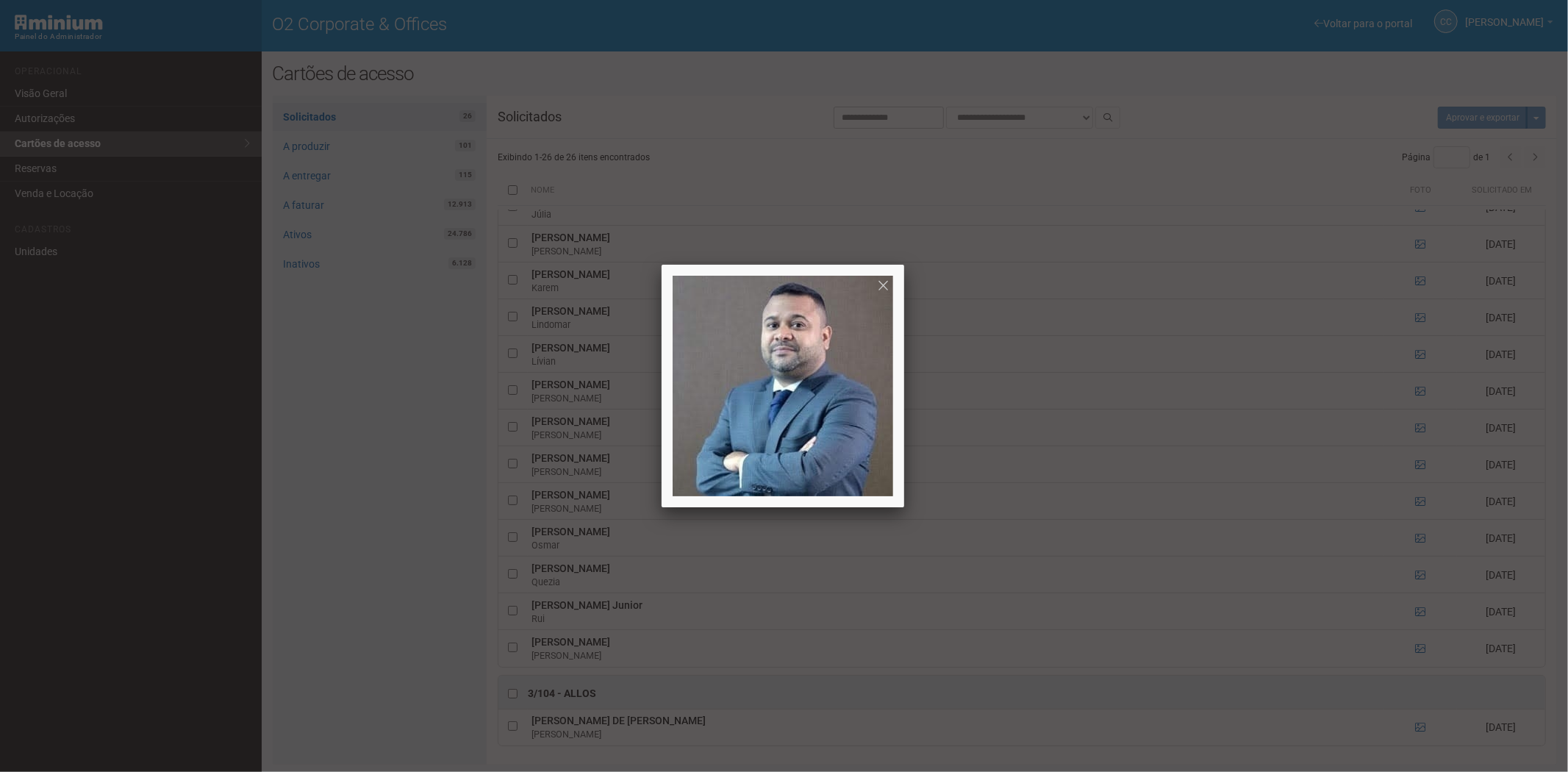
click at [1420, 648] on div at bounding box center [784, 386] width 1568 height 772
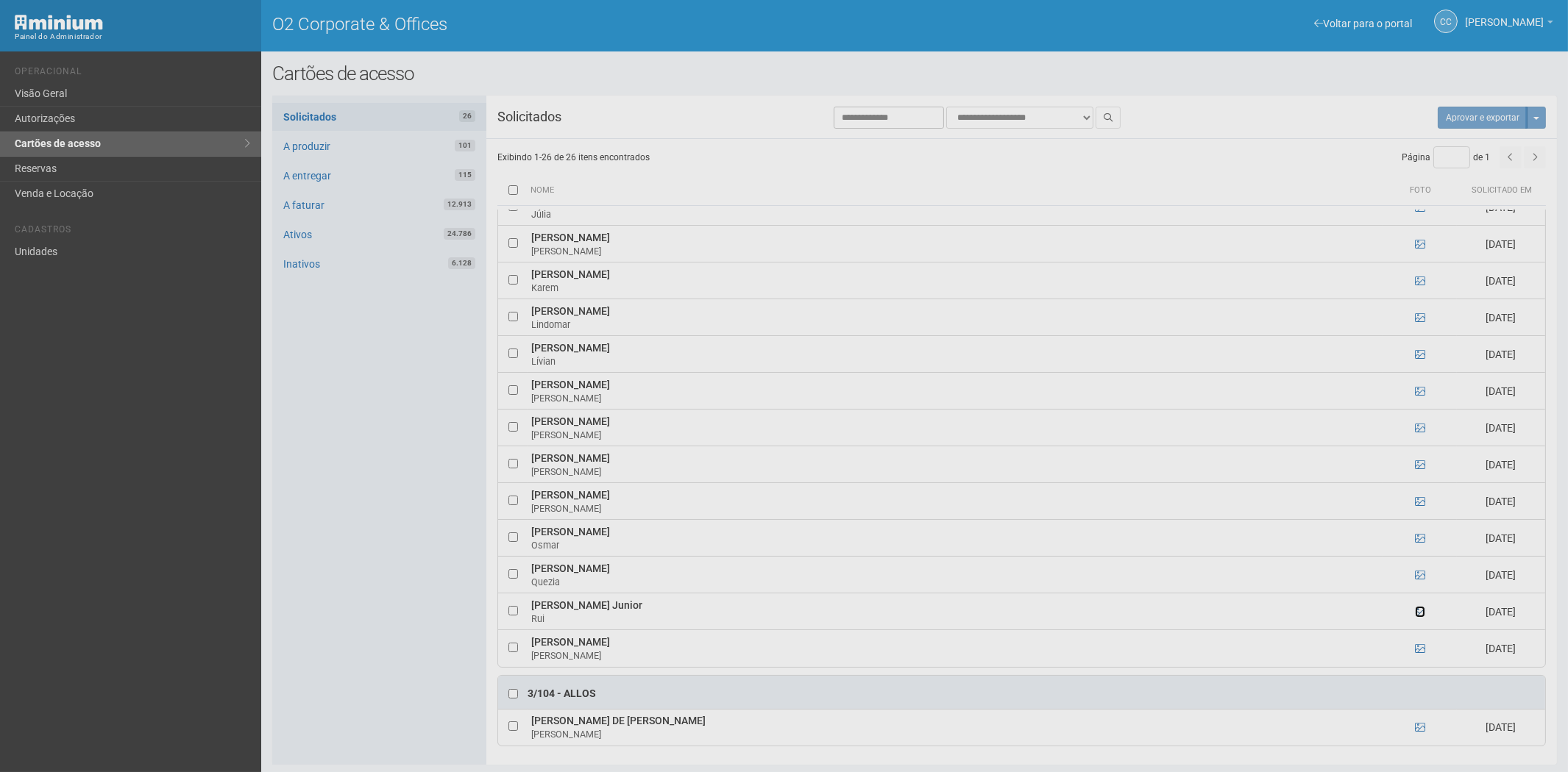
click at [1416, 608] on icon at bounding box center [1420, 612] width 10 height 10
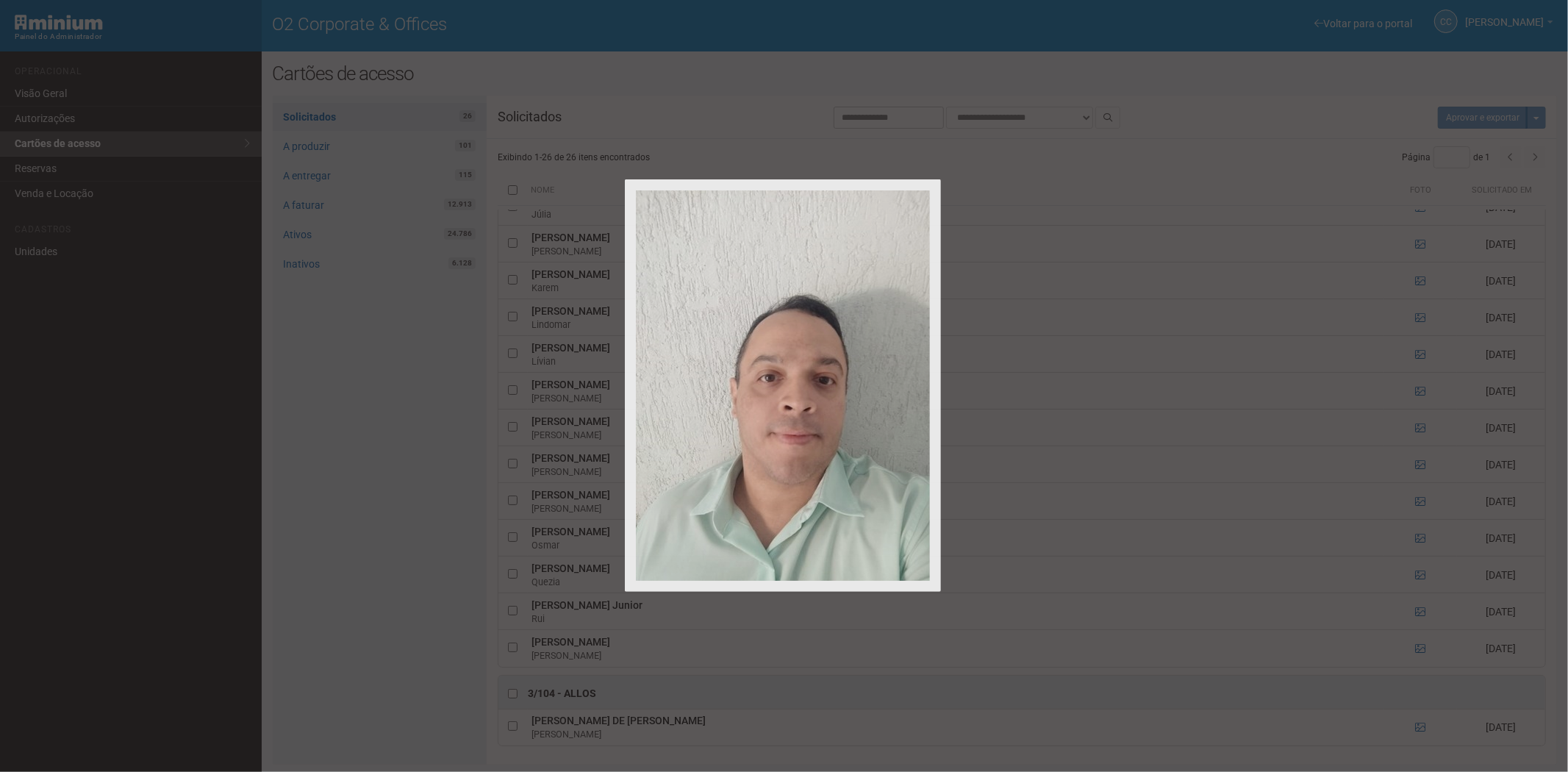
click at [1416, 611] on div at bounding box center [784, 386] width 1568 height 772
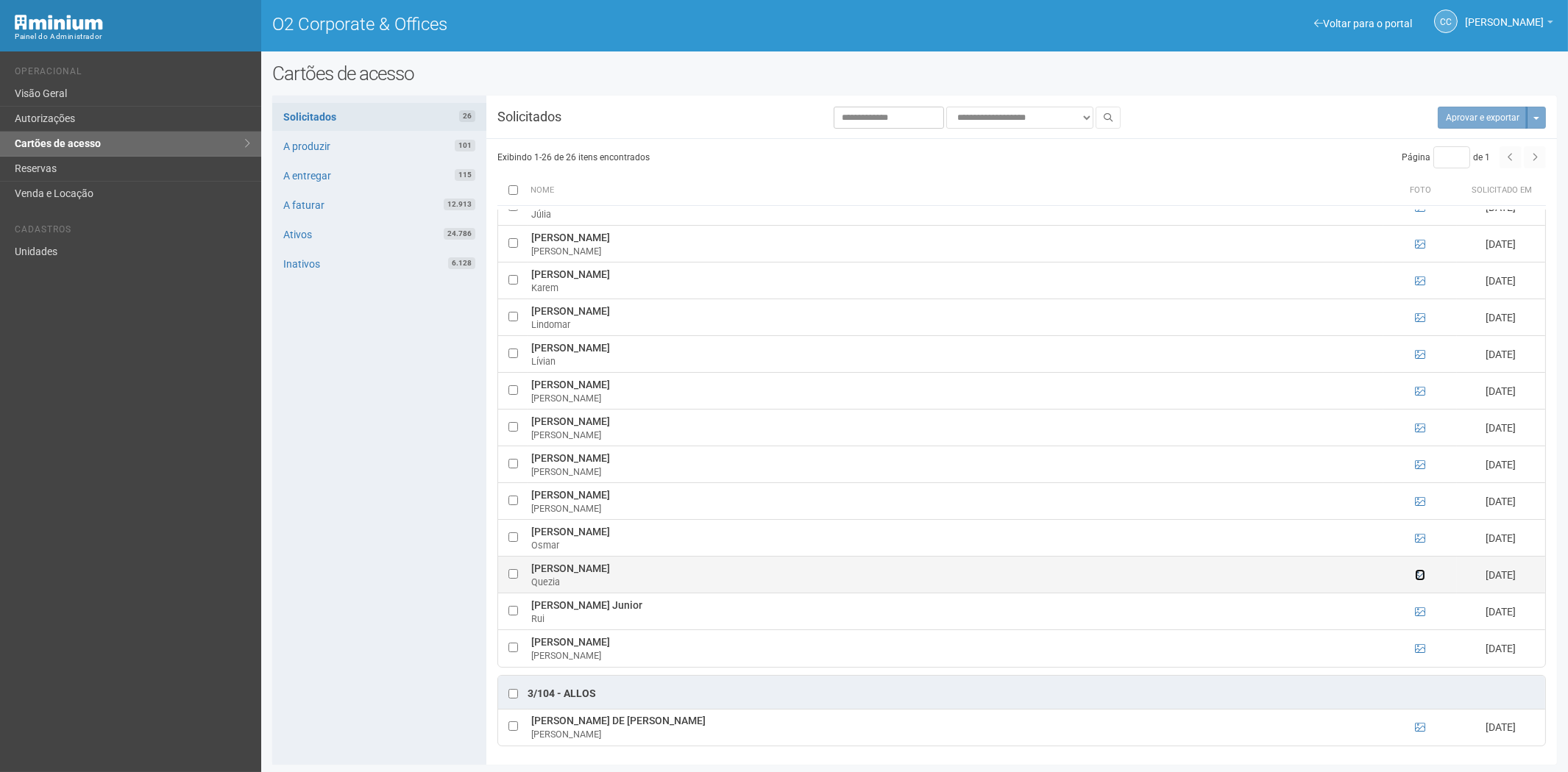
click at [1421, 572] on icon at bounding box center [1420, 575] width 10 height 10
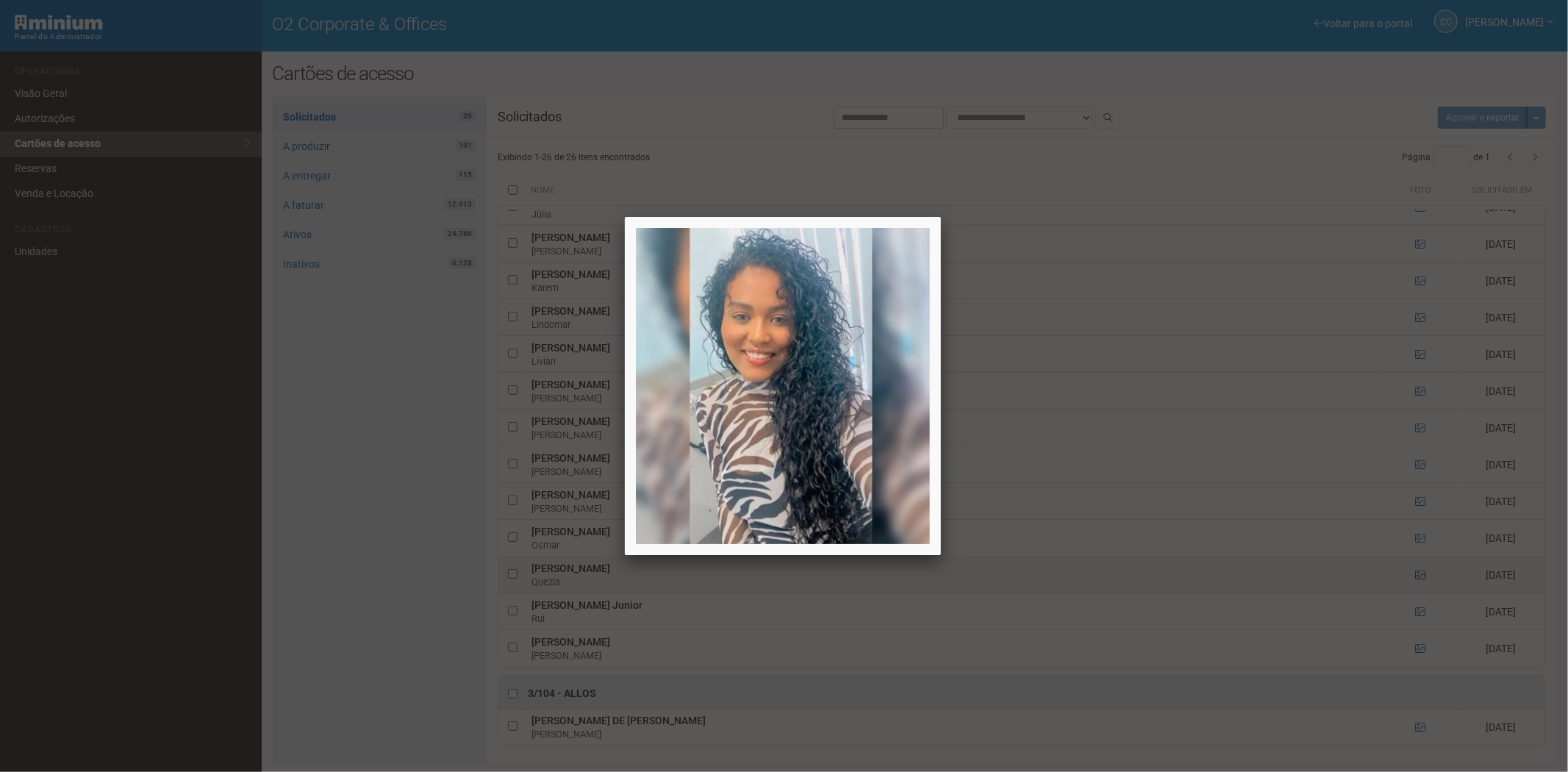
click at [1420, 572] on div at bounding box center [784, 386] width 1568 height 772
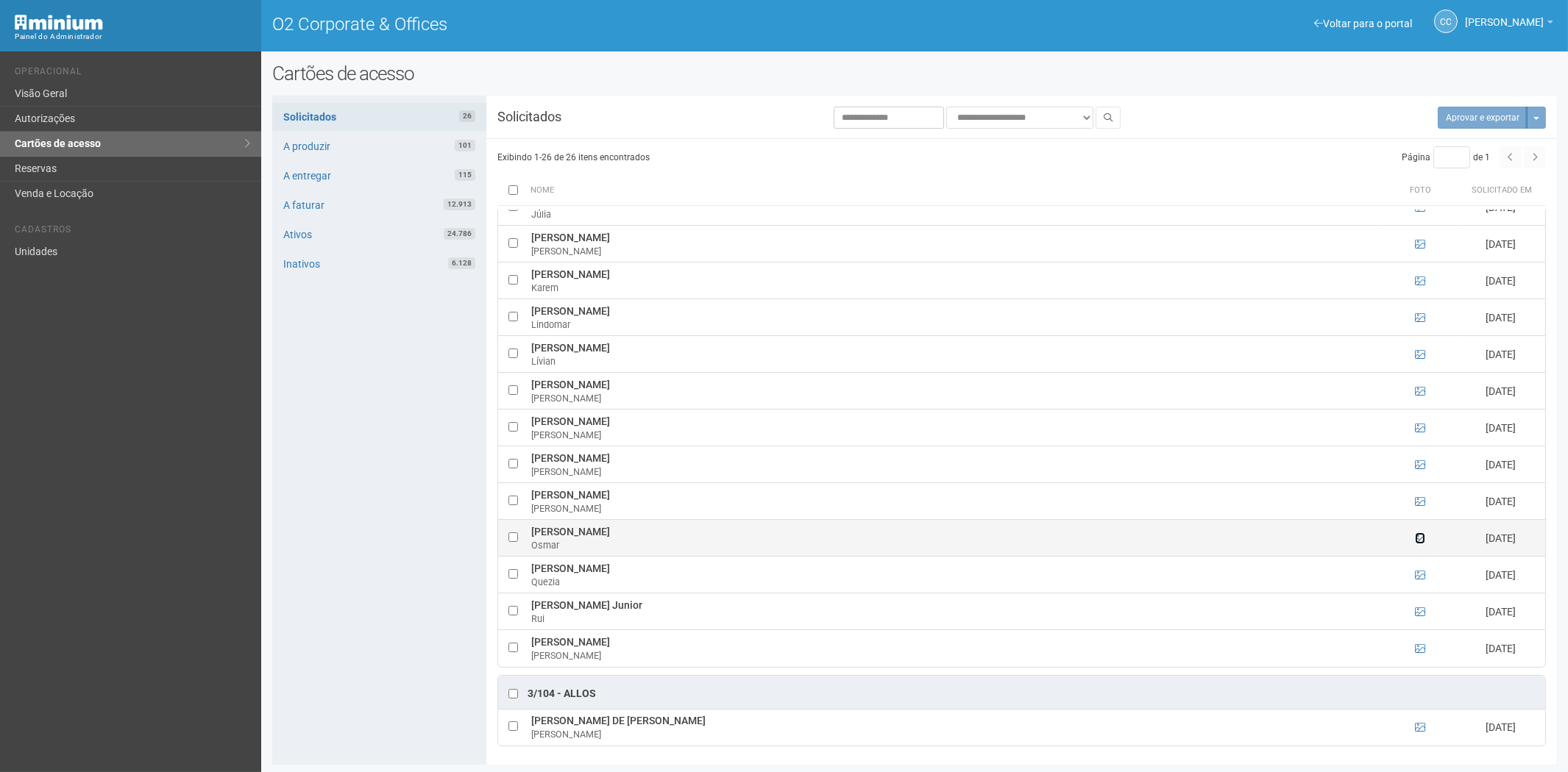
click at [1421, 535] on icon at bounding box center [1420, 538] width 10 height 10
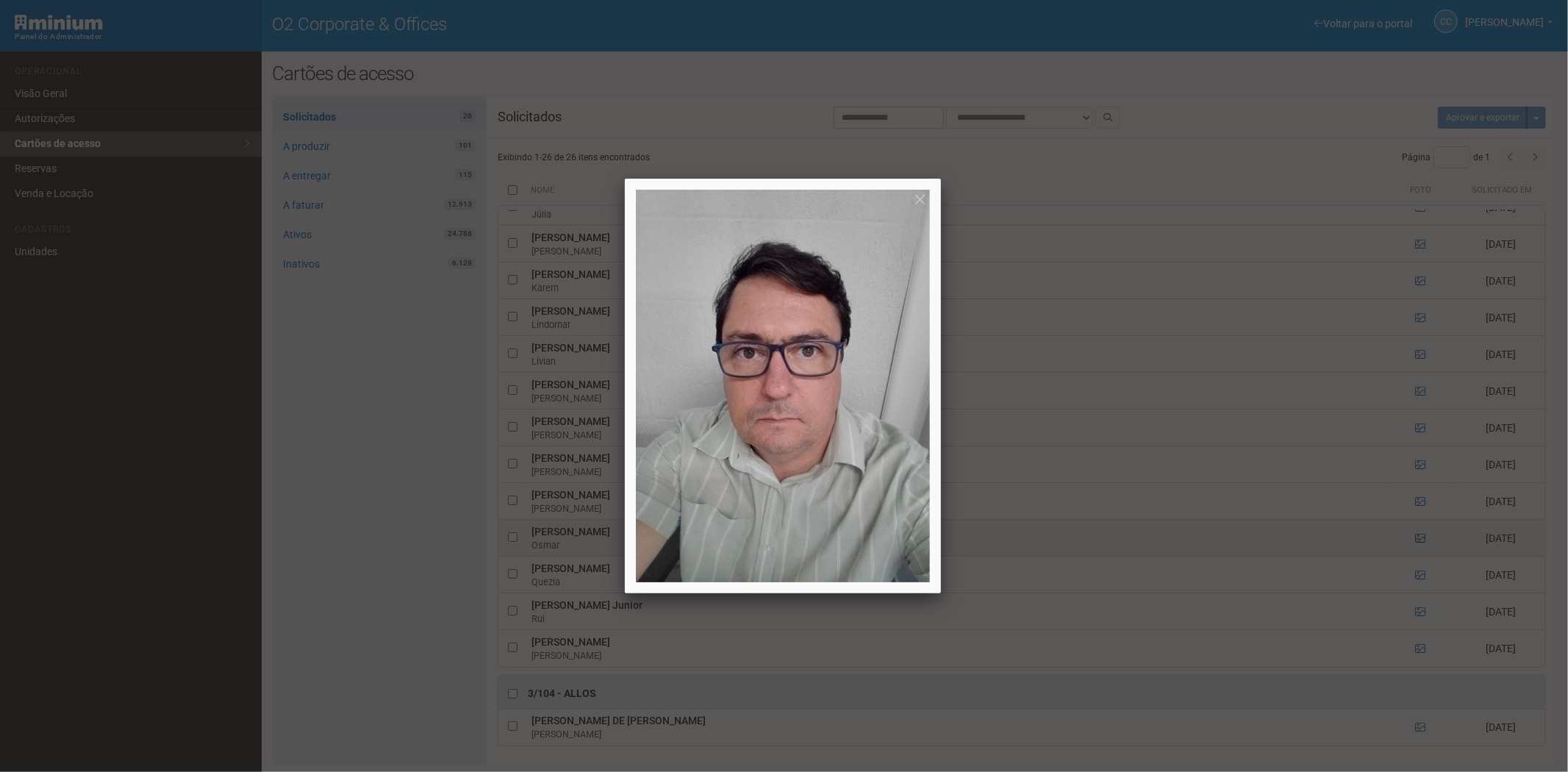
click at [1420, 535] on div at bounding box center [784, 386] width 1568 height 772
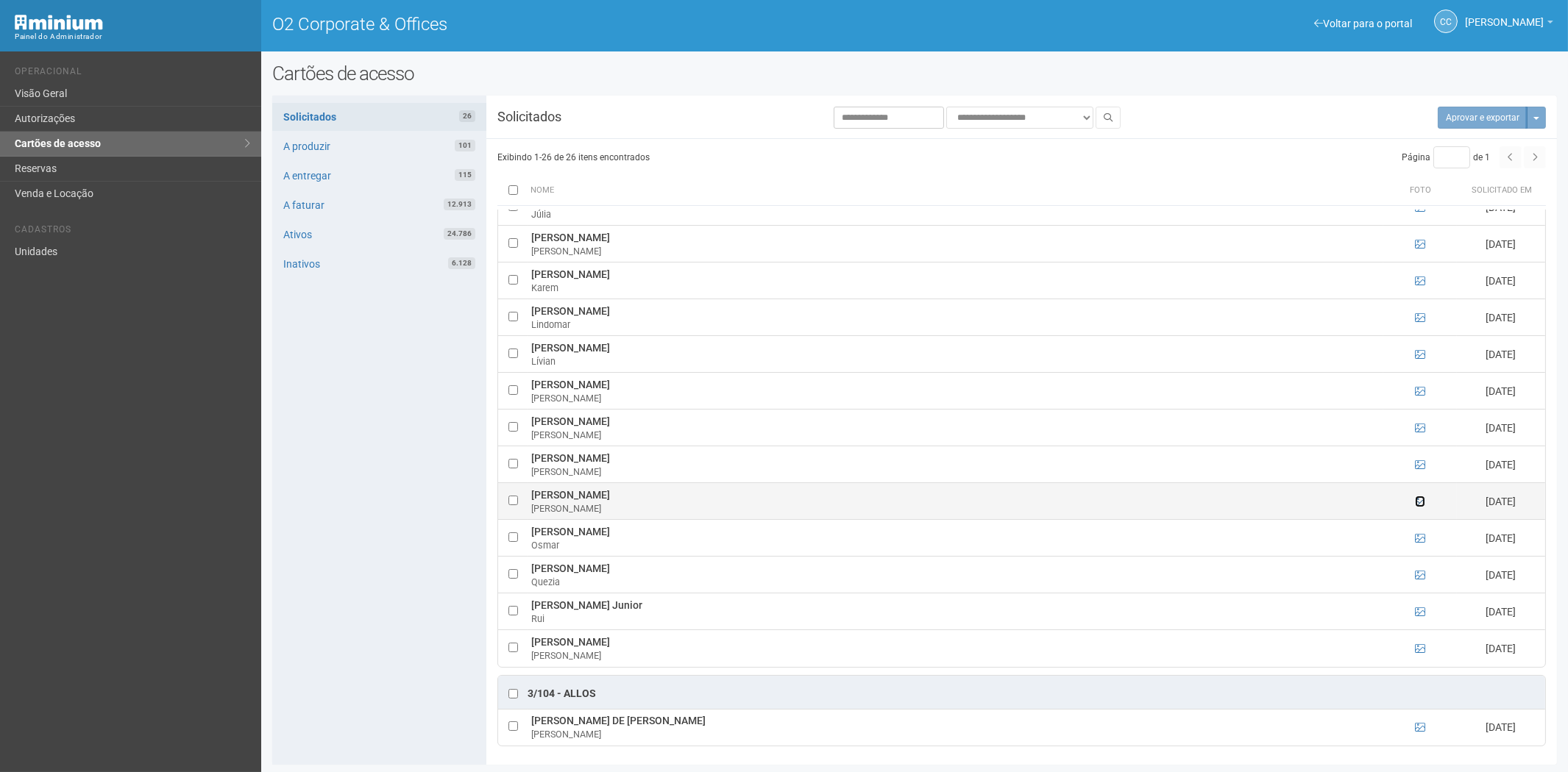
click at [1416, 503] on icon at bounding box center [1420, 501] width 10 height 10
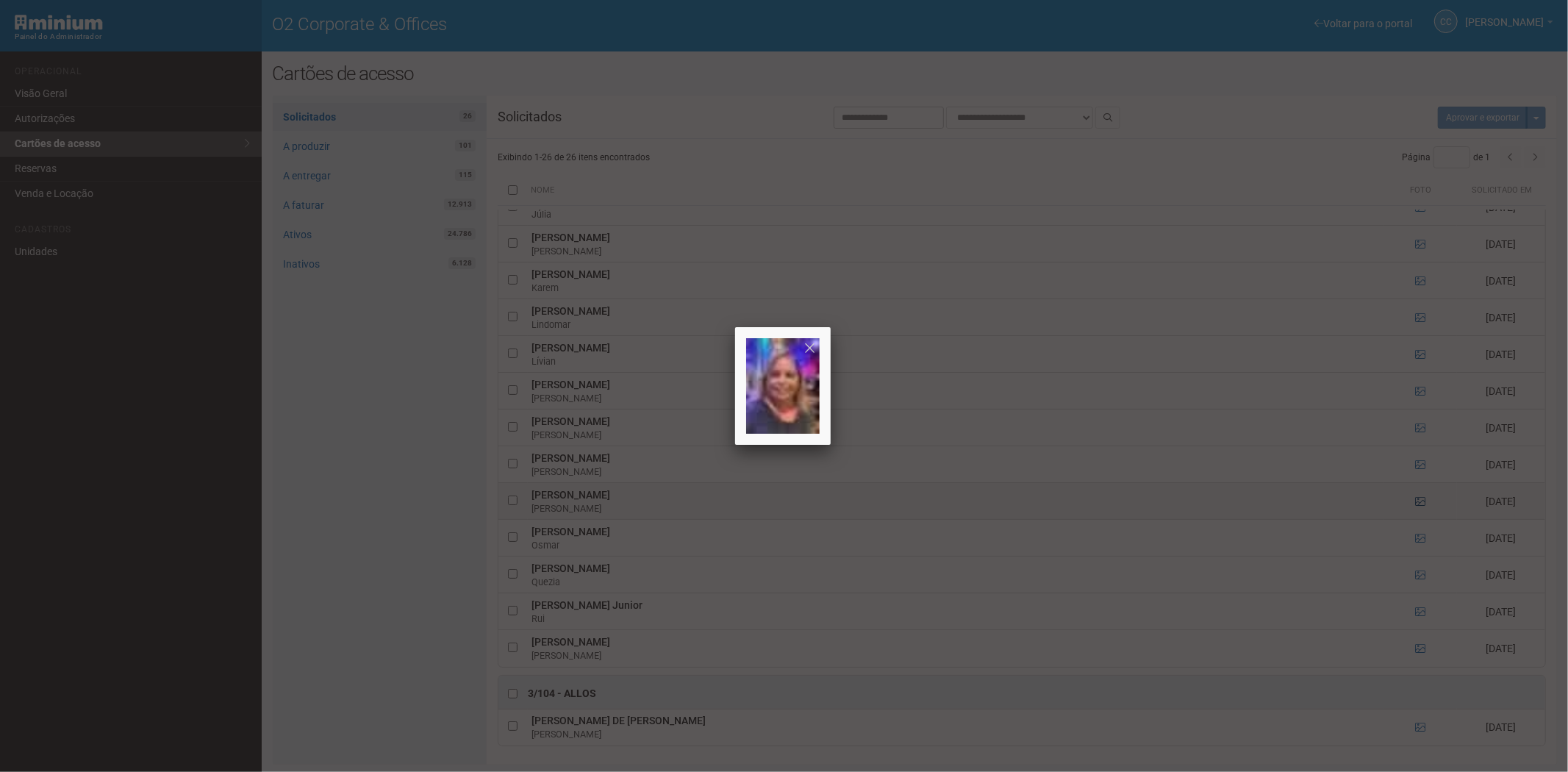
click at [1415, 503] on div at bounding box center [784, 386] width 1568 height 772
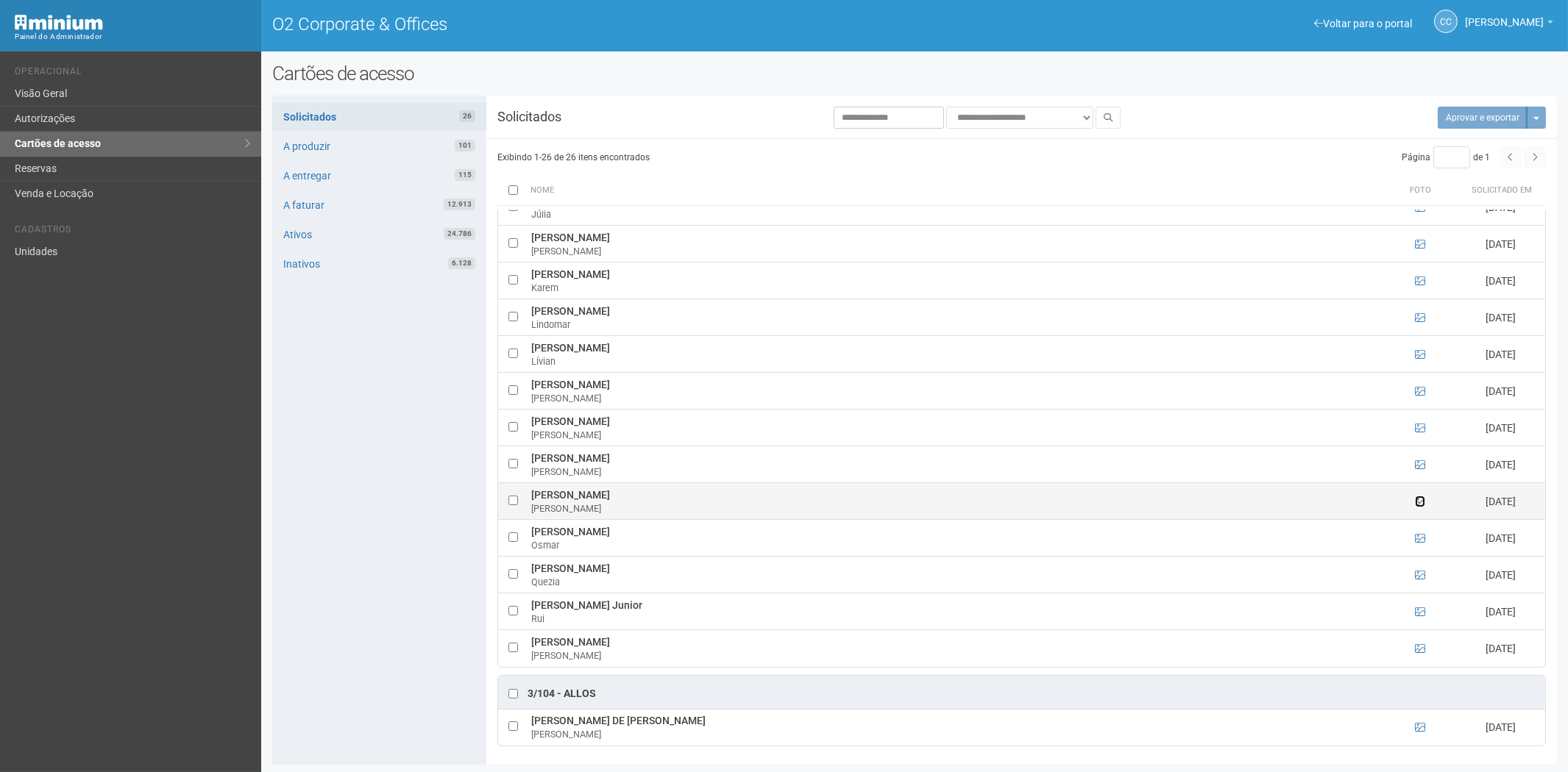
click at [1423, 502] on icon at bounding box center [1420, 501] width 10 height 10
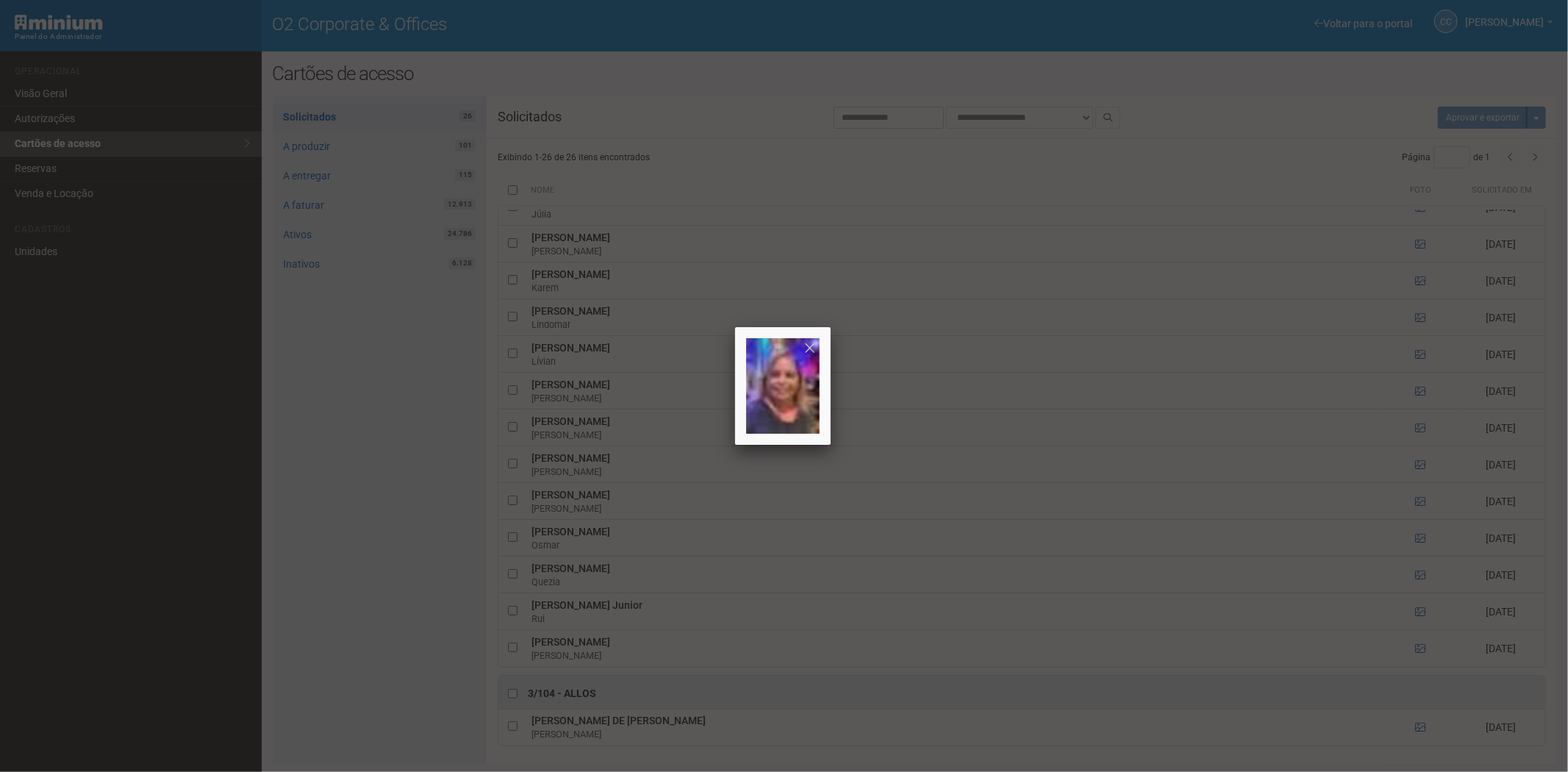
click at [1421, 502] on div at bounding box center [784, 386] width 1568 height 772
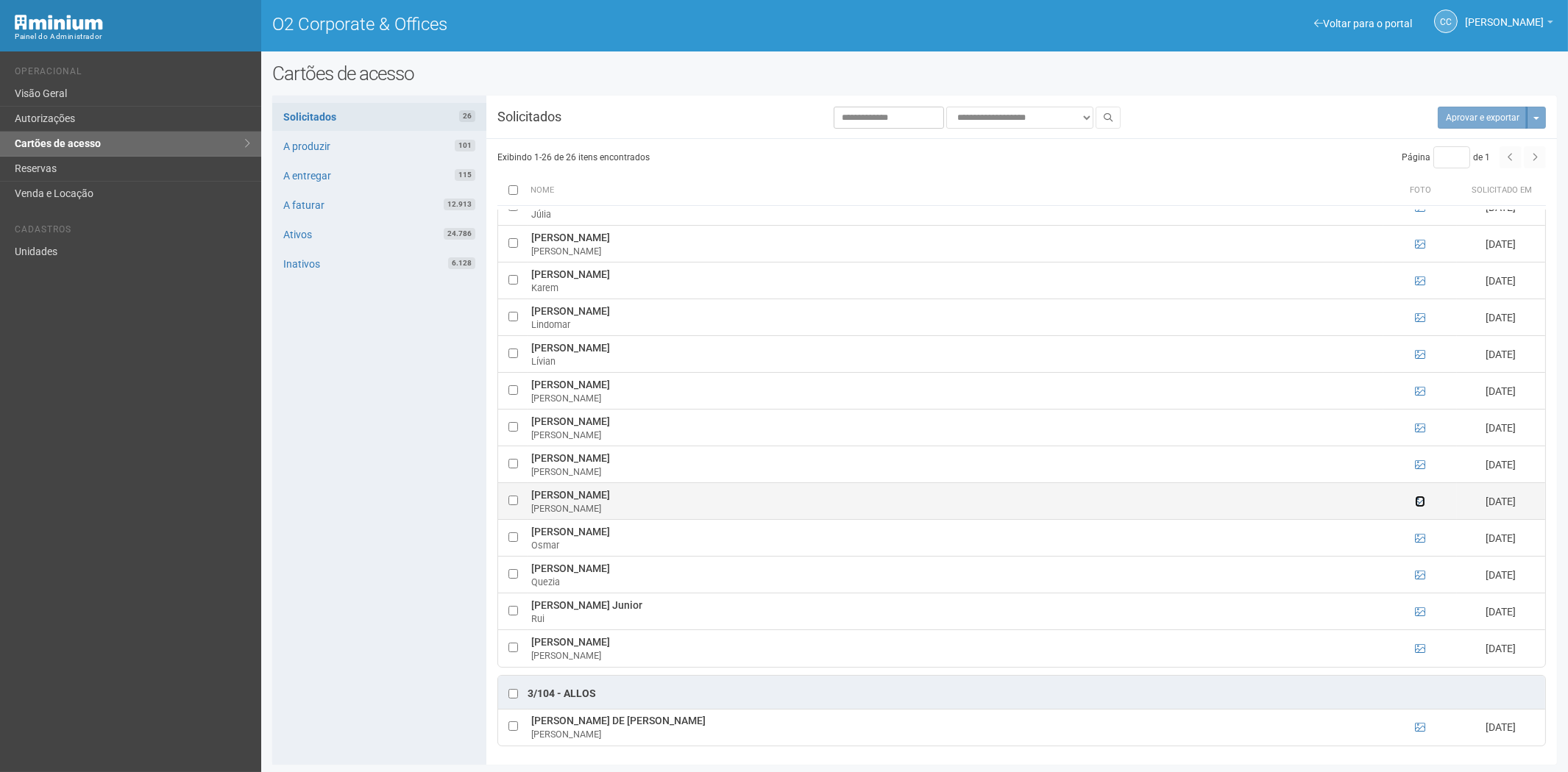
click at [1422, 504] on icon at bounding box center [1420, 501] width 10 height 10
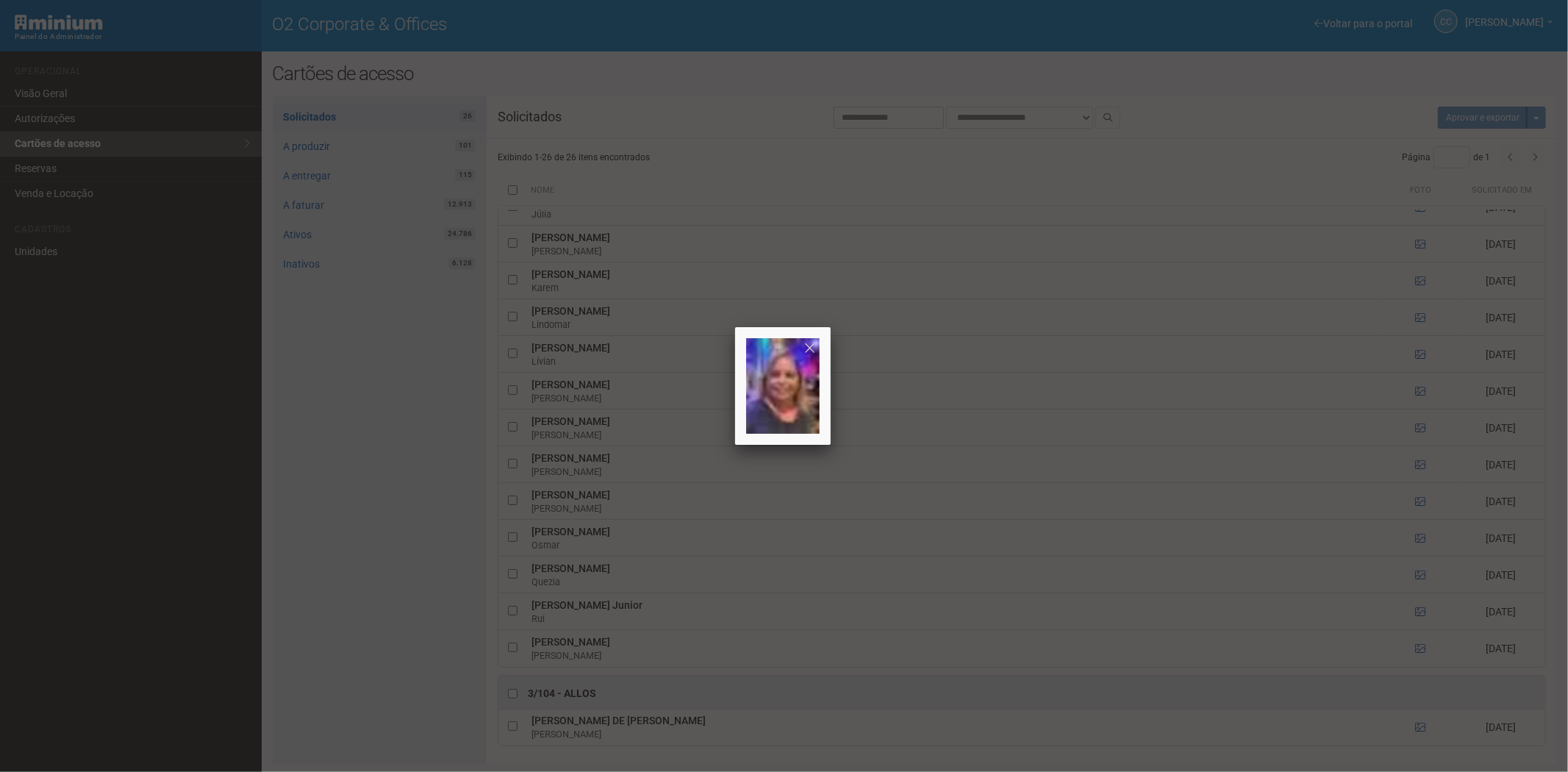
click at [1421, 504] on div at bounding box center [784, 386] width 1568 height 772
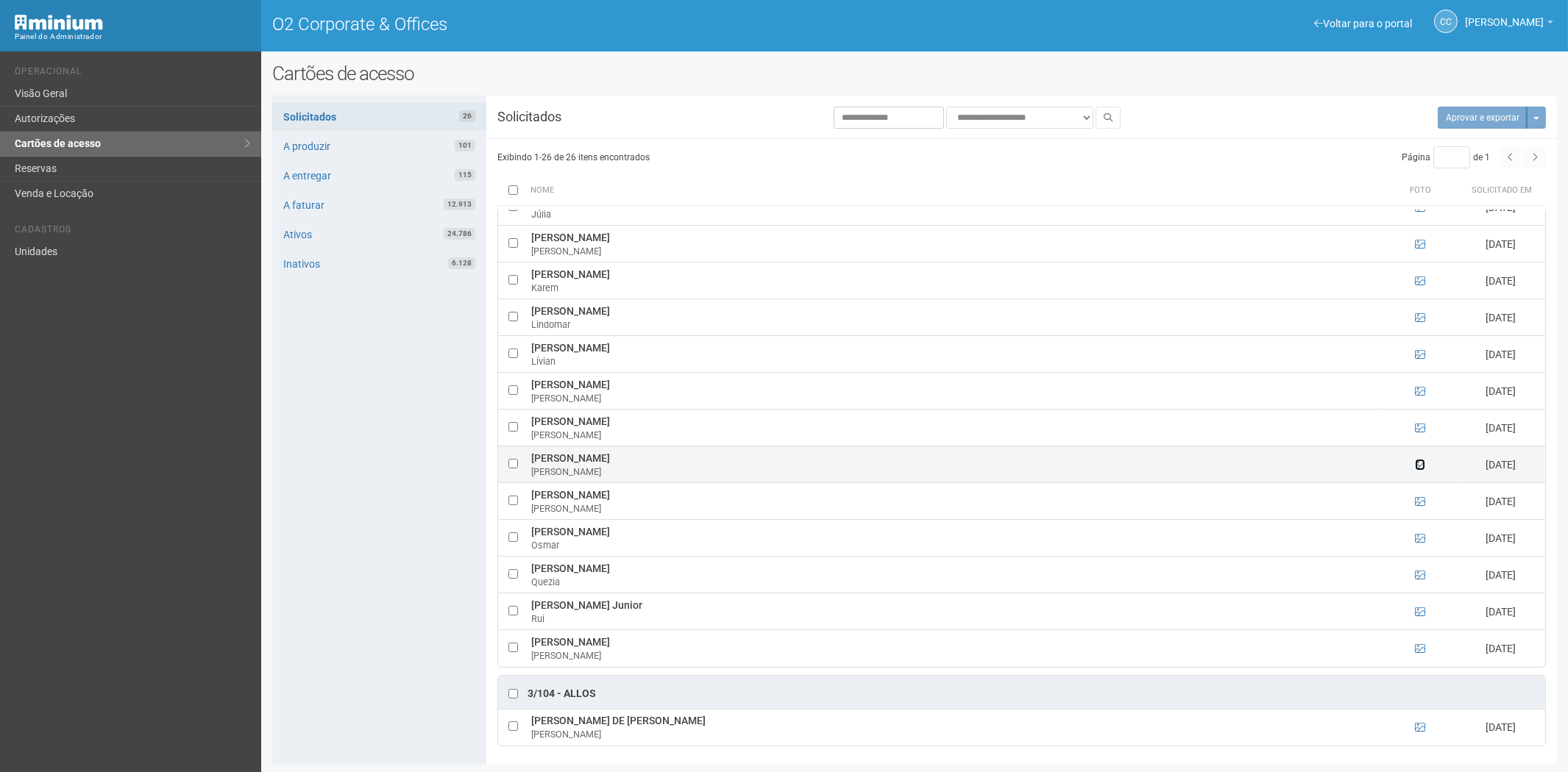
click at [1422, 465] on icon at bounding box center [1420, 465] width 10 height 10
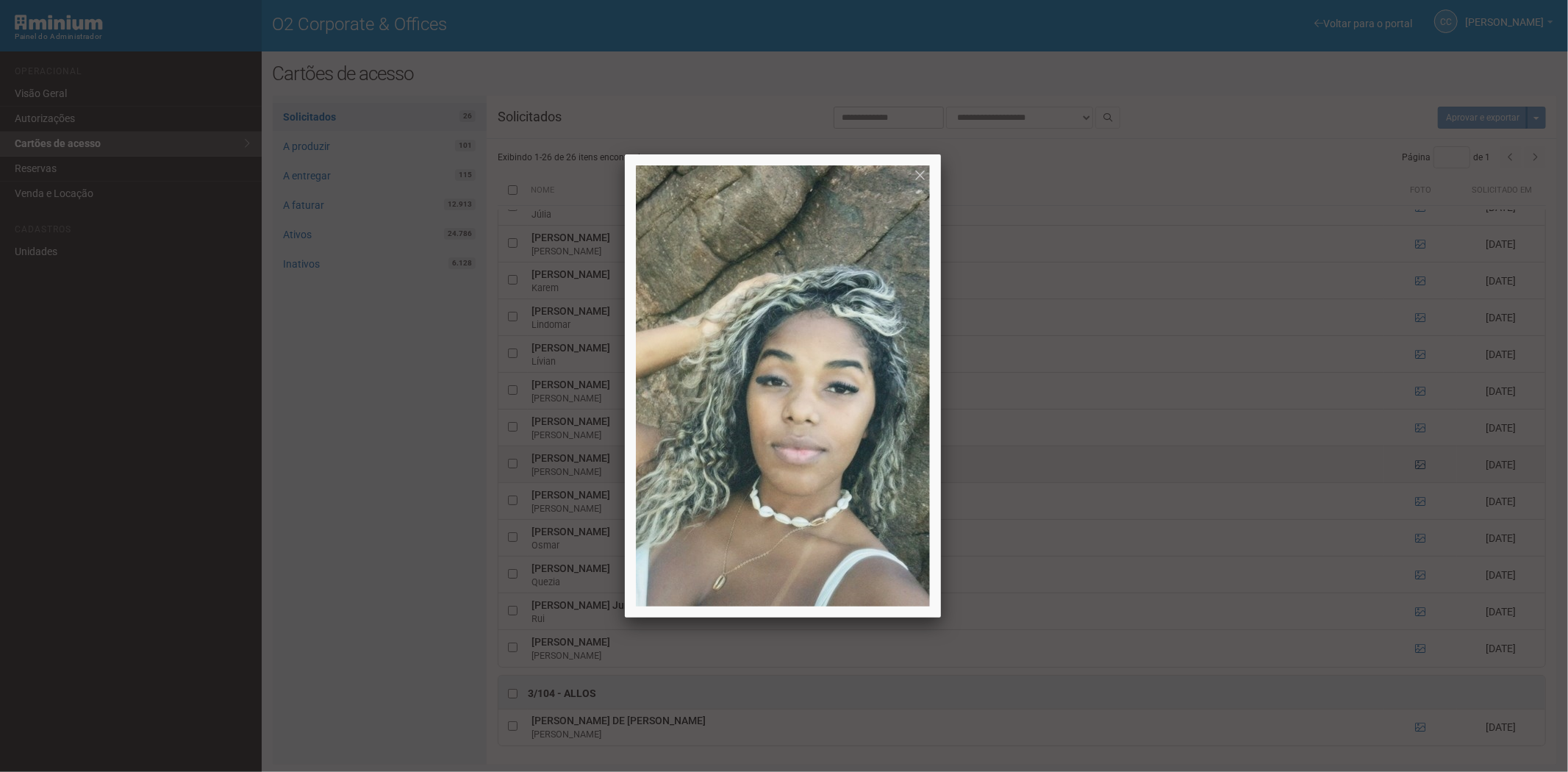
click at [1421, 465] on div at bounding box center [784, 386] width 1568 height 772
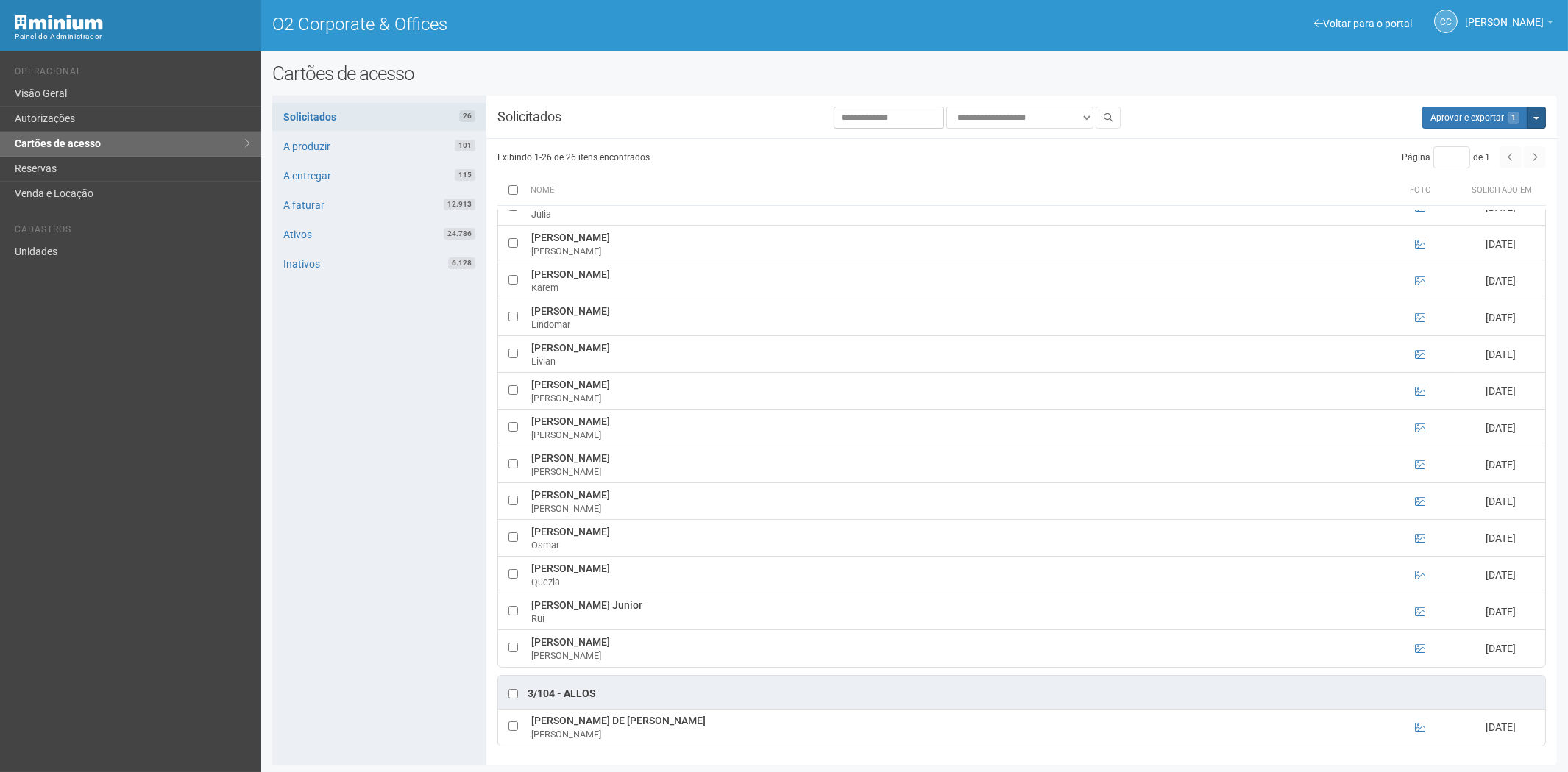
click at [1542, 121] on button "Mais opções" at bounding box center [1536, 118] width 19 height 22
click at [1445, 166] on link "Rejeitar solicitações" at bounding box center [1481, 164] width 116 height 18
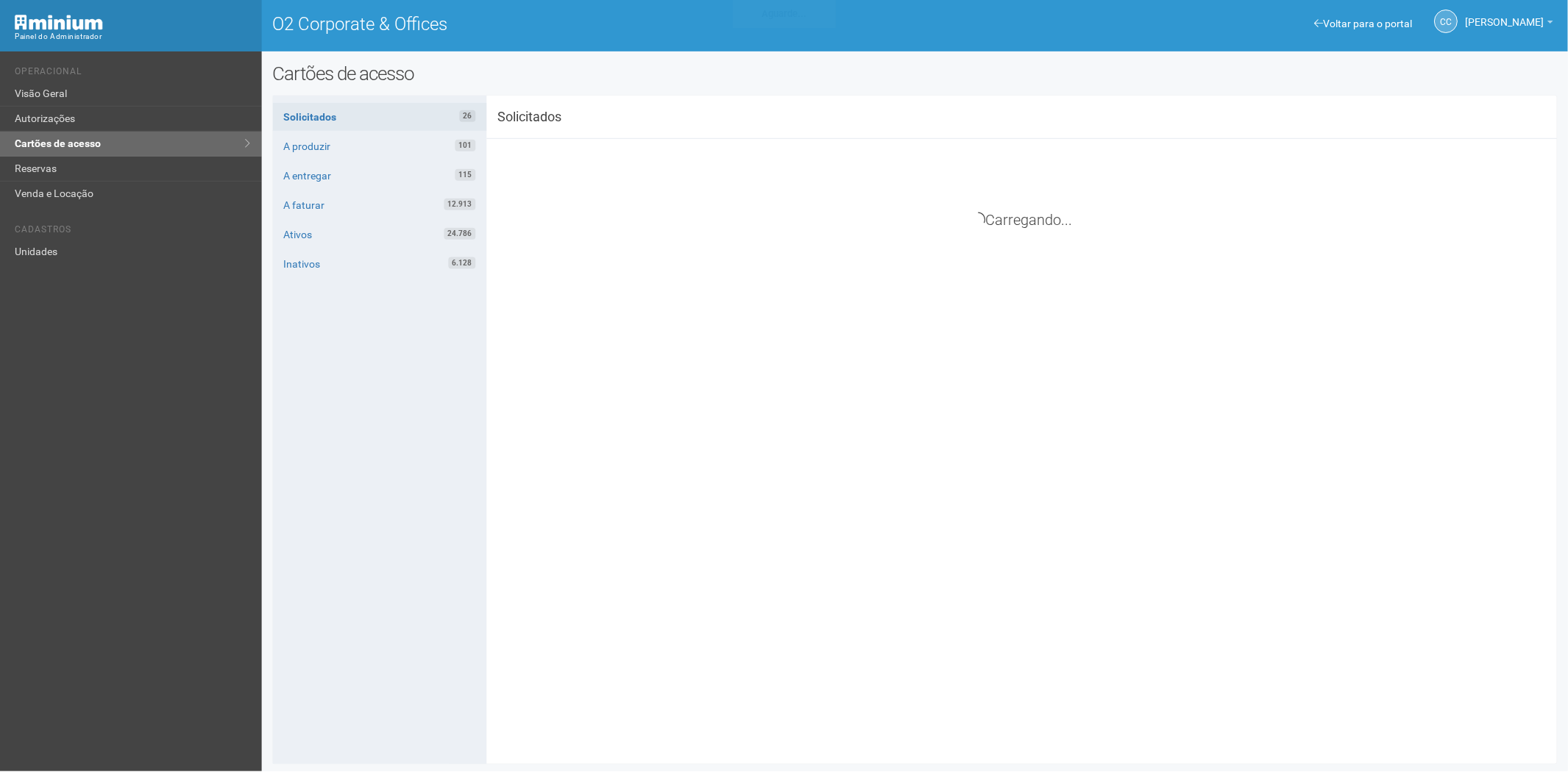
scroll to position [461, 0]
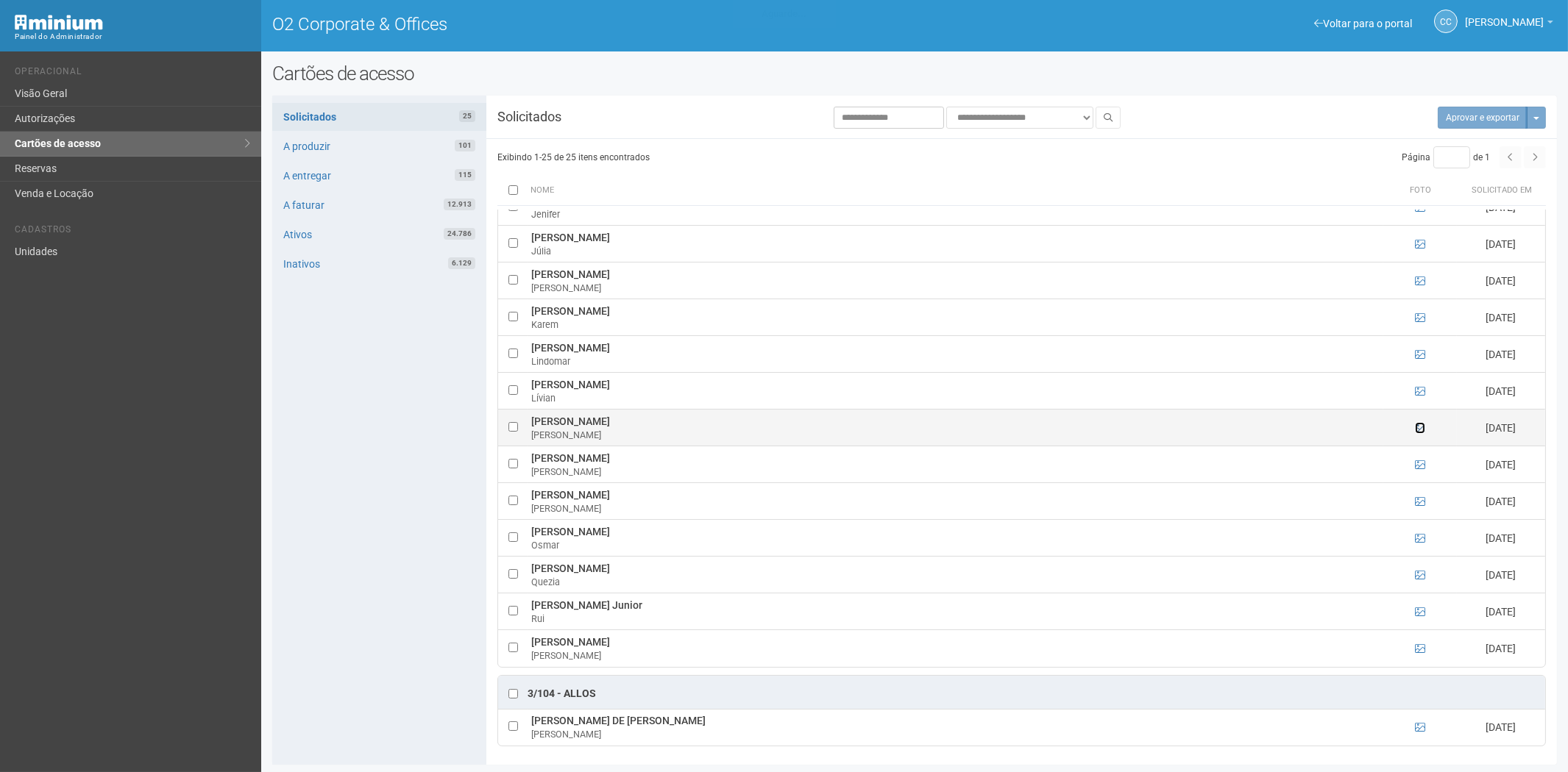
click at [1416, 426] on icon at bounding box center [1420, 428] width 10 height 10
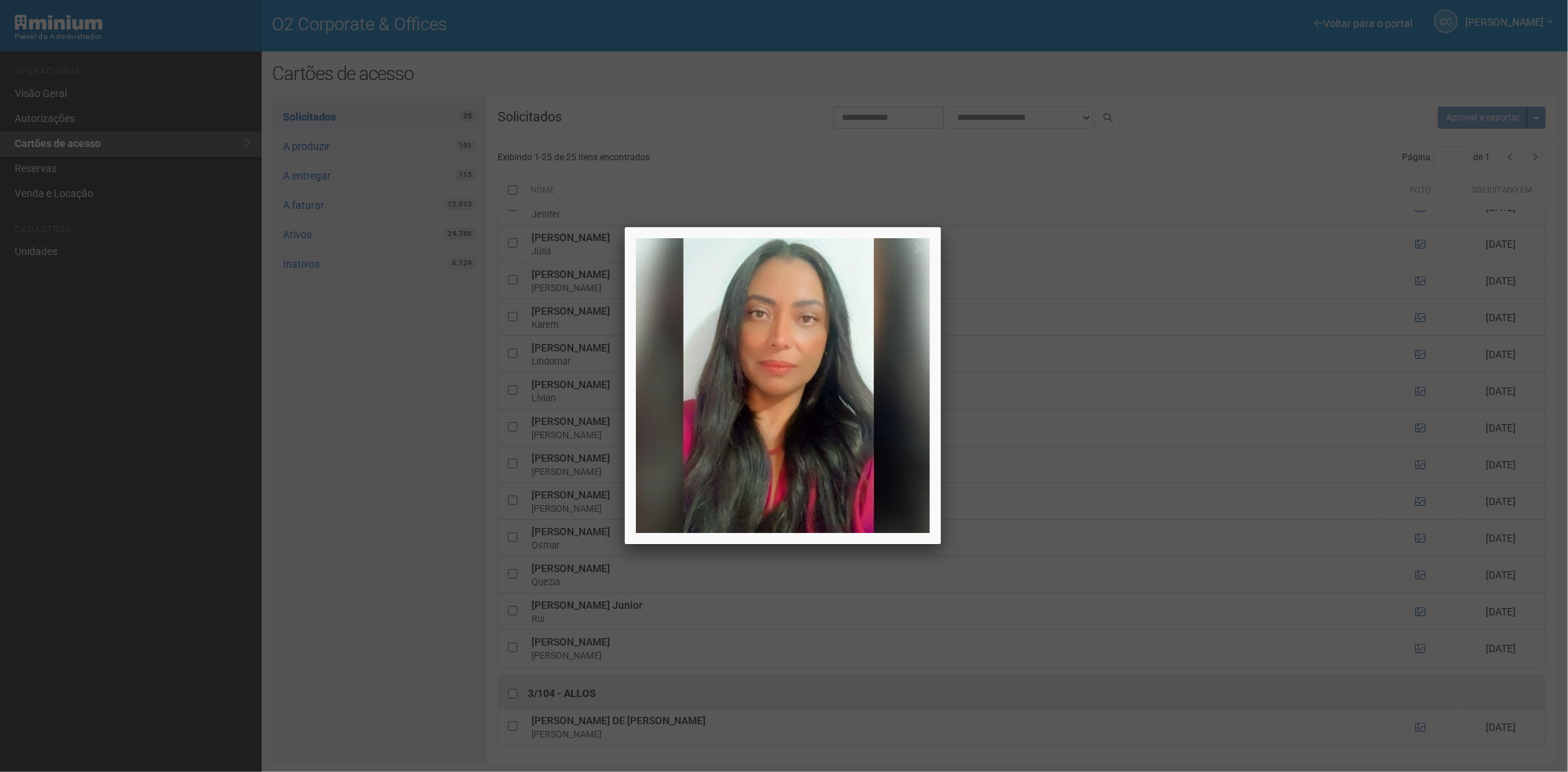
click at [1418, 427] on div at bounding box center [784, 386] width 1568 height 772
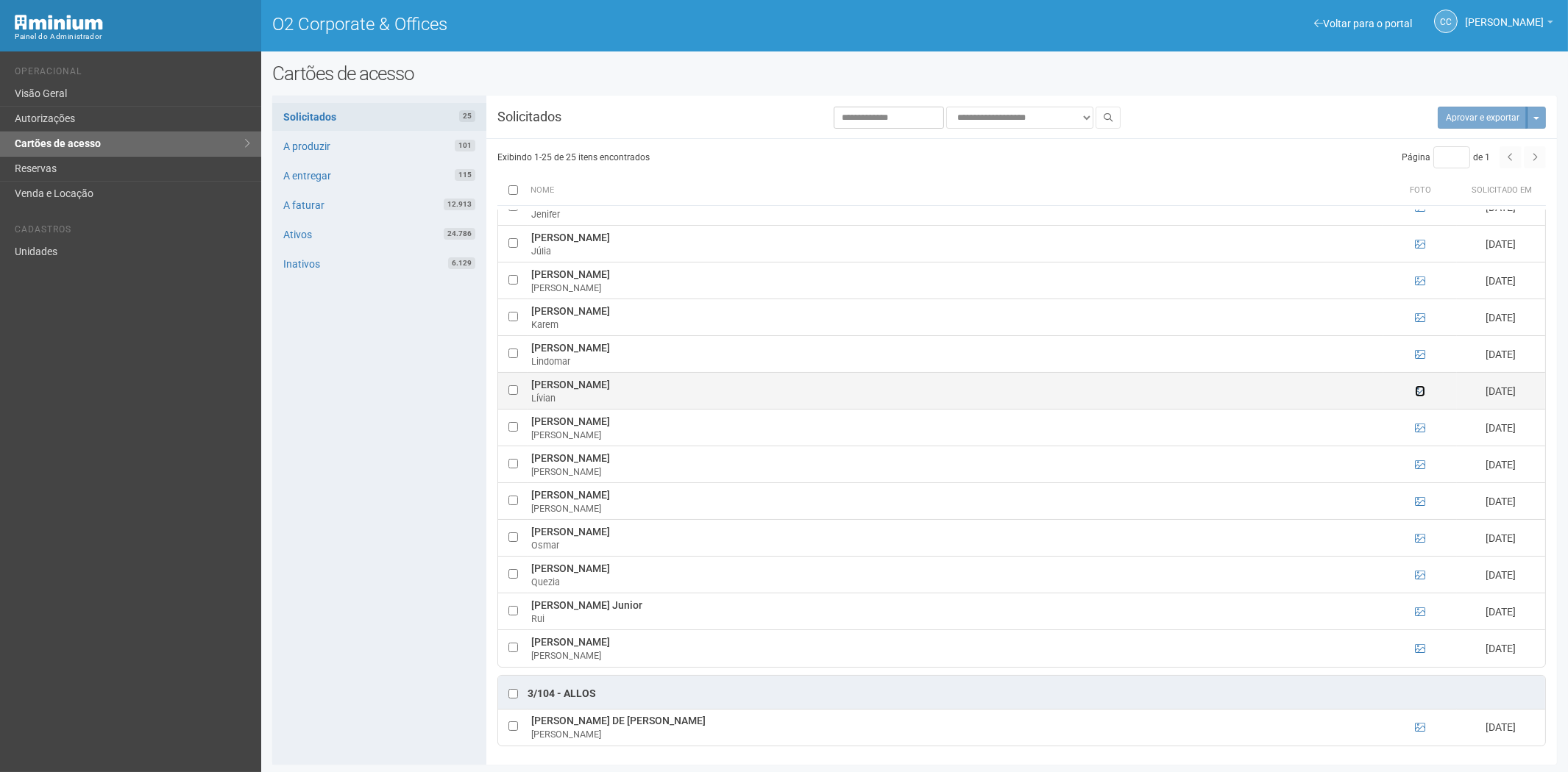
click at [1419, 390] on icon at bounding box center [1420, 391] width 10 height 10
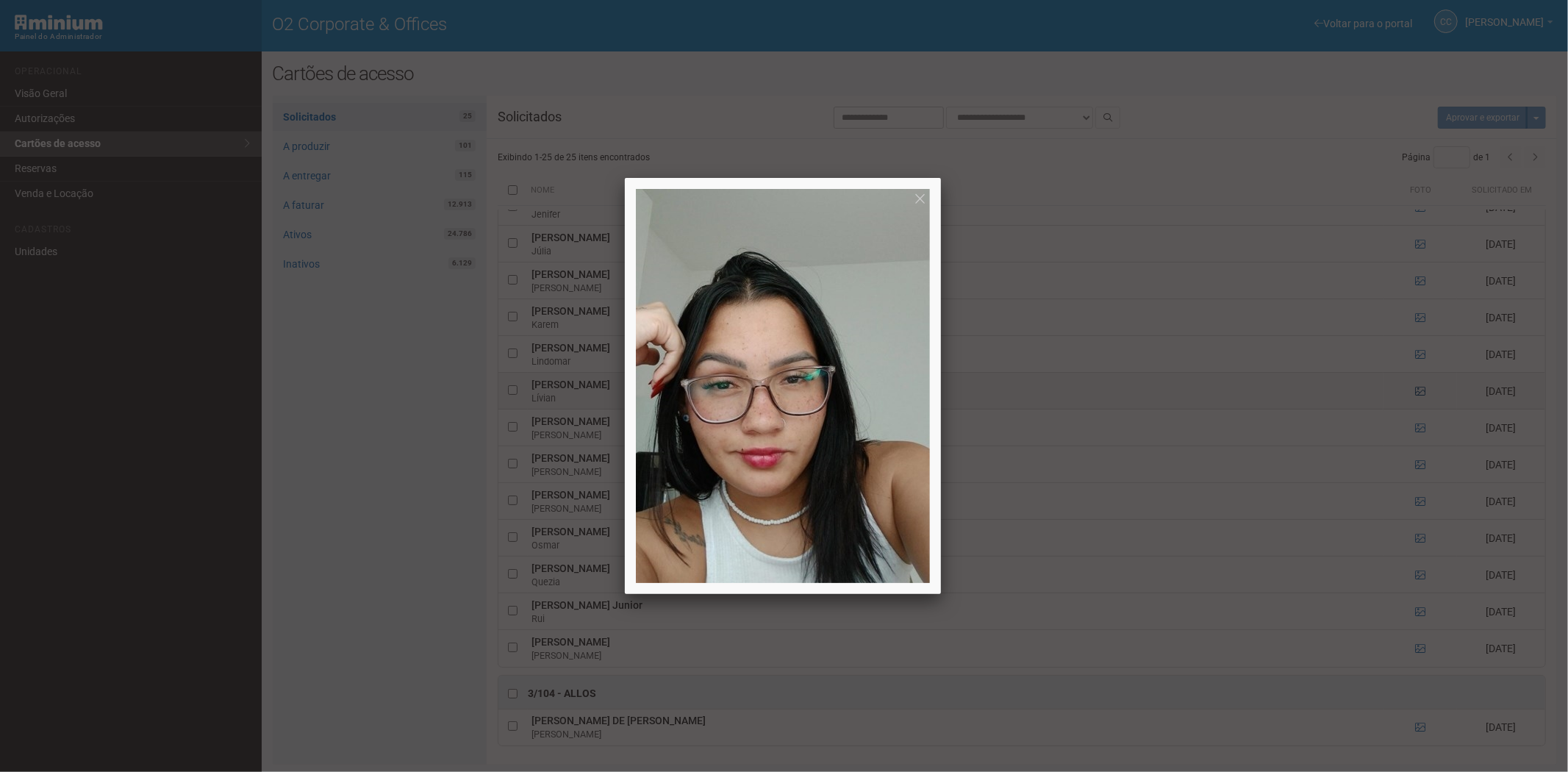
click at [1418, 390] on div at bounding box center [784, 386] width 1568 height 772
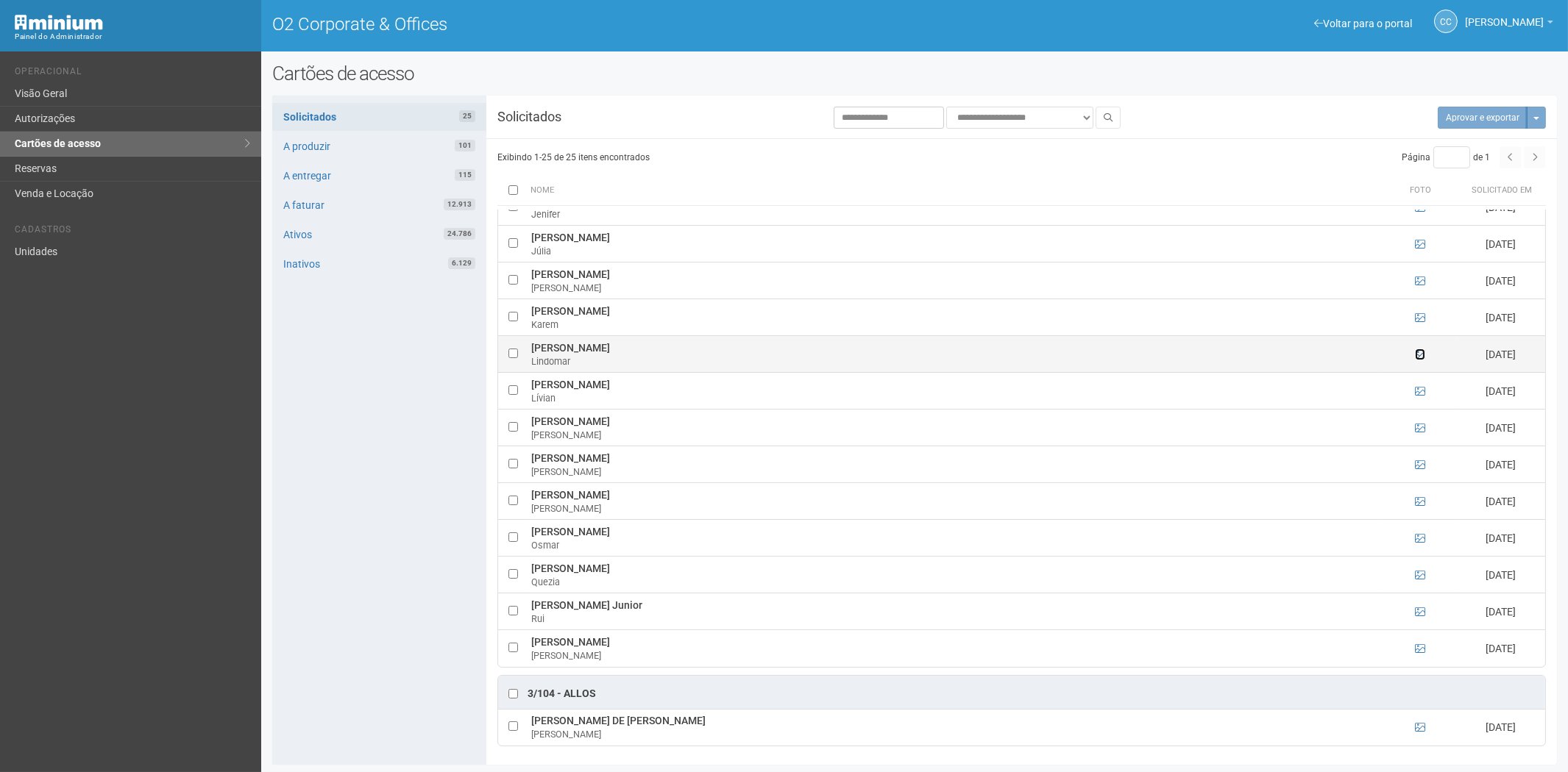
click at [1418, 352] on icon at bounding box center [1420, 355] width 10 height 10
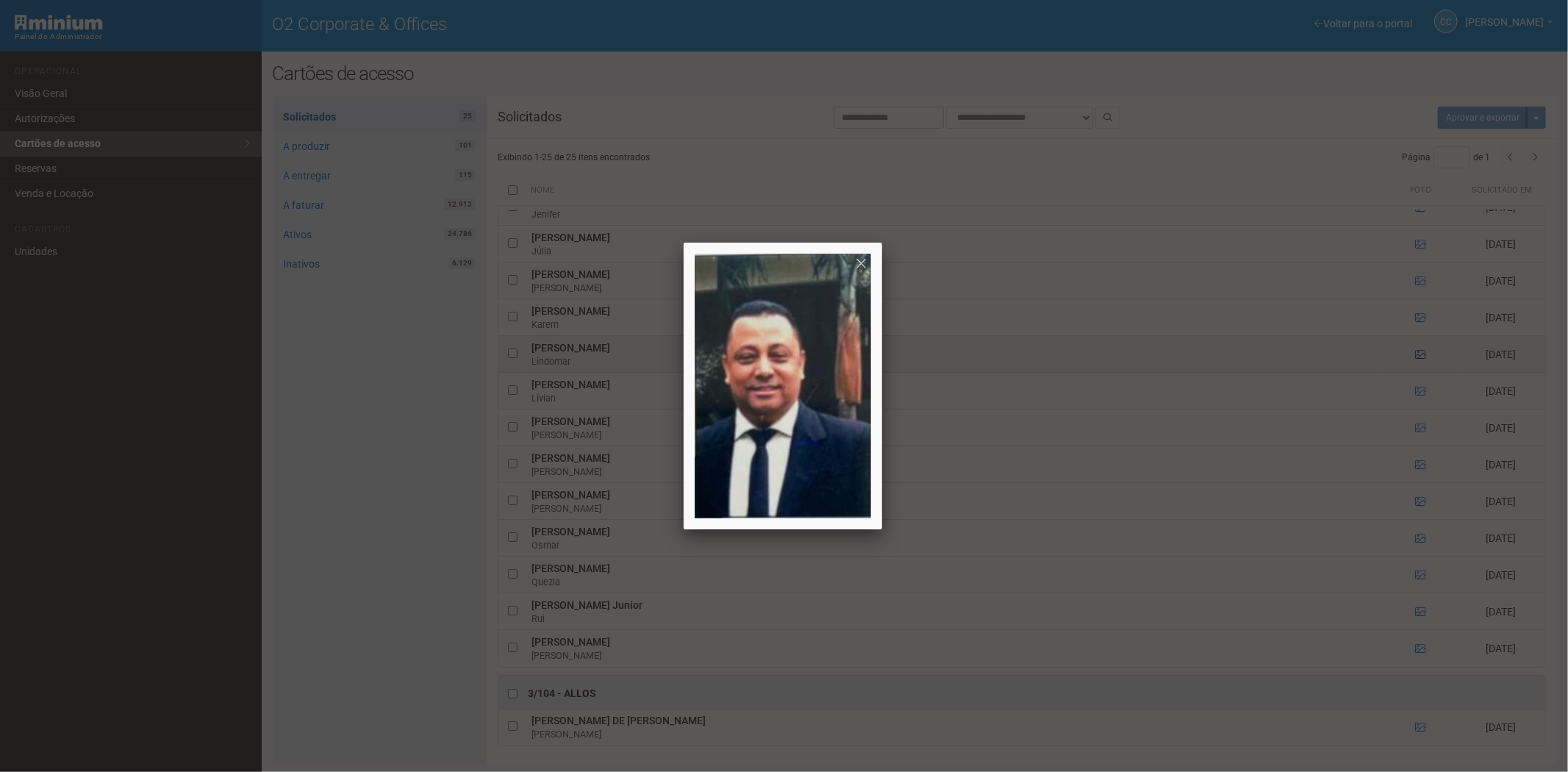
click at [1417, 352] on div at bounding box center [784, 386] width 1568 height 772
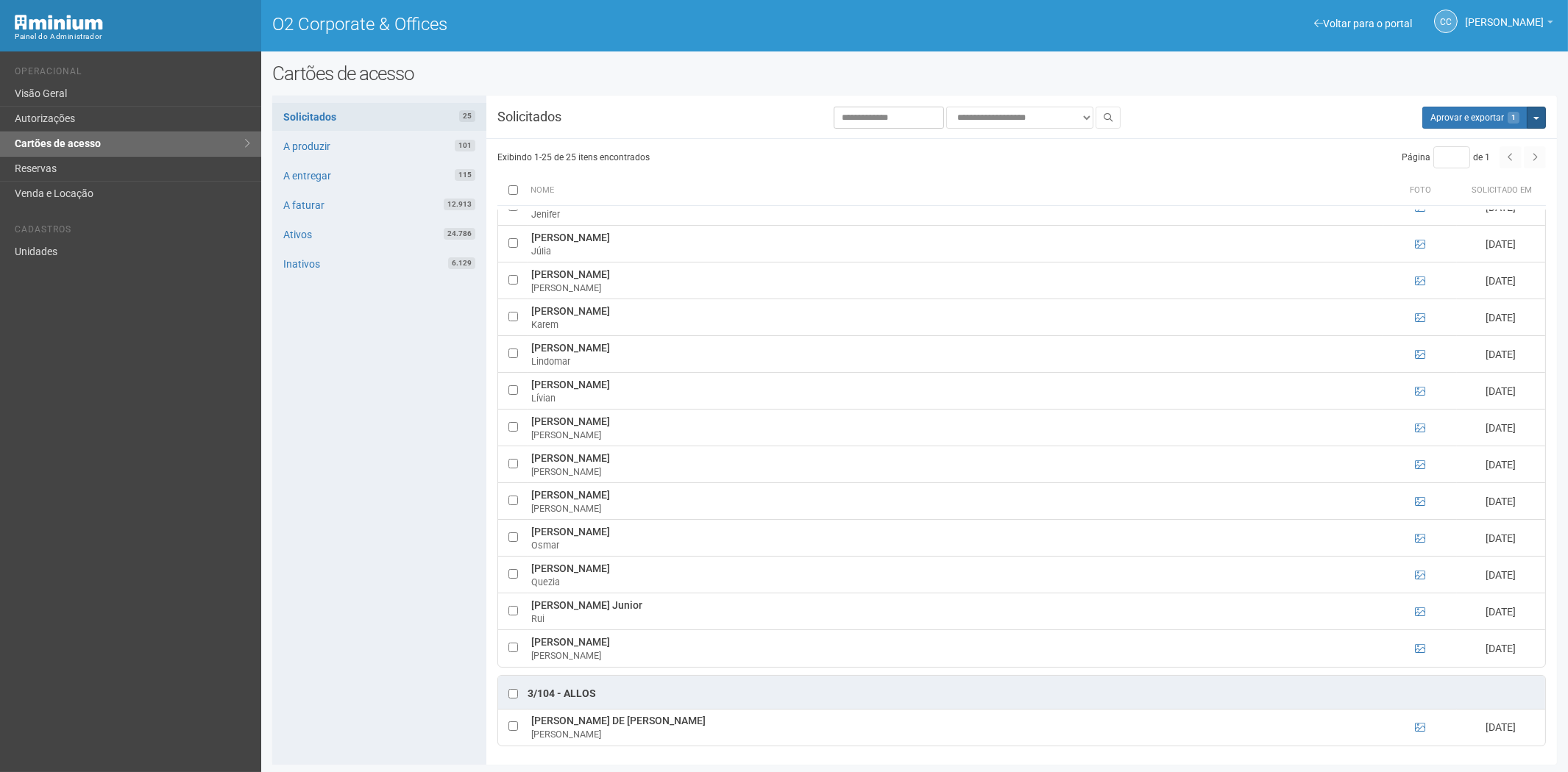
click at [1534, 124] on button "Mais opções" at bounding box center [1536, 118] width 19 height 22
click at [1445, 166] on link "Rejeitar solicitações" at bounding box center [1481, 164] width 116 height 18
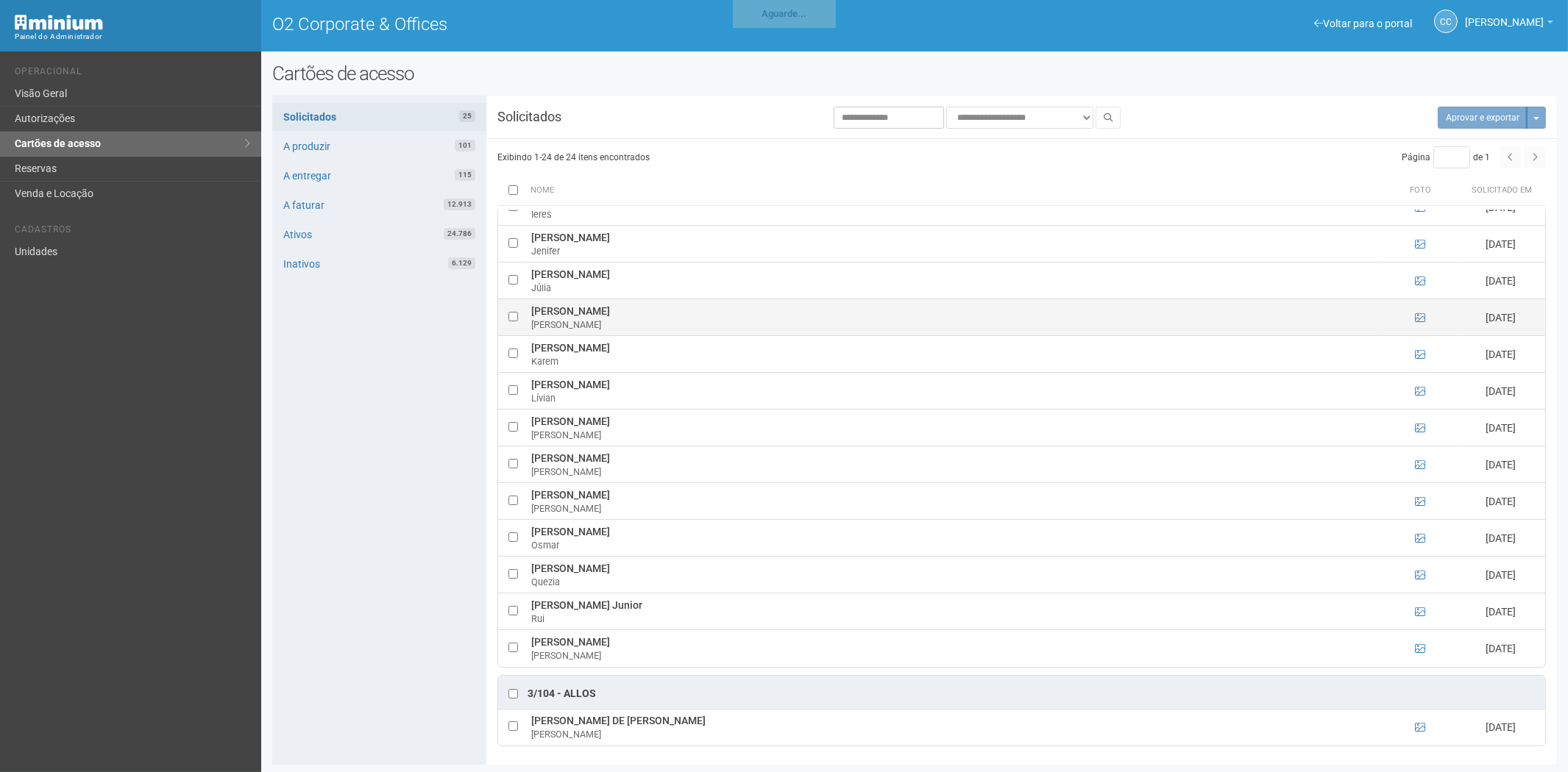
scroll to position [423, 0]
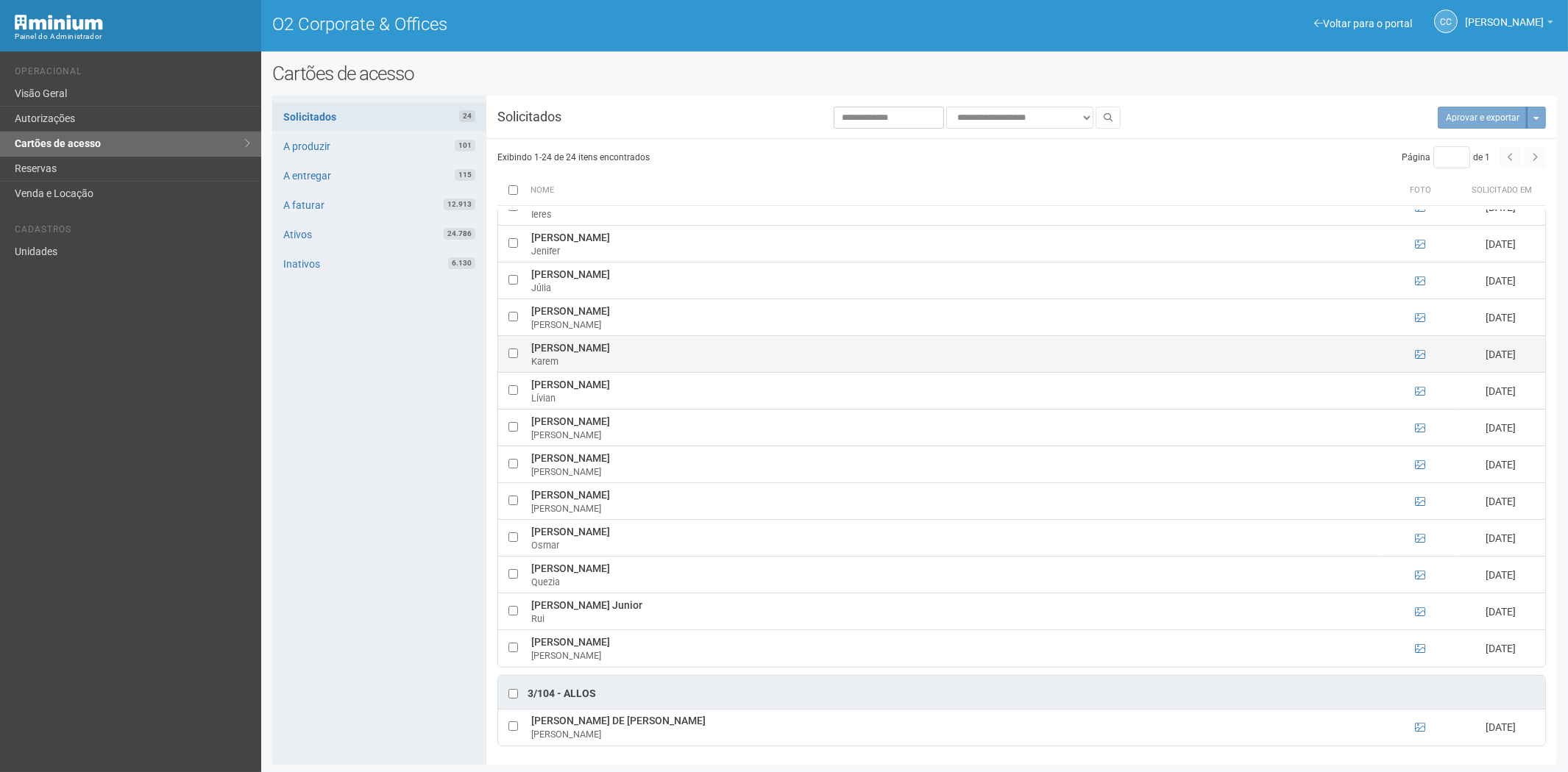
click at [1425, 357] on td at bounding box center [1420, 354] width 74 height 36
click at [1421, 355] on icon at bounding box center [1420, 355] width 10 height 10
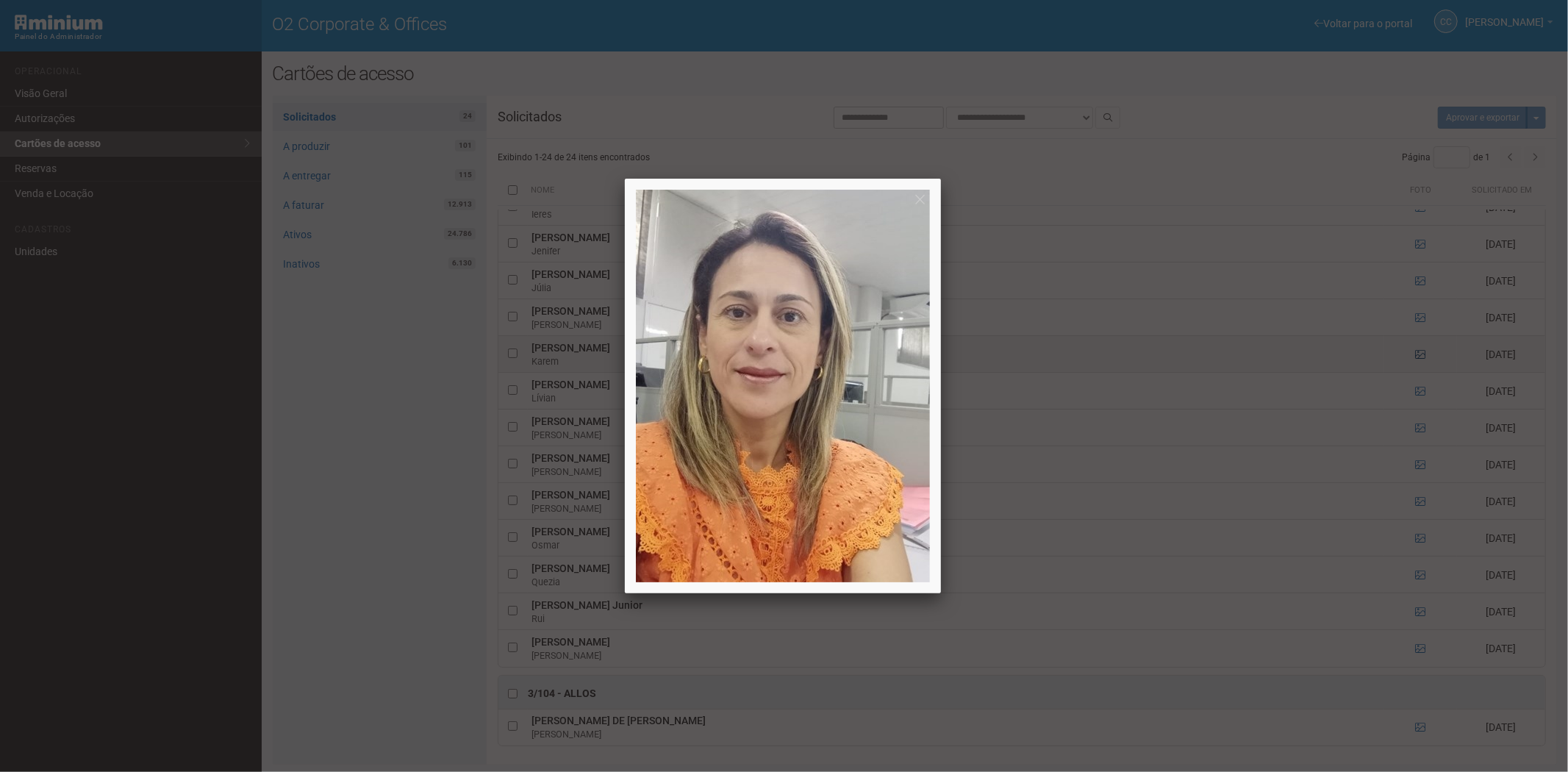
click at [1420, 355] on div at bounding box center [784, 386] width 1568 height 772
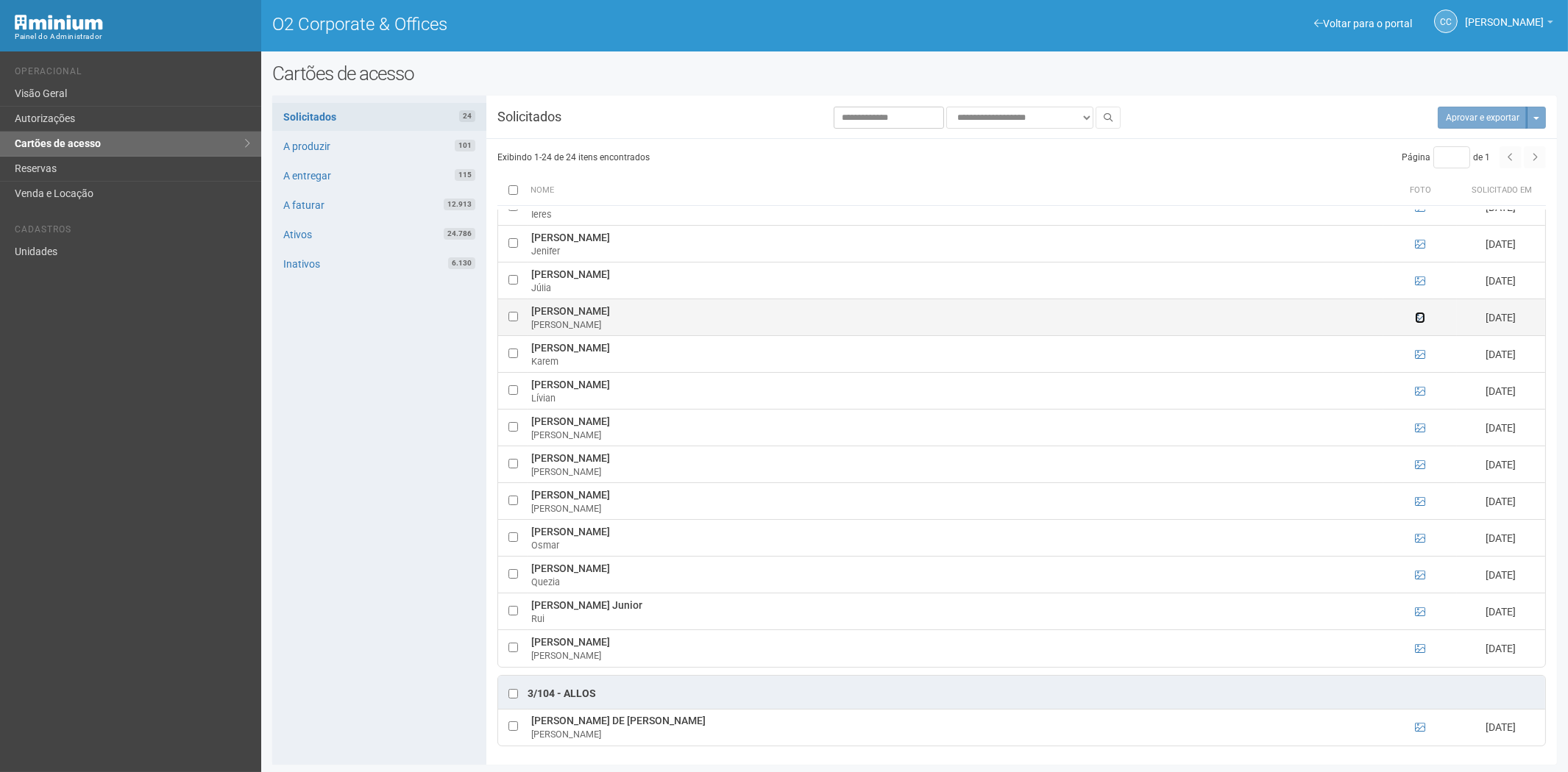
click at [1416, 317] on icon at bounding box center [1420, 317] width 10 height 10
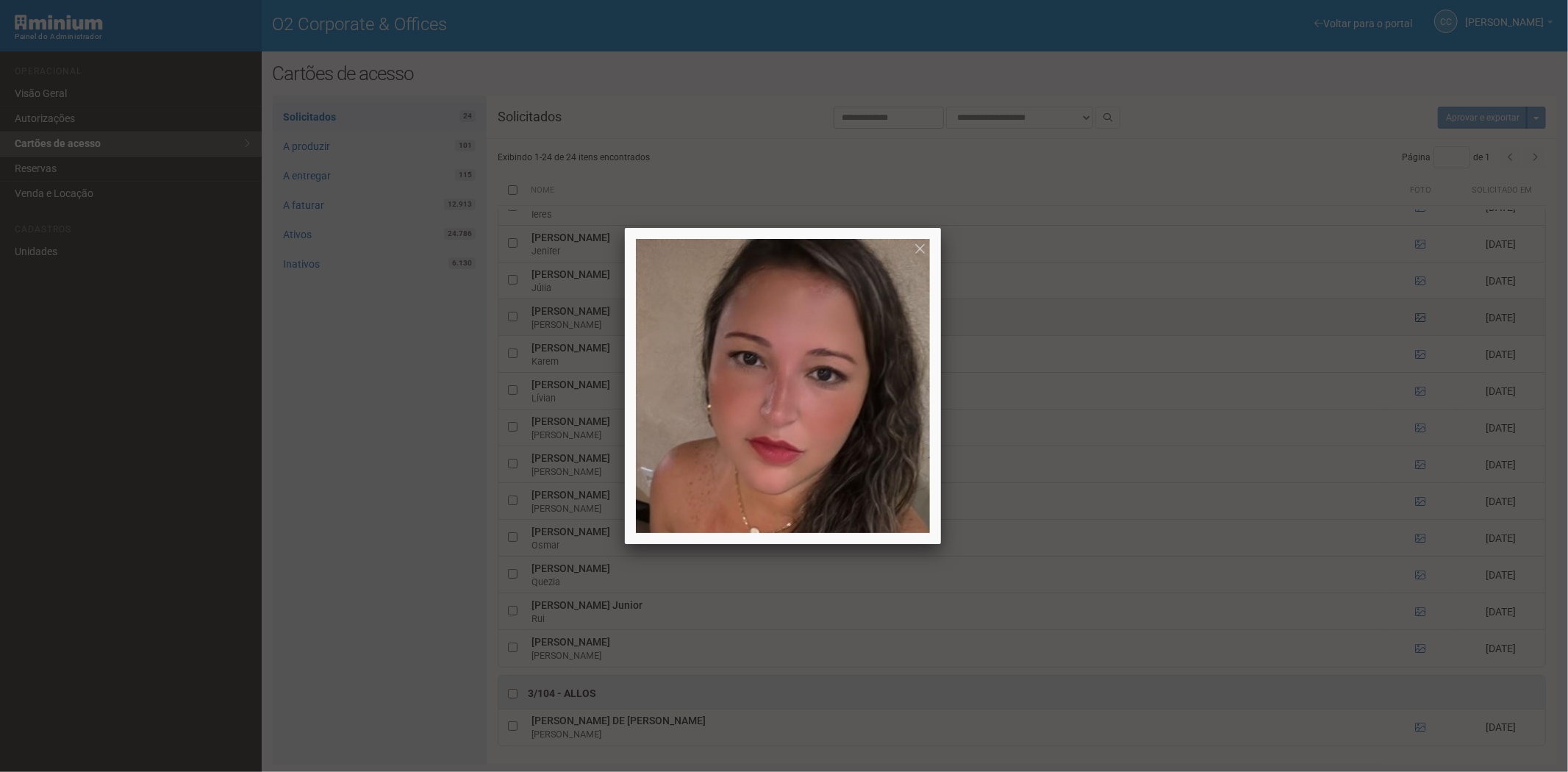
click at [1415, 317] on div at bounding box center [784, 386] width 1568 height 772
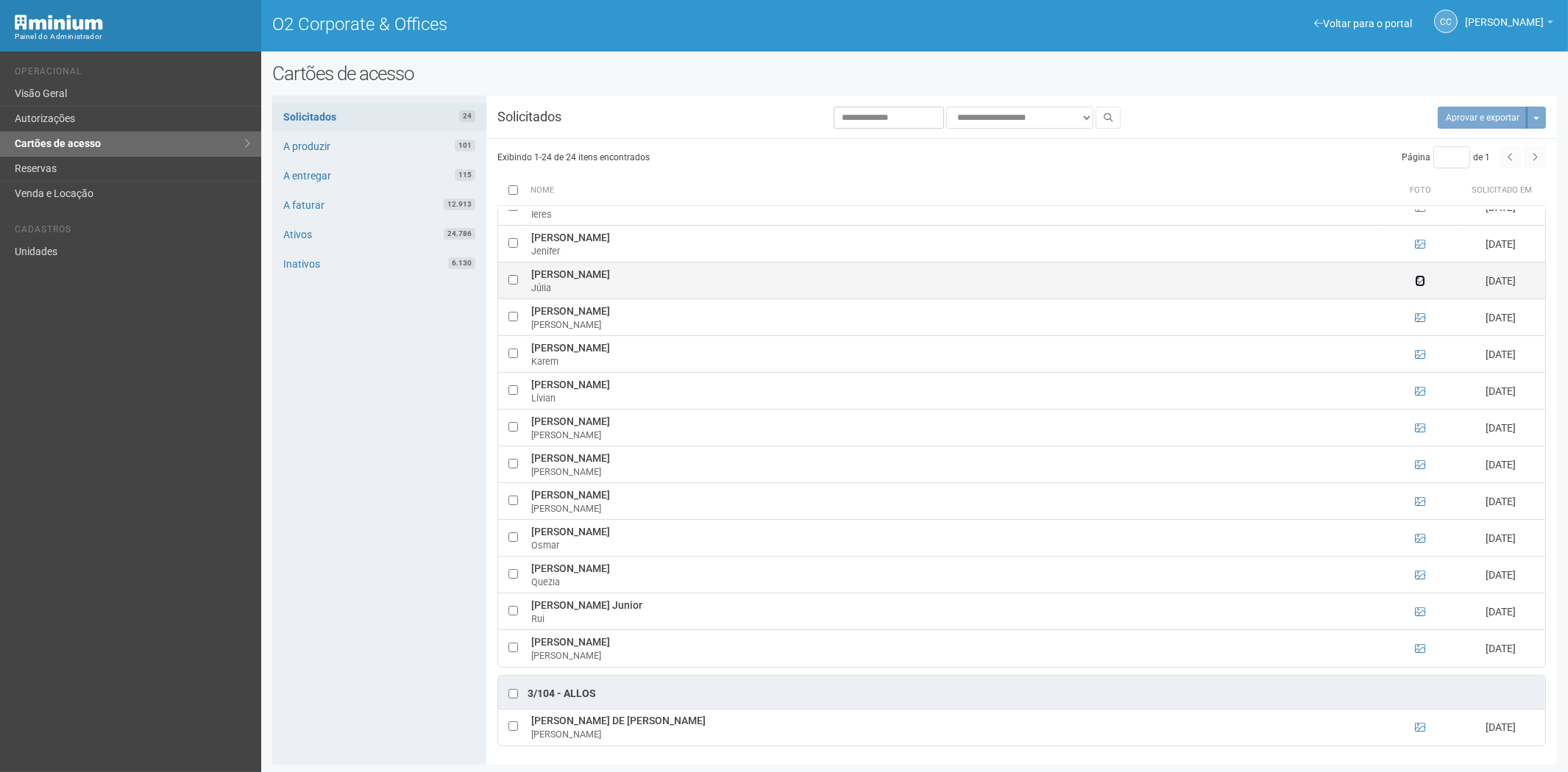
click at [1415, 283] on icon at bounding box center [1420, 281] width 10 height 10
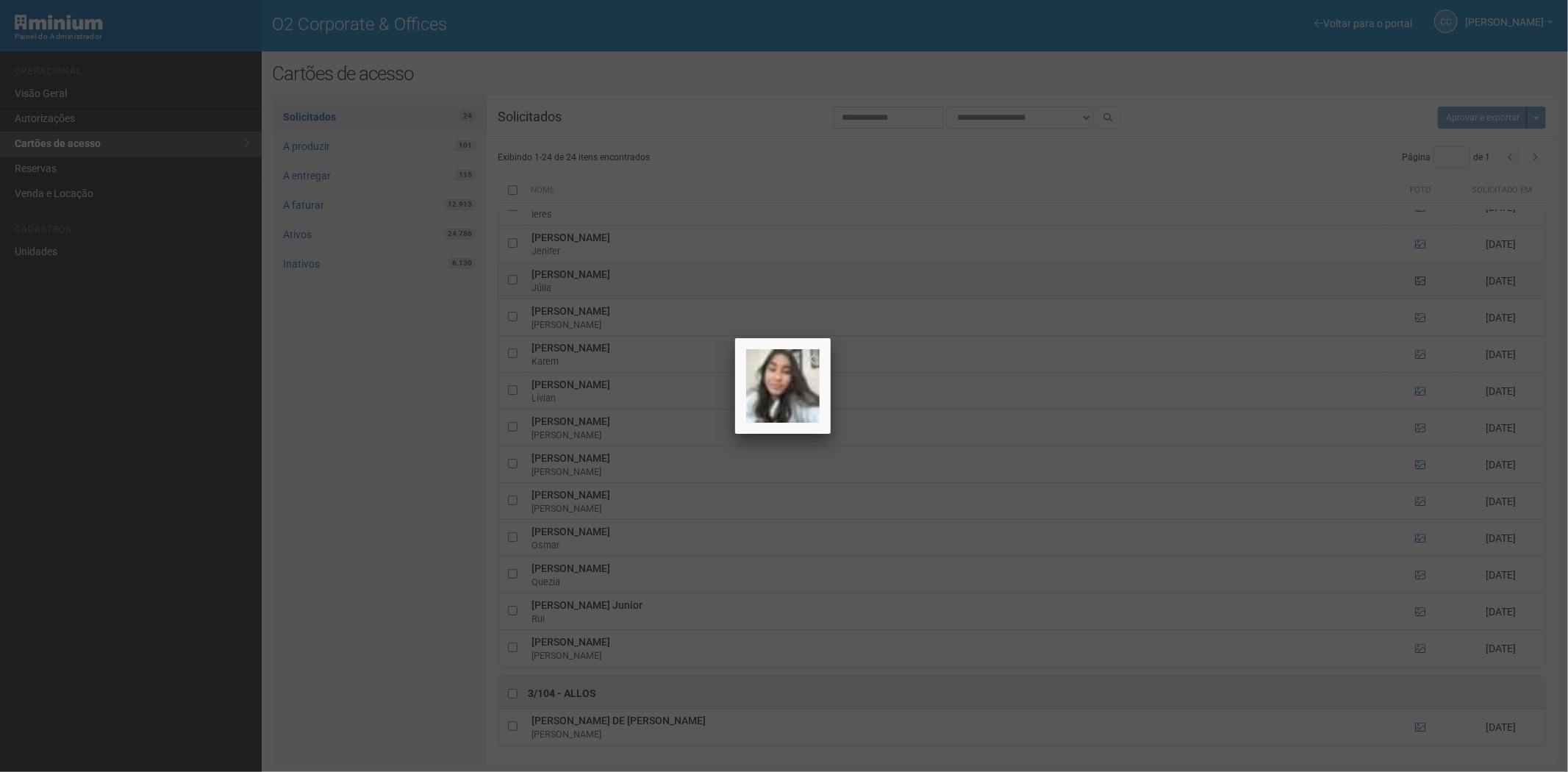
click at [1414, 283] on div at bounding box center [784, 386] width 1568 height 772
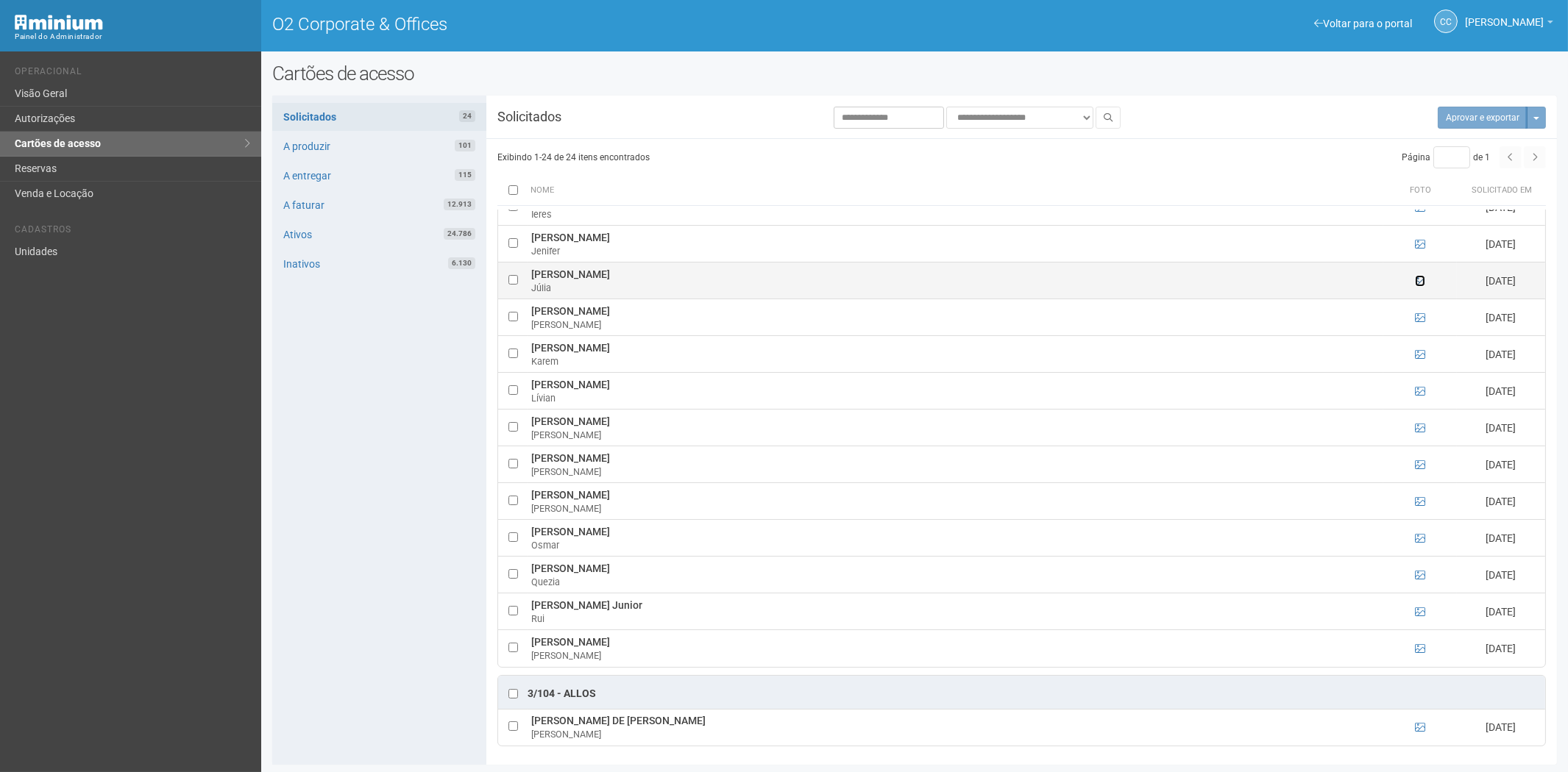
click at [1415, 283] on icon at bounding box center [1420, 281] width 10 height 10
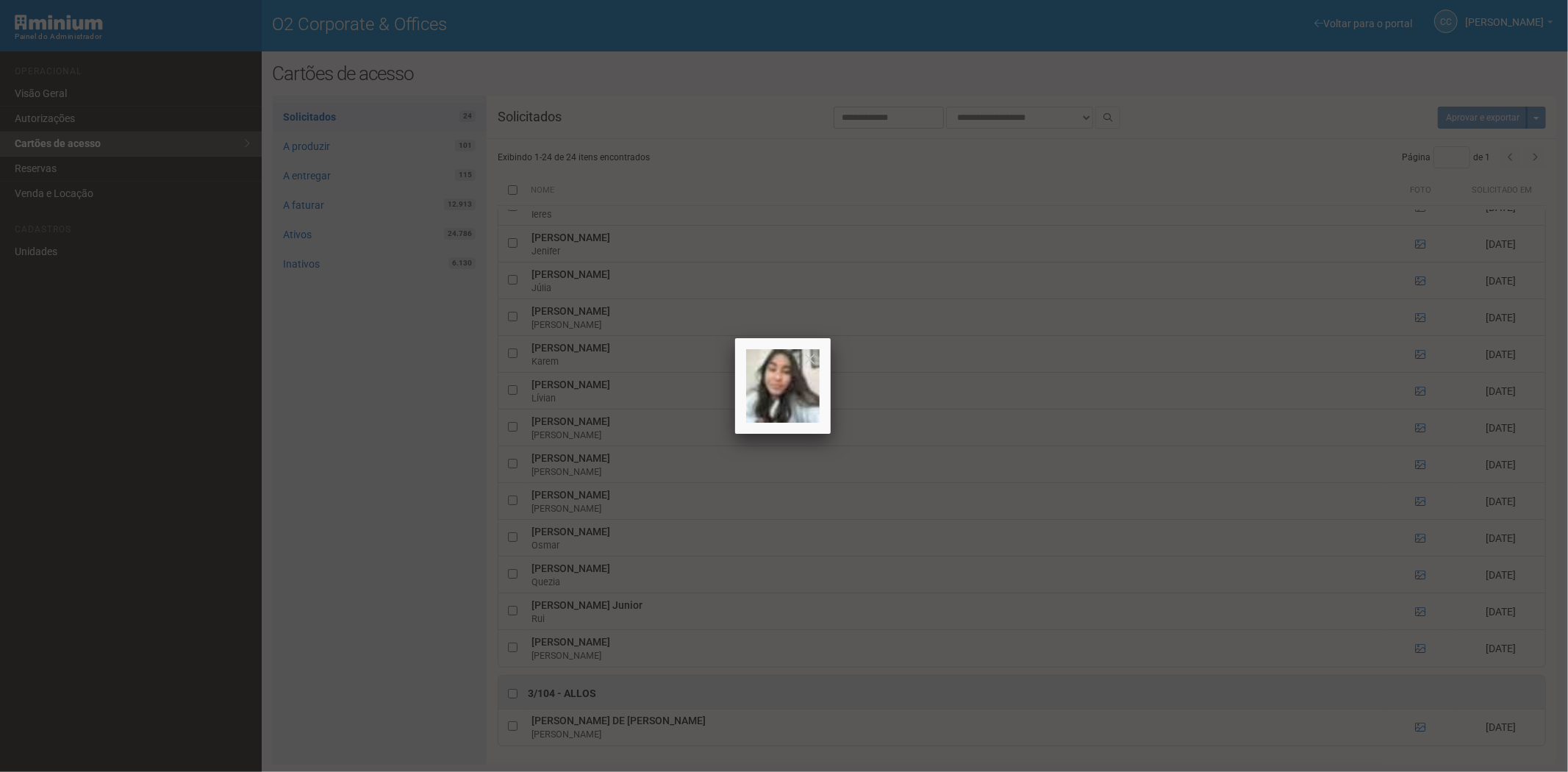
click at [1414, 283] on div at bounding box center [784, 386] width 1568 height 772
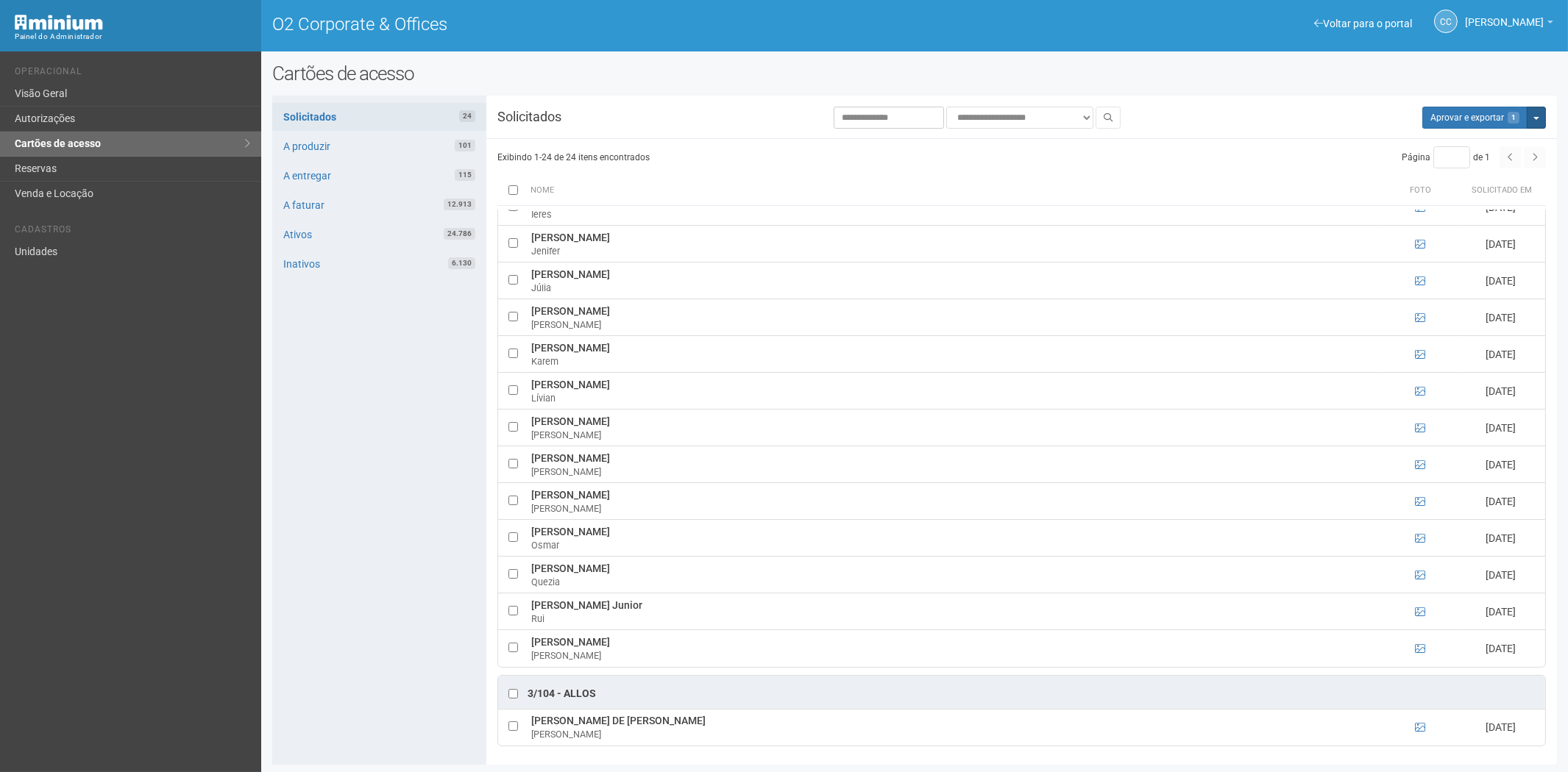
click at [1540, 118] on button "Mais opções" at bounding box center [1536, 118] width 19 height 22
click at [1462, 166] on link "Rejeitar solicitações" at bounding box center [1481, 164] width 116 height 18
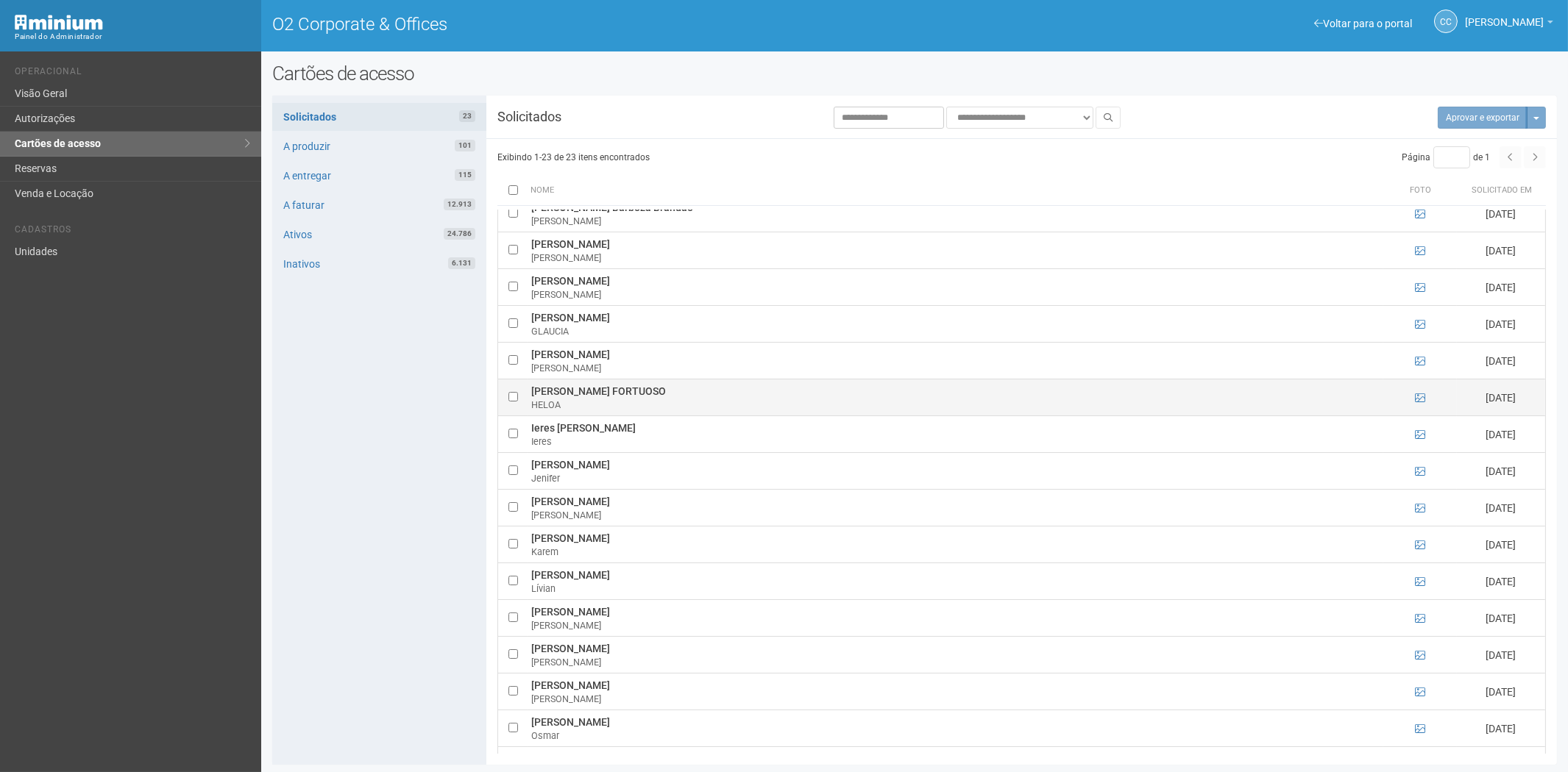
scroll to position [142, 0]
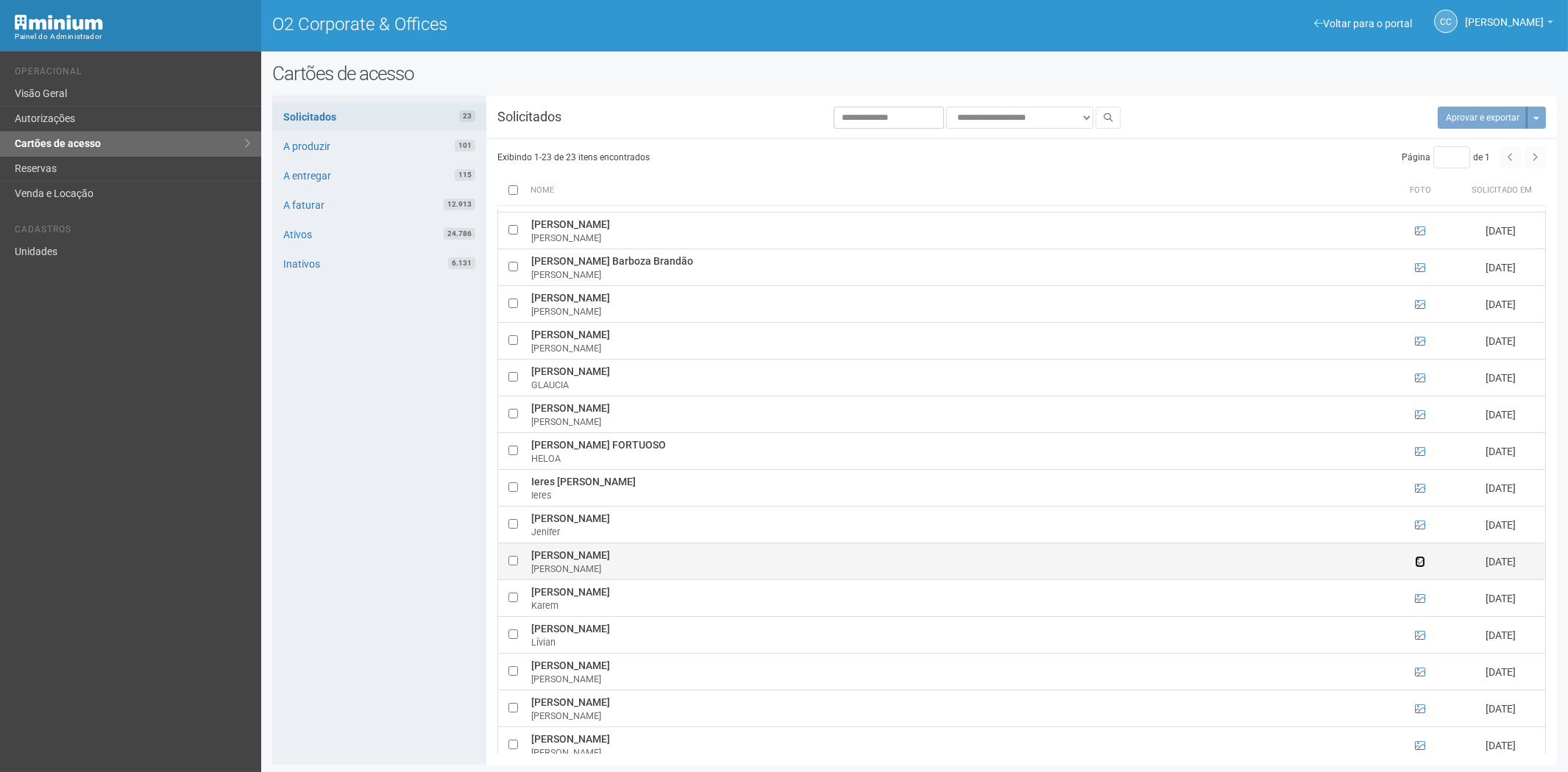
click at [1416, 561] on icon at bounding box center [1420, 562] width 10 height 10
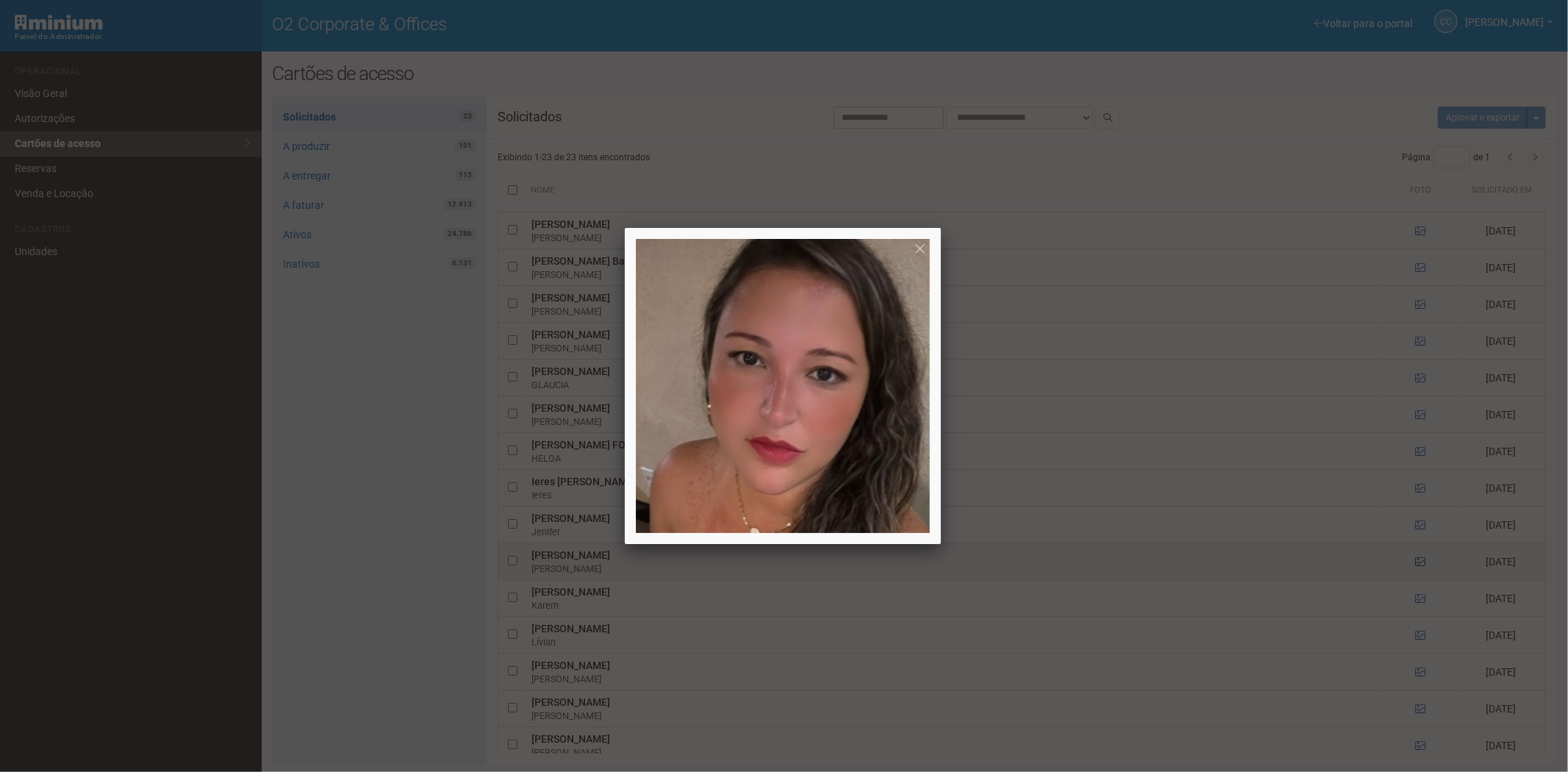
click at [1415, 561] on div at bounding box center [784, 386] width 1568 height 772
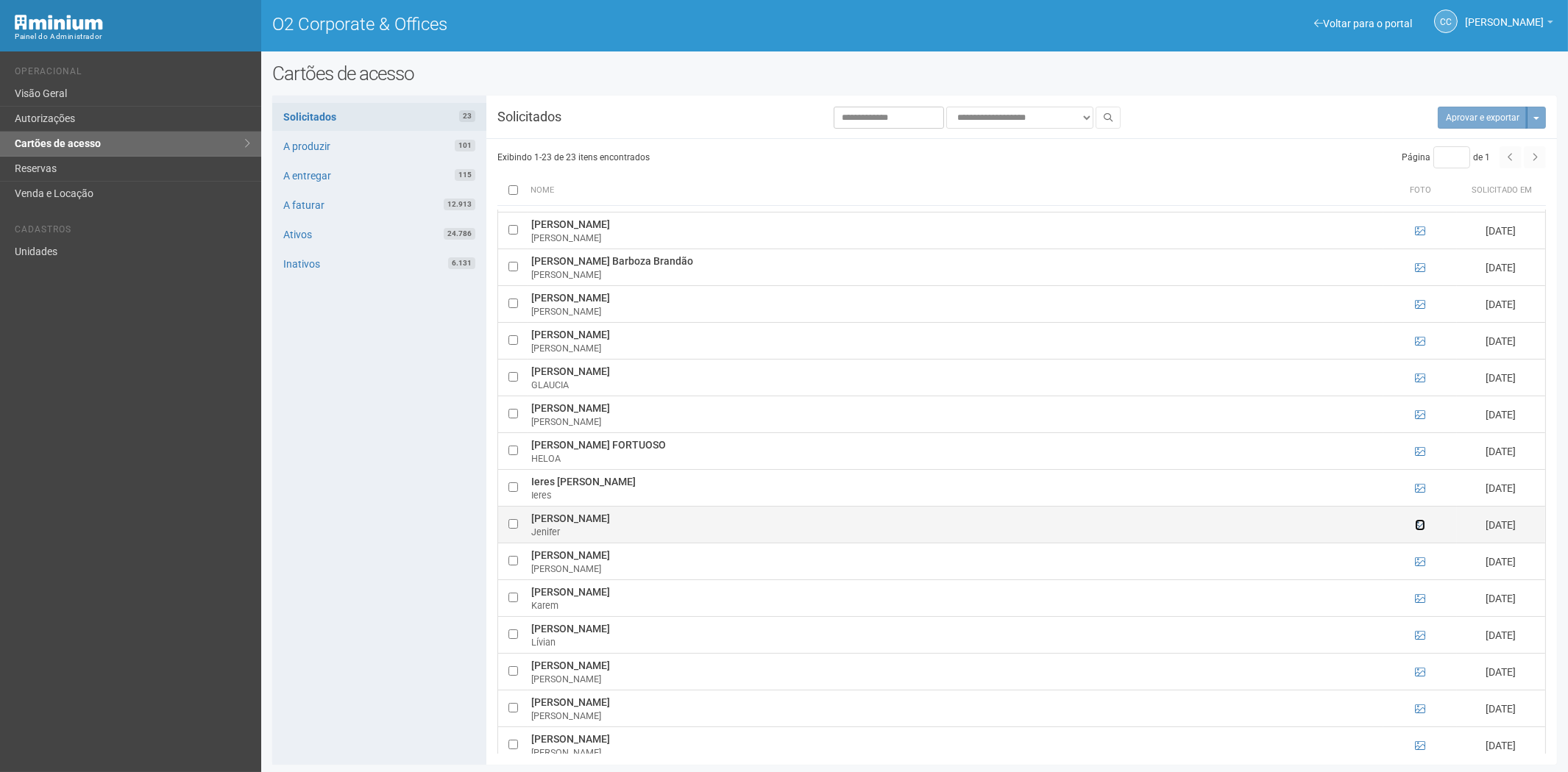
click at [1421, 524] on icon at bounding box center [1420, 524] width 10 height 10
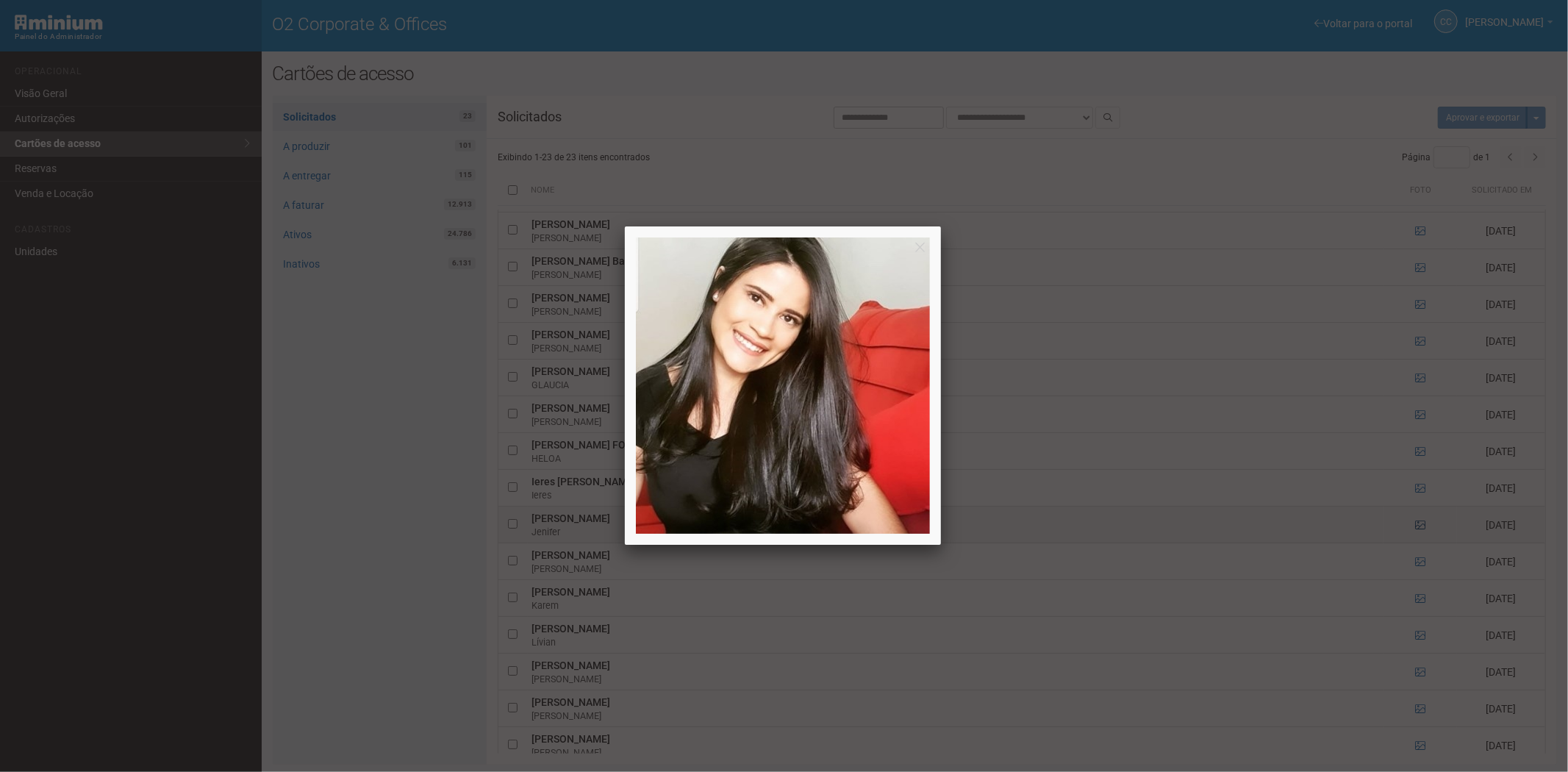
click at [1420, 524] on div at bounding box center [784, 386] width 1568 height 772
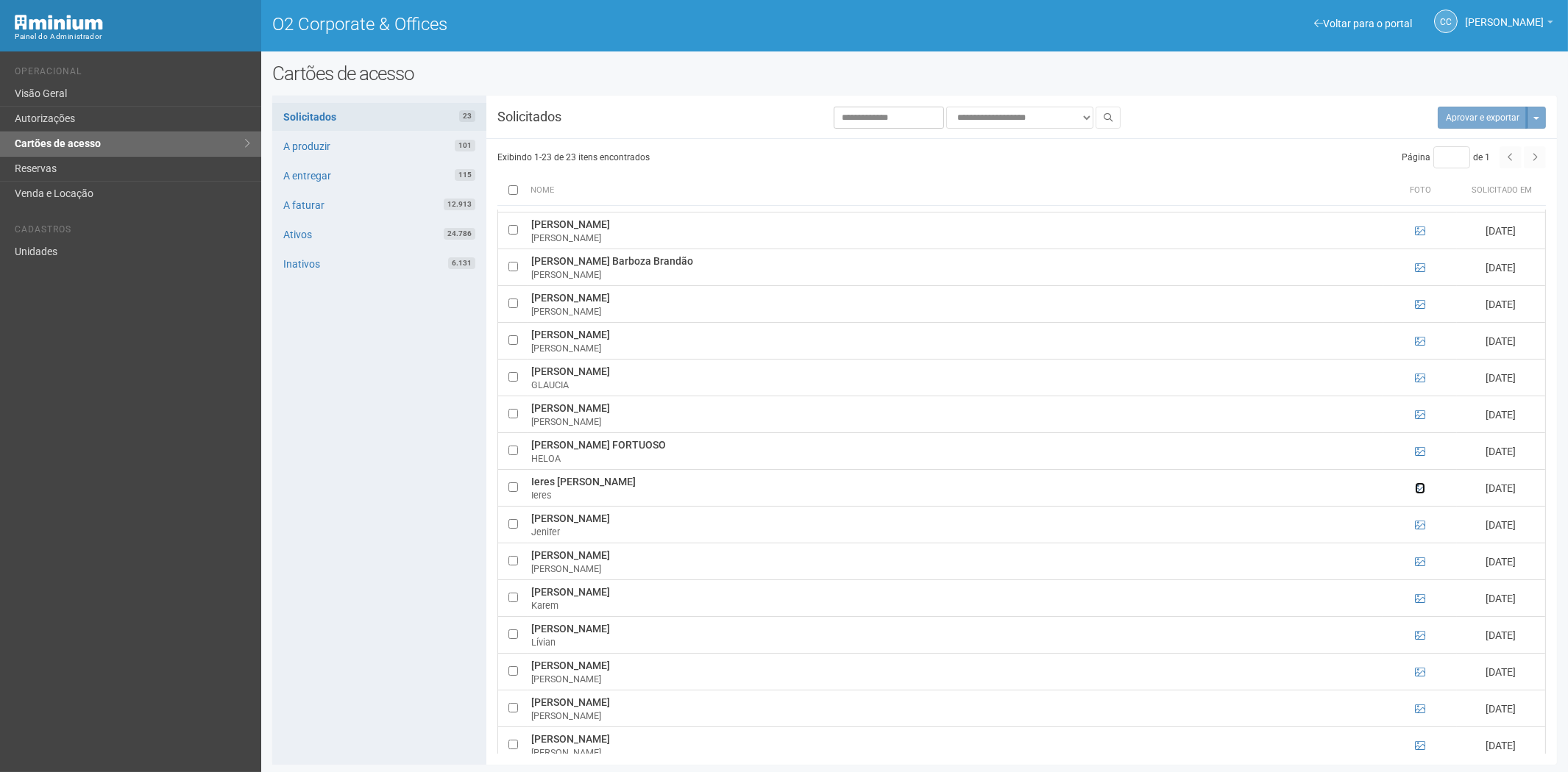
click at [1418, 487] on icon at bounding box center [1420, 488] width 10 height 10
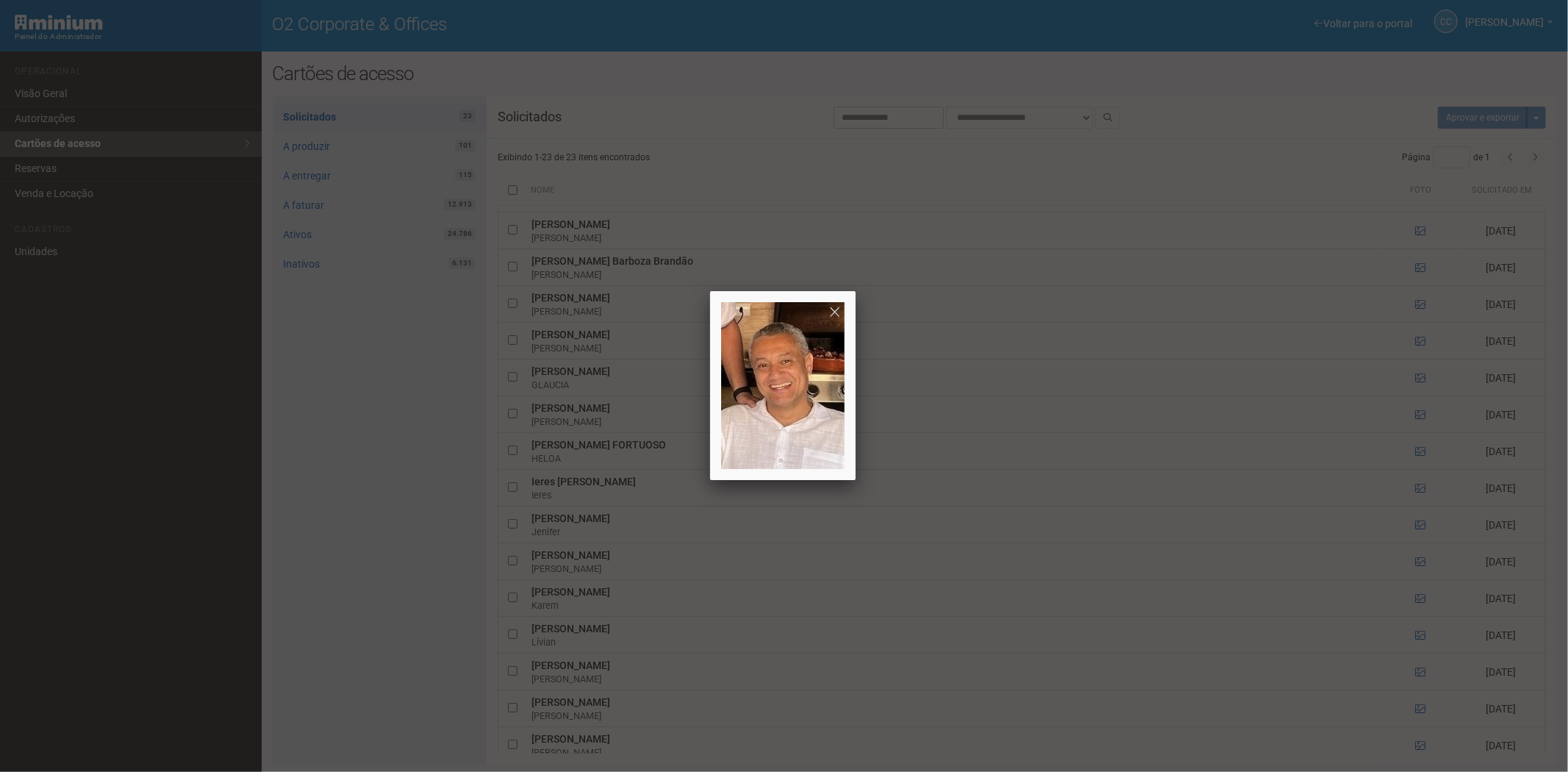
click at [1417, 487] on div at bounding box center [784, 386] width 1568 height 772
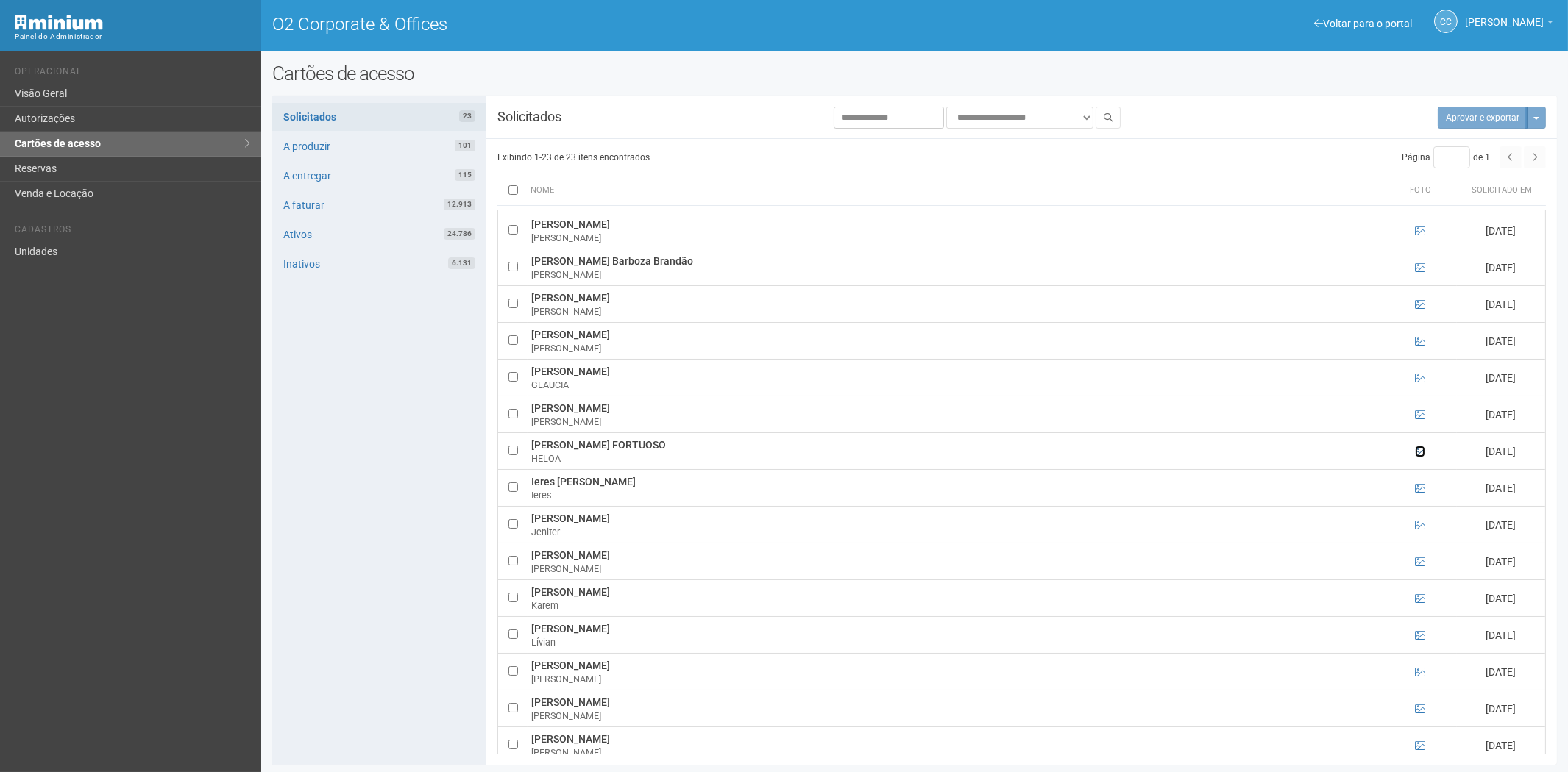
click at [1421, 456] on icon at bounding box center [1420, 452] width 10 height 10
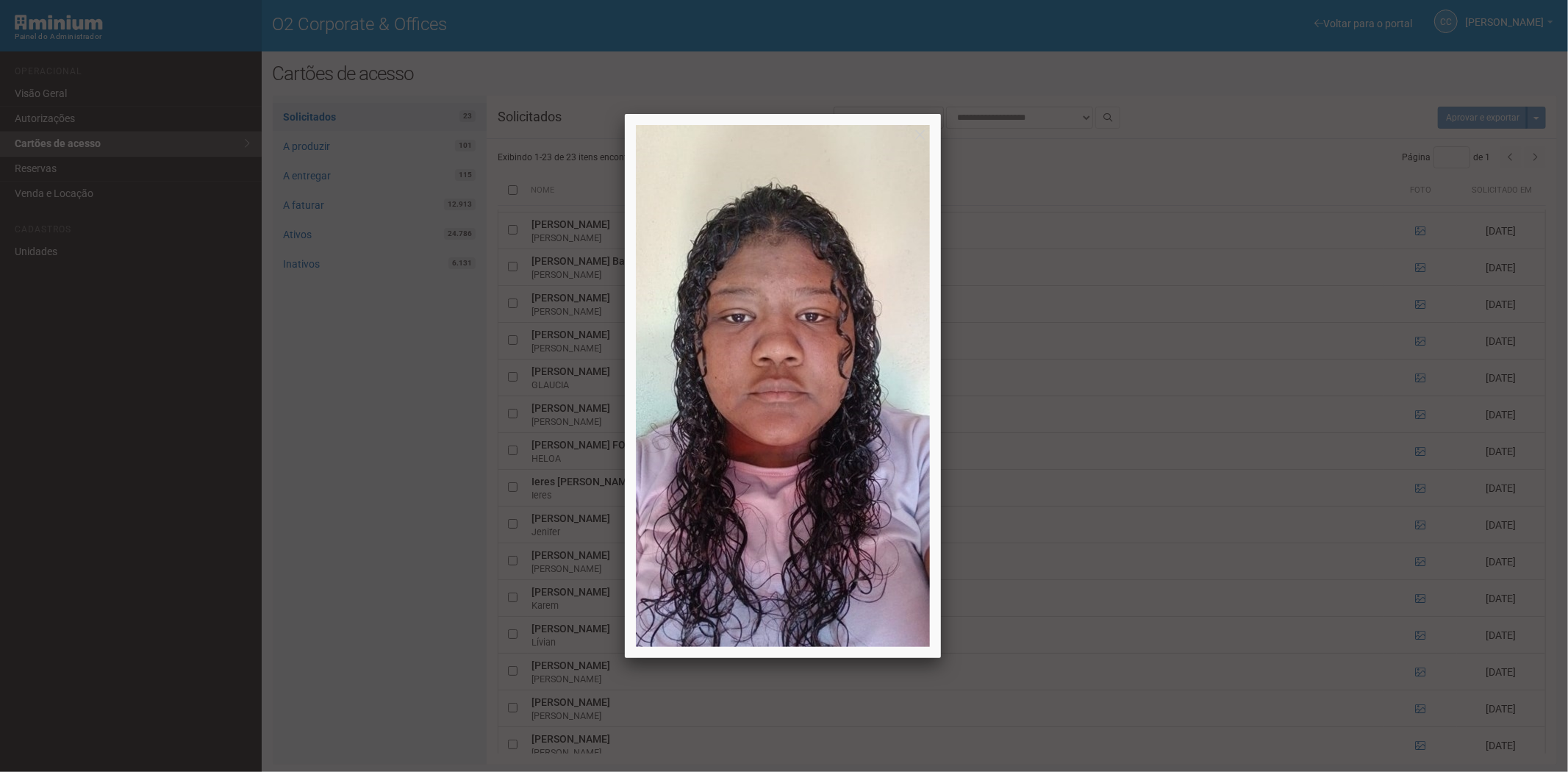
click at [1420, 456] on div at bounding box center [784, 386] width 1568 height 772
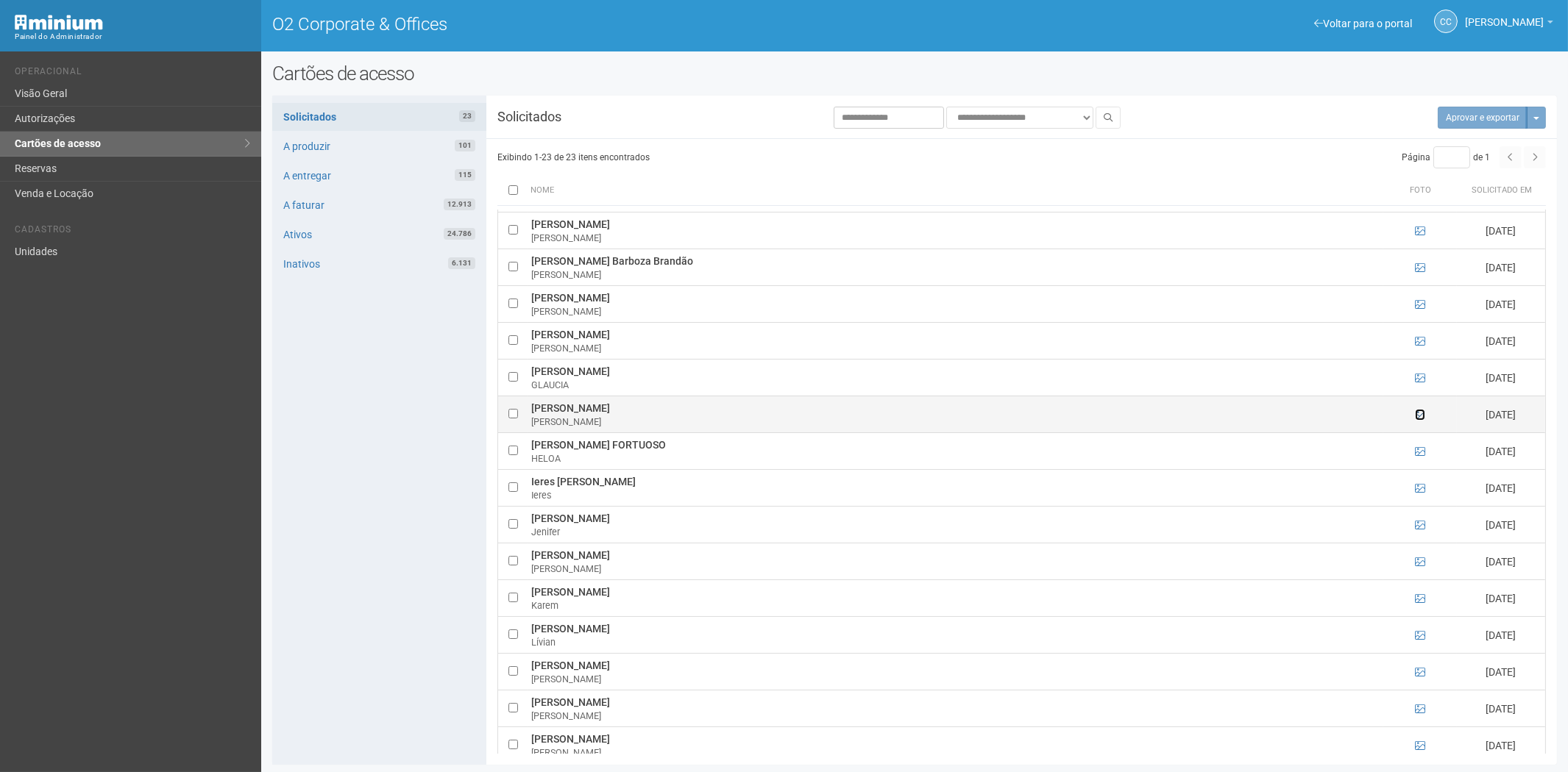
click at [1420, 414] on icon at bounding box center [1420, 414] width 10 height 10
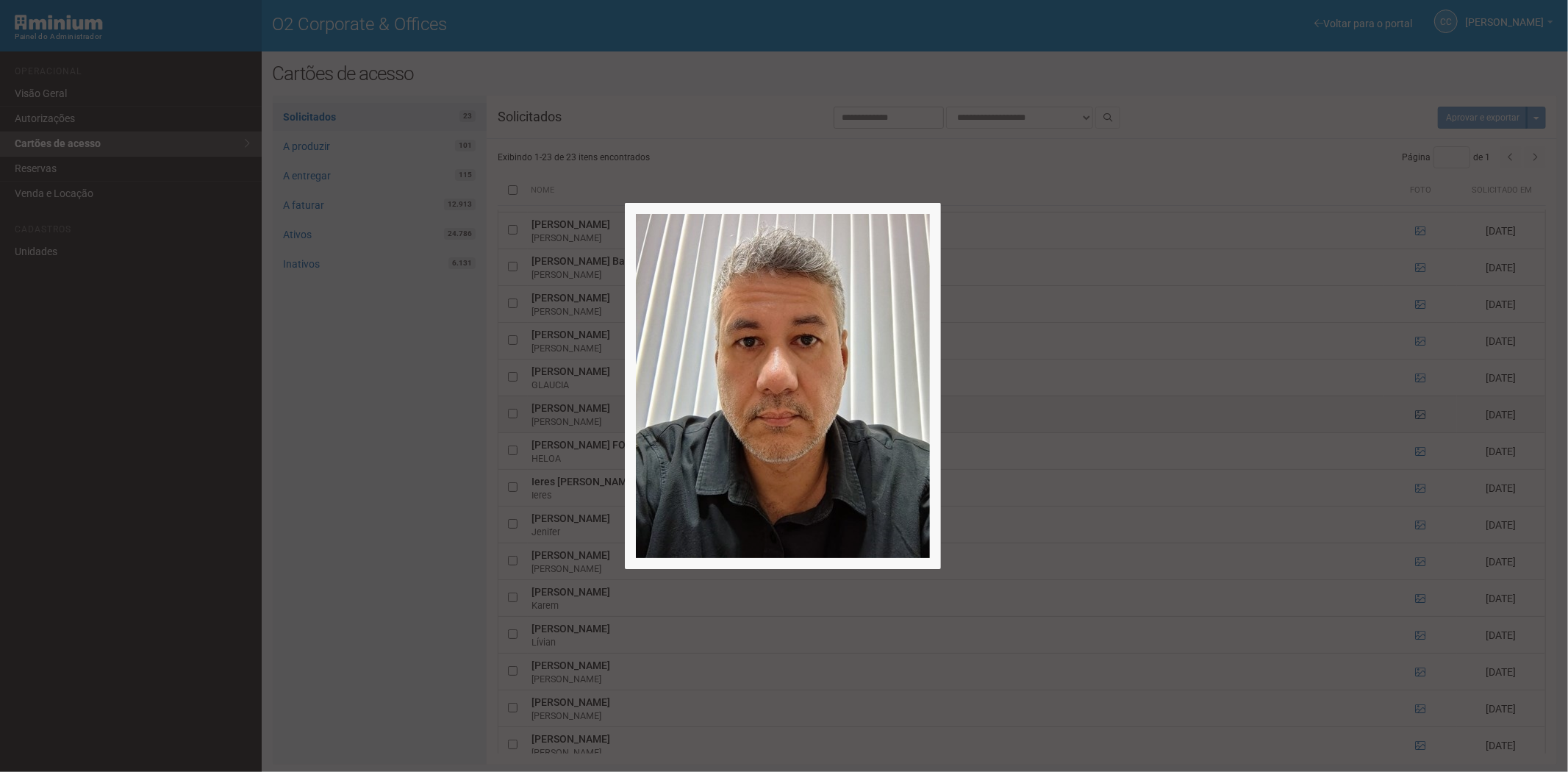
click at [1419, 414] on div at bounding box center [784, 386] width 1568 height 772
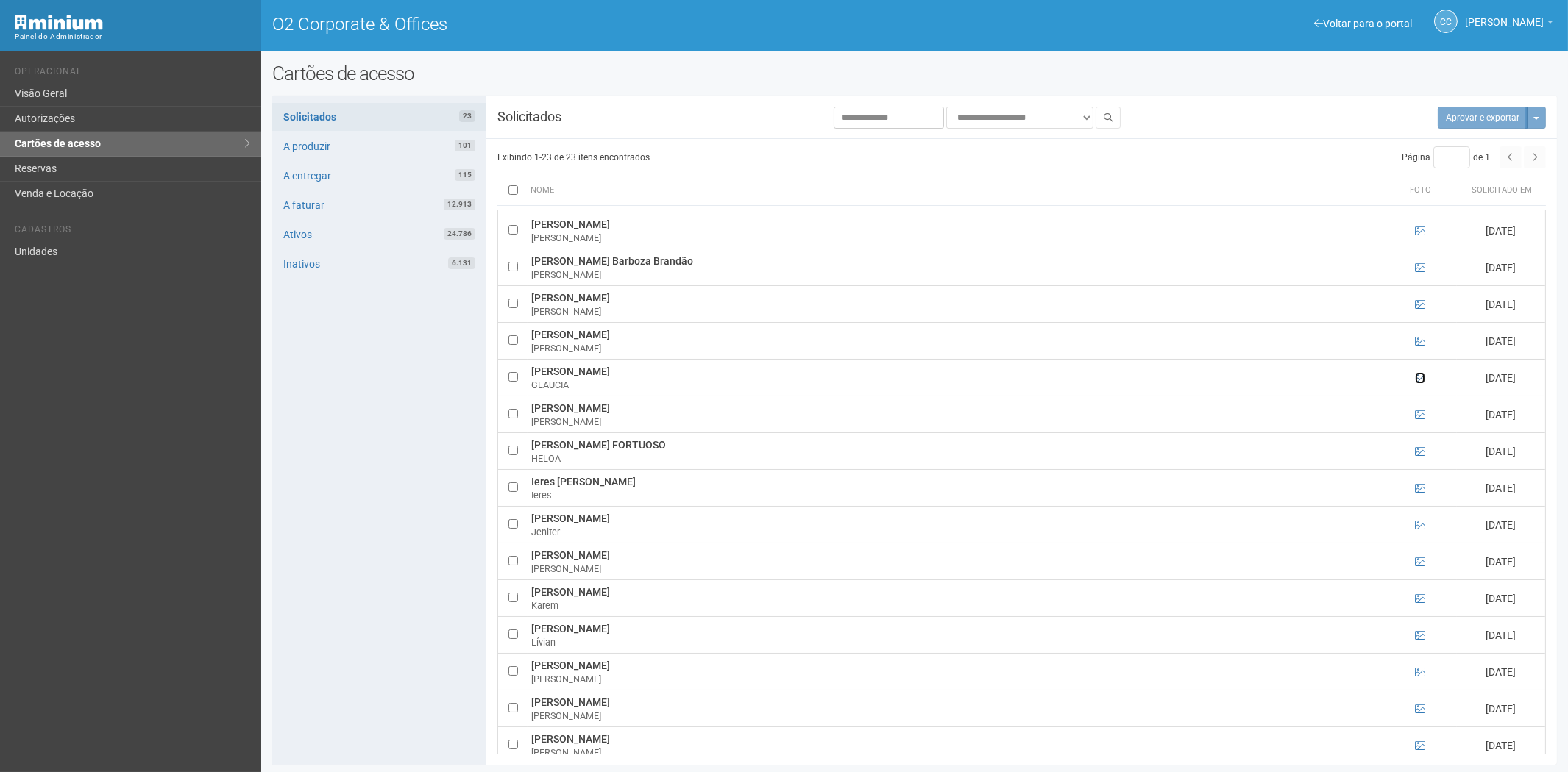
click at [1420, 375] on icon at bounding box center [1420, 378] width 10 height 10
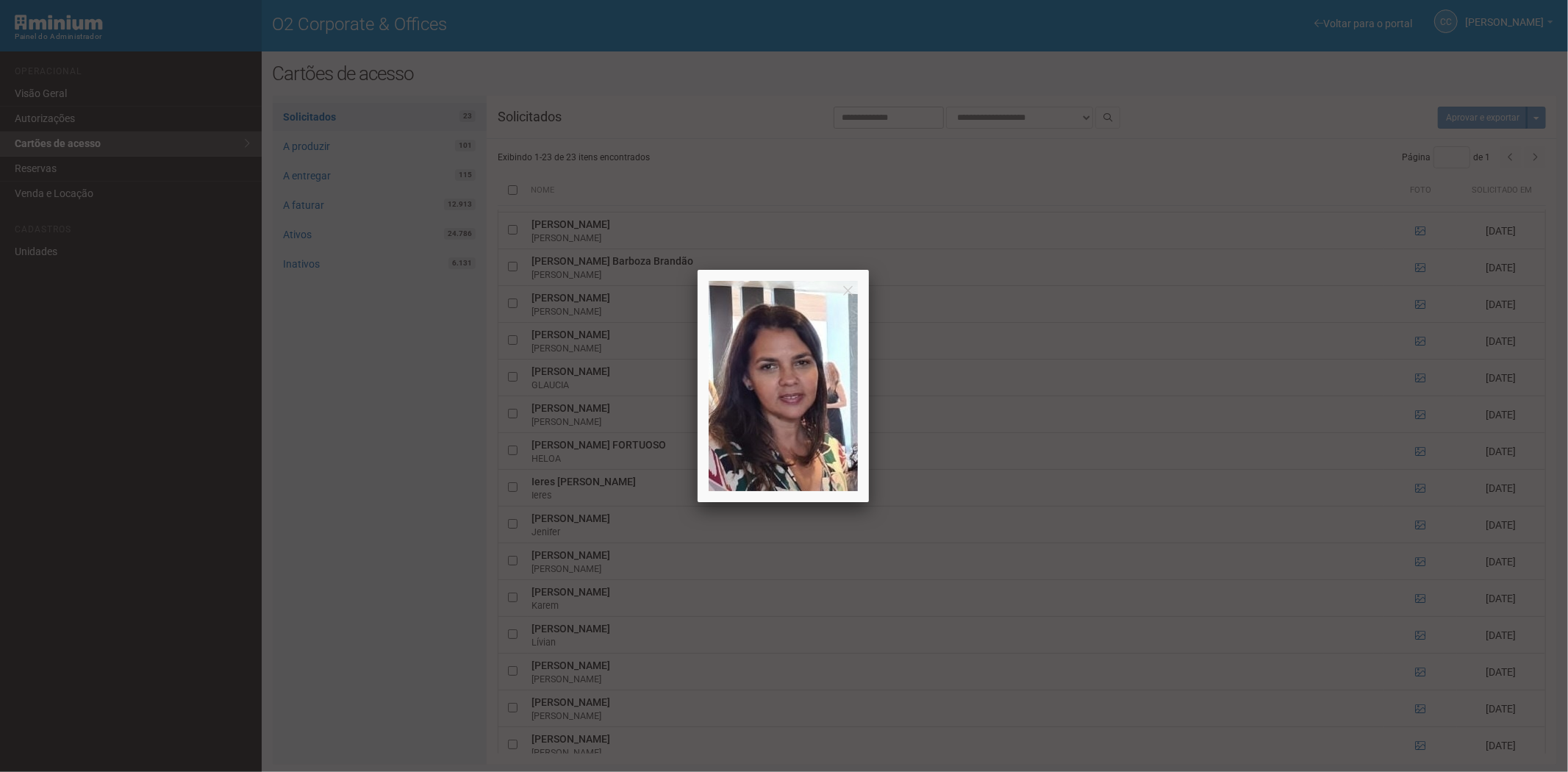
click at [1419, 375] on div at bounding box center [784, 386] width 1568 height 772
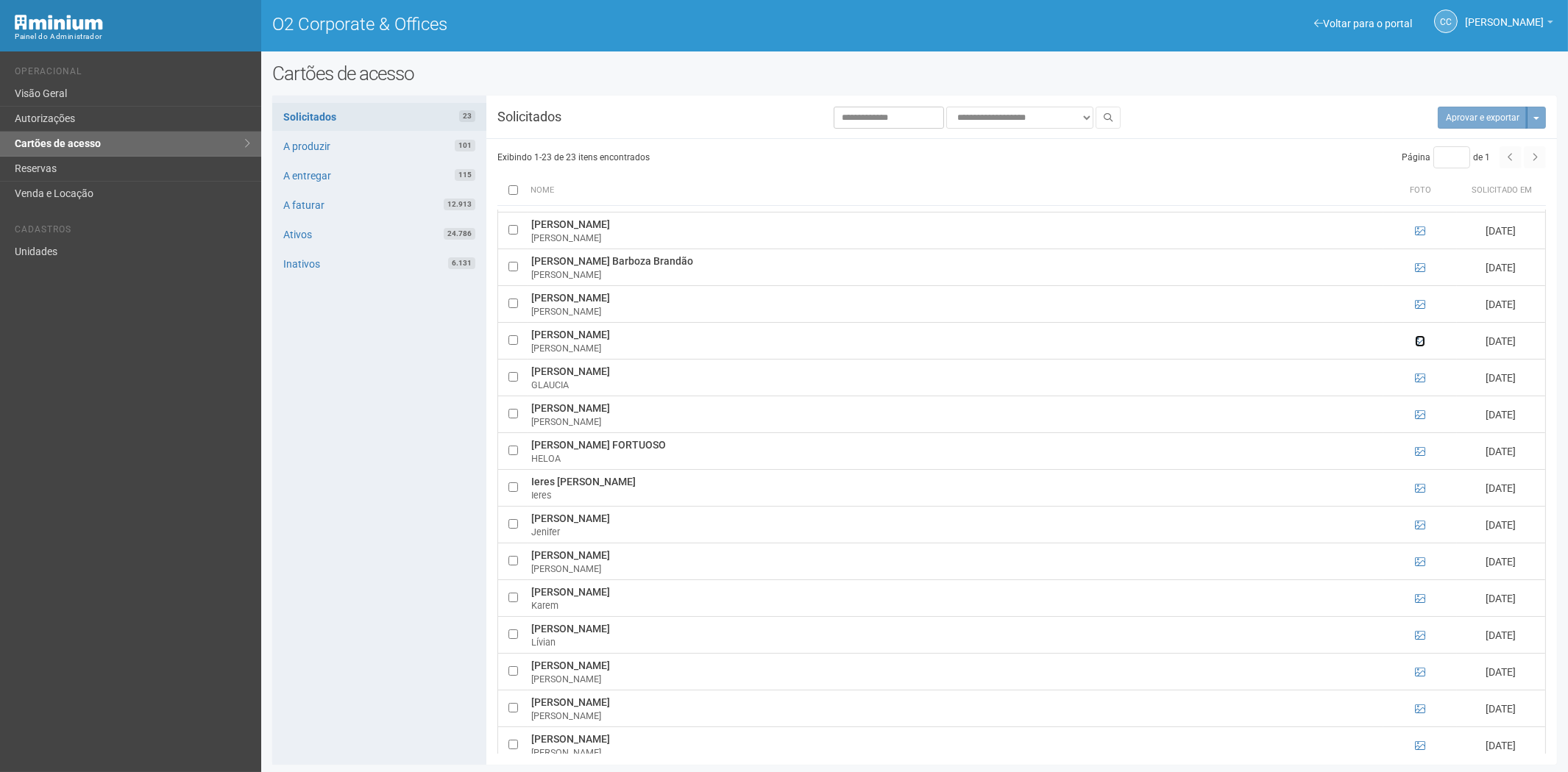
click at [1423, 344] on icon at bounding box center [1420, 341] width 10 height 10
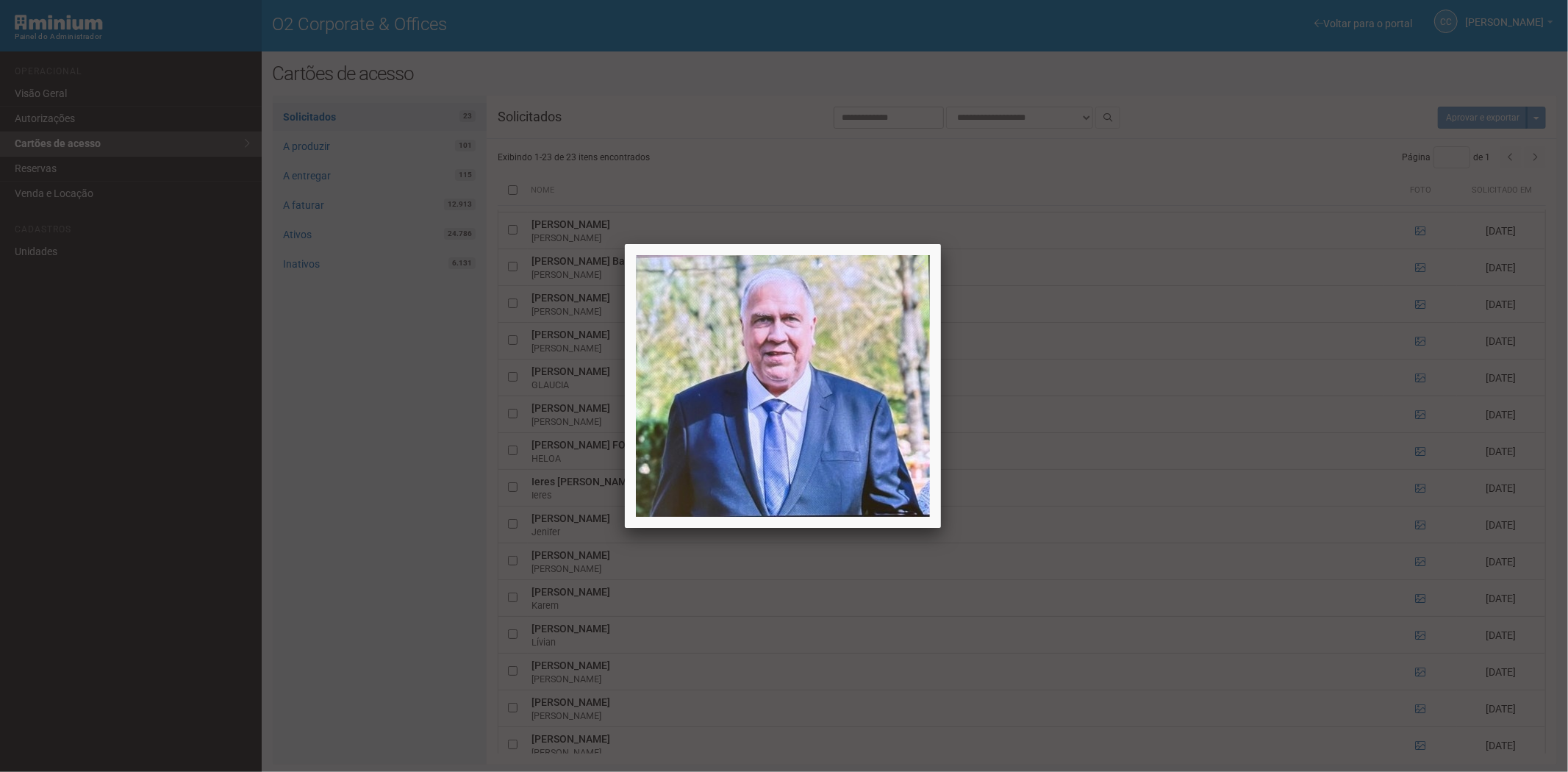
click at [1421, 341] on div at bounding box center [784, 386] width 1568 height 772
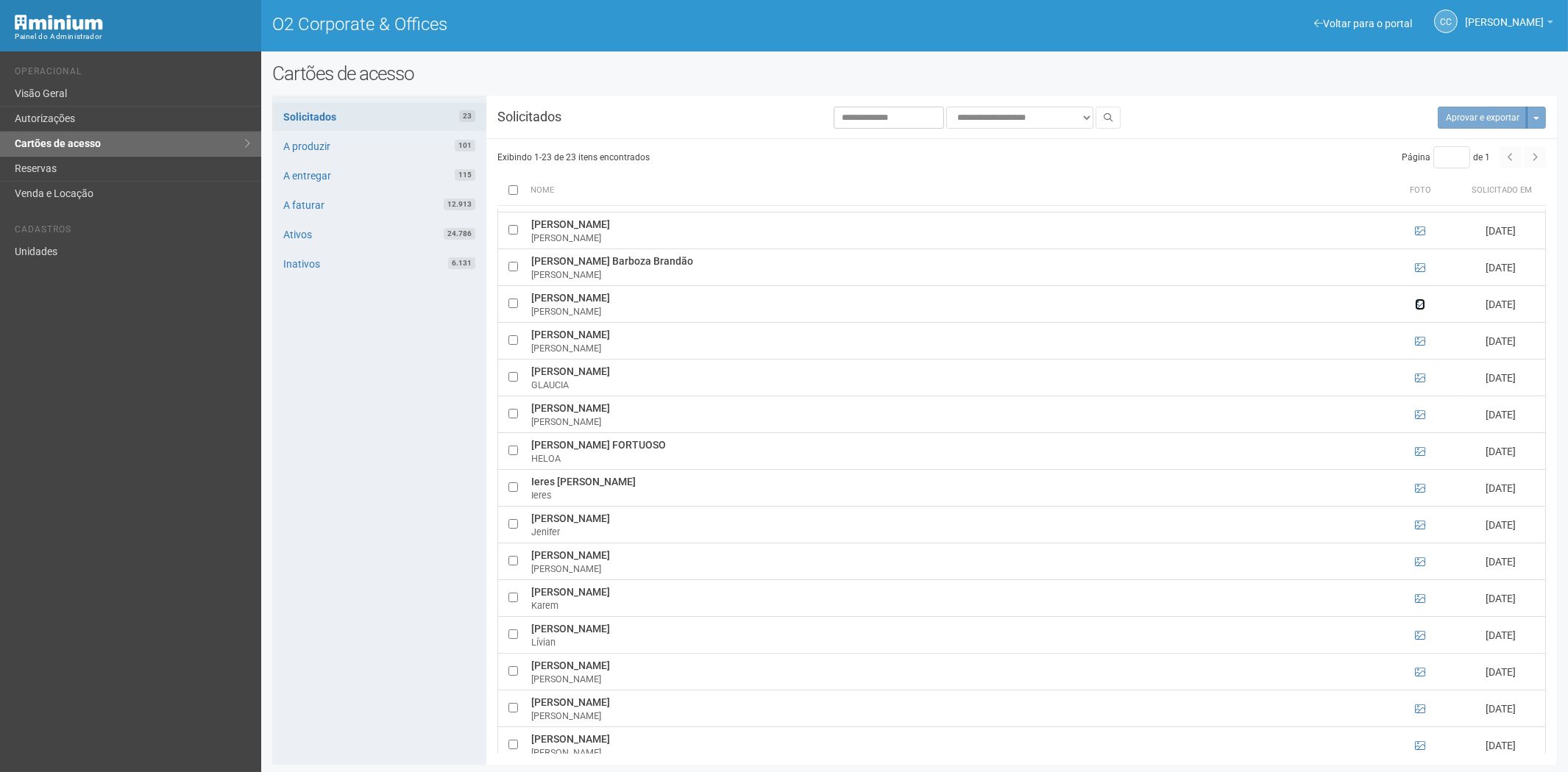
click at [1422, 304] on icon at bounding box center [1420, 304] width 10 height 10
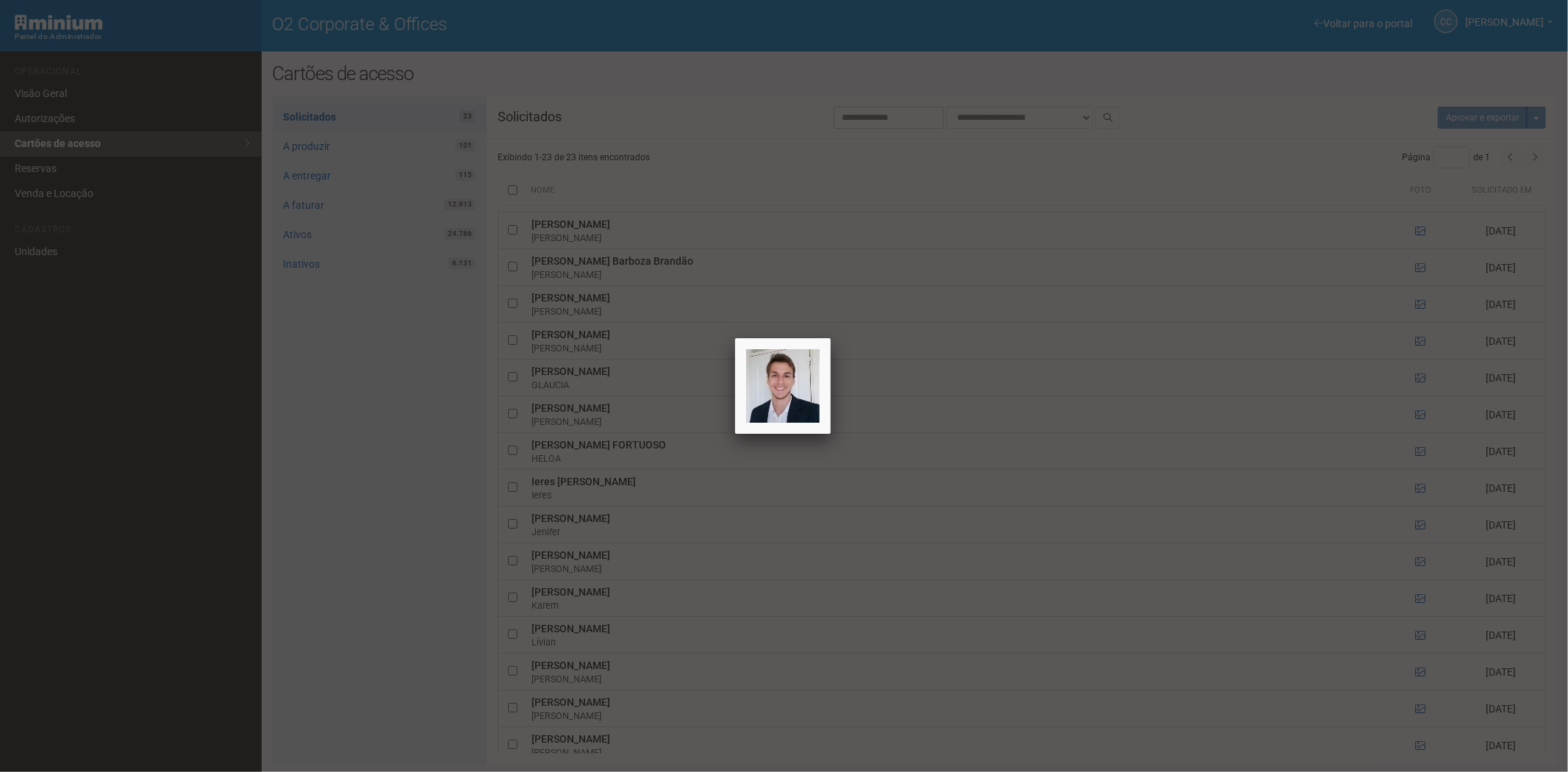
click at [1421, 304] on div at bounding box center [784, 386] width 1568 height 772
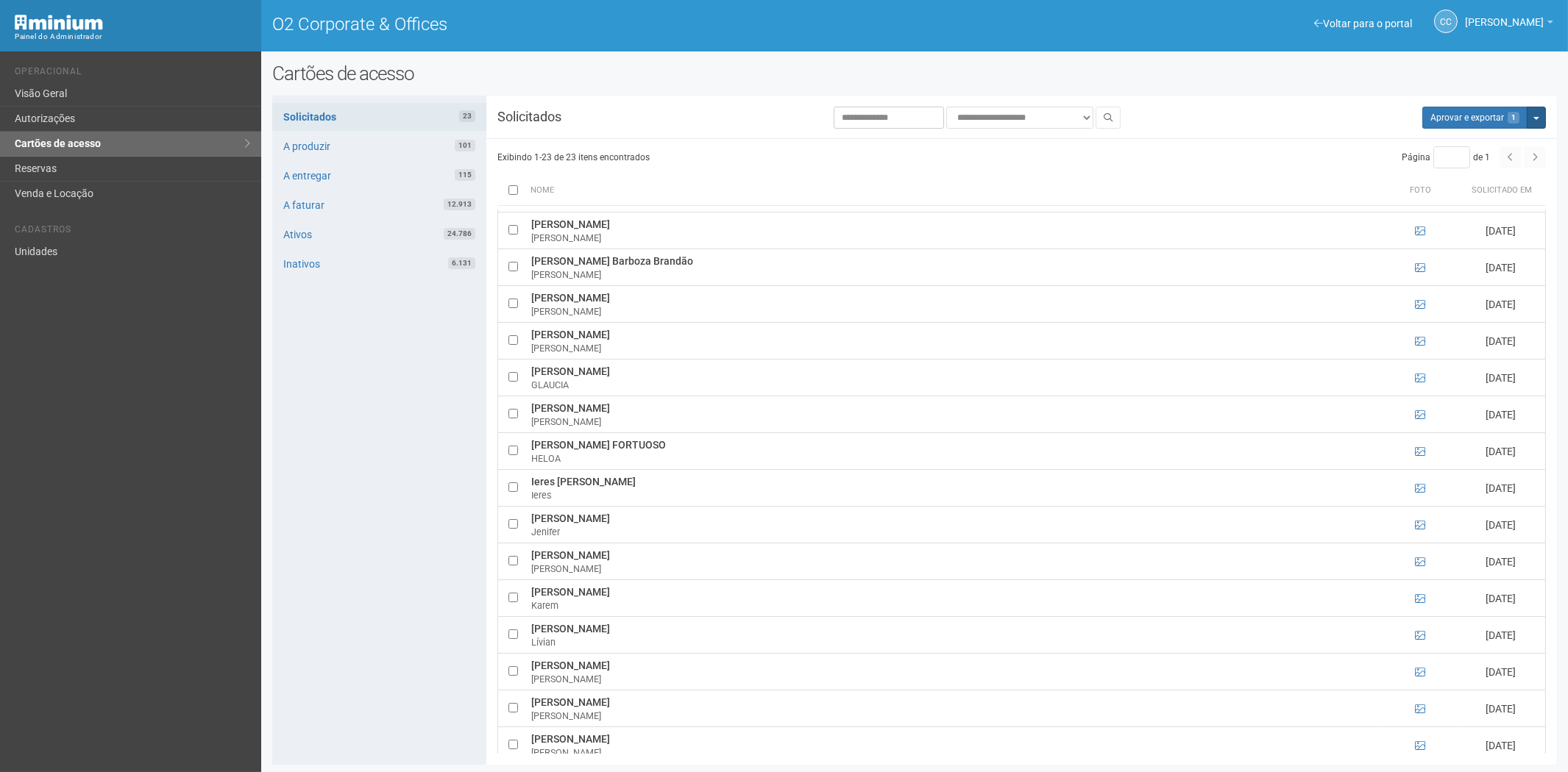
click at [1534, 118] on span "button" at bounding box center [1537, 118] width 6 height 3
click at [1470, 165] on link "Rejeitar solicitações" at bounding box center [1481, 164] width 116 height 18
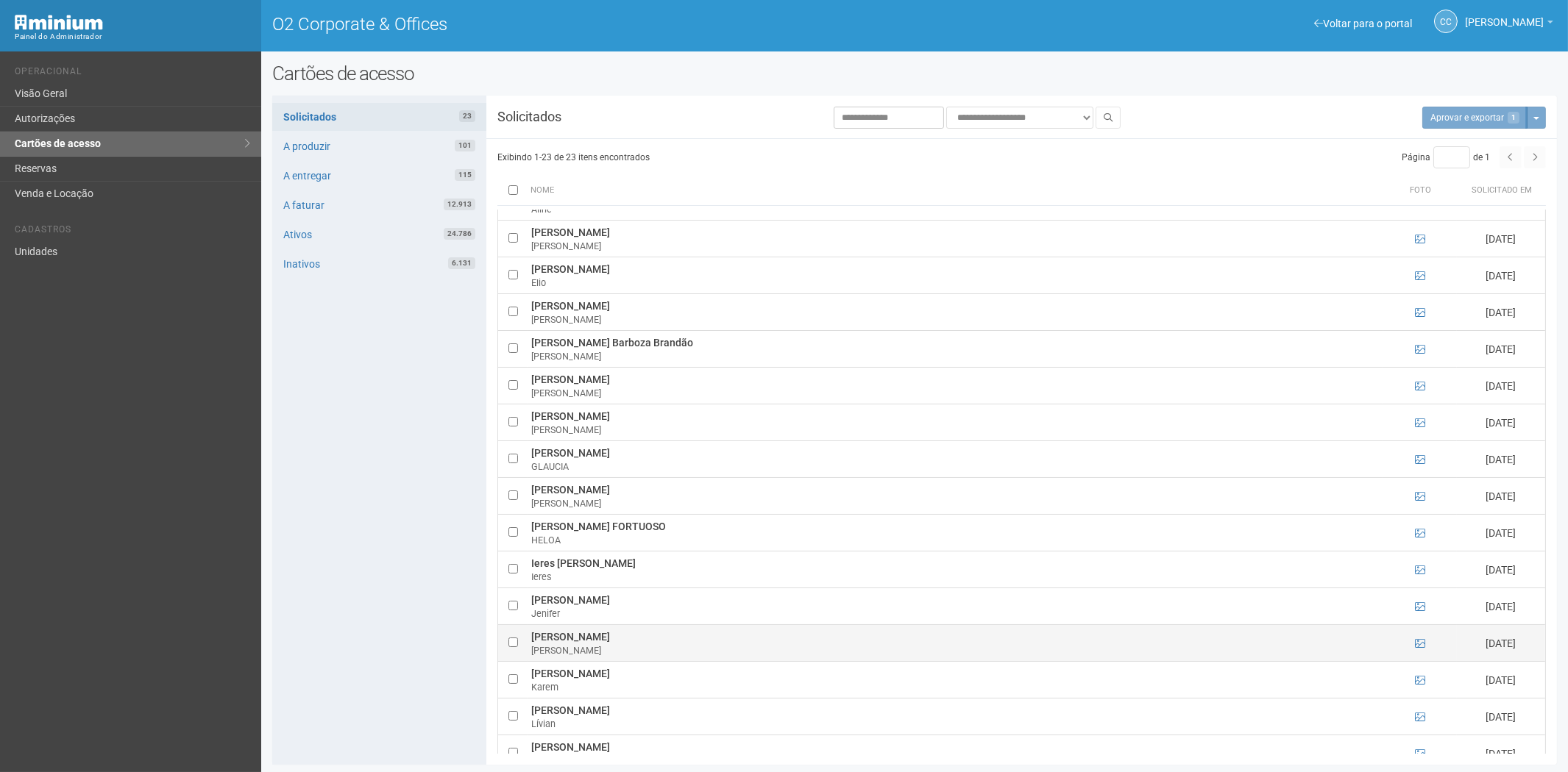
scroll to position [0, 0]
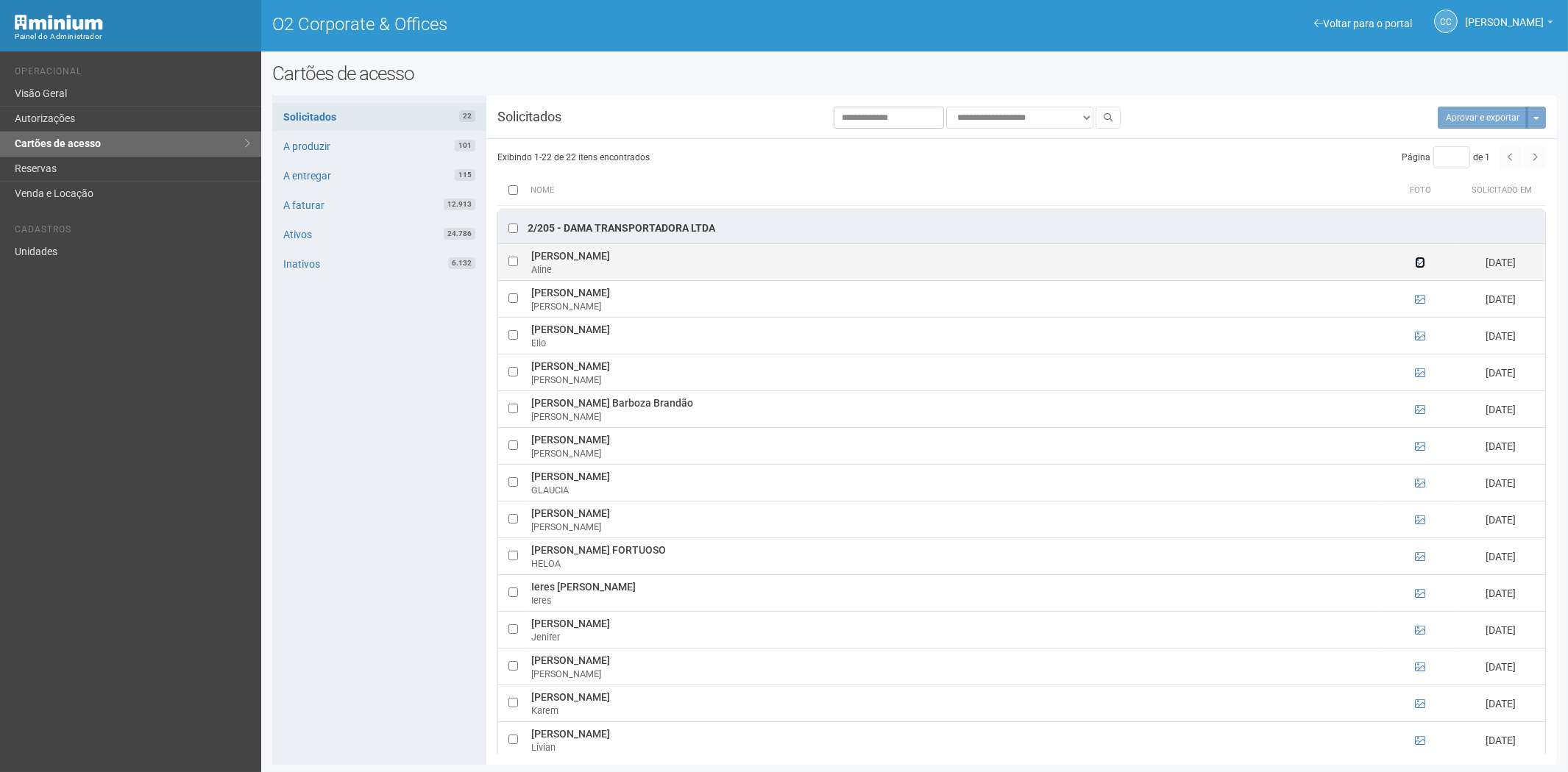
click at [1418, 257] on icon at bounding box center [1420, 262] width 10 height 10
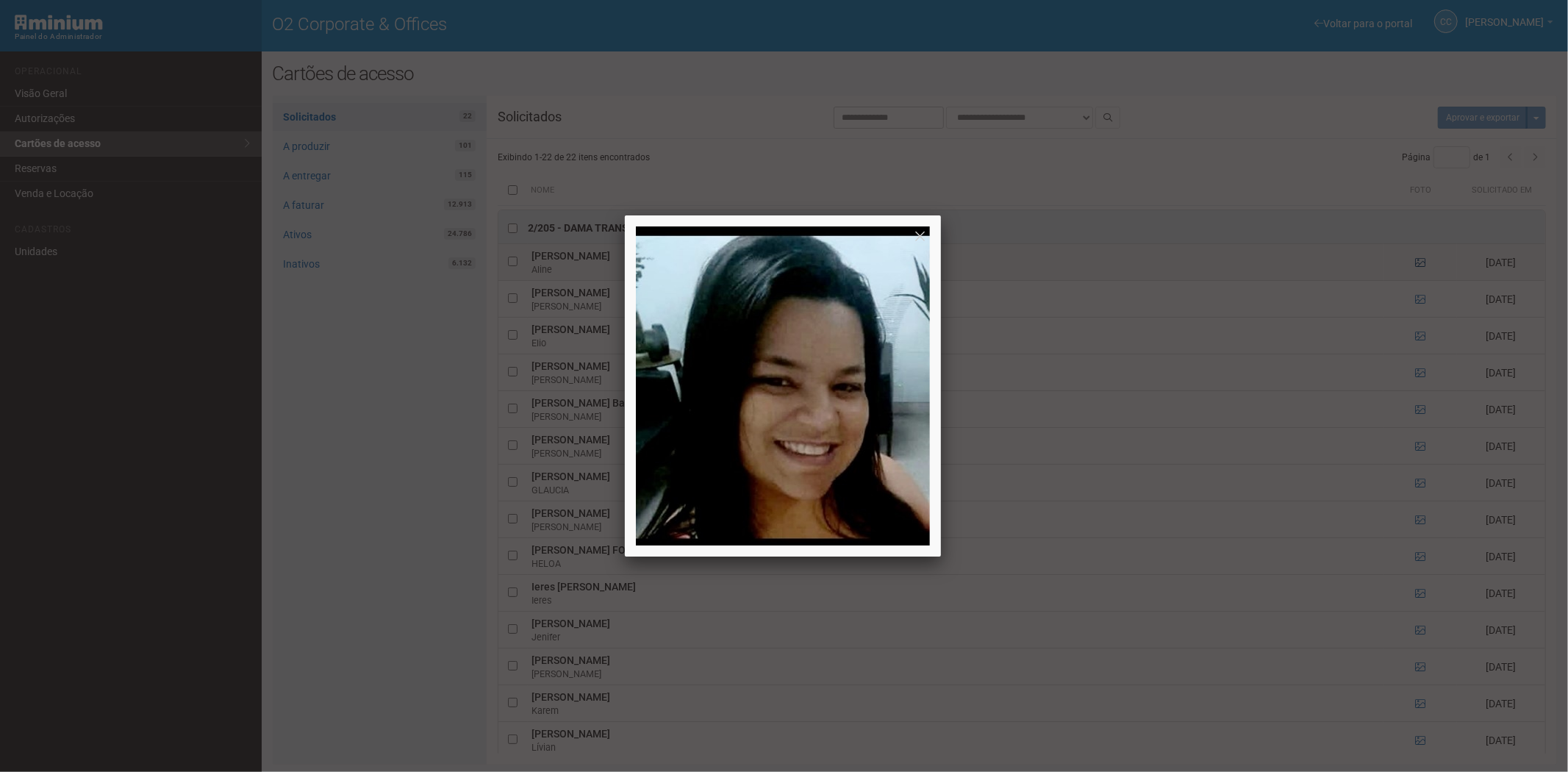
click at [1417, 236] on div at bounding box center [784, 386] width 1568 height 772
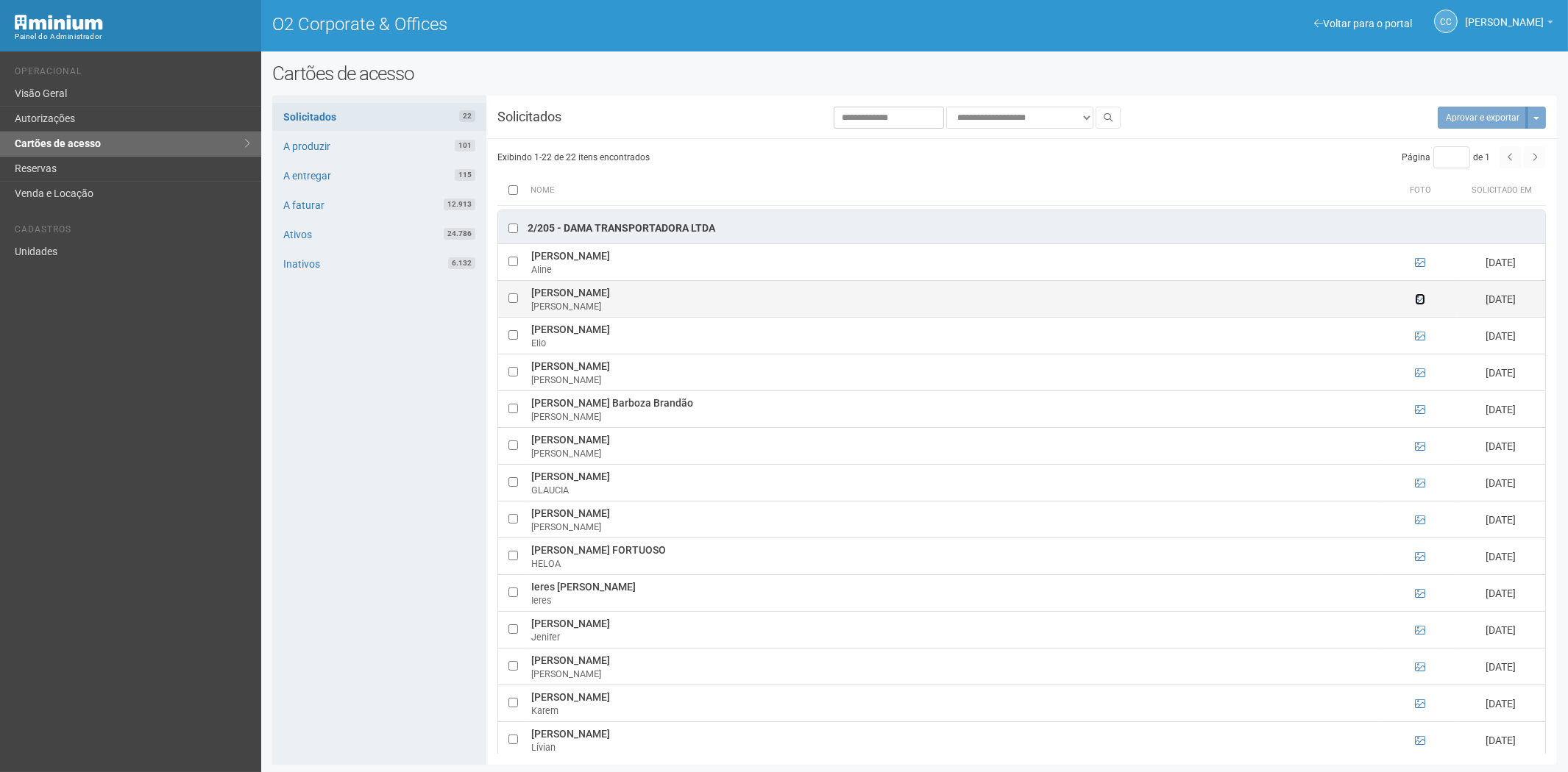
click at [1418, 295] on icon at bounding box center [1420, 300] width 10 height 10
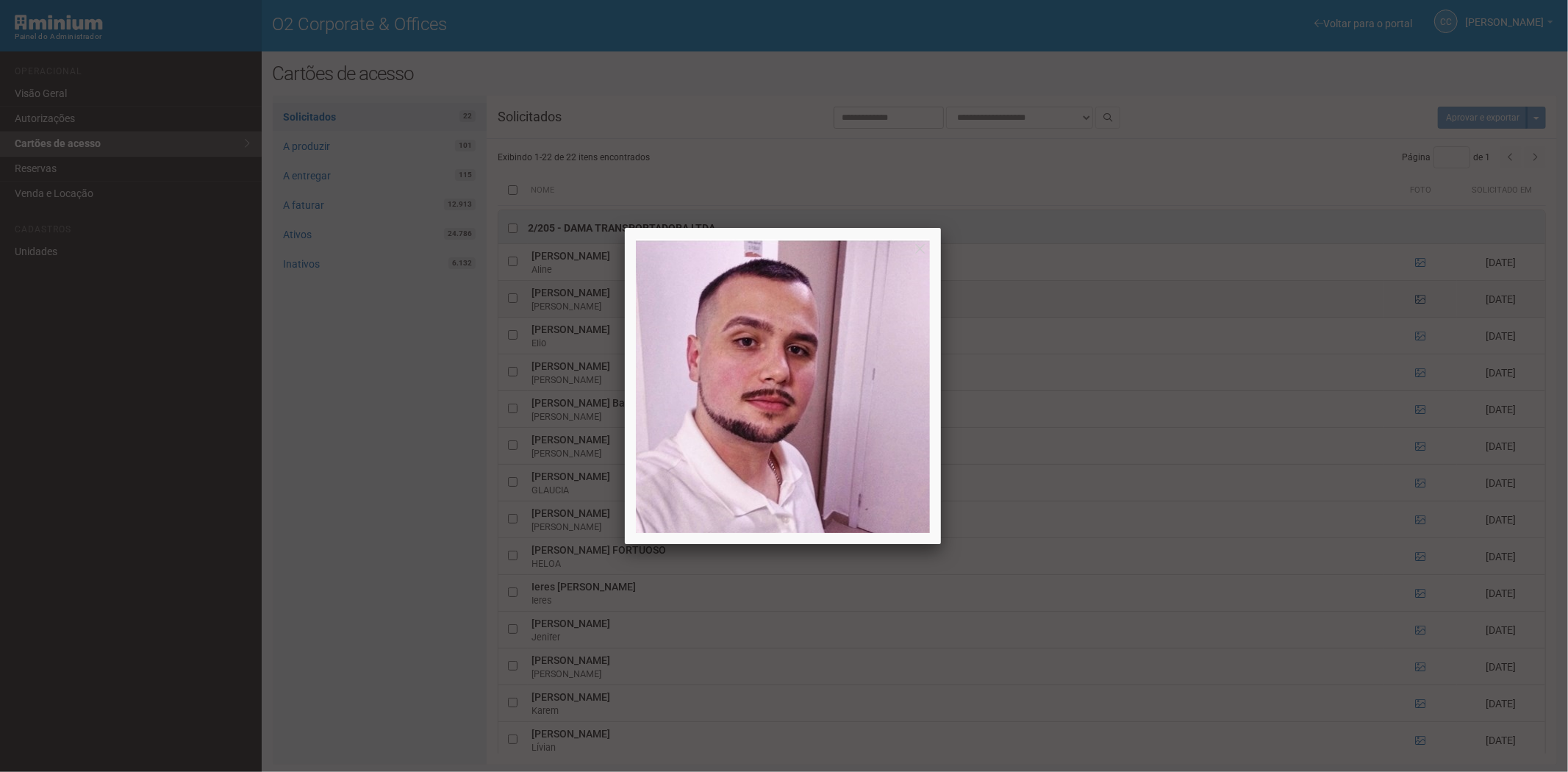
click at [1417, 272] on div at bounding box center [784, 386] width 1568 height 772
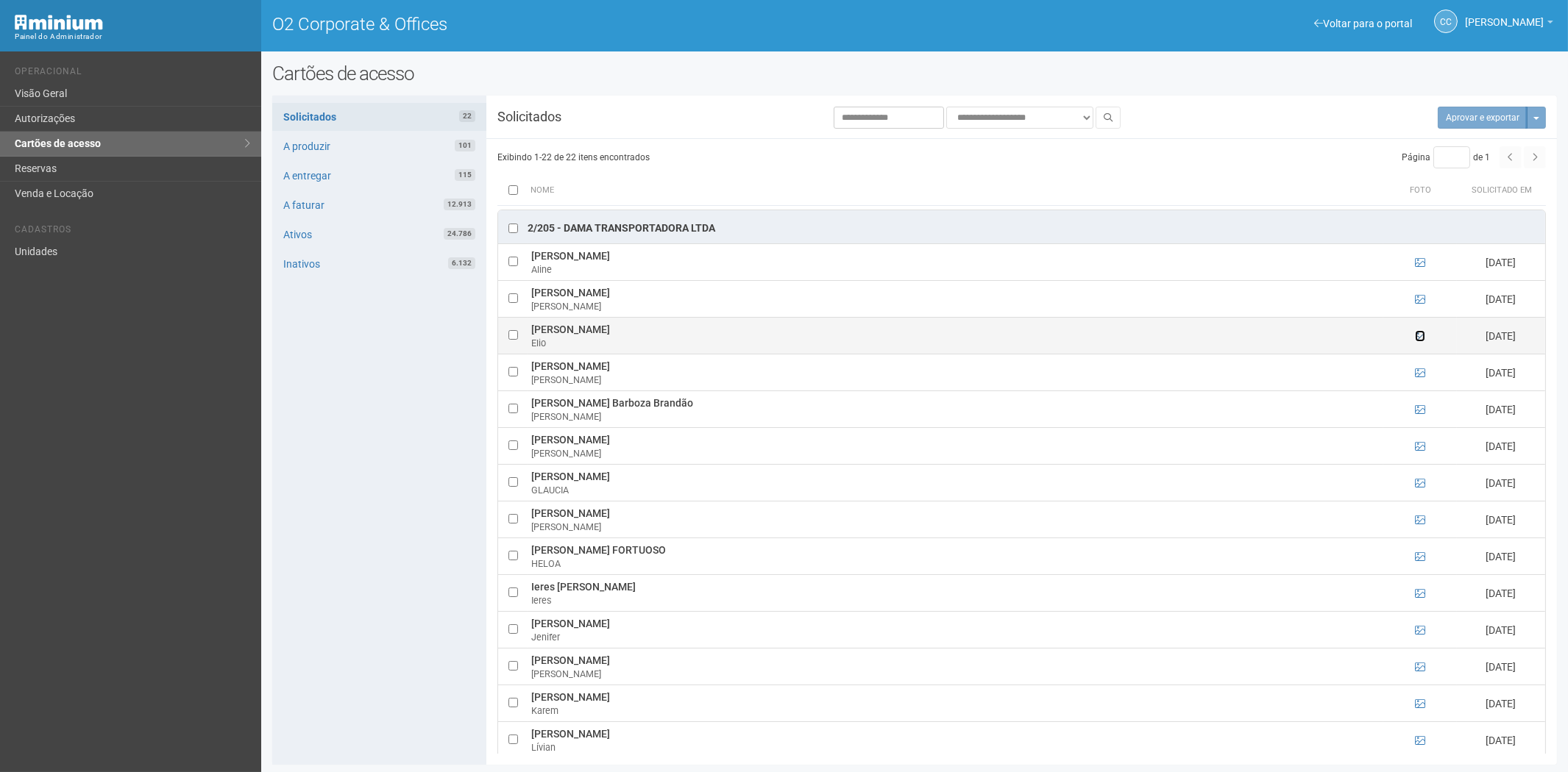
click at [1417, 331] on icon at bounding box center [1420, 336] width 10 height 10
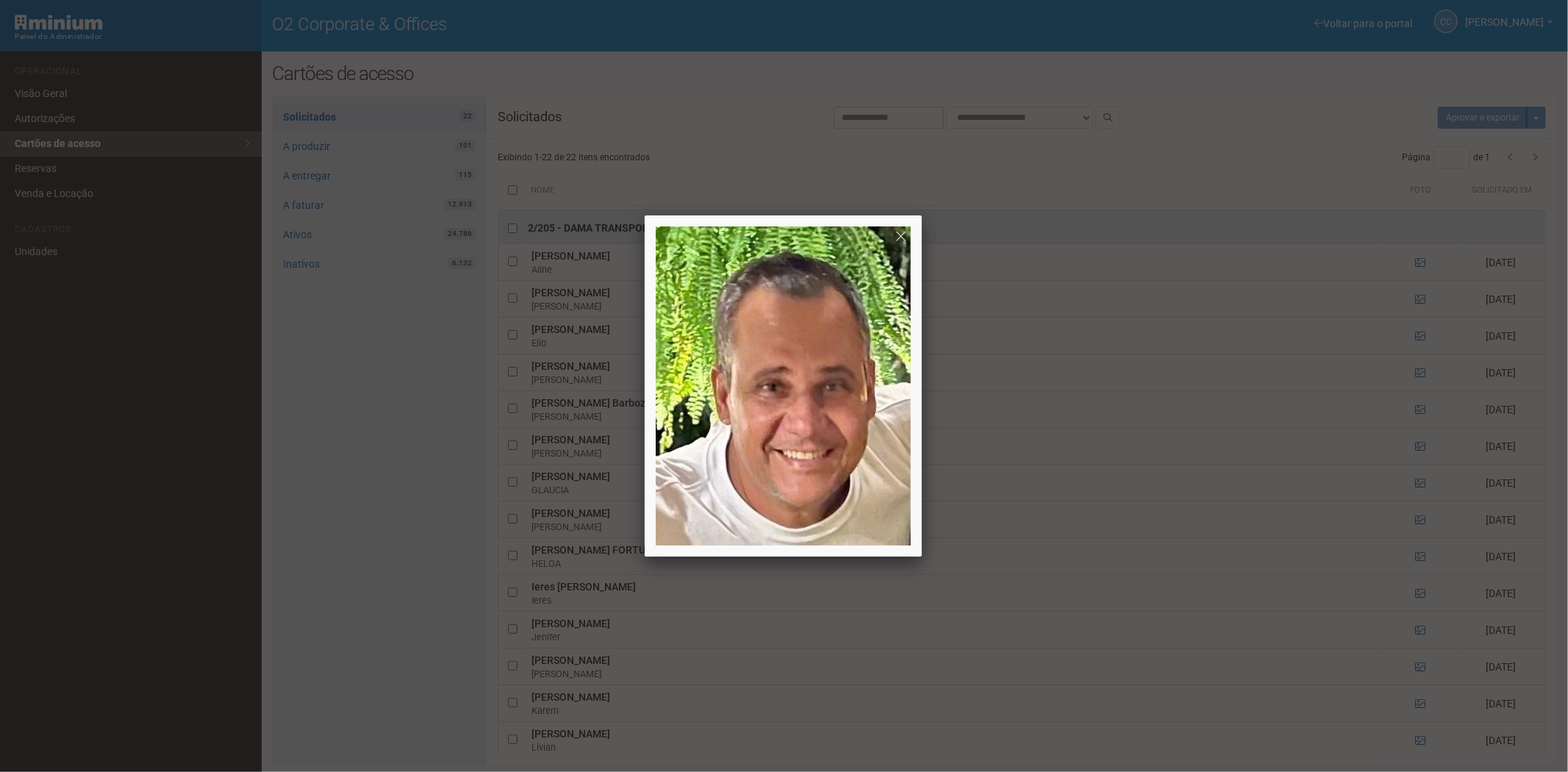
click at [1416, 342] on div at bounding box center [784, 386] width 1568 height 772
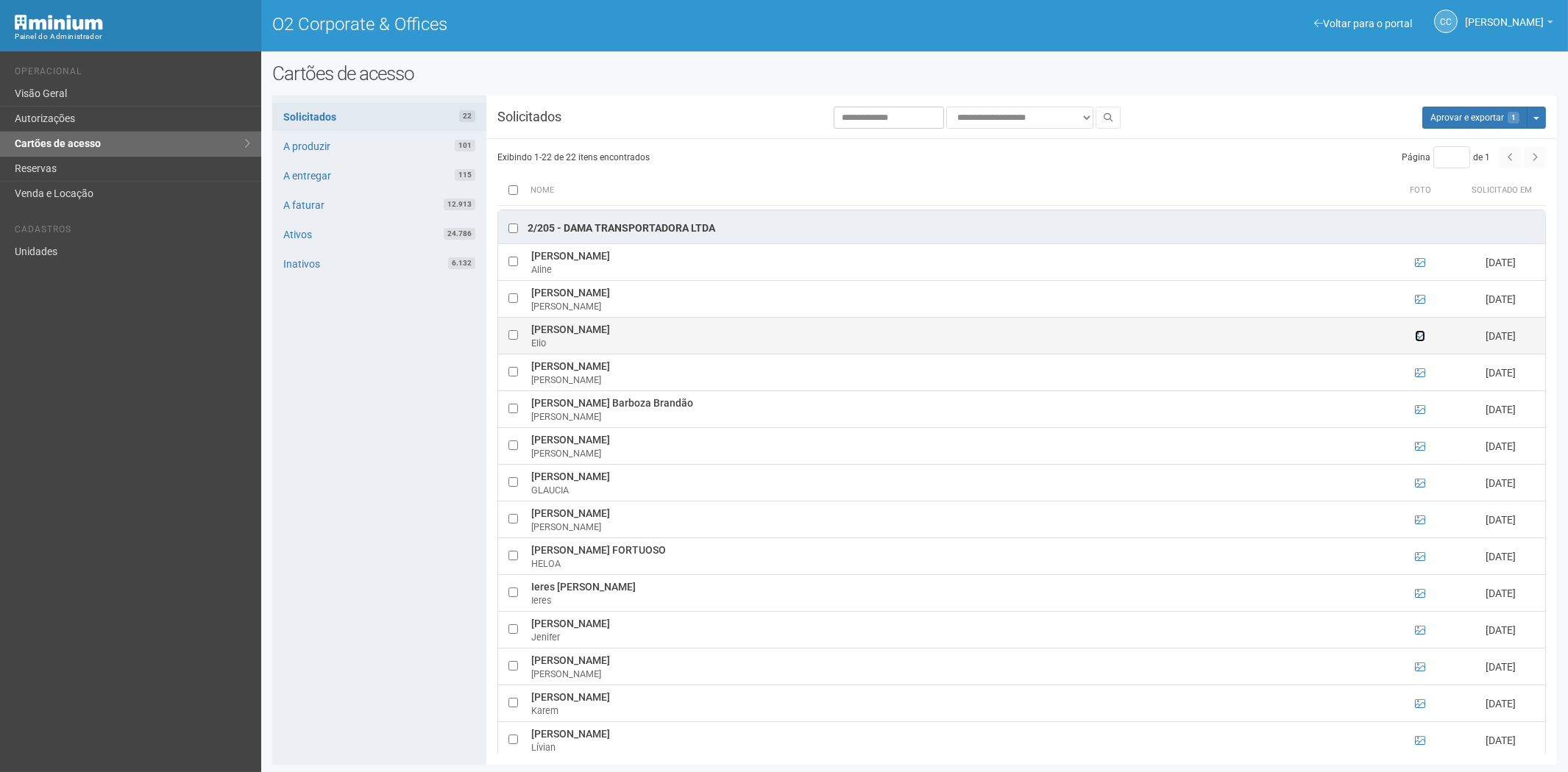
click at [1416, 331] on icon at bounding box center [1420, 336] width 10 height 10
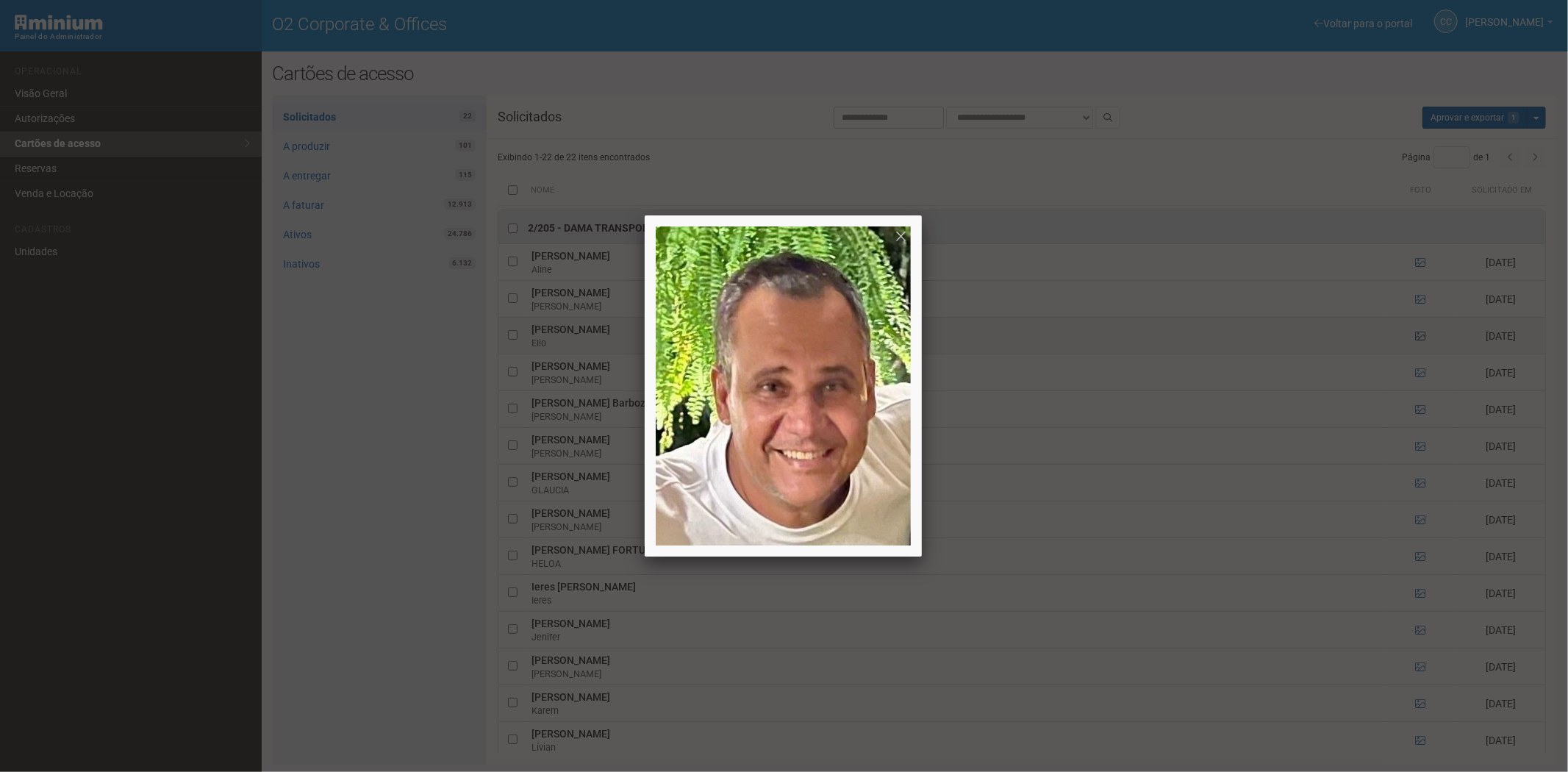
click at [1415, 309] on div at bounding box center [784, 386] width 1568 height 772
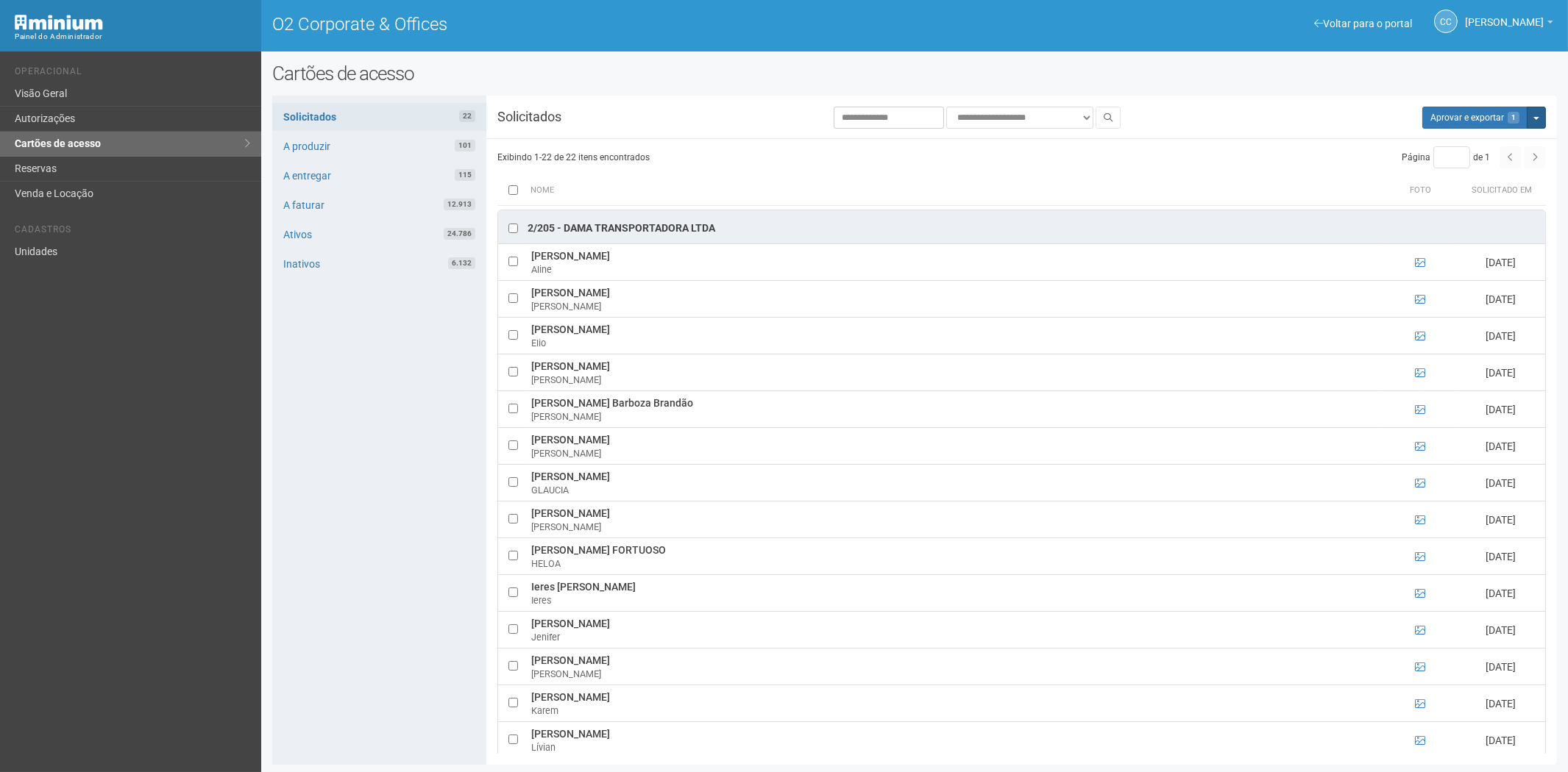
click at [1542, 118] on button "Mais opções" at bounding box center [1536, 118] width 19 height 22
click at [1460, 165] on link "Rejeitar solicitações" at bounding box center [1481, 164] width 116 height 18
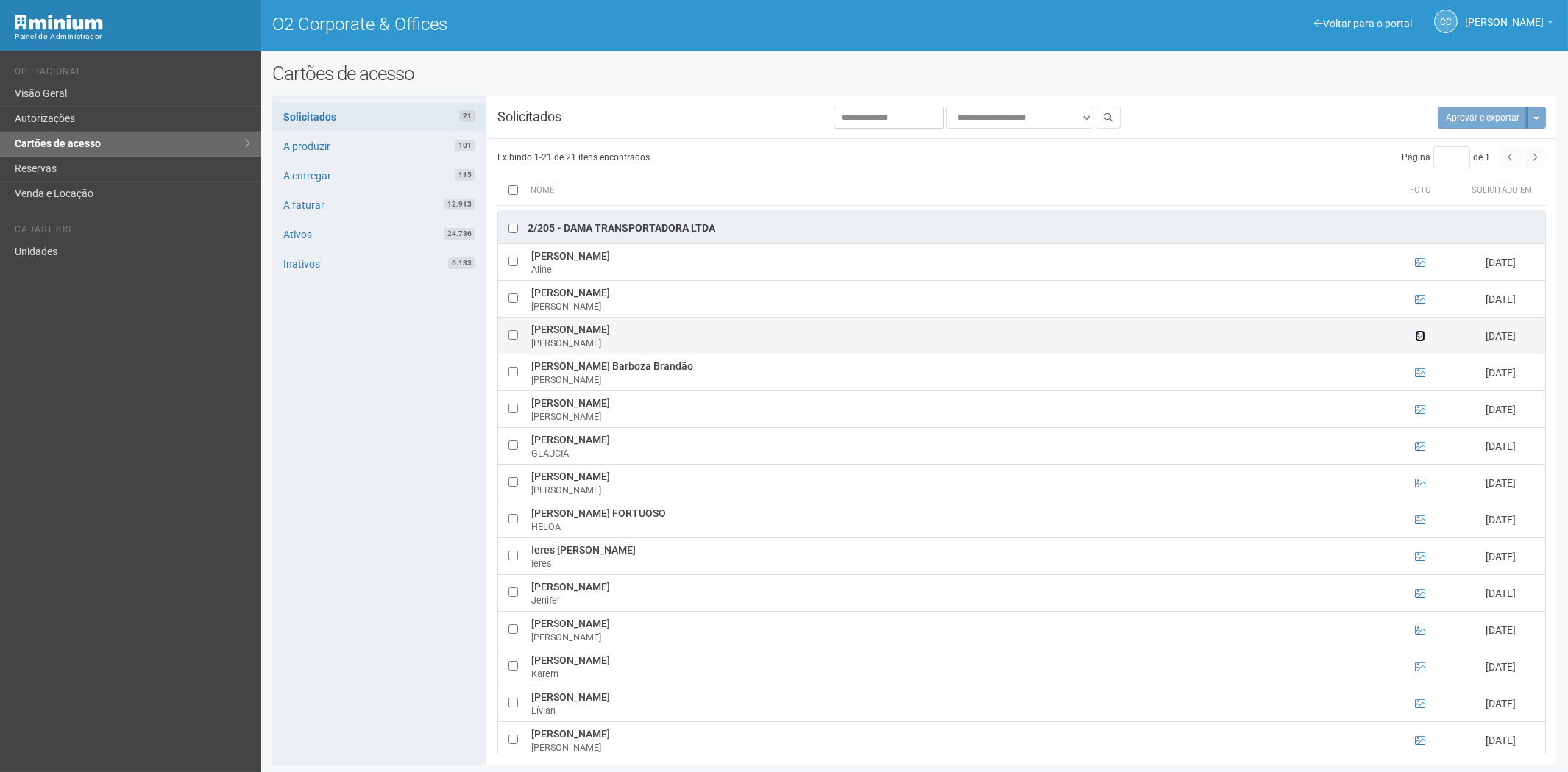
click at [1415, 331] on icon at bounding box center [1420, 336] width 10 height 10
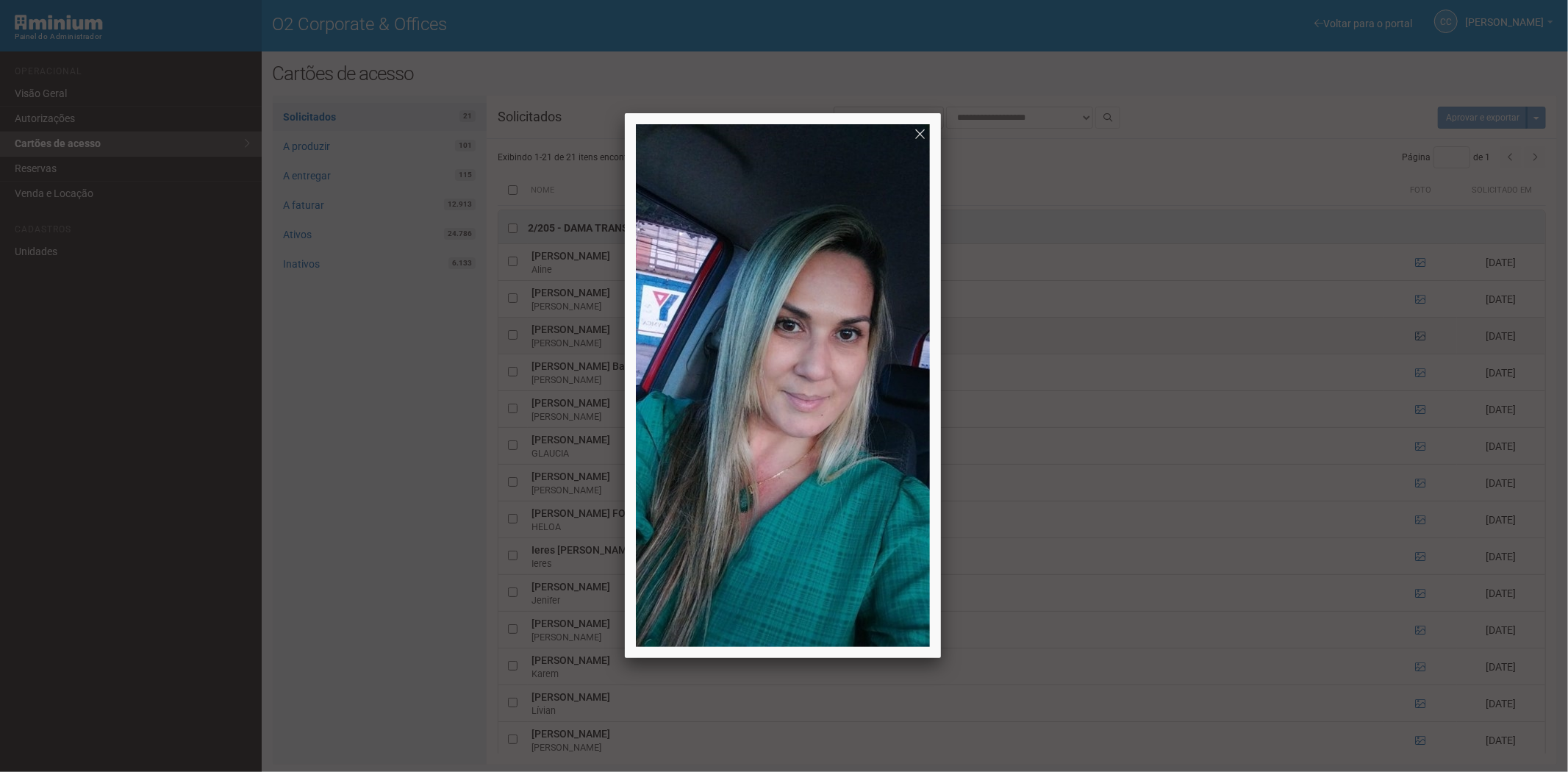
click at [1412, 312] on div at bounding box center [784, 386] width 1568 height 772
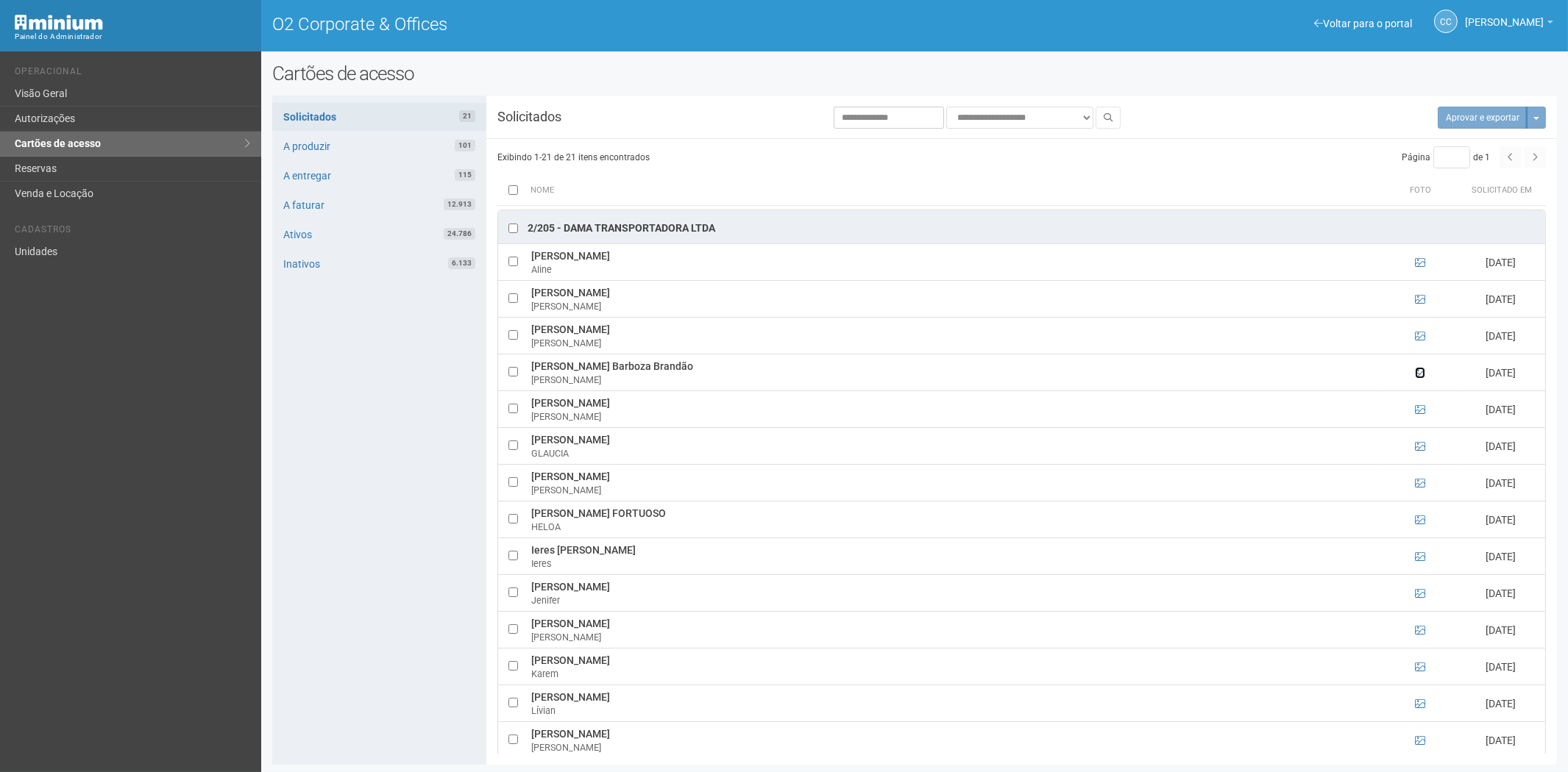
click at [1421, 367] on icon at bounding box center [1420, 372] width 10 height 10
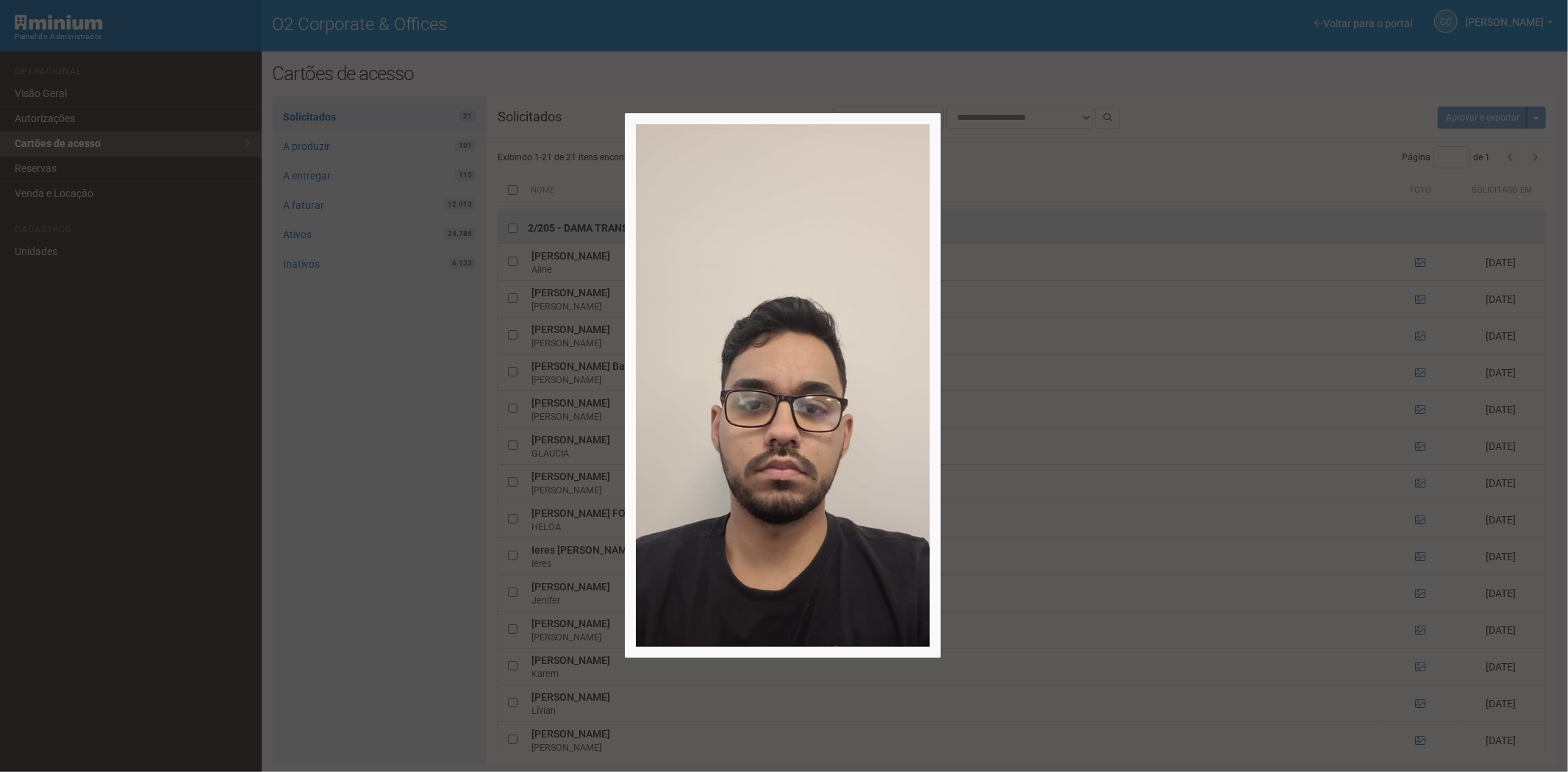
click at [1420, 347] on div at bounding box center [784, 386] width 1568 height 772
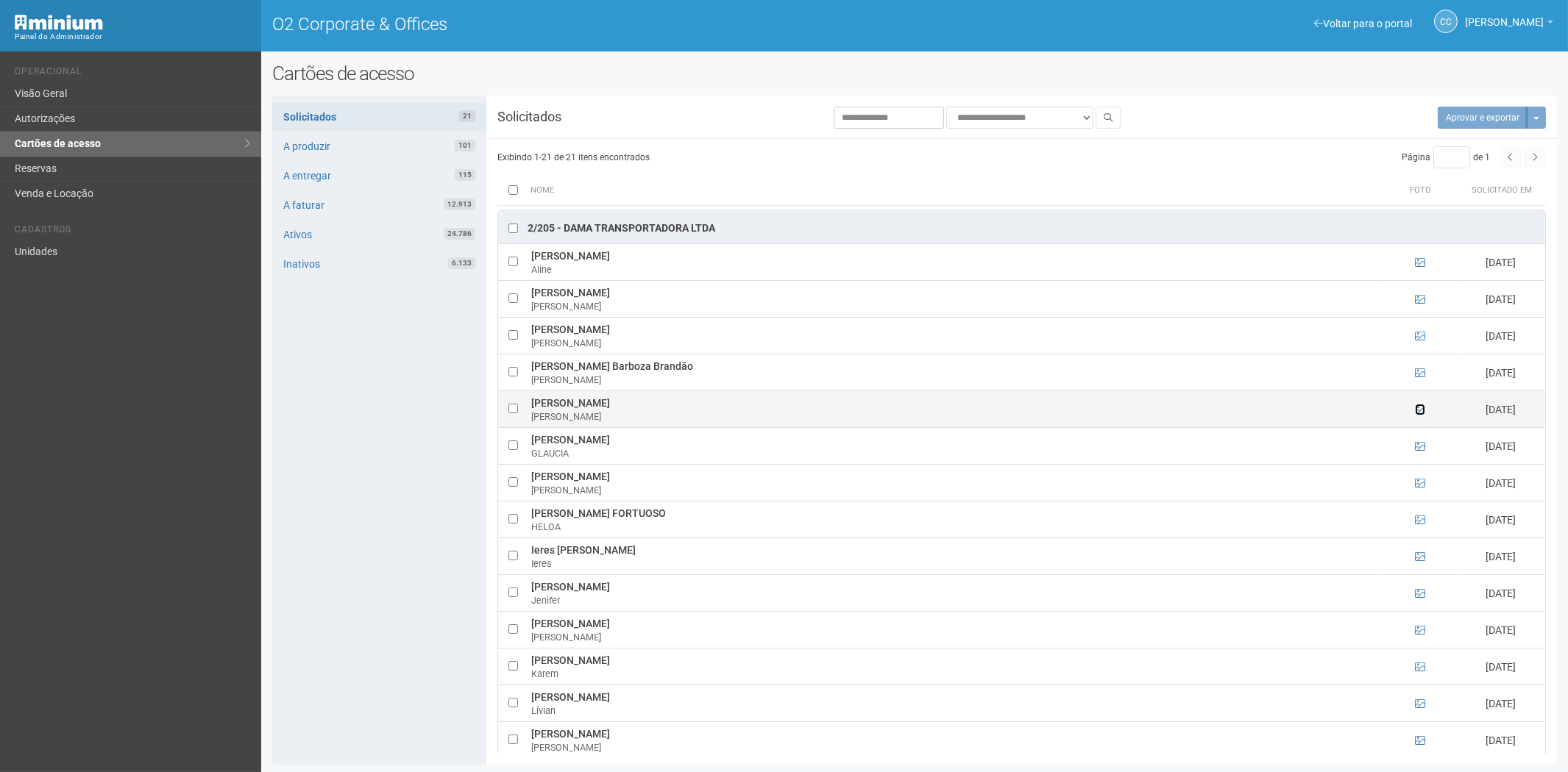
click at [1417, 405] on icon at bounding box center [1420, 410] width 10 height 10
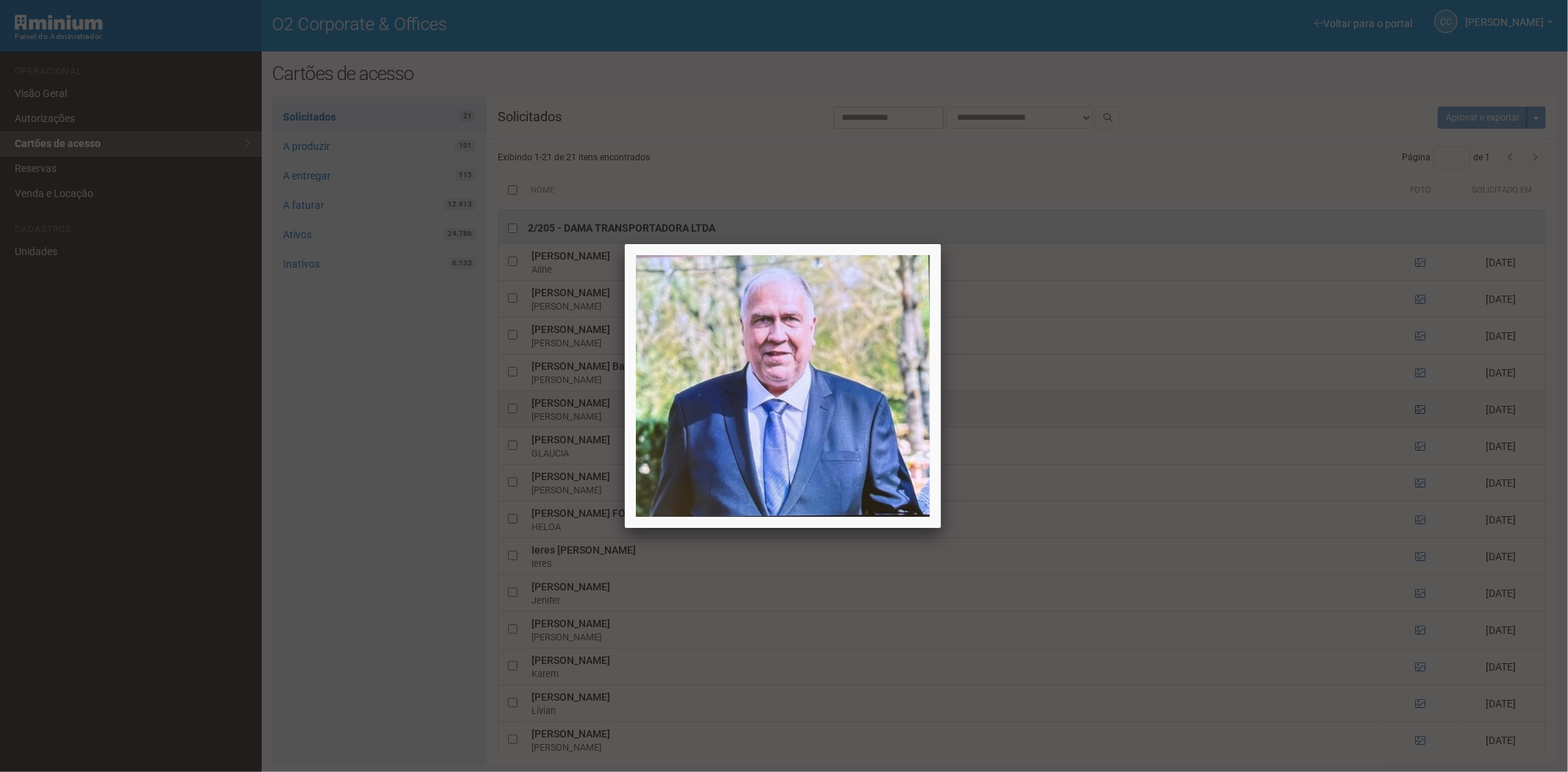
click at [1416, 385] on div at bounding box center [784, 386] width 1568 height 772
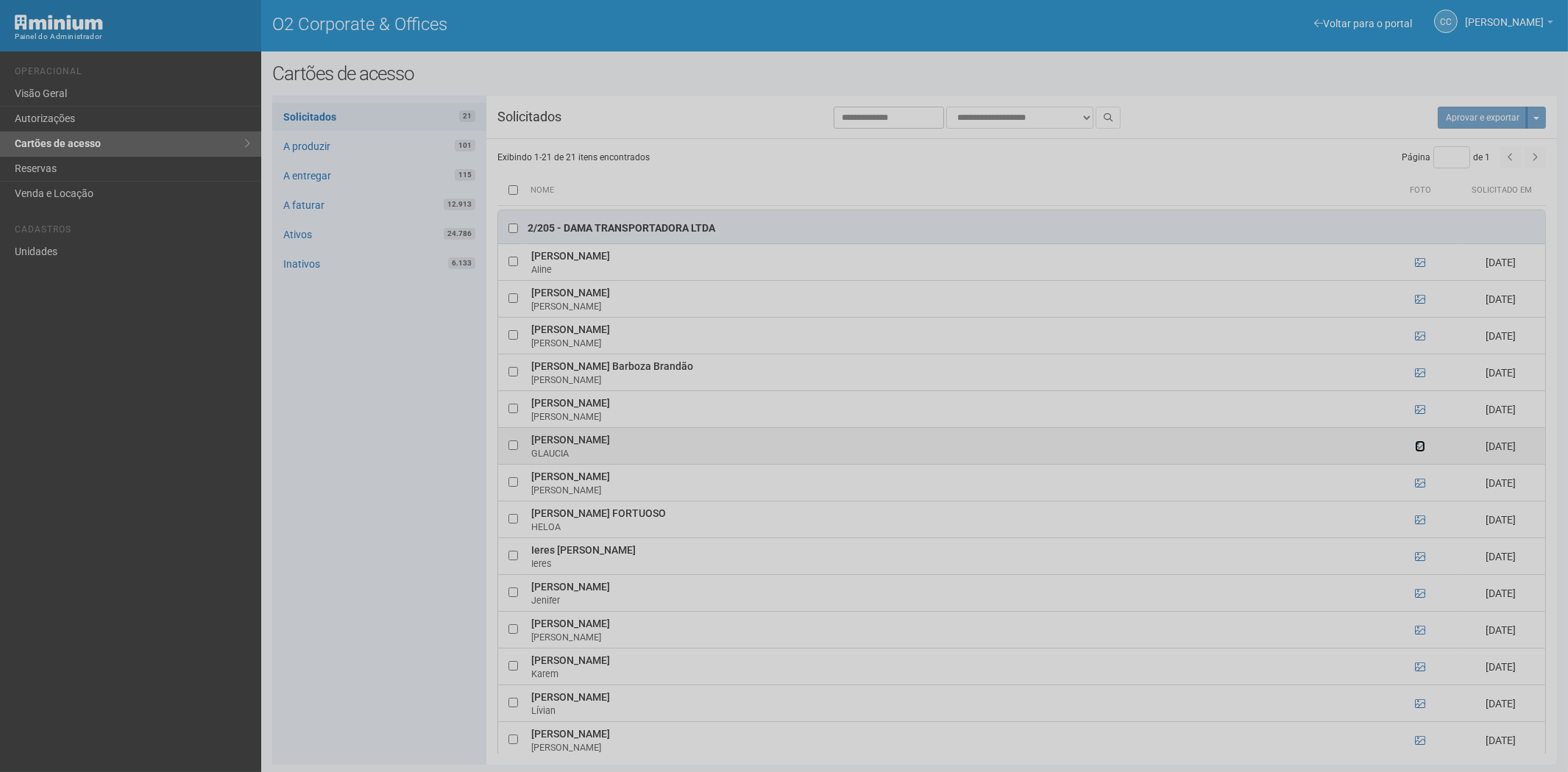
click at [1420, 441] on icon at bounding box center [1420, 446] width 10 height 10
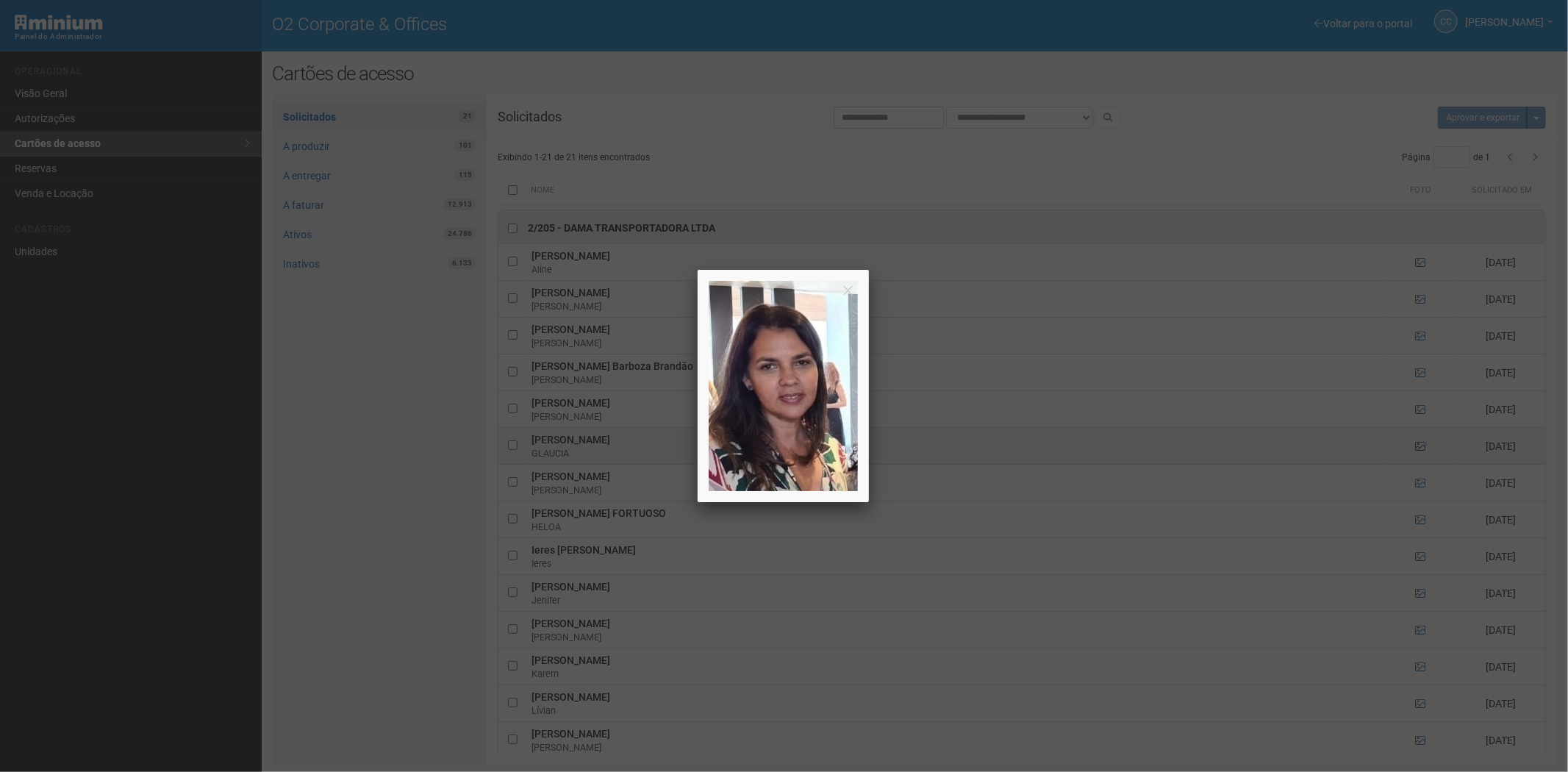
click at [1419, 420] on div at bounding box center [784, 386] width 1568 height 772
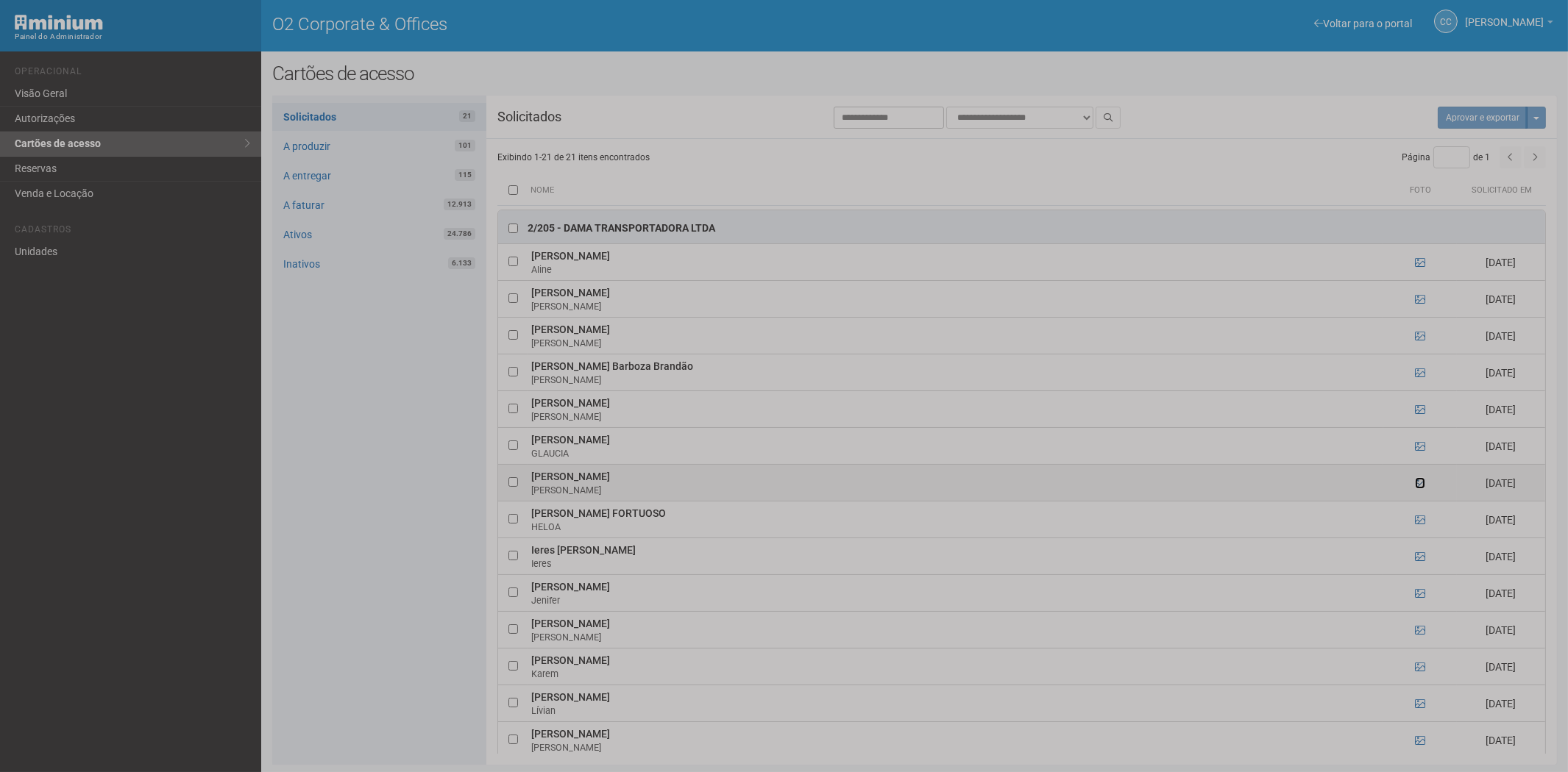
click at [1417, 478] on icon at bounding box center [1420, 483] width 10 height 10
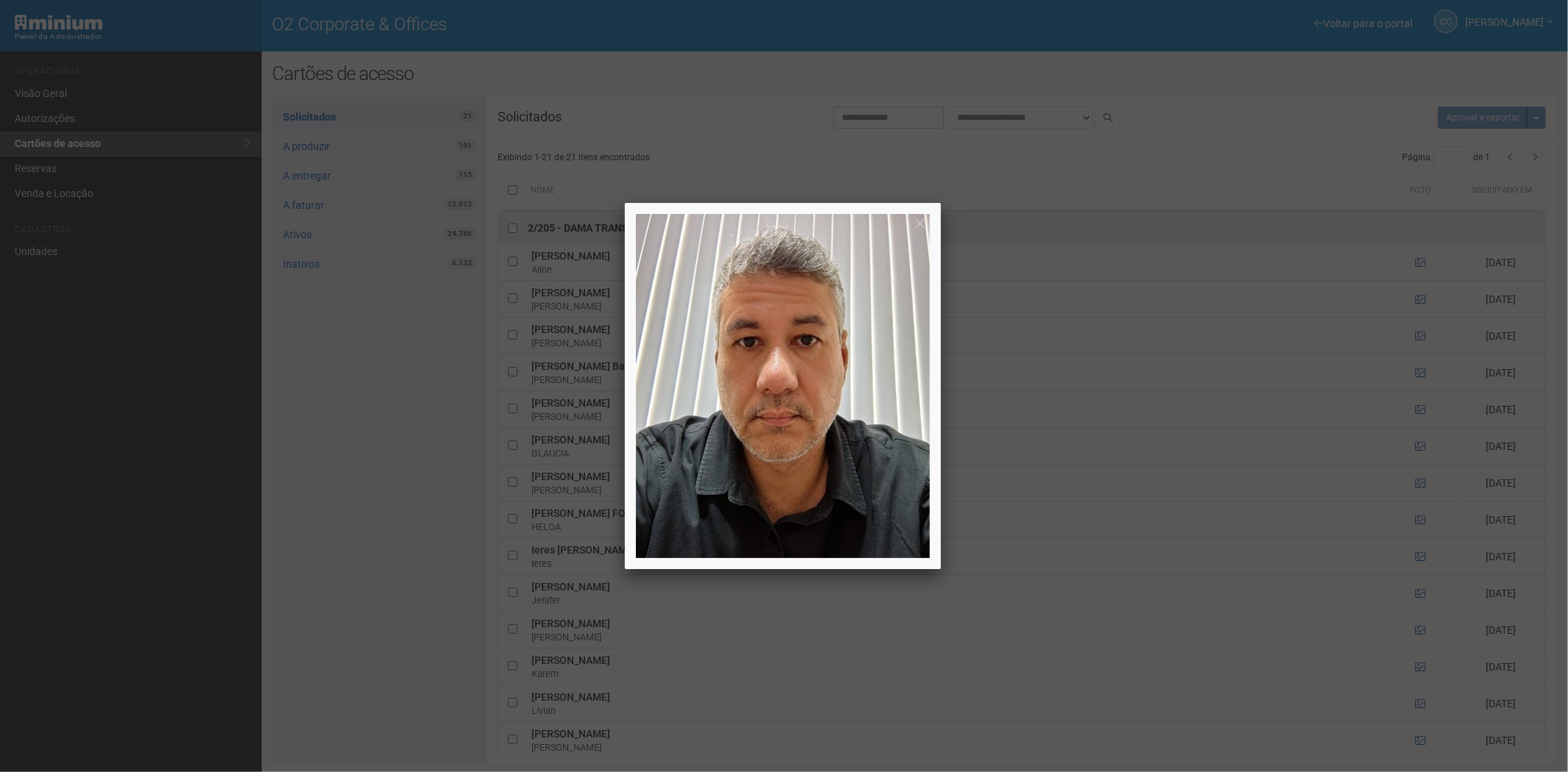
click at [1416, 453] on div at bounding box center [784, 386] width 1568 height 772
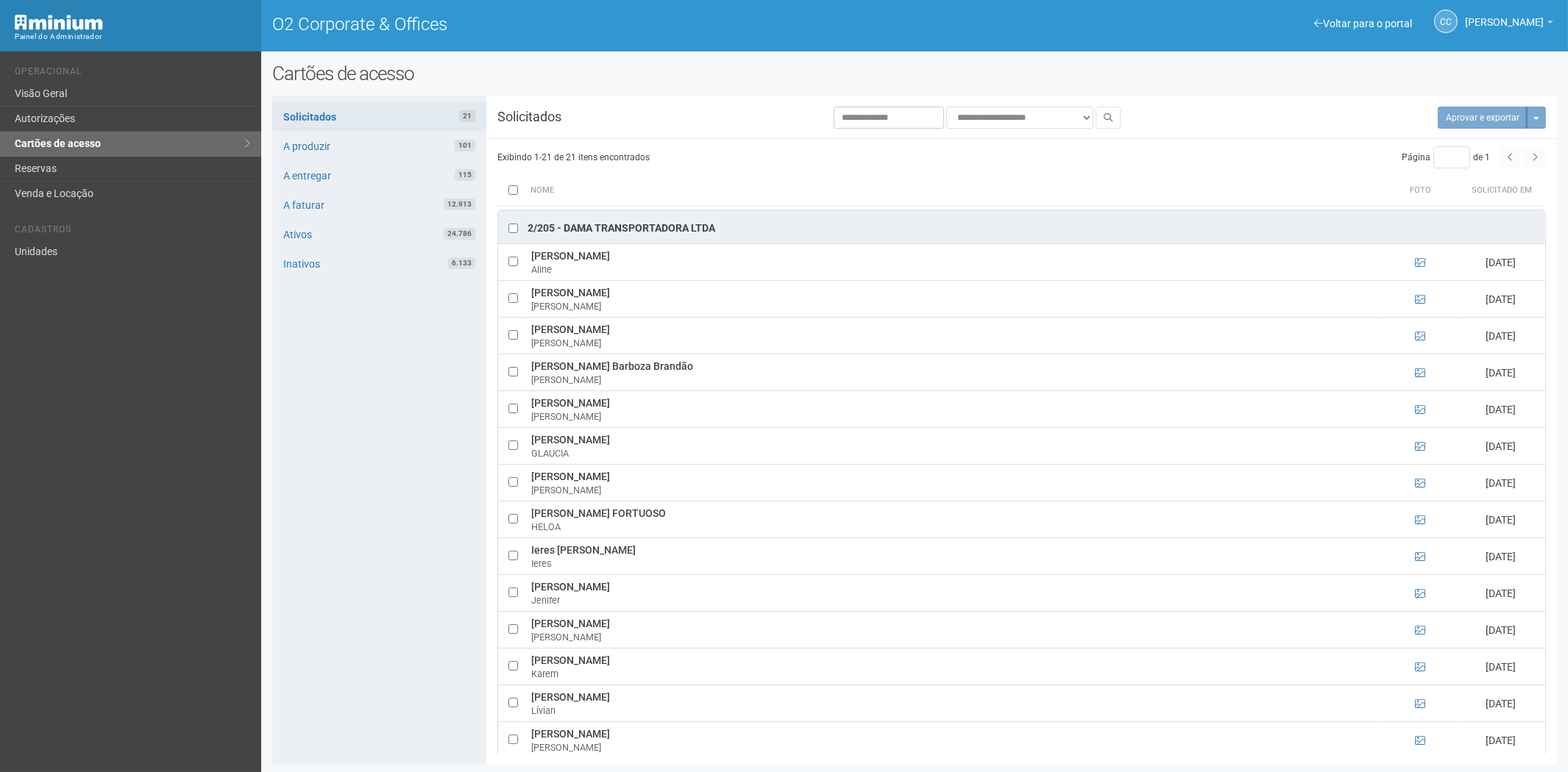
click at [274, 468] on div "**********" at bounding box center [915, 417] width 1307 height 710
click at [60, 159] on link "Reservas" at bounding box center [131, 168] width 261 height 25
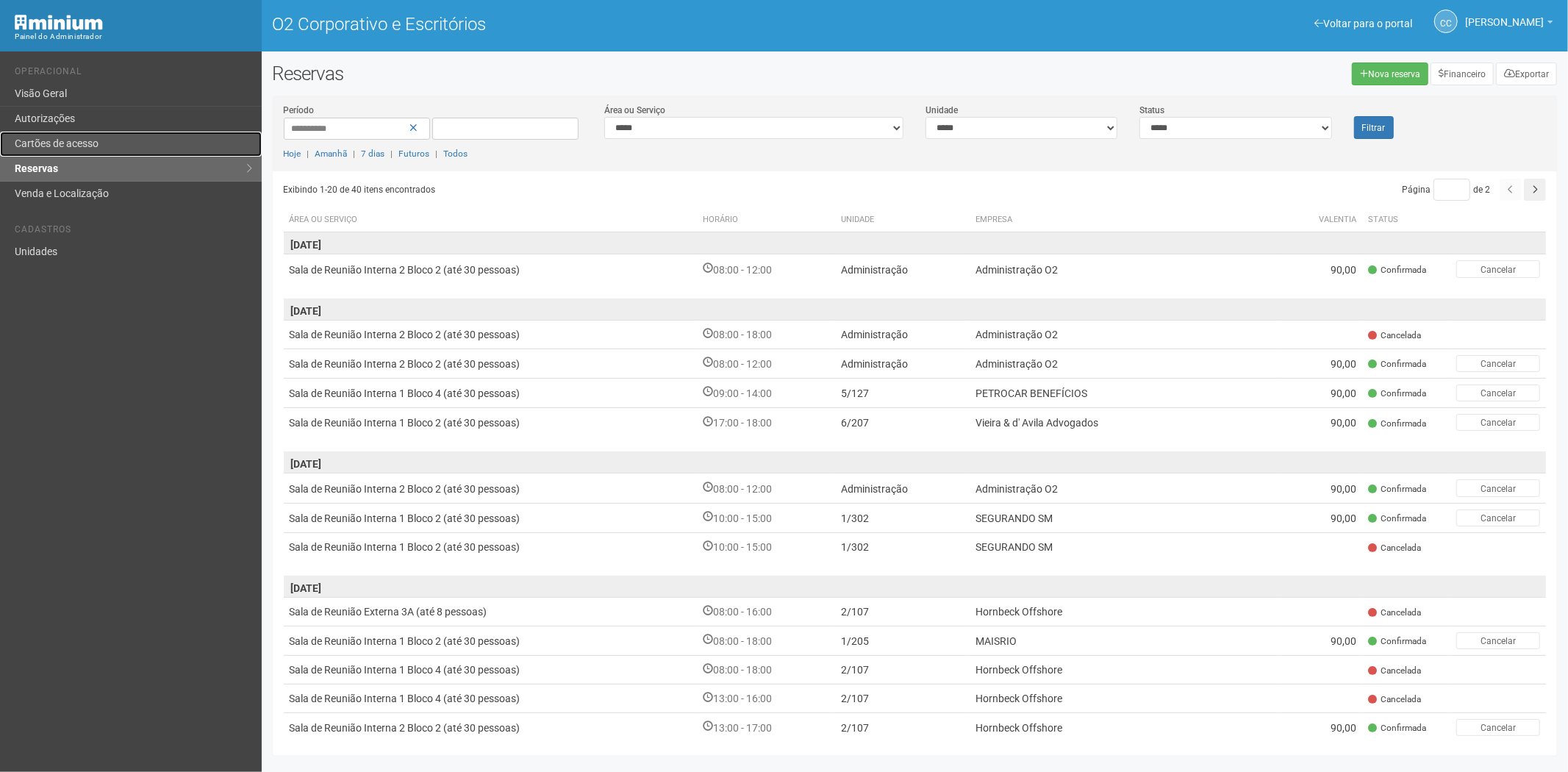
click at [110, 151] on link "Cartões de acesso" at bounding box center [131, 143] width 262 height 25
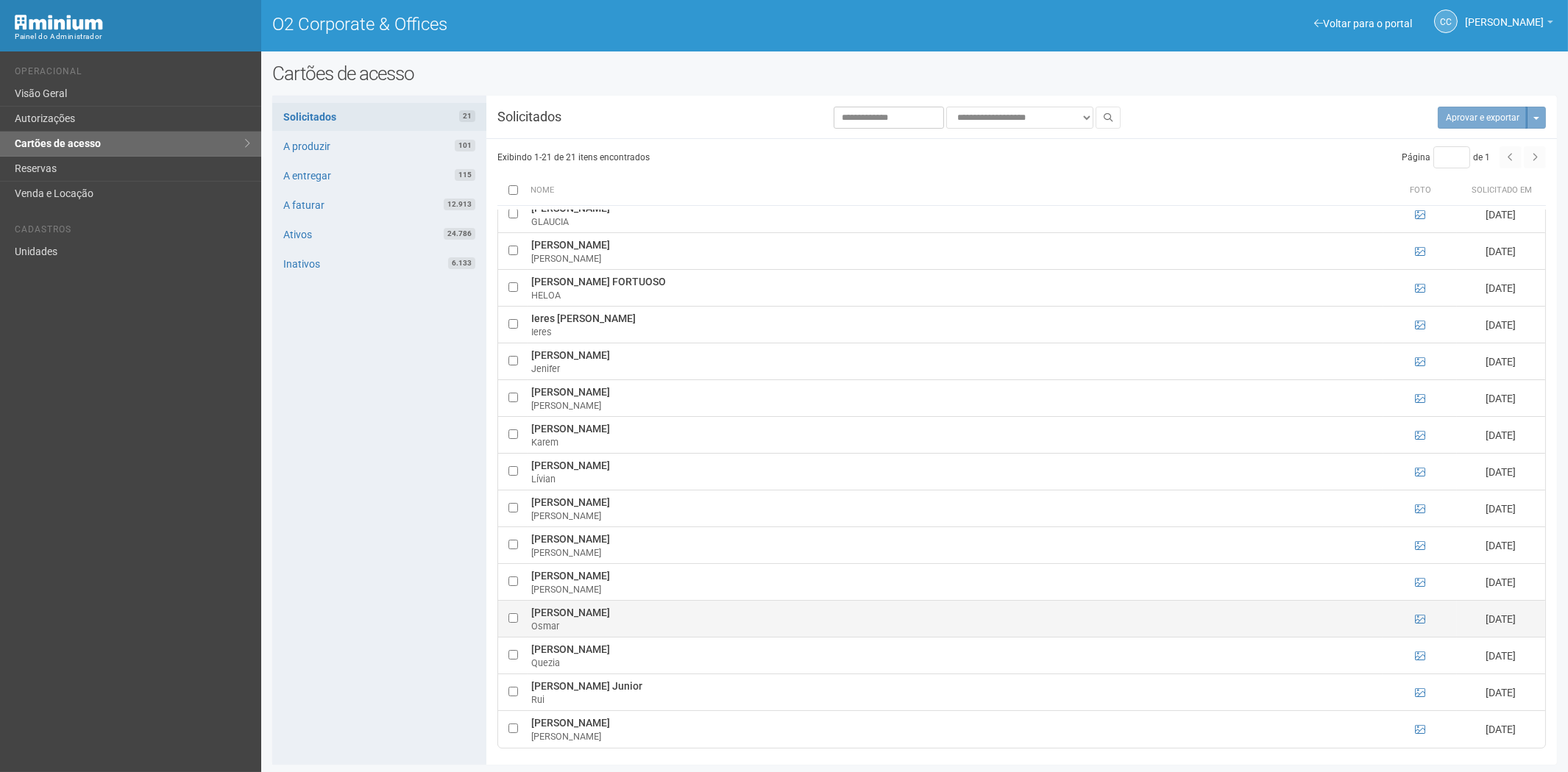
scroll to position [313, 0]
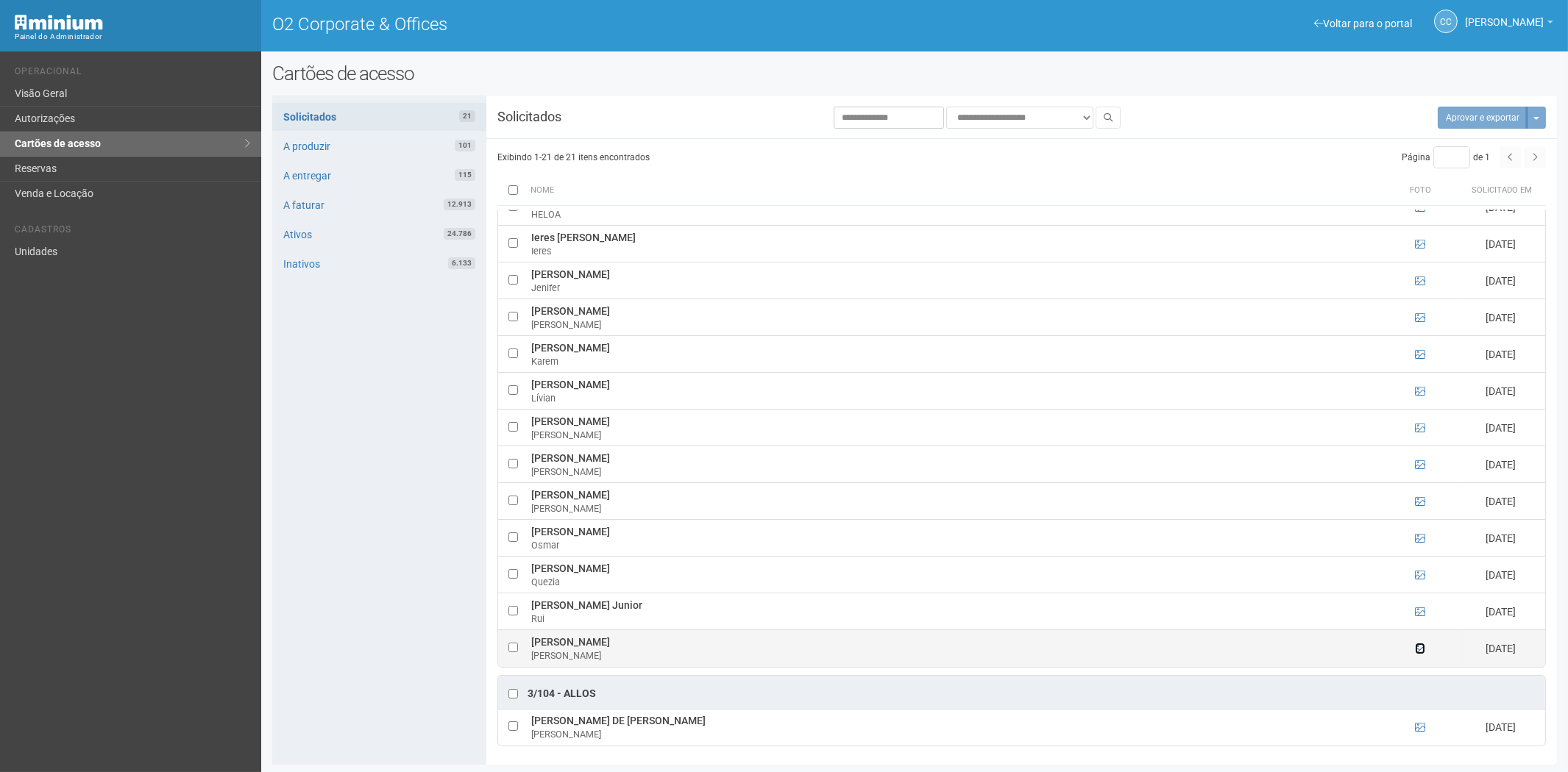
click at [1422, 650] on icon at bounding box center [1420, 648] width 10 height 10
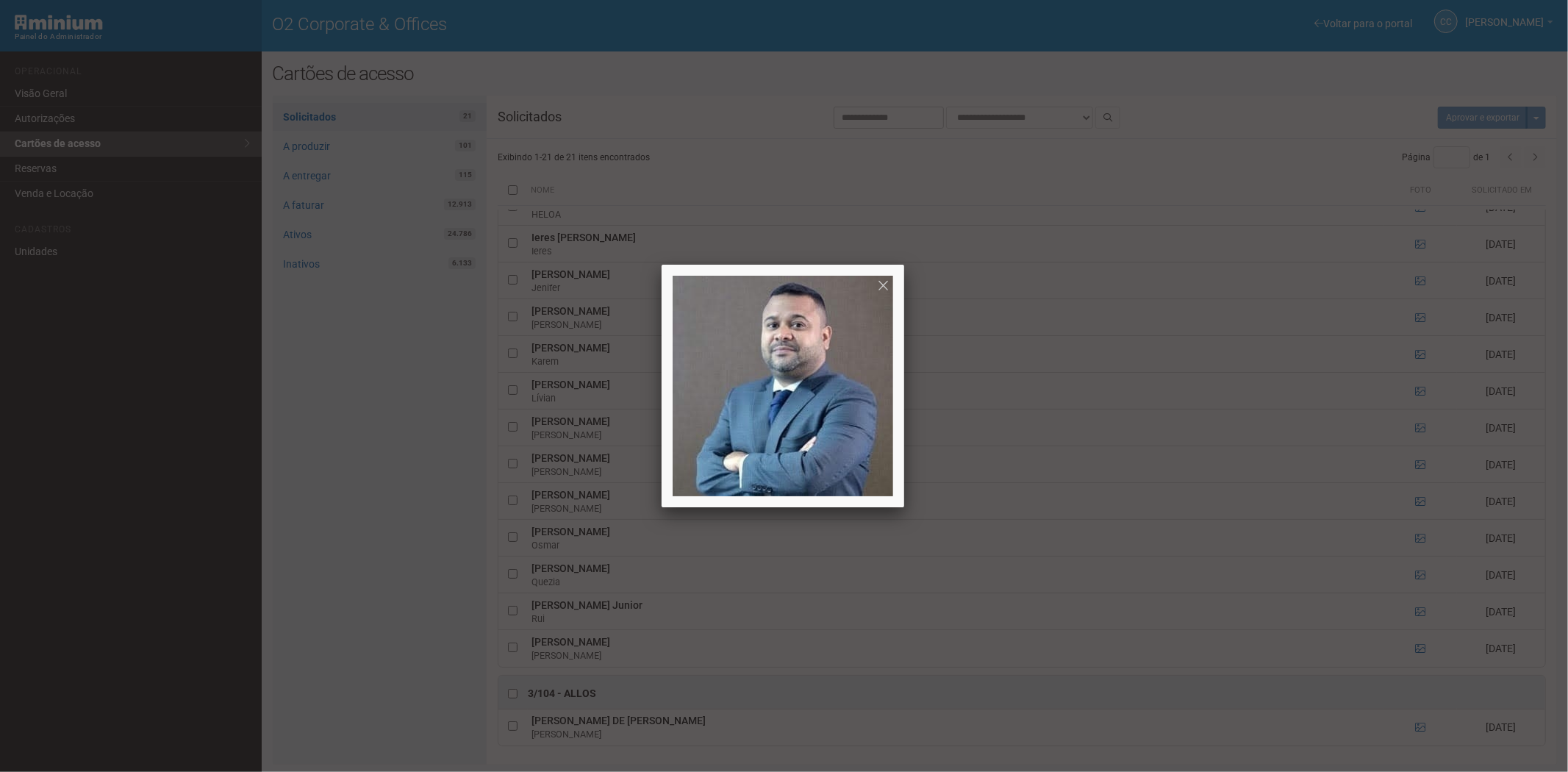
drag, startPoint x: 1421, startPoint y: 650, endPoint x: 1421, endPoint y: 614, distance: 36.0
click at [1421, 649] on div at bounding box center [784, 386] width 1568 height 772
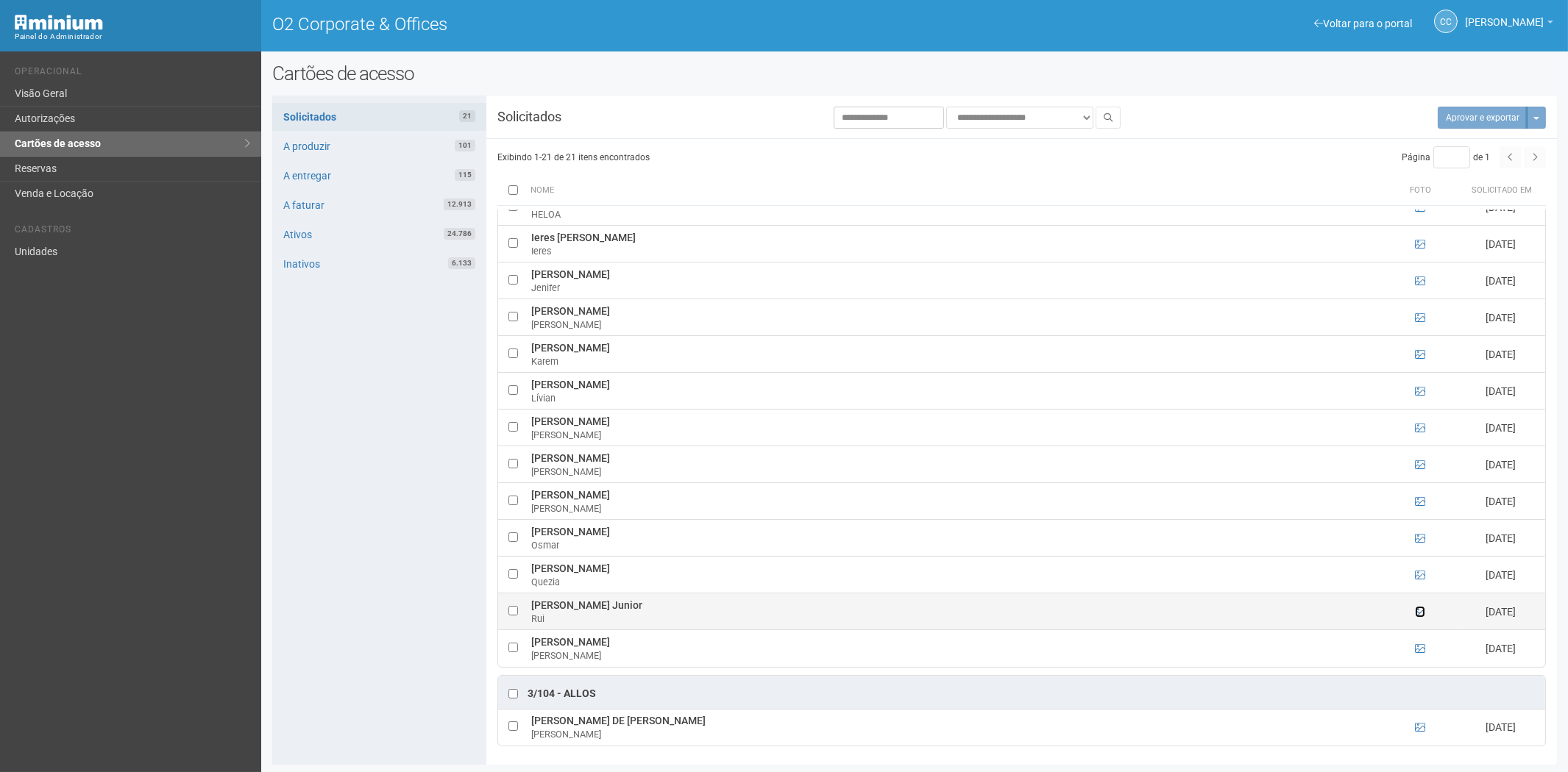
click at [1422, 611] on icon at bounding box center [1420, 612] width 10 height 10
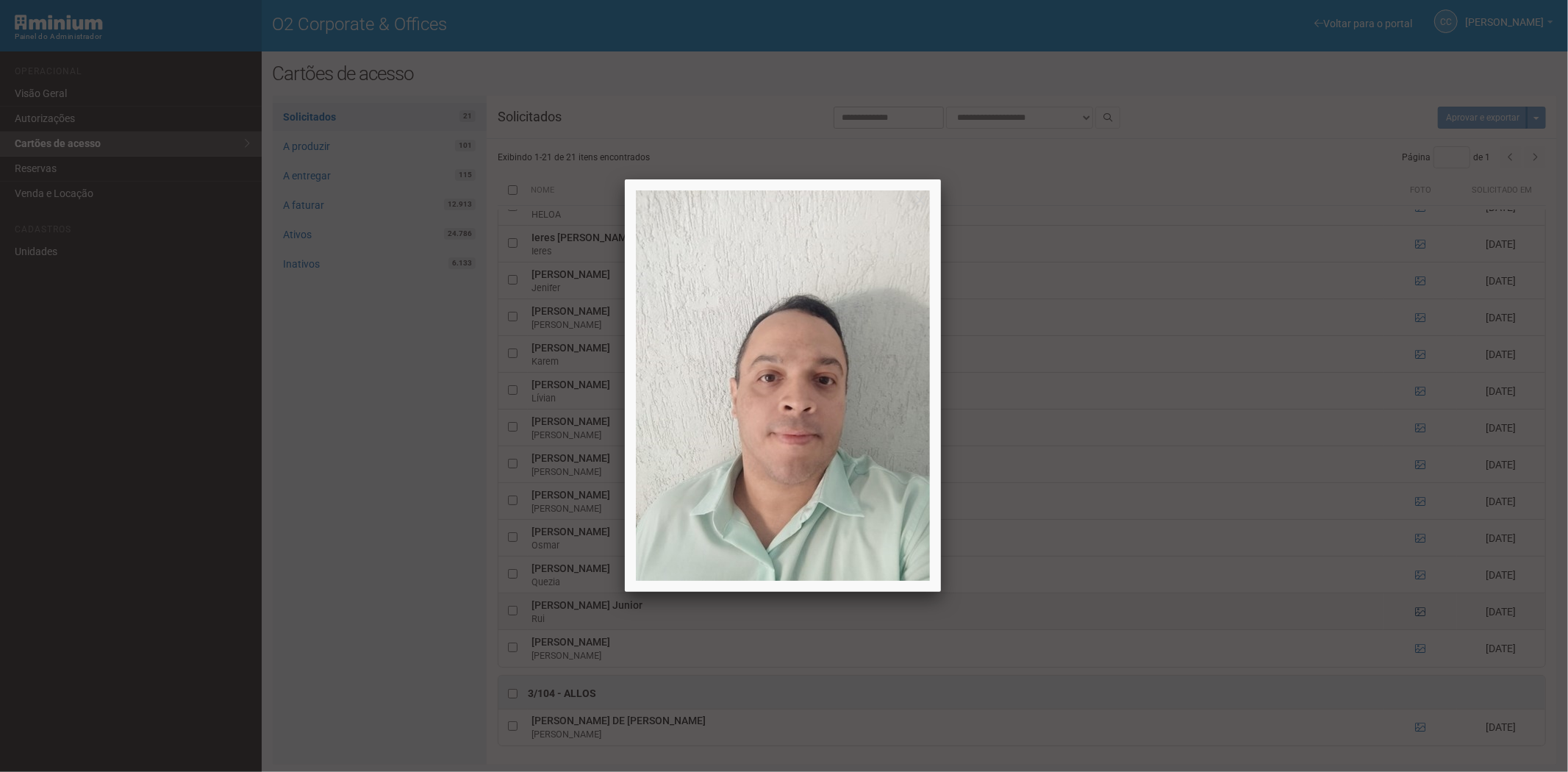
click at [1421, 611] on div at bounding box center [784, 386] width 1568 height 772
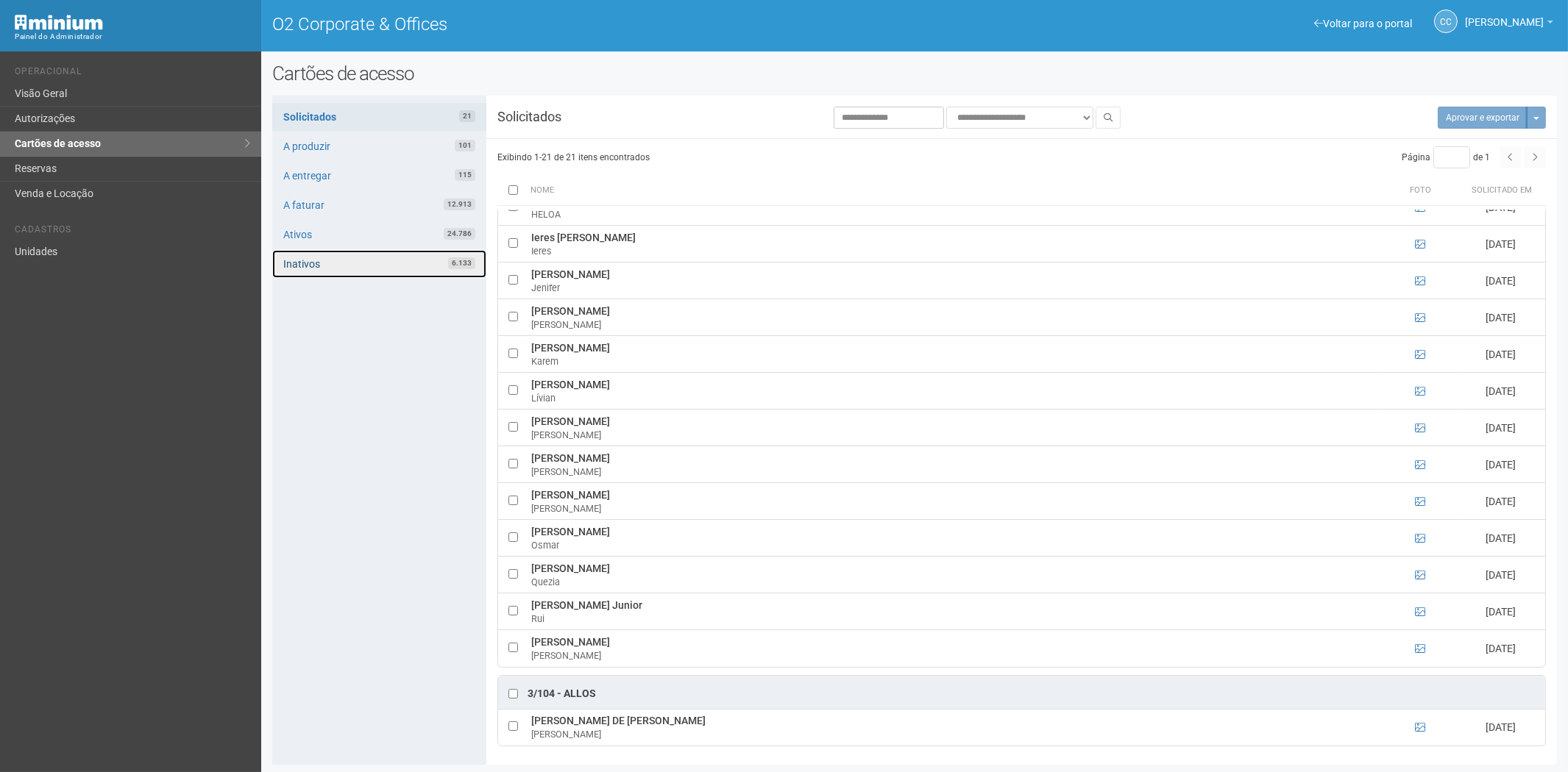
click at [302, 263] on link "Inativos 6.133" at bounding box center [379, 264] width 214 height 28
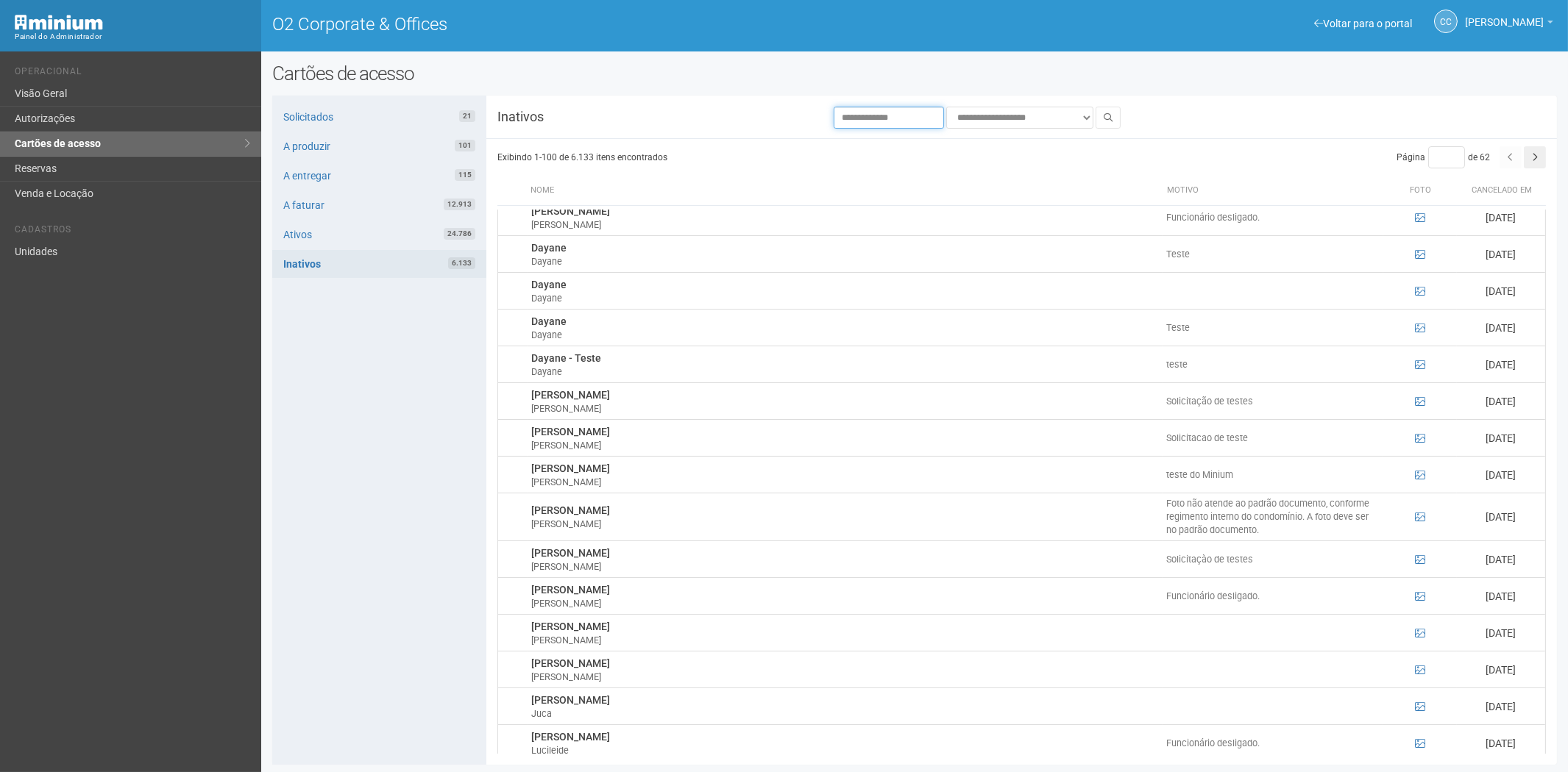
click at [890, 122] on input "text" at bounding box center [888, 118] width 110 height 22
type input "*****"
click at [1114, 113] on button at bounding box center [1107, 118] width 25 height 22
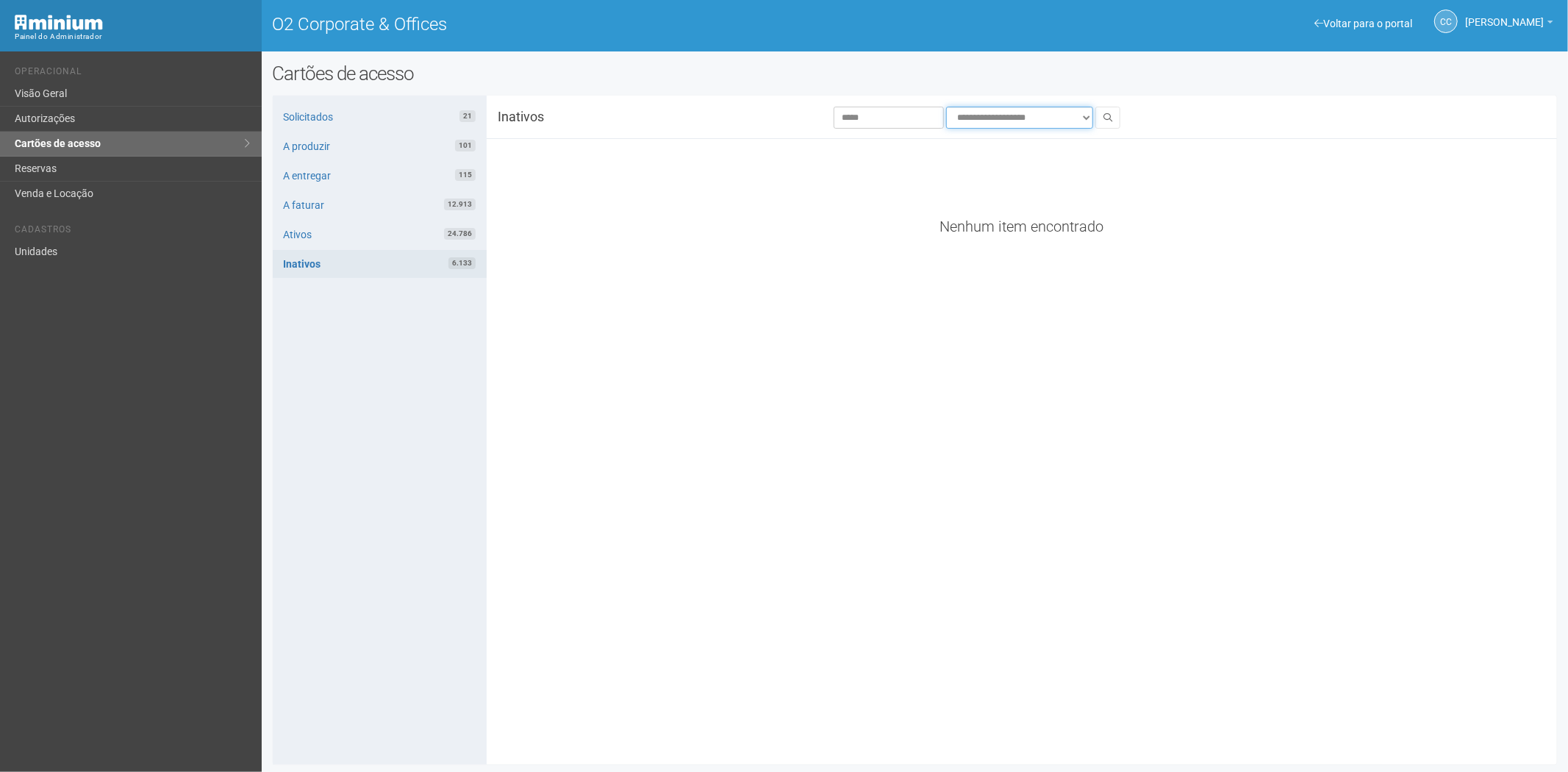
click at [1050, 116] on select "**********" at bounding box center [1020, 118] width 147 height 22
select select "**********"
click at [946, 107] on select "**********" at bounding box center [1020, 118] width 147 height 22
click at [1098, 115] on button at bounding box center [1108, 118] width 25 height 22
click at [886, 124] on input "*****" at bounding box center [889, 118] width 110 height 22
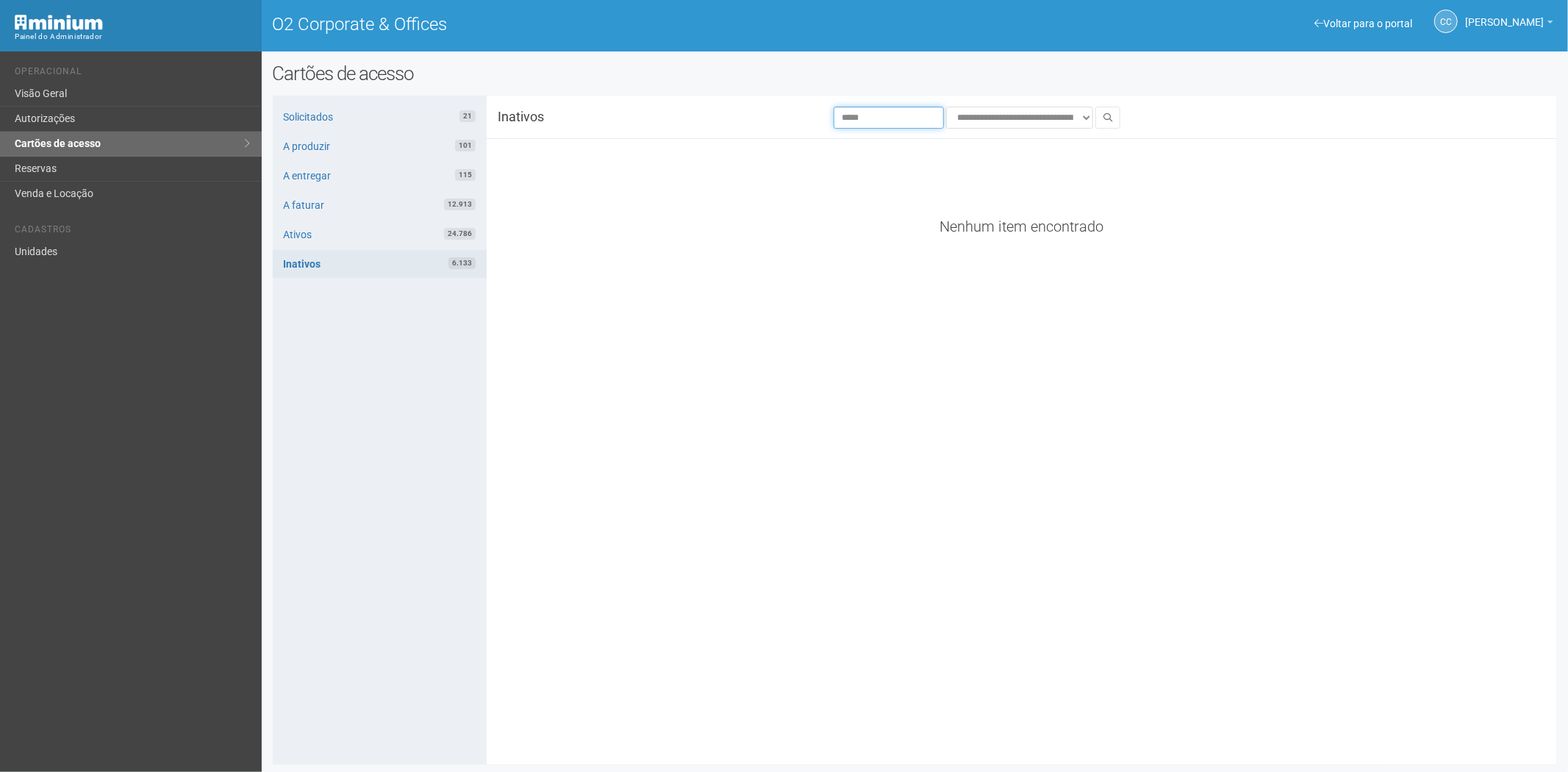
click at [886, 124] on input "*****" at bounding box center [889, 118] width 110 height 22
click at [1108, 116] on icon at bounding box center [1108, 117] width 9 height 9
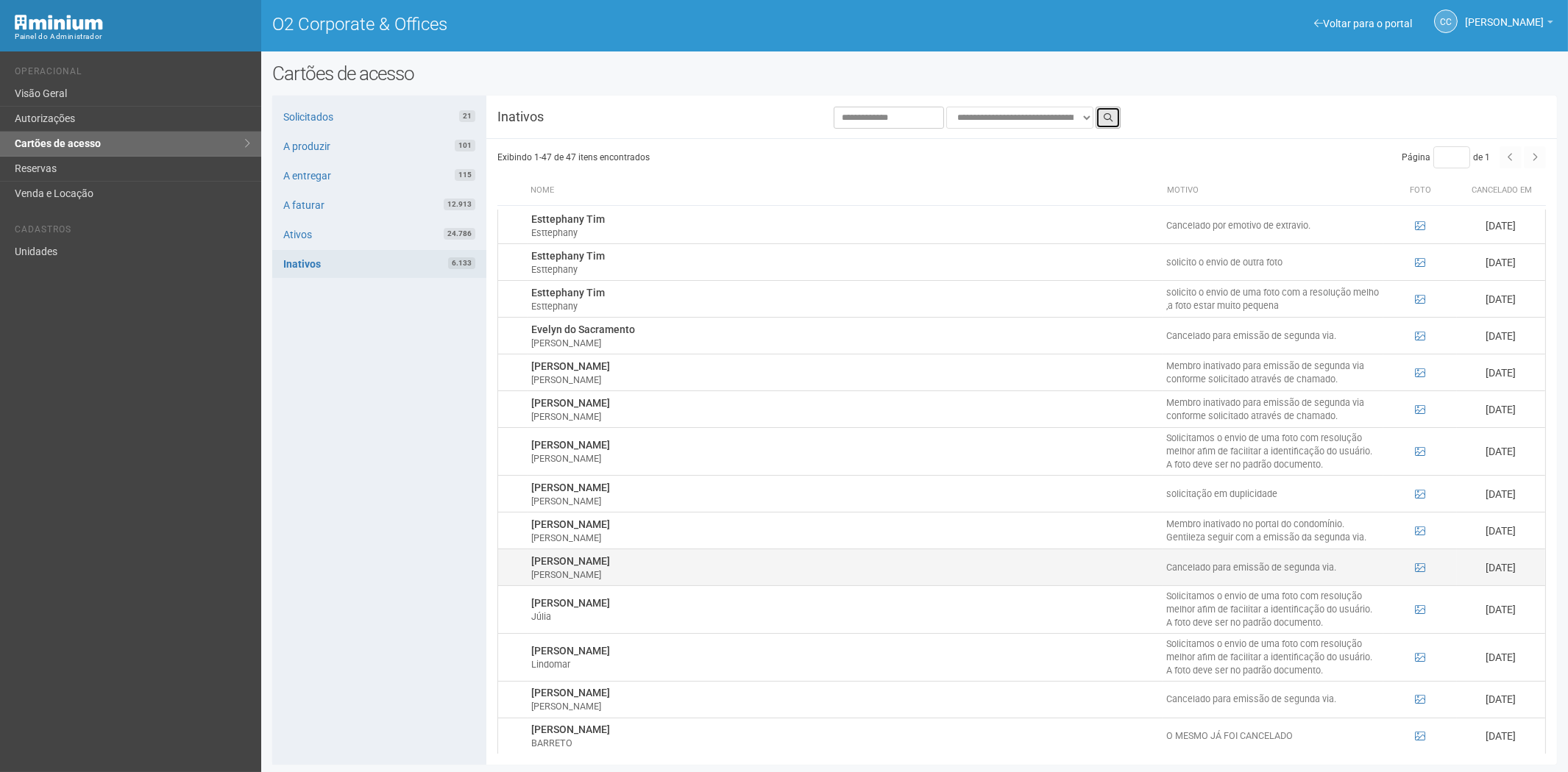
scroll to position [722, 0]
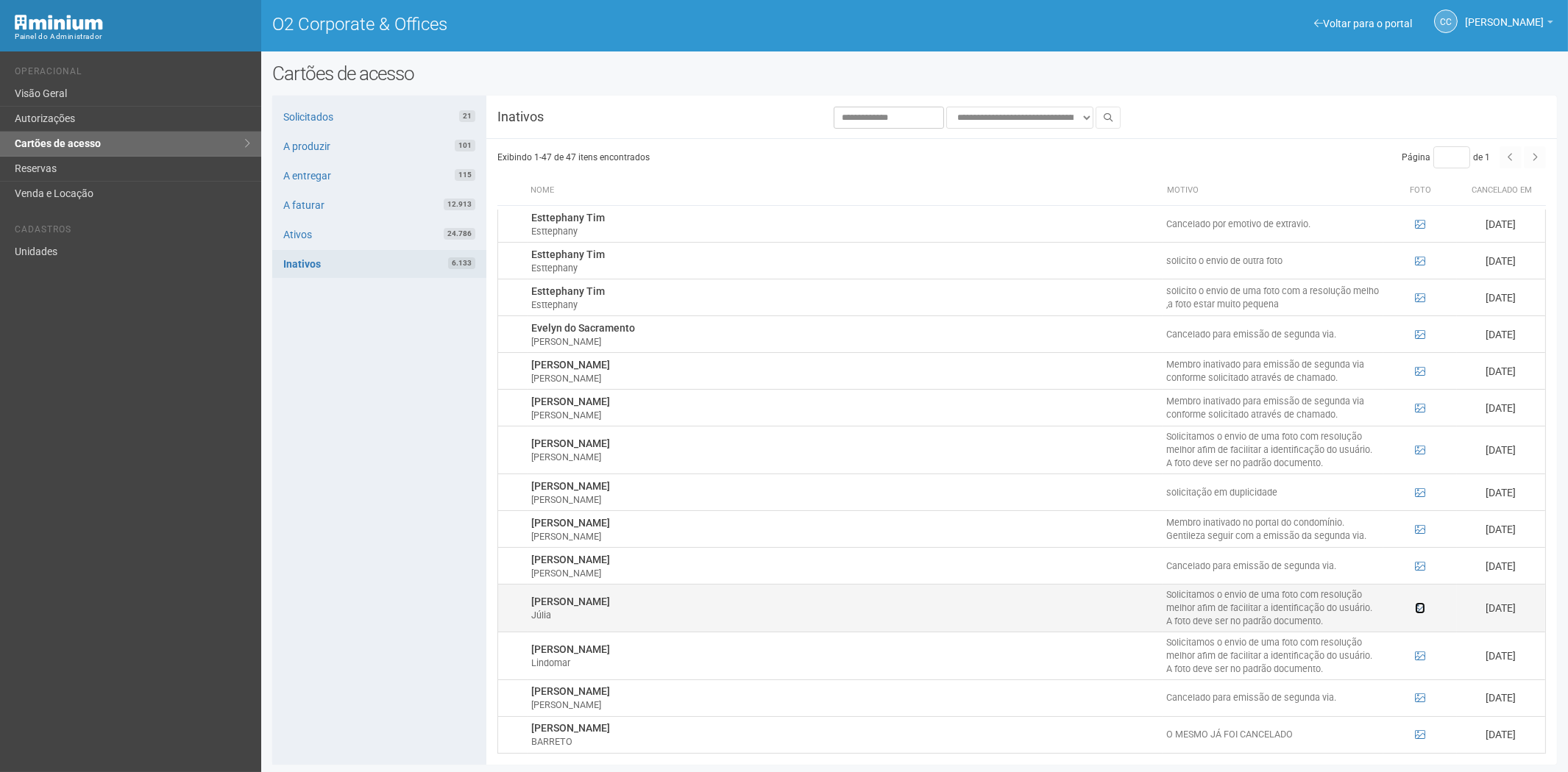
click at [1417, 614] on icon at bounding box center [1420, 608] width 10 height 10
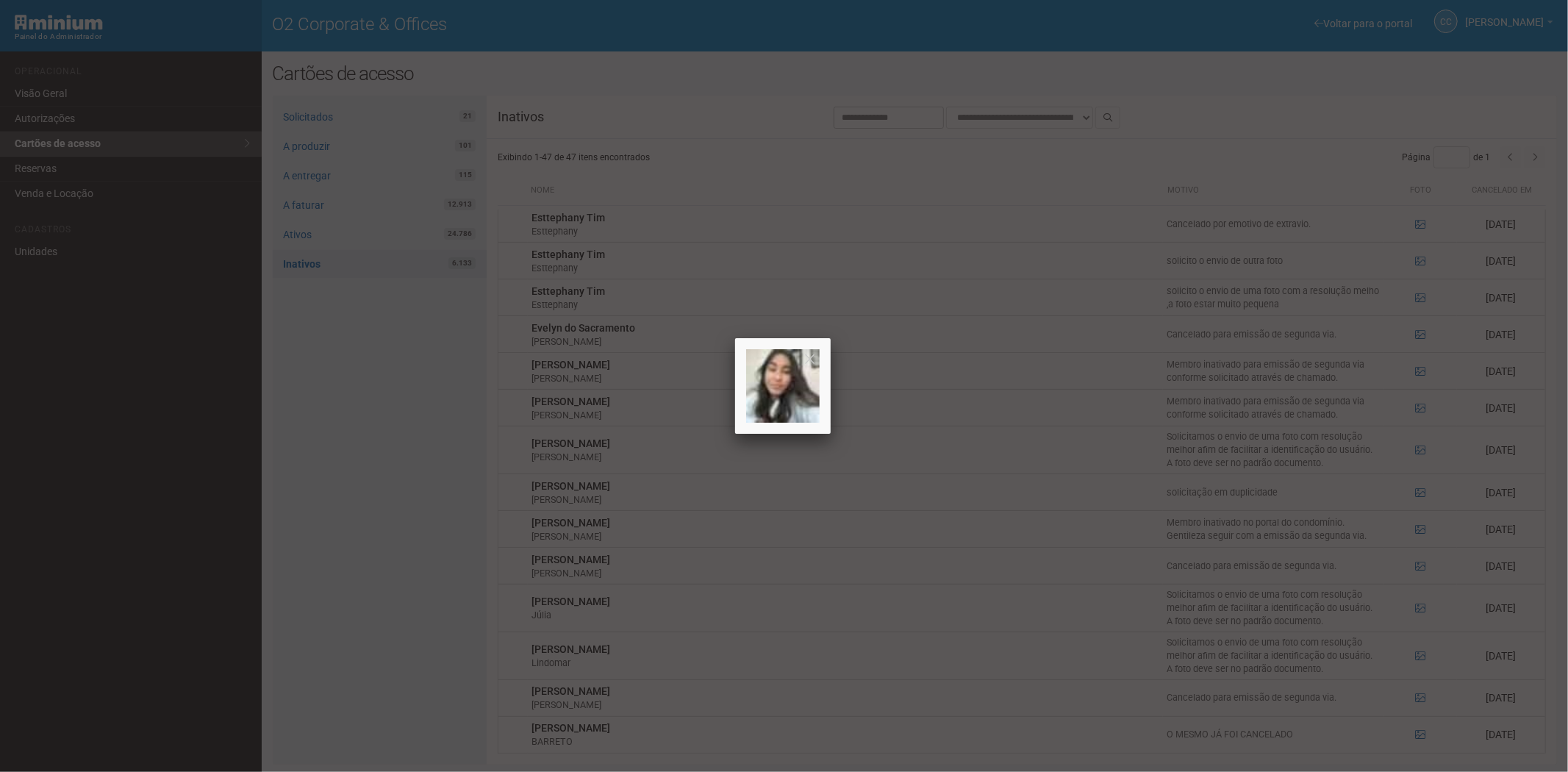
click at [1420, 614] on div at bounding box center [784, 386] width 1568 height 772
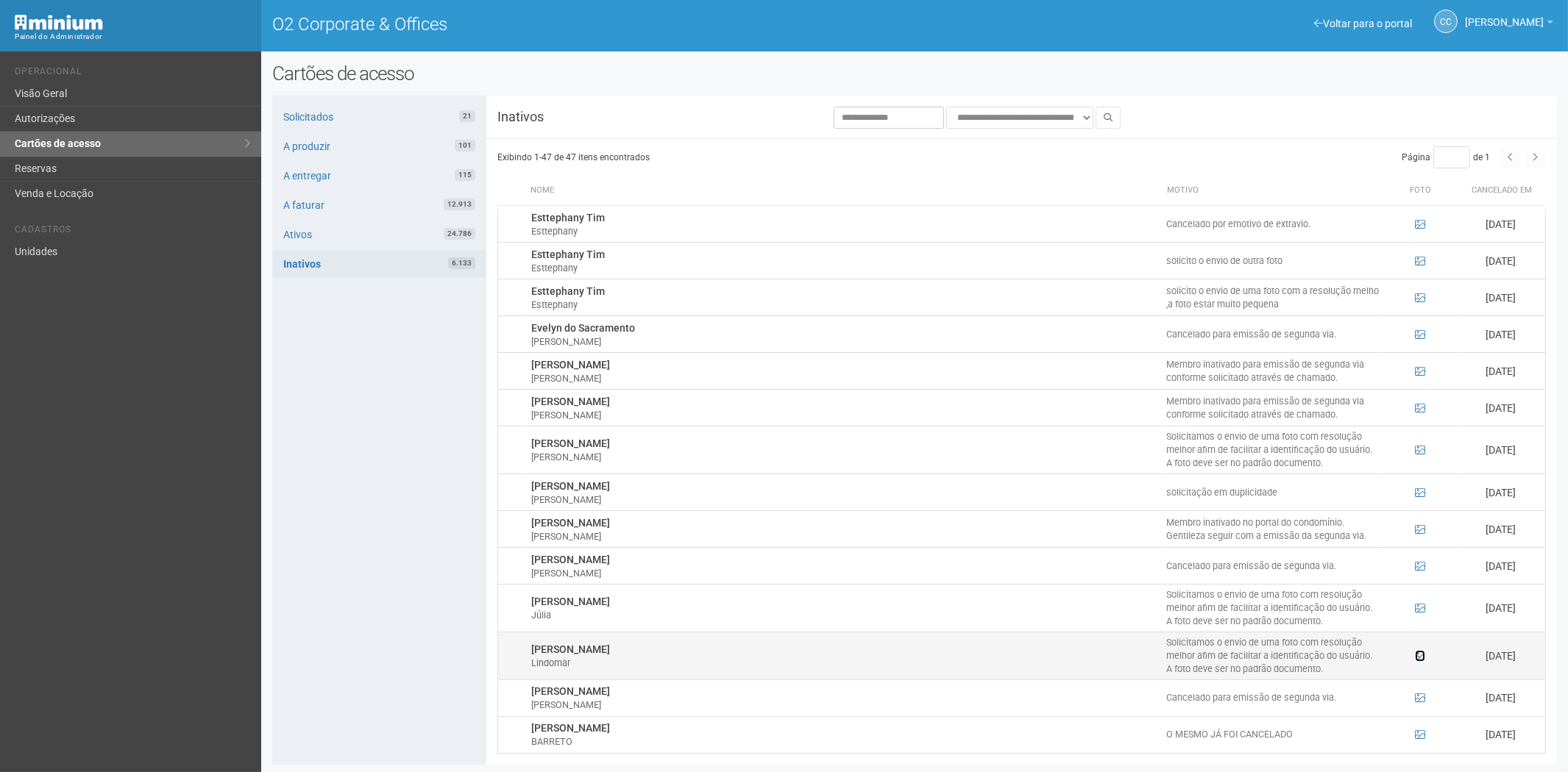
click at [1416, 661] on icon at bounding box center [1420, 656] width 10 height 10
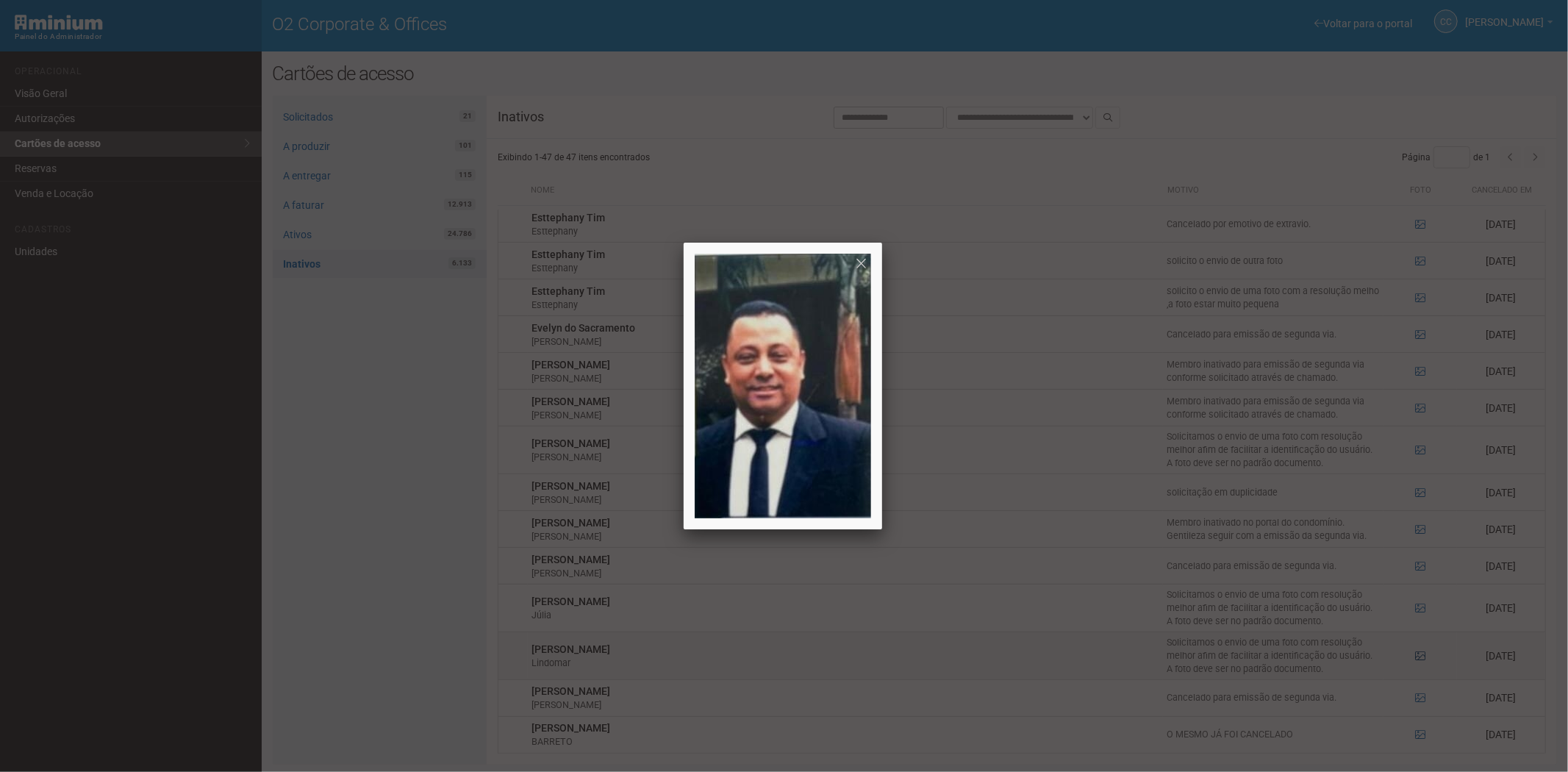
click at [1415, 663] on div at bounding box center [784, 386] width 1568 height 772
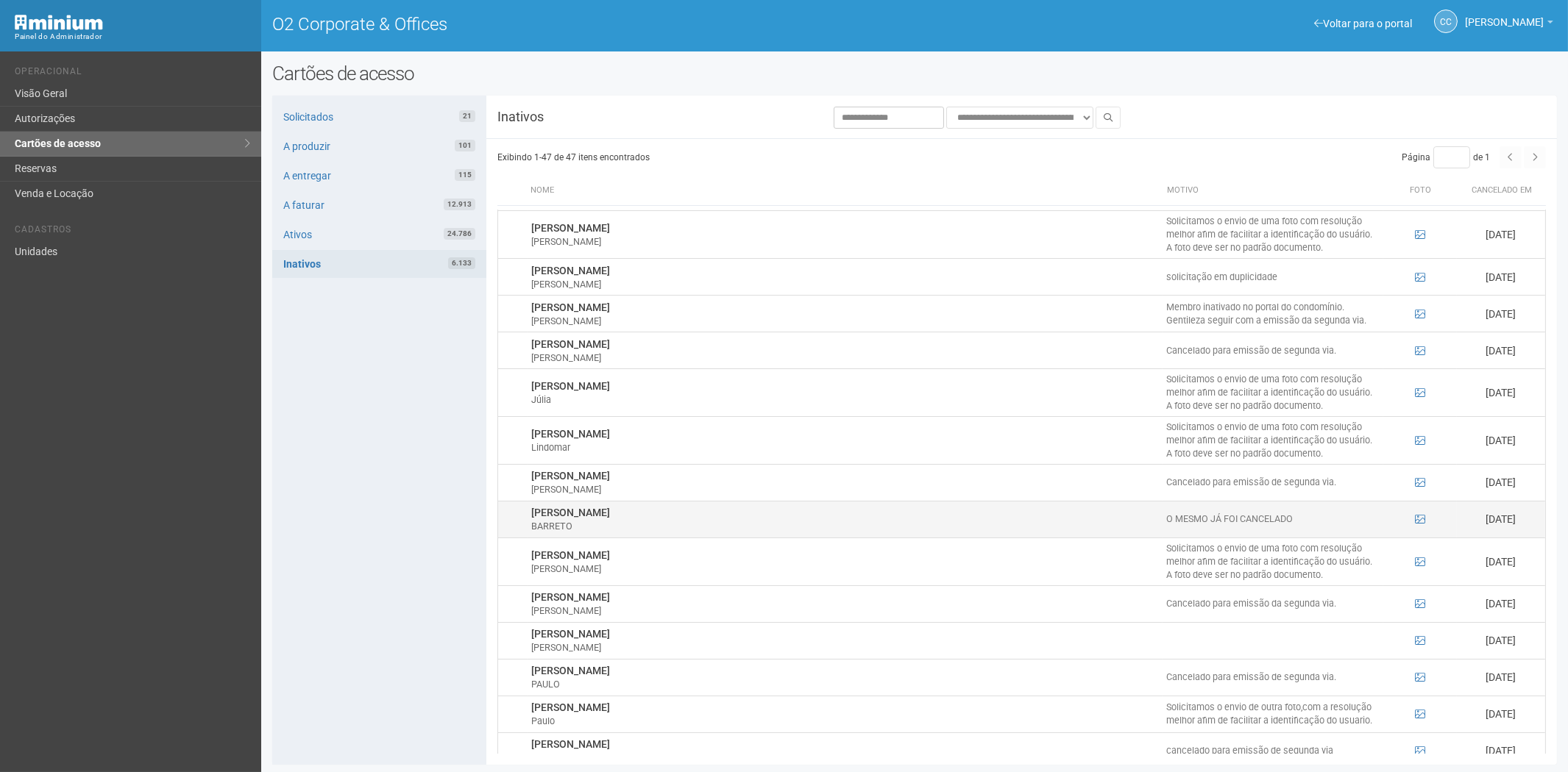
scroll to position [967, 0]
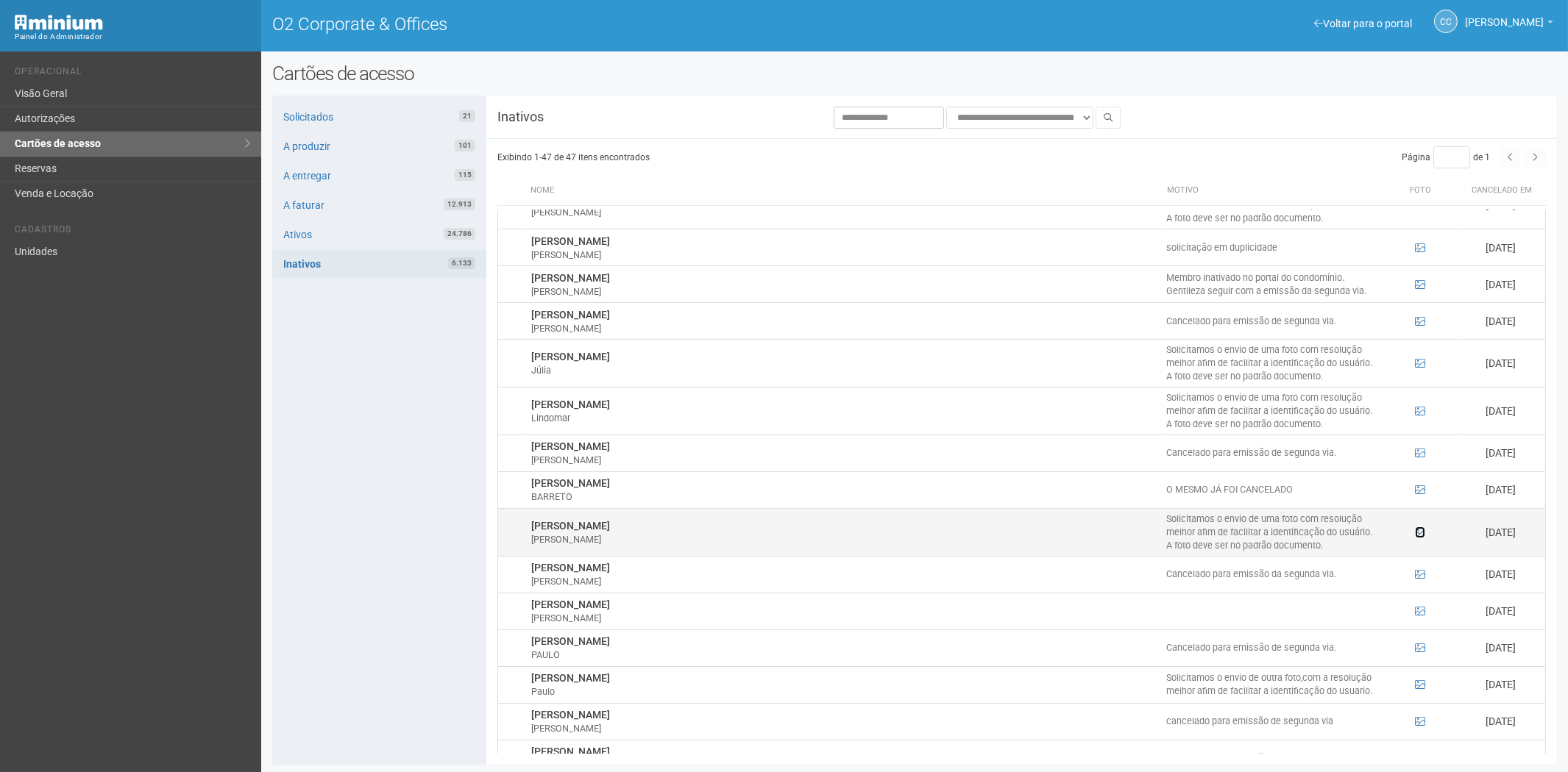
click at [1416, 531] on icon at bounding box center [1420, 532] width 10 height 10
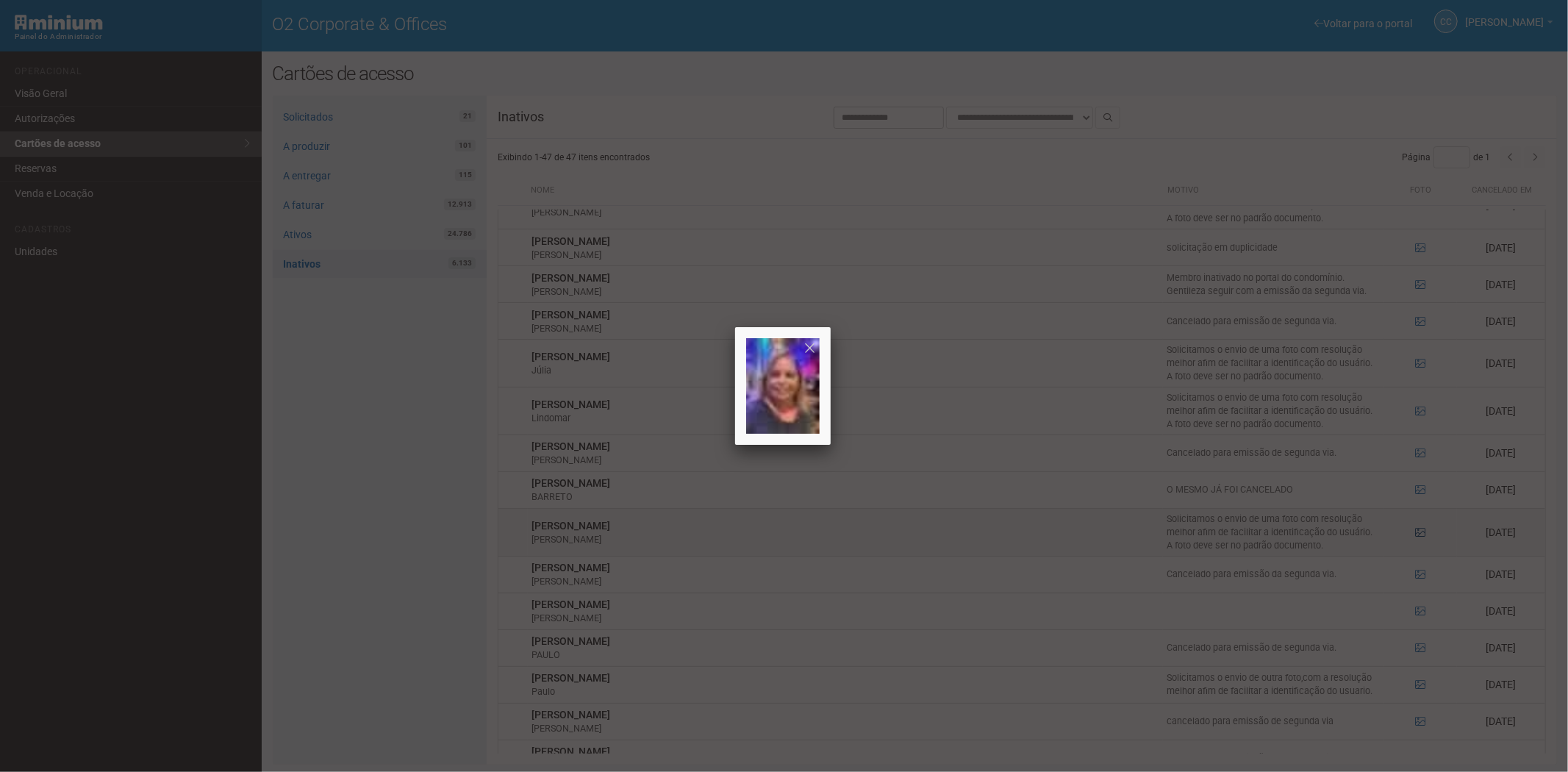
click at [1415, 531] on div at bounding box center [784, 386] width 1568 height 772
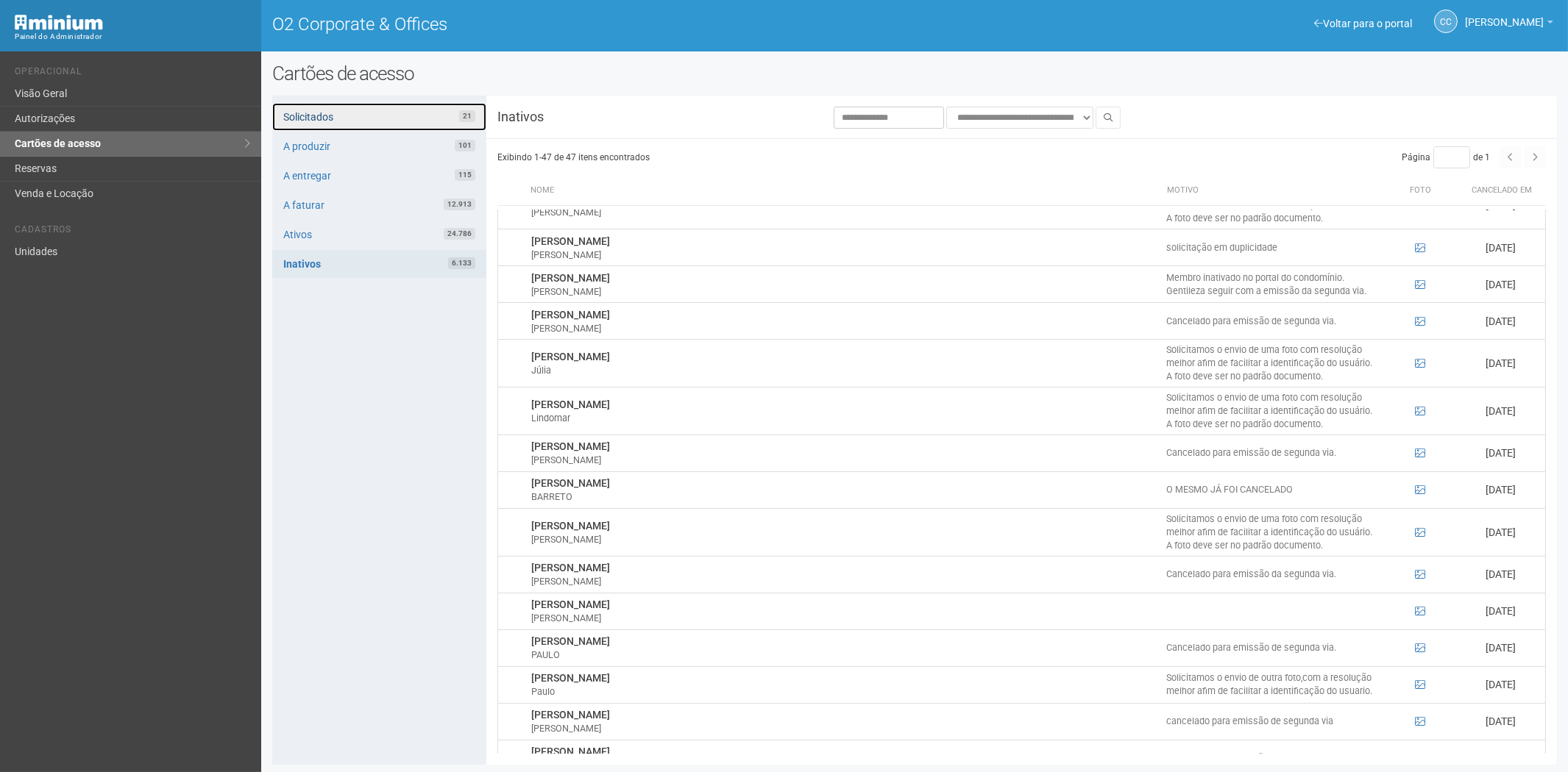
click at [338, 119] on link "Solicitados 21" at bounding box center [379, 117] width 214 height 28
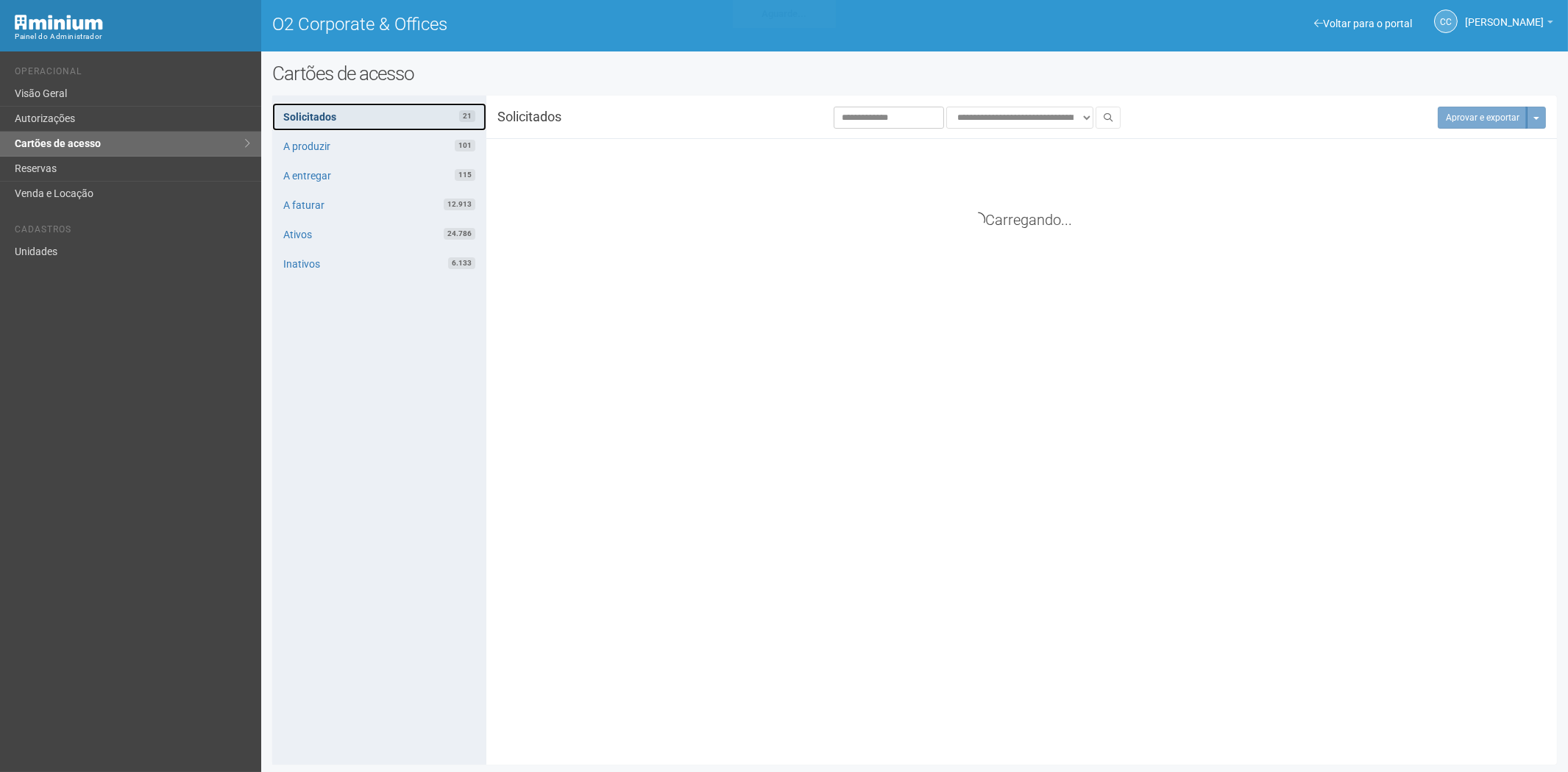
scroll to position [234, 0]
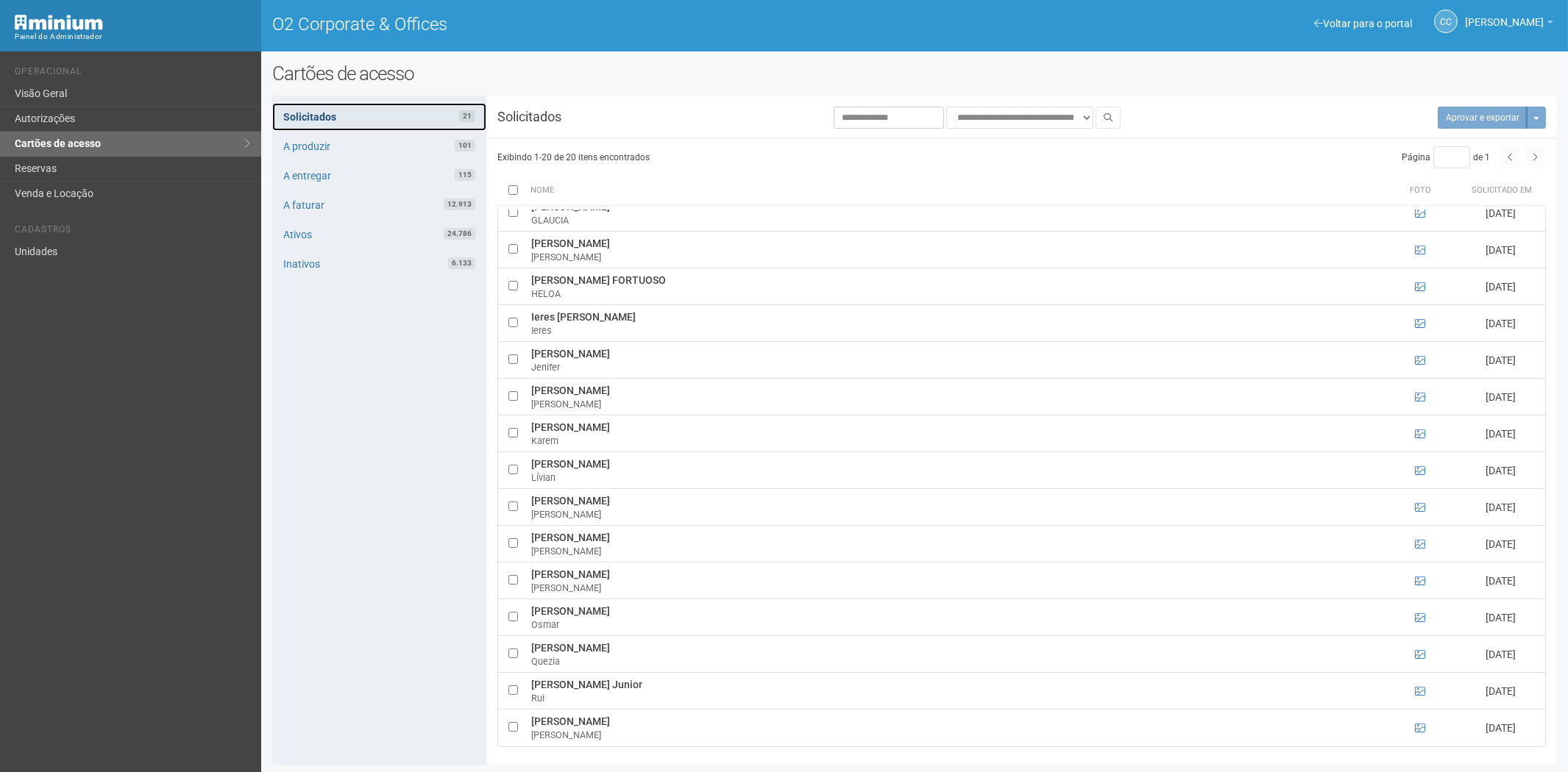
click at [325, 107] on link "Solicitados 21" at bounding box center [379, 117] width 214 height 28
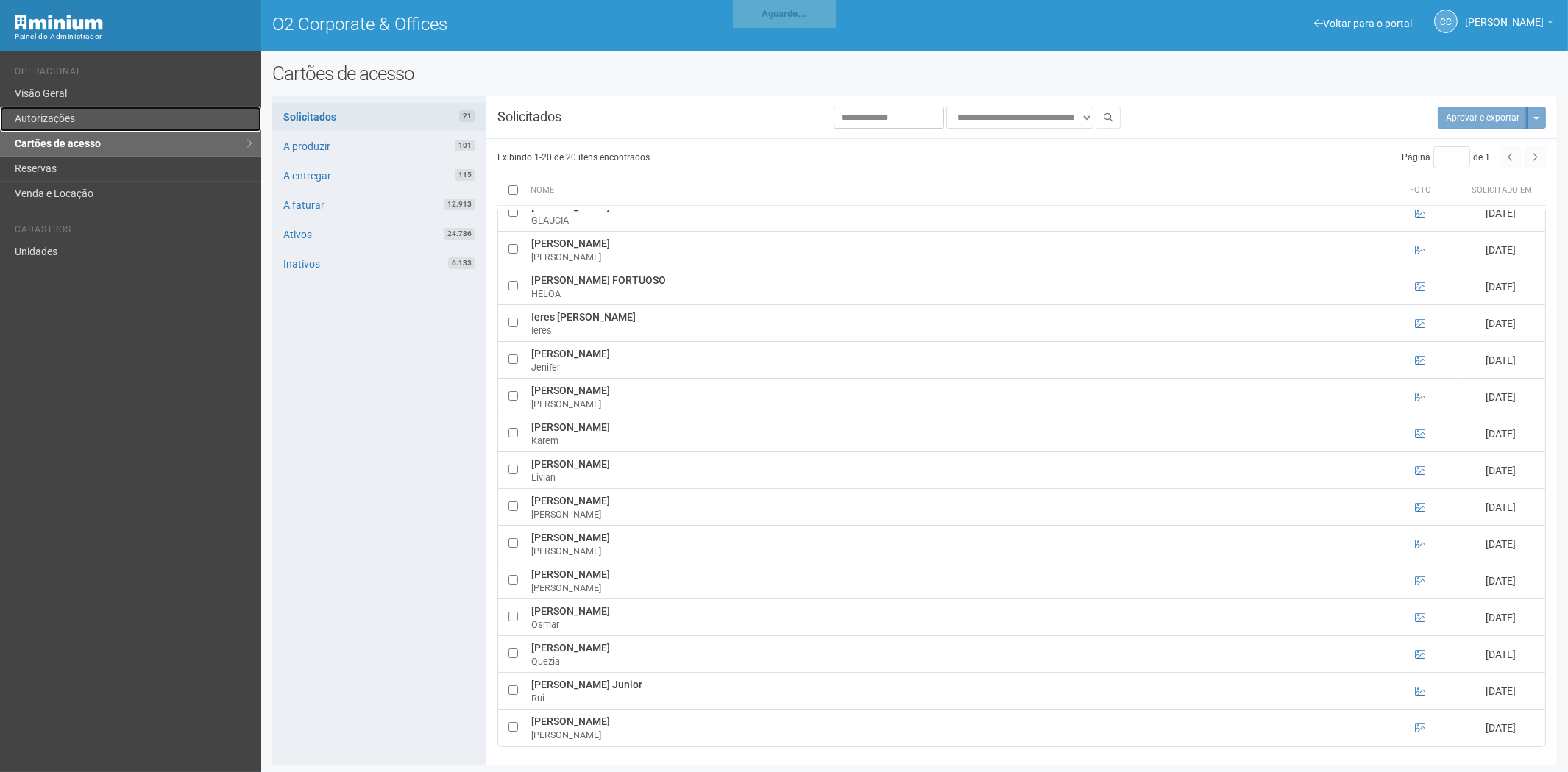
click at [60, 128] on link "Autorizações" at bounding box center [131, 119] width 261 height 25
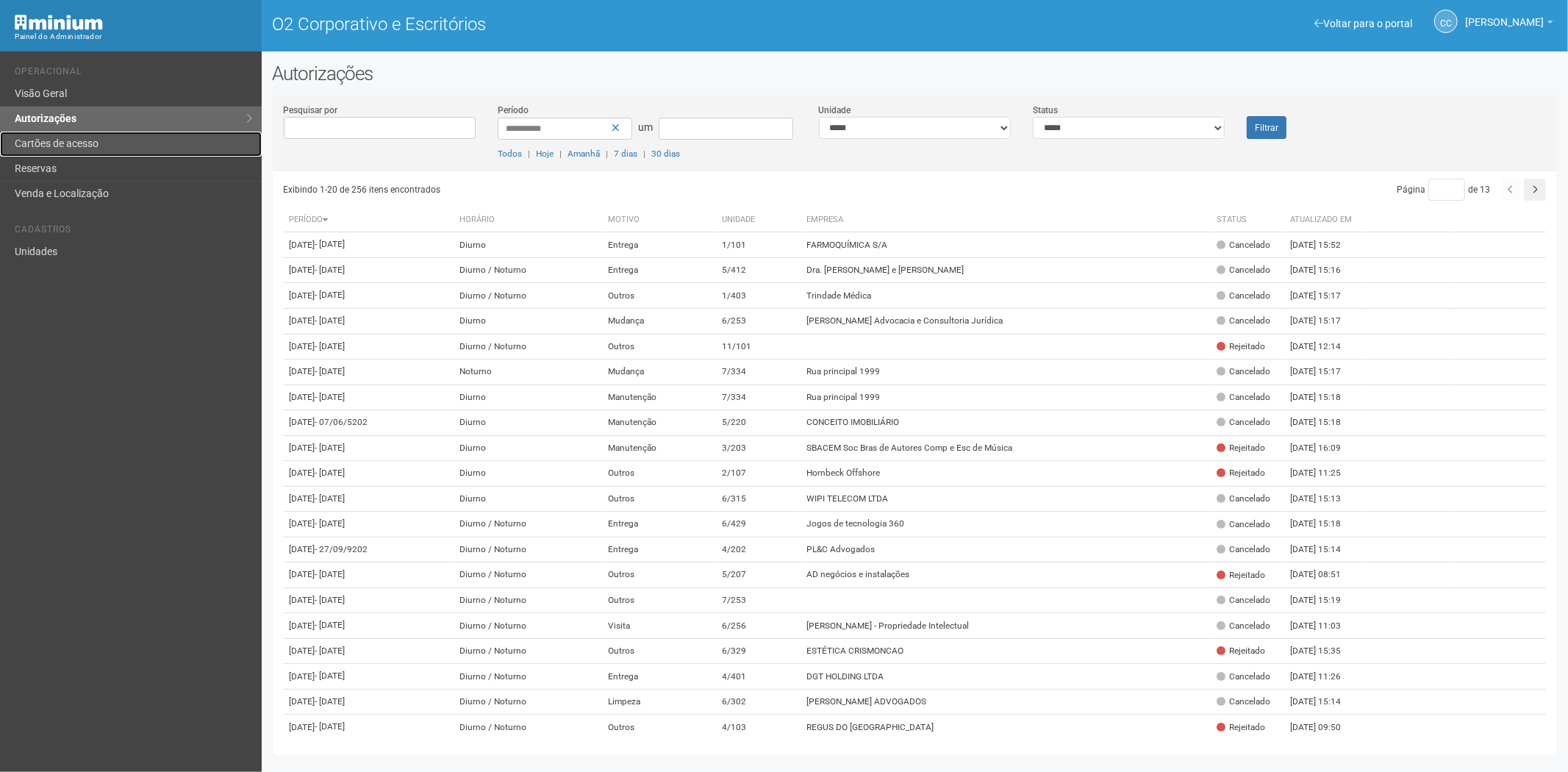
click at [67, 139] on font "Cartões de acesso" at bounding box center [56, 143] width 83 height 12
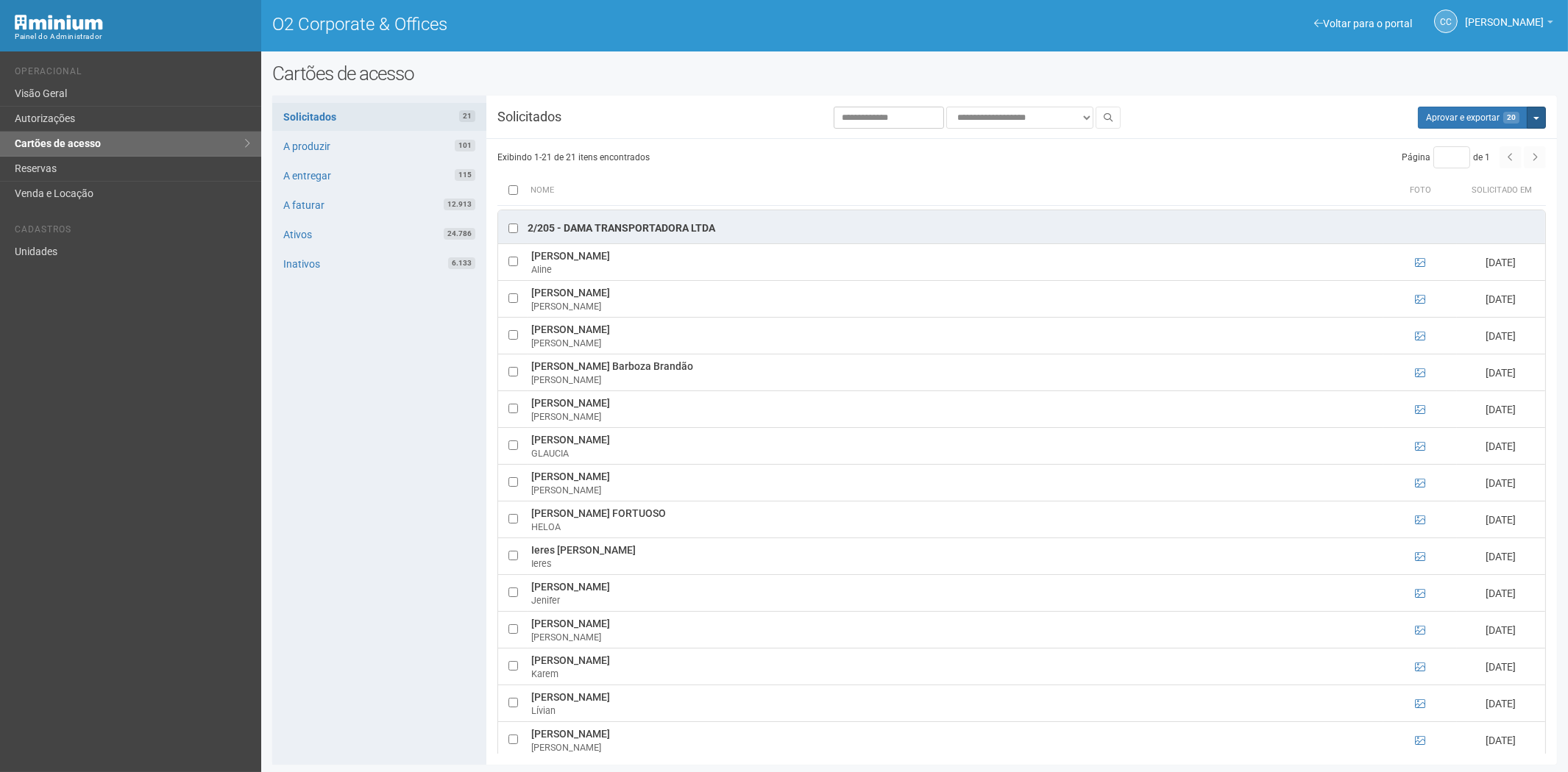
click at [1533, 113] on button "Mais opções" at bounding box center [1536, 118] width 19 height 22
click at [1479, 162] on link "Rejeitar solicitações" at bounding box center [1477, 164] width 116 height 18
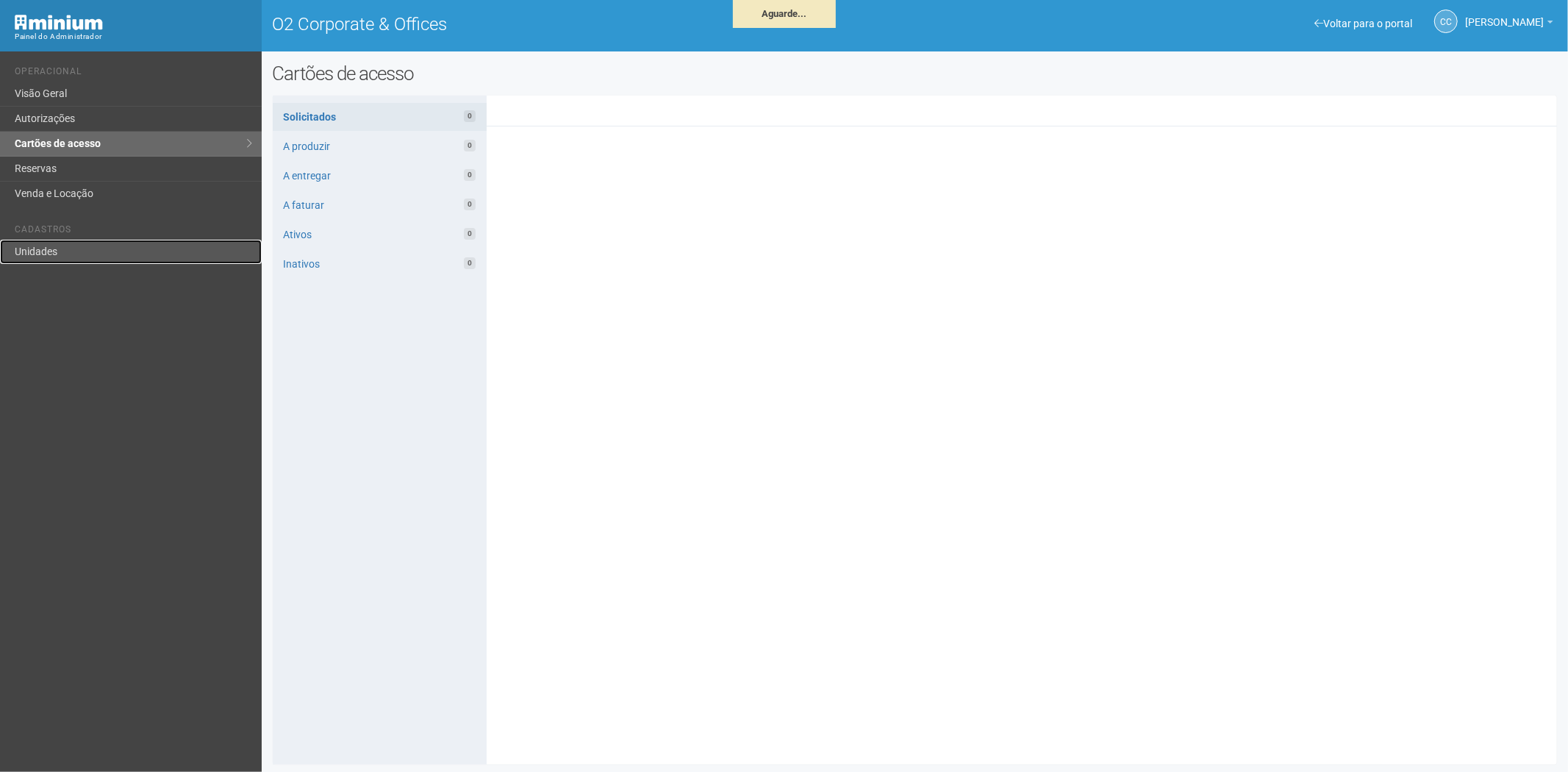
click at [41, 260] on link "Unidades" at bounding box center [131, 251] width 262 height 25
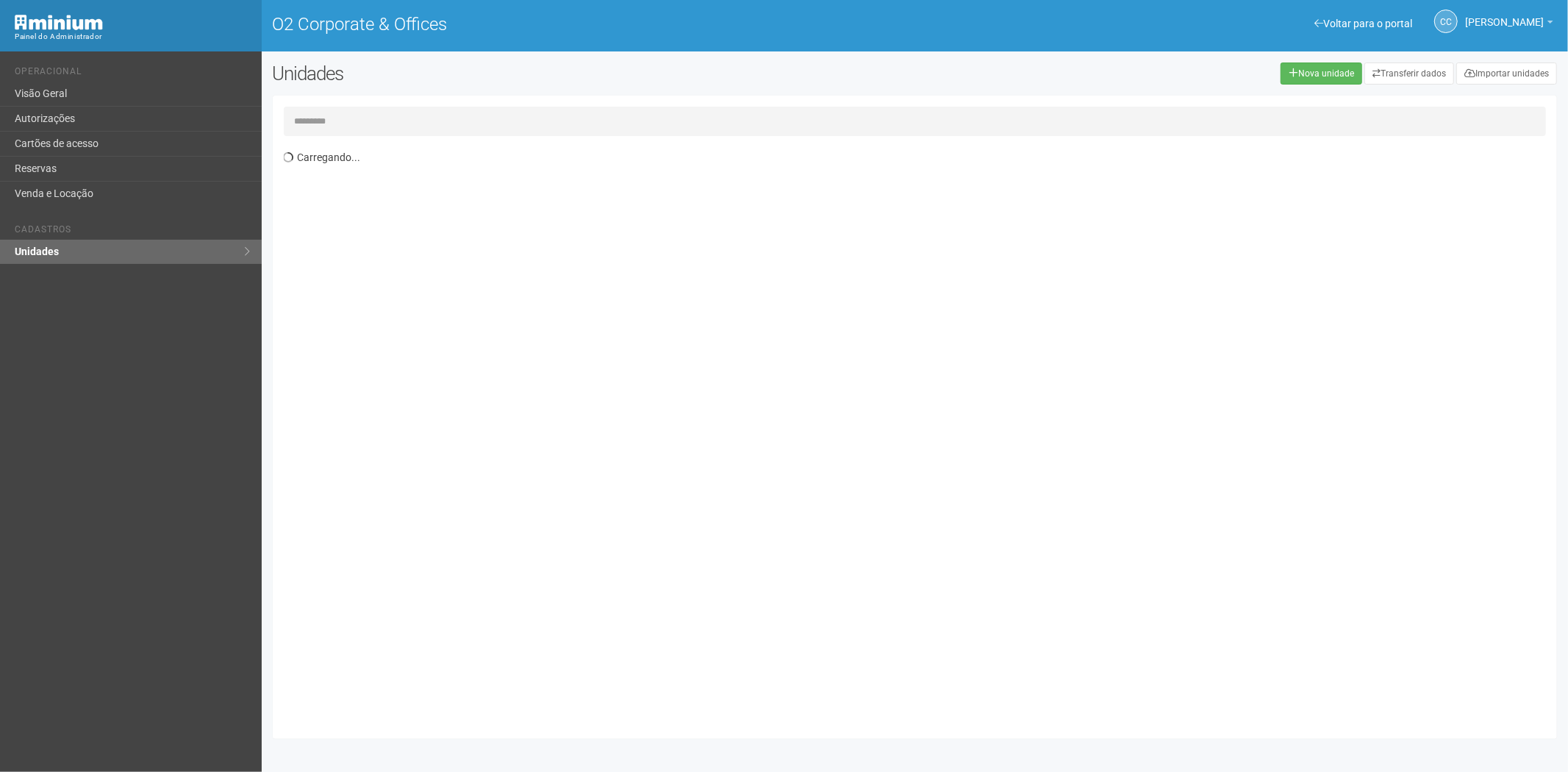
drag, startPoint x: 354, startPoint y: 115, endPoint x: 388, endPoint y: 110, distance: 34.4
click at [354, 115] on input "text" at bounding box center [915, 122] width 1263 height 29
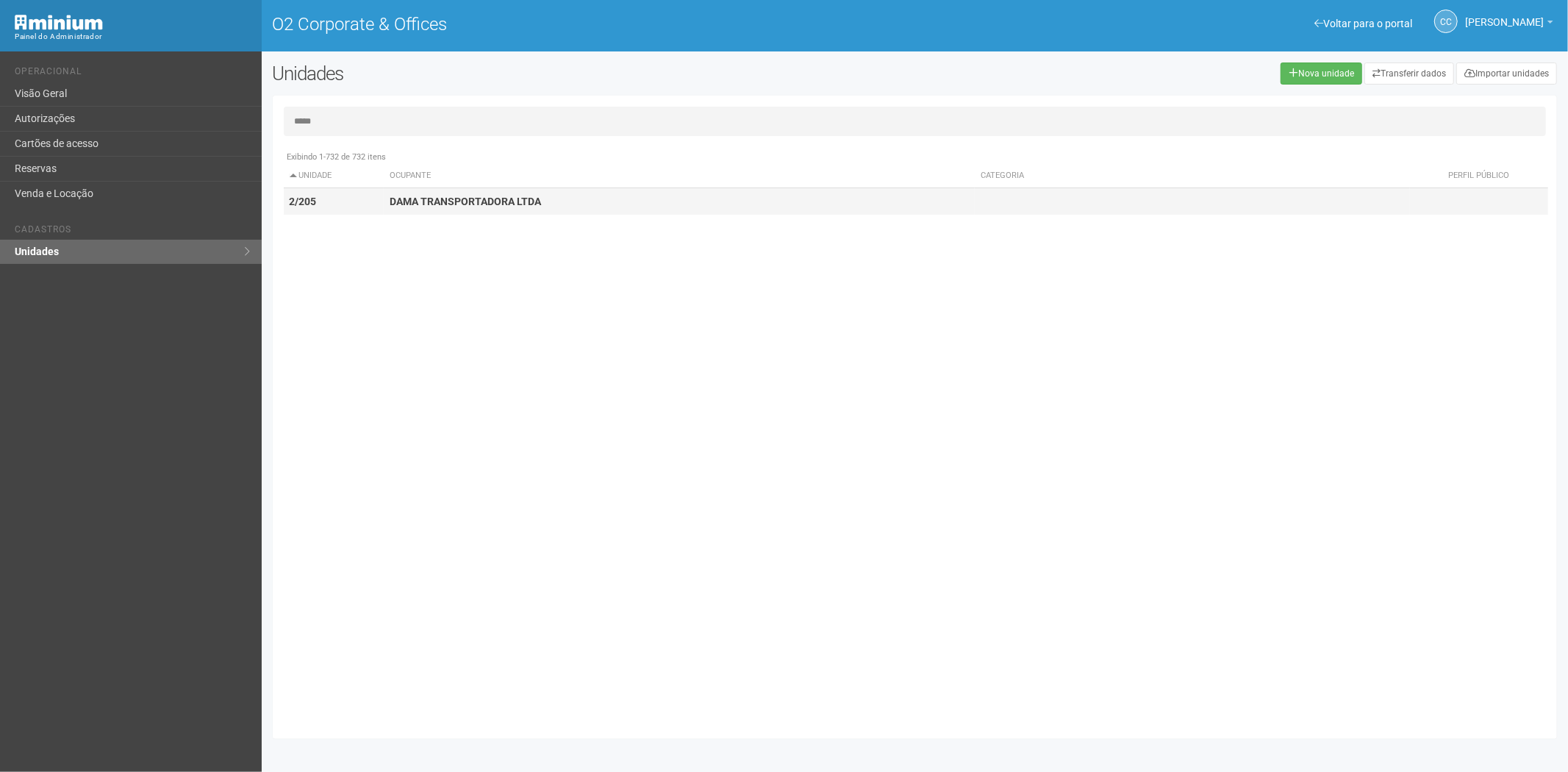
type input "*****"
drag, startPoint x: 444, startPoint y: 200, endPoint x: 1300, endPoint y: 292, distance: 860.9
click at [446, 200] on strong "DAMA TRANSPORTADORA LTDA" at bounding box center [465, 201] width 151 height 12
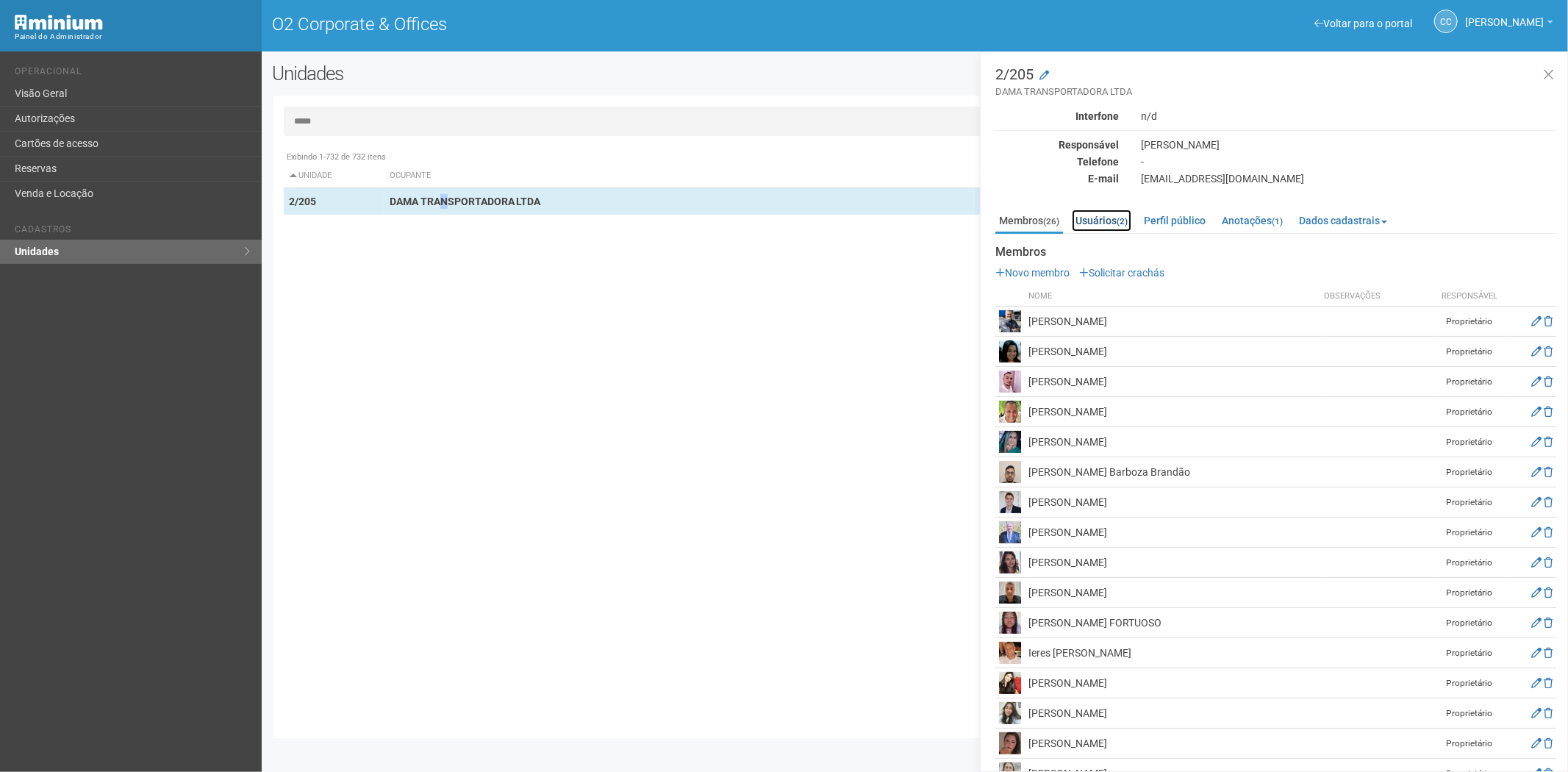
click at [1113, 218] on link "Usuários (2)" at bounding box center [1102, 220] width 60 height 22
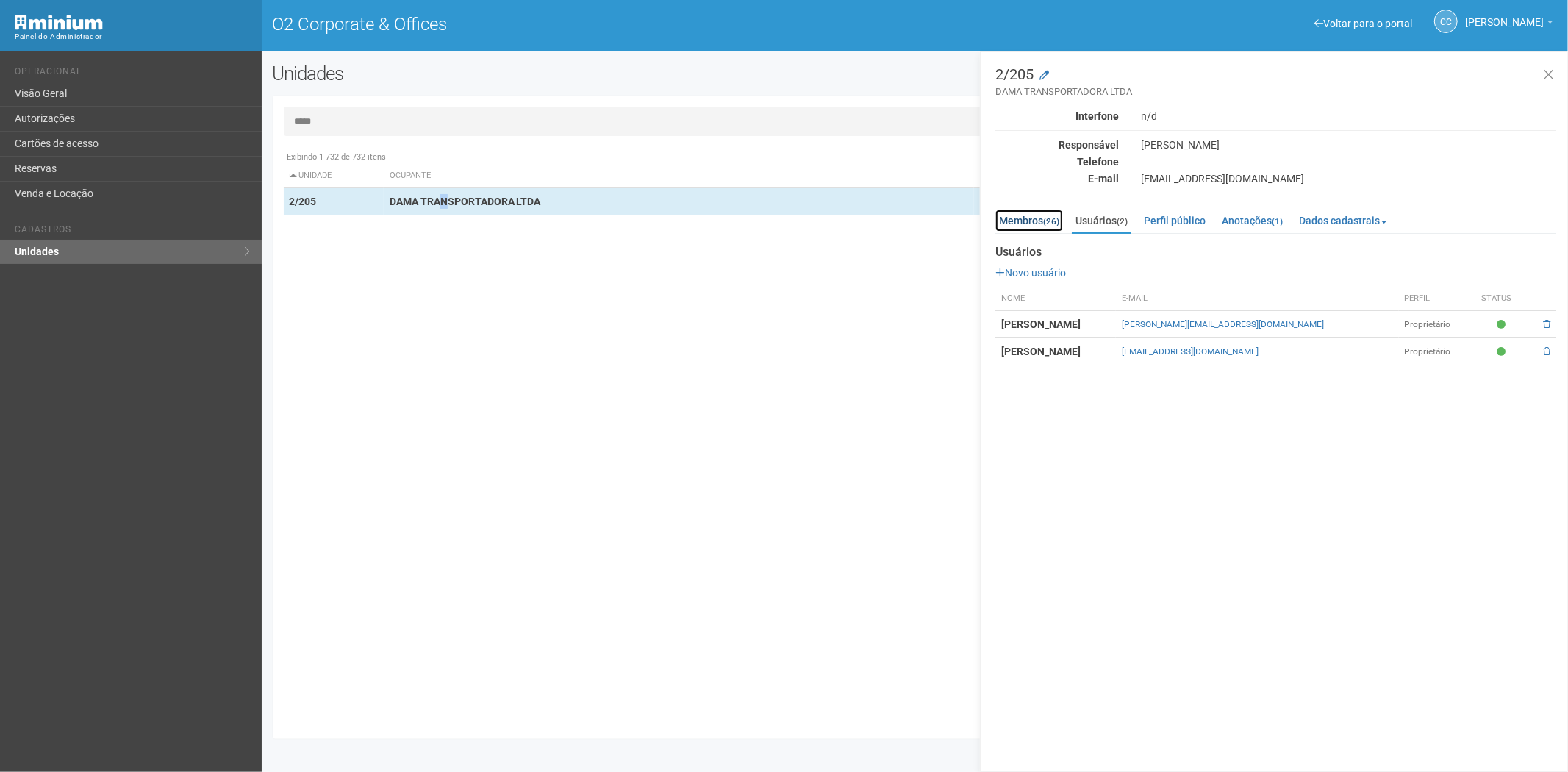
click at [1014, 218] on link "Membros (26)" at bounding box center [1029, 220] width 68 height 22
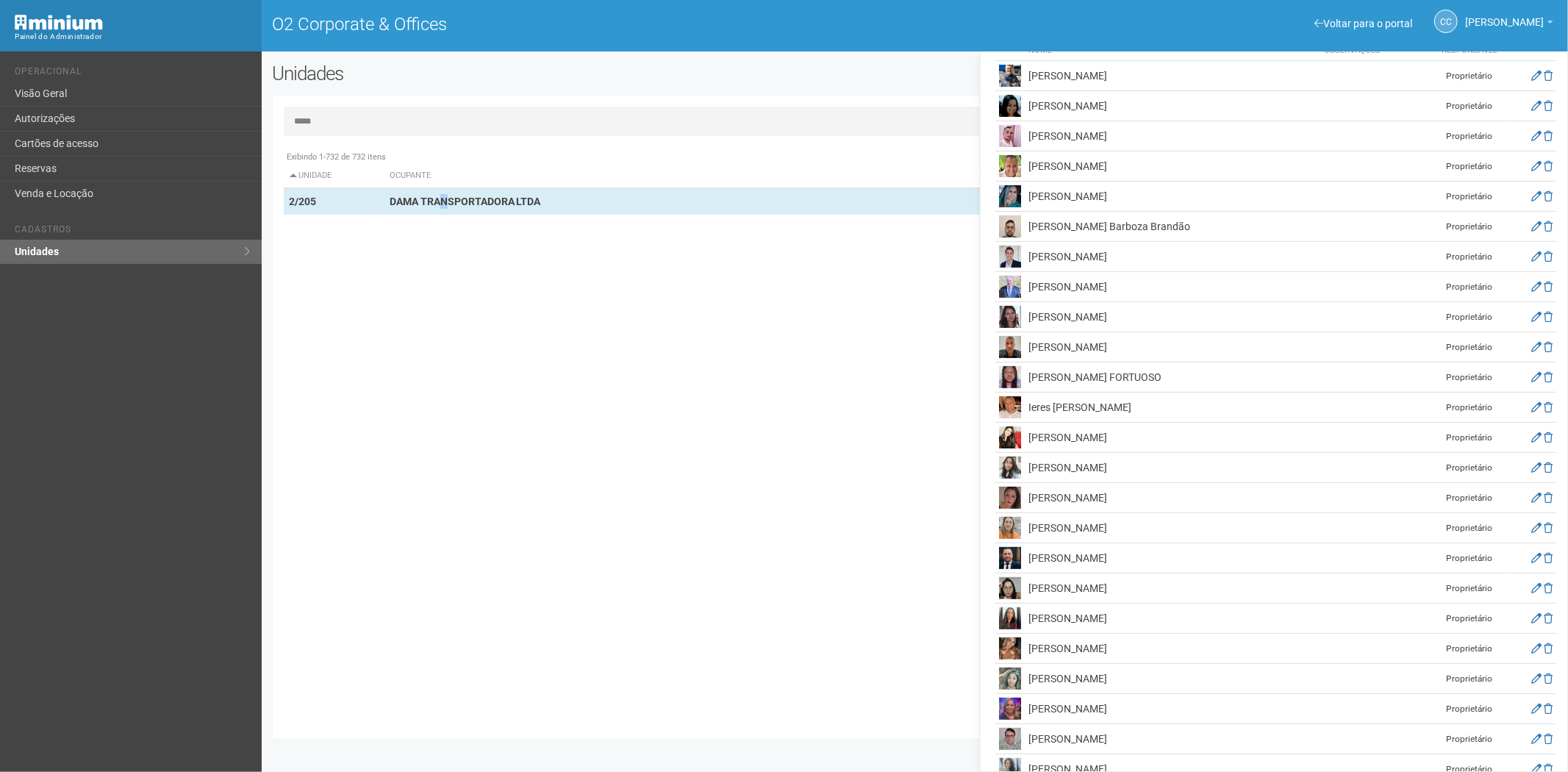
scroll to position [335, 0]
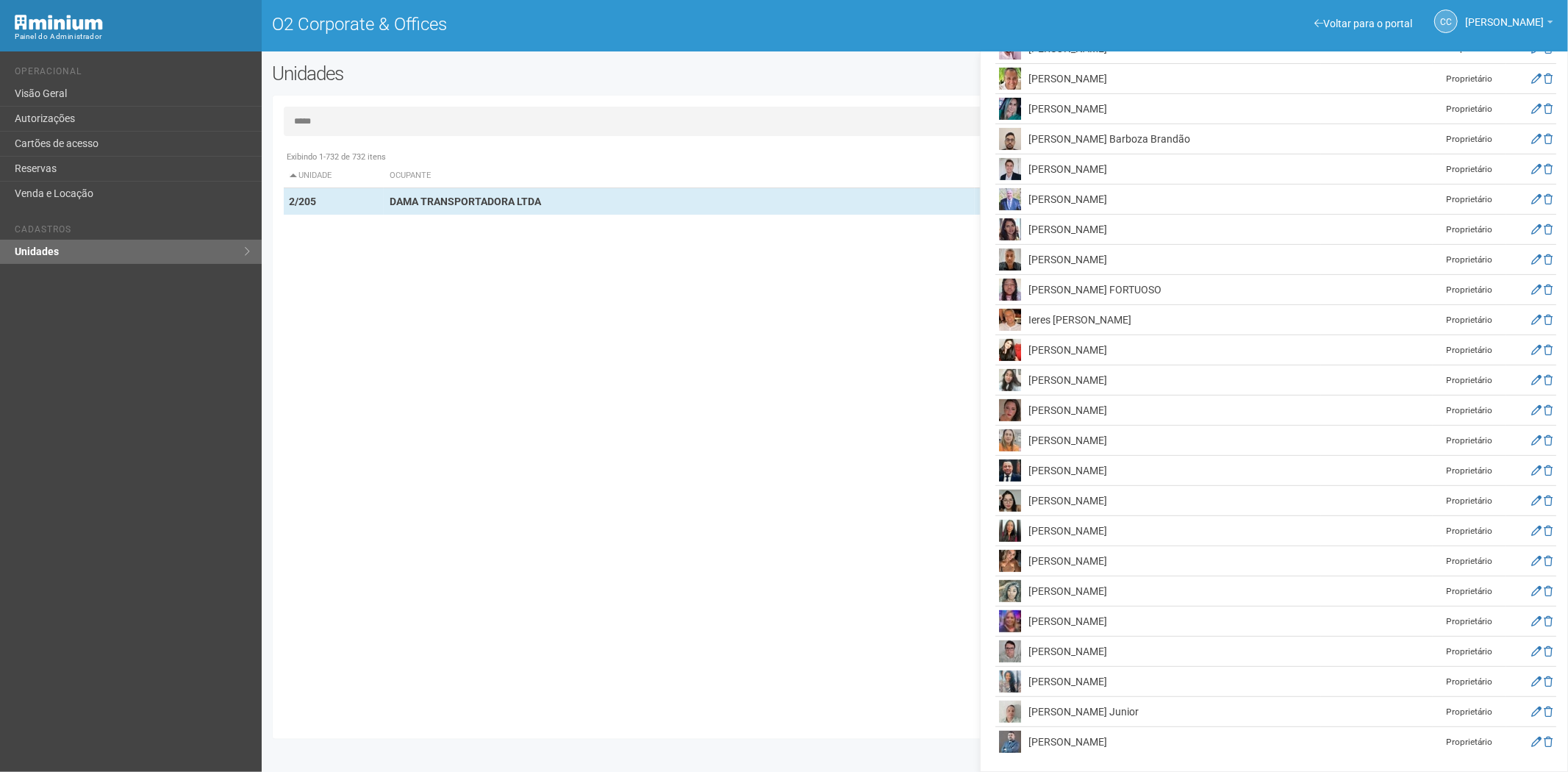
drag, startPoint x: 505, startPoint y: 561, endPoint x: 407, endPoint y: 411, distance: 179.2
click at [509, 547] on div "Exibindo 1-732 de 732 itens Unidade Ocupante Categoria Perfil público 1/101 FAR…" at bounding box center [921, 435] width 1274 height 584
click at [120, 148] on link "Cartões de acesso" at bounding box center [131, 143] width 262 height 25
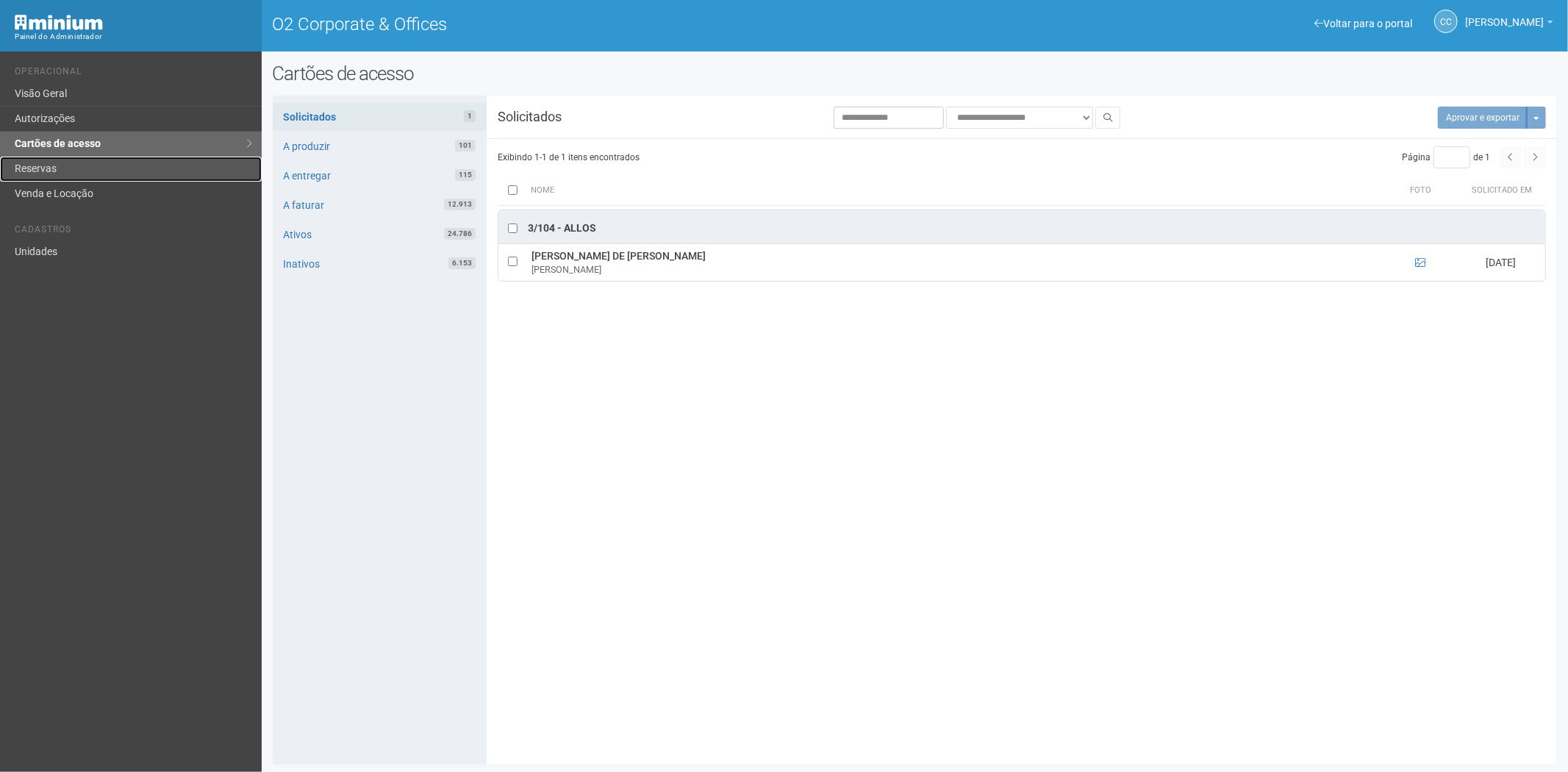
click at [57, 167] on link "Reservas" at bounding box center [131, 168] width 262 height 25
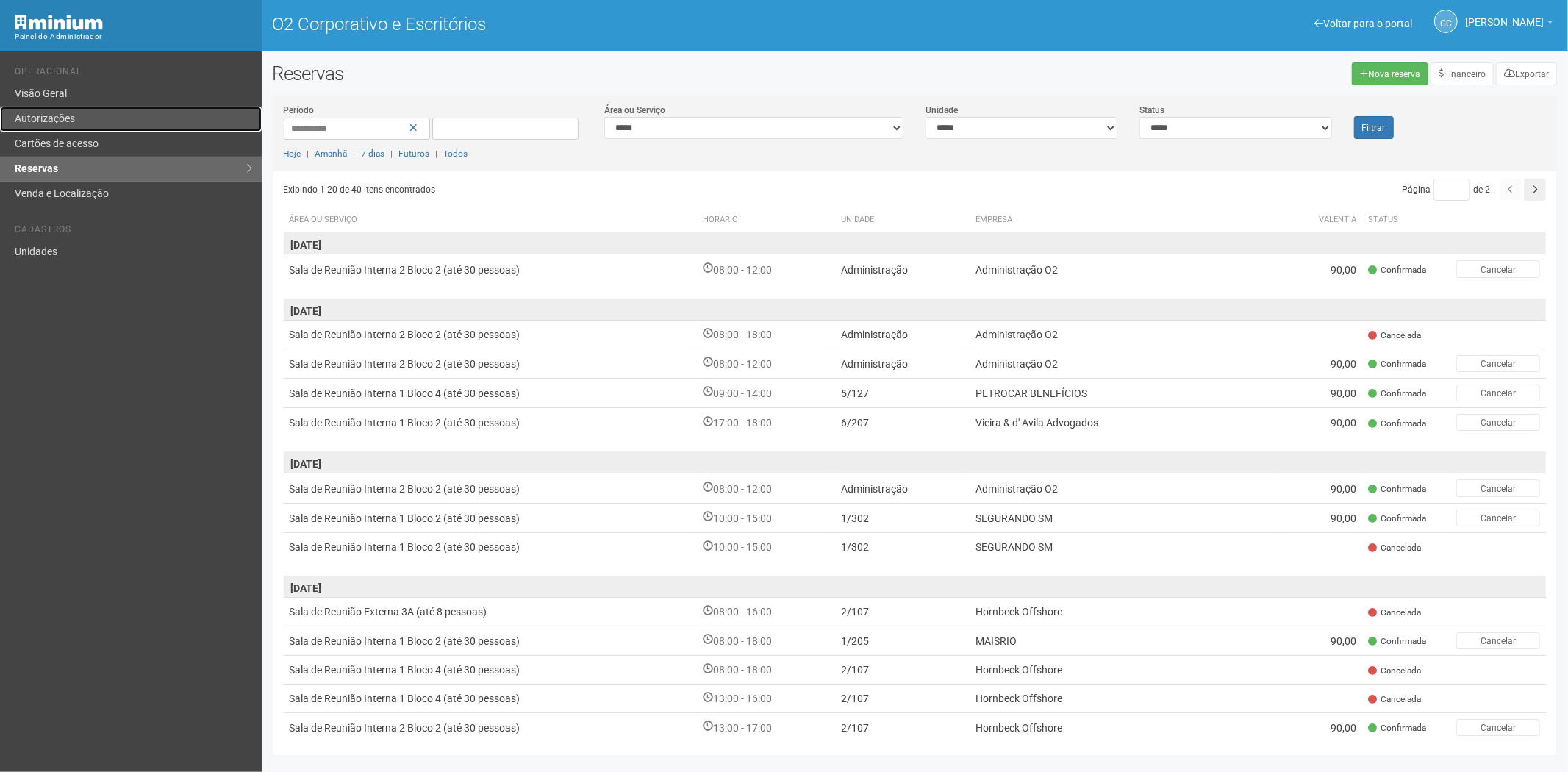
click at [89, 124] on link "Autorizações" at bounding box center [131, 119] width 262 height 25
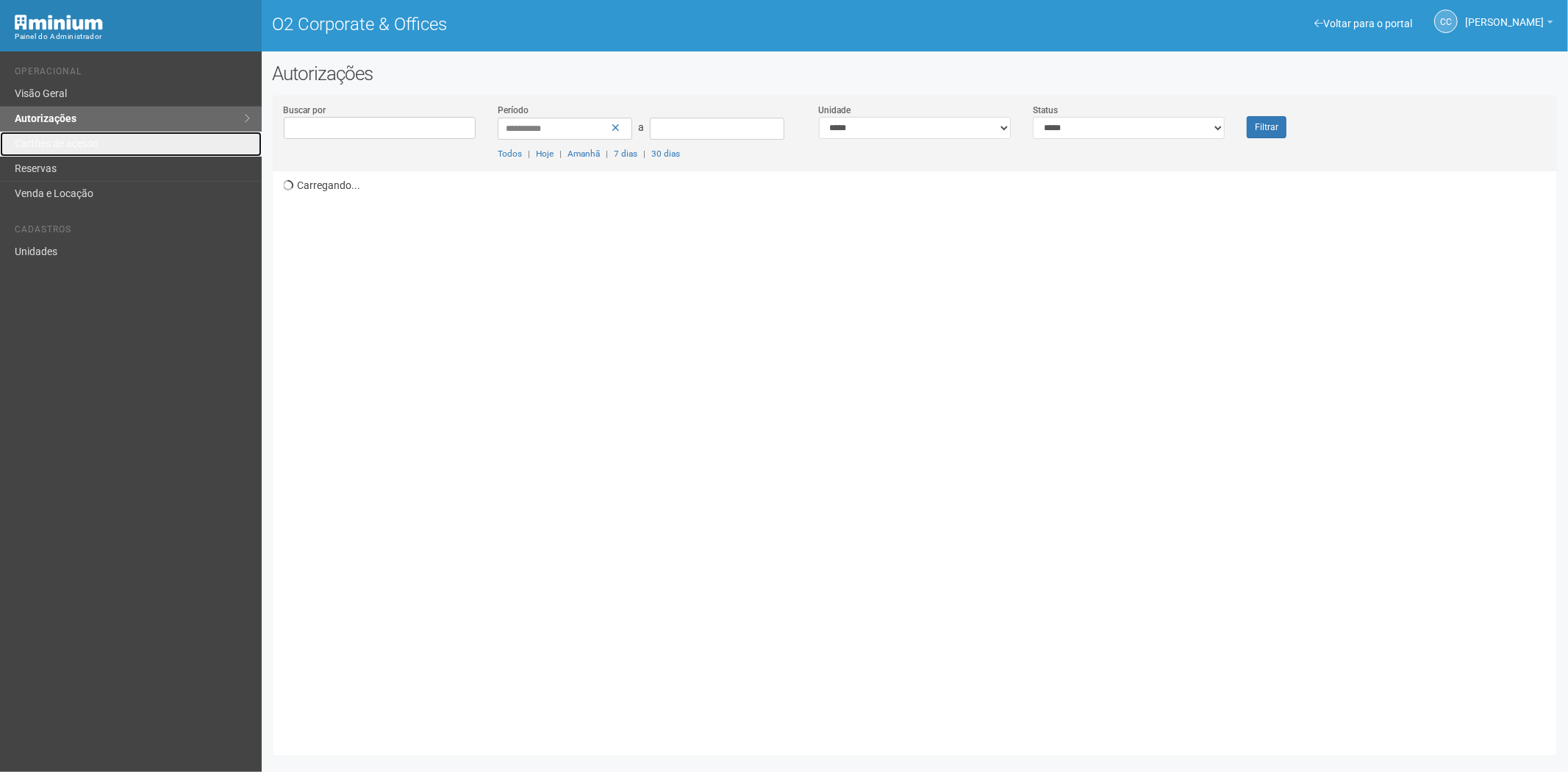
click at [130, 139] on link "Cartões de acesso" at bounding box center [131, 143] width 262 height 25
